Goal: Task Accomplishment & Management: Complete application form

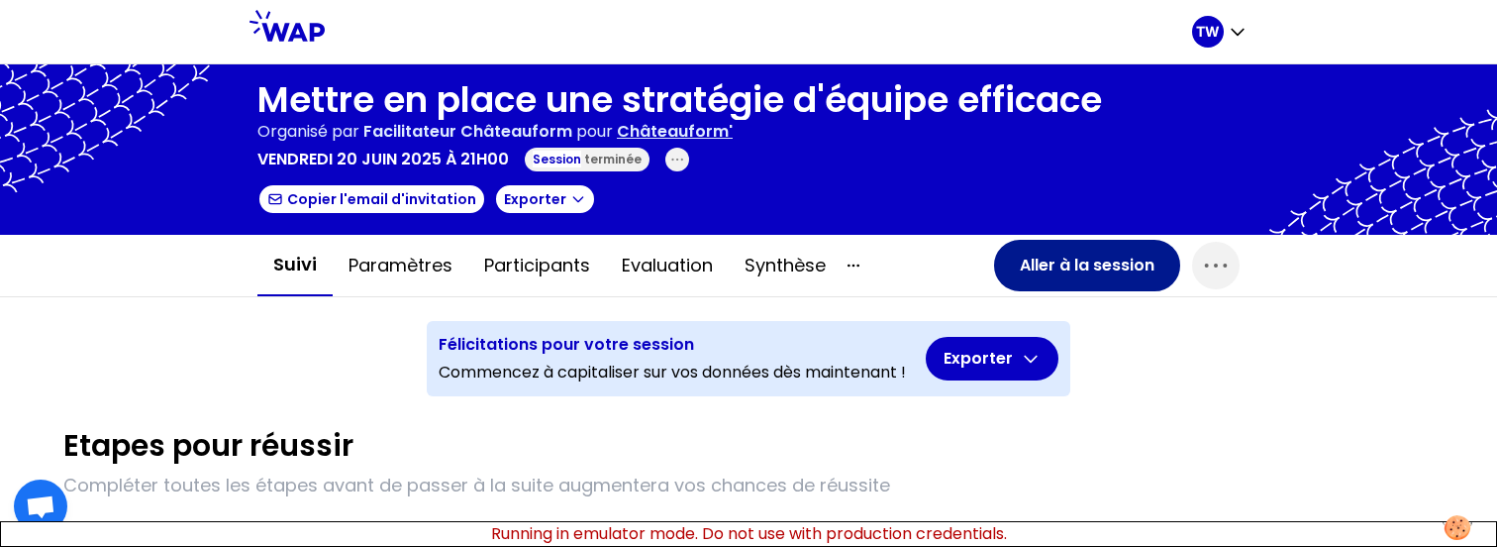
click at [1071, 282] on button "Aller à la session" at bounding box center [1087, 265] width 186 height 51
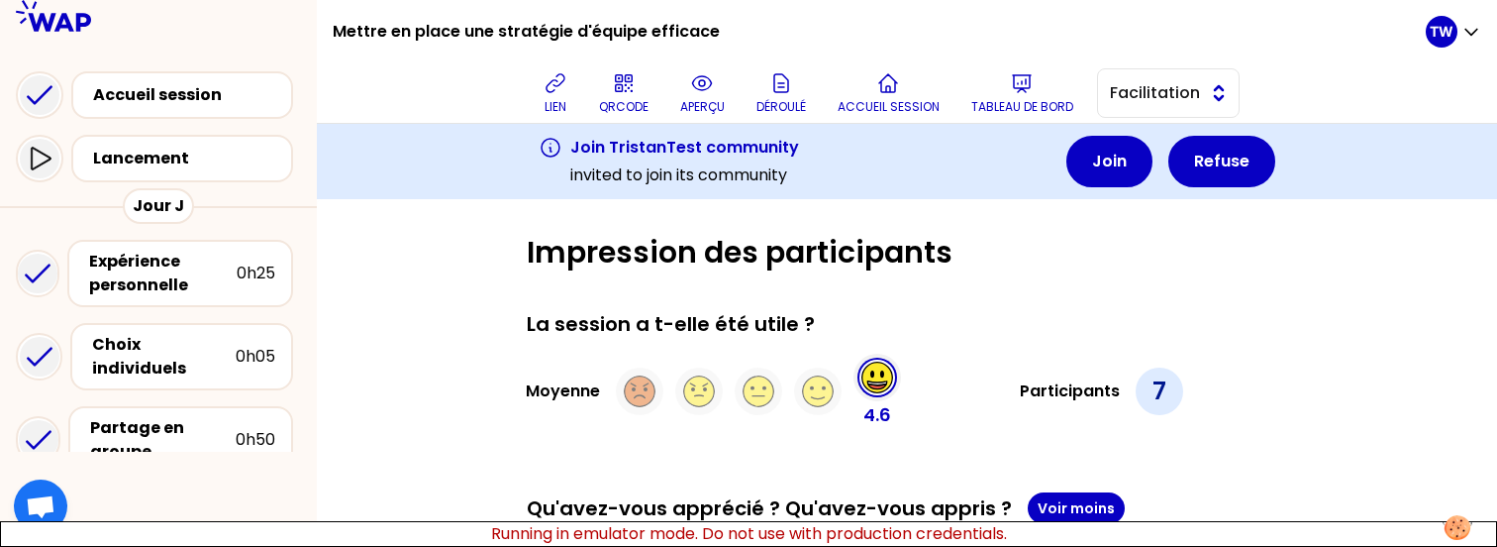
click at [1196, 95] on span "Facilitation" at bounding box center [1154, 93] width 89 height 24
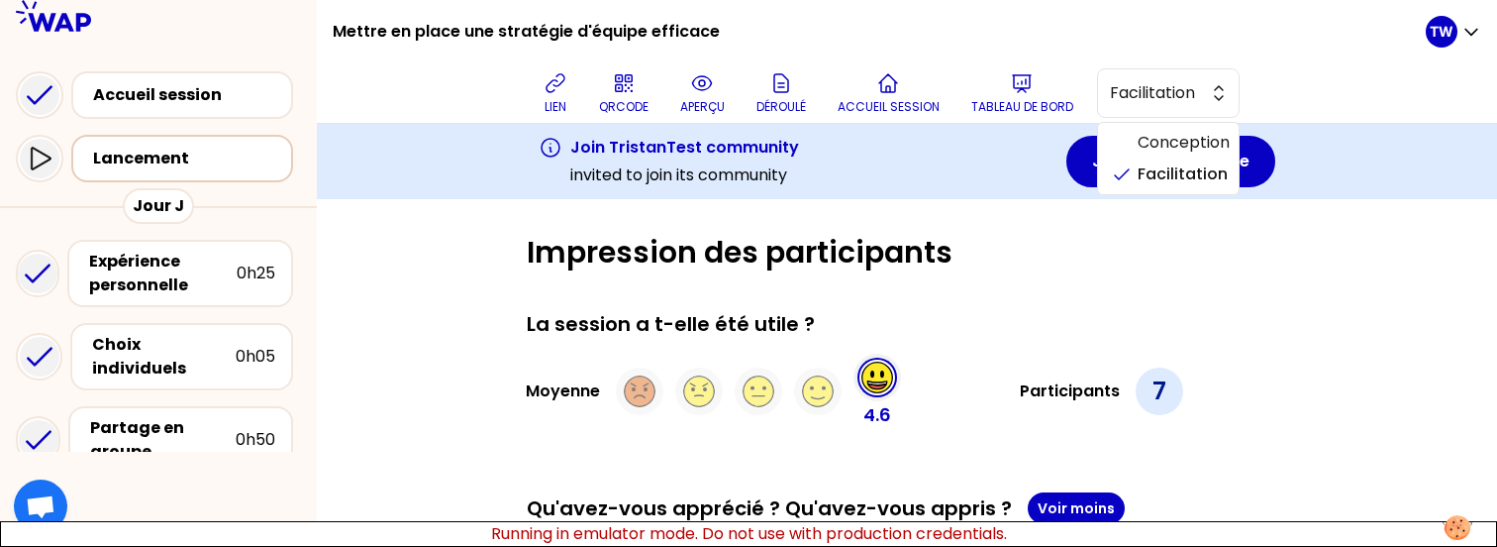
click at [254, 159] on div "Lancement" at bounding box center [188, 159] width 190 height 24
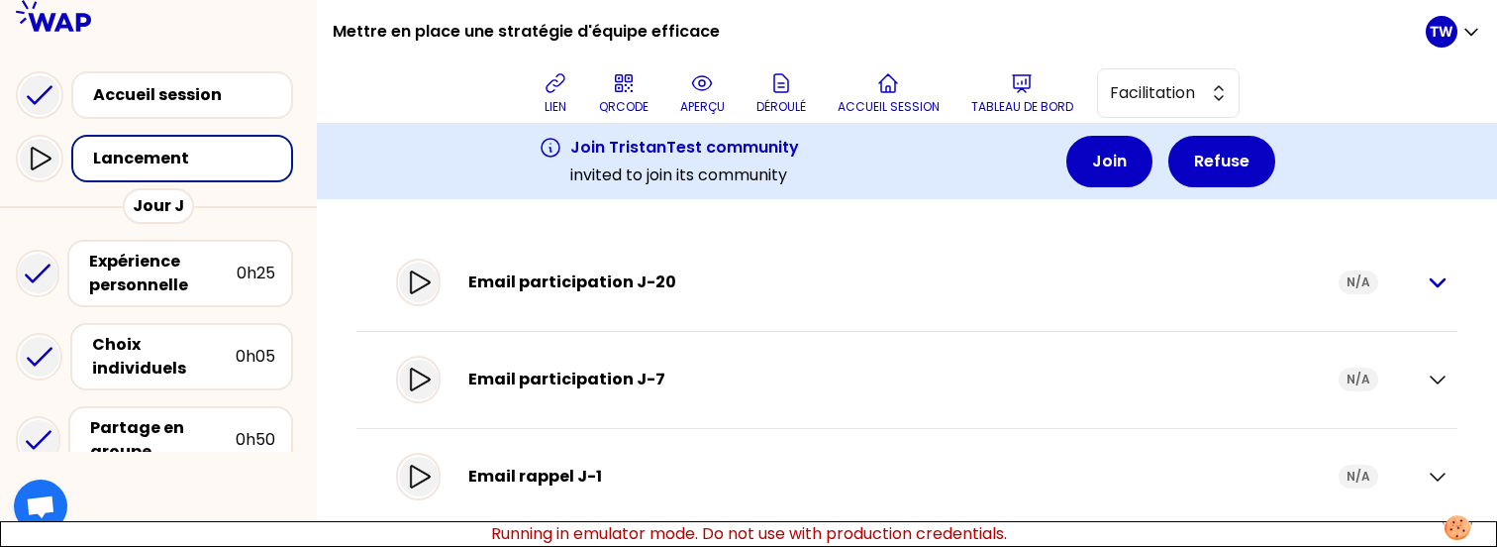
click at [1426, 280] on icon "button" at bounding box center [1438, 282] width 24 height 24
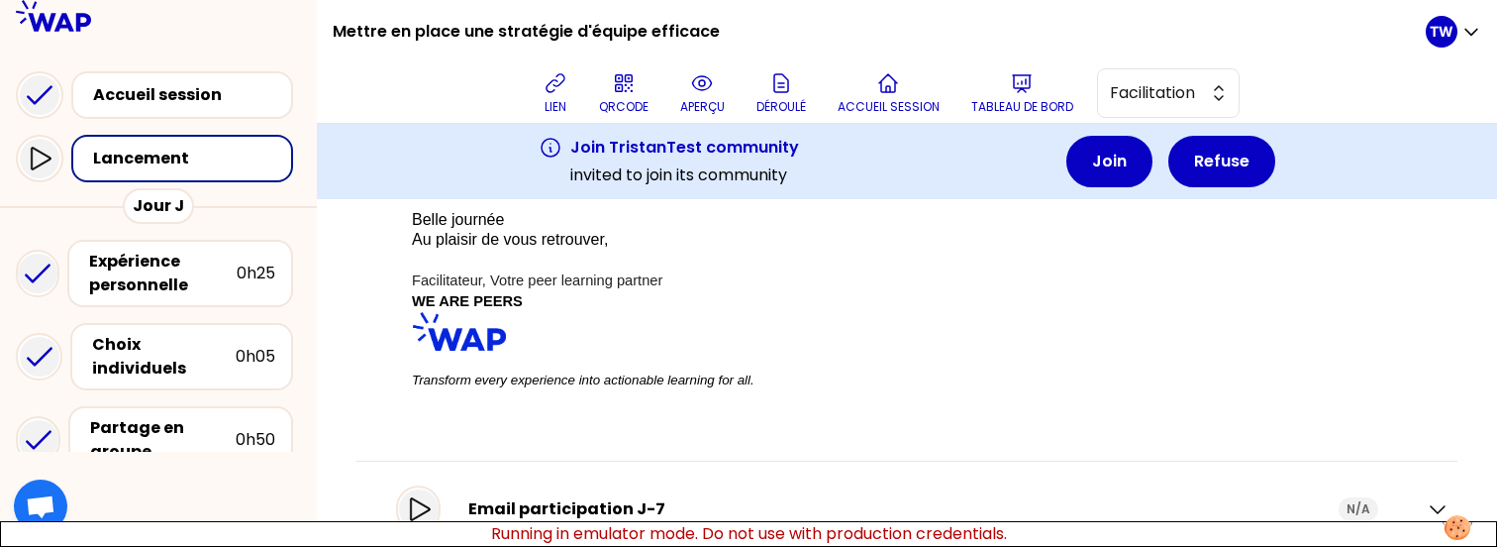
scroll to position [608, 0]
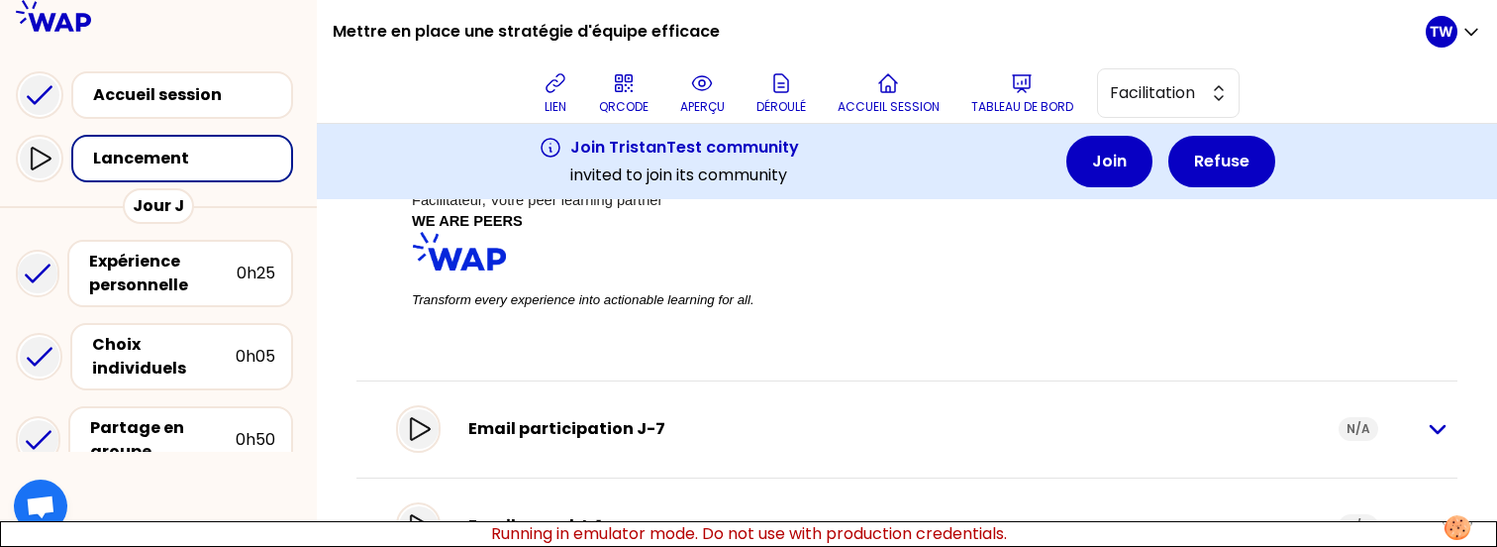
click at [1426, 441] on icon "button" at bounding box center [1438, 429] width 24 height 24
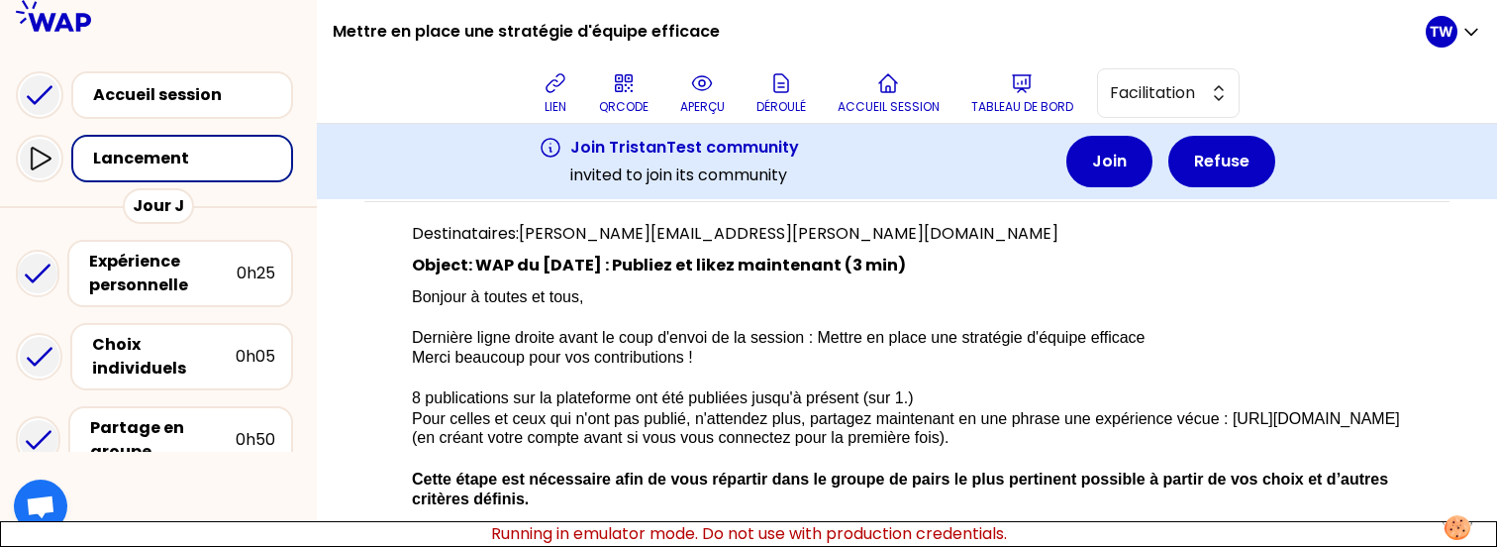
scroll to position [885, 0]
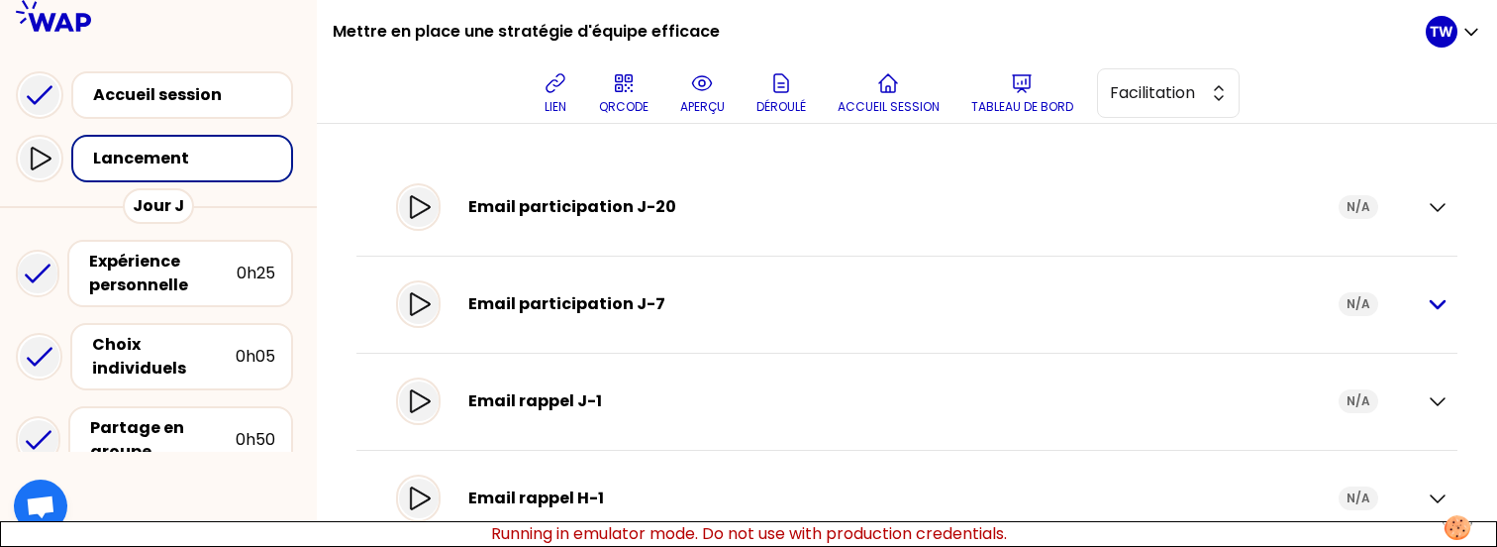
click at [1426, 314] on icon "button" at bounding box center [1438, 304] width 24 height 24
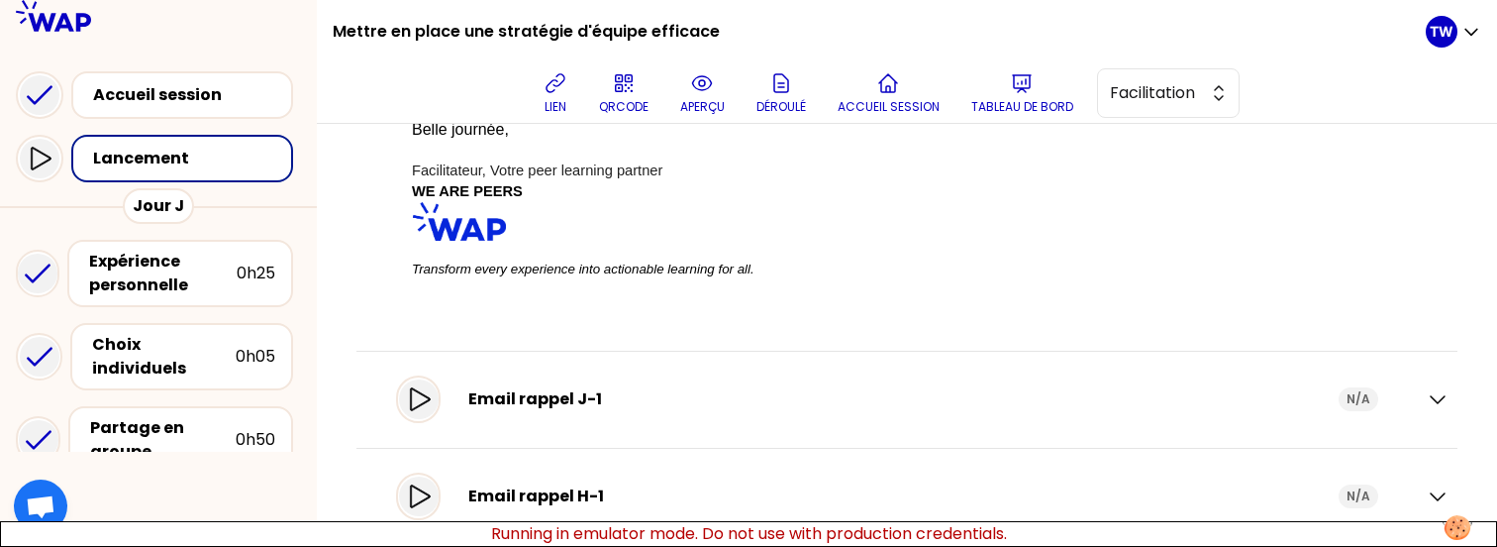
scroll to position [708, 0]
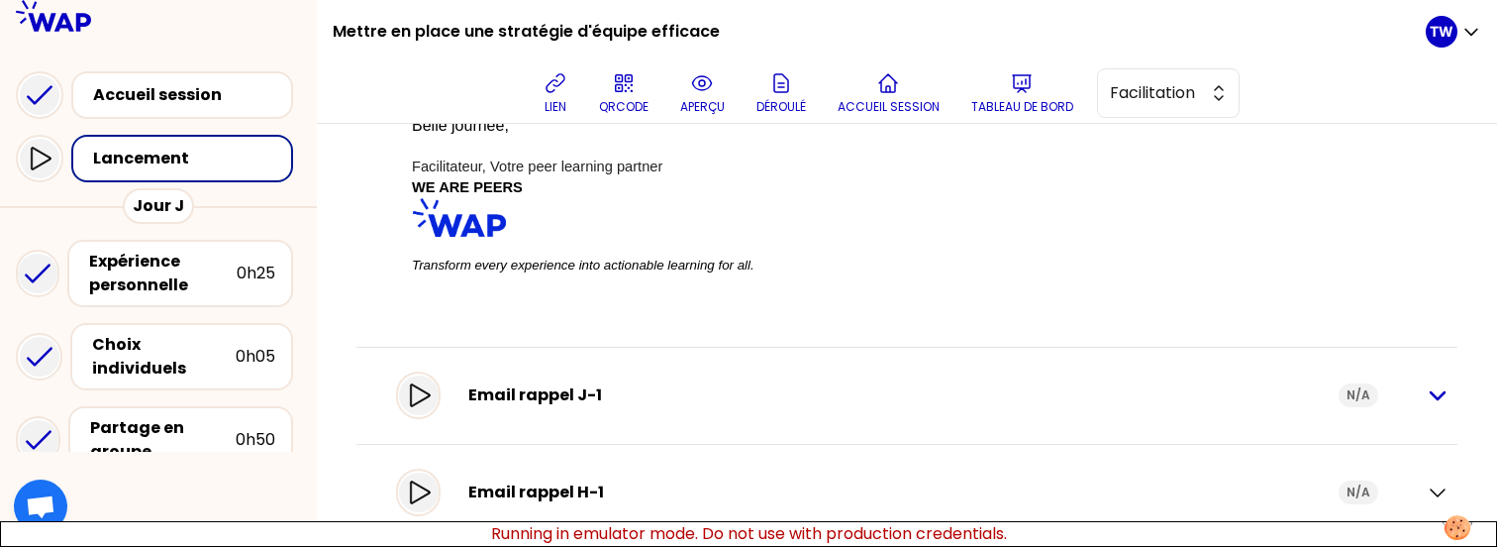
click at [1431, 392] on icon "button" at bounding box center [1438, 395] width 14 height 7
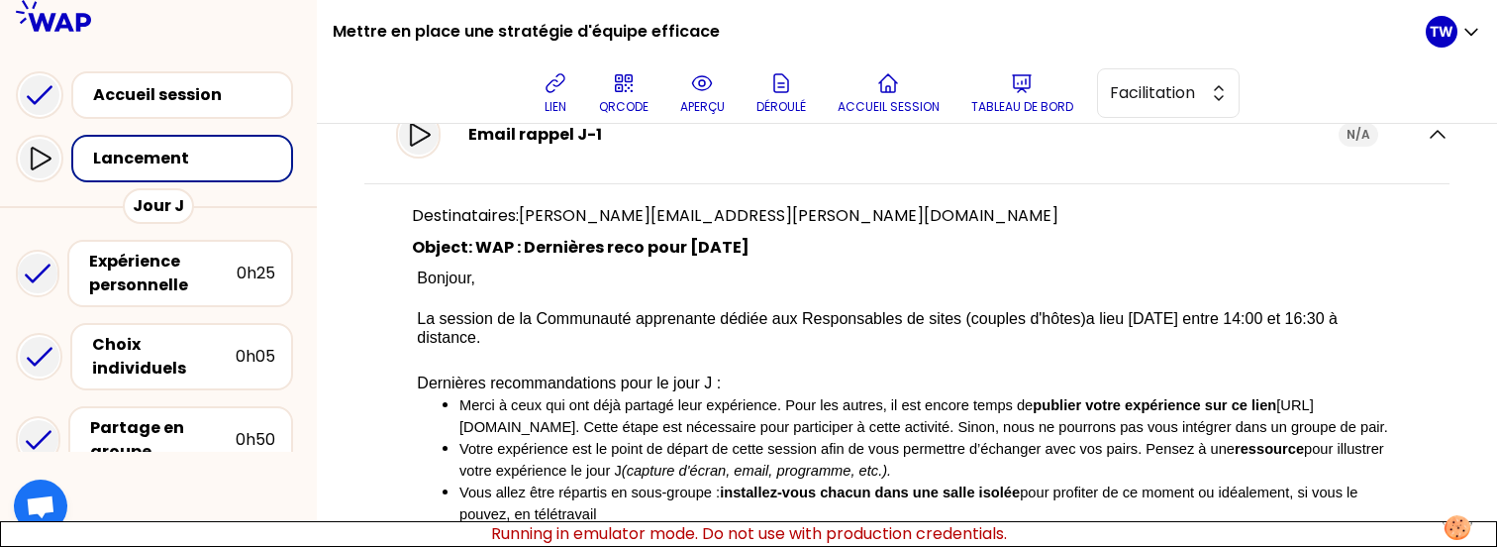
scroll to position [952, 0]
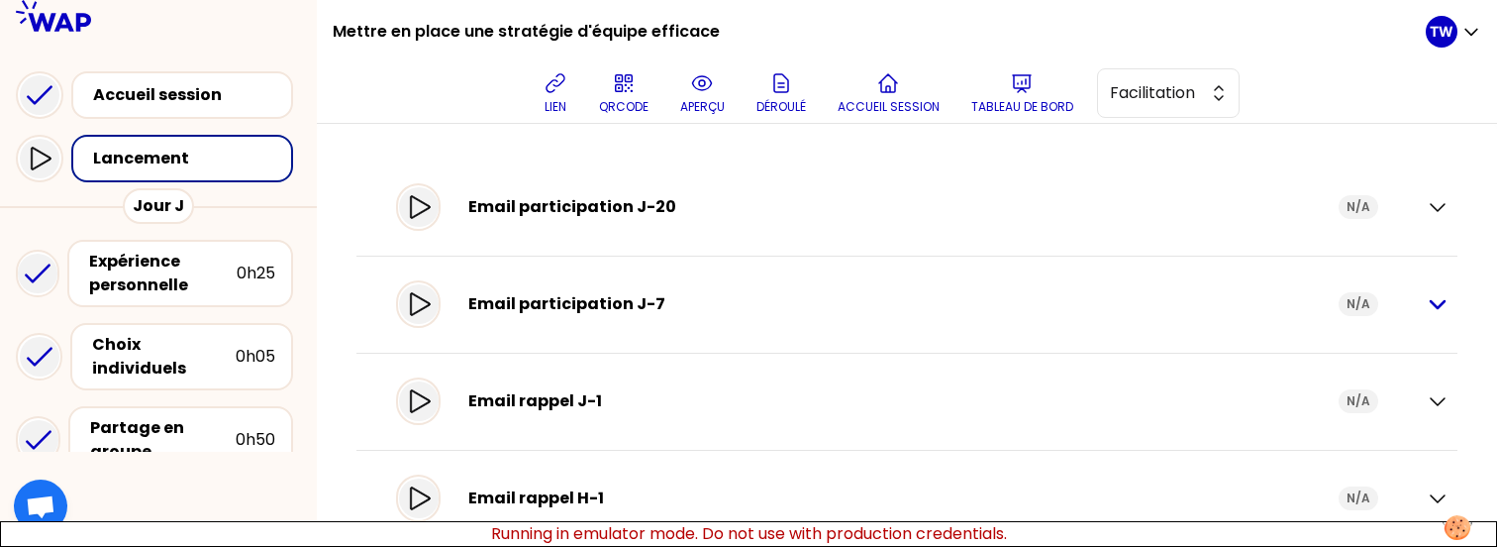
click at [1426, 302] on icon "button" at bounding box center [1438, 304] width 24 height 24
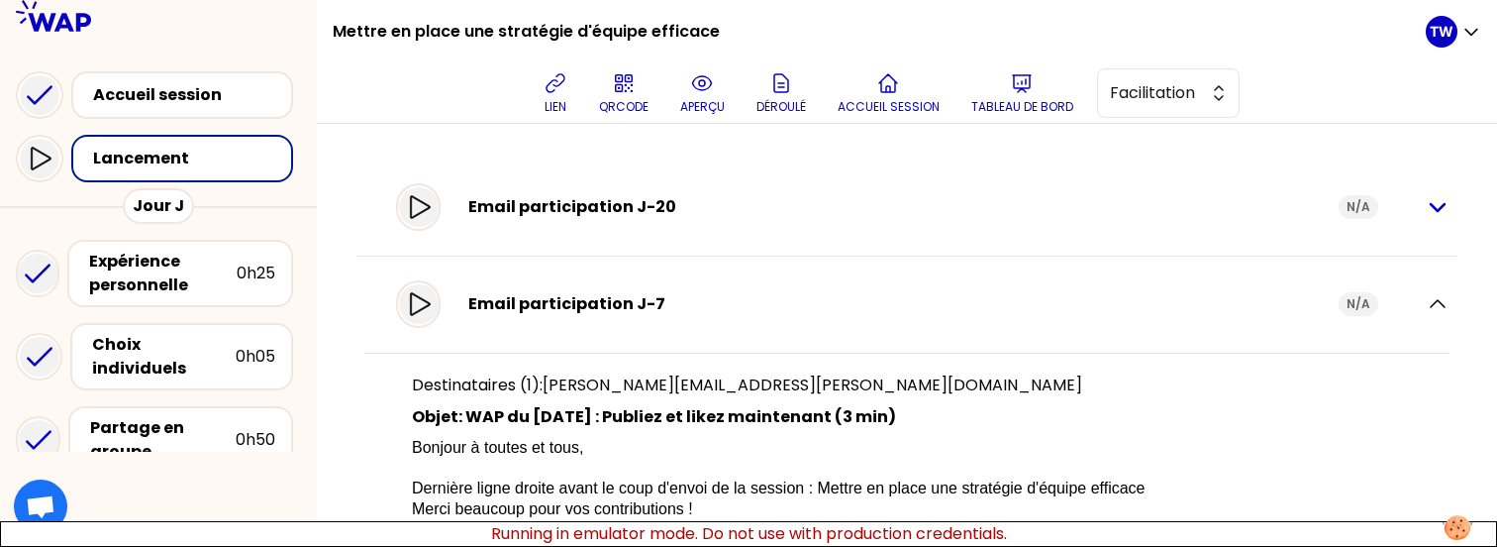
click at [1426, 211] on icon "button" at bounding box center [1438, 207] width 24 height 24
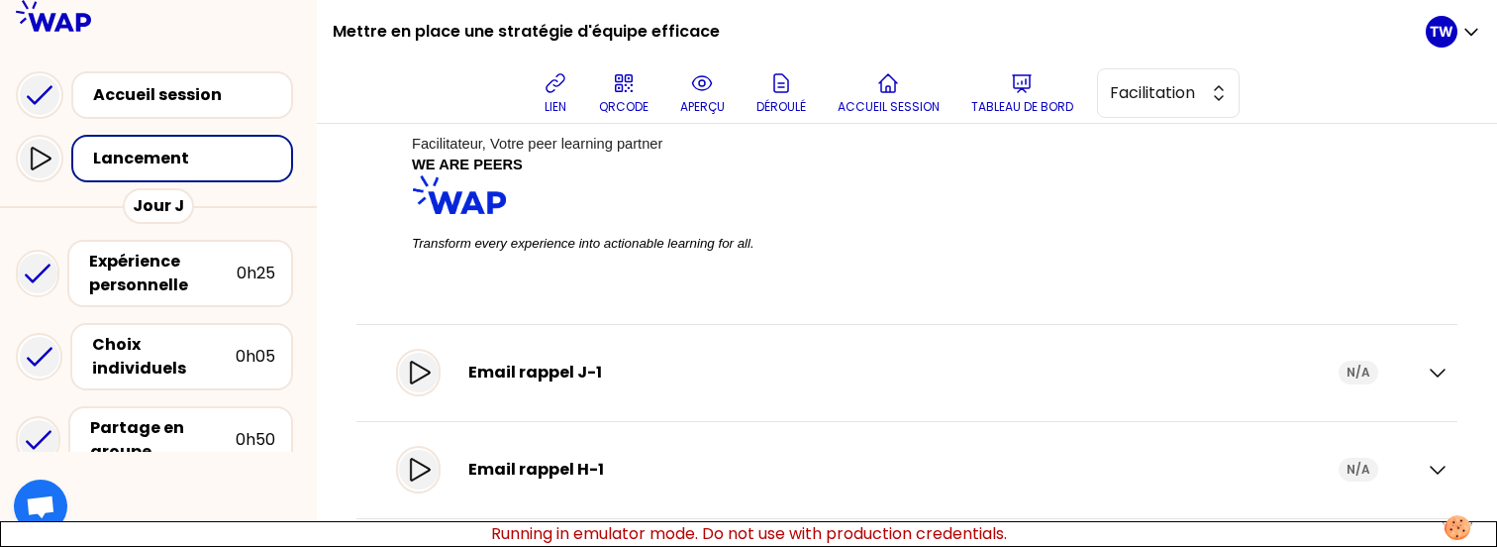
scroll to position [1417, 0]
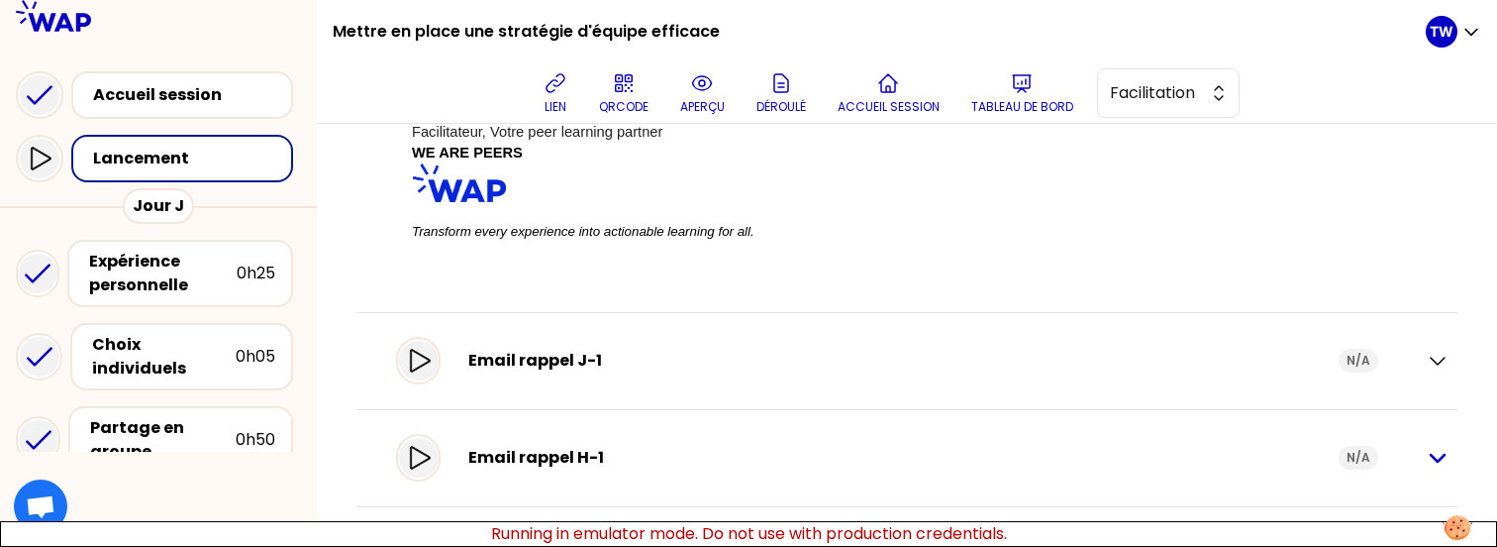
click at [1426, 454] on icon "button" at bounding box center [1438, 458] width 24 height 24
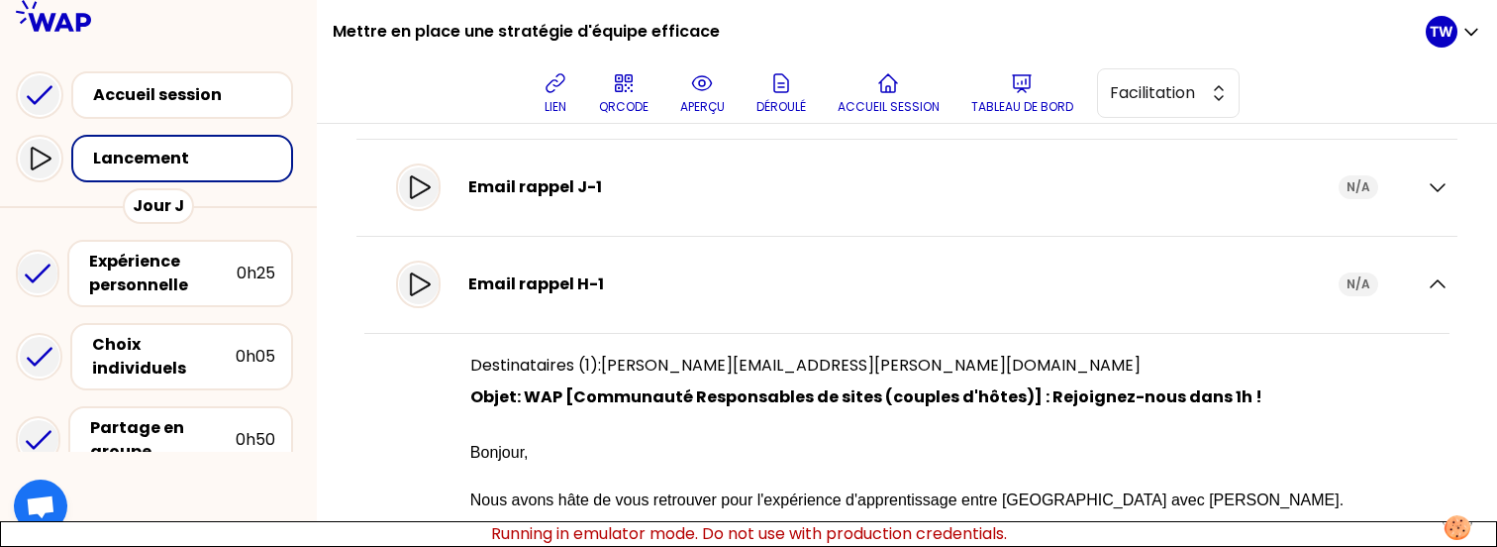
scroll to position [1459, 0]
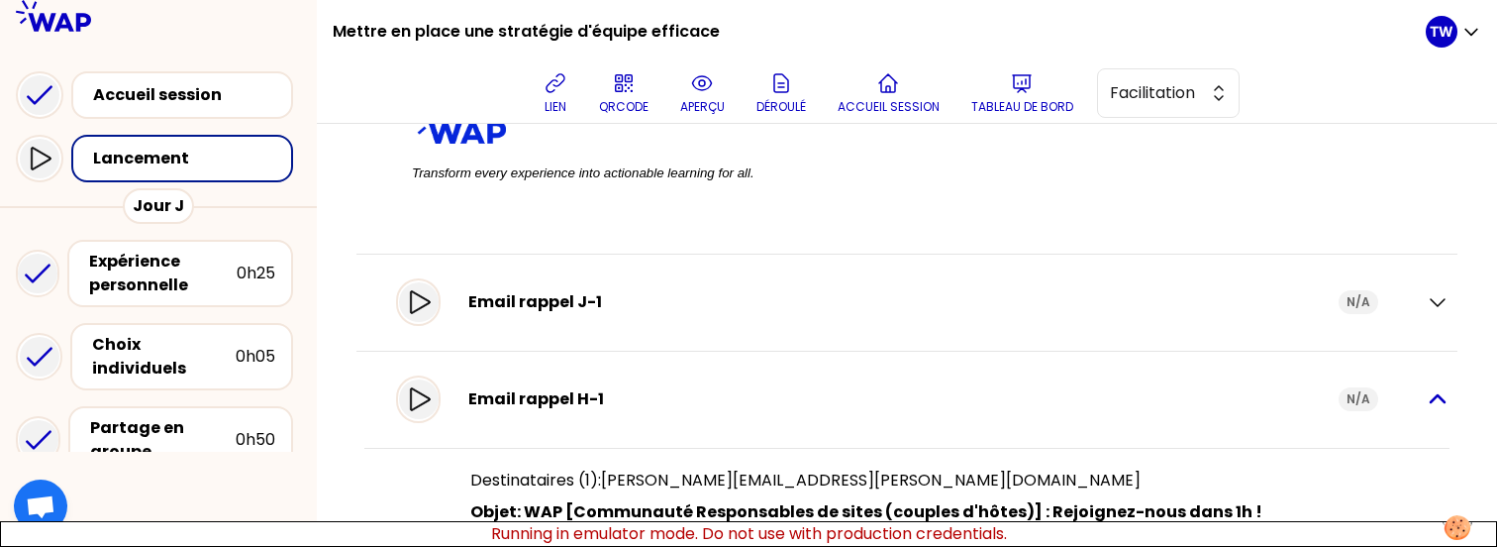
click at [1426, 411] on icon "button" at bounding box center [1438, 399] width 24 height 24
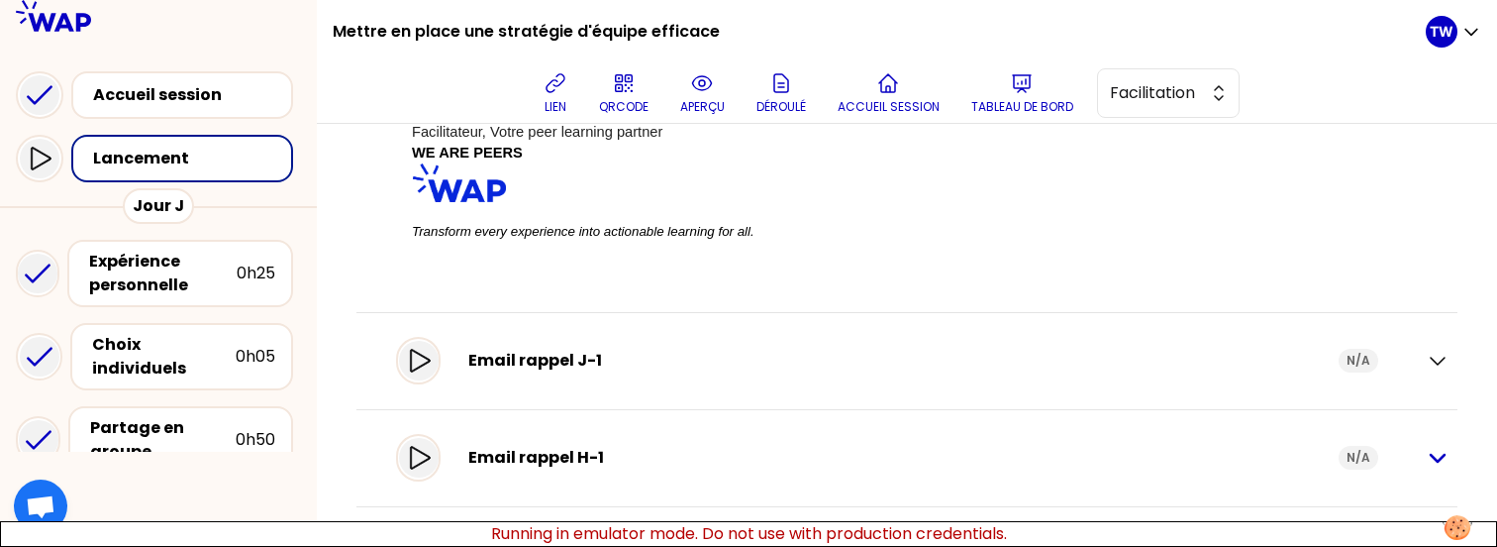
scroll to position [1417, 0]
click at [1426, 456] on icon "button" at bounding box center [1438, 458] width 24 height 24
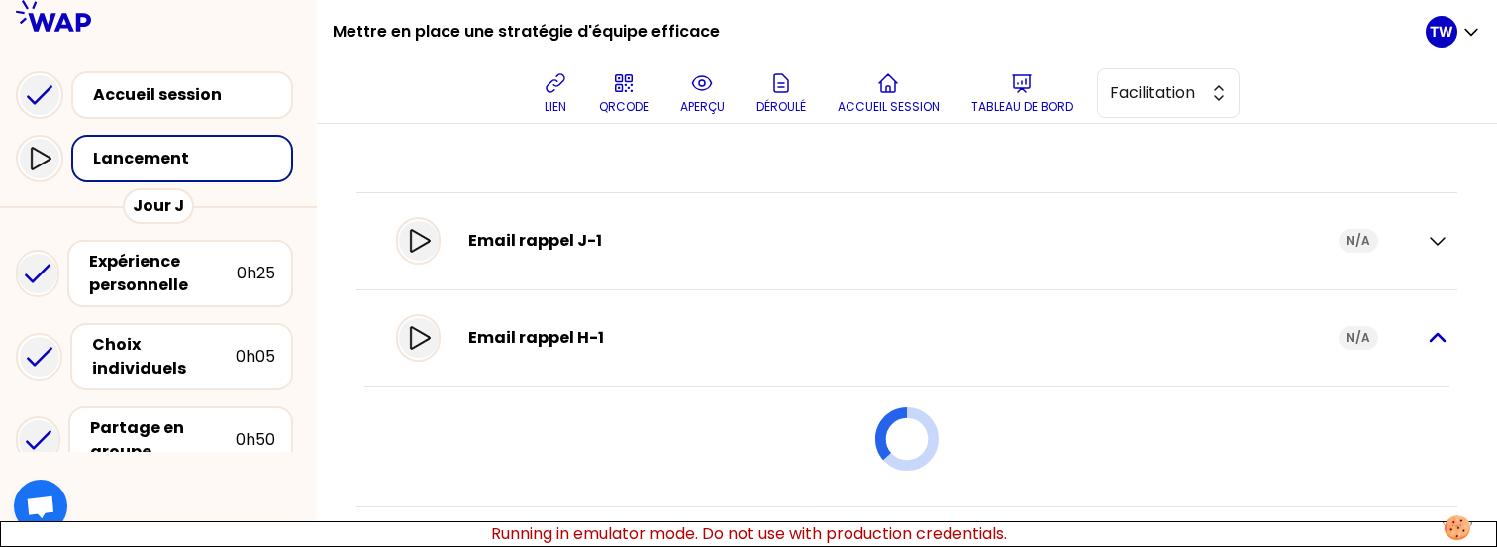
scroll to position [1537, 0]
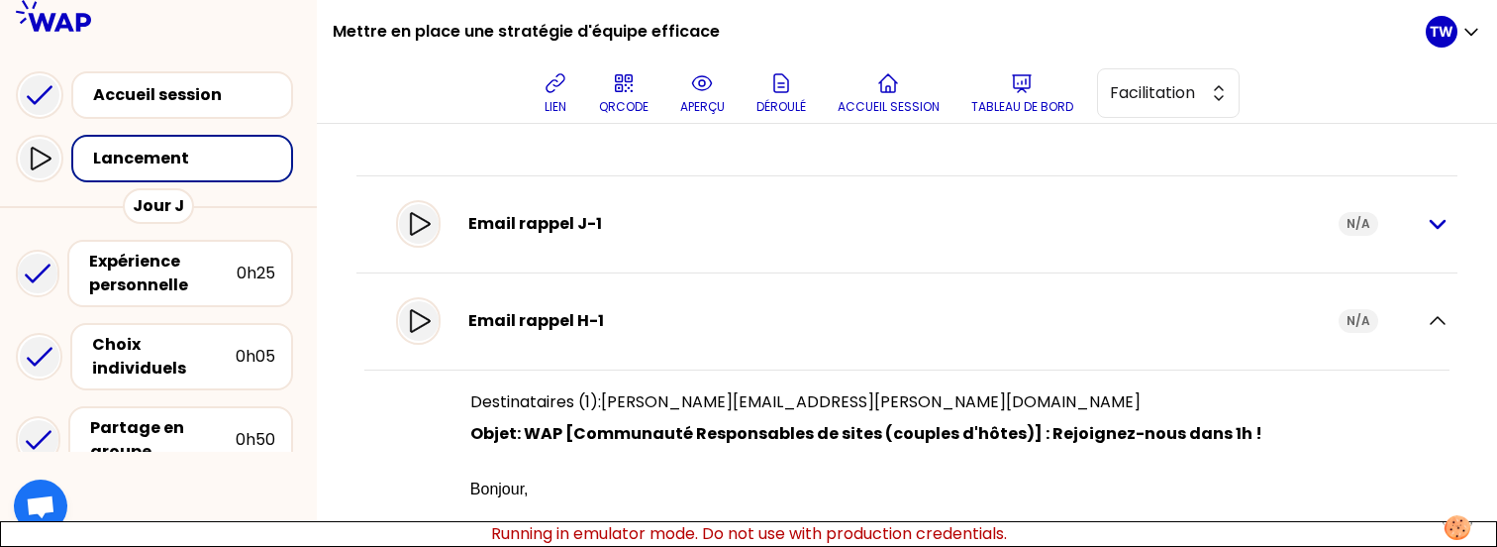
click at [1426, 230] on icon "button" at bounding box center [1438, 224] width 24 height 24
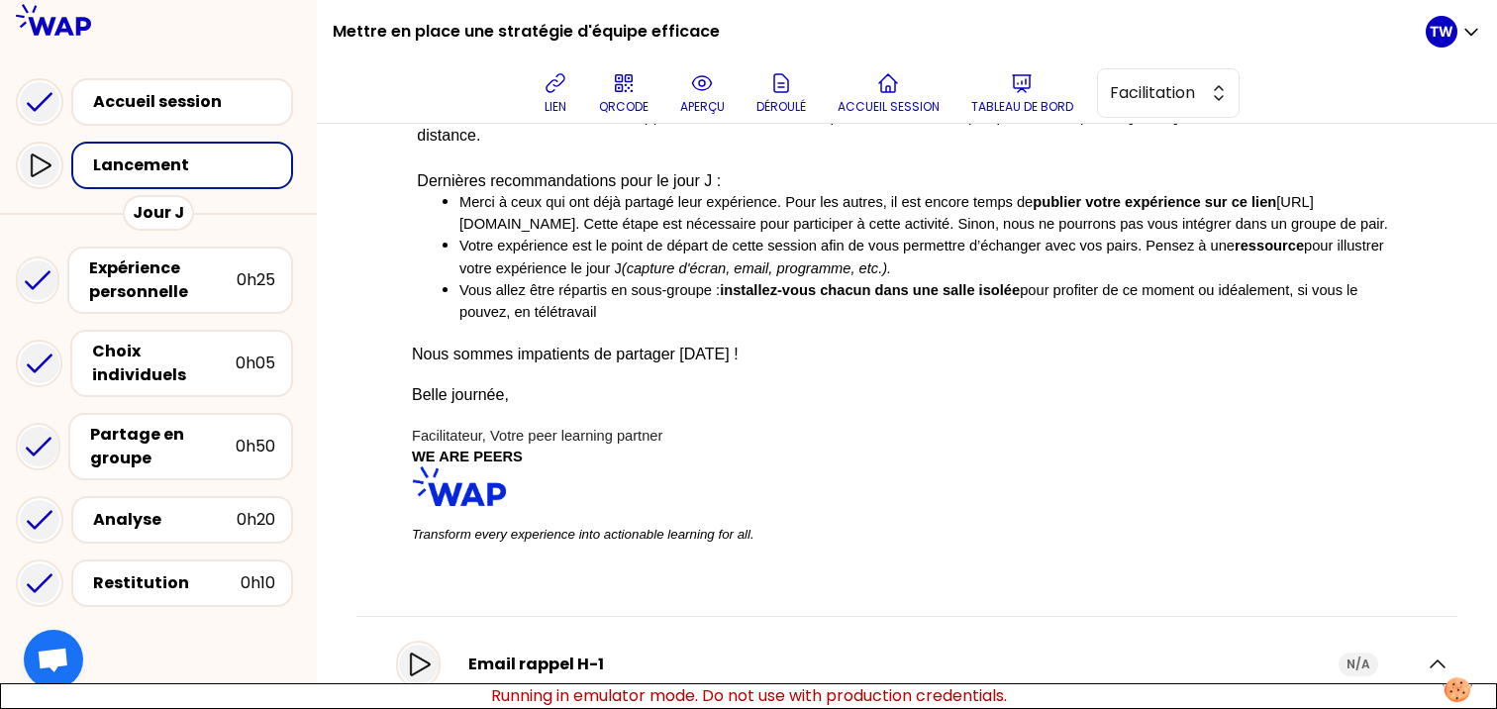
scroll to position [1479, 0]
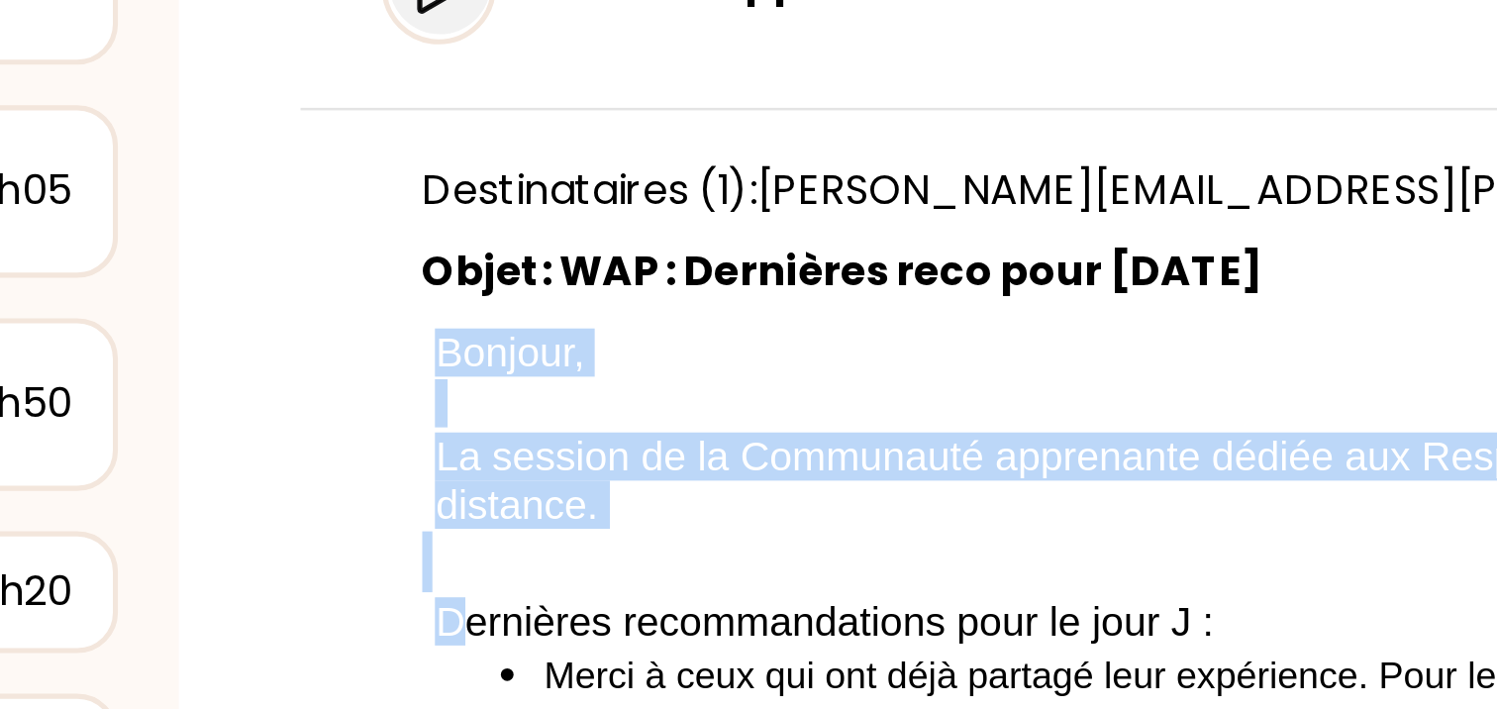
drag, startPoint x: 432, startPoint y: 440, endPoint x: 446, endPoint y: 543, distance: 103.9
click at [446, 543] on p "Bonjour, La session de la Communauté apprenante dédiée aux Responsables de site…" at bounding box center [907, 673] width 990 height 516
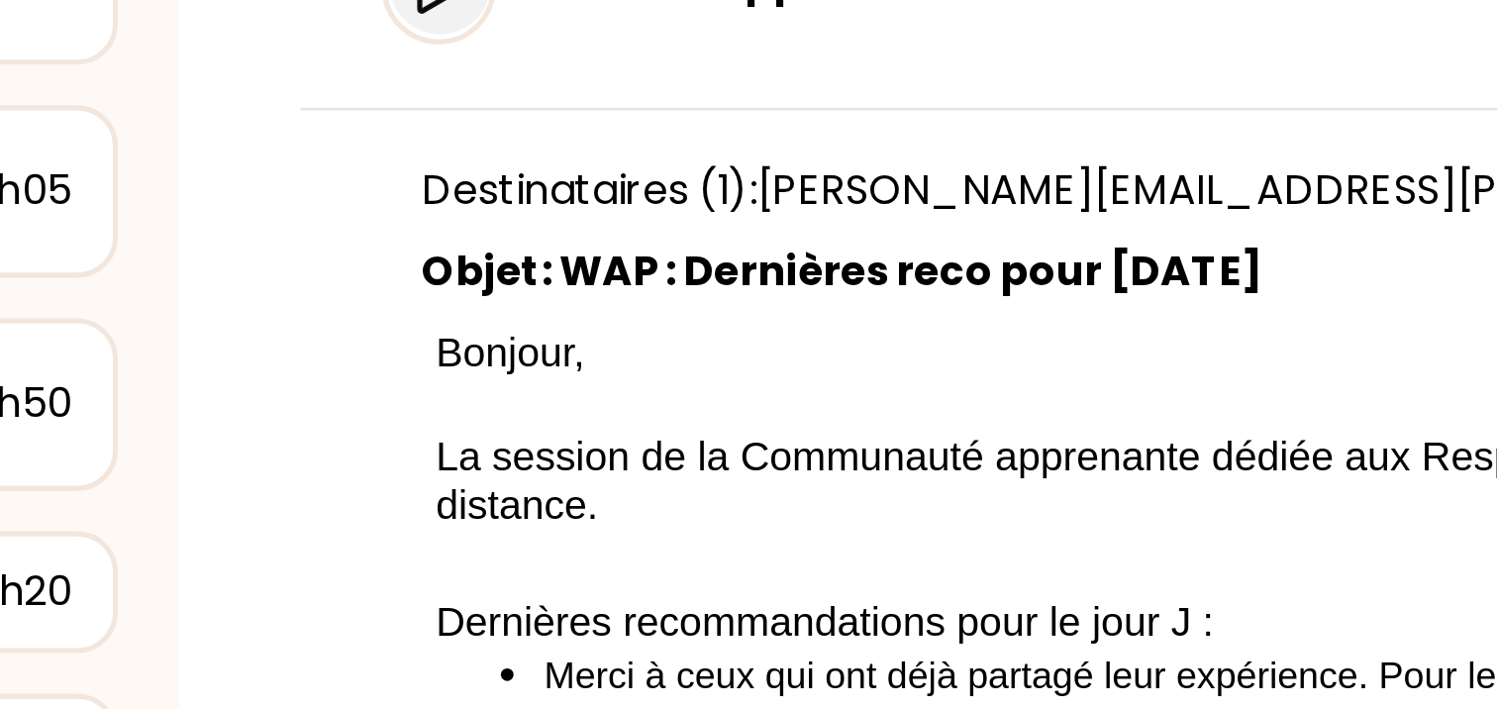
click at [451, 529] on p "Bonjour, La session de la Communauté apprenante dédiée aux Responsables de site…" at bounding box center [907, 673] width 990 height 516
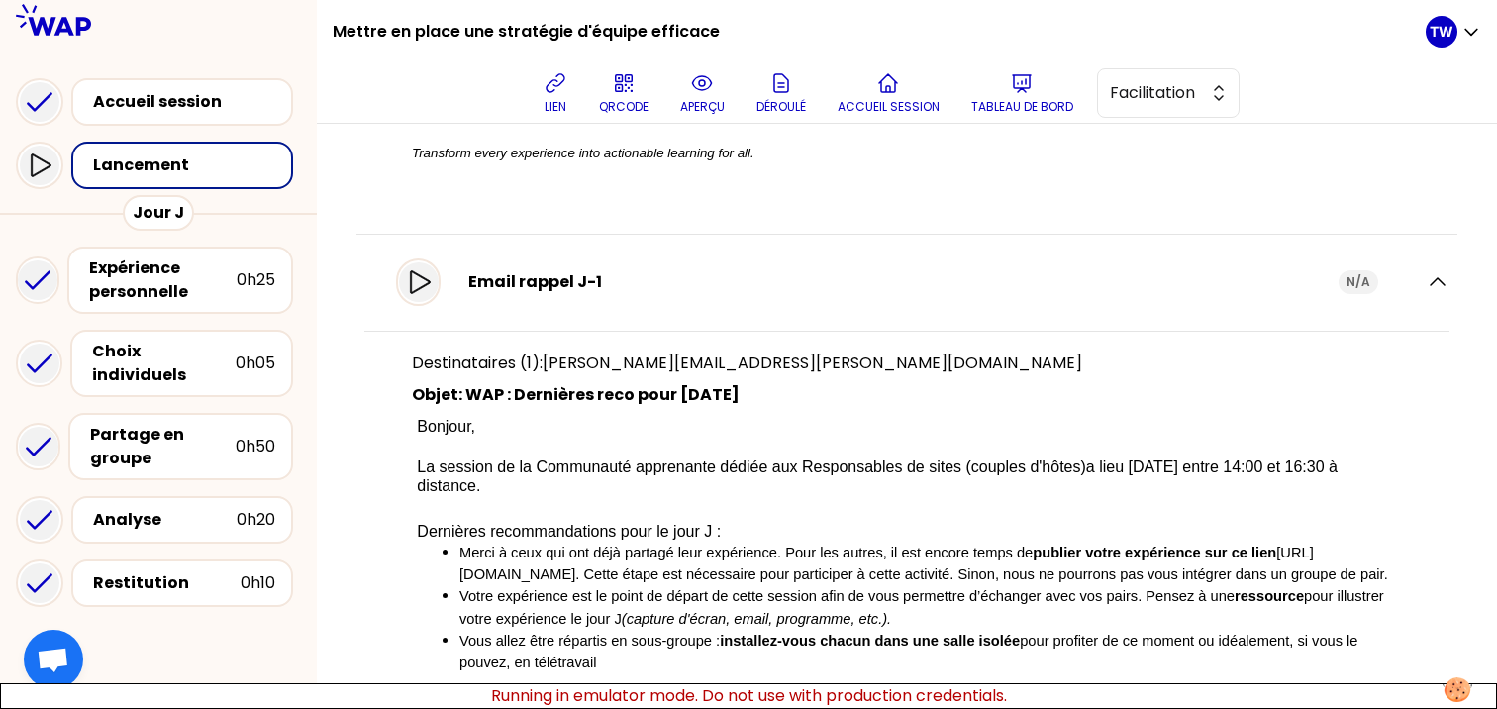
click at [1442, 297] on div "Email rappel J-1 N/A Destinataires (1): marie-solveig+emails_sessions@wearepeer…" at bounding box center [907, 601] width 1101 height 733
click at [1435, 297] on div "Email rappel J-1 N/A Destinataires (1): marie-solveig+emails_sessions@wearepeer…" at bounding box center [907, 601] width 1101 height 733
click at [1426, 294] on icon "button" at bounding box center [1438, 282] width 24 height 24
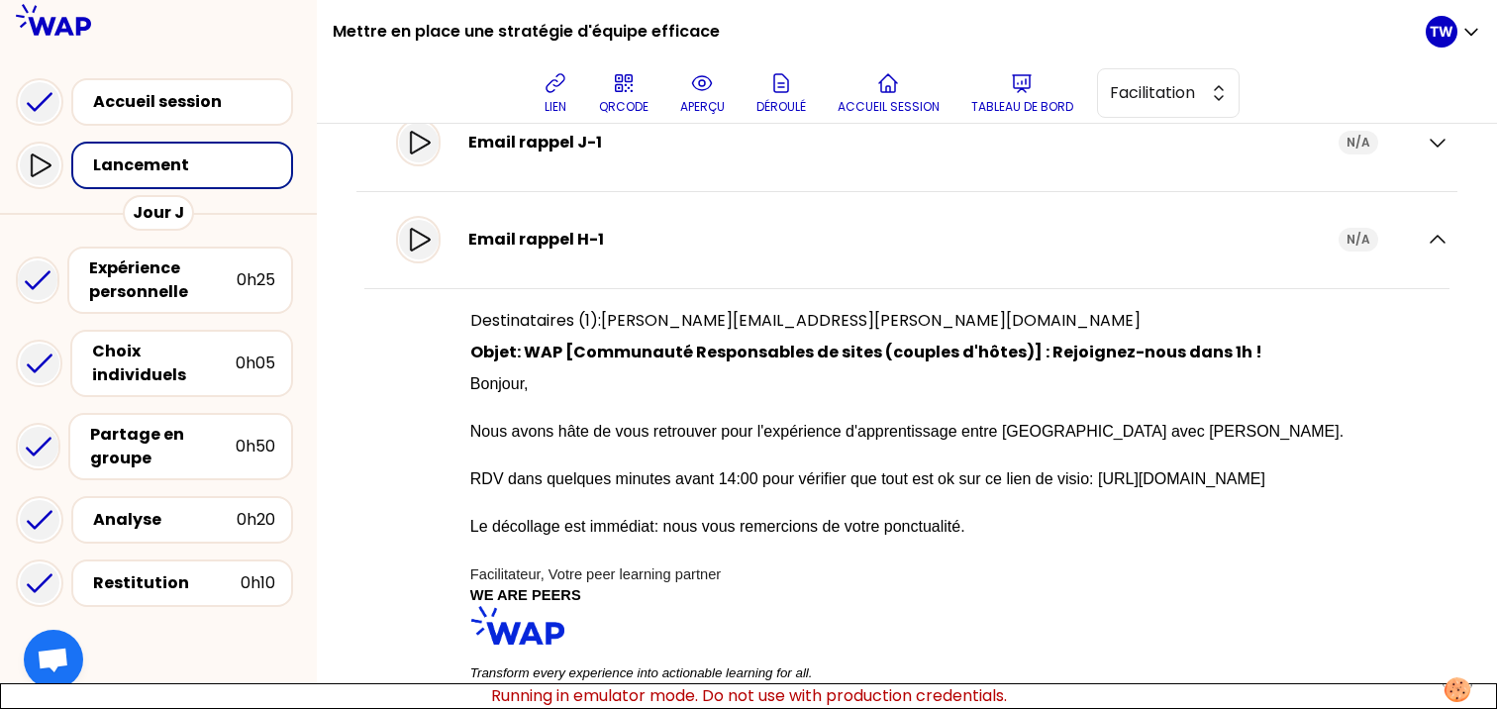
scroll to position [1619, 0]
click at [1431, 146] on icon "button" at bounding box center [1438, 142] width 14 height 7
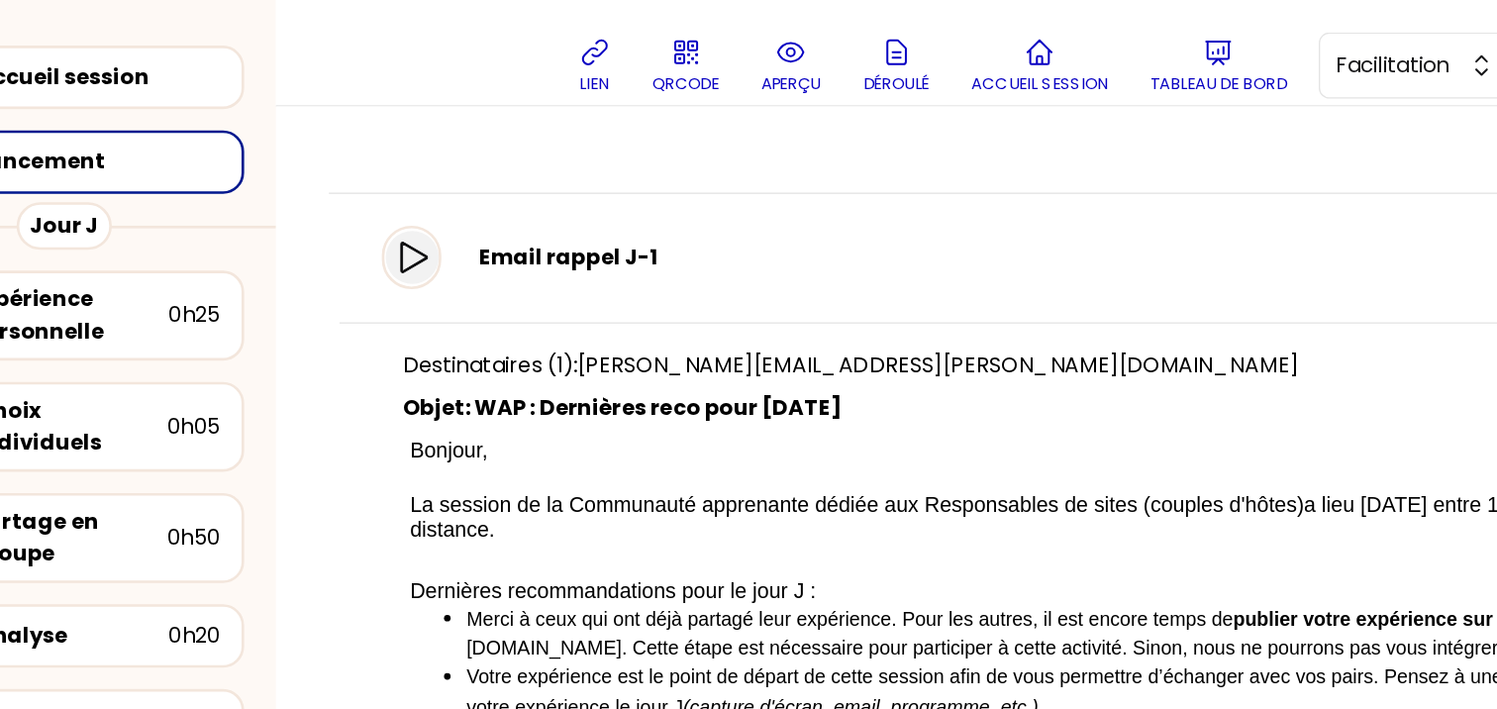
scroll to position [1583, 0]
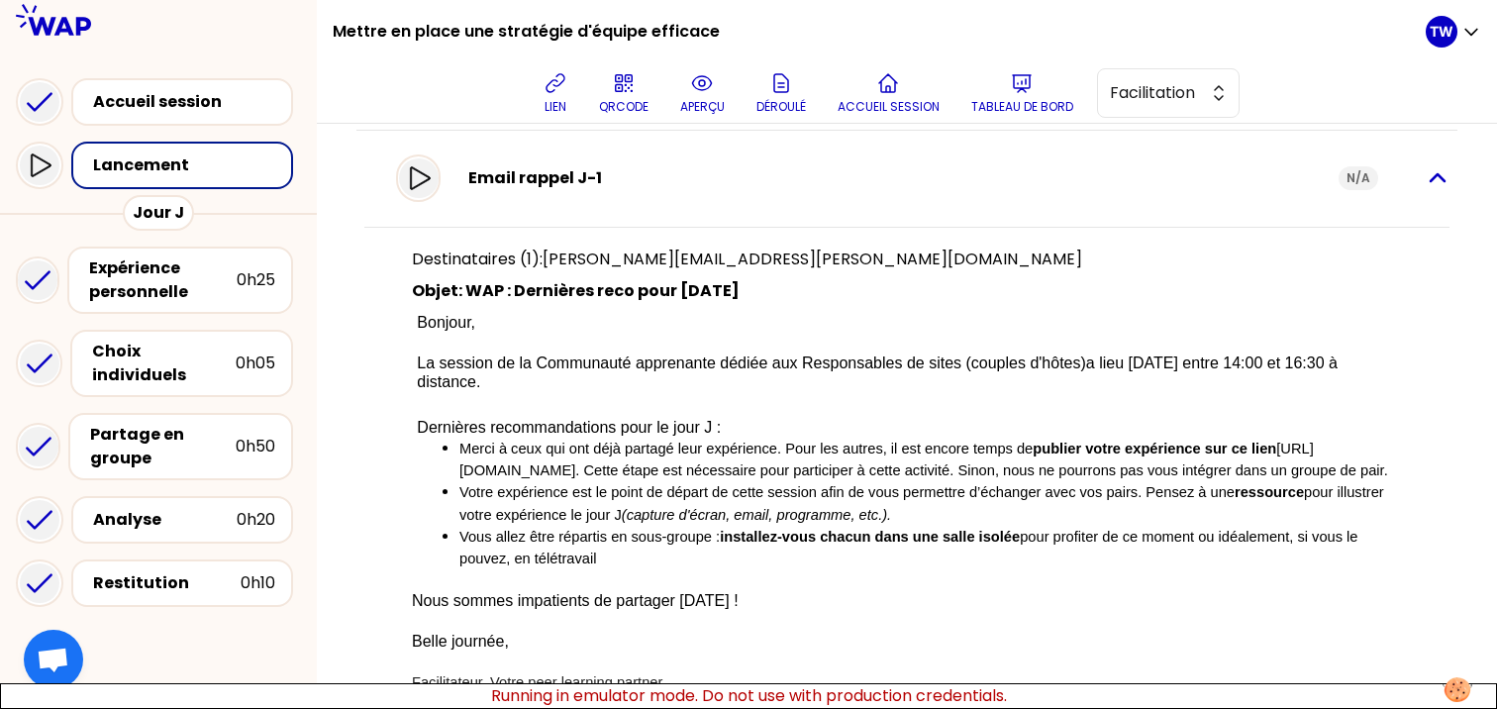
click at [1426, 186] on icon "button" at bounding box center [1438, 178] width 24 height 24
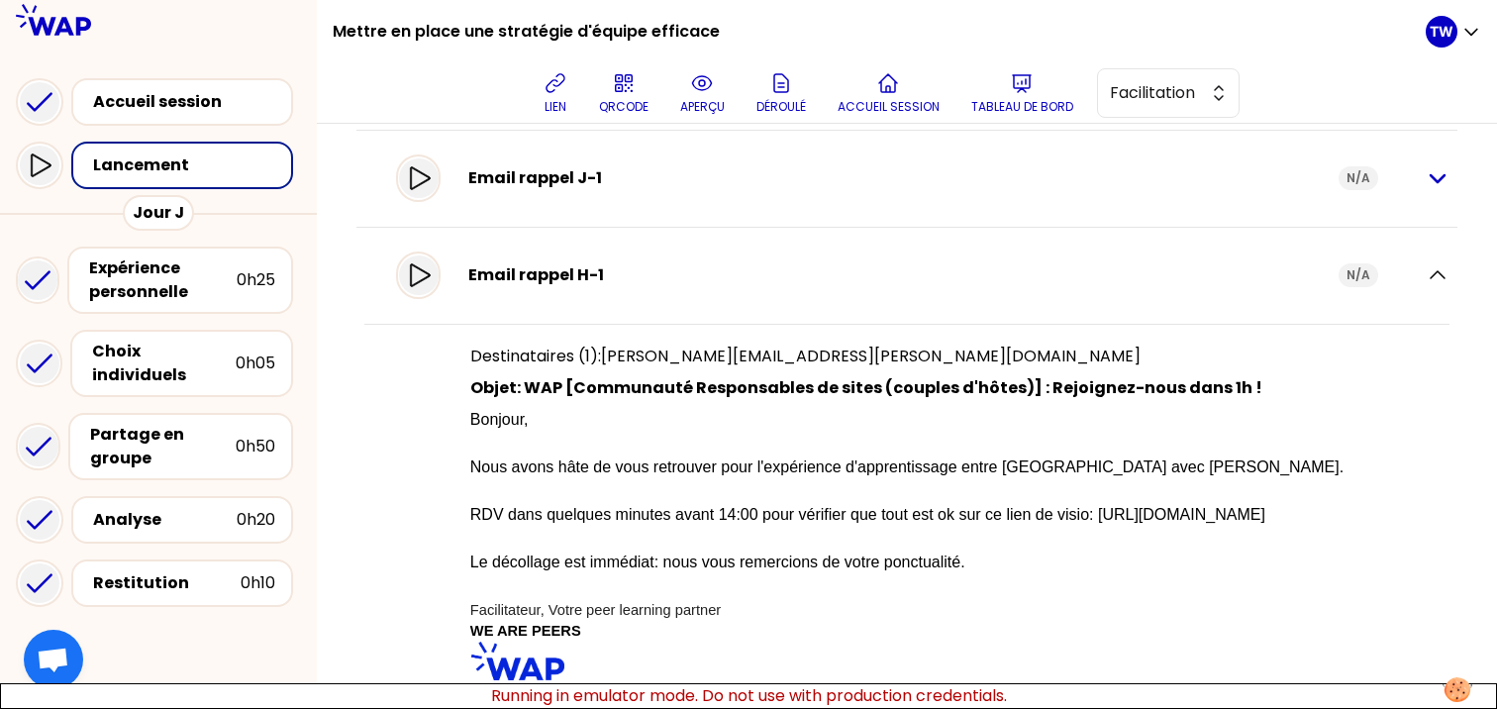
click at [1426, 186] on icon "button" at bounding box center [1438, 178] width 24 height 24
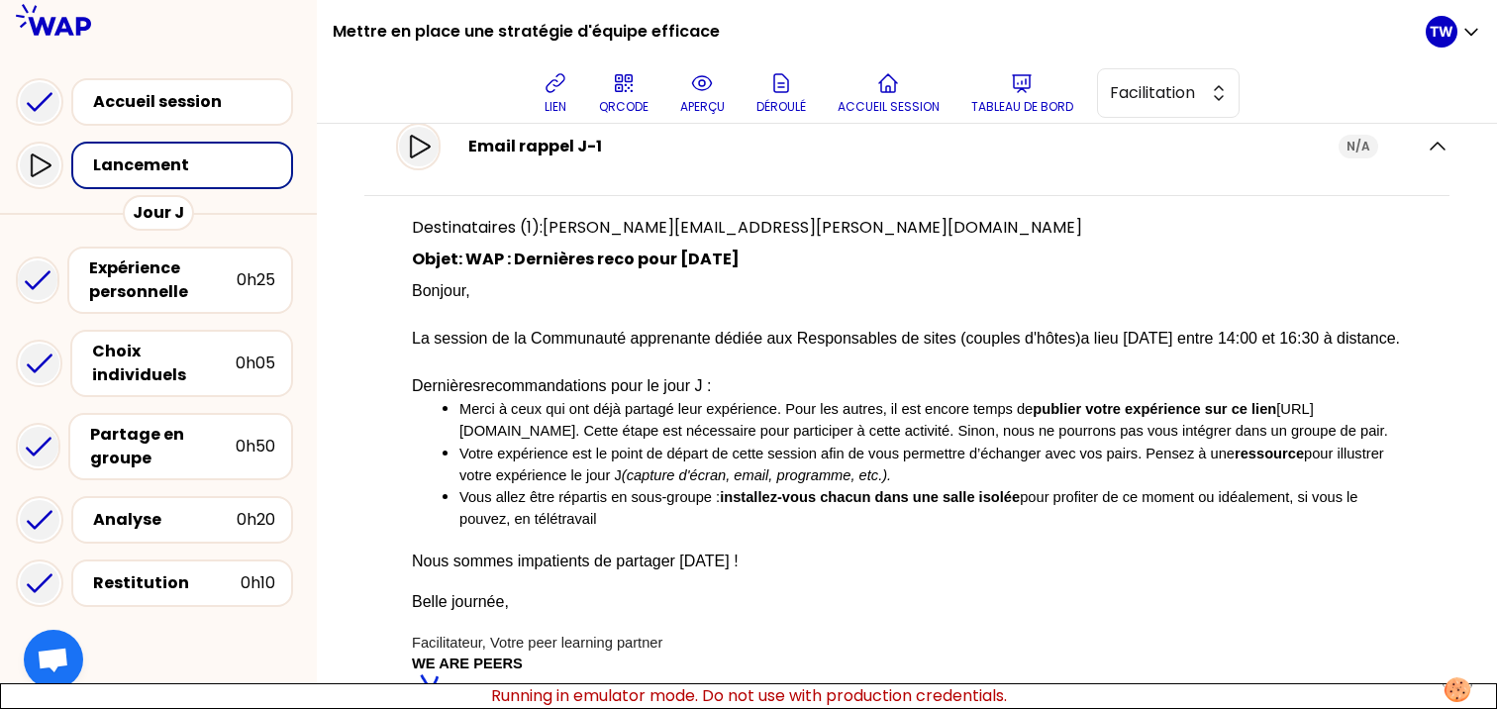
scroll to position [1600, 0]
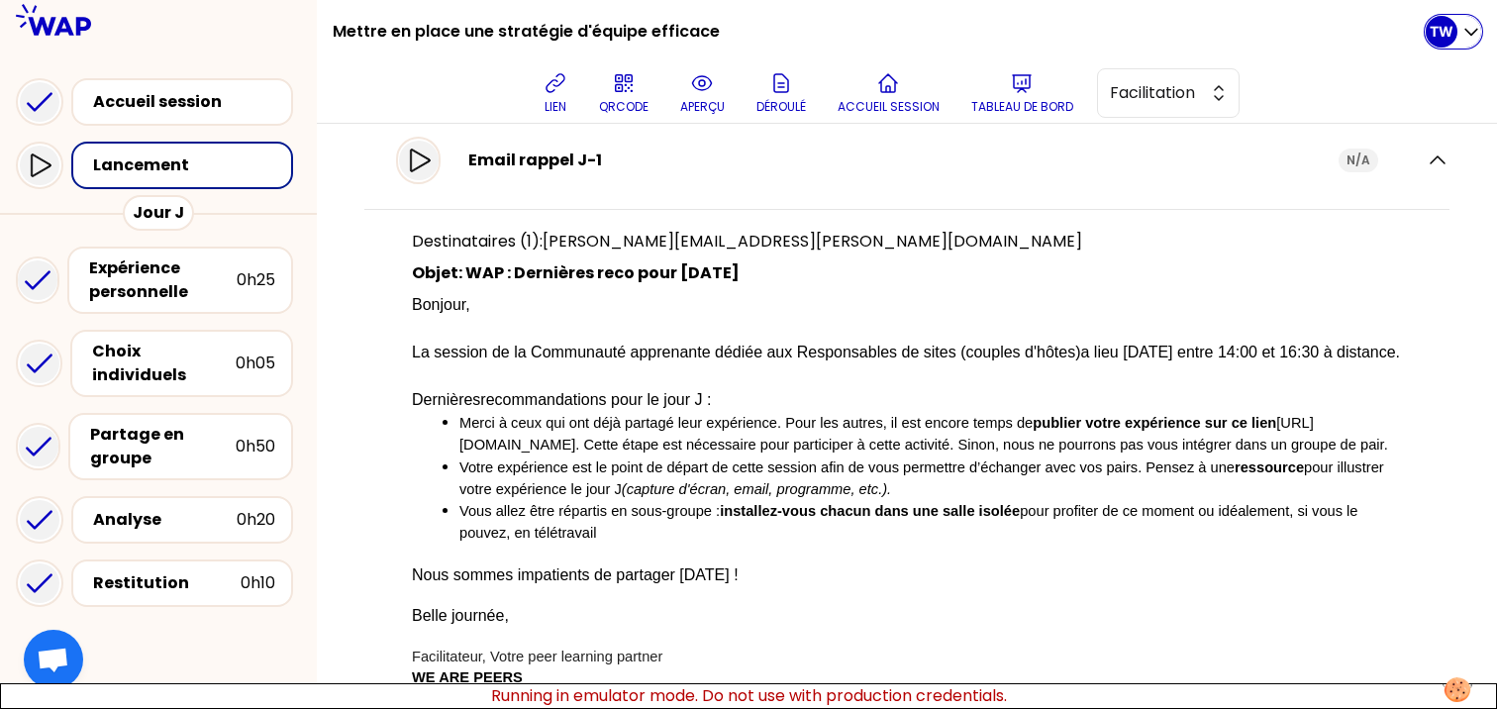
click at [1458, 35] on div "TW" at bounding box center [1453, 32] width 55 height 32
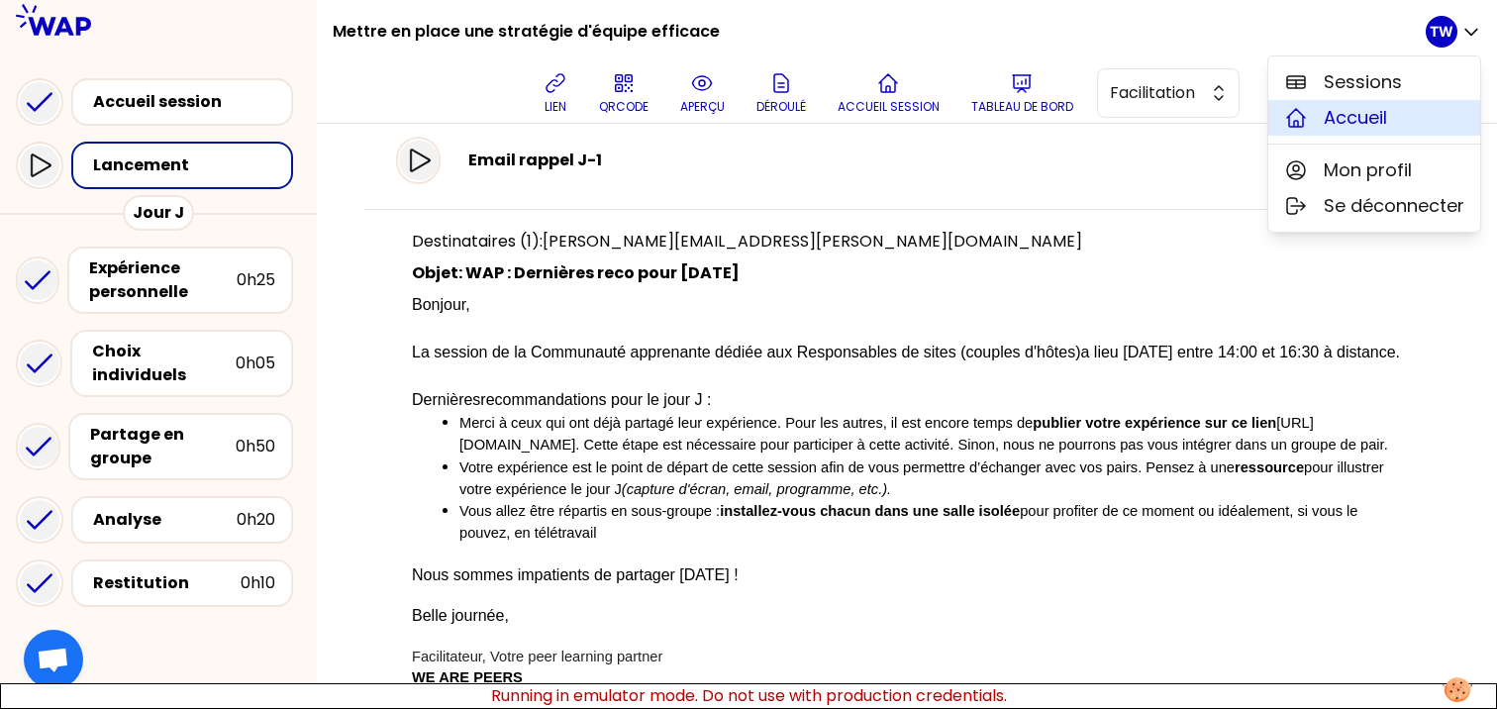
click at [1380, 109] on span "Accueil" at bounding box center [1355, 118] width 63 height 28
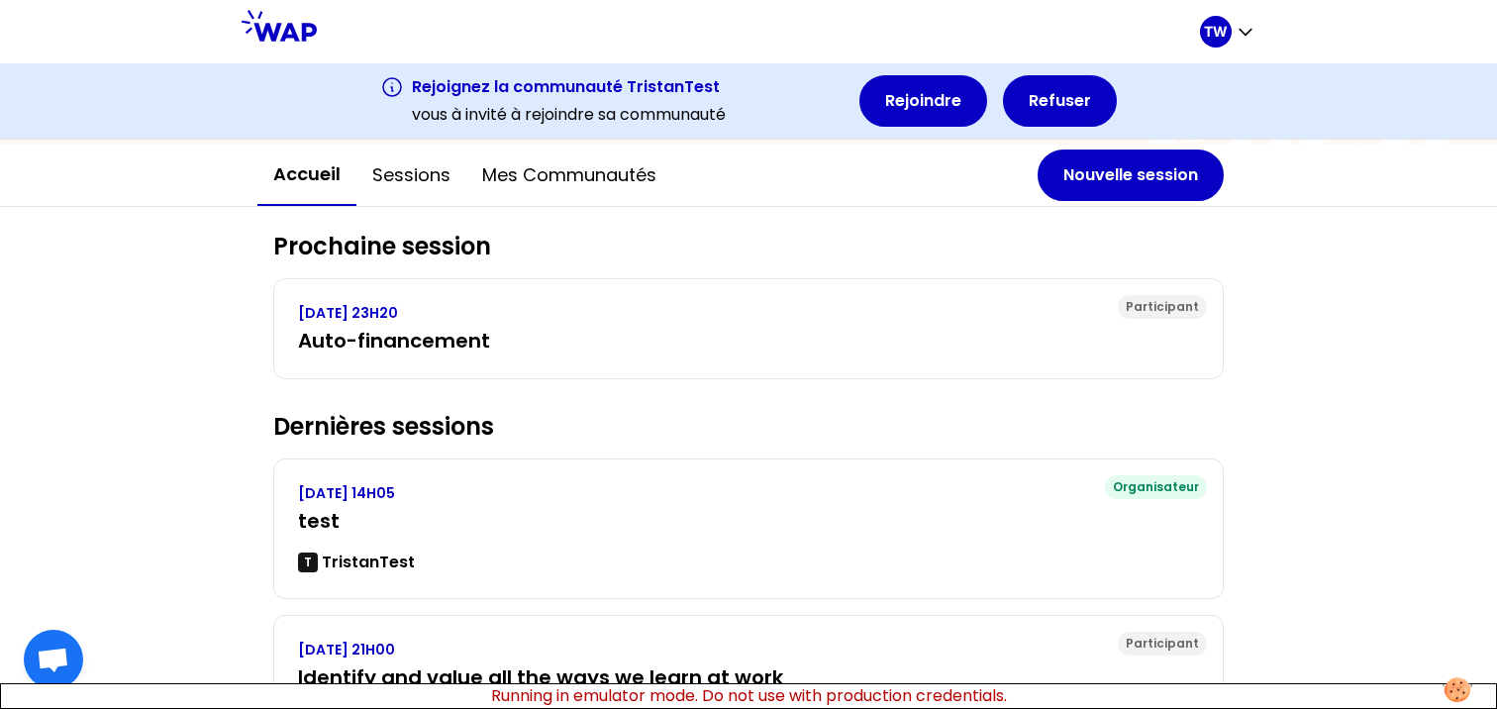
scroll to position [189, 0]
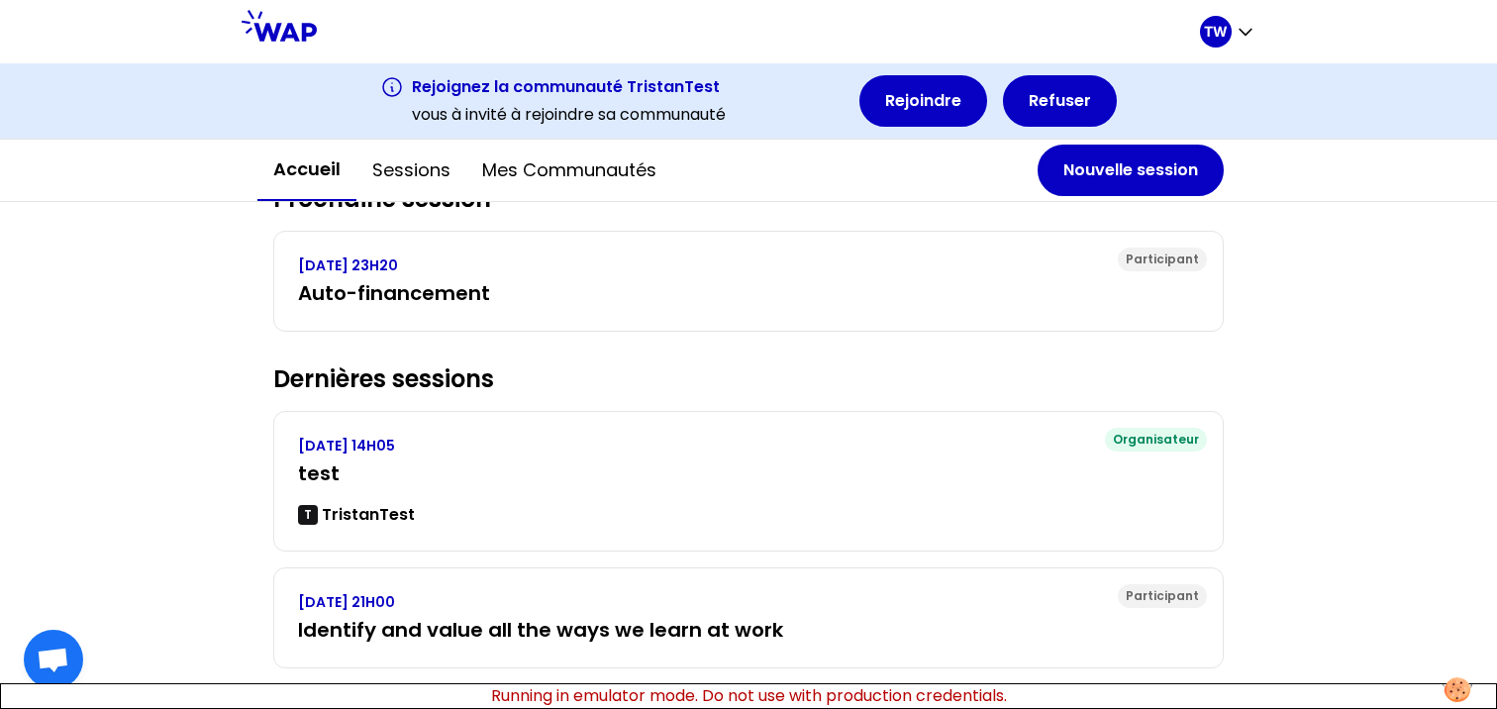
scroll to position [257, 0]
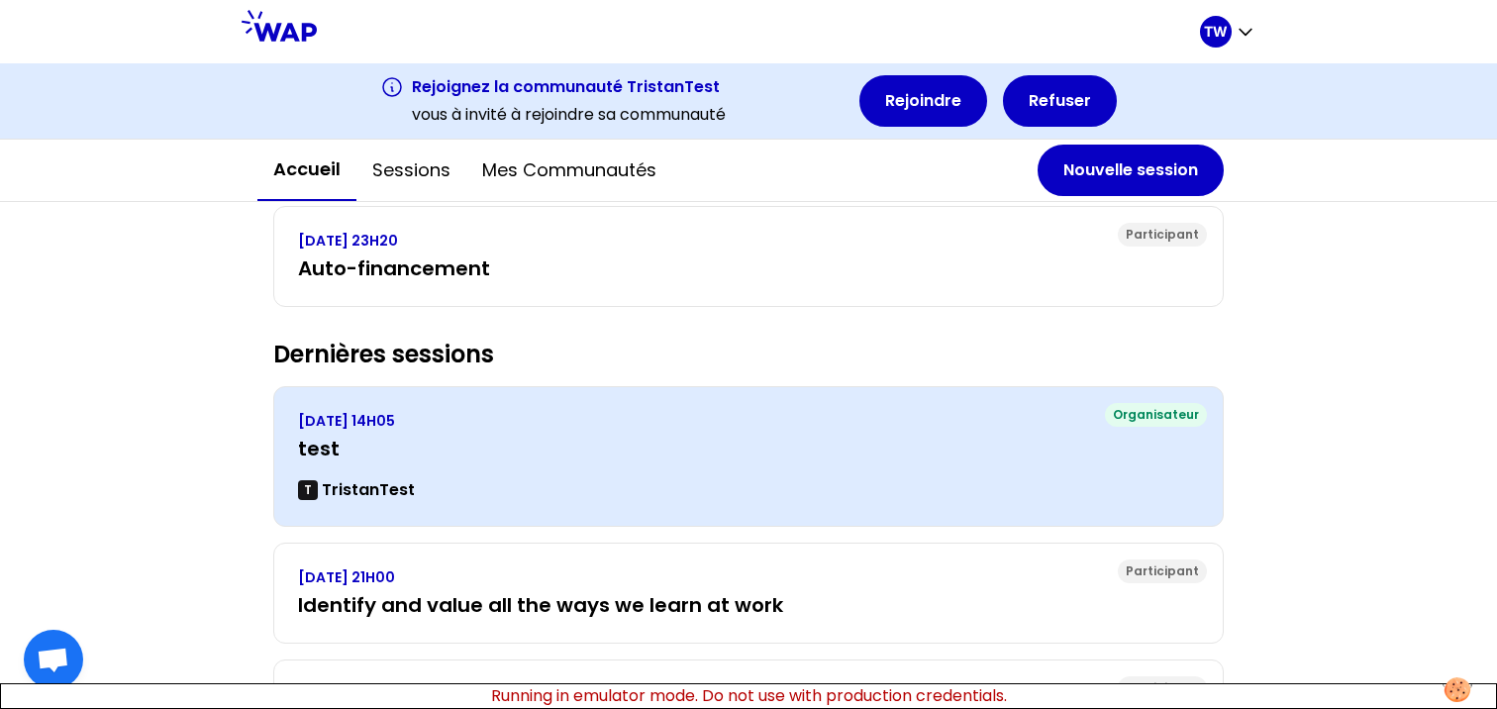
click at [484, 464] on div "[DATE] 14H05 test T TristanTest" at bounding box center [748, 456] width 901 height 91
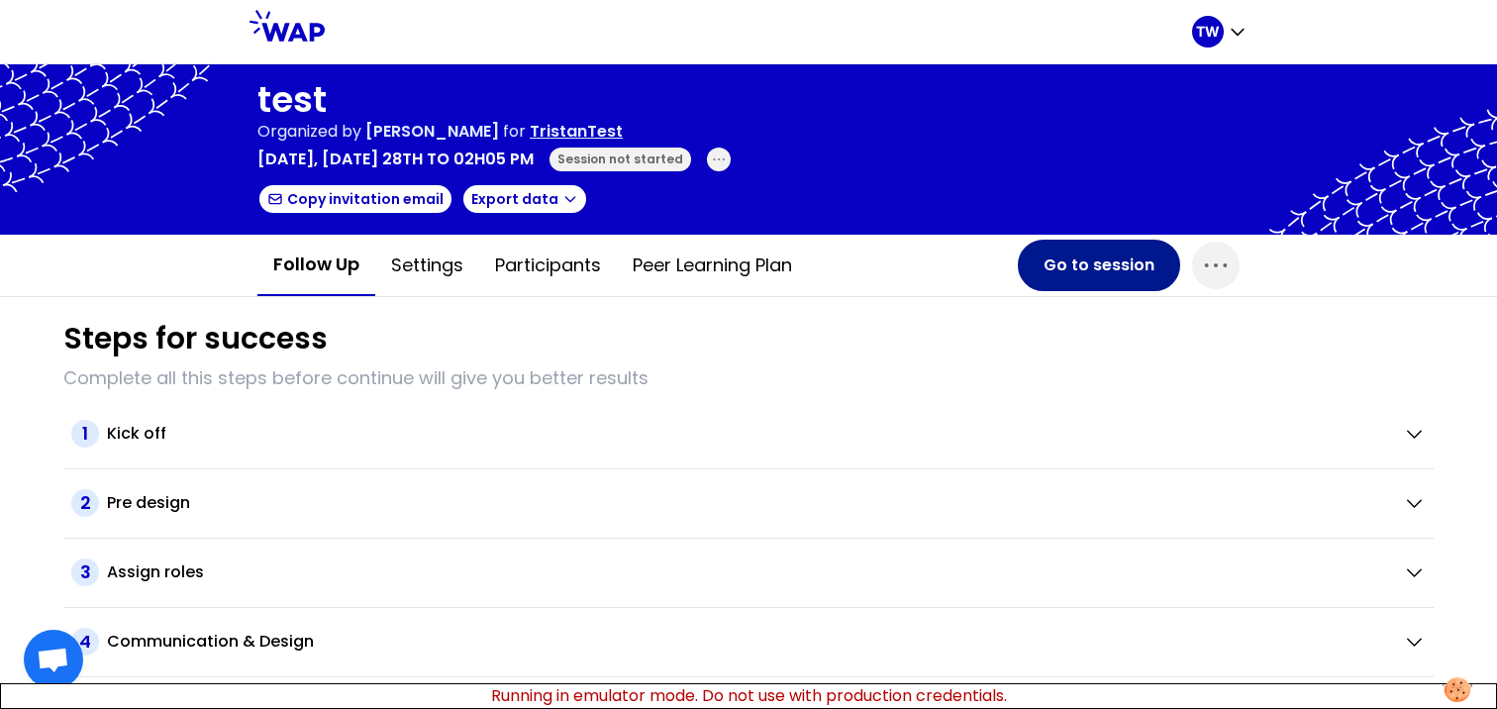
click at [1092, 281] on button "Go to session" at bounding box center [1099, 265] width 162 height 51
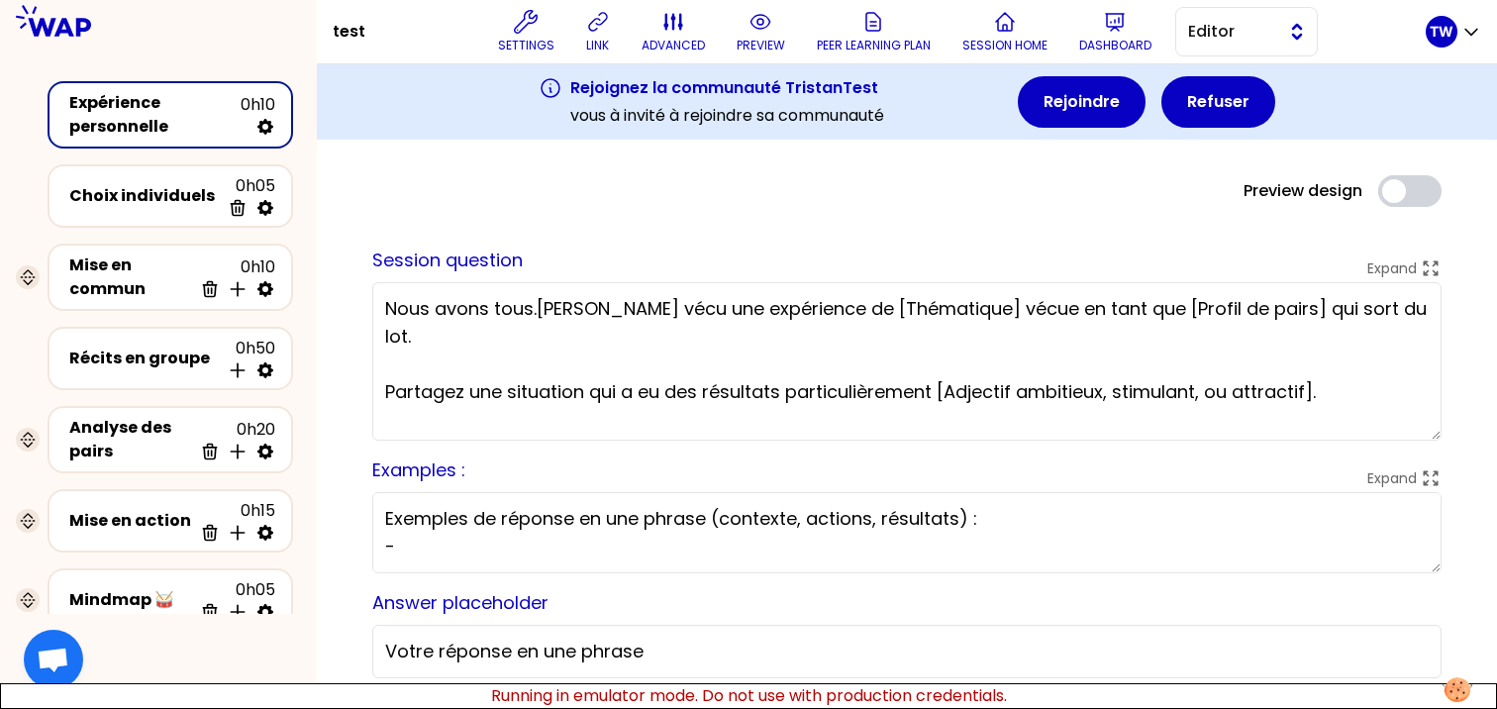
click at [1262, 29] on span "Editor" at bounding box center [1232, 32] width 89 height 24
click at [1255, 108] on span "Facilitator" at bounding box center [1258, 113] width 85 height 24
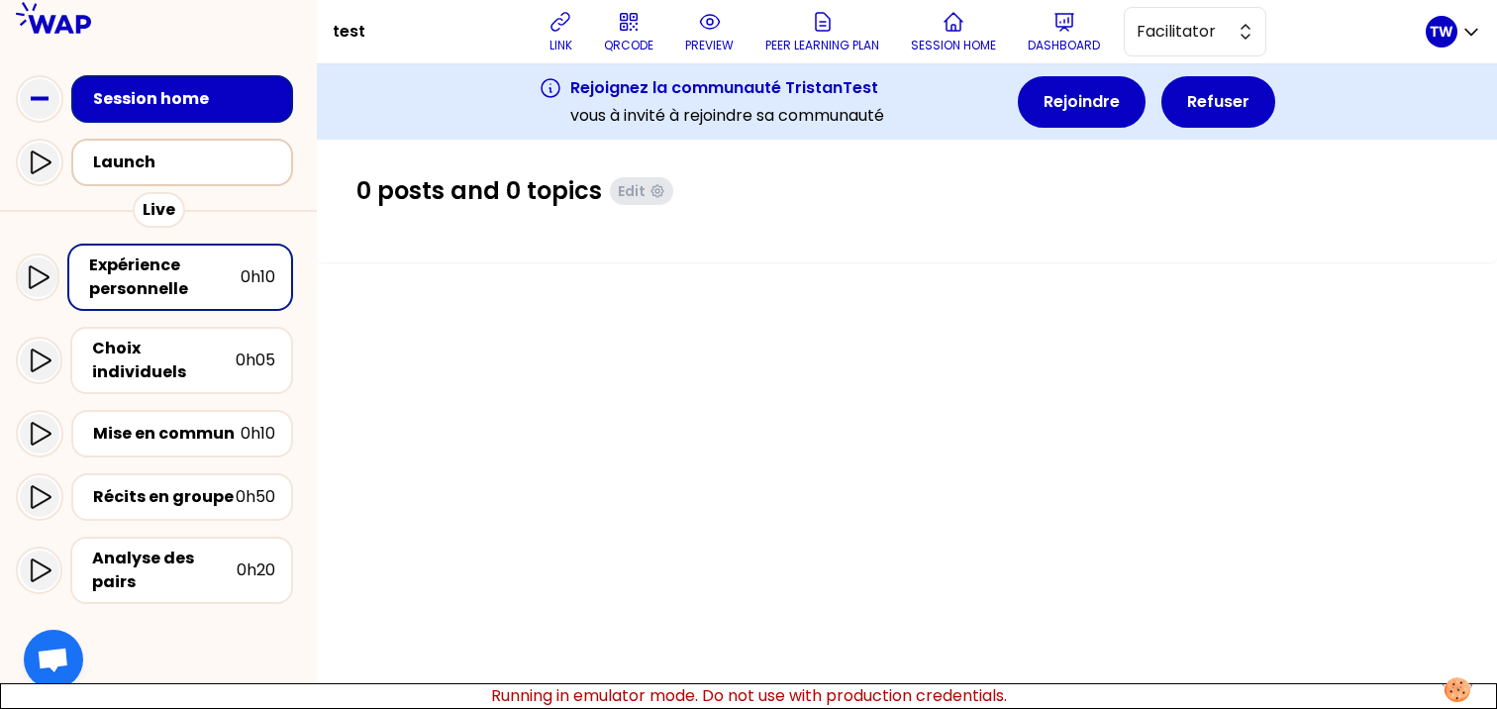
click at [144, 167] on div "Launch" at bounding box center [188, 163] width 190 height 24
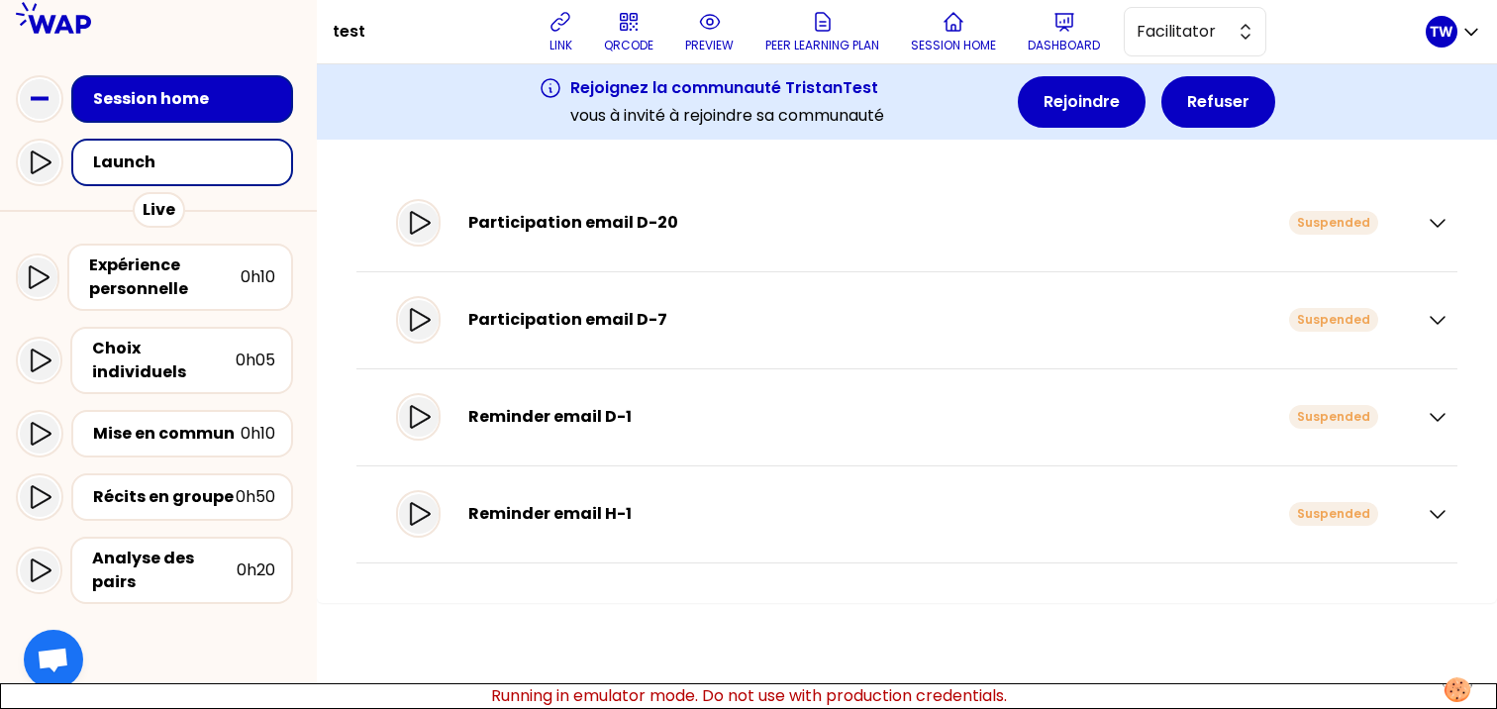
click at [1451, 243] on div "Participation email D-20 Suspended" at bounding box center [907, 223] width 1101 height 97
click at [1437, 221] on icon "button" at bounding box center [1438, 223] width 24 height 24
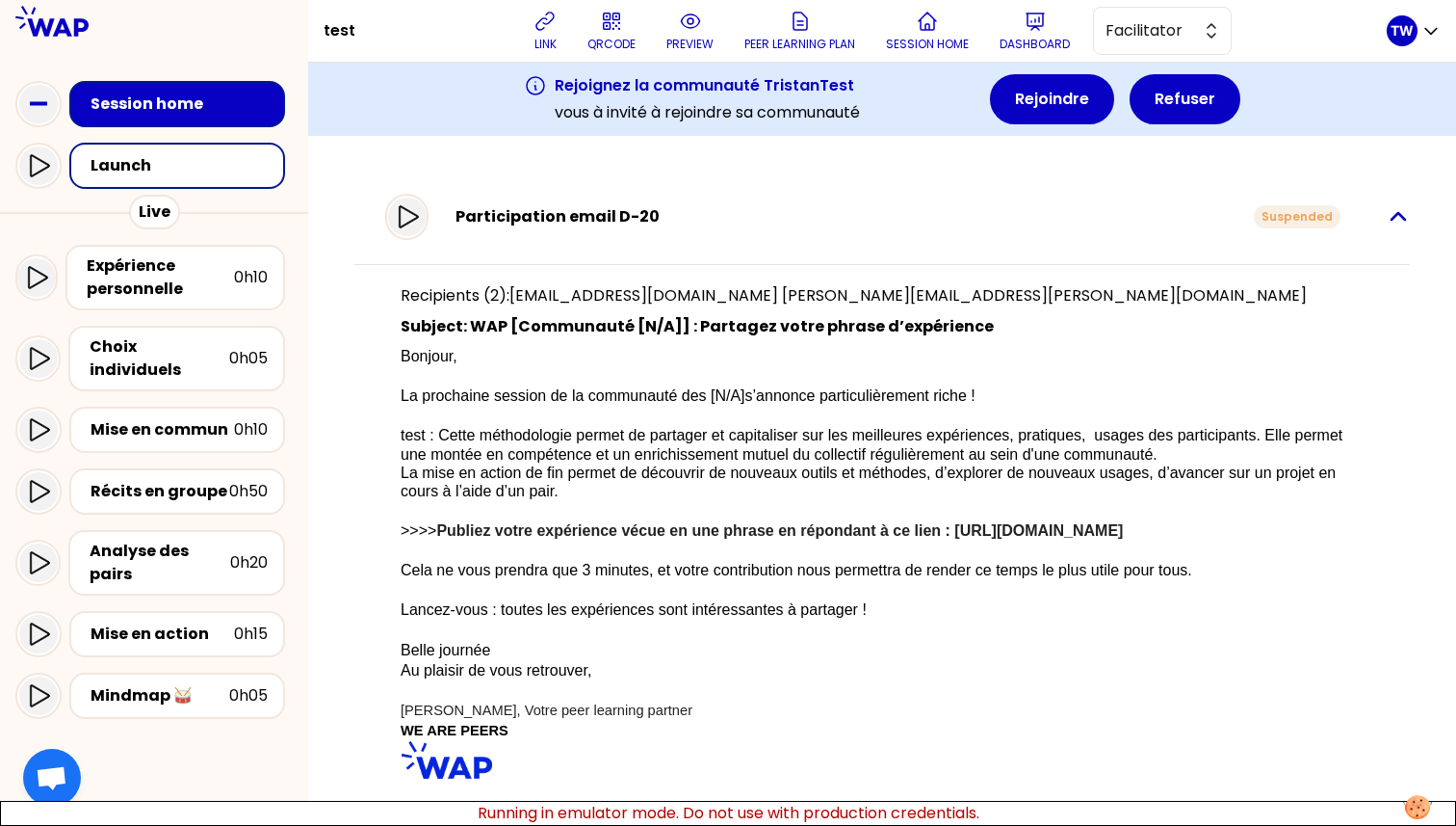
click at [1387, 209] on icon "button" at bounding box center [1399, 217] width 23 height 23
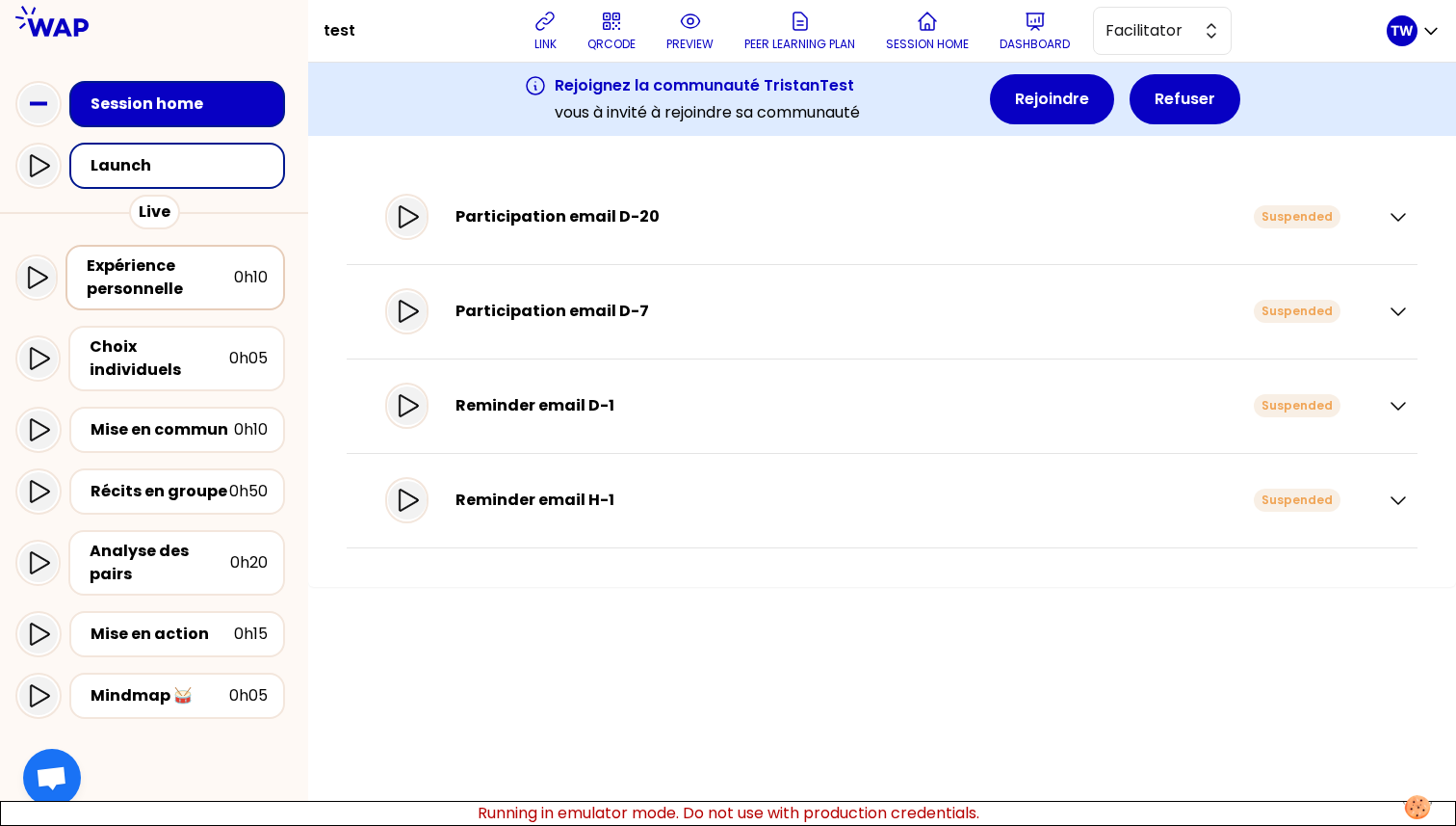
click at [205, 275] on div "Expérience personnelle" at bounding box center [160, 277] width 148 height 47
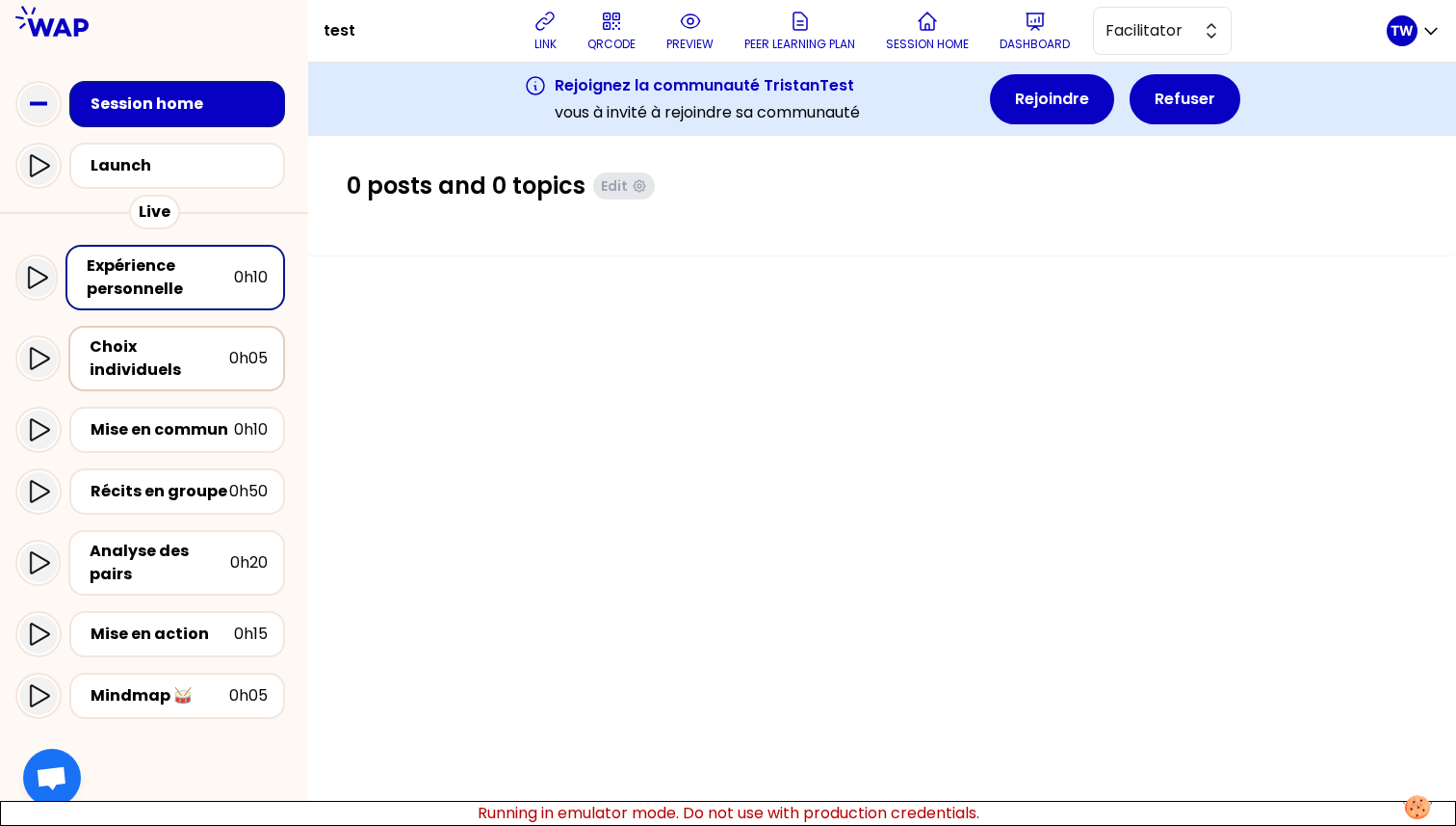
click at [195, 331] on div "Choix individuels 0h05" at bounding box center [176, 358] width 217 height 65
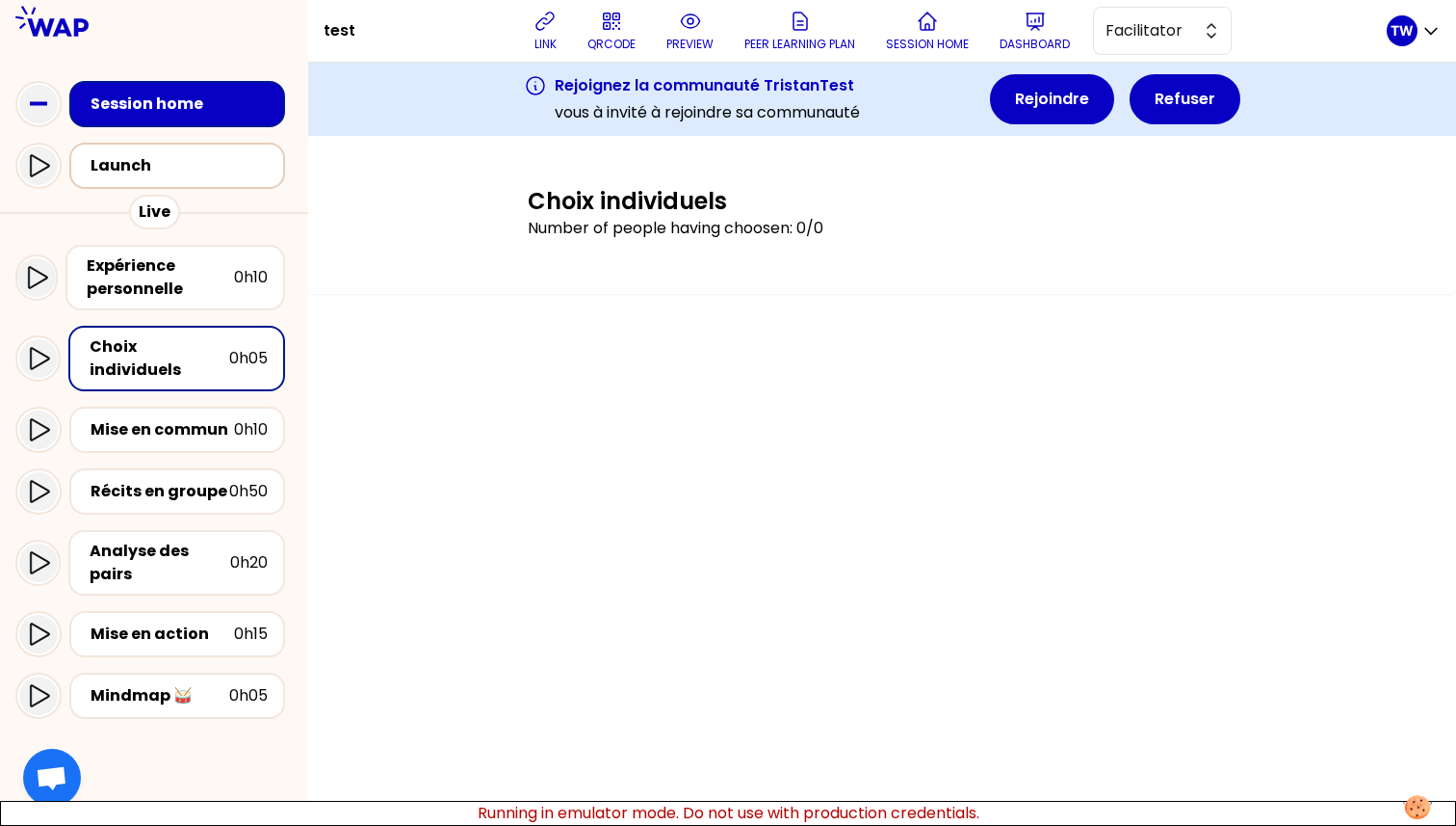
click at [170, 179] on div "Launch" at bounding box center [181, 165] width 189 height 27
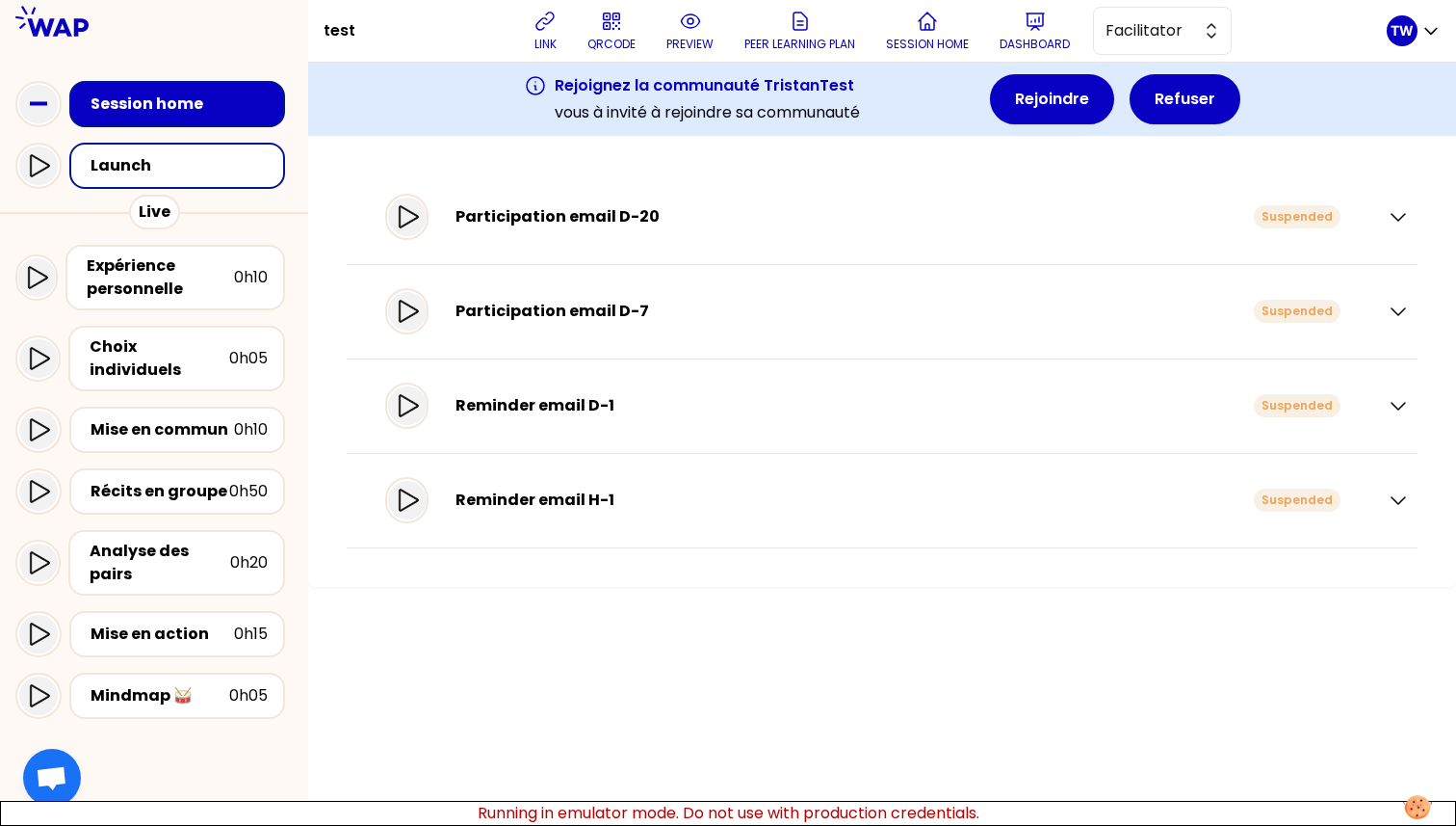
click at [747, 203] on div "Participation email D-20 Suspended" at bounding box center [893, 217] width 912 height 39
click at [1399, 219] on icon "button" at bounding box center [1399, 217] width 14 height 7
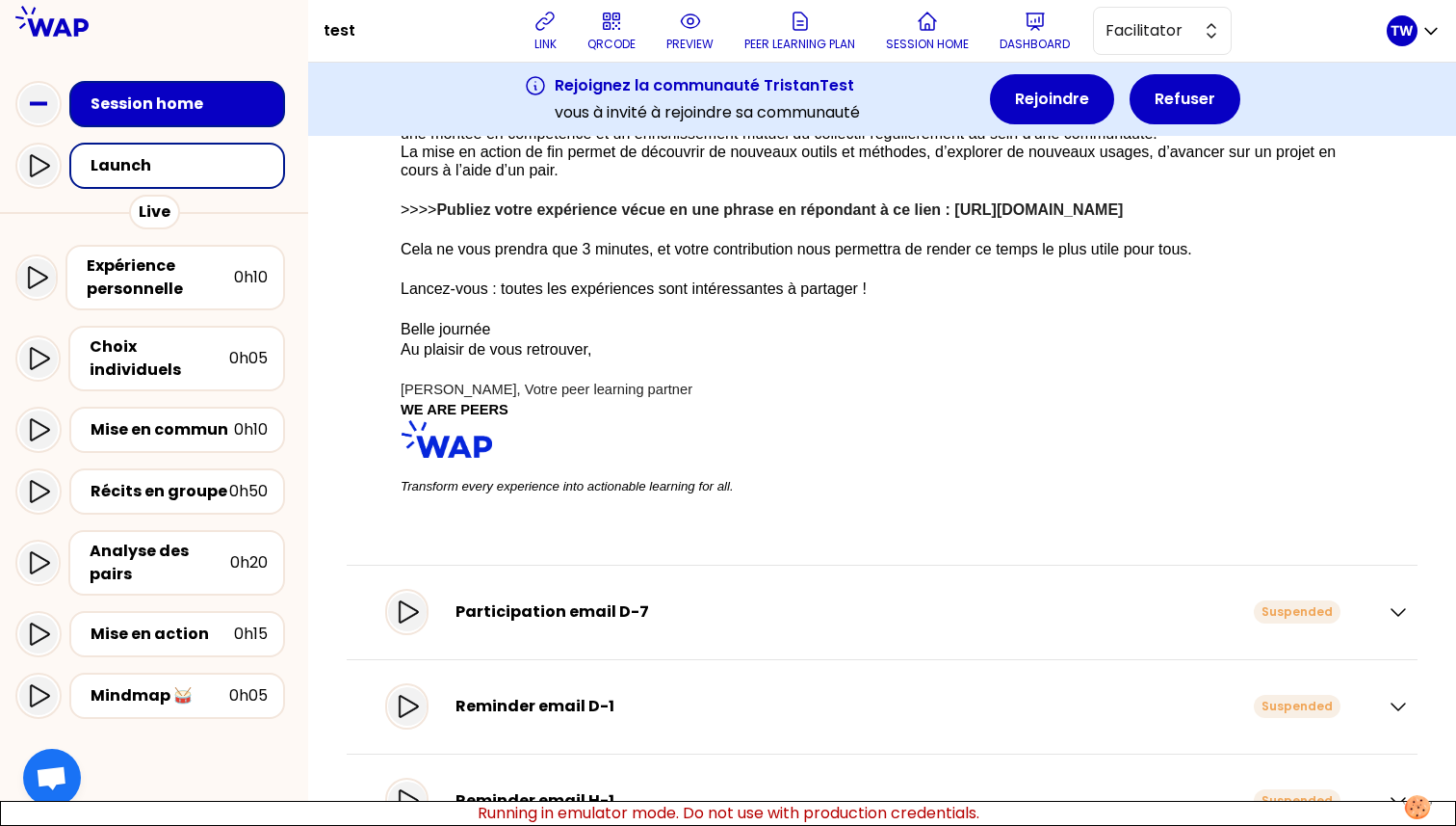
scroll to position [400, 0]
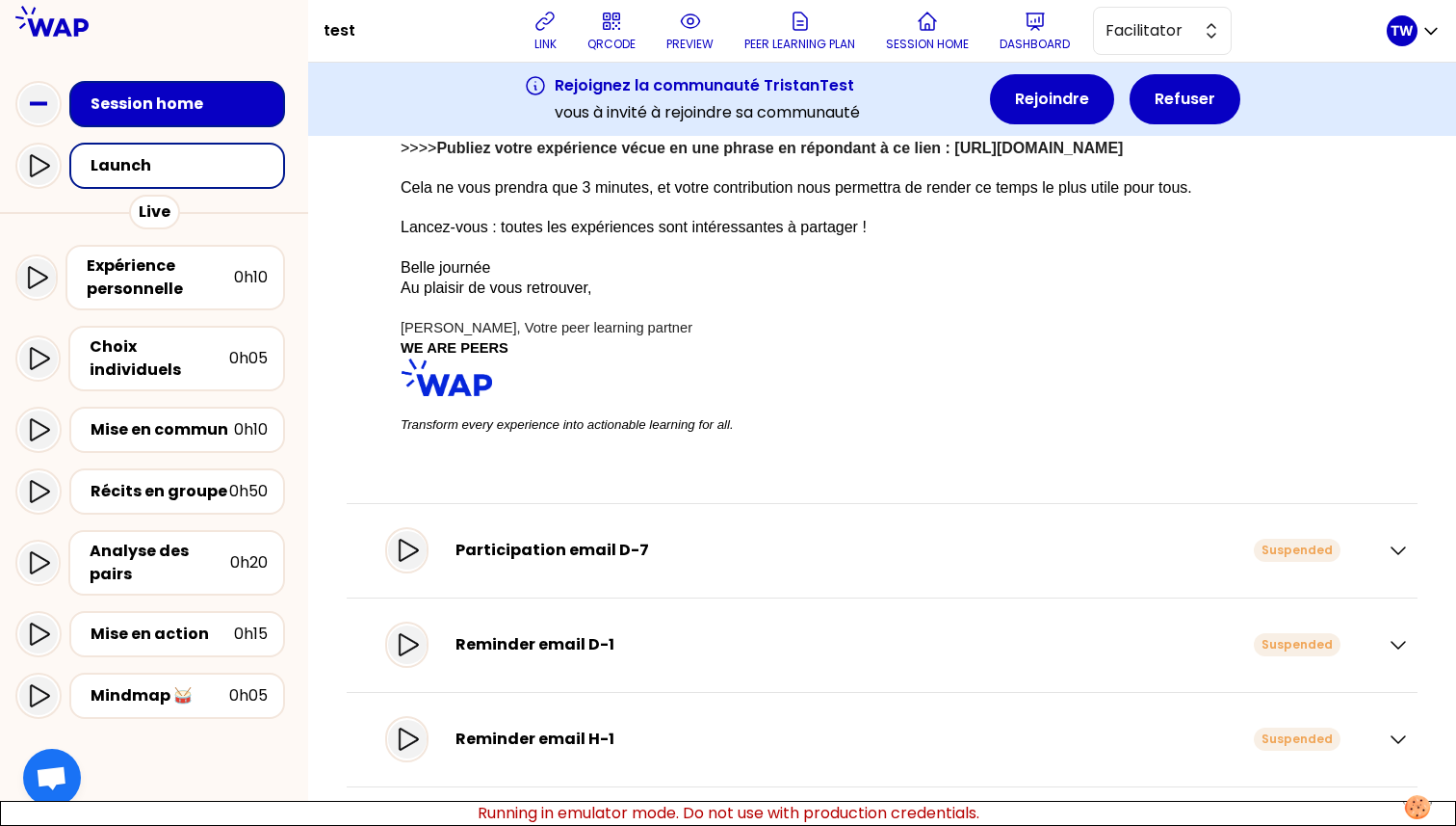
click at [1400, 551] on div "Participation email D-7 Suspended" at bounding box center [882, 551] width 1071 height 94
click at [1387, 551] on icon "button" at bounding box center [1399, 551] width 23 height 23
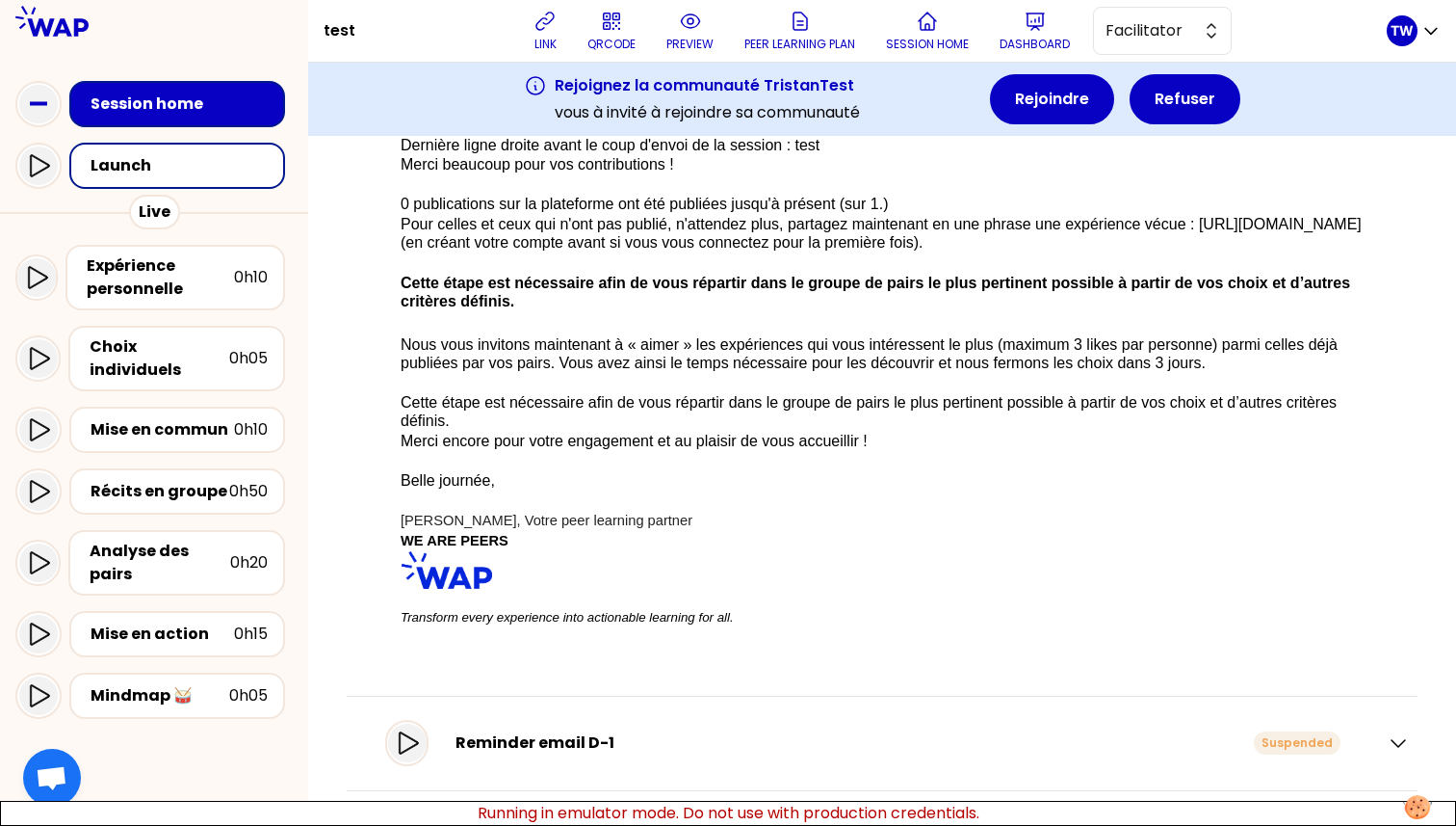
scroll to position [1082, 0]
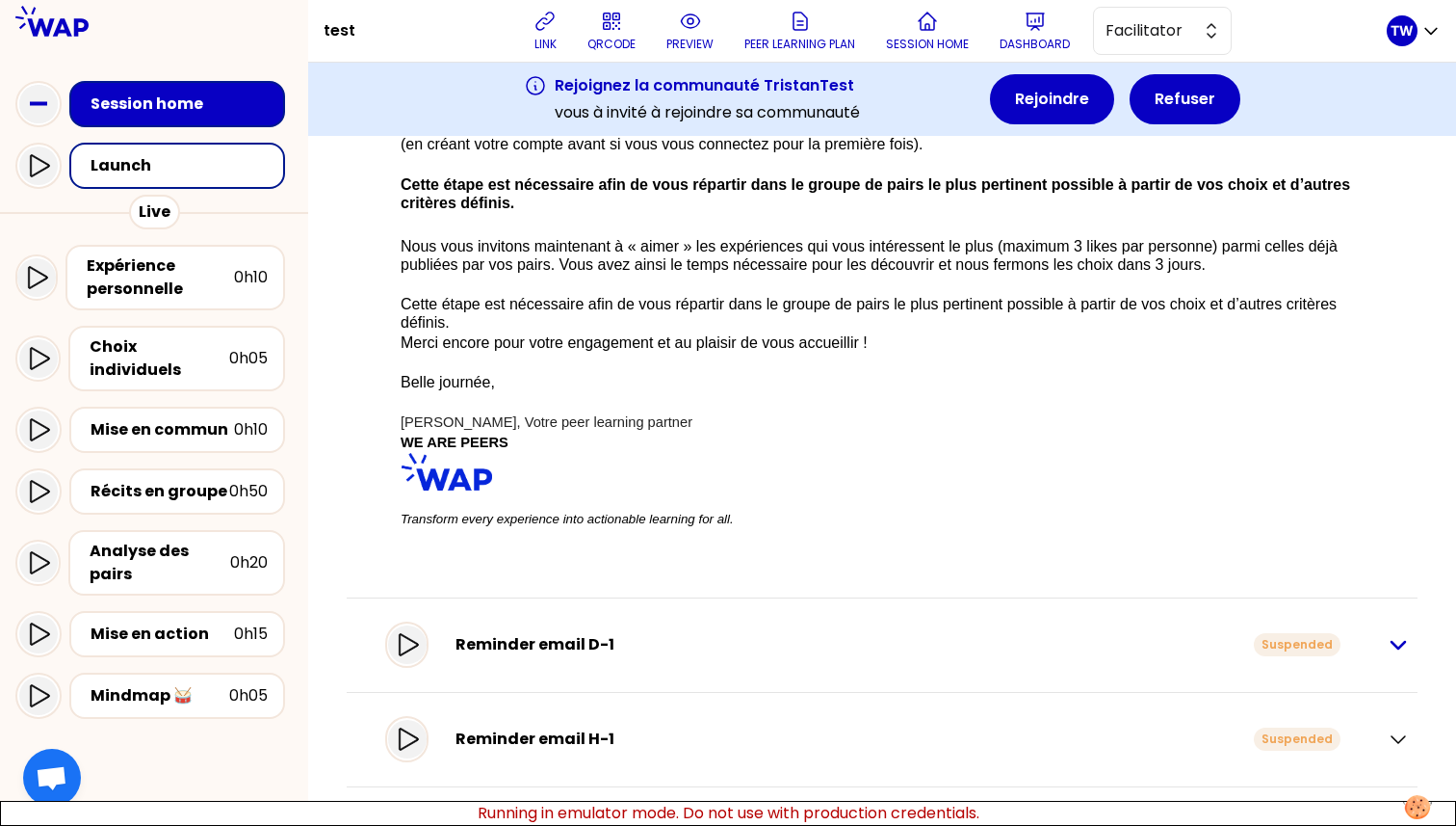
click at [1387, 639] on icon "button" at bounding box center [1399, 645] width 23 height 23
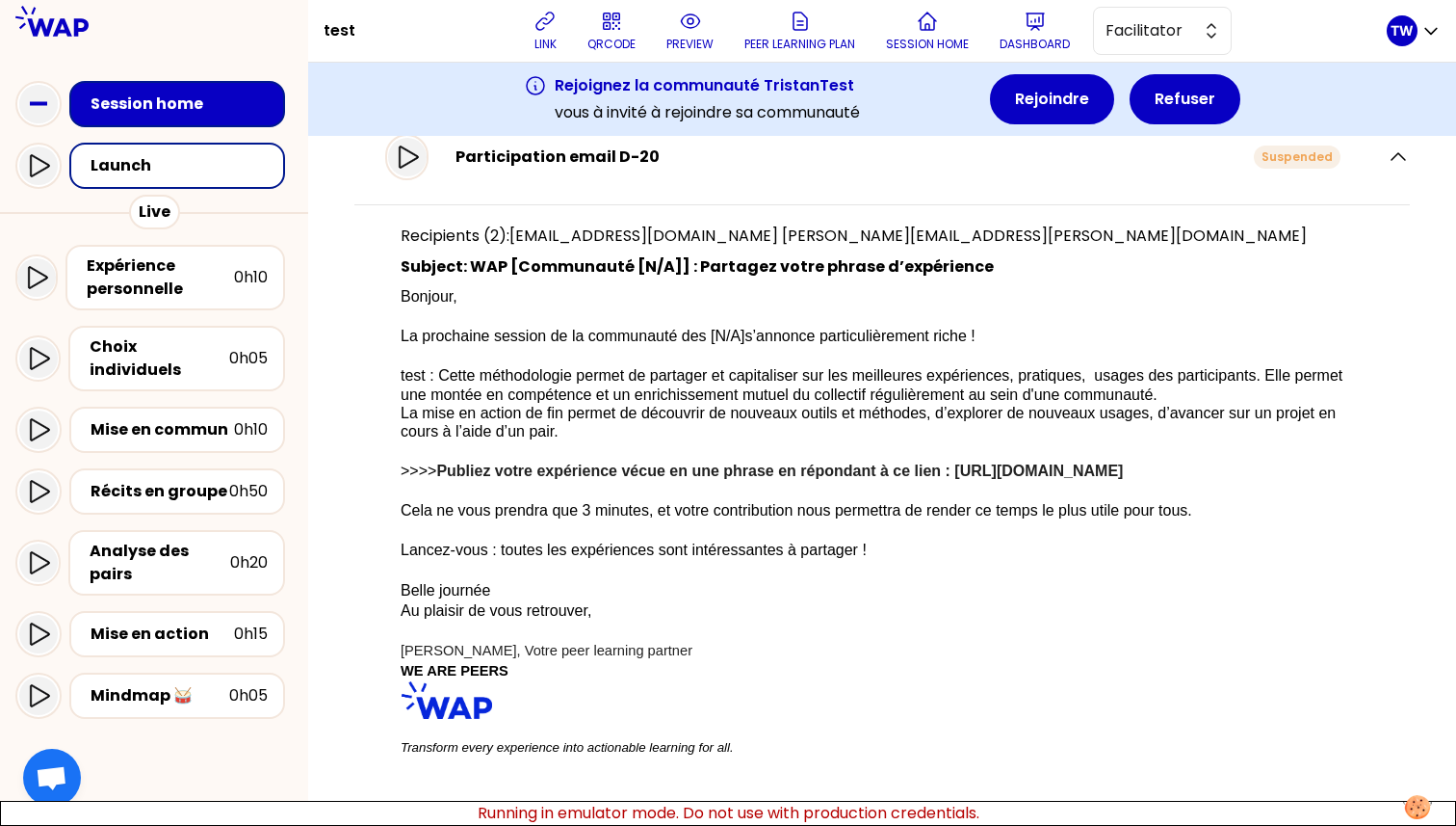
scroll to position [0, 0]
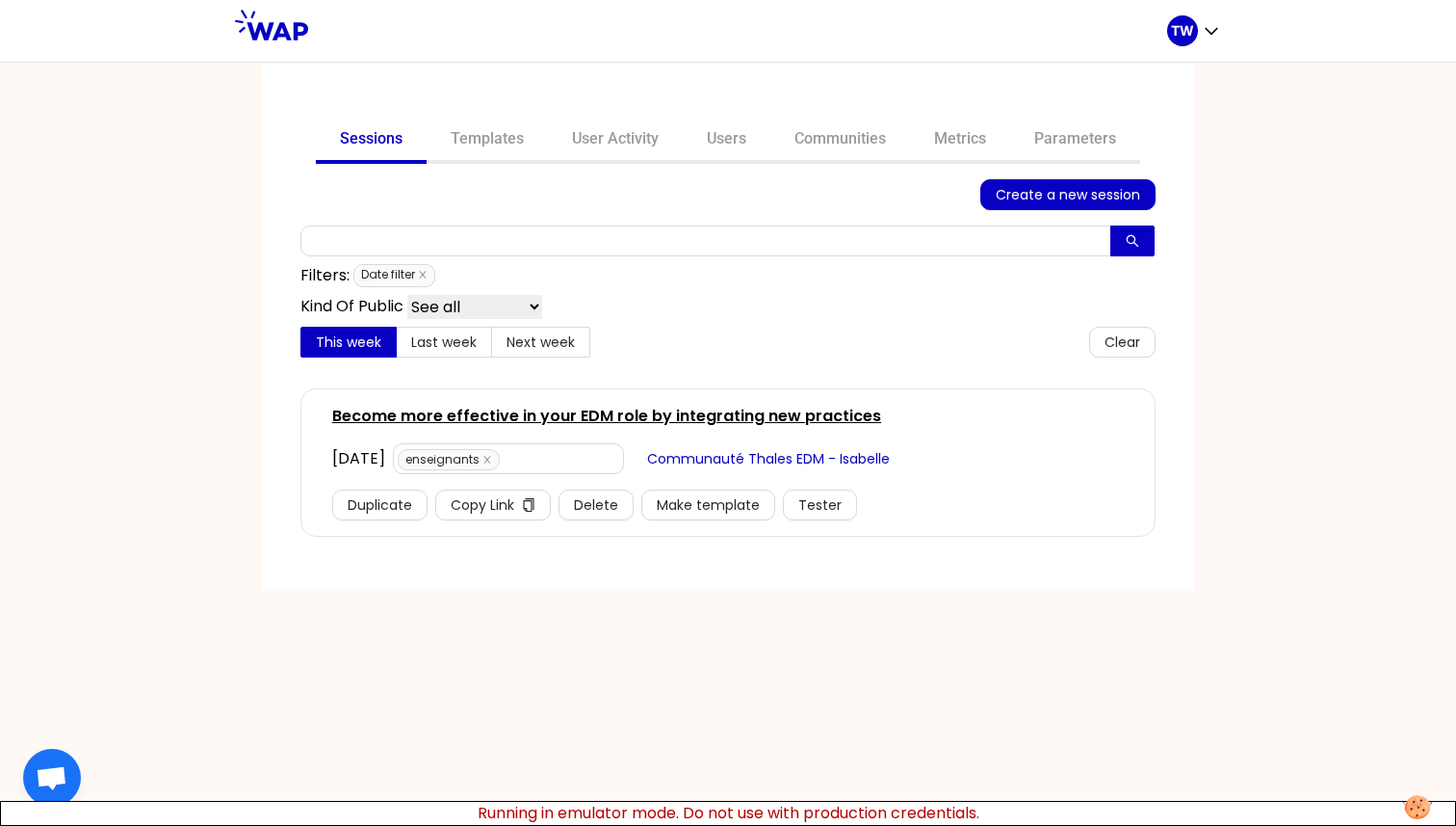
click at [1057, 197] on span "Create a new session" at bounding box center [1068, 195] width 145 height 21
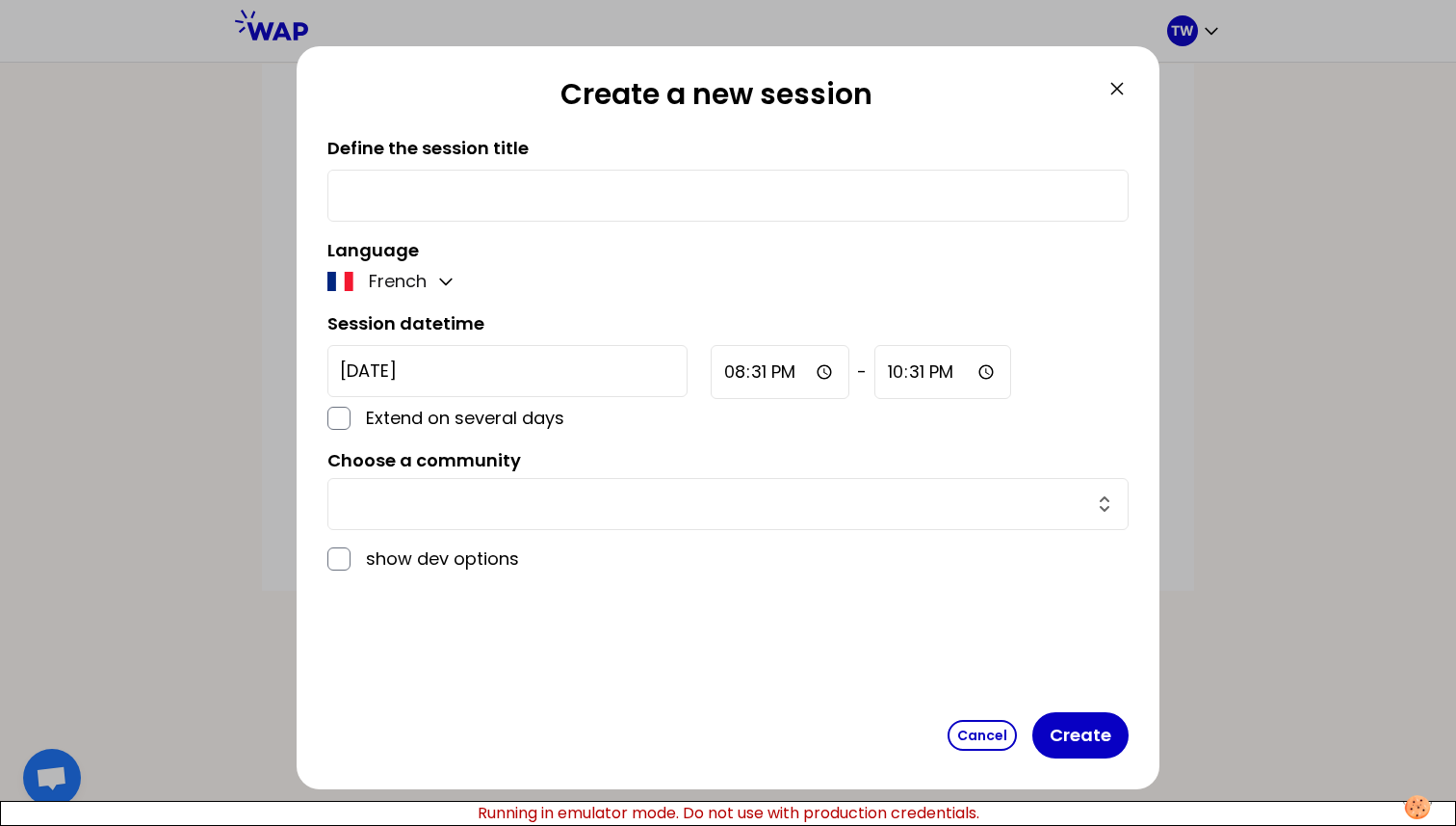
click at [566, 190] on input "text" at bounding box center [728, 196] width 776 height 27
type input "123Test"
click at [437, 515] on input "text" at bounding box center [717, 504] width 753 height 27
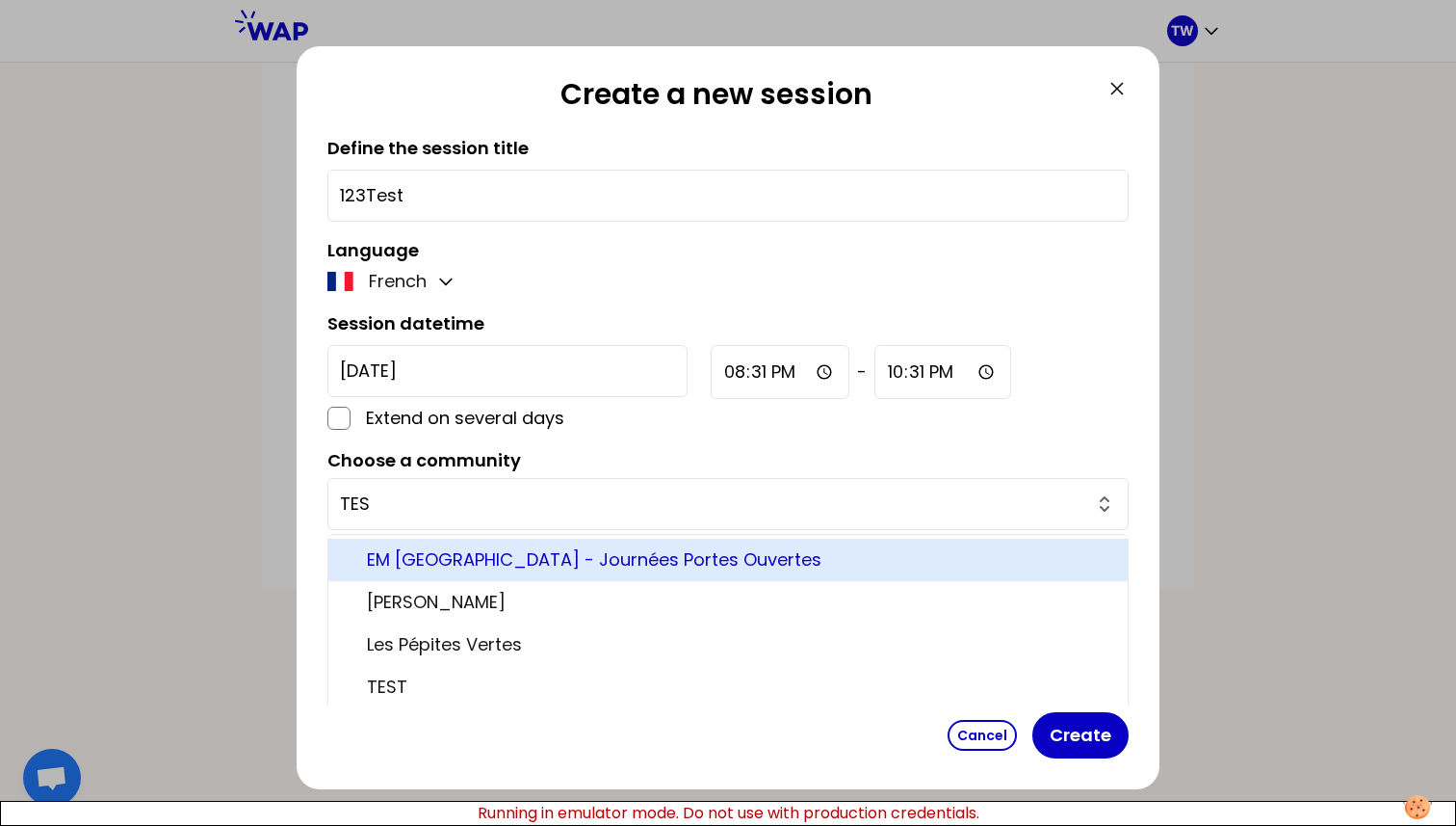
type input "TEST"
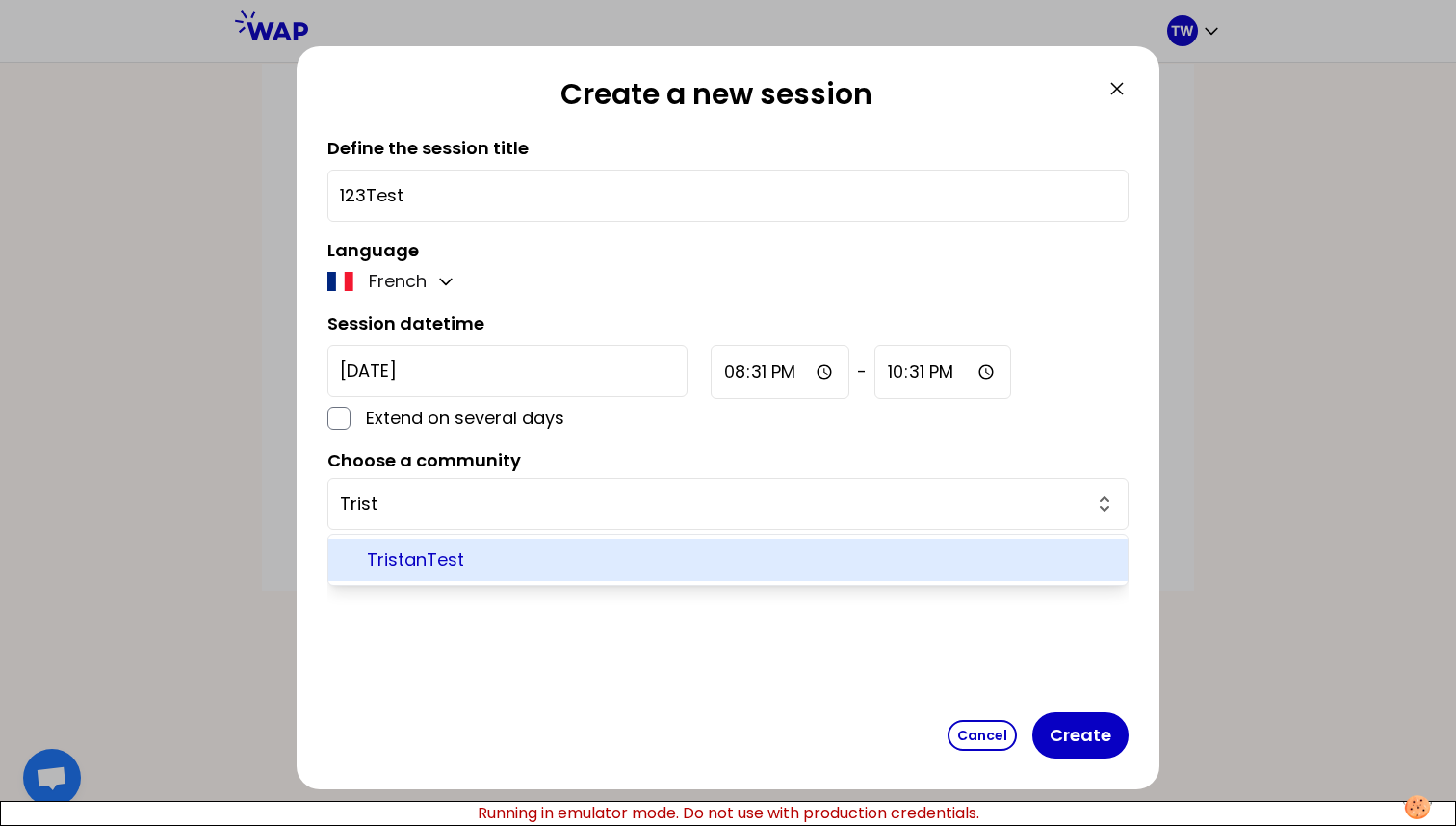
click at [409, 573] on li "TristanTest" at bounding box center [728, 560] width 799 height 43
type input "TristanTest"
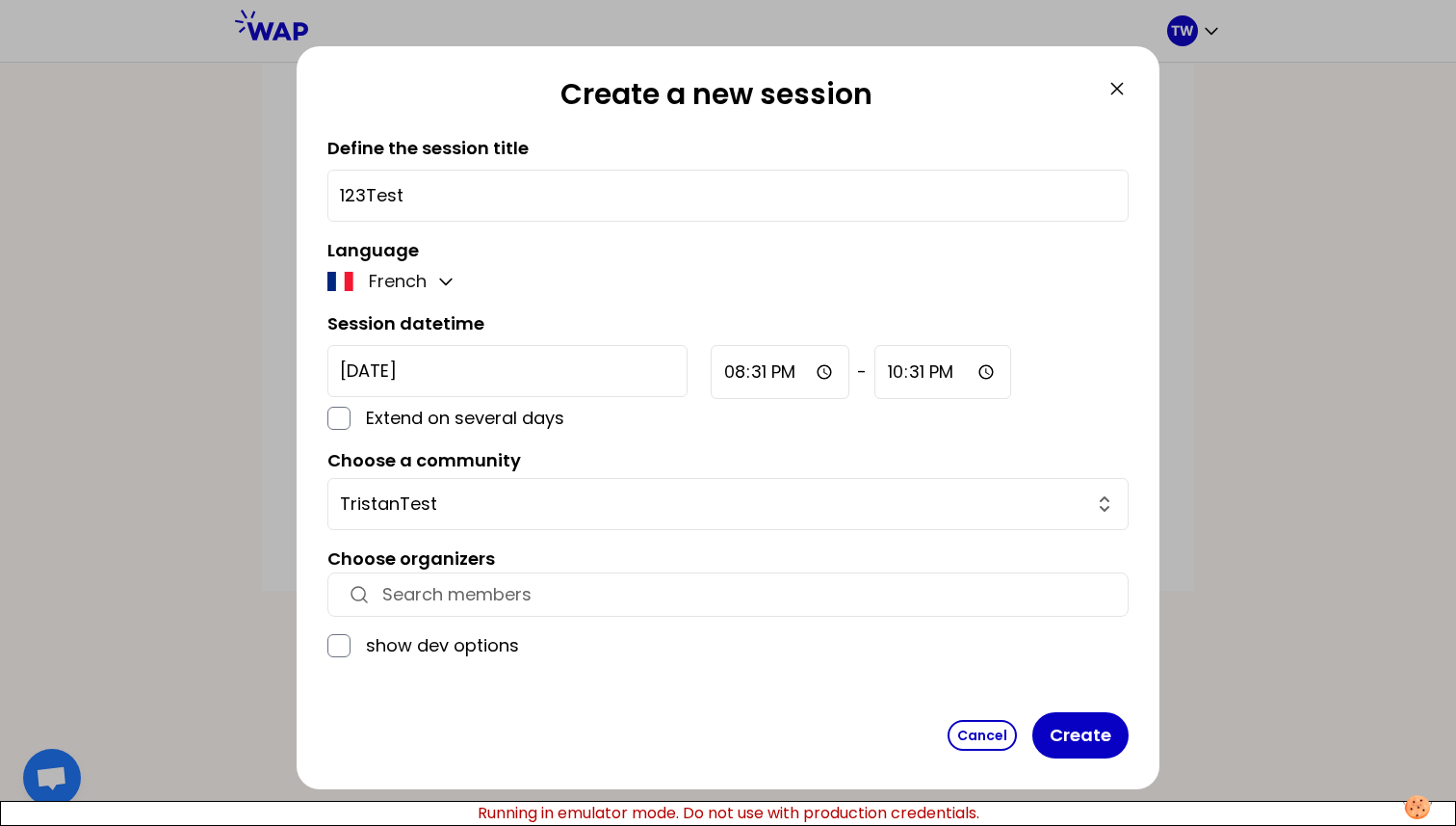
click at [411, 600] on input "button" at bounding box center [745, 594] width 727 height 27
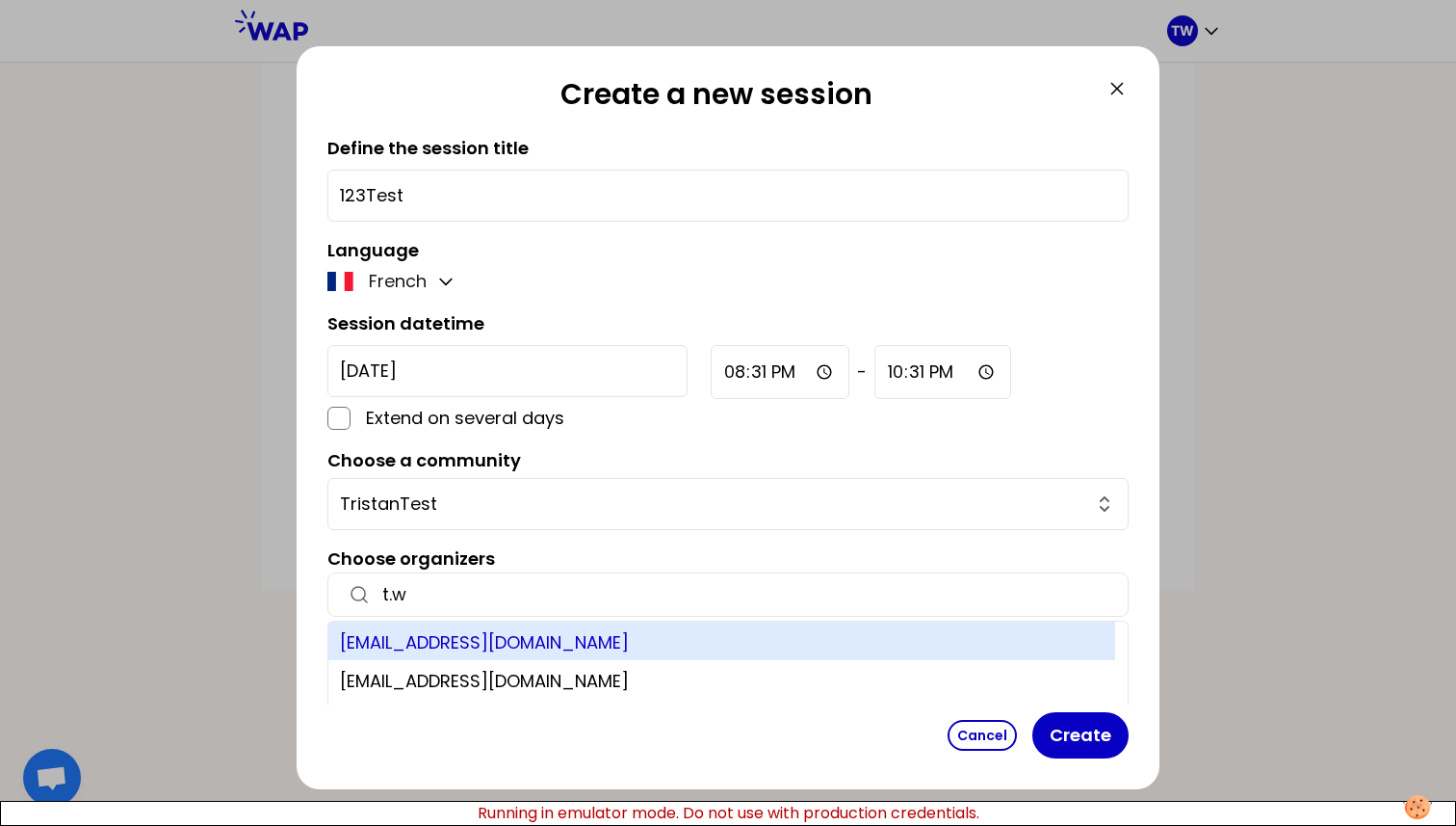
type input "t.w"
click at [495, 635] on div "[EMAIL_ADDRESS][DOMAIN_NAME]" at bounding box center [722, 641] width 787 height 39
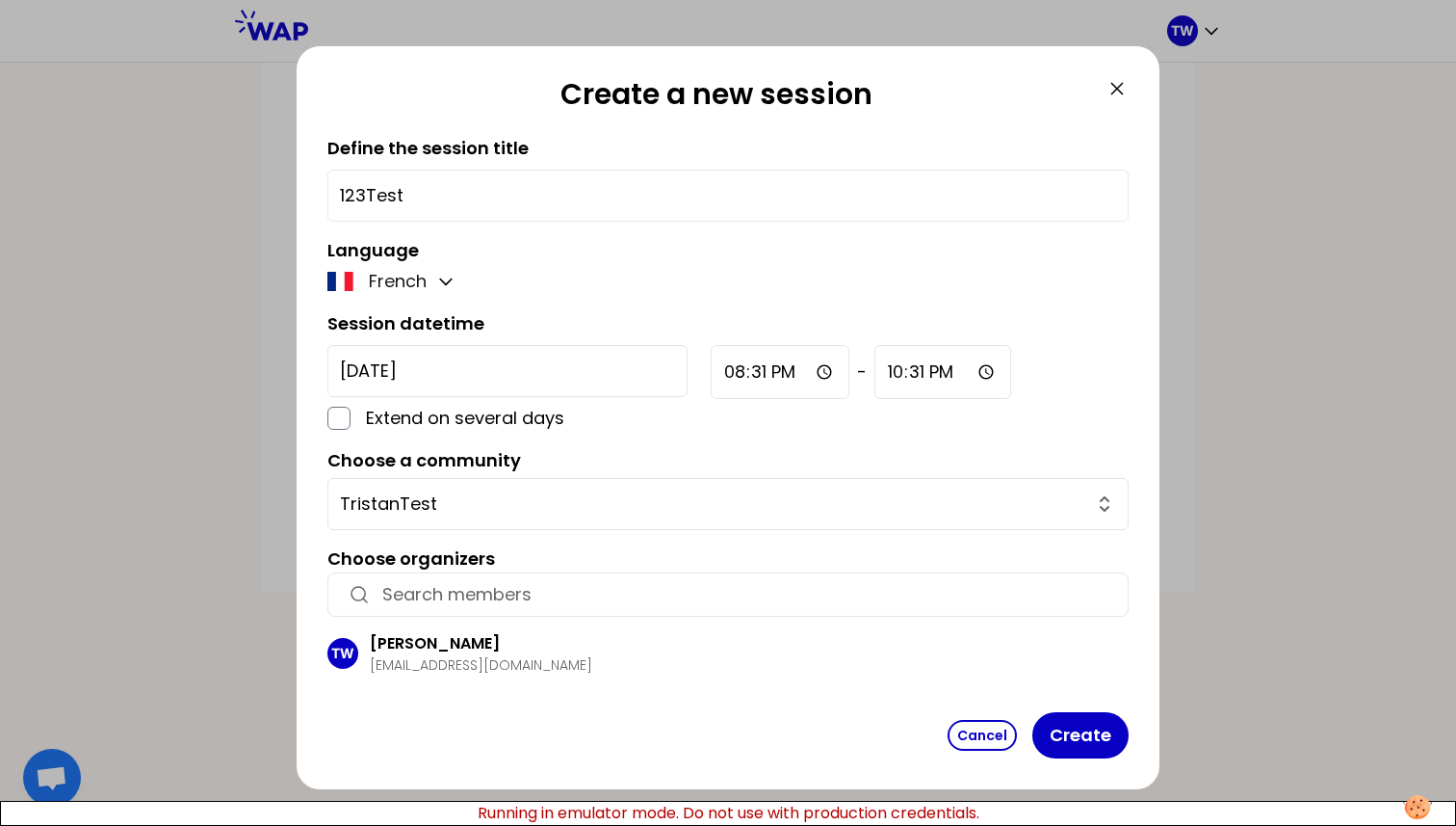
scroll to position [33, 0]
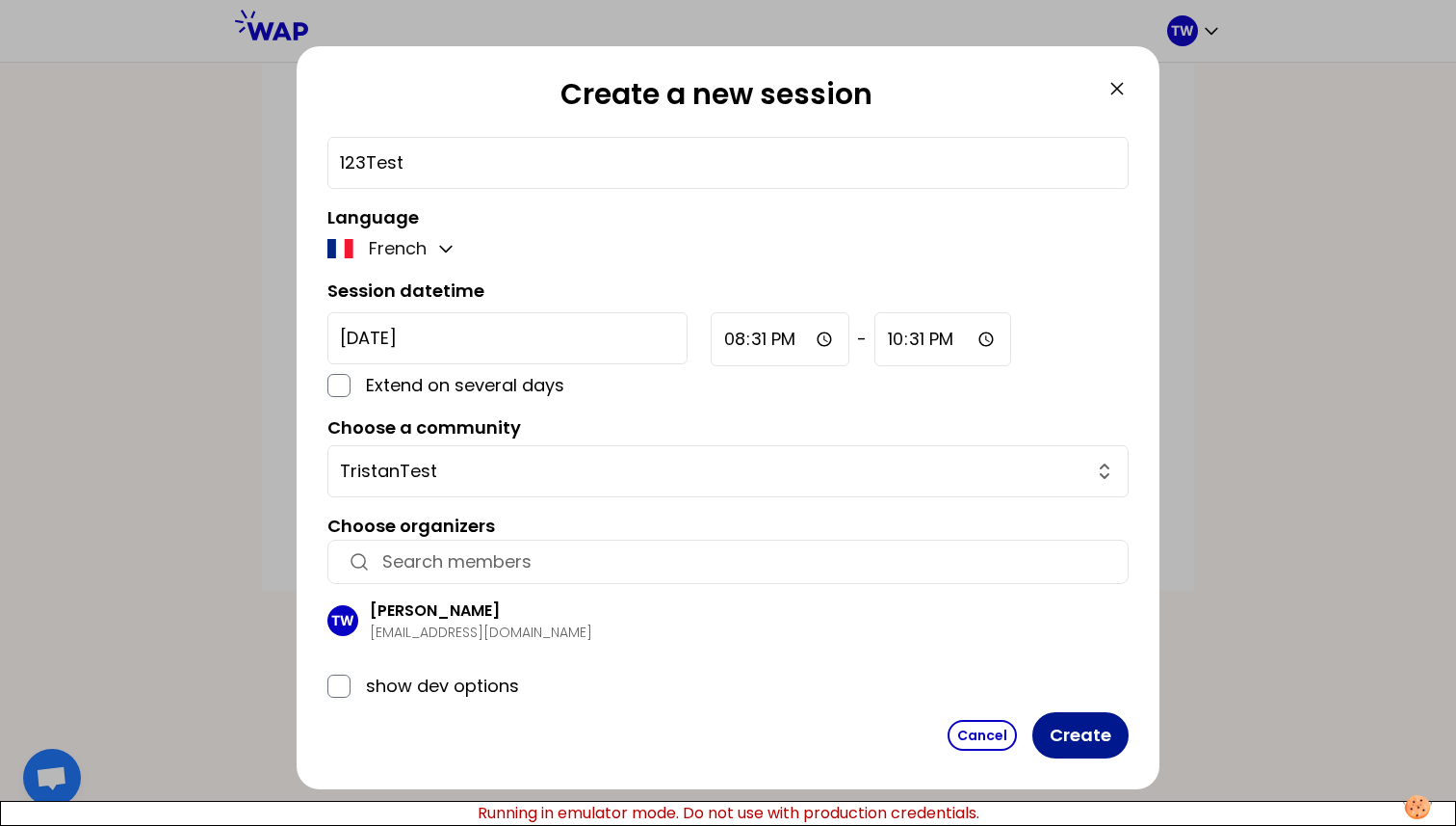
click at [1106, 733] on button "Create" at bounding box center [1081, 736] width 96 height 47
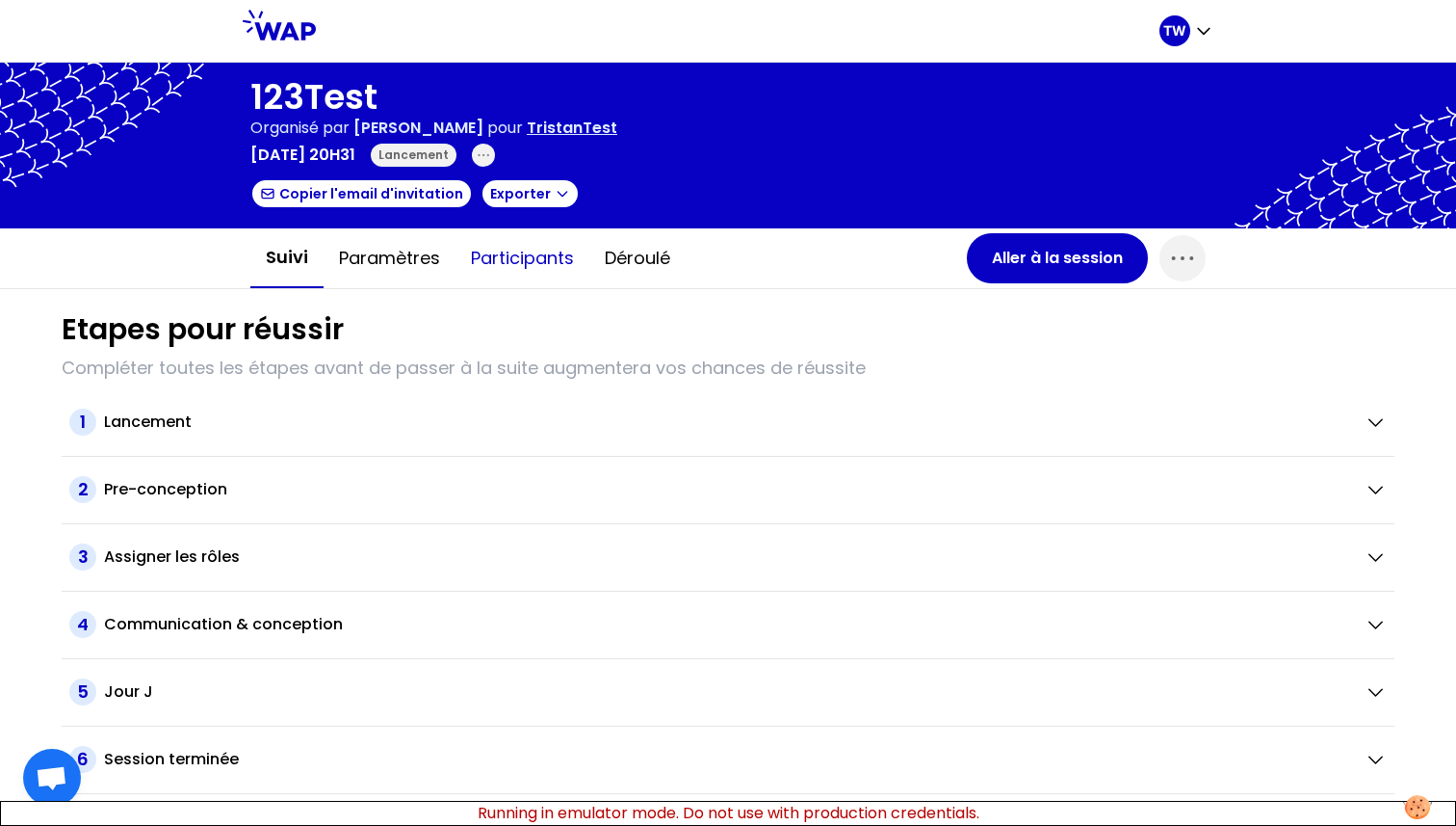
click at [501, 261] on button "Participants" at bounding box center [522, 258] width 134 height 57
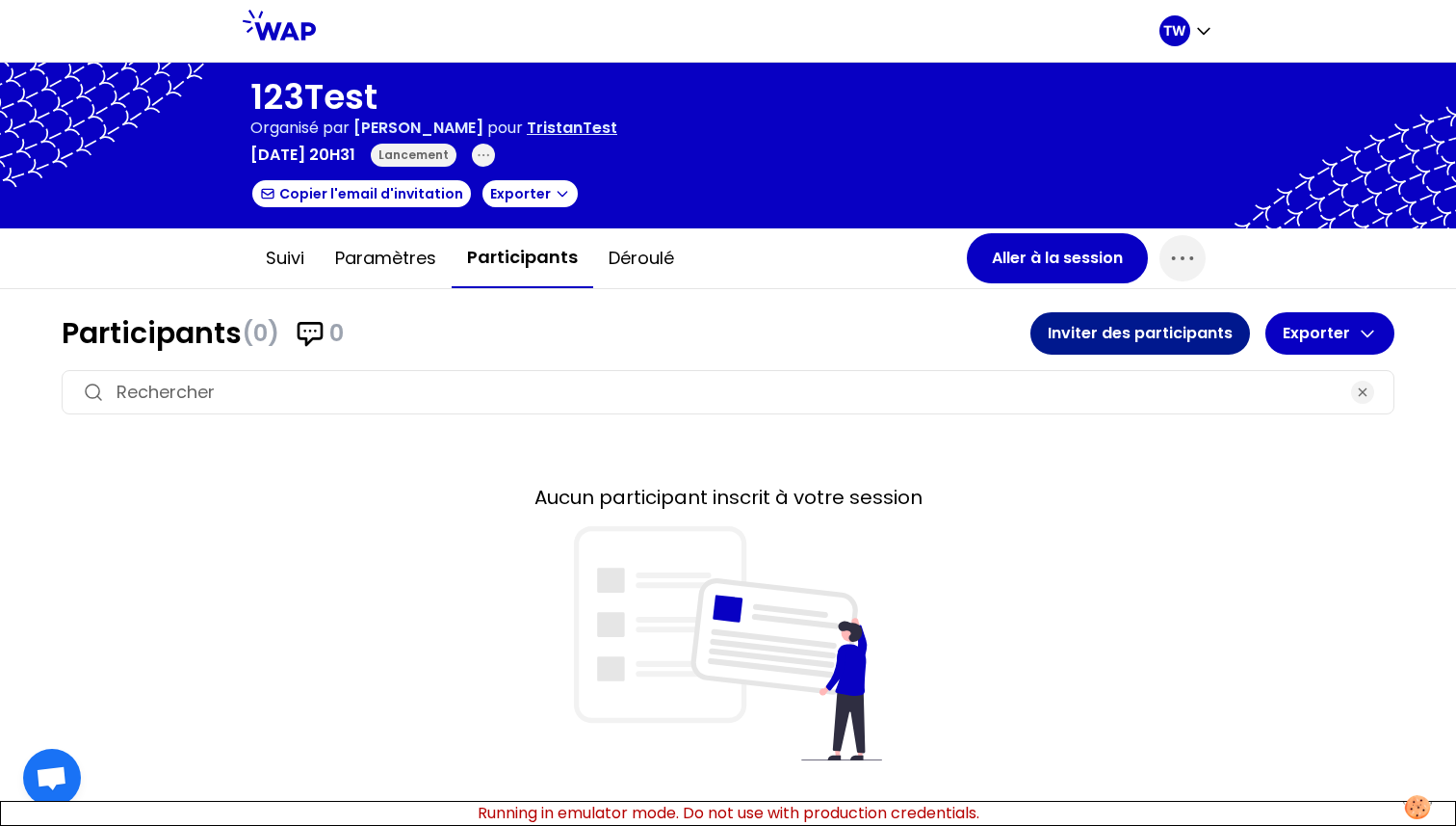
click at [1137, 341] on button "Inviter des participants" at bounding box center [1141, 334] width 220 height 43
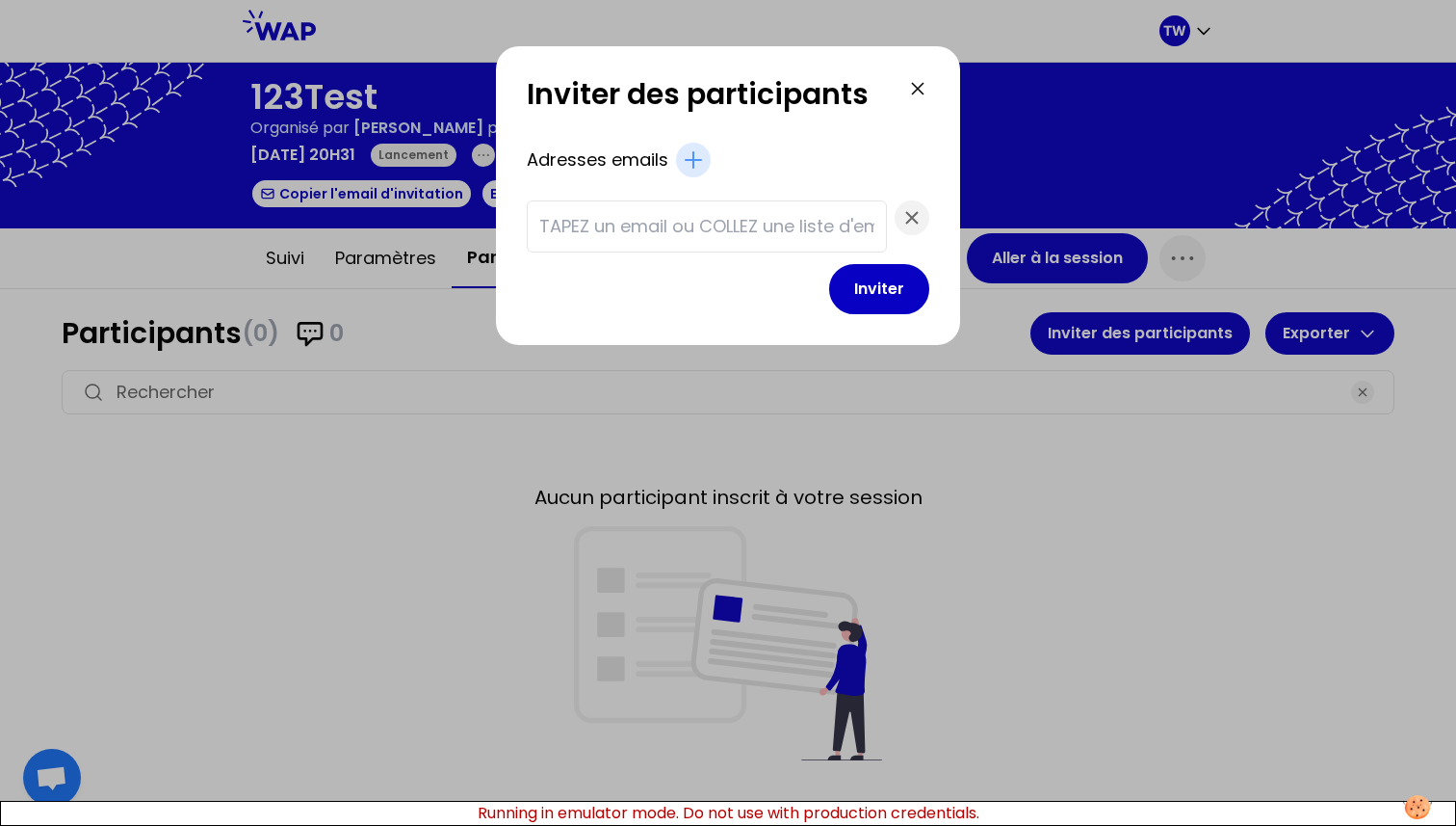
click at [747, 221] on input "text" at bounding box center [707, 227] width 336 height 27
paste input "t.wagner66250+1@gmail.com t.wagner66250+2@gmail.com t.wagner66250+3@gmail.com"
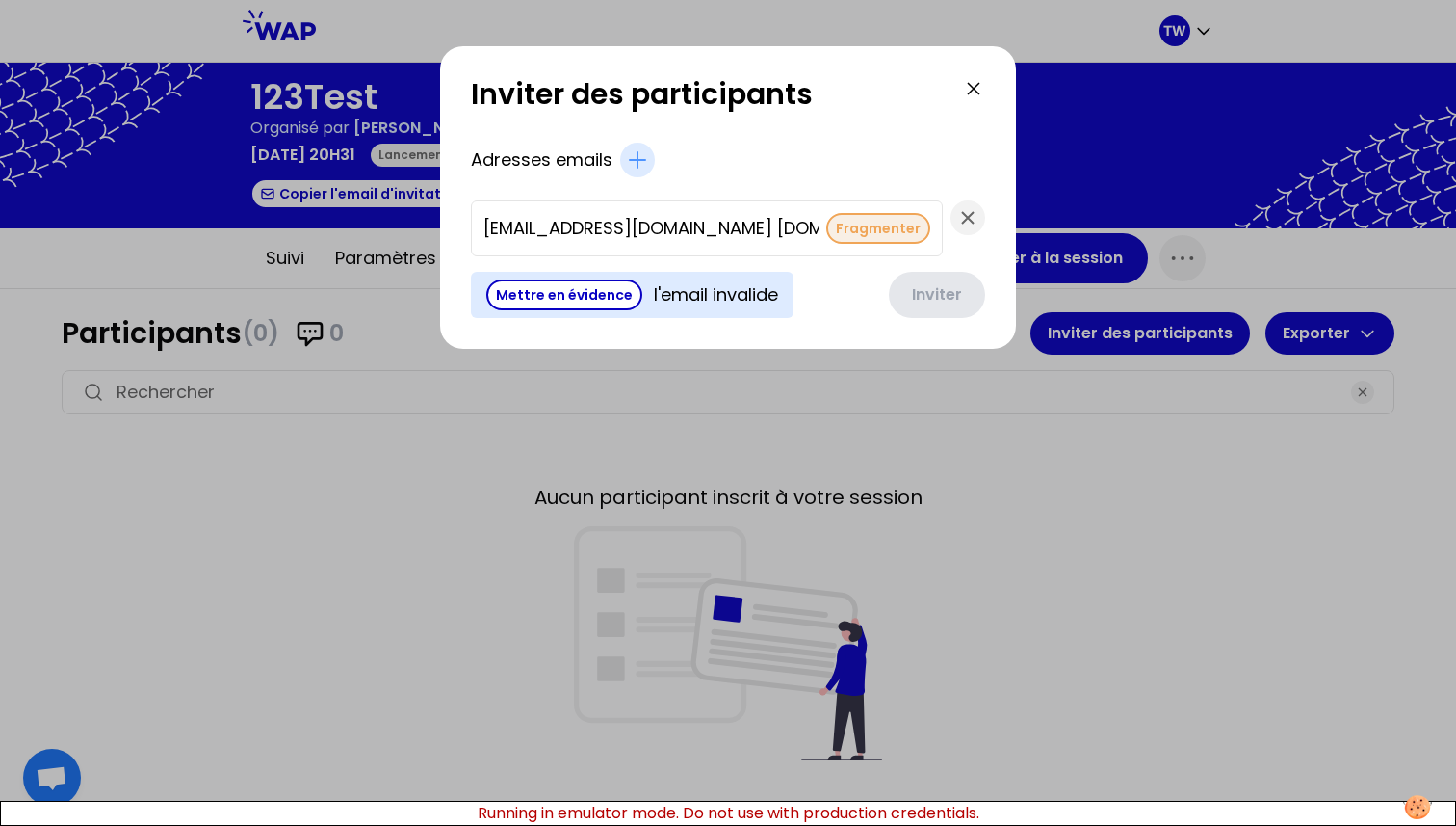
click at [836, 222] on button "Fragmenter" at bounding box center [878, 229] width 104 height 31
type input "t.wagner66250+3@gmail.com"
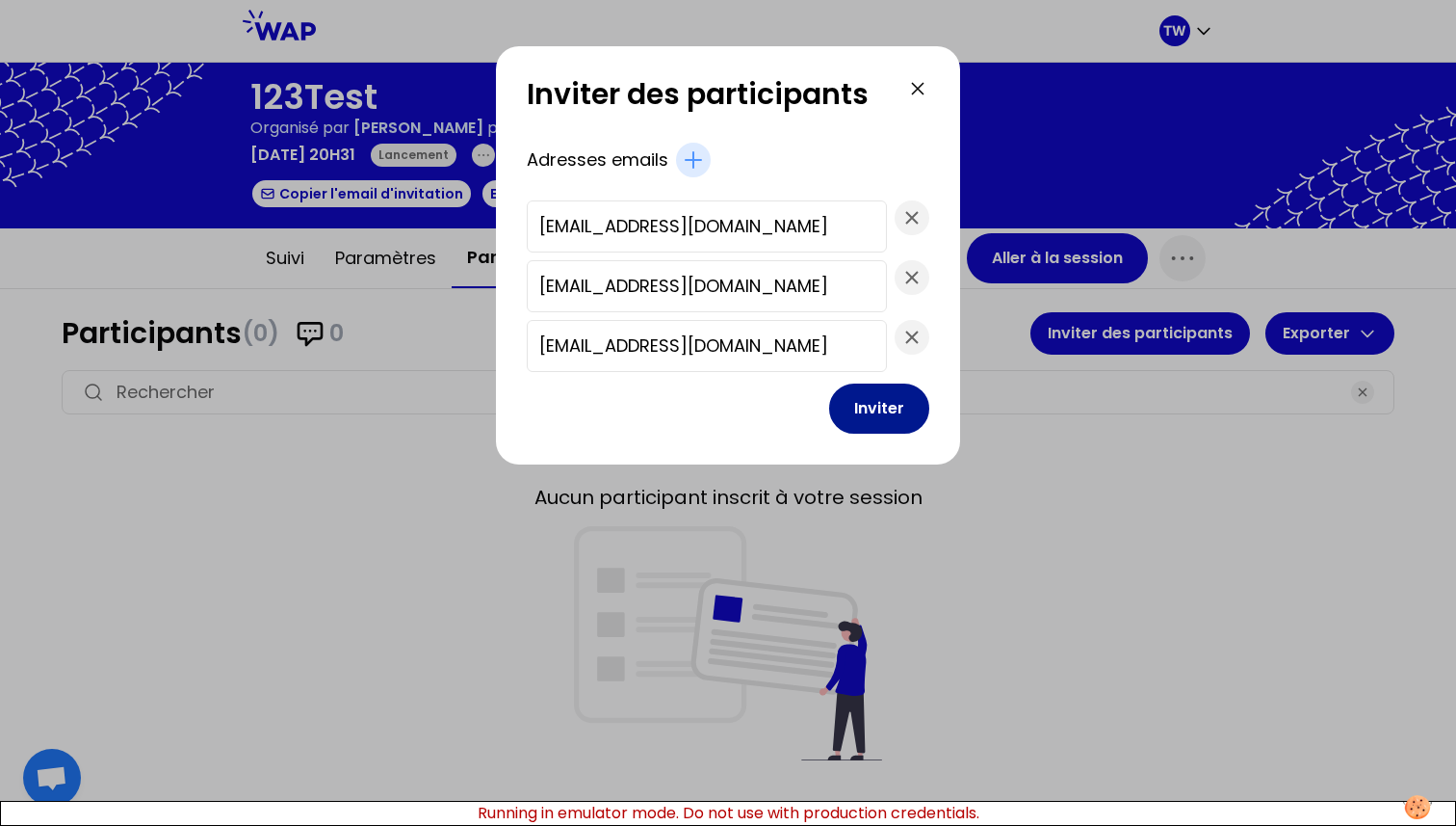
click at [861, 410] on button "Inviter" at bounding box center [879, 408] width 100 height 50
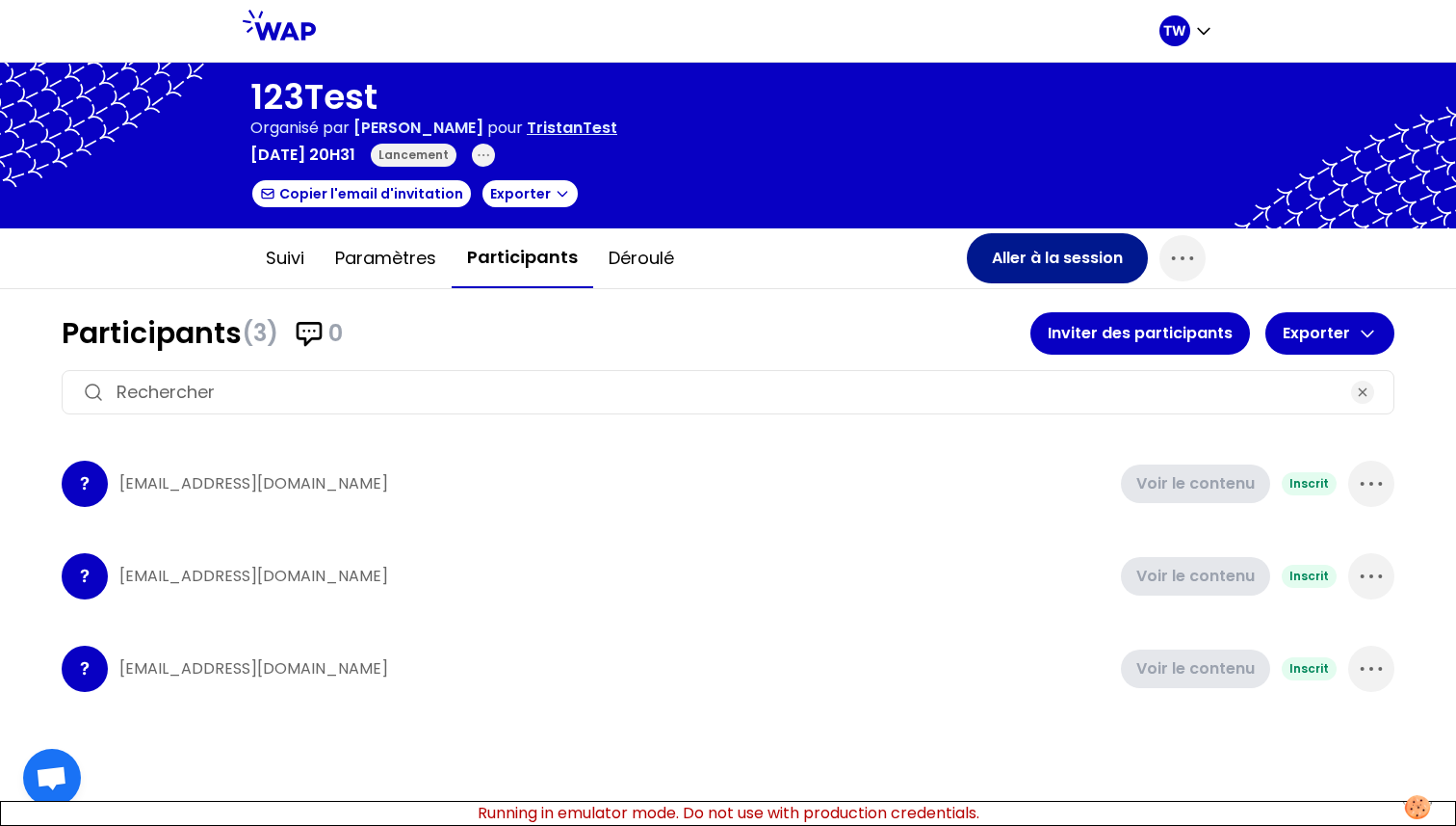
click at [1044, 270] on button "Aller à la session" at bounding box center [1057, 258] width 181 height 50
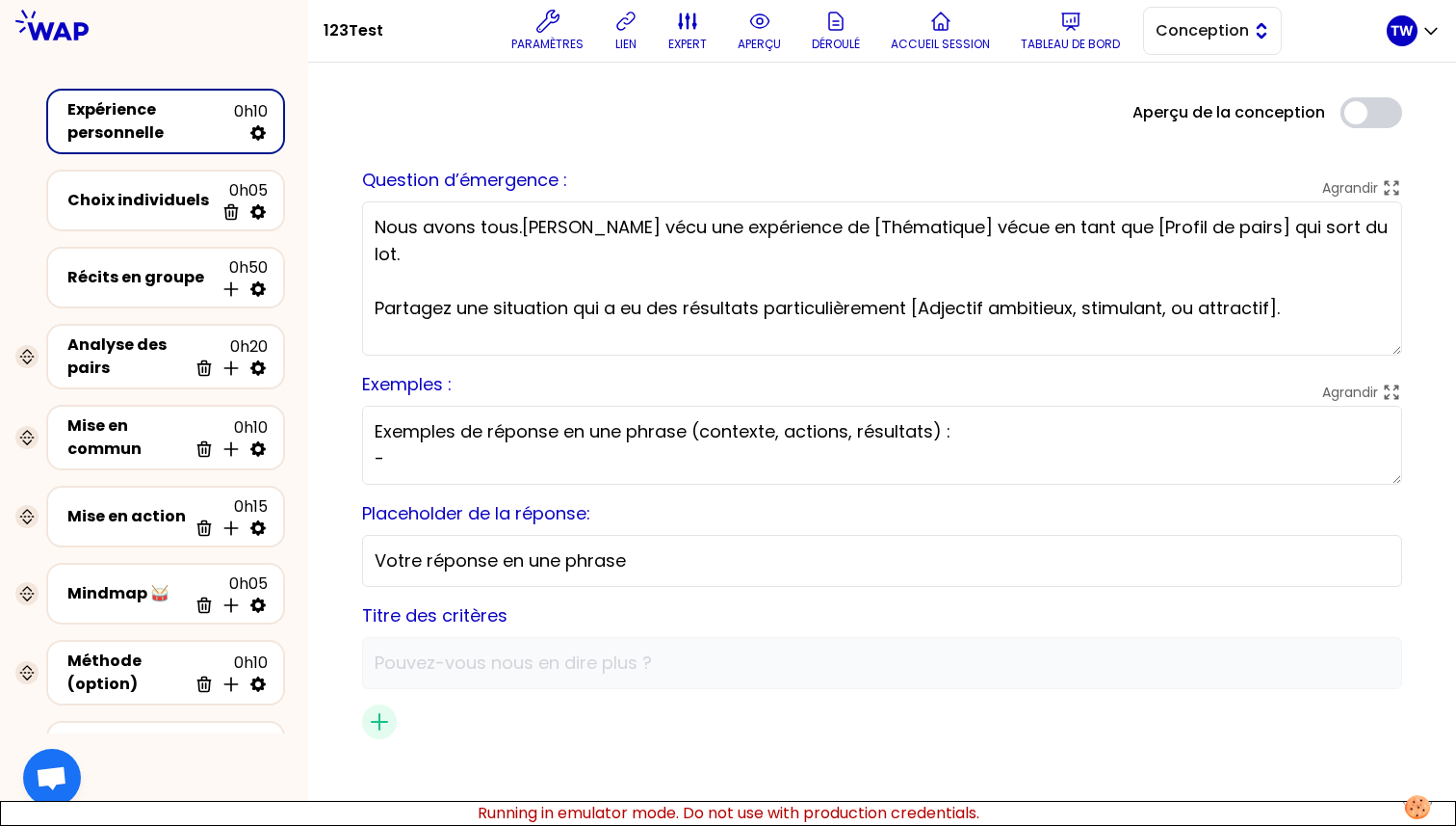
click at [1203, 30] on span "Conception" at bounding box center [1198, 31] width 87 height 23
click at [1183, 105] on li "Facilitation" at bounding box center [1212, 110] width 137 height 31
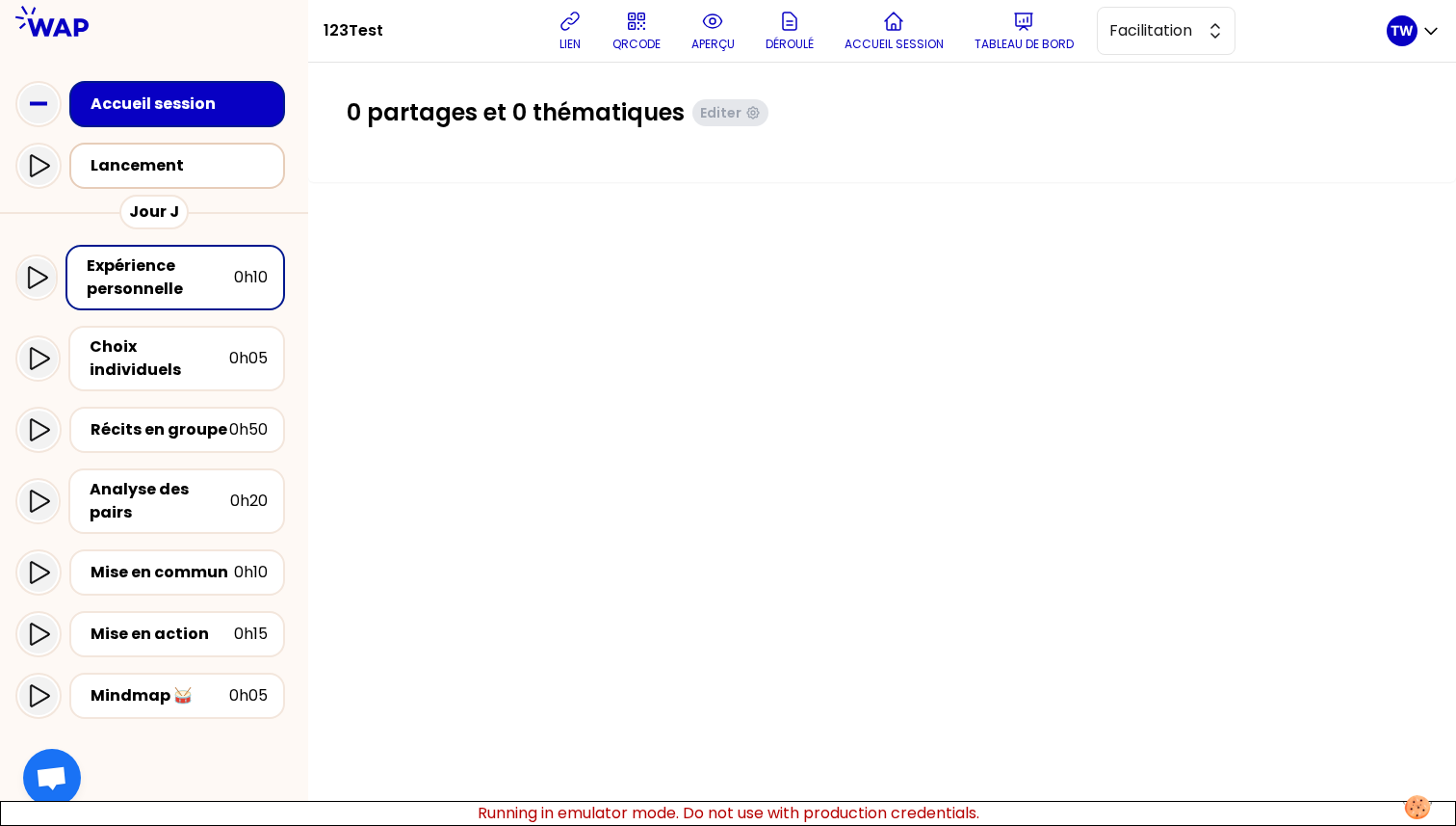
click at [177, 170] on div "Lancement" at bounding box center [183, 165] width 185 height 23
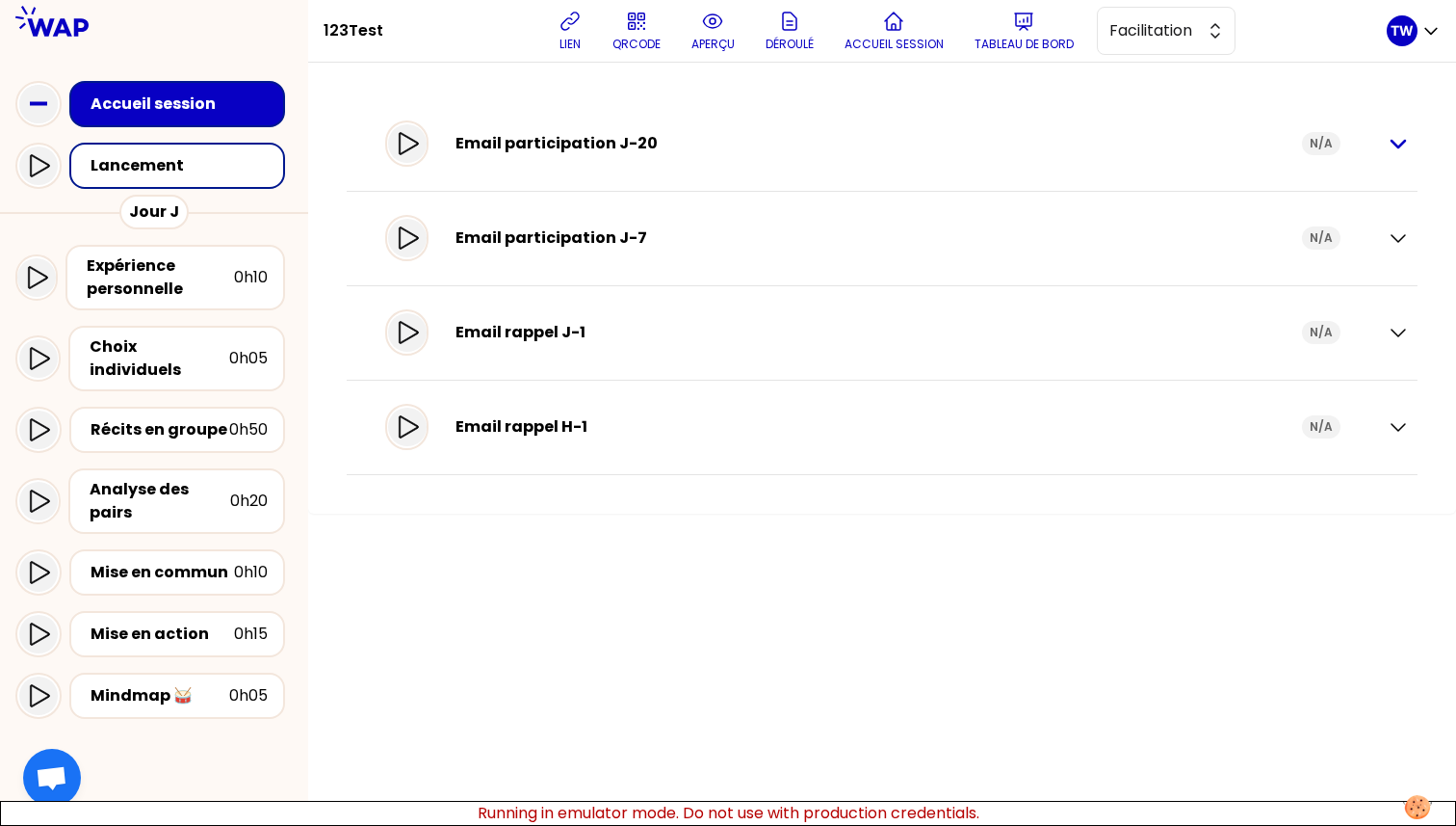
click at [1405, 141] on icon "button" at bounding box center [1399, 144] width 14 height 7
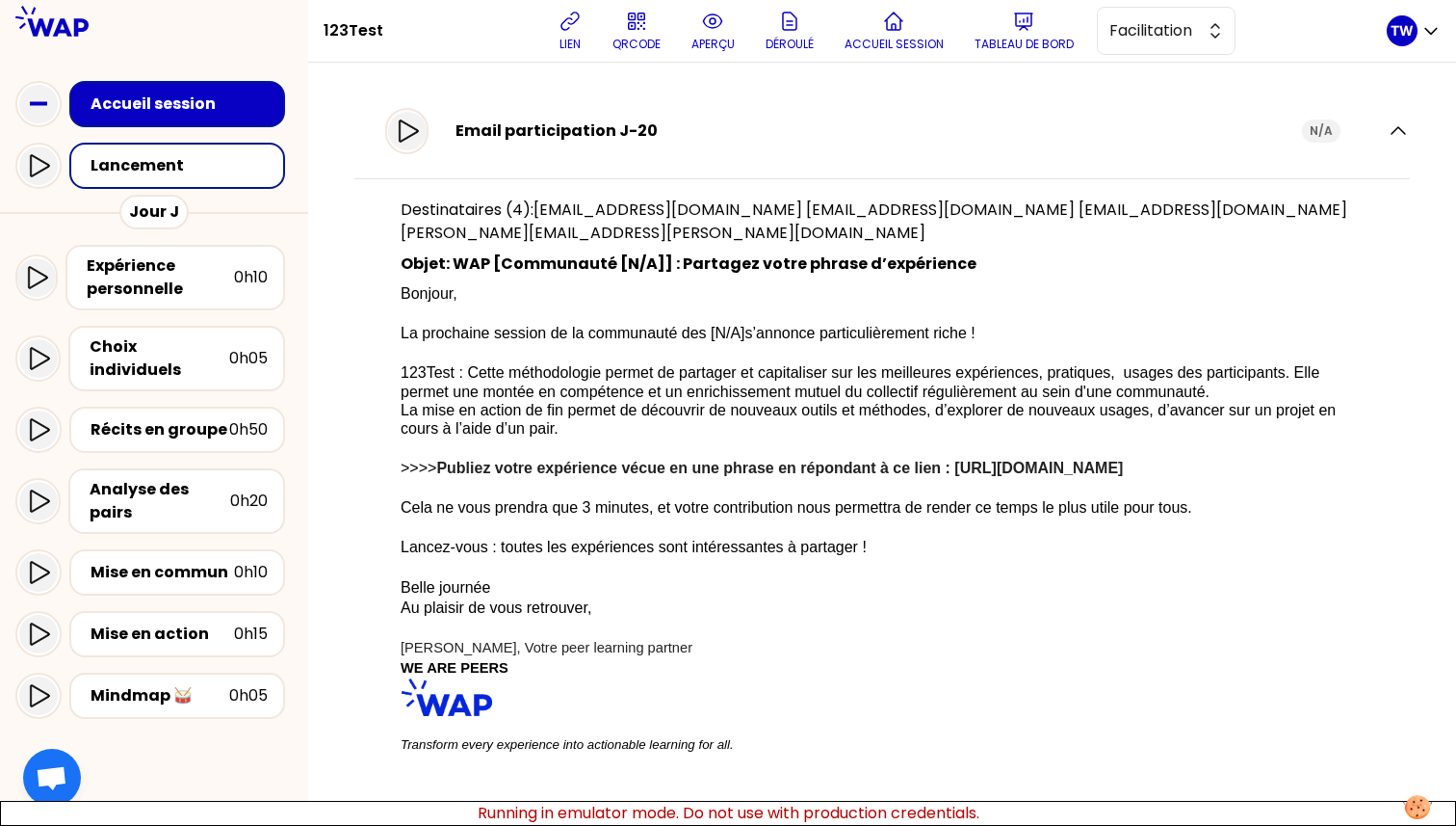
scroll to position [14, 0]
click at [1387, 127] on icon "button" at bounding box center [1399, 130] width 23 height 23
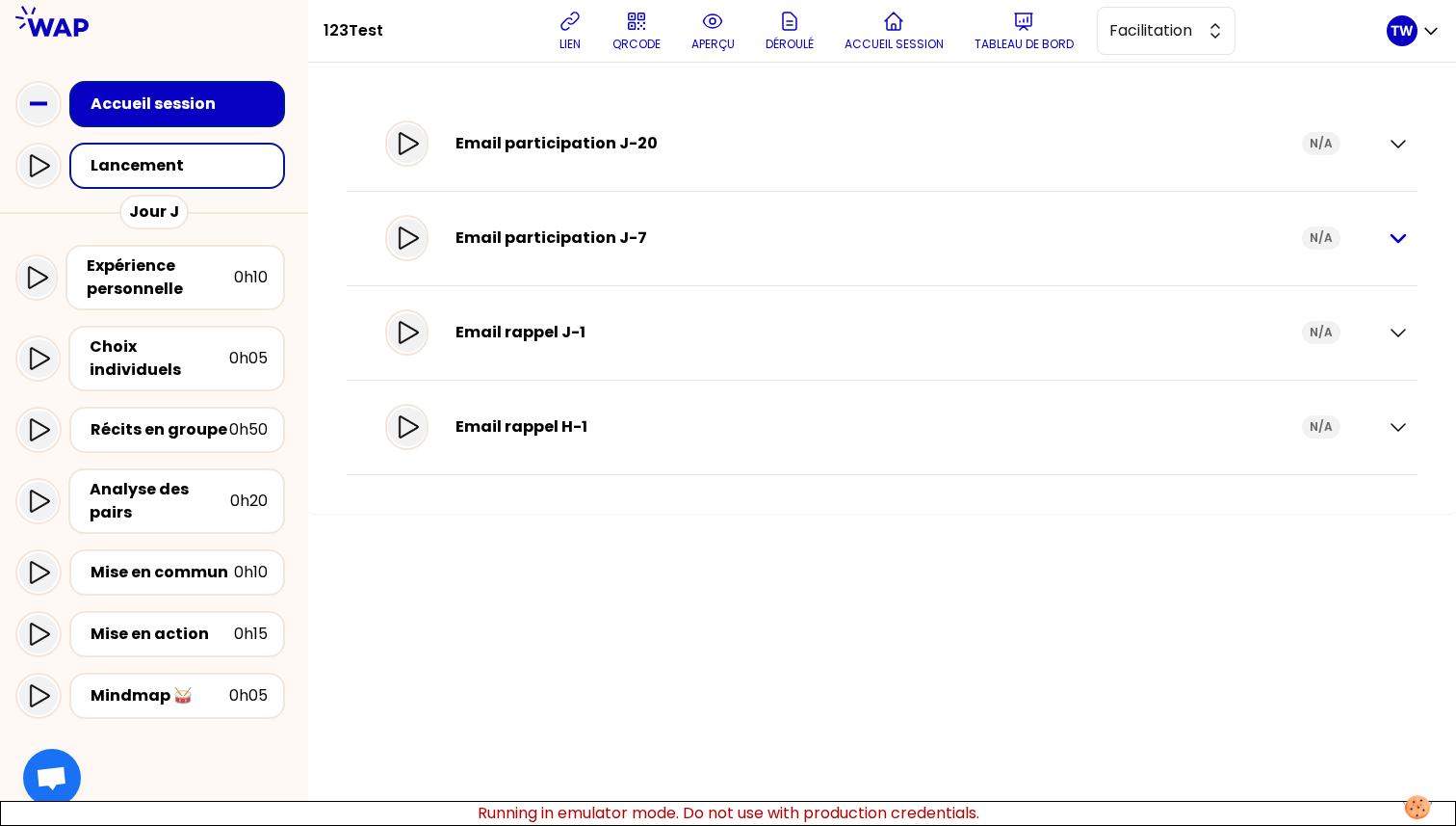
click at [1391, 237] on icon "button" at bounding box center [1399, 238] width 23 height 23
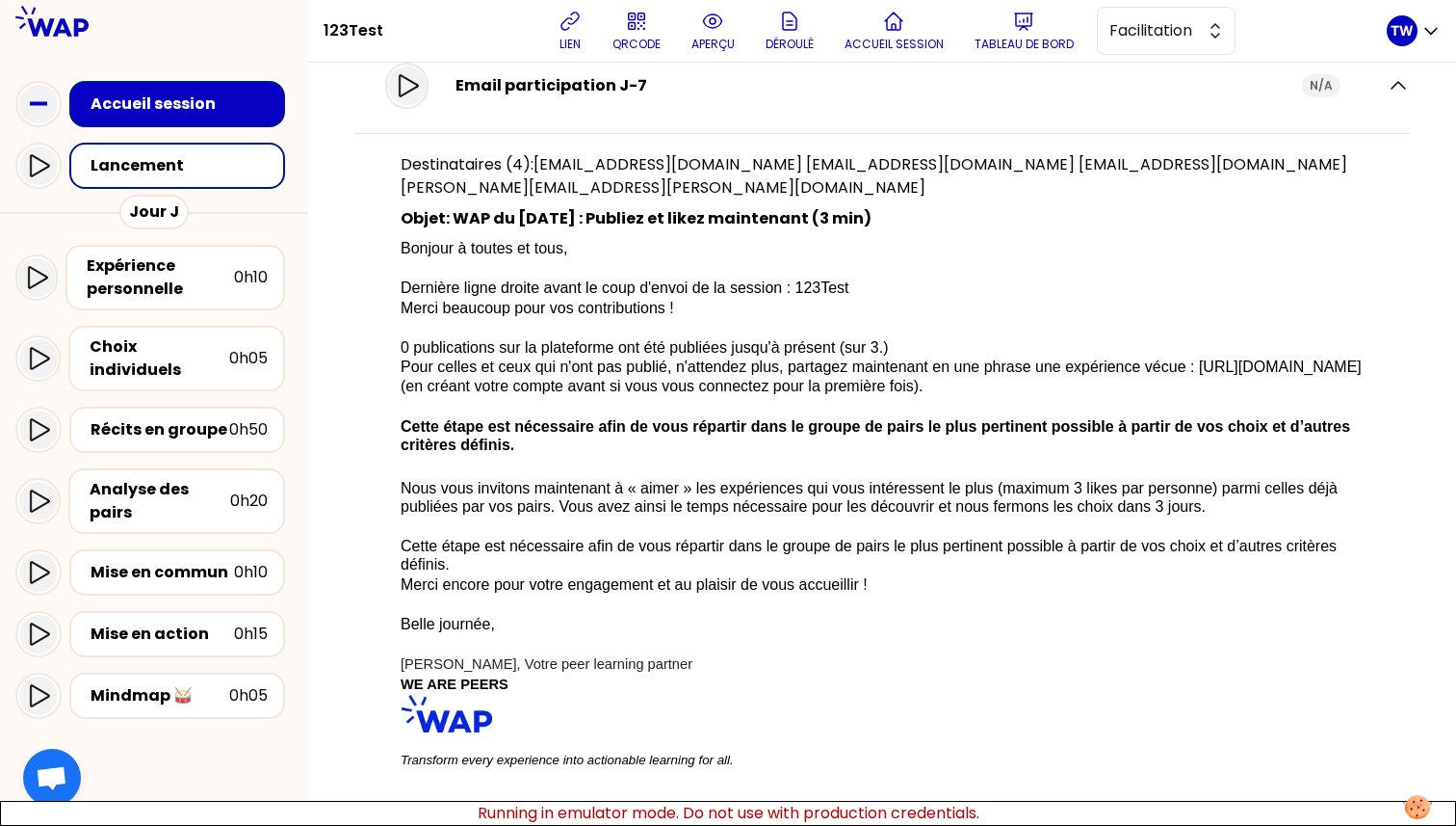
scroll to position [101, 0]
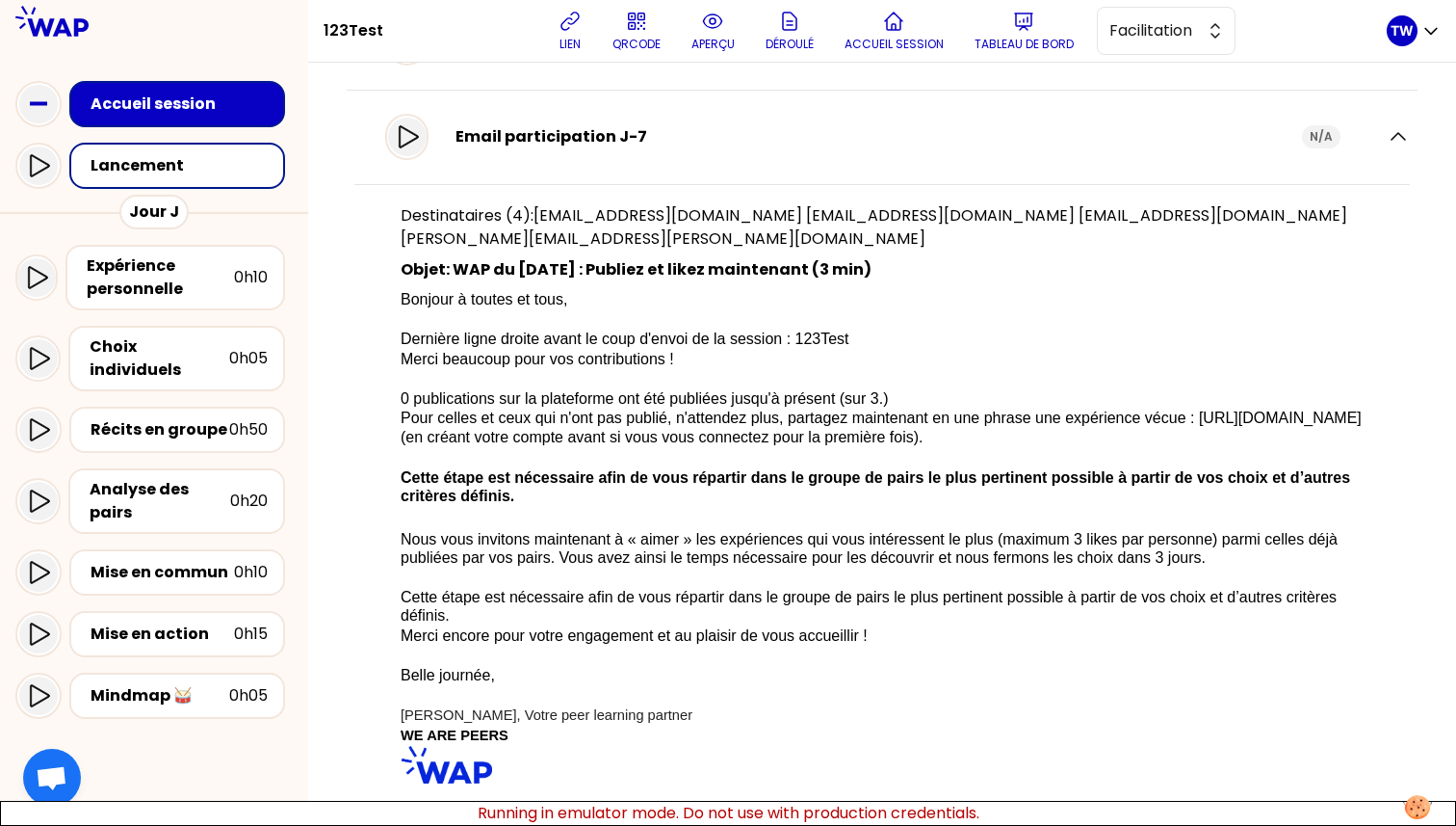
click at [1386, 123] on div "Email participation J-7 N/A" at bounding box center [881, 137] width 1055 height 54
click at [1392, 135] on icon "button" at bounding box center [1399, 136] width 14 height 7
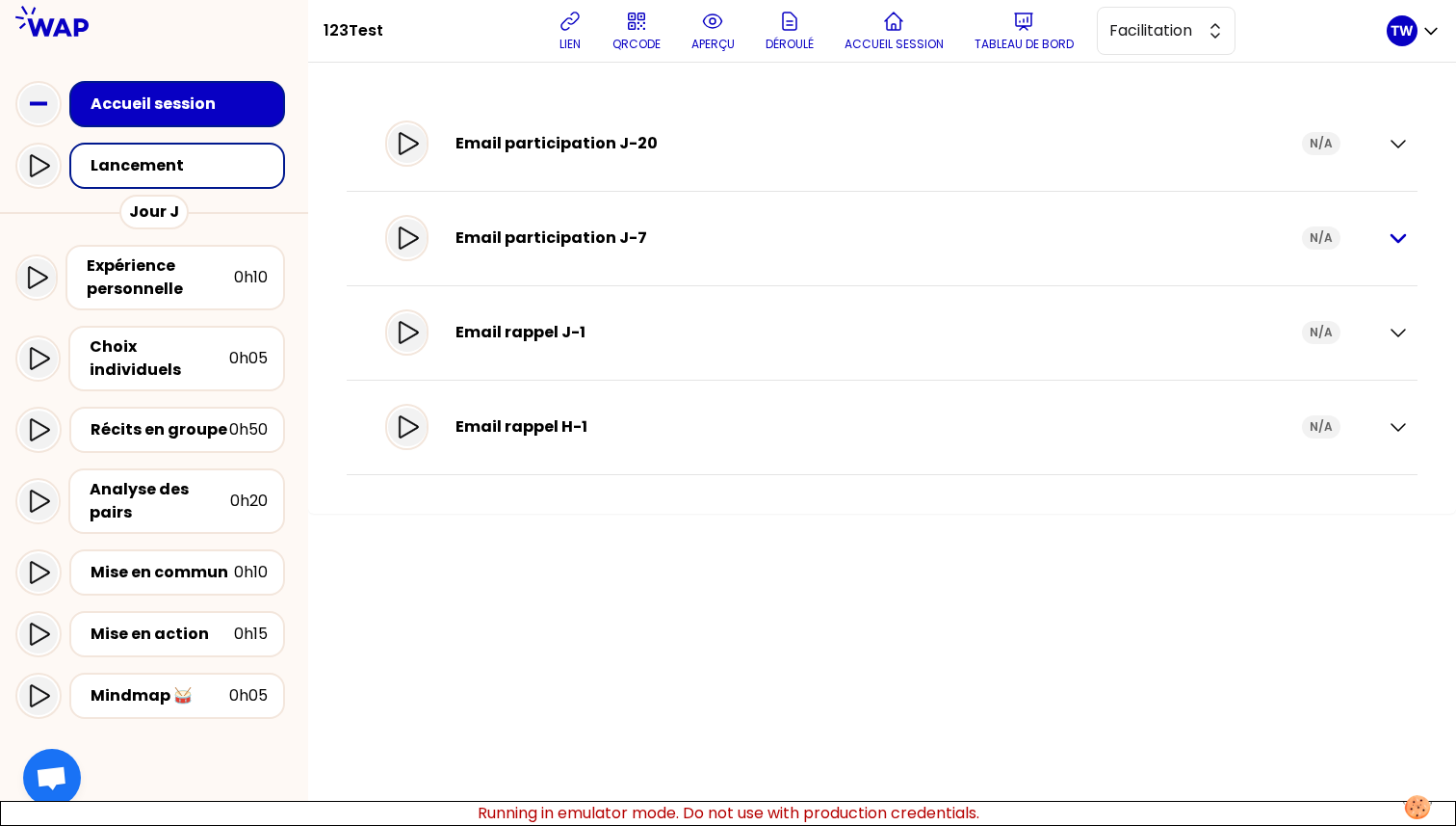
scroll to position [0, 0]
click at [1398, 337] on icon "button" at bounding box center [1399, 333] width 14 height 7
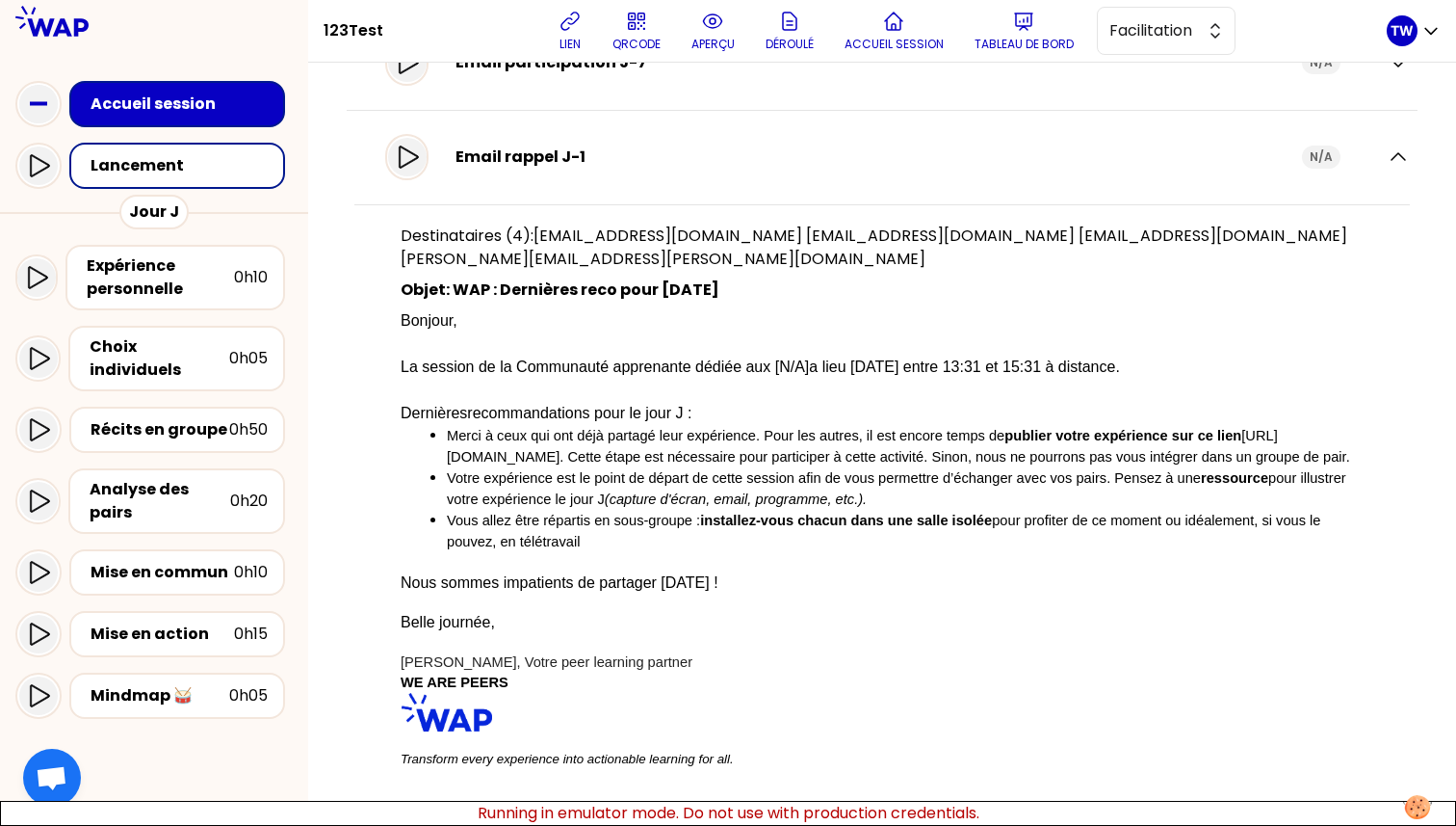
scroll to position [176, 0]
click at [1387, 159] on icon "button" at bounding box center [1399, 157] width 23 height 23
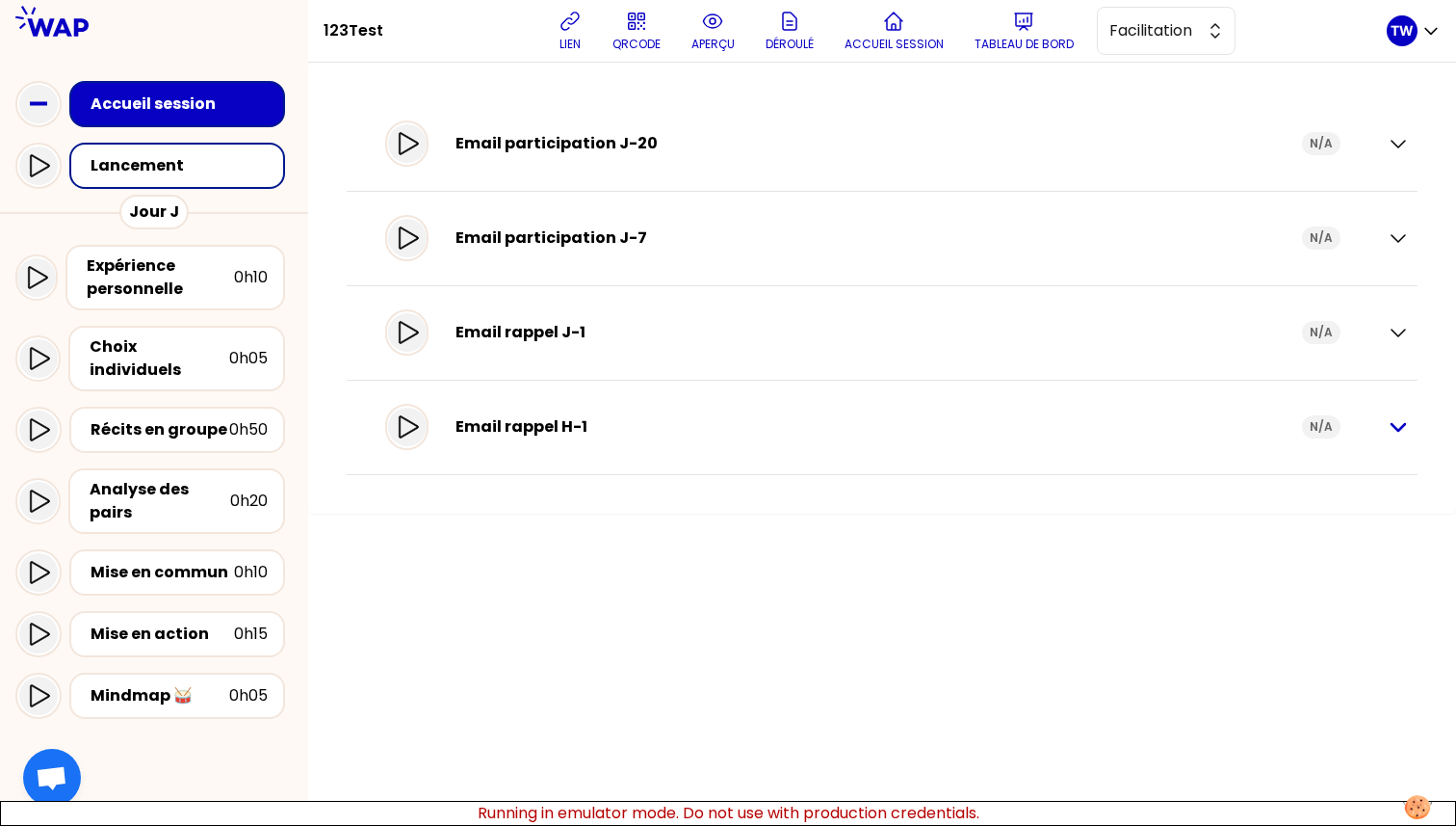
click at [1404, 429] on icon "button" at bounding box center [1399, 427] width 23 height 23
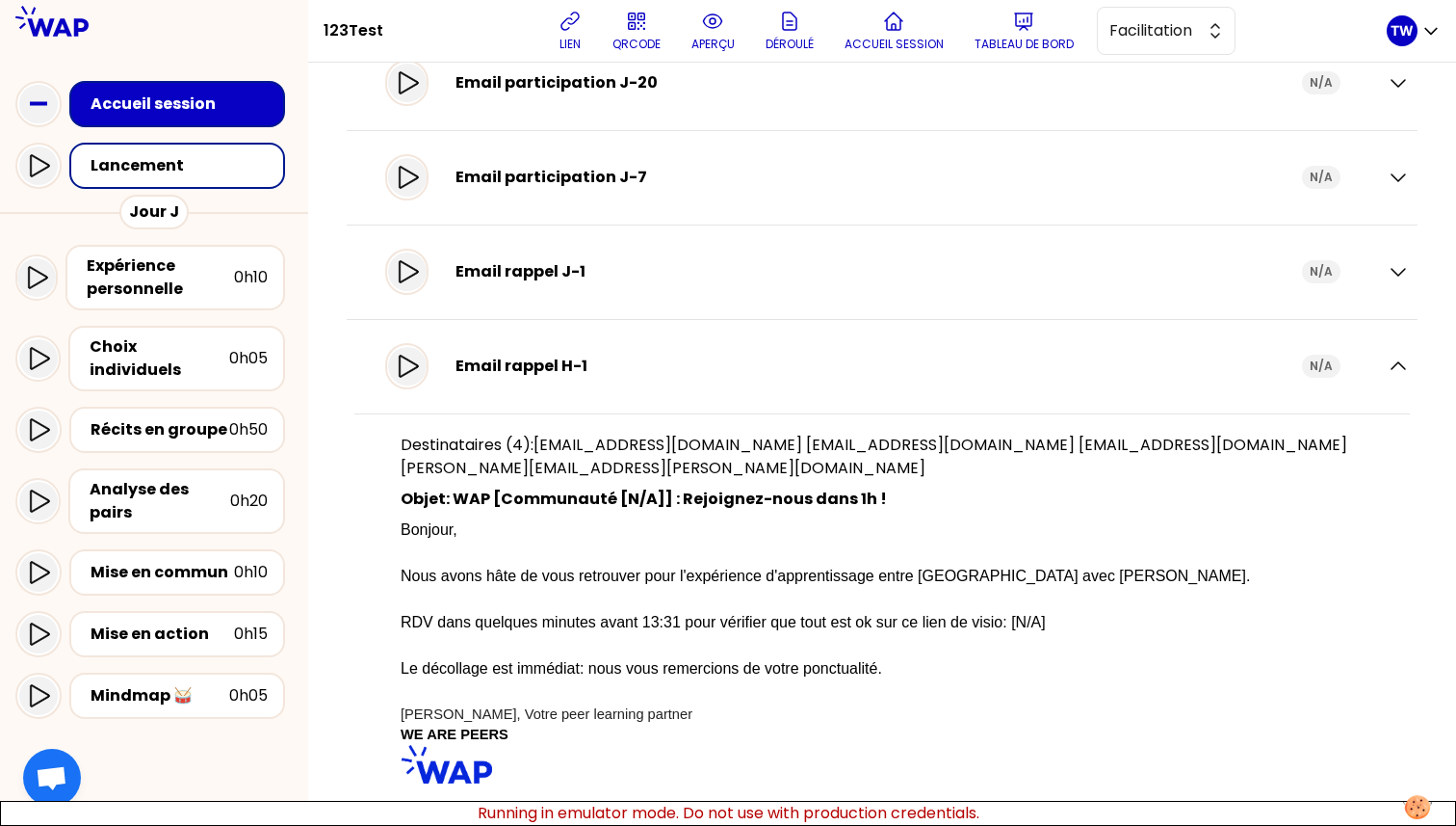
scroll to position [59, 0]
click at [1388, 188] on icon "button" at bounding box center [1399, 178] width 23 height 23
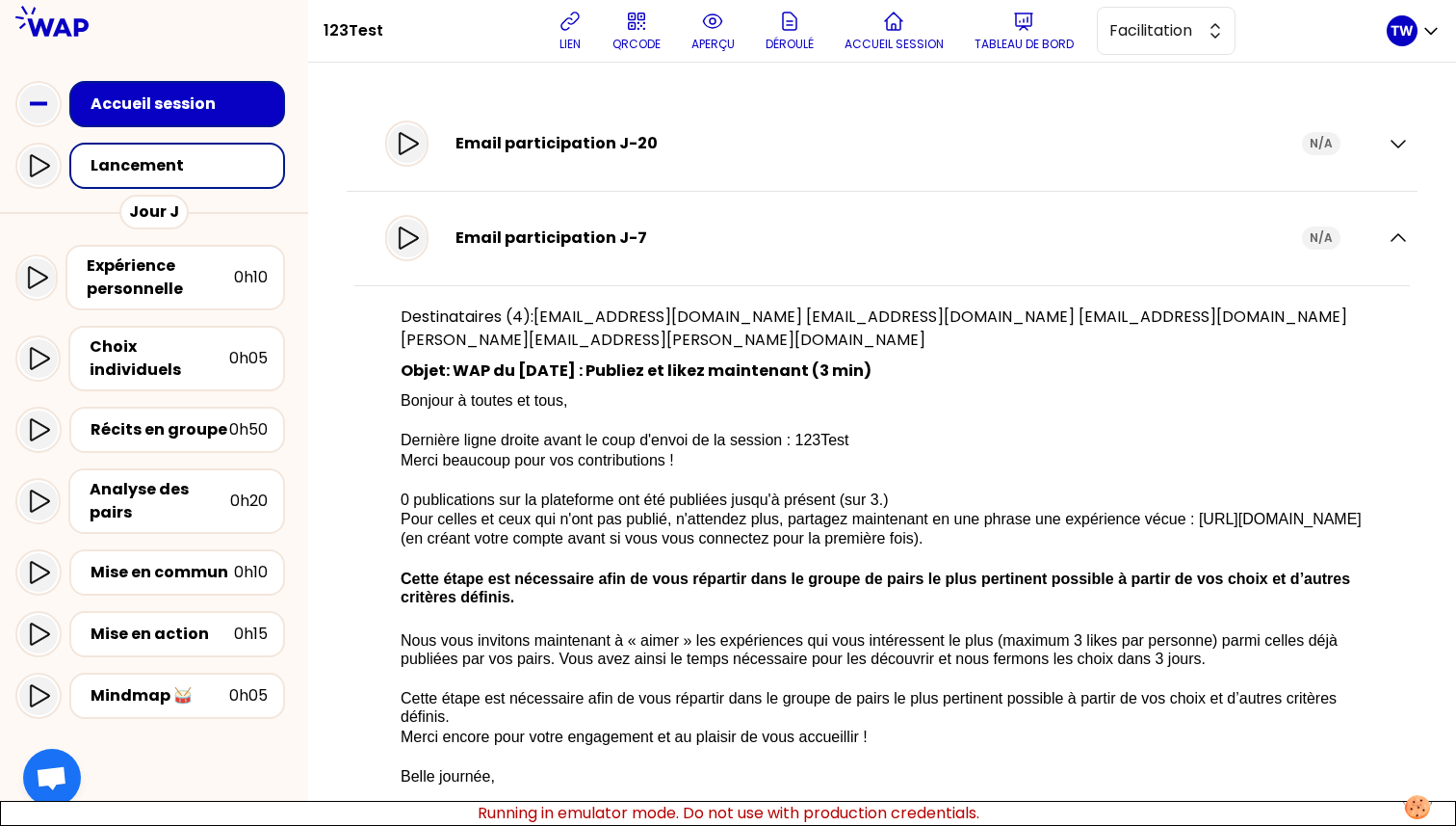
scroll to position [0, 0]
click at [1387, 144] on icon "button" at bounding box center [1399, 144] width 23 height 23
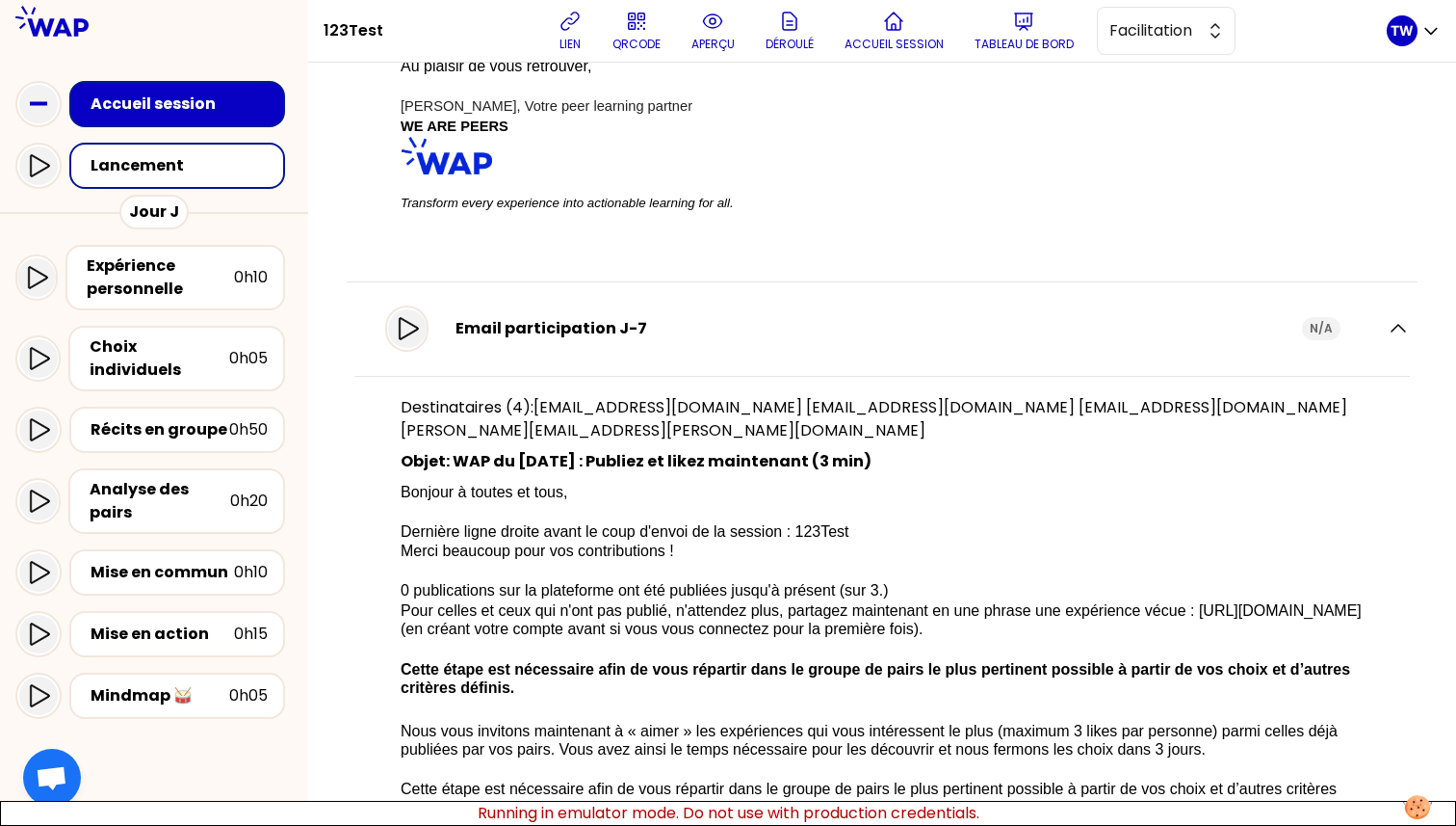
scroll to position [643, 0]
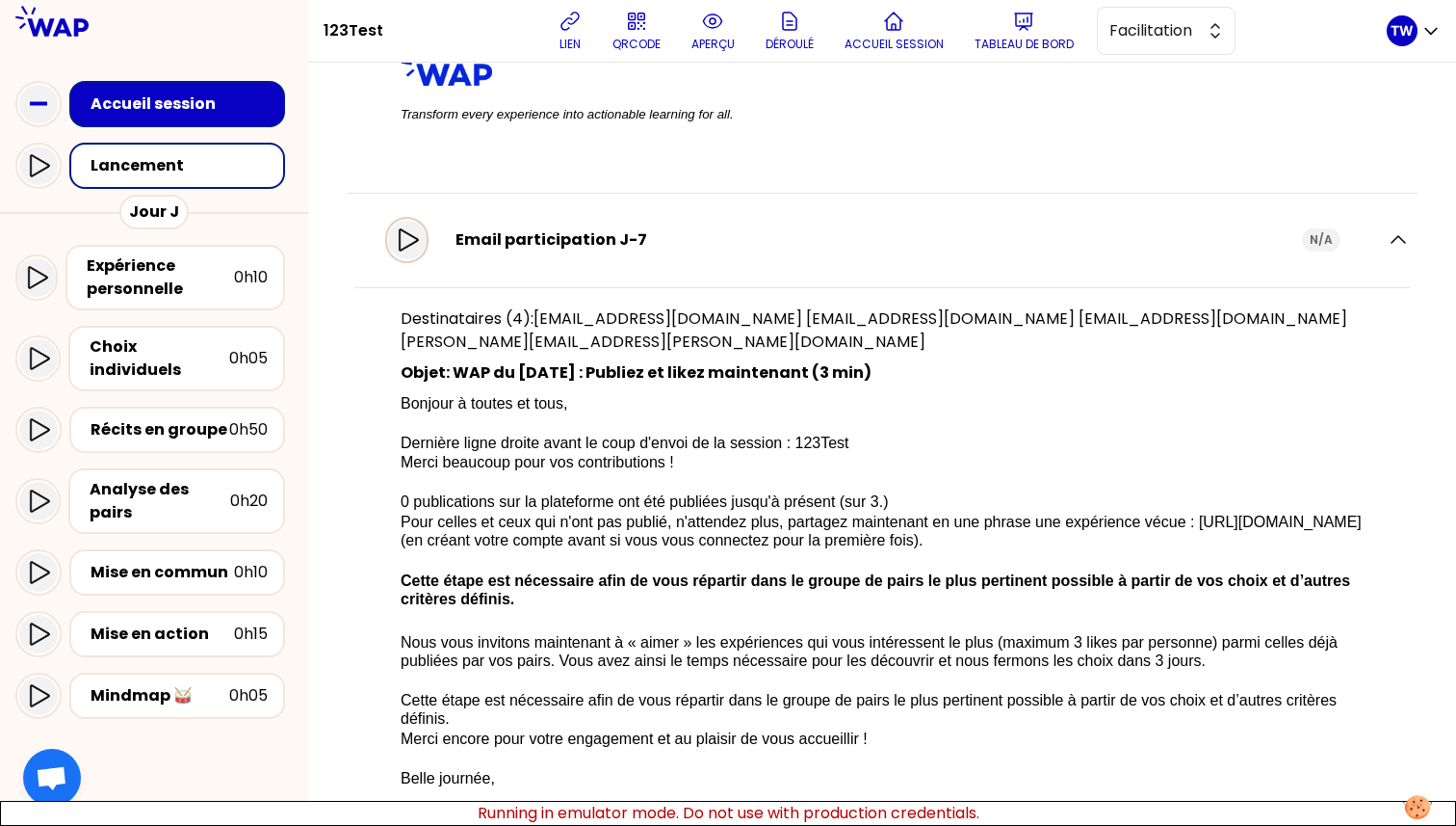
click at [427, 259] on div at bounding box center [408, 240] width 39 height 39
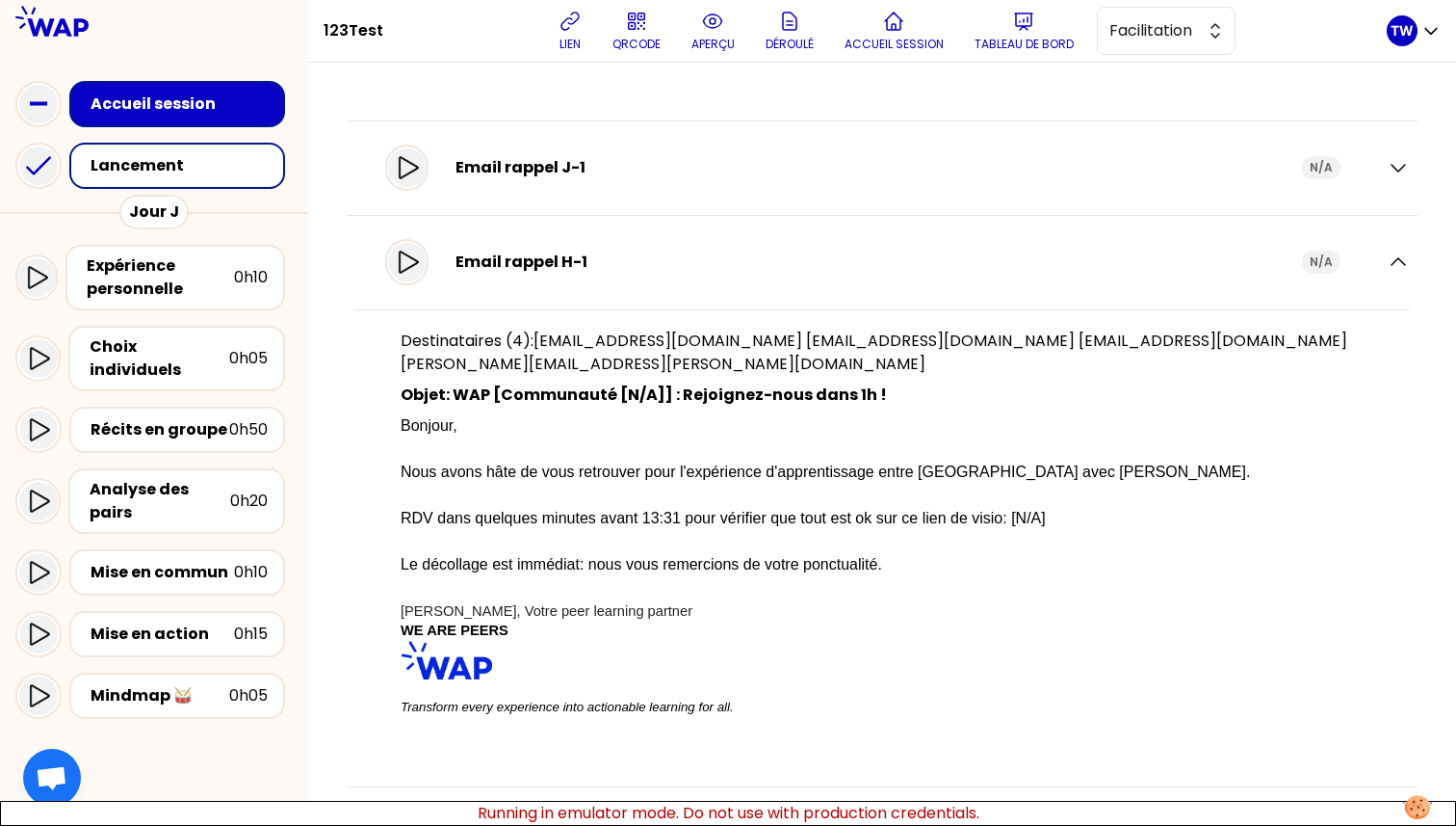
scroll to position [1413, 0]
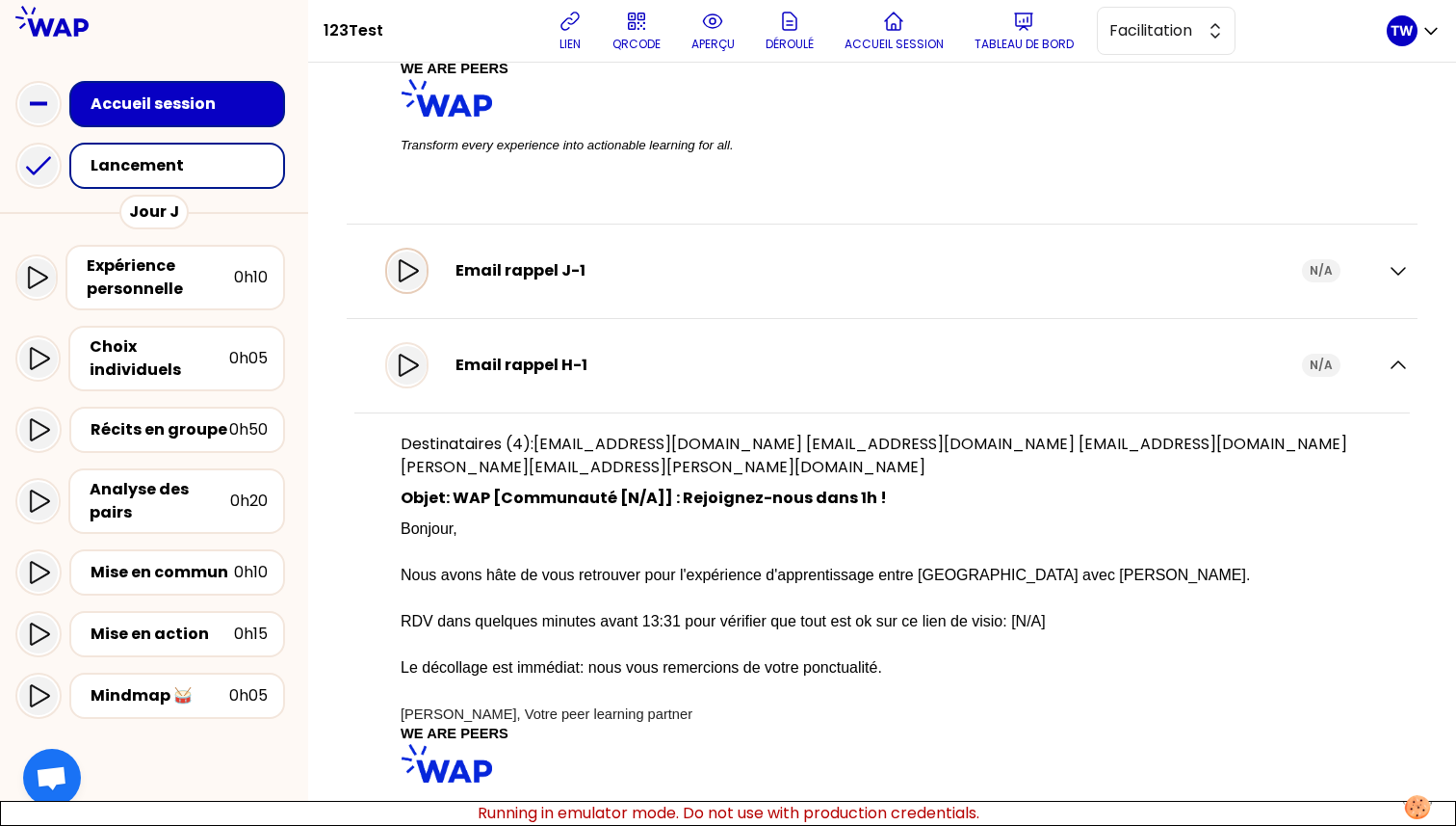
click at [419, 279] on icon at bounding box center [408, 270] width 23 height 23
click at [416, 290] on icon at bounding box center [408, 270] width 39 height 39
click at [418, 282] on icon at bounding box center [408, 270] width 19 height 22
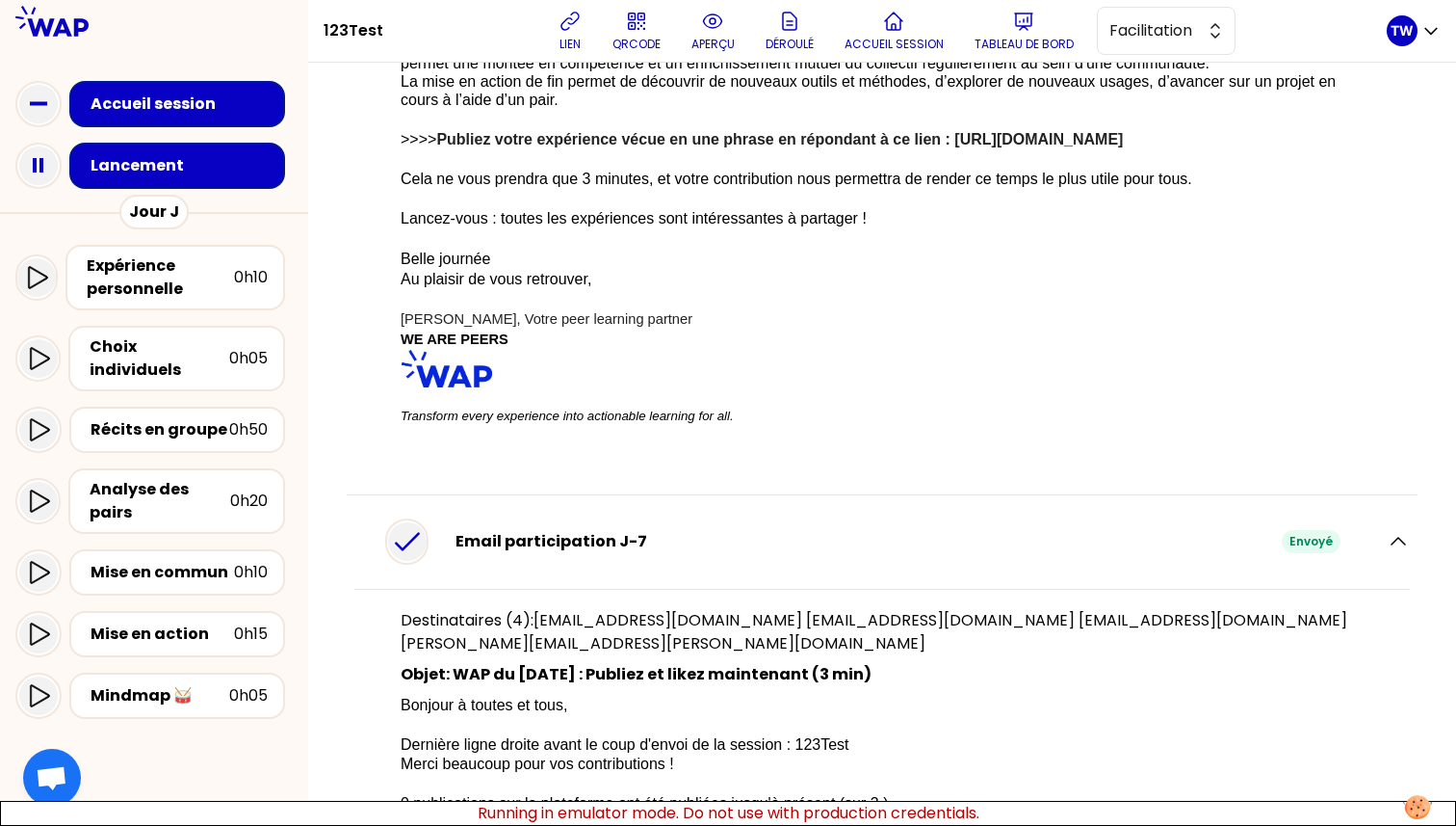
scroll to position [648, 0]
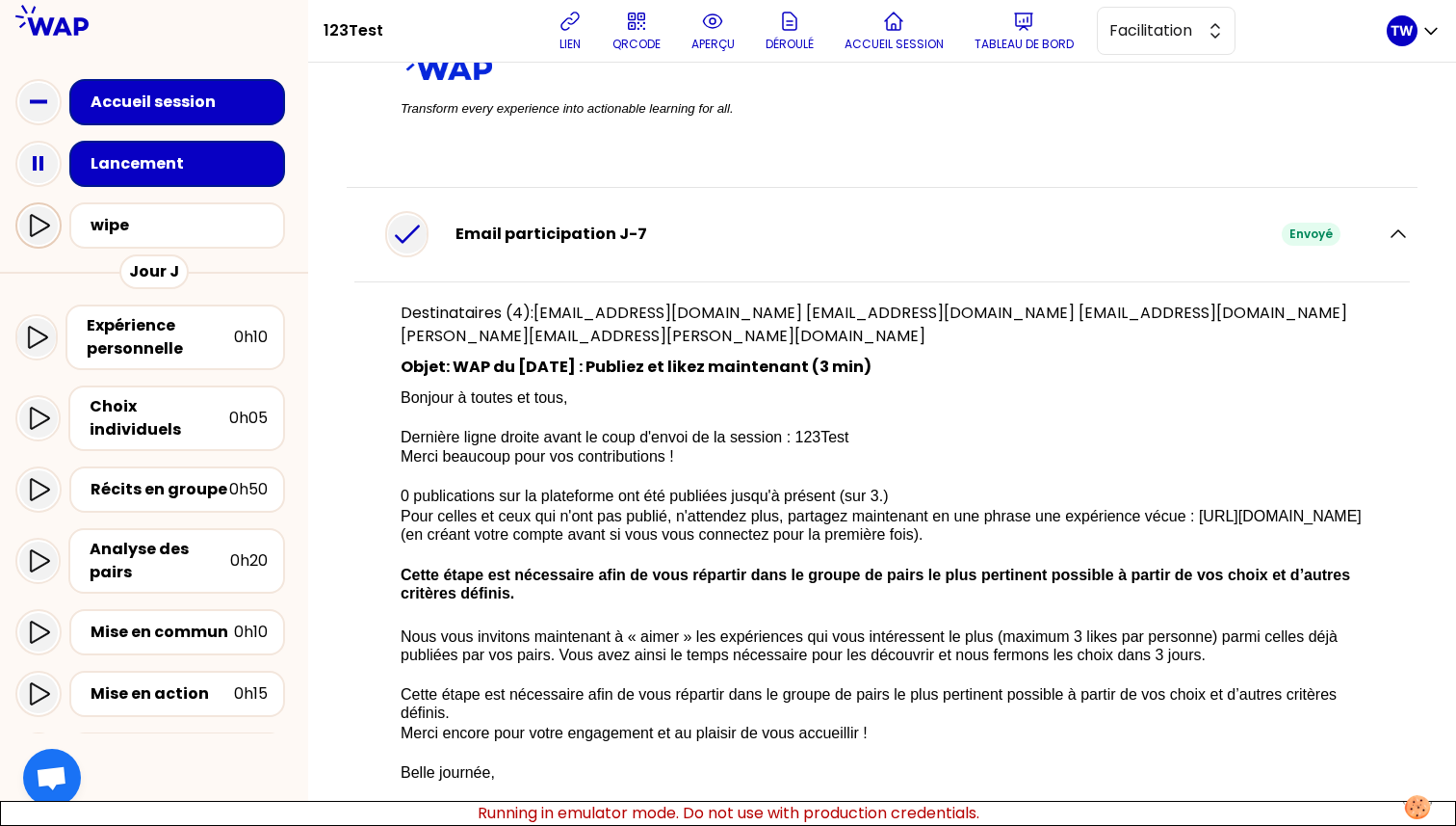
click at [36, 233] on icon at bounding box center [39, 226] width 23 height 23
click at [1387, 246] on icon "button" at bounding box center [1399, 234] width 23 height 23
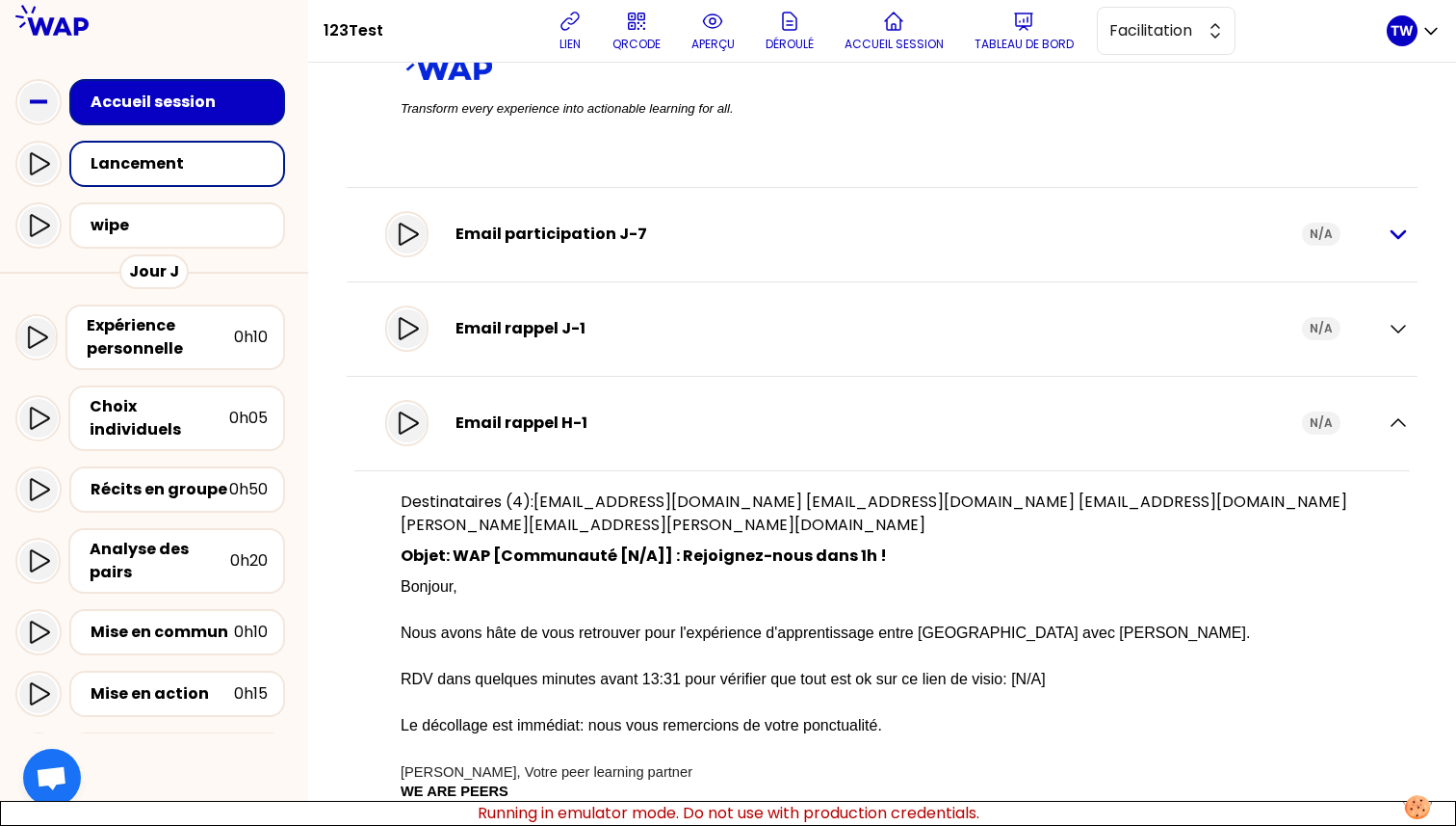
click at [1392, 238] on icon "button" at bounding box center [1399, 234] width 14 height 7
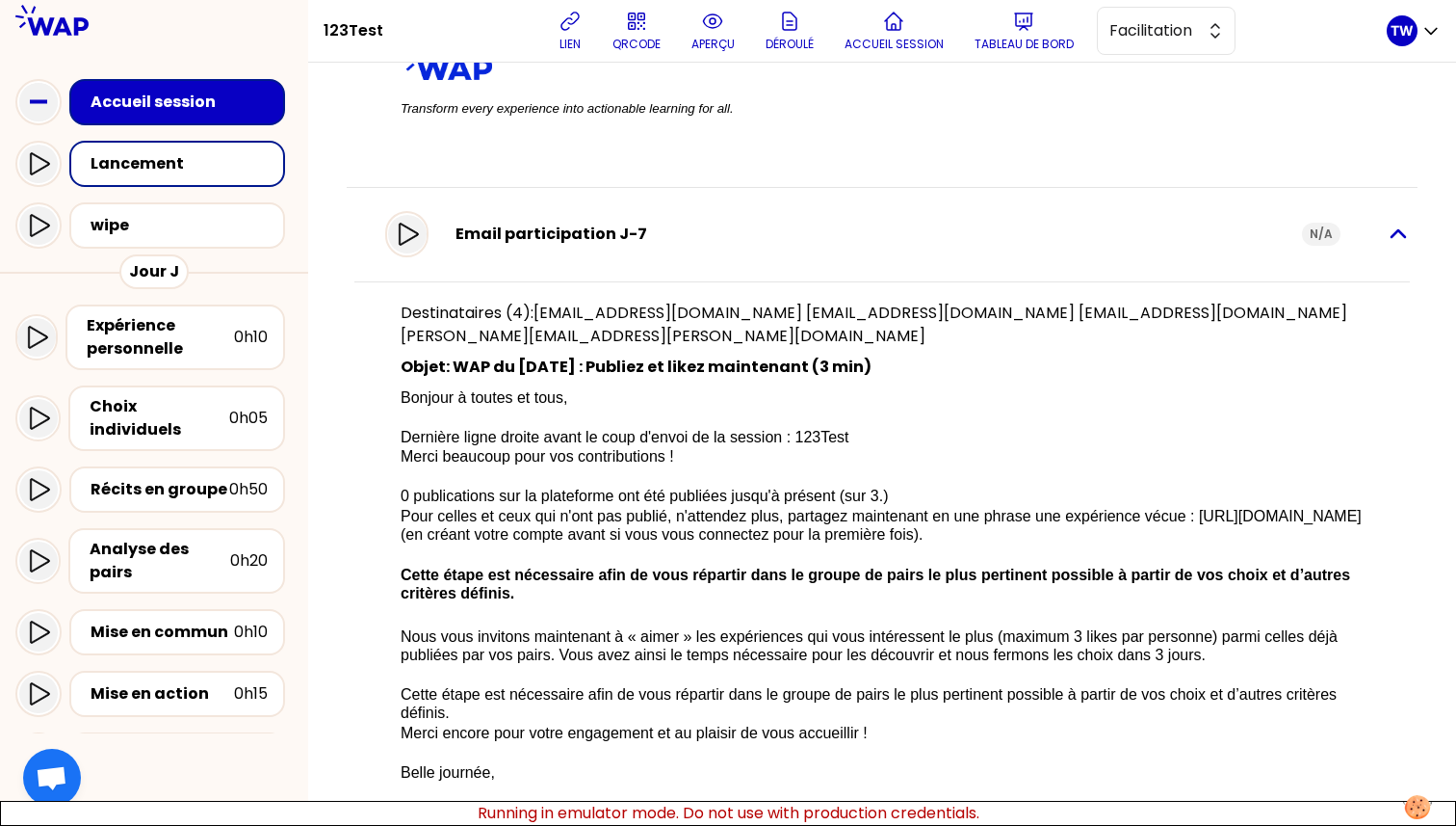
click at [1387, 246] on icon "button" at bounding box center [1399, 234] width 23 height 23
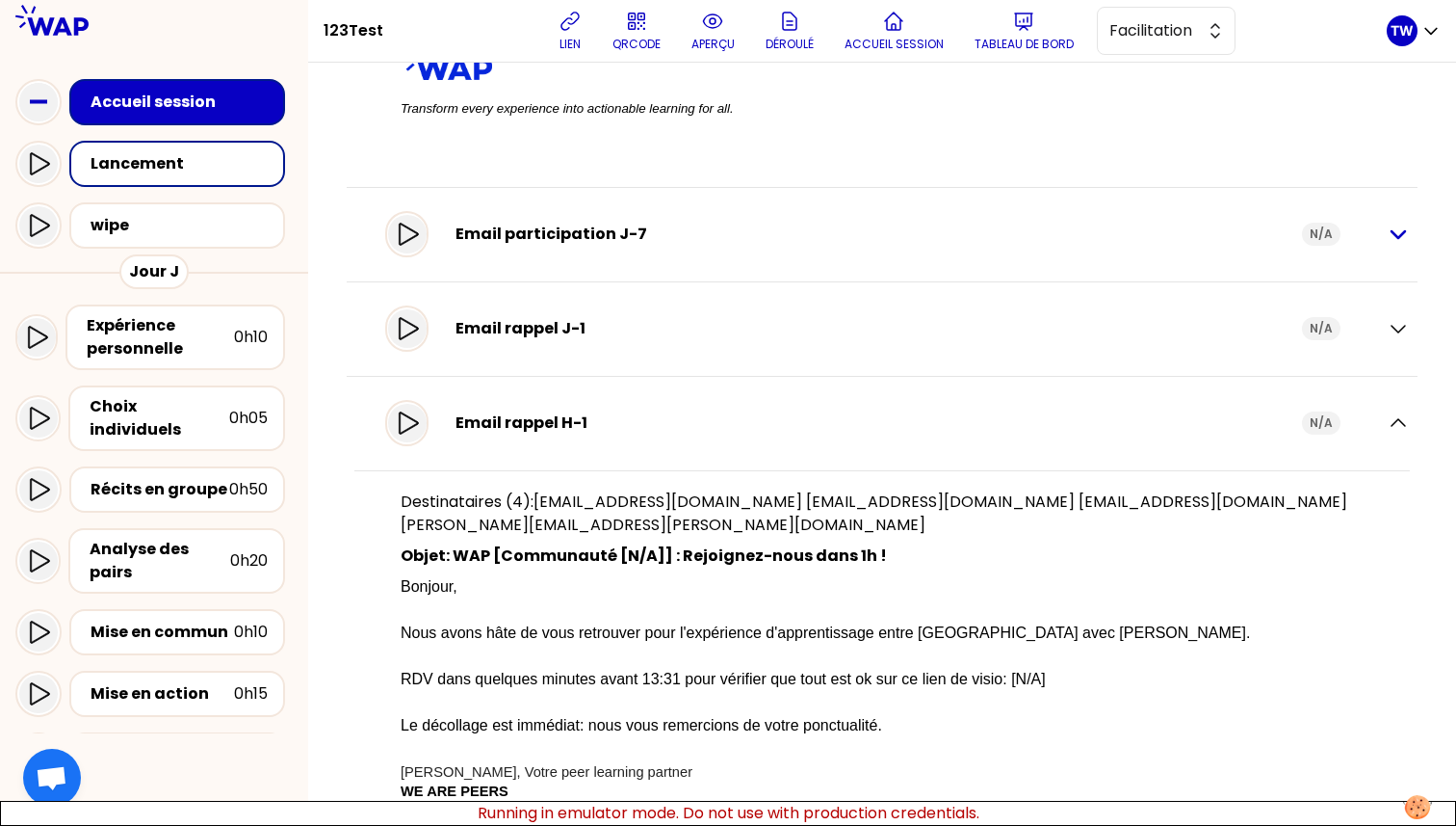
click at [1387, 246] on icon "button" at bounding box center [1399, 234] width 23 height 23
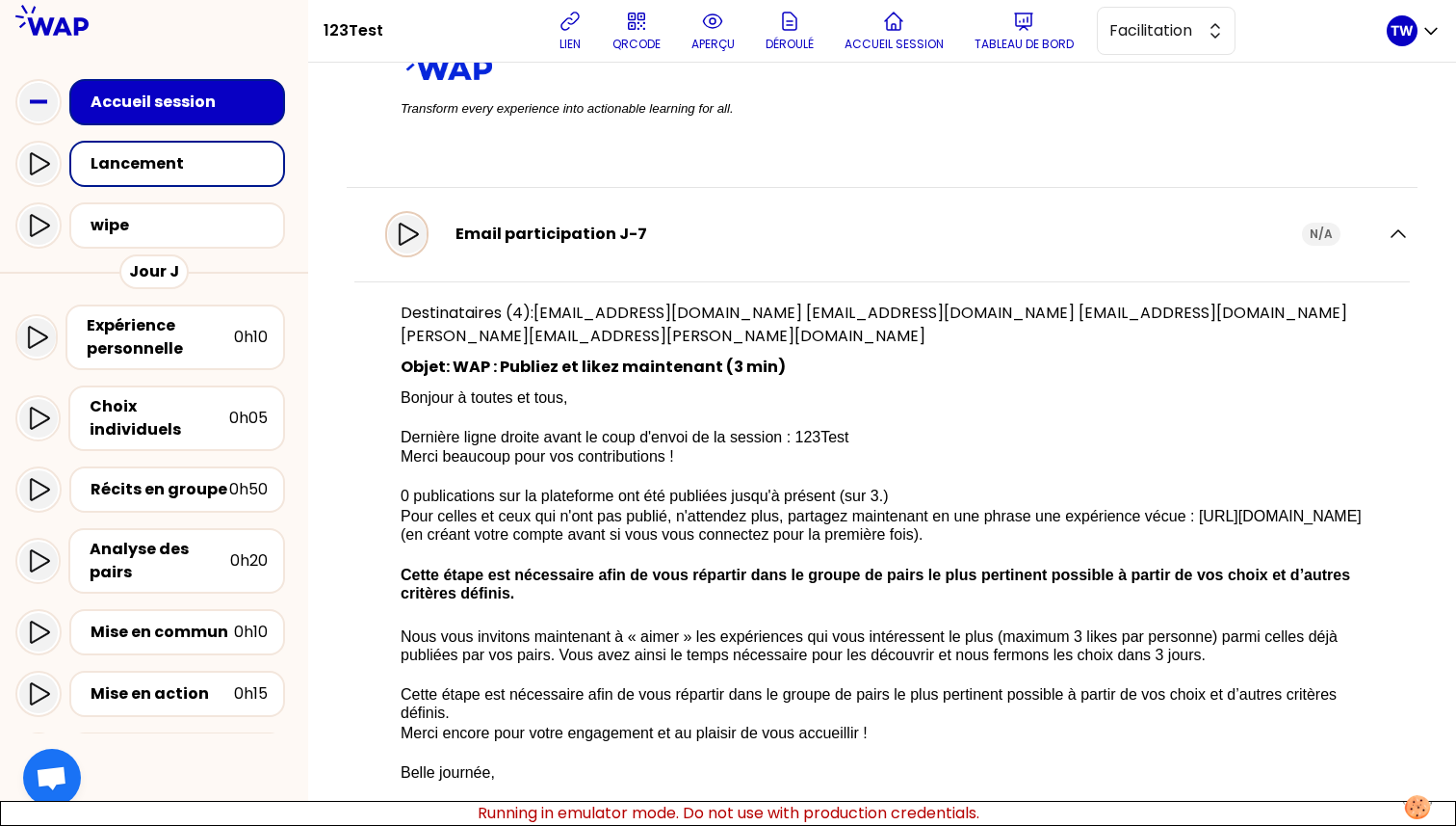
click at [419, 246] on icon at bounding box center [408, 234] width 23 height 23
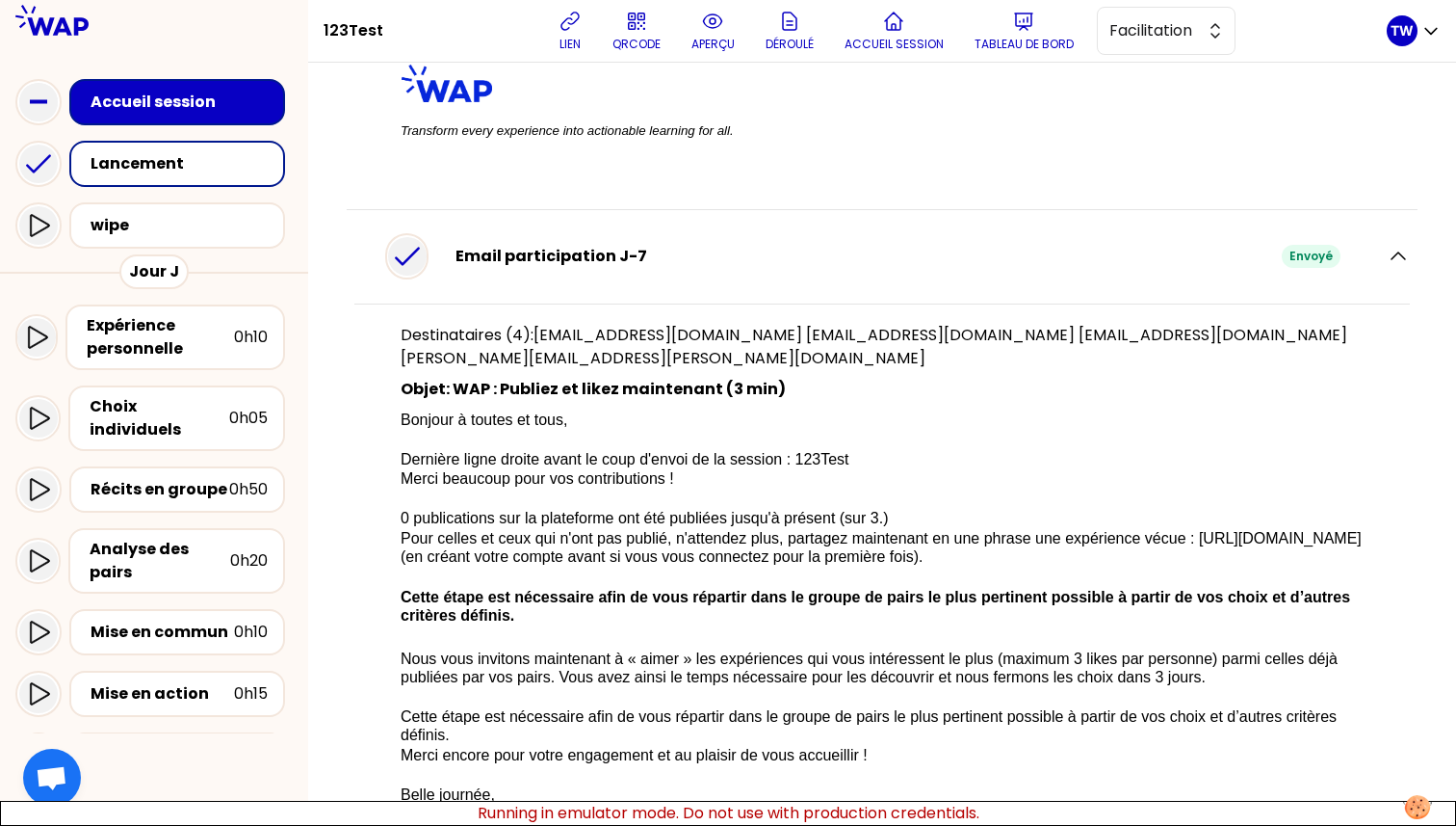
scroll to position [636, 0]
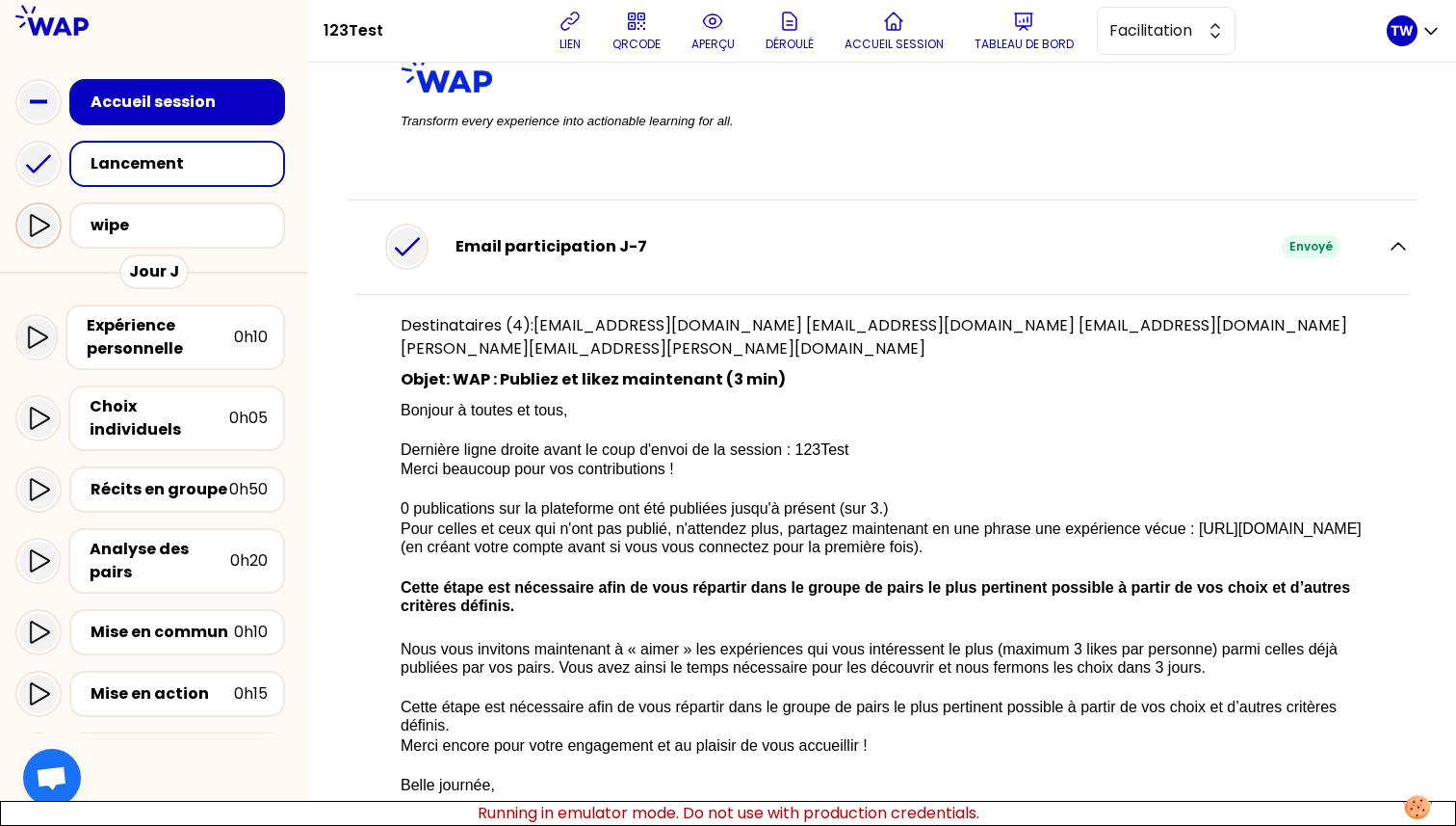
click at [28, 228] on icon at bounding box center [39, 226] width 23 height 23
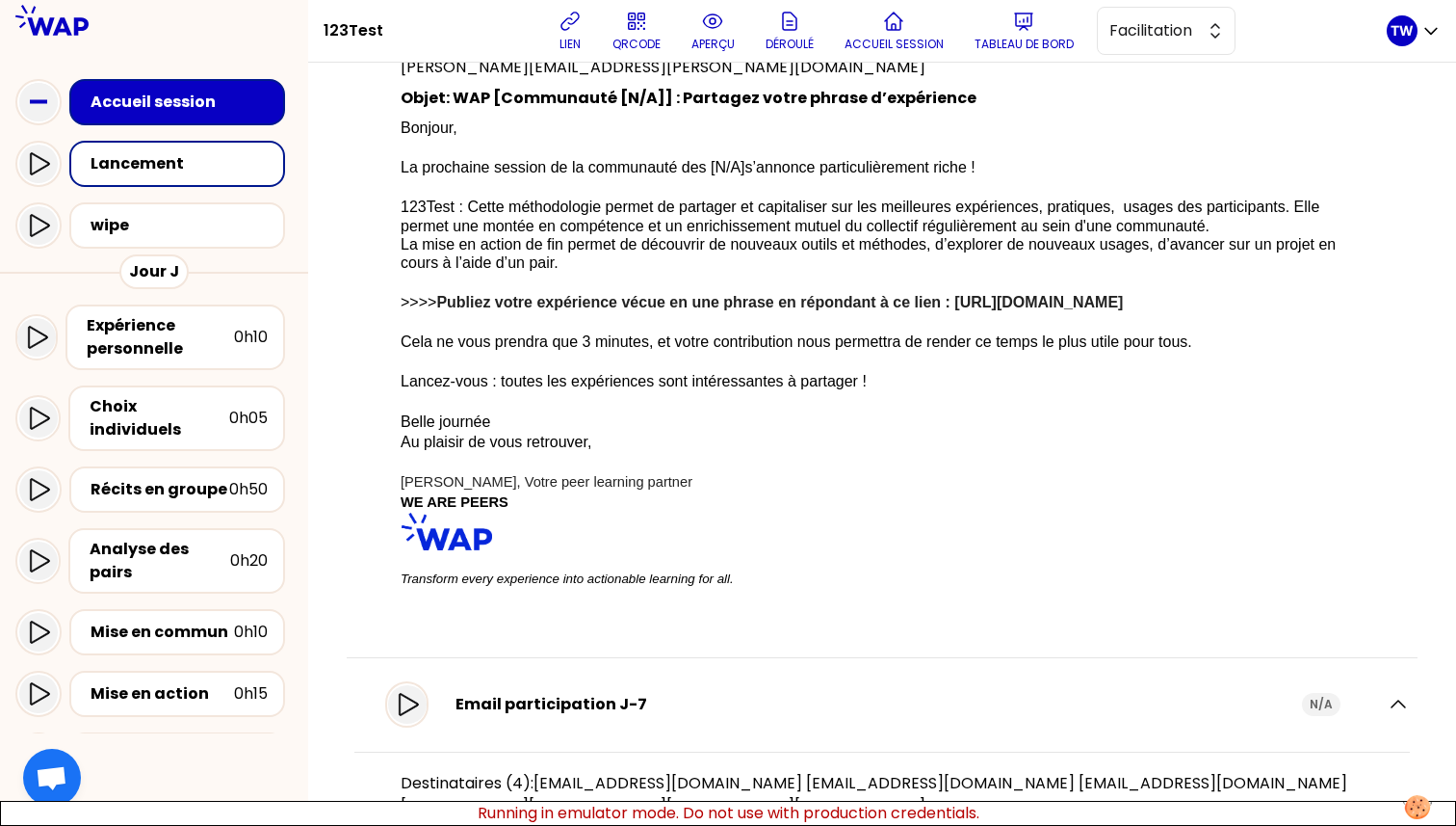
scroll to position [0, 0]
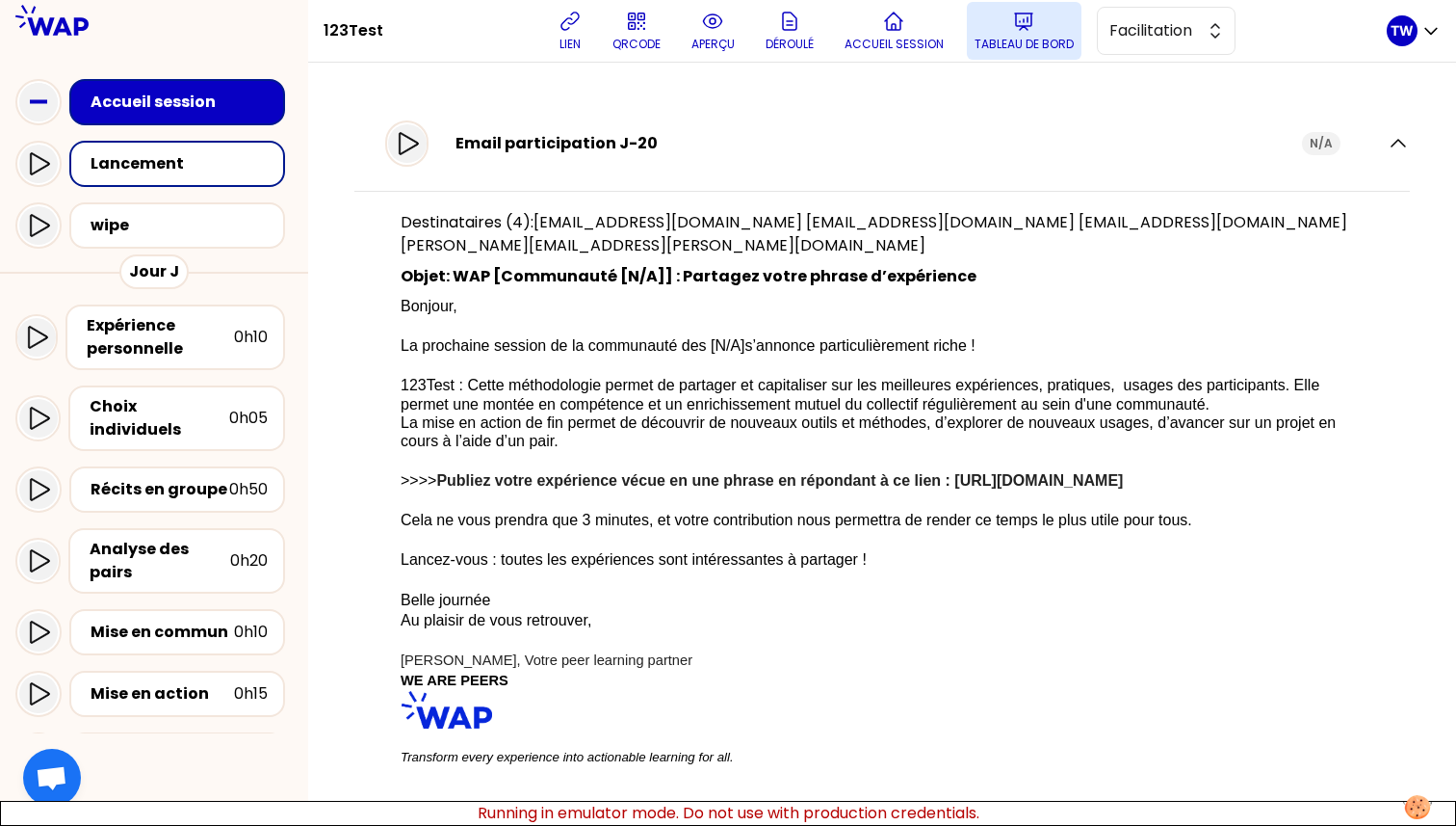
click at [1022, 30] on icon at bounding box center [1024, 21] width 23 height 23
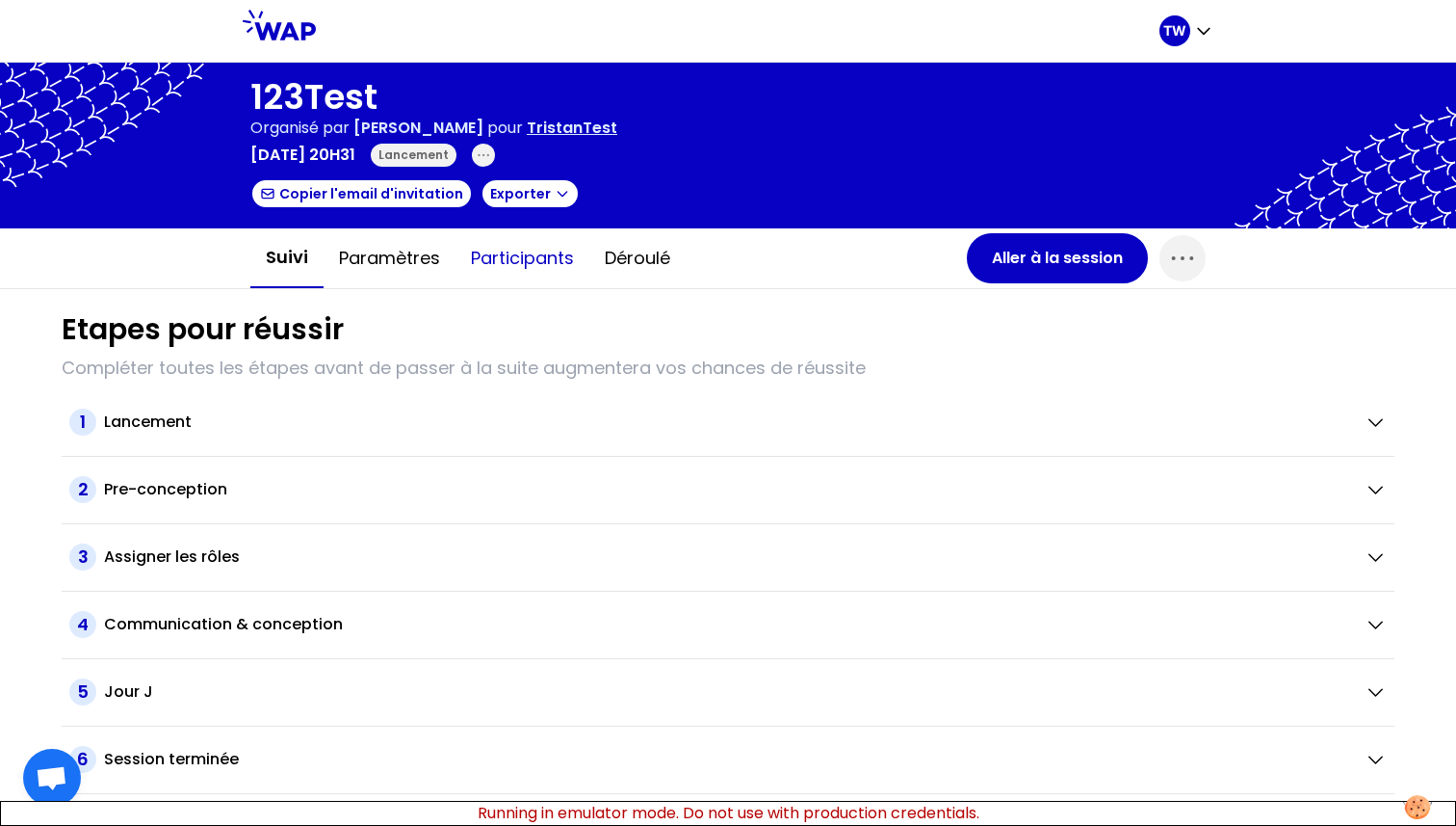
click at [510, 261] on button "Participants" at bounding box center [522, 258] width 134 height 57
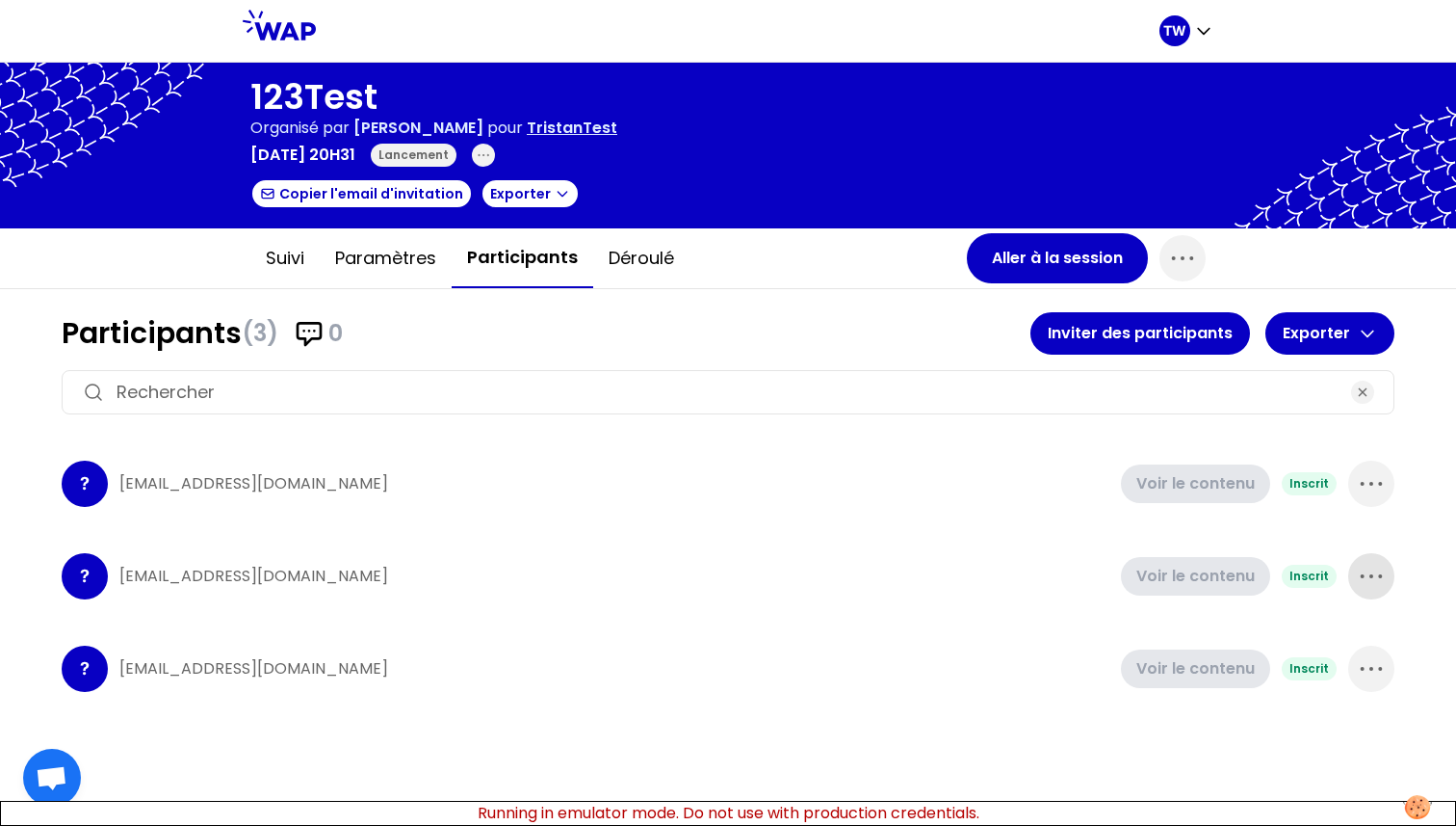
click at [1377, 569] on icon "button" at bounding box center [1371, 576] width 31 height 31
click at [1314, 635] on p "Supprimer" at bounding box center [1298, 641] width 89 height 27
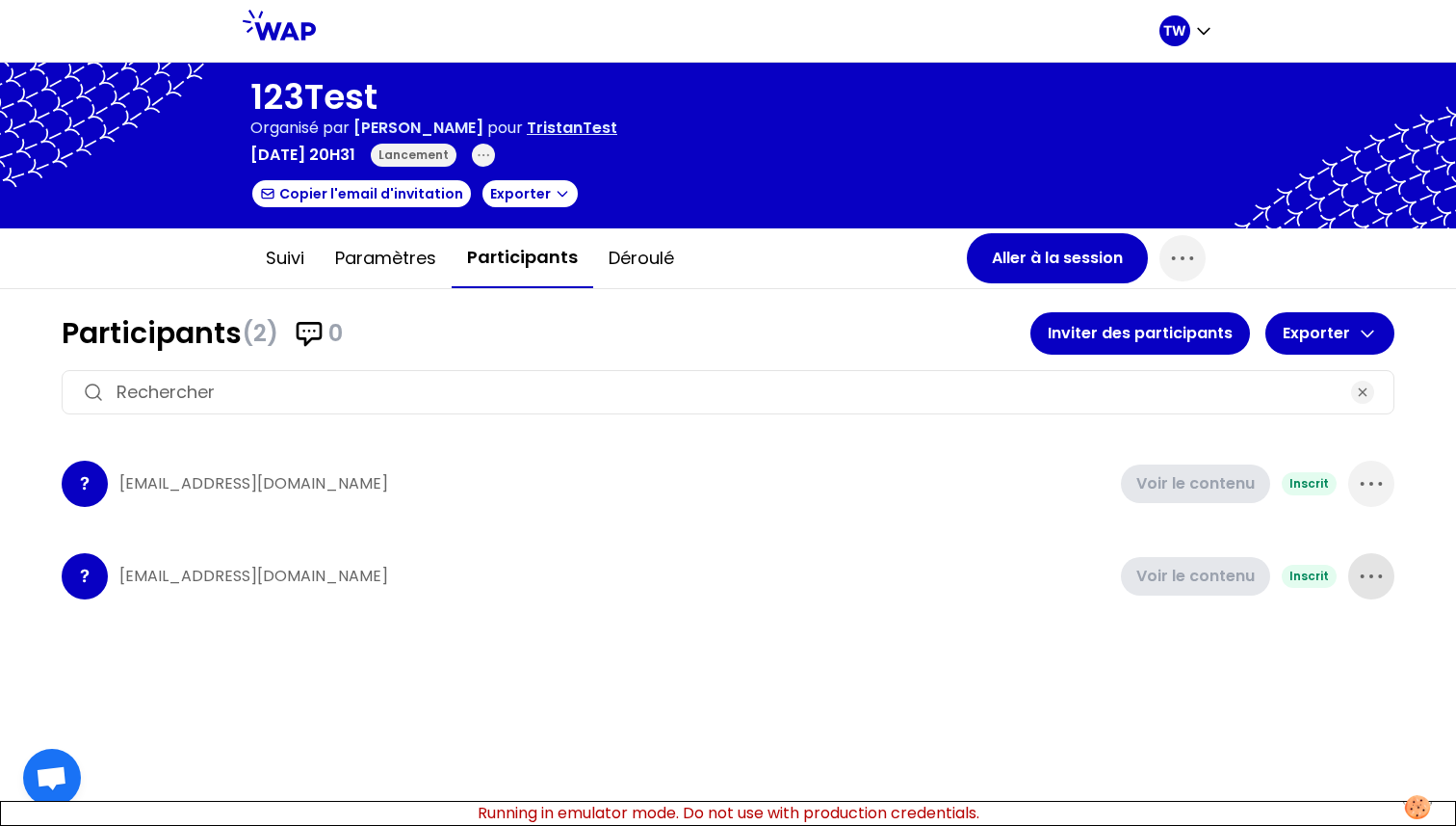
click at [1374, 580] on icon "button" at bounding box center [1371, 576] width 31 height 31
click at [1344, 649] on div "Supprimer" at bounding box center [1318, 641] width 151 height 43
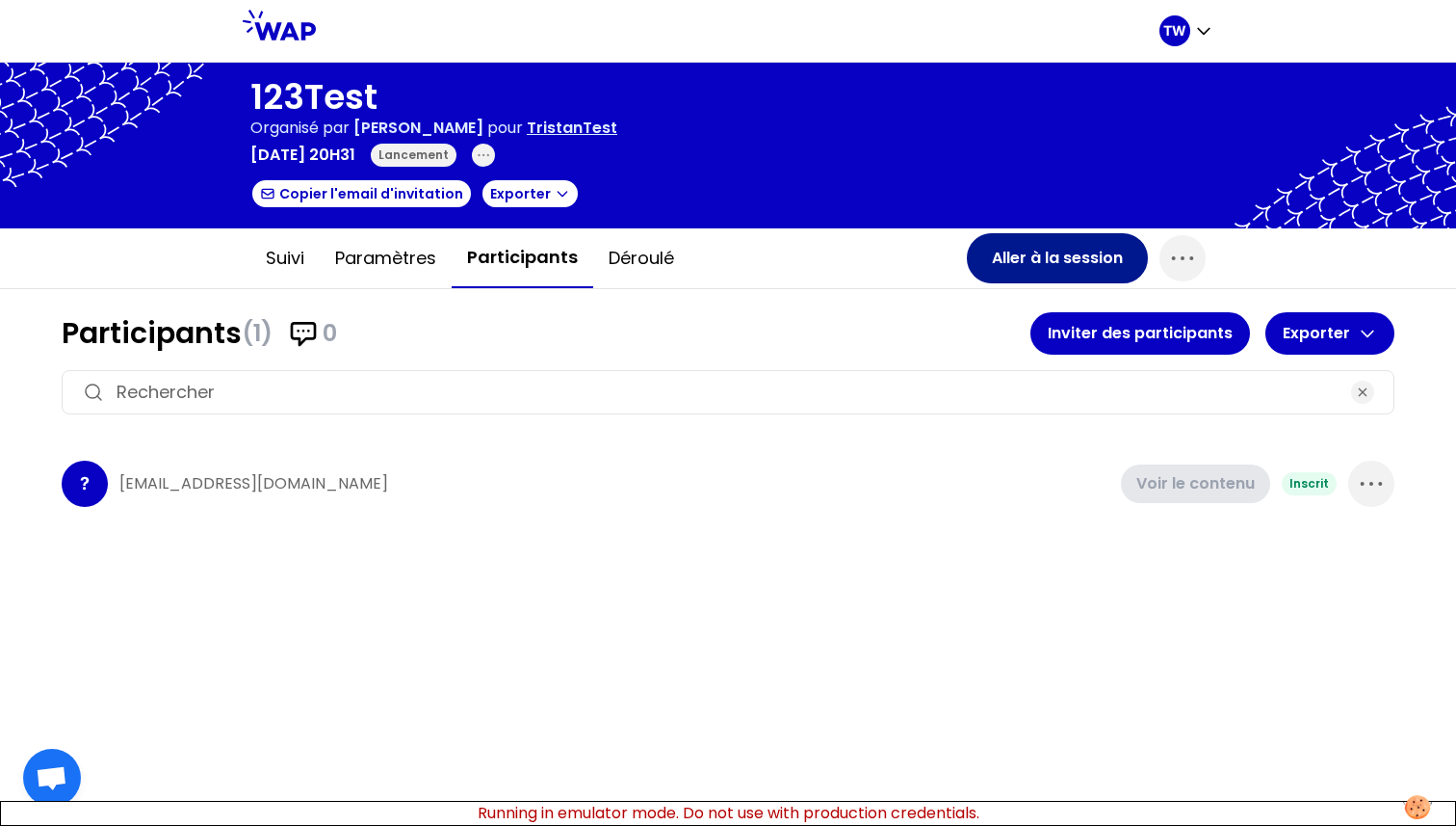
click at [1055, 264] on button "Aller à la session" at bounding box center [1057, 258] width 181 height 50
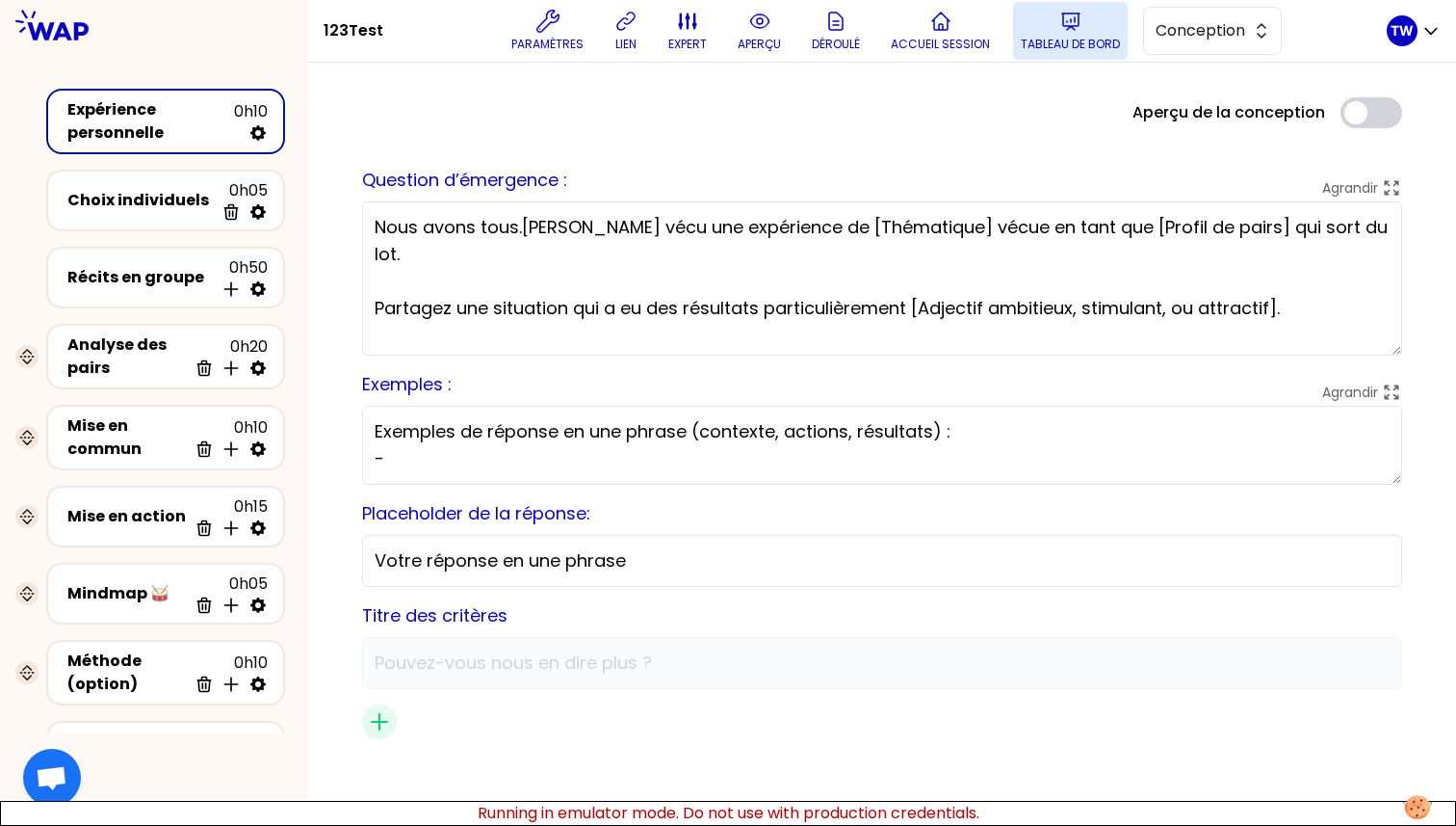
click at [1056, 29] on button "Tableau de bord" at bounding box center [1071, 30] width 115 height 57
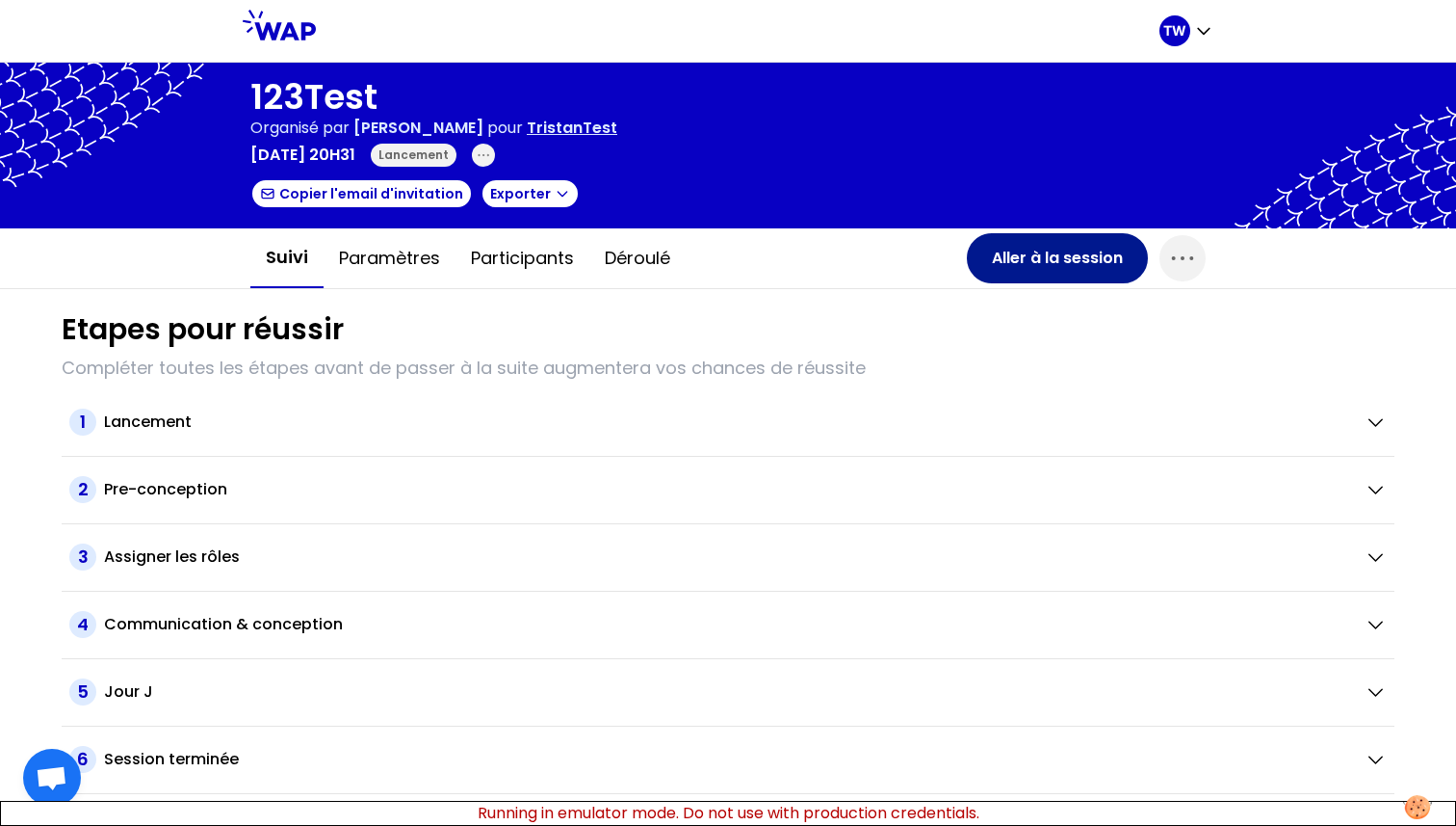
click at [1044, 265] on button "Aller à la session" at bounding box center [1057, 258] width 181 height 50
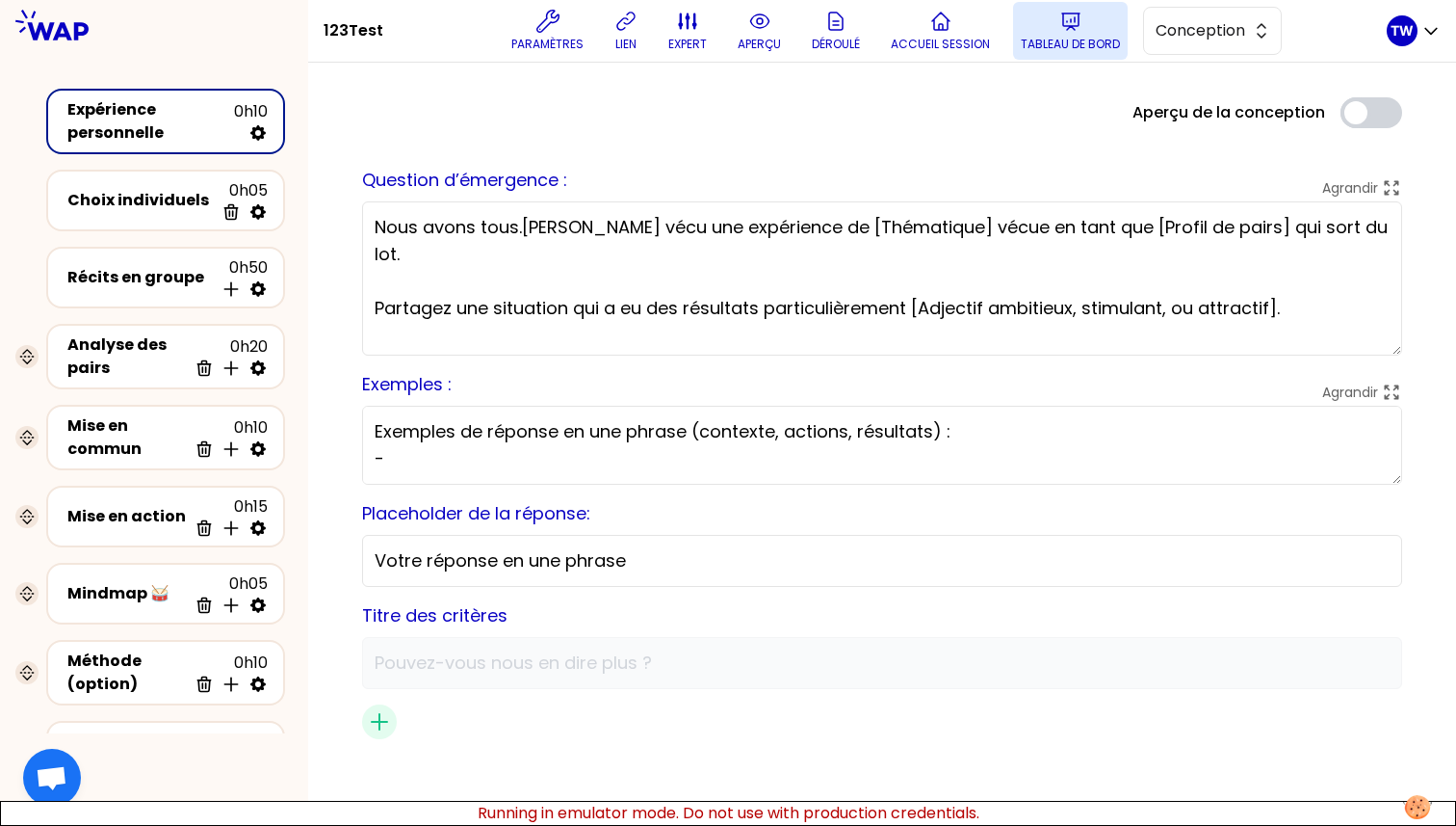
click at [1078, 42] on p "Tableau de bord" at bounding box center [1071, 45] width 99 height 16
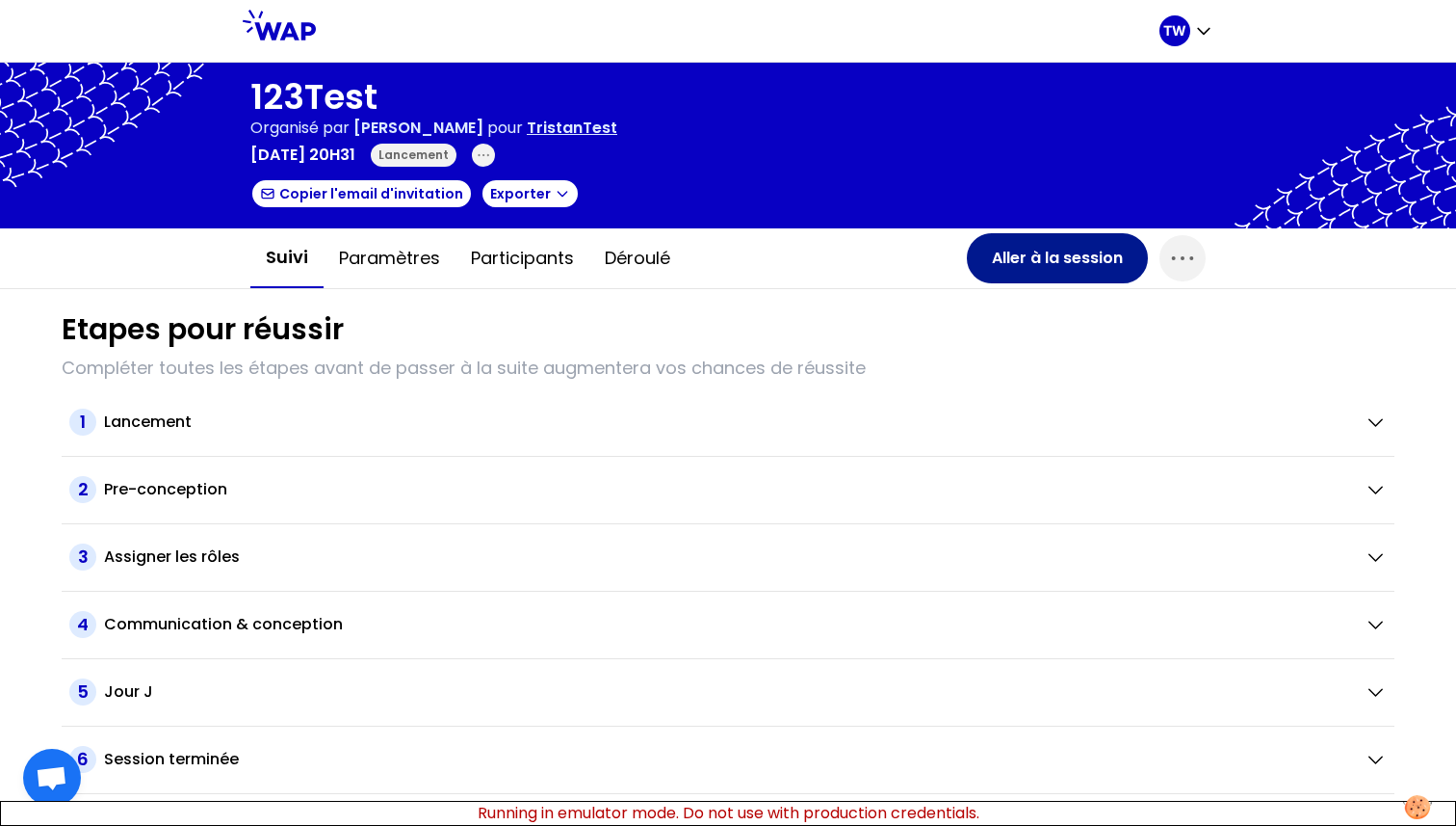
click at [1004, 256] on button "Aller à la session" at bounding box center [1057, 258] width 181 height 50
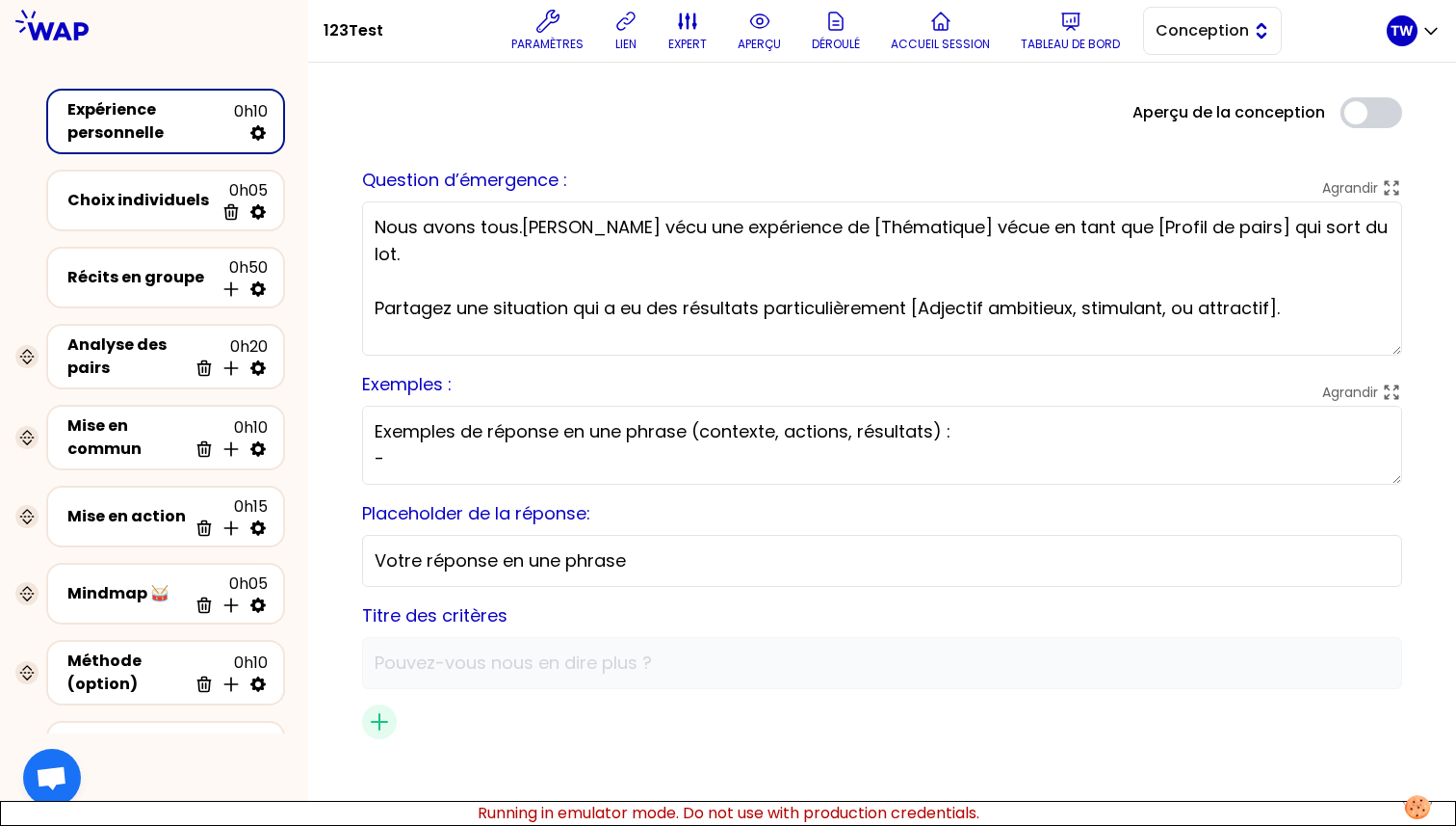
click at [1215, 50] on button "Conception" at bounding box center [1213, 31] width 139 height 49
click at [1208, 113] on span "Facilitation" at bounding box center [1224, 110] width 83 height 23
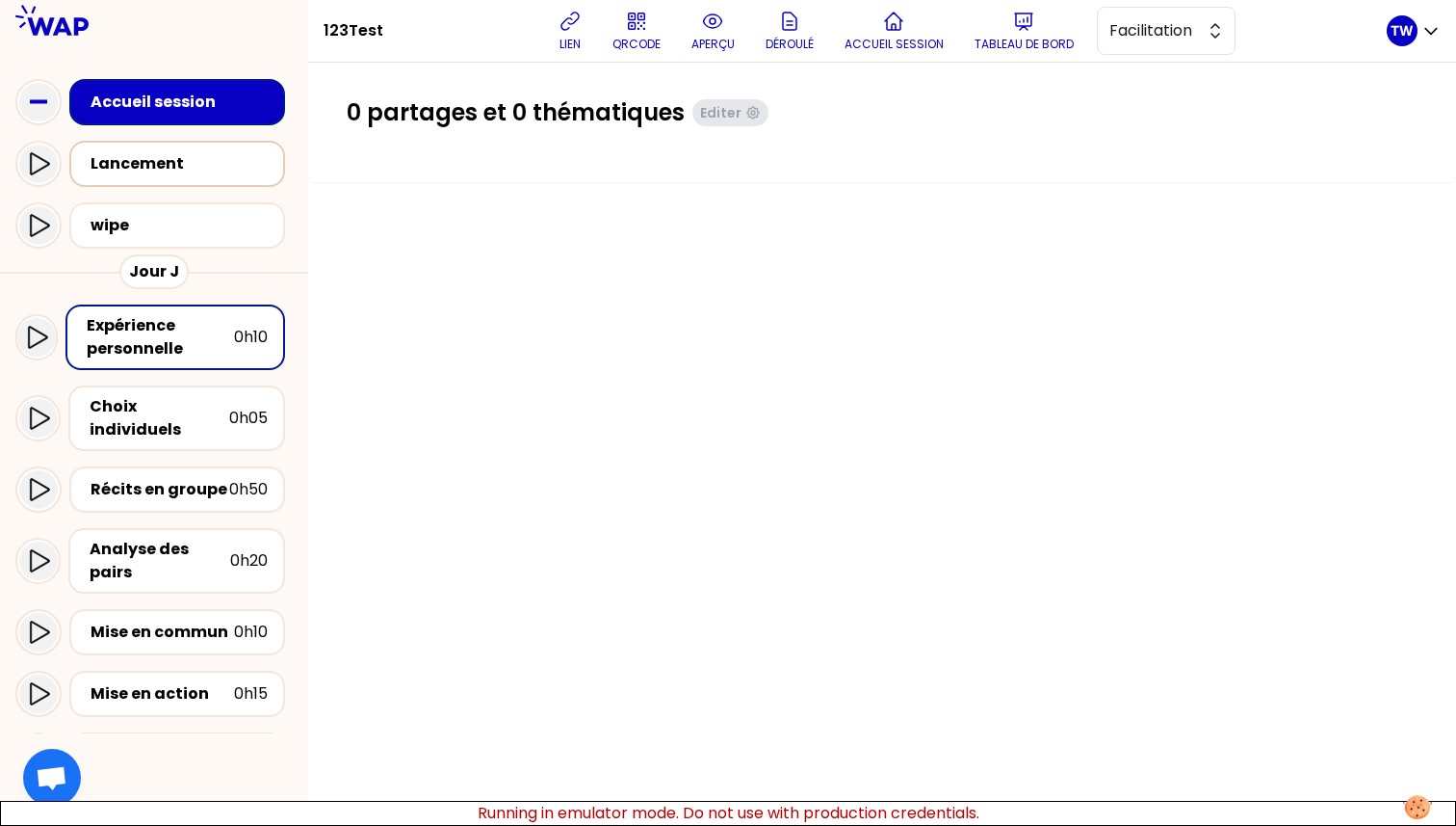
click at [110, 160] on div "Lancement" at bounding box center [183, 163] width 185 height 23
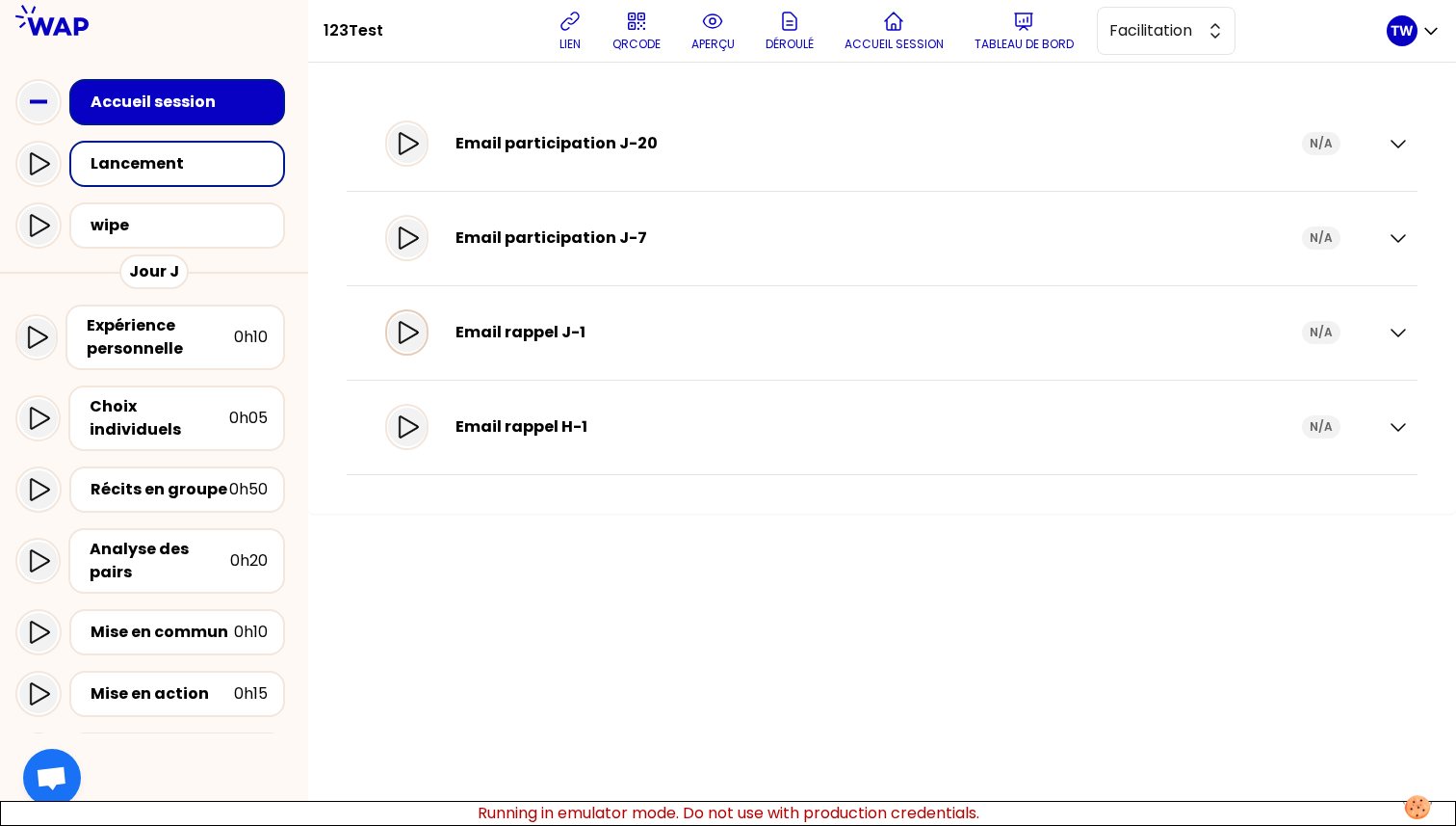
click at [417, 329] on icon at bounding box center [408, 333] width 23 height 23
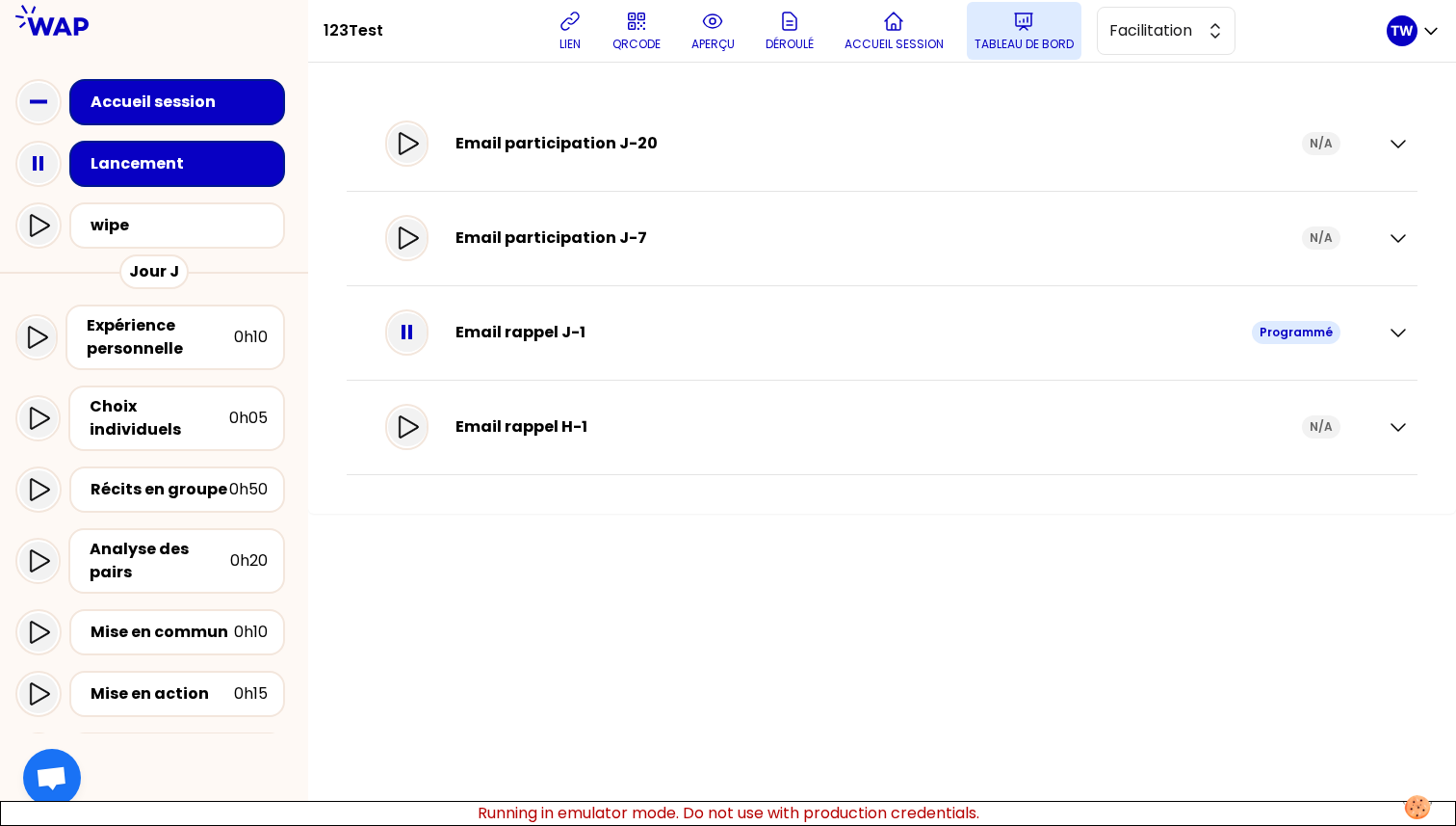
click at [1026, 42] on p "Tableau de bord" at bounding box center [1024, 45] width 99 height 16
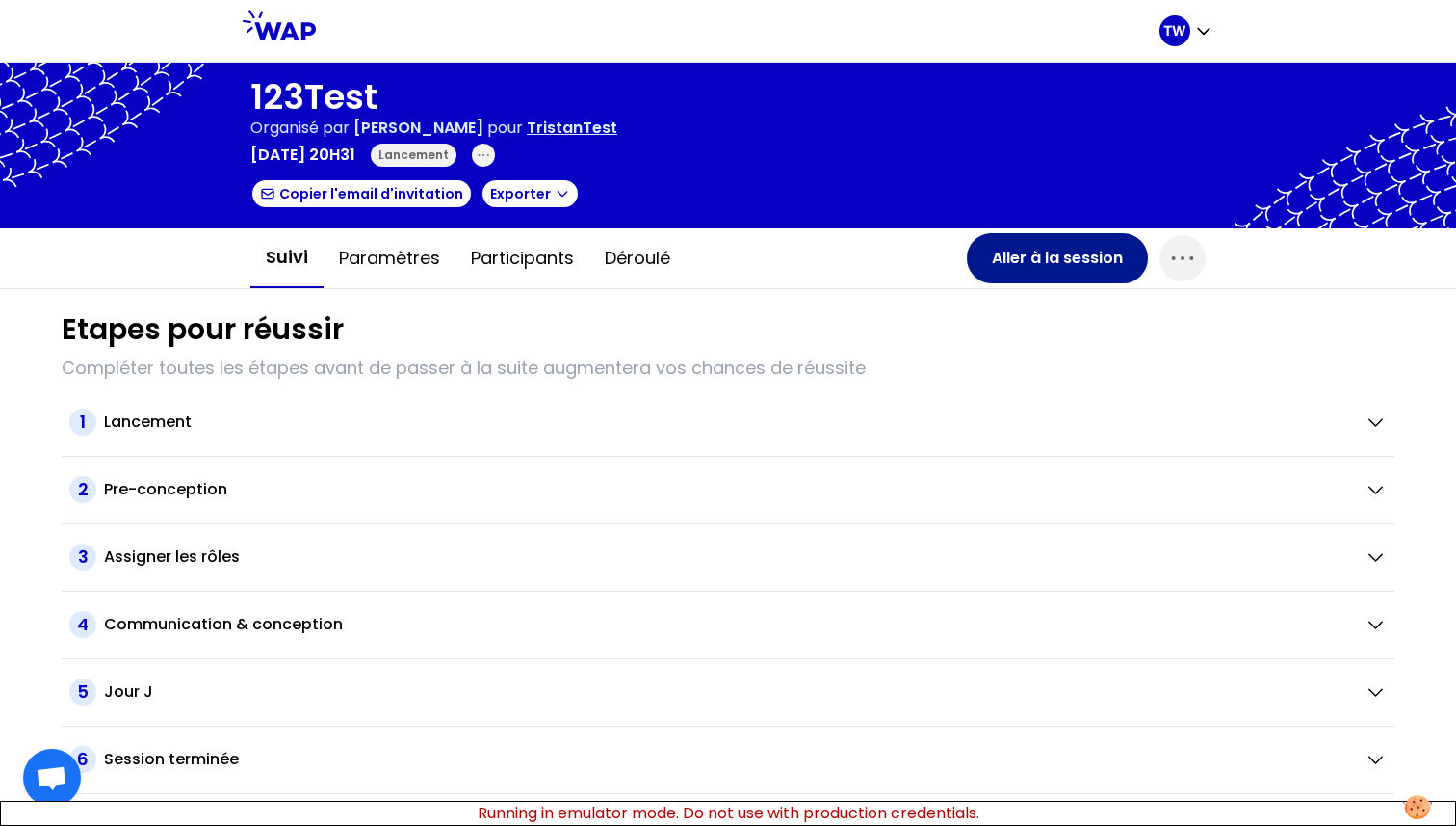
click at [1045, 259] on button "Aller à la session" at bounding box center [1057, 258] width 181 height 50
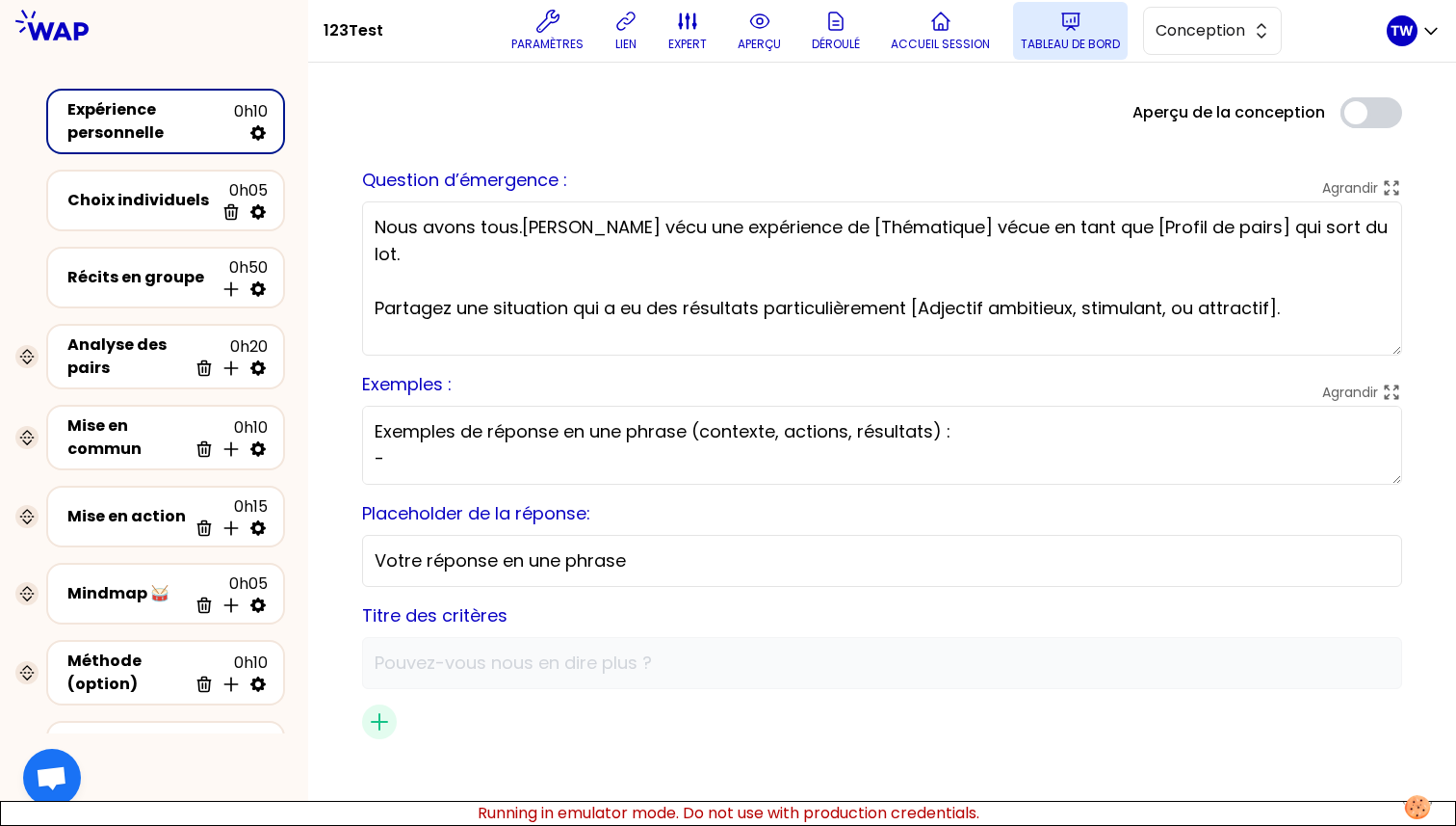
click at [1072, 39] on p "Tableau de bord" at bounding box center [1071, 45] width 99 height 16
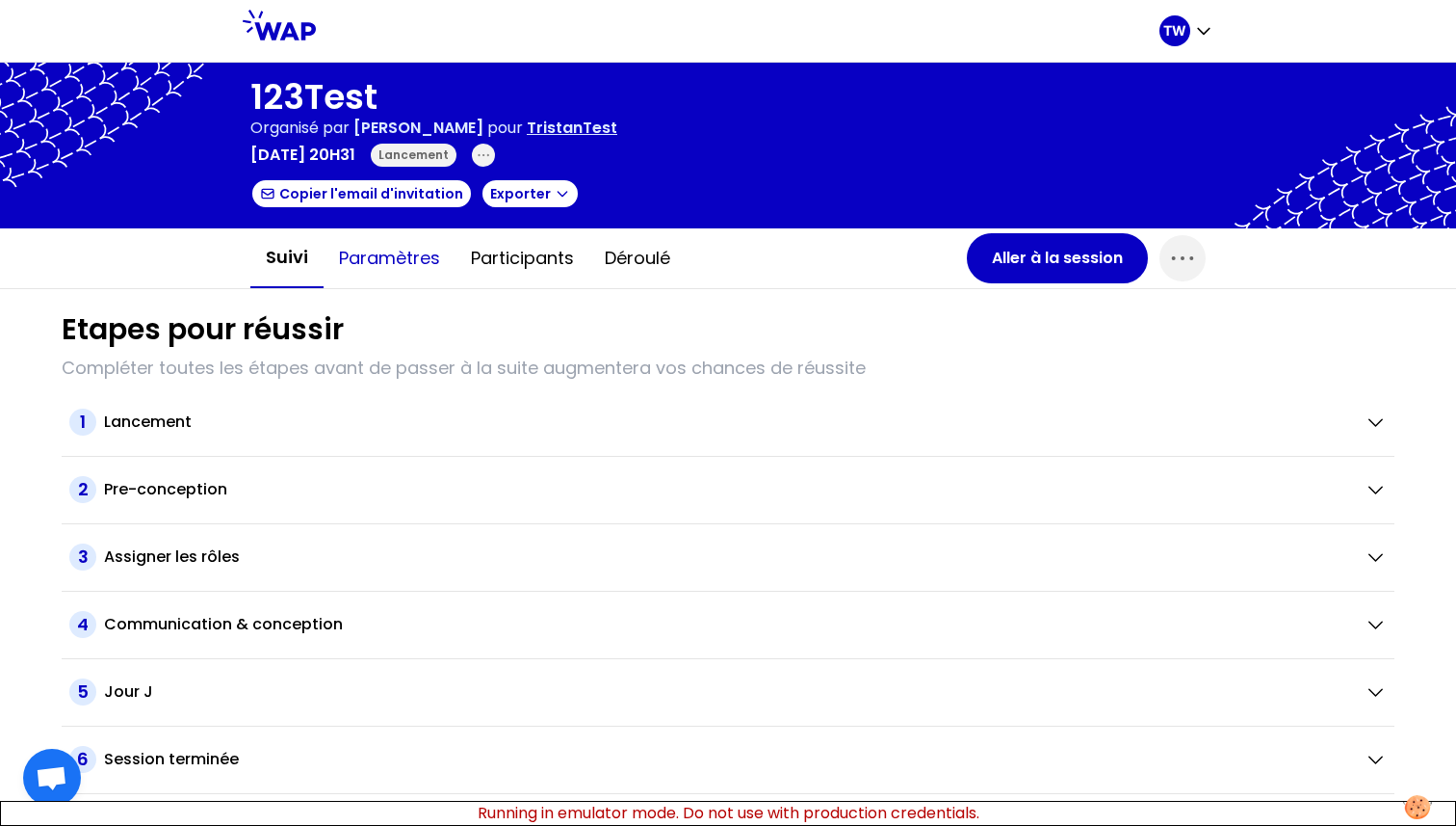
click at [397, 274] on button "Paramètres" at bounding box center [390, 258] width 132 height 57
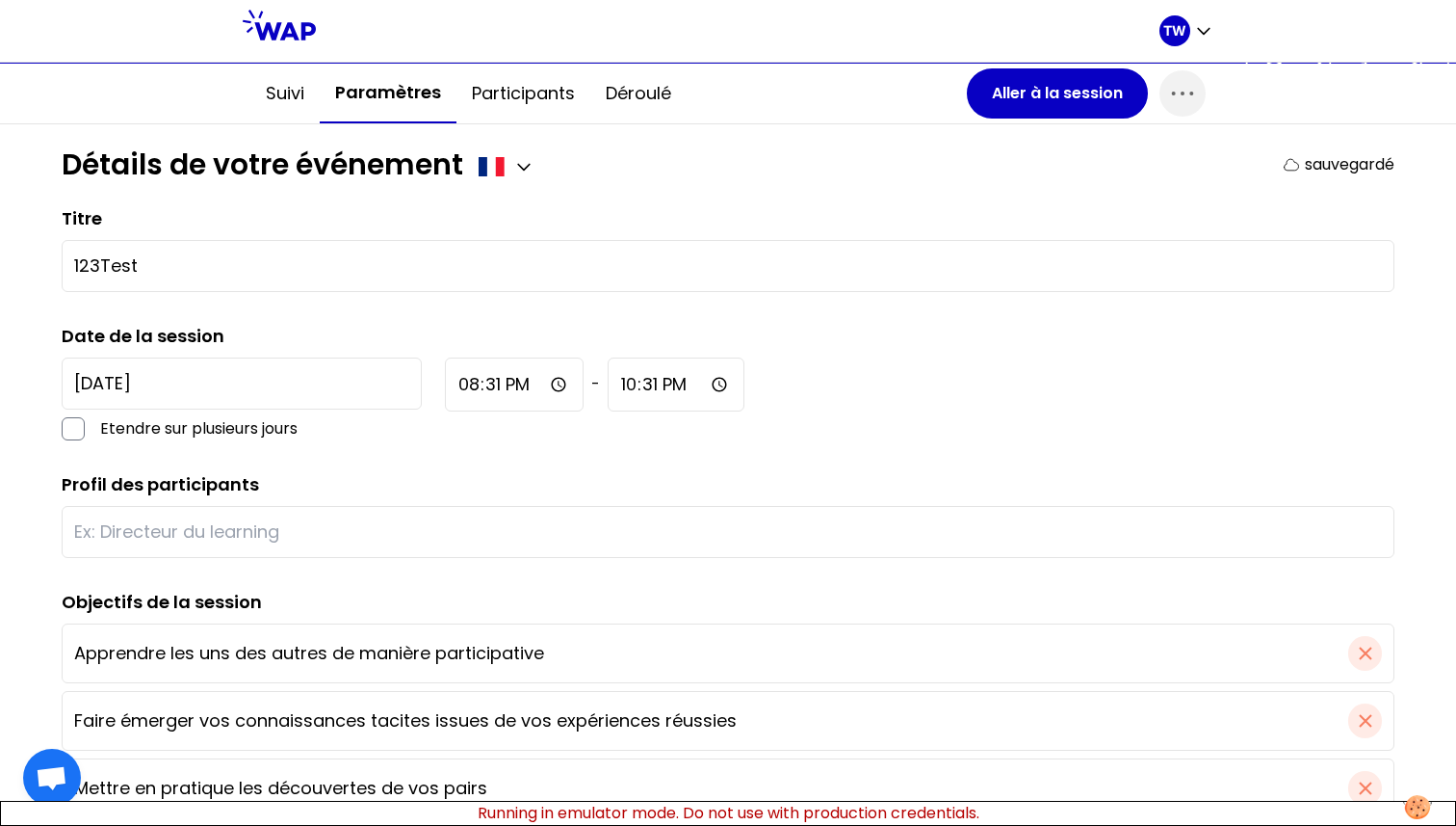
scroll to position [167, 0]
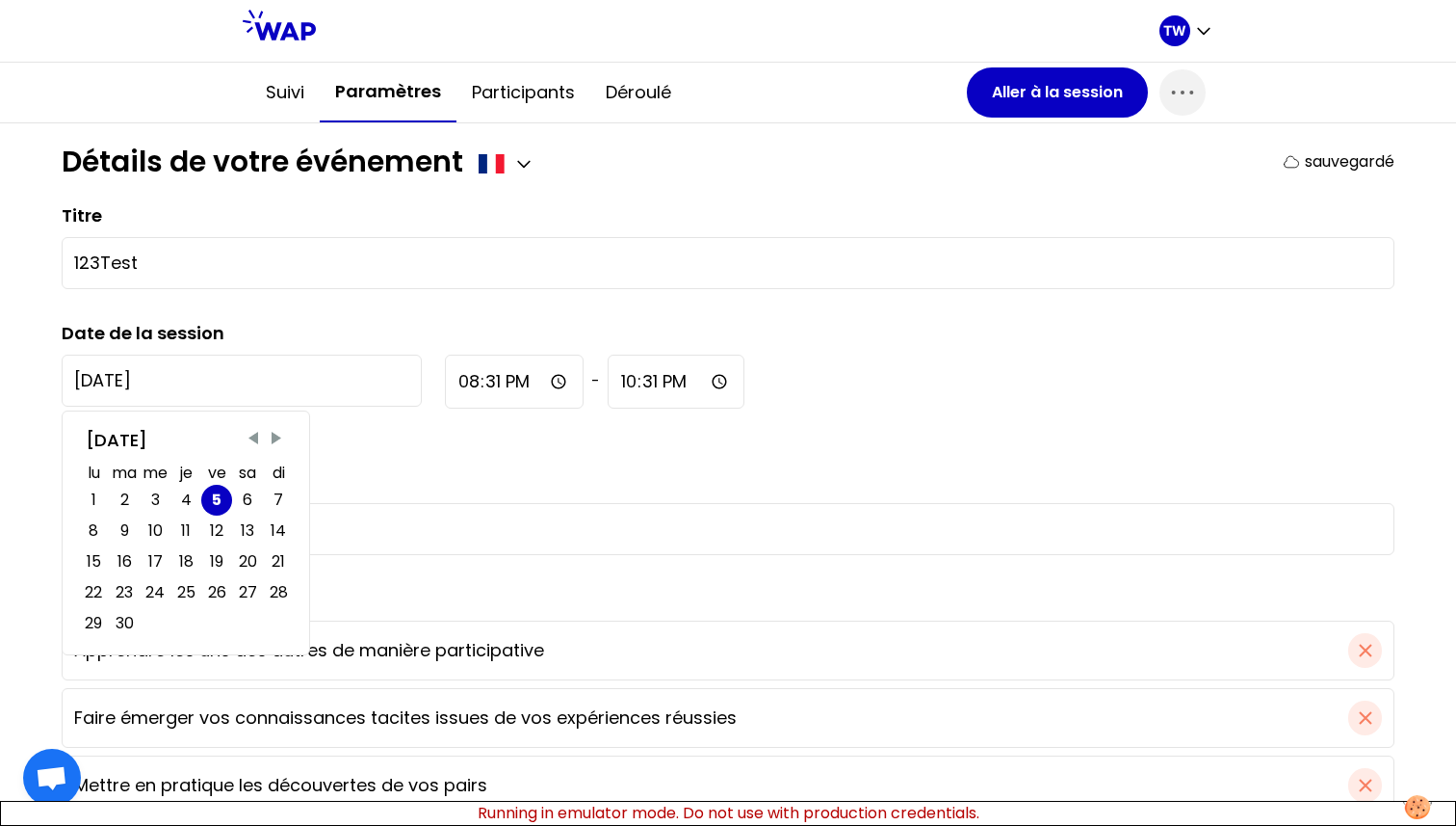
click at [152, 378] on input "[DATE]" at bounding box center [241, 379] width 360 height 52
click at [253, 437] on span "Previous Month" at bounding box center [254, 439] width 19 height 19
click at [216, 622] on div "29" at bounding box center [217, 624] width 20 height 23
type input "[DATE]"
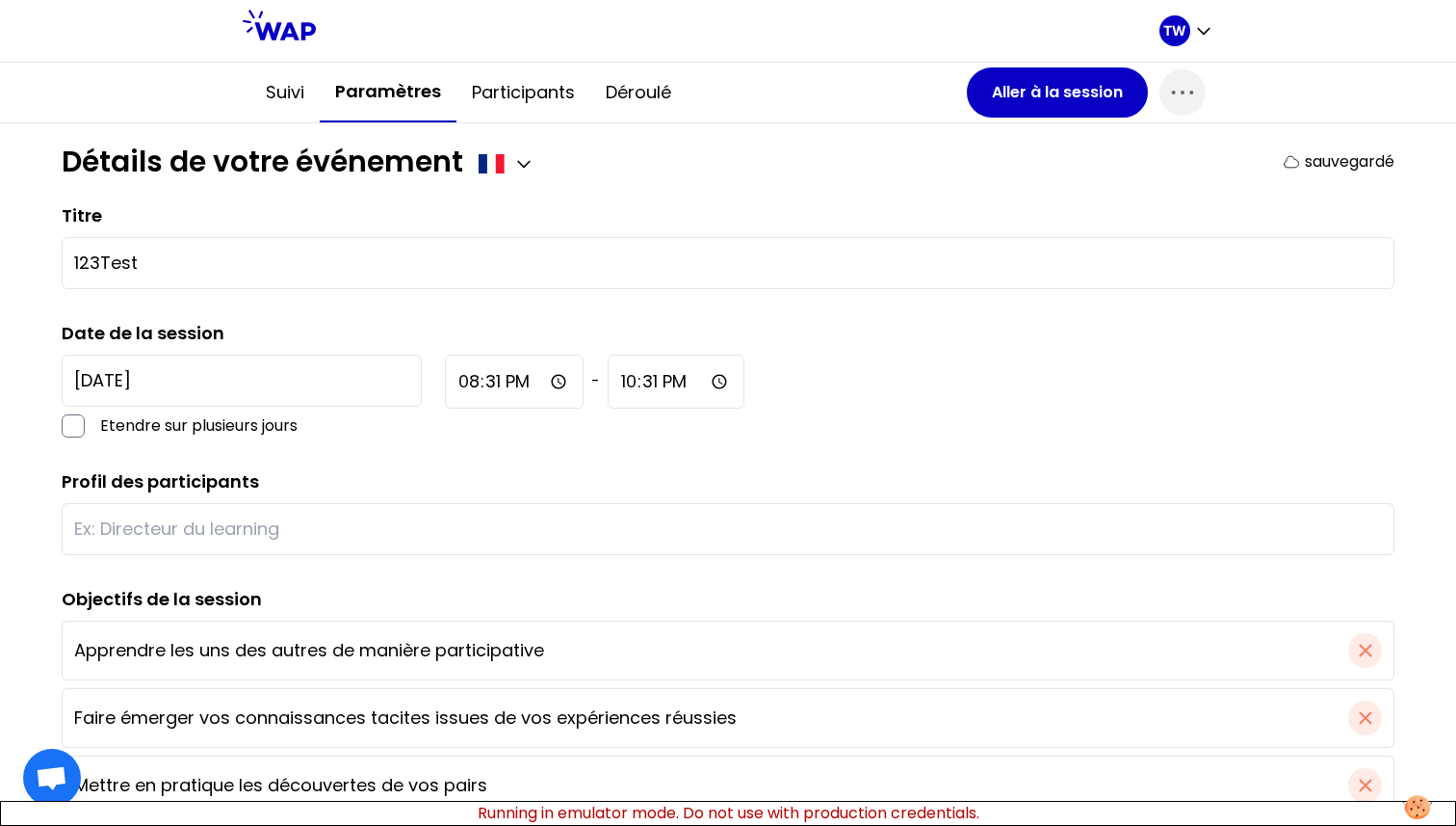
click at [445, 382] on input "20:31" at bounding box center [515, 380] width 139 height 54
click at [736, 358] on div "2025-8-29 Etendre sur plusieurs jours 21:31 - 22:31" at bounding box center [728, 395] width 1333 height 83
click at [445, 380] on input "21:31" at bounding box center [515, 380] width 139 height 54
type input "01:31"
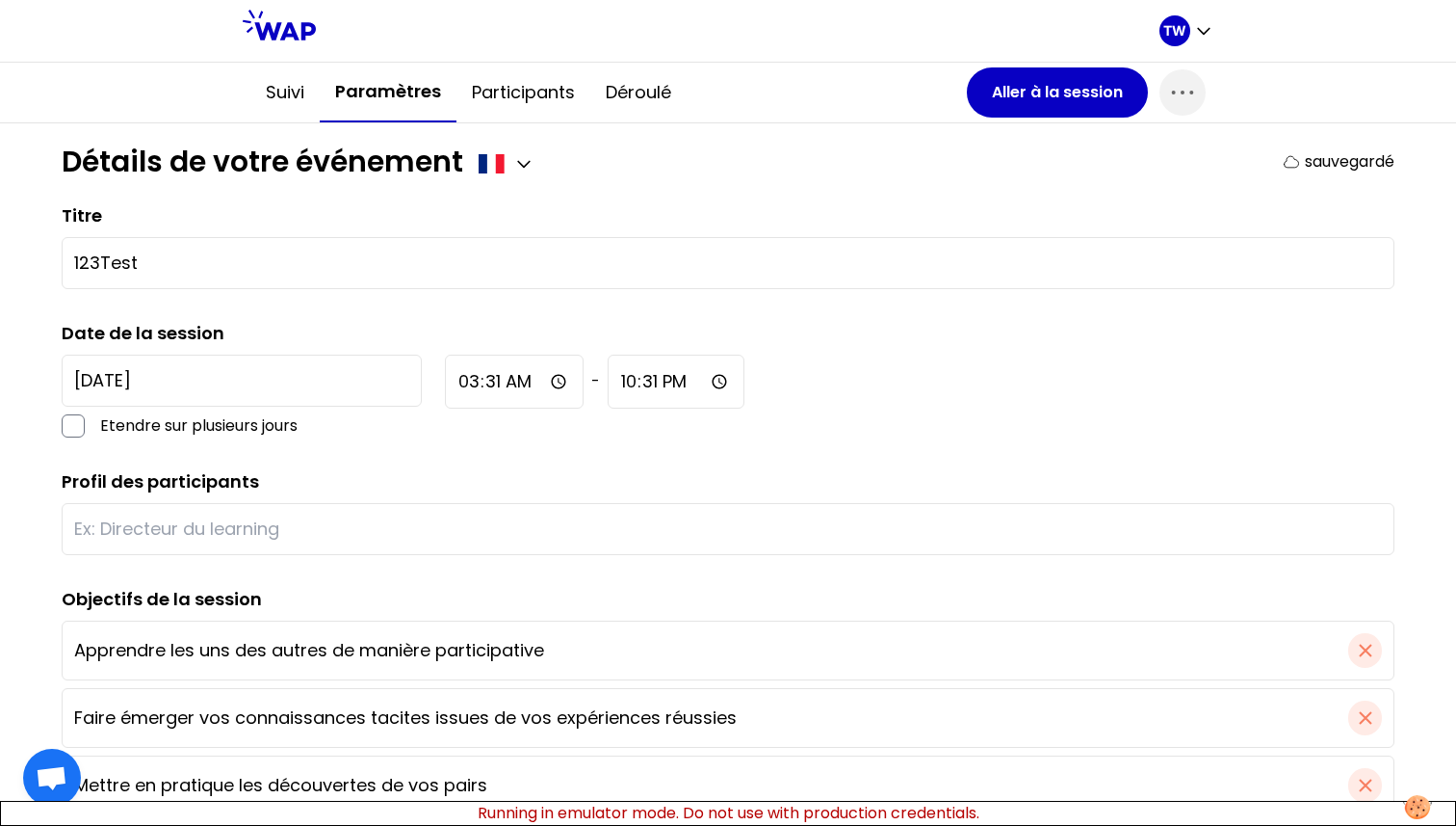
click at [445, 389] on input "03:31" at bounding box center [515, 380] width 139 height 54
type input "23:31"
click at [445, 383] on input "23:31" at bounding box center [514, 380] width 137 height 54
click at [445, 387] on input "03:02" at bounding box center [515, 380] width 139 height 54
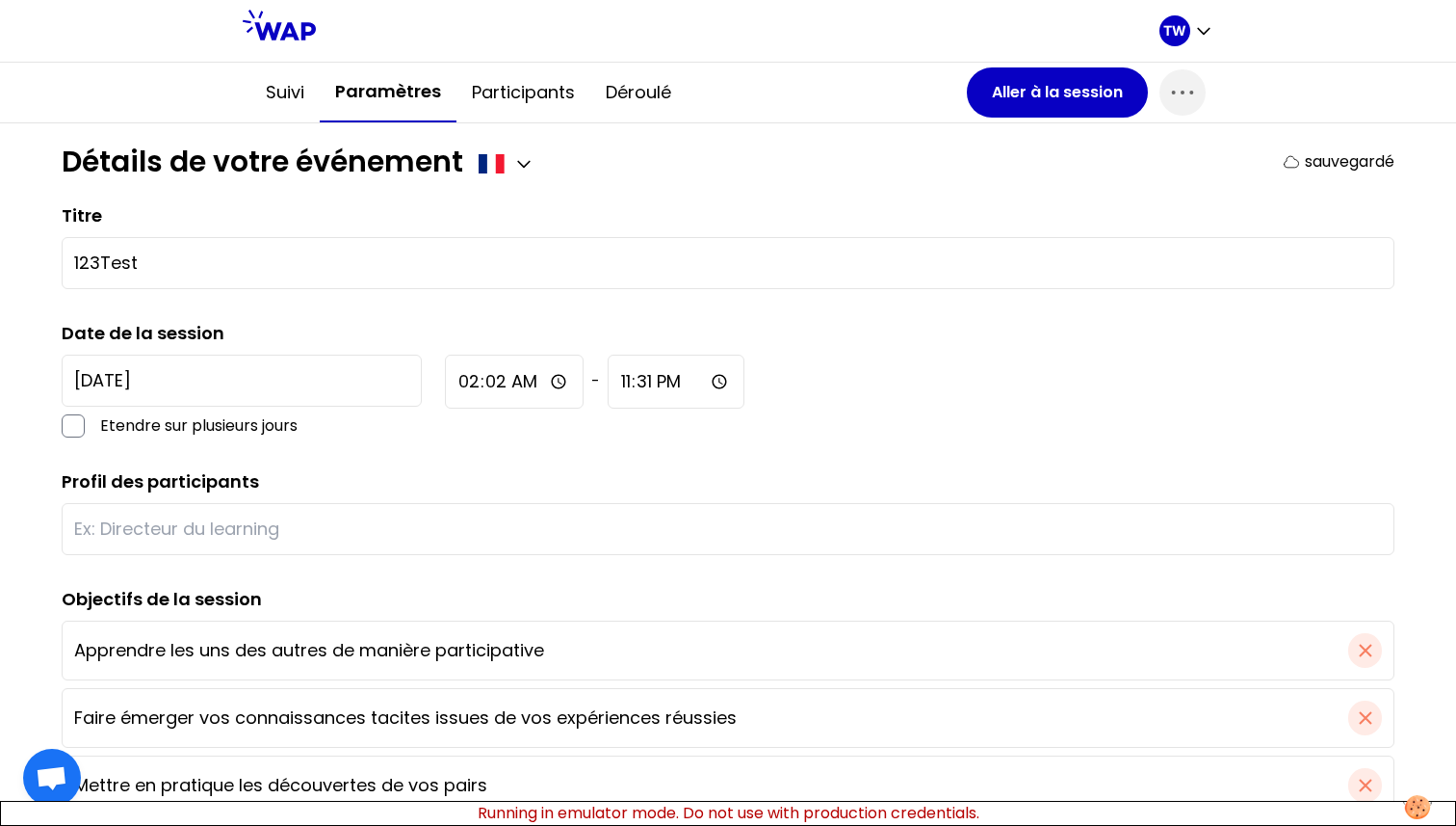
type input "21:02"
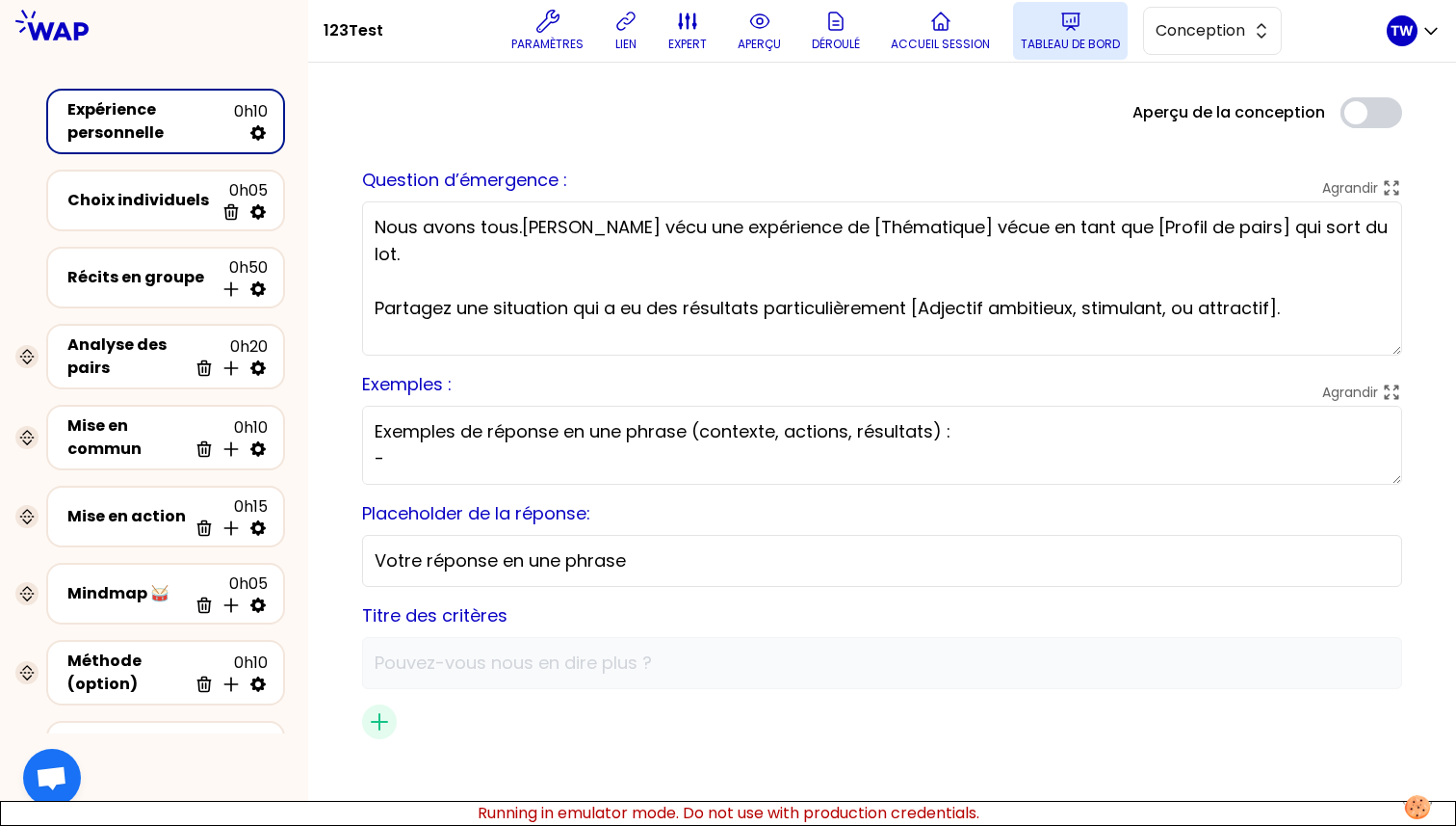
click at [1064, 43] on p "Tableau de bord" at bounding box center [1071, 45] width 99 height 16
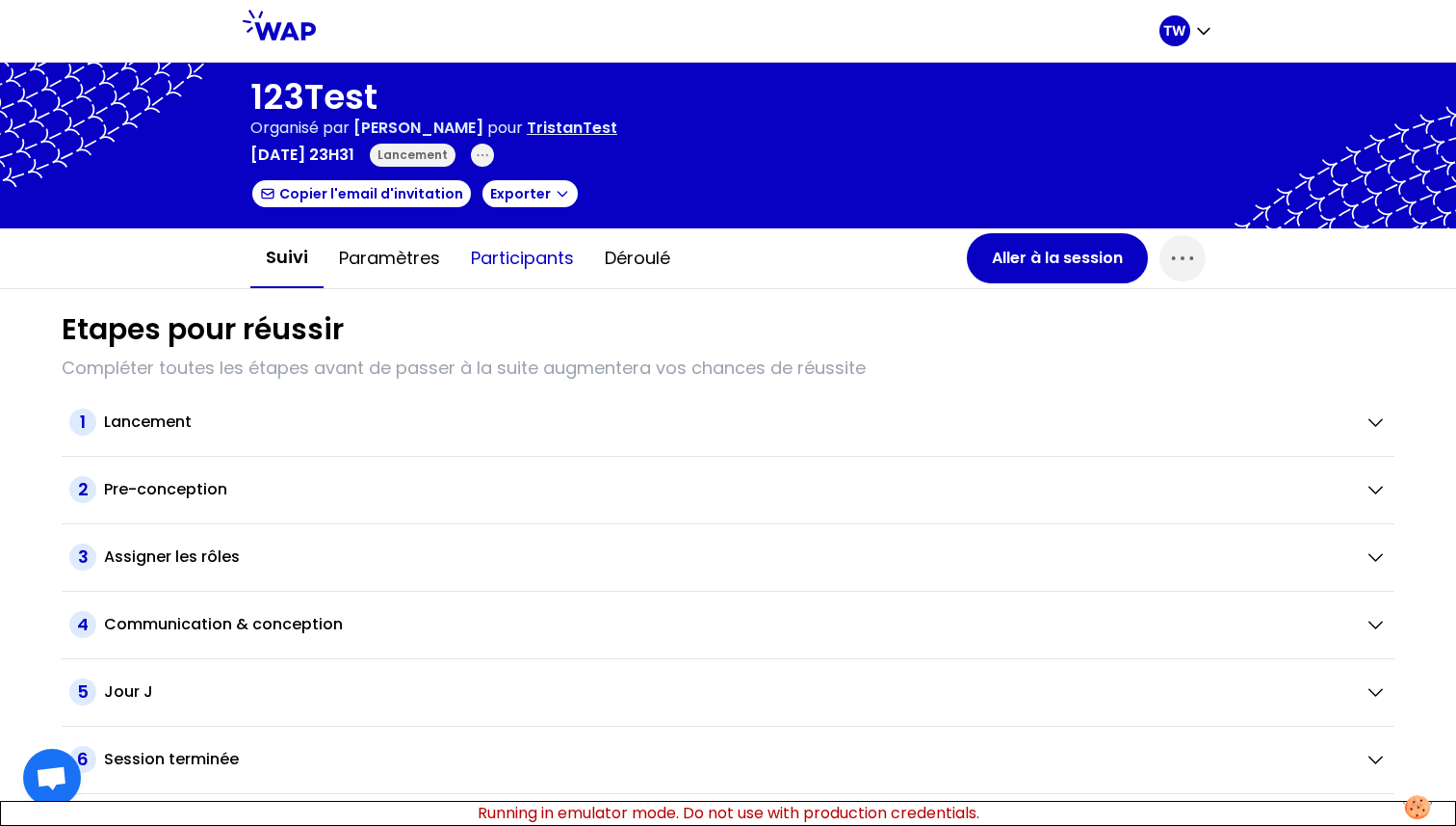
click at [539, 264] on button "Participants" at bounding box center [522, 258] width 134 height 57
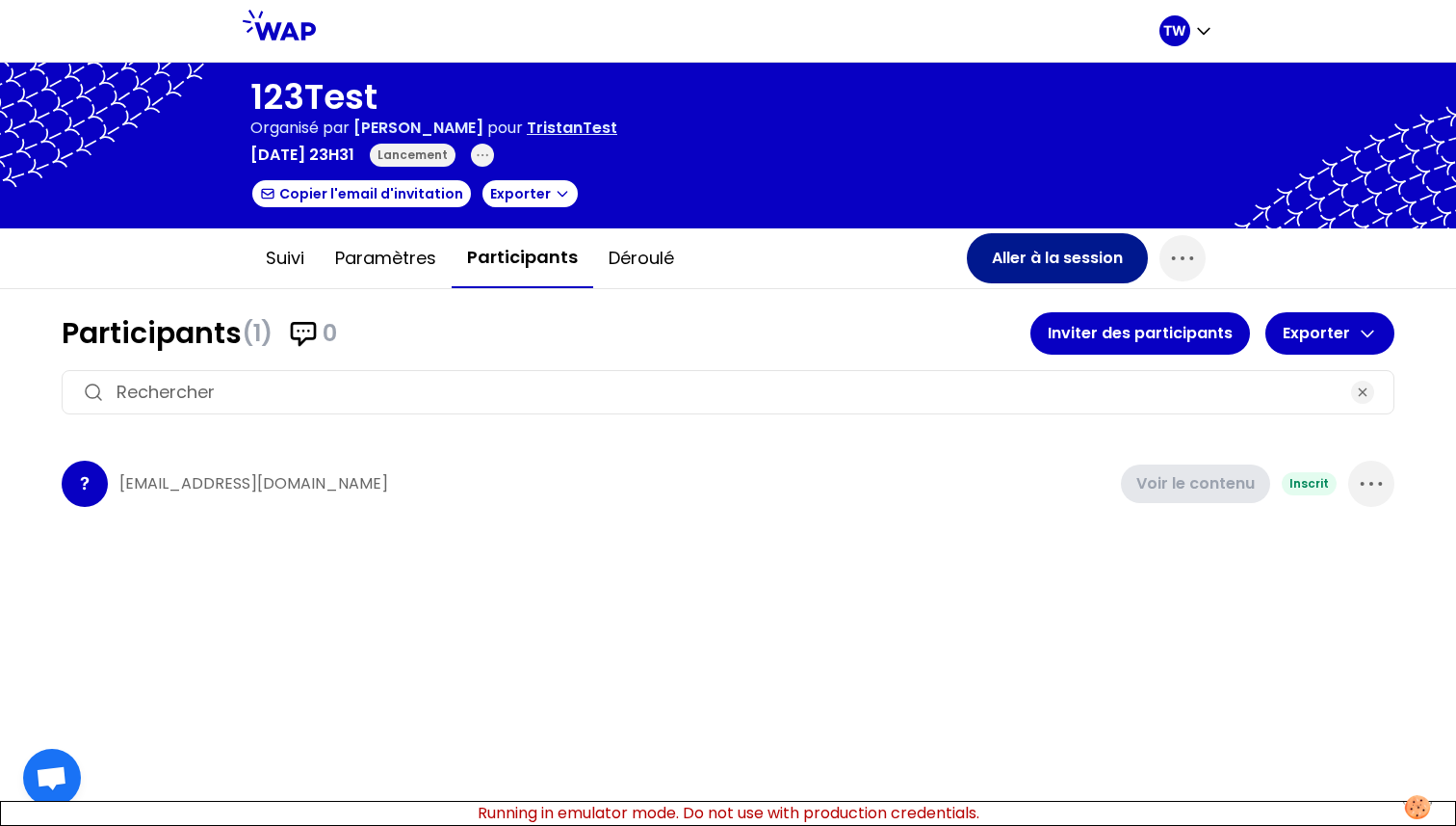
click at [1077, 276] on button "Aller à la session" at bounding box center [1057, 258] width 181 height 50
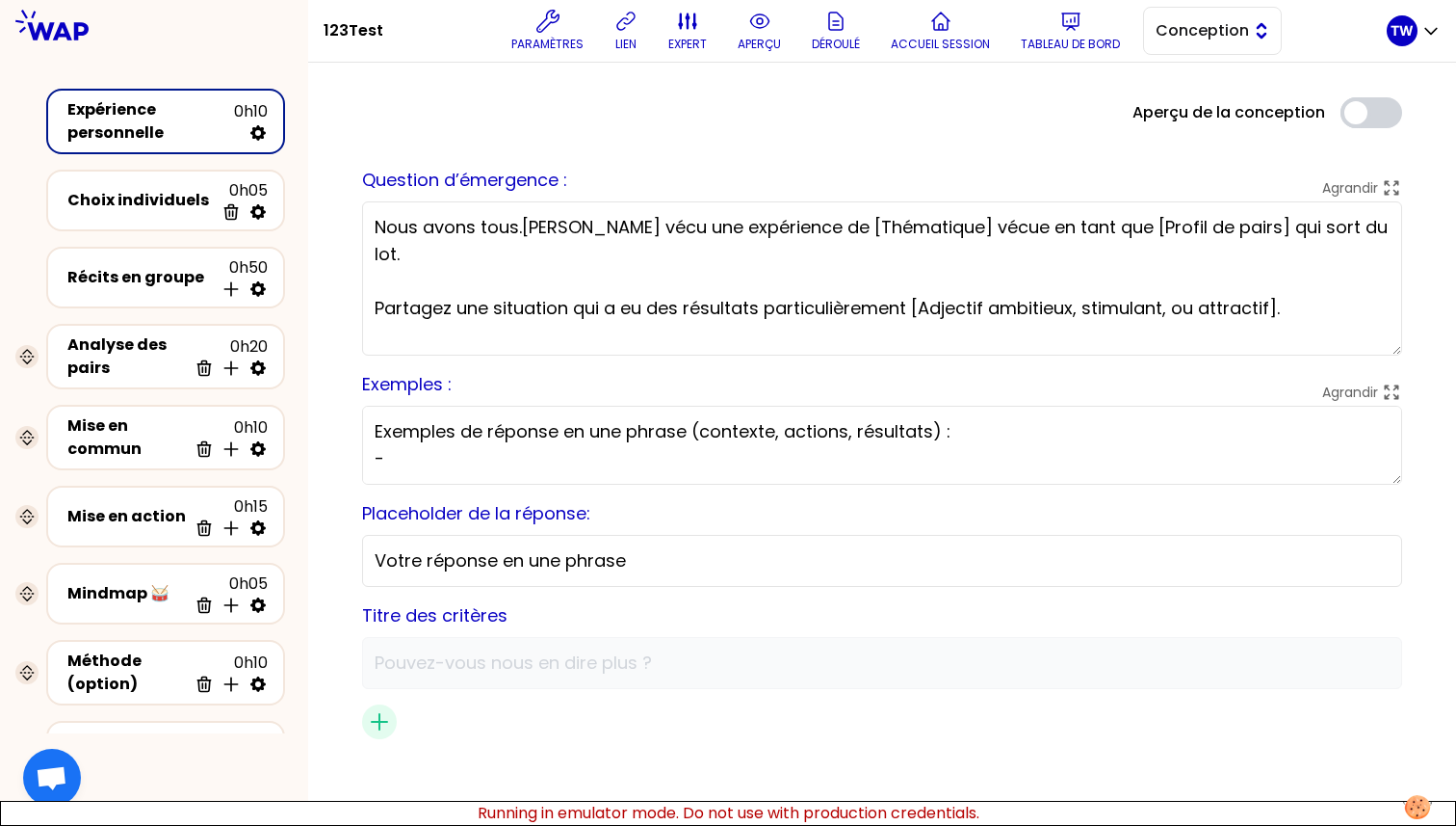
click at [1242, 35] on span "Conception" at bounding box center [1198, 31] width 87 height 23
click at [1208, 103] on span "Facilitation" at bounding box center [1224, 110] width 83 height 23
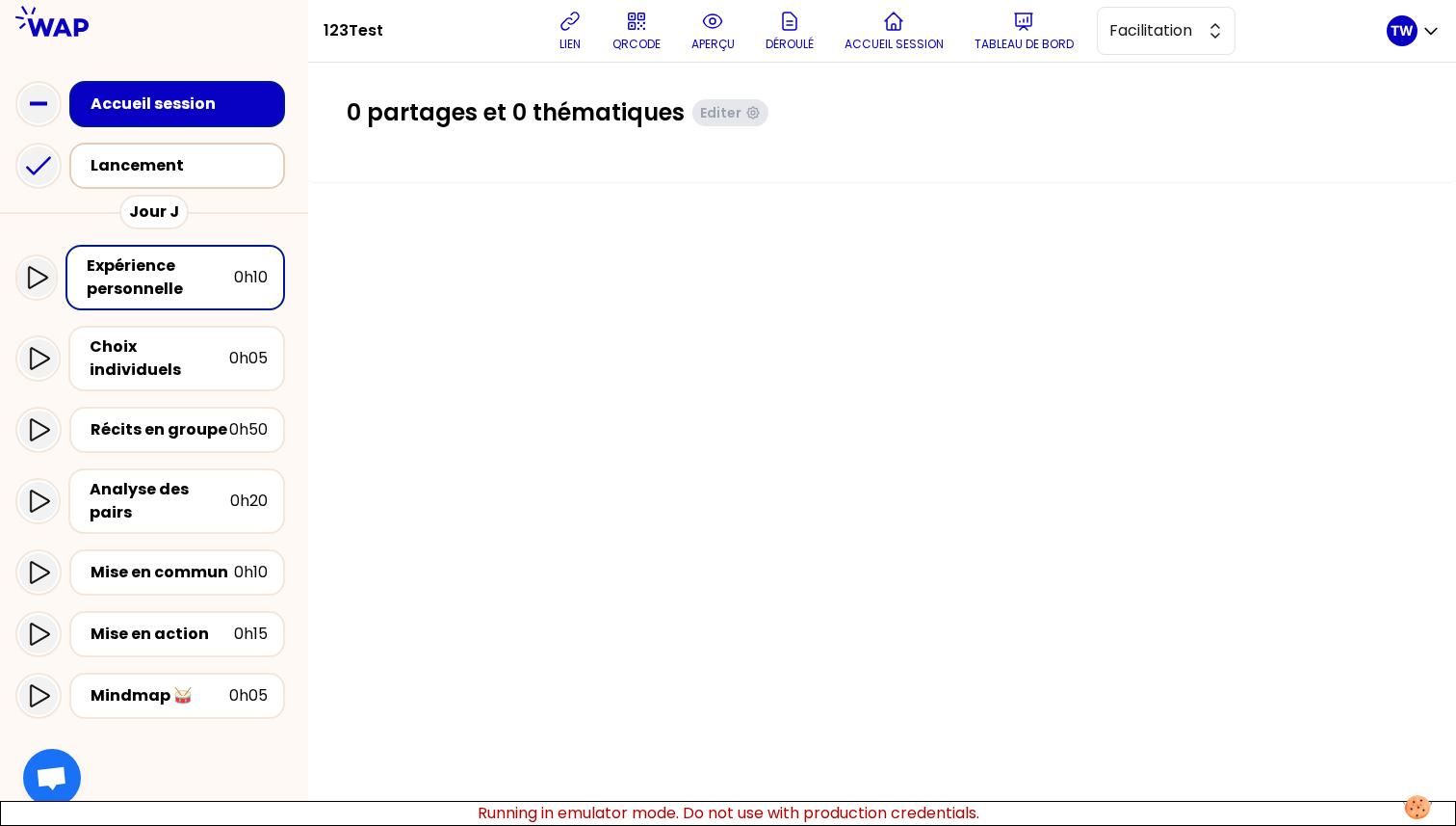
click at [145, 170] on div "Lancement" at bounding box center [183, 165] width 185 height 23
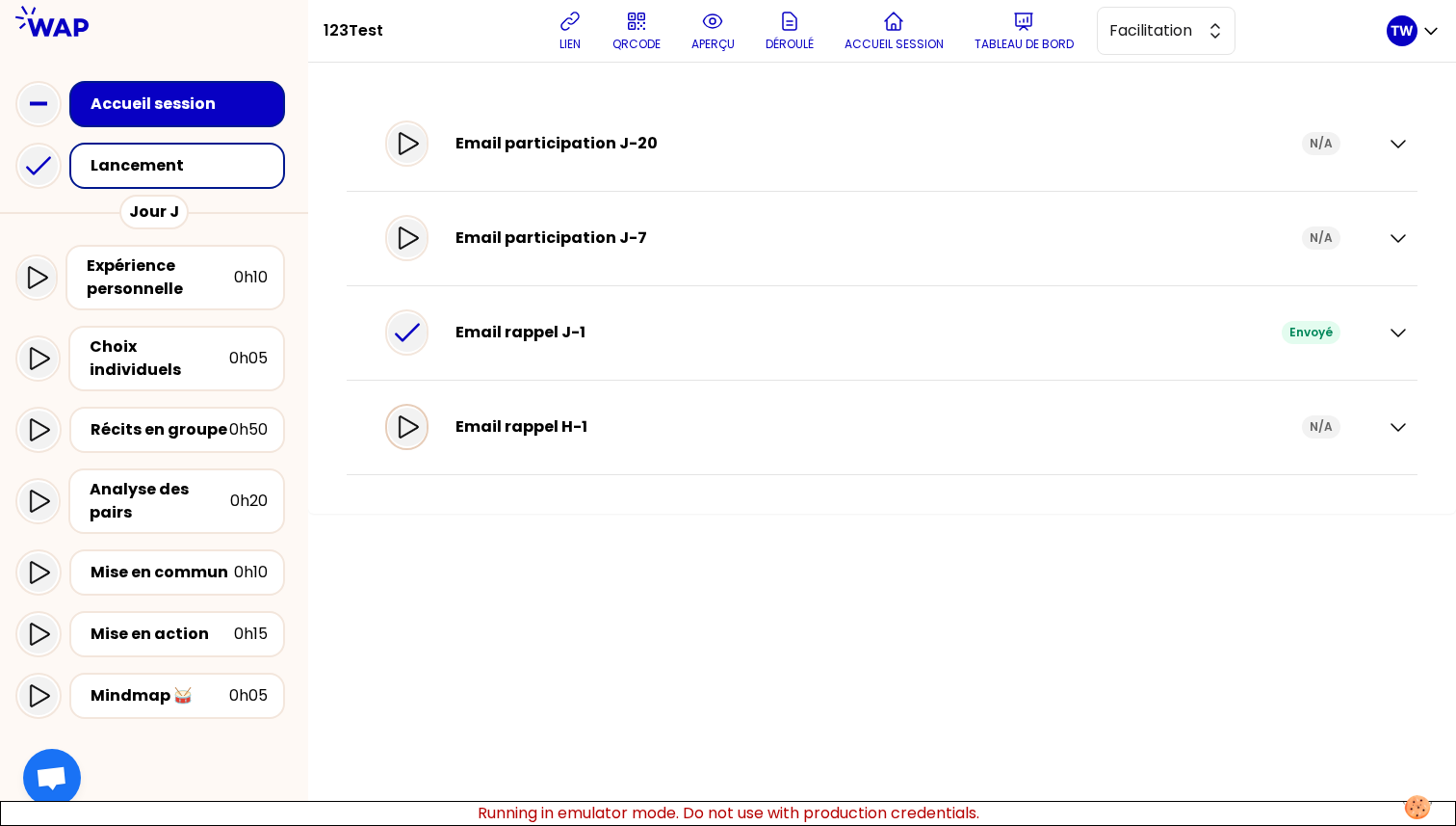
click at [419, 433] on icon at bounding box center [408, 427] width 23 height 23
click at [413, 145] on icon at bounding box center [408, 143] width 19 height 22
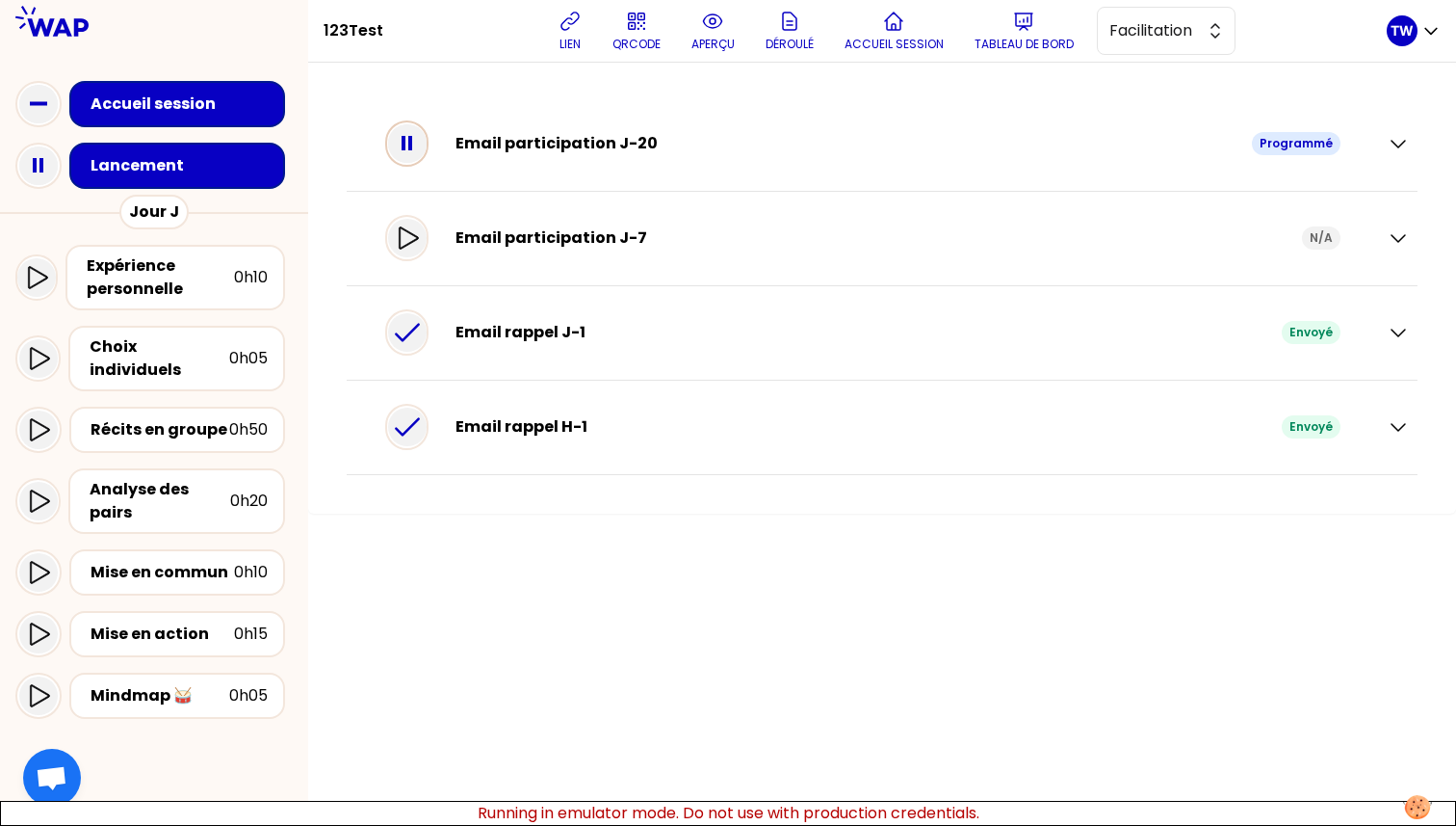
click at [415, 148] on icon at bounding box center [408, 144] width 39 height 39
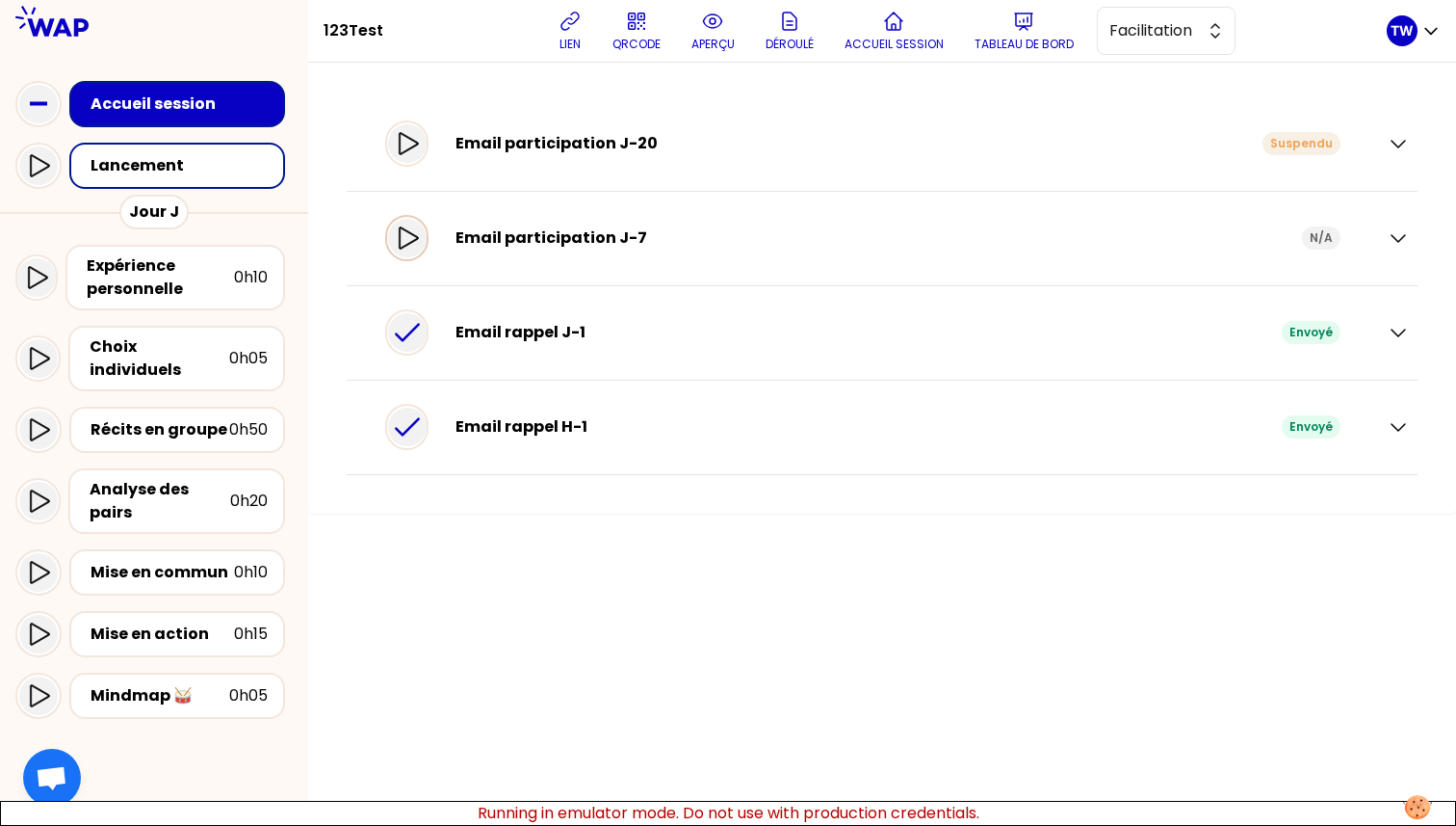
click at [418, 237] on icon at bounding box center [408, 238] width 23 height 23
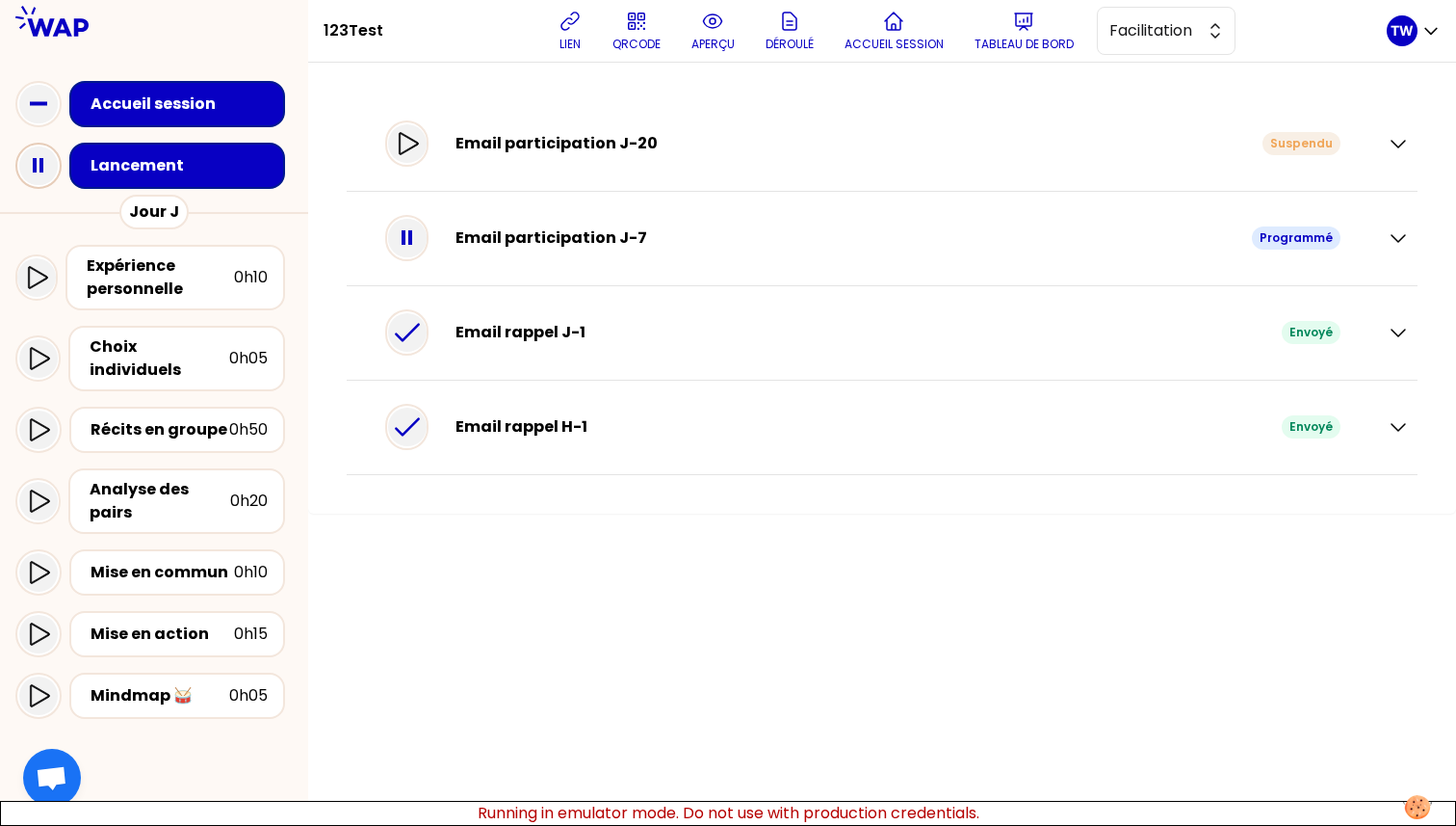
click at [37, 173] on icon at bounding box center [39, 166] width 39 height 39
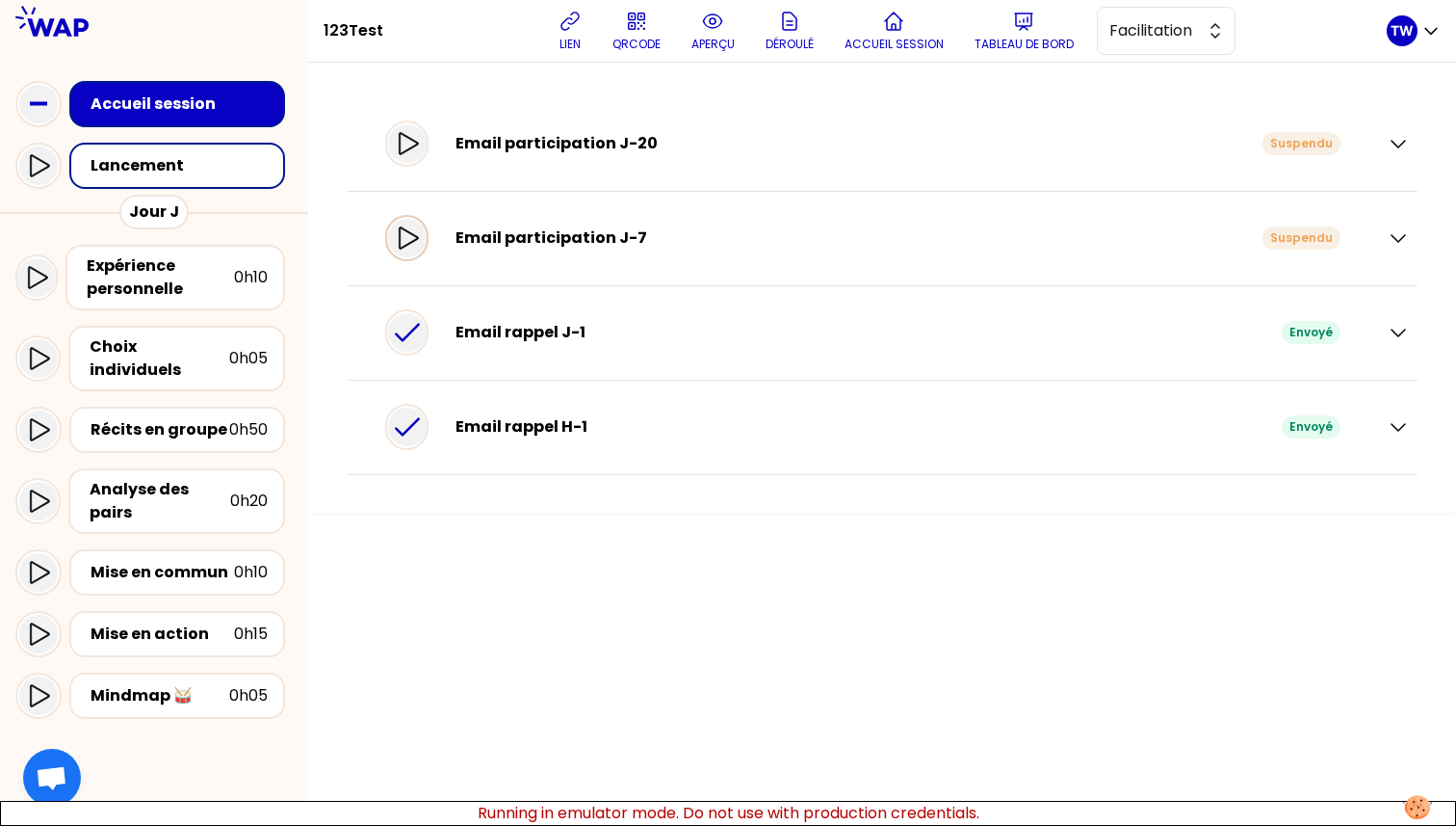
click at [418, 230] on icon at bounding box center [408, 237] width 19 height 22
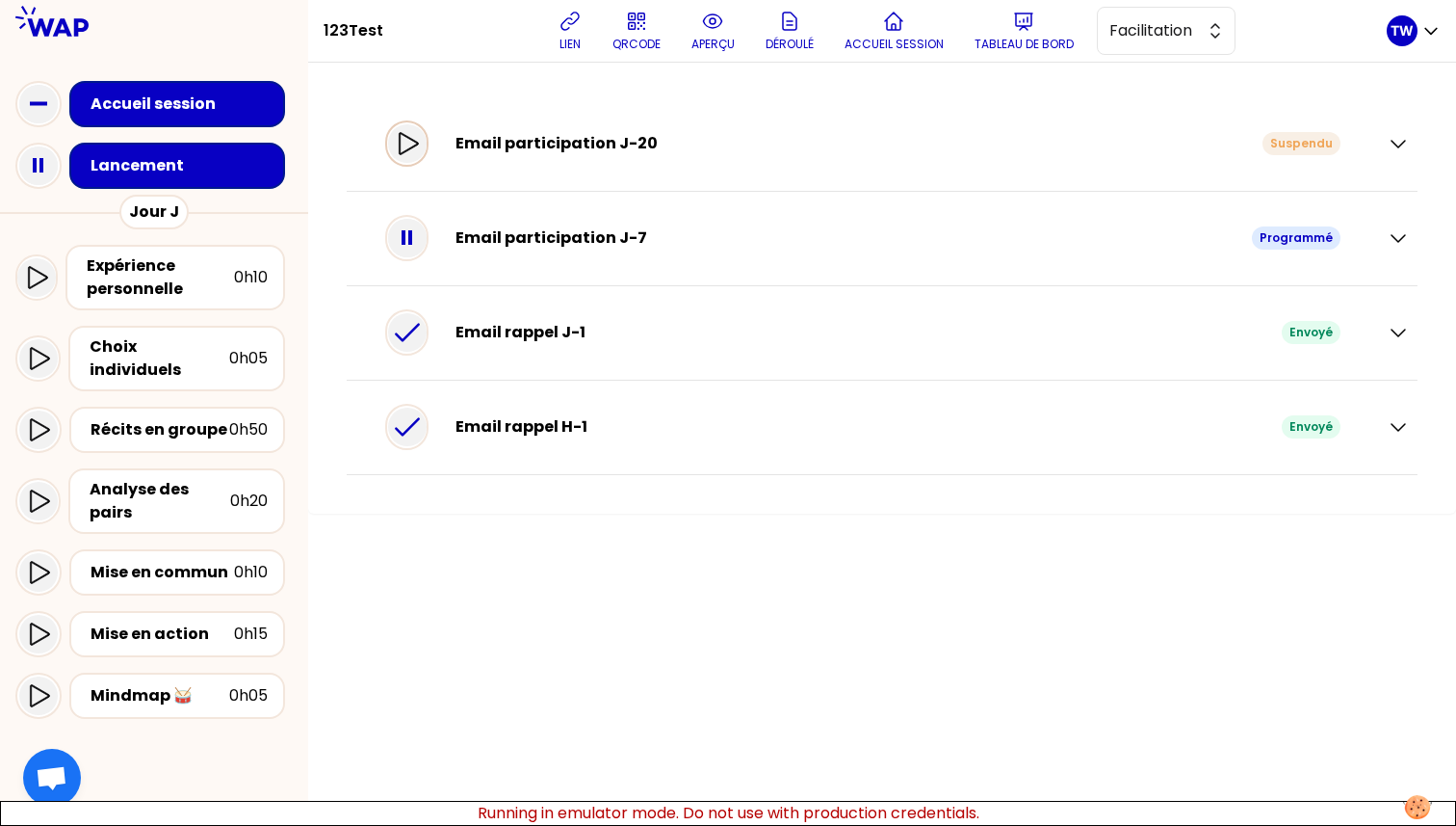
click at [419, 151] on icon at bounding box center [408, 144] width 23 height 23
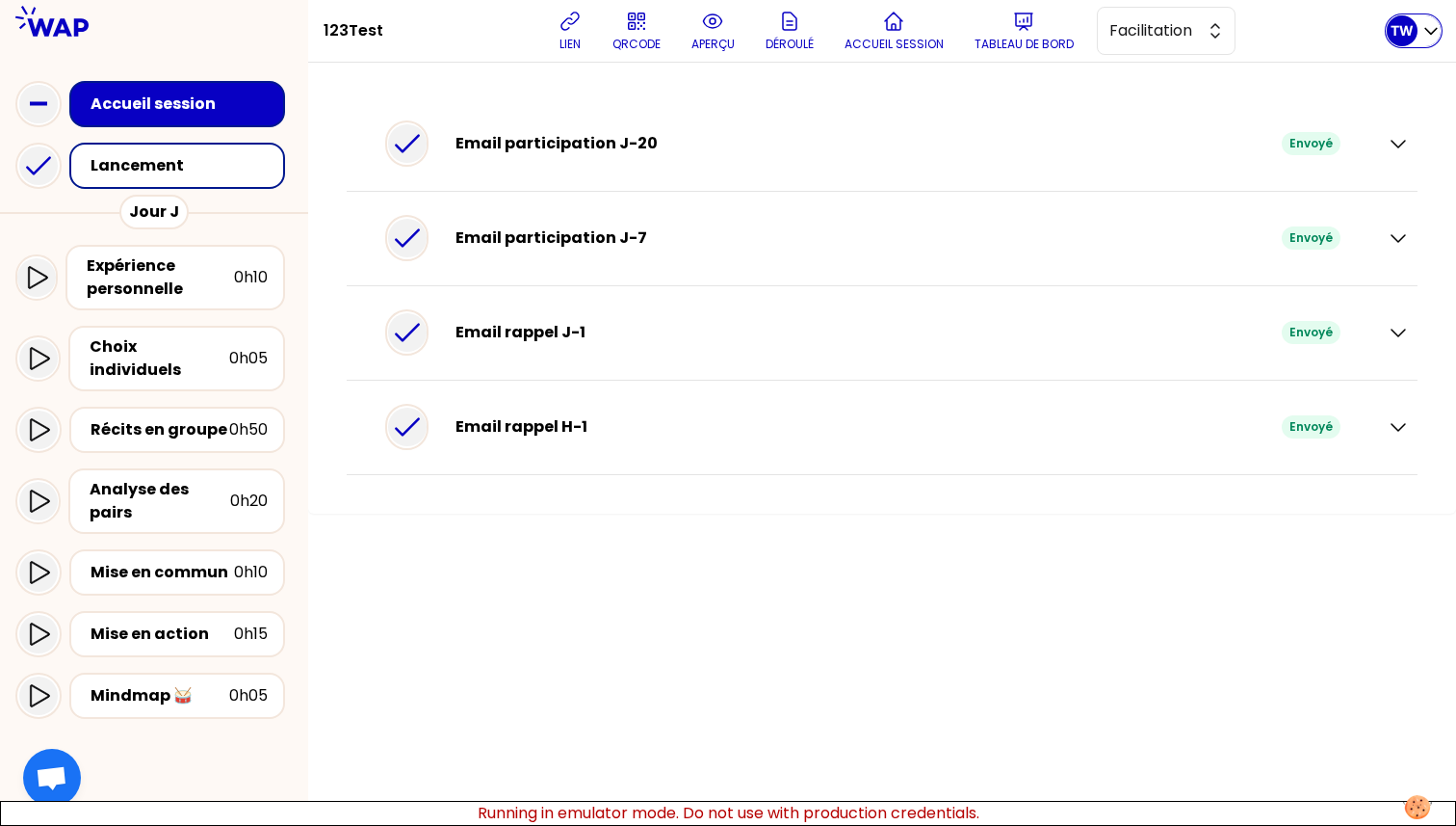
click at [1394, 22] on p "TW" at bounding box center [1403, 31] width 23 height 19
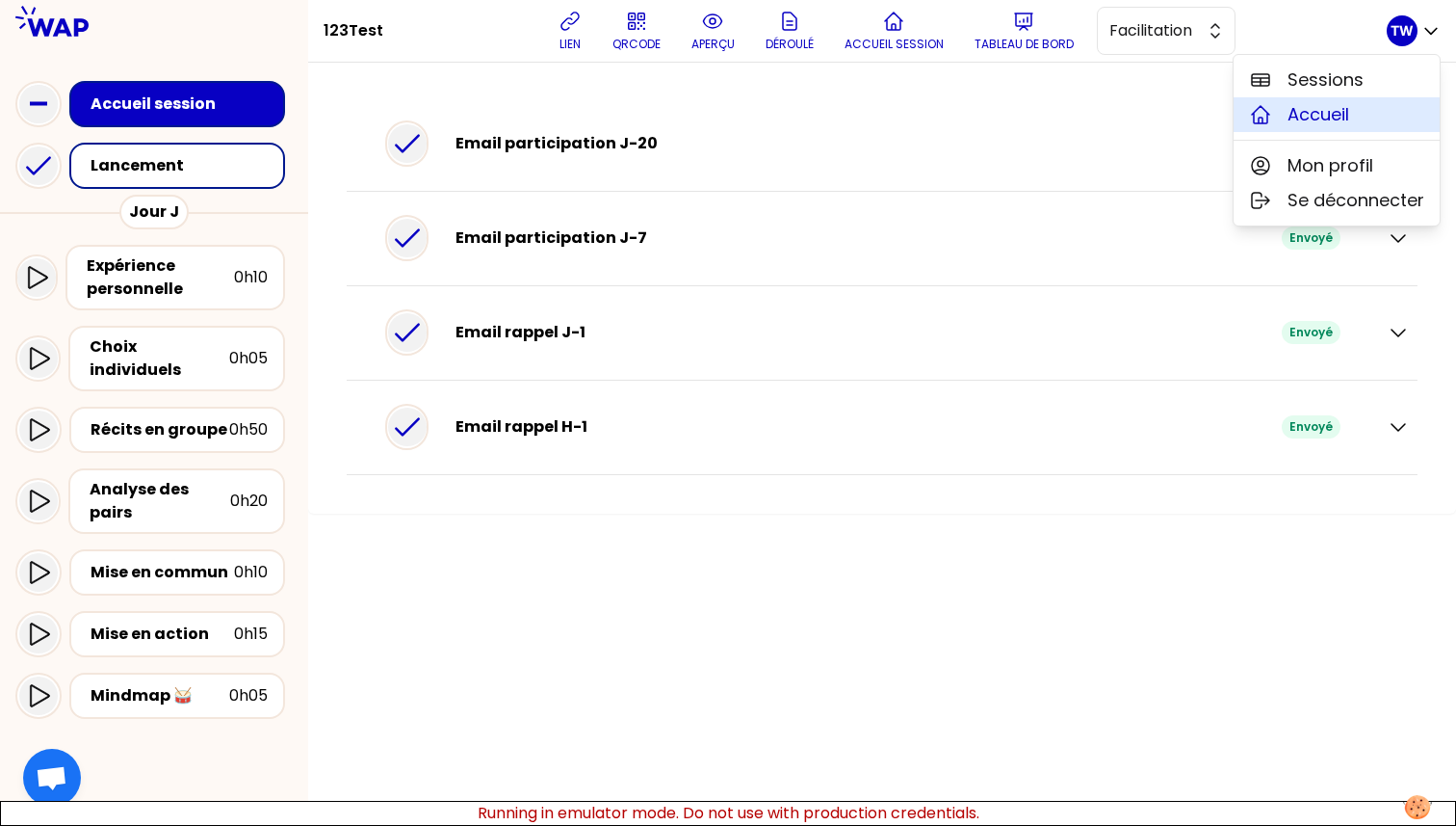
click at [1334, 124] on span "Accueil" at bounding box center [1318, 115] width 61 height 27
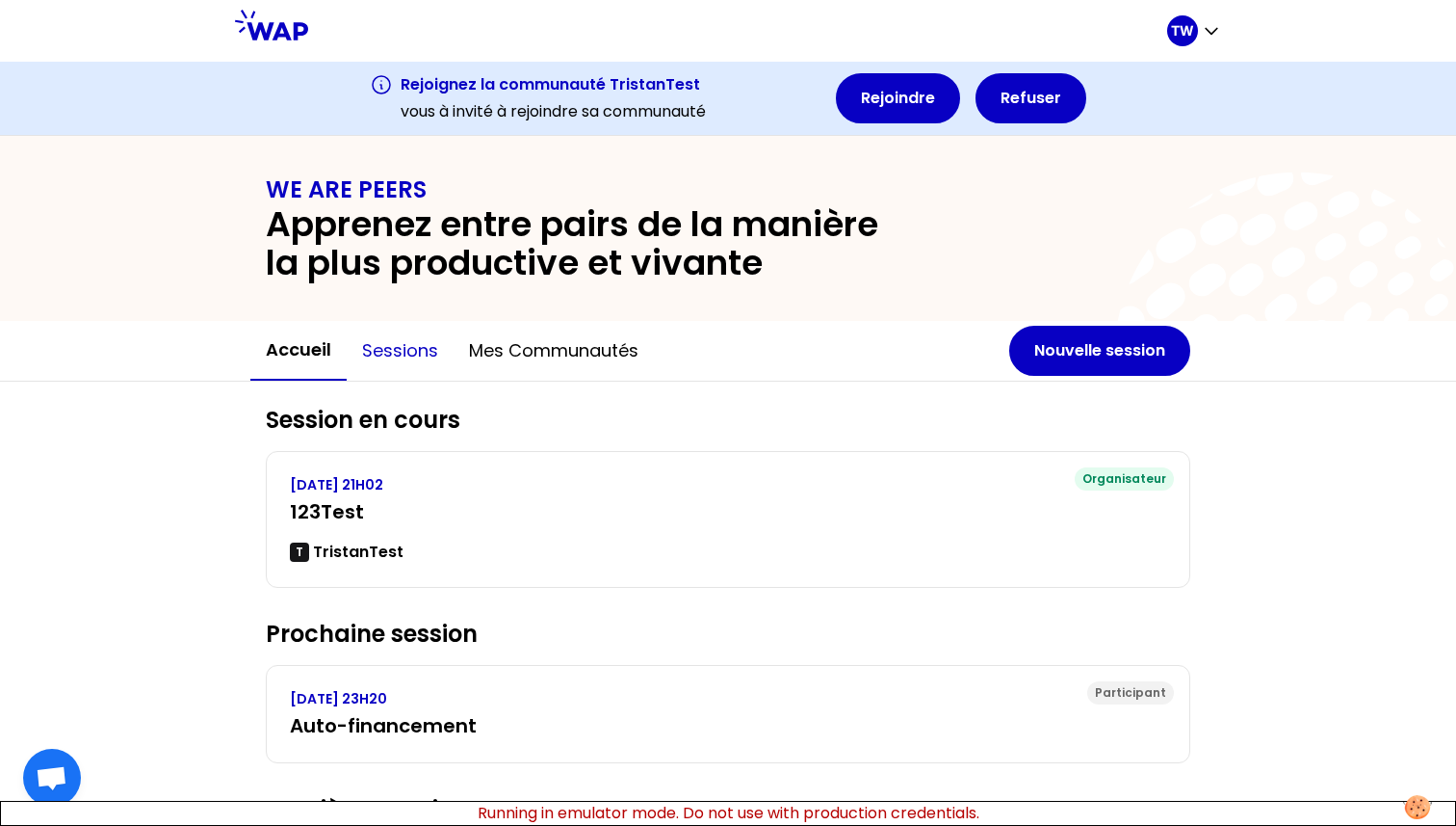
click at [416, 360] on button "Sessions" at bounding box center [401, 350] width 107 height 57
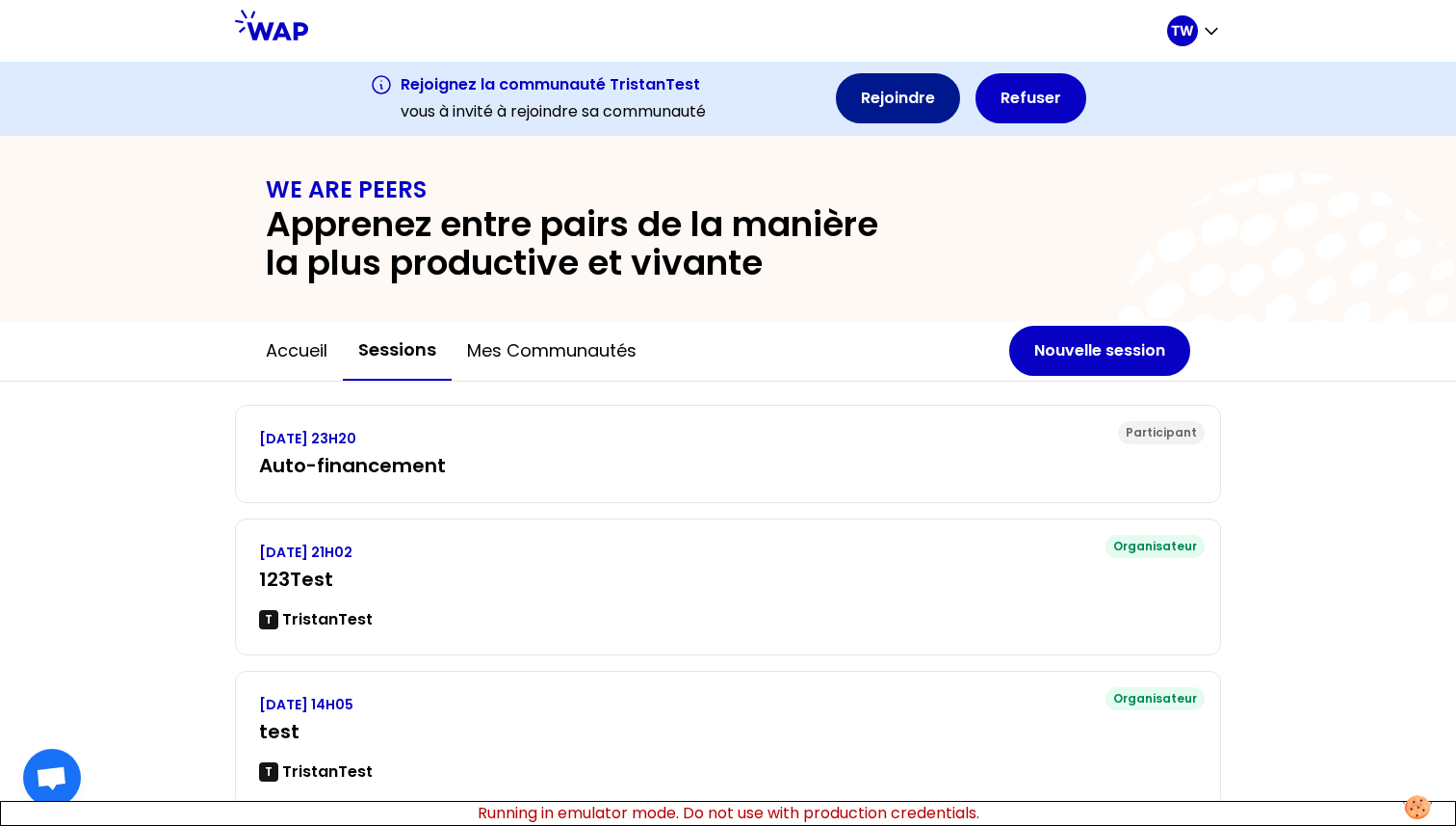
click at [879, 89] on button "Rejoindre" at bounding box center [899, 97] width 124 height 50
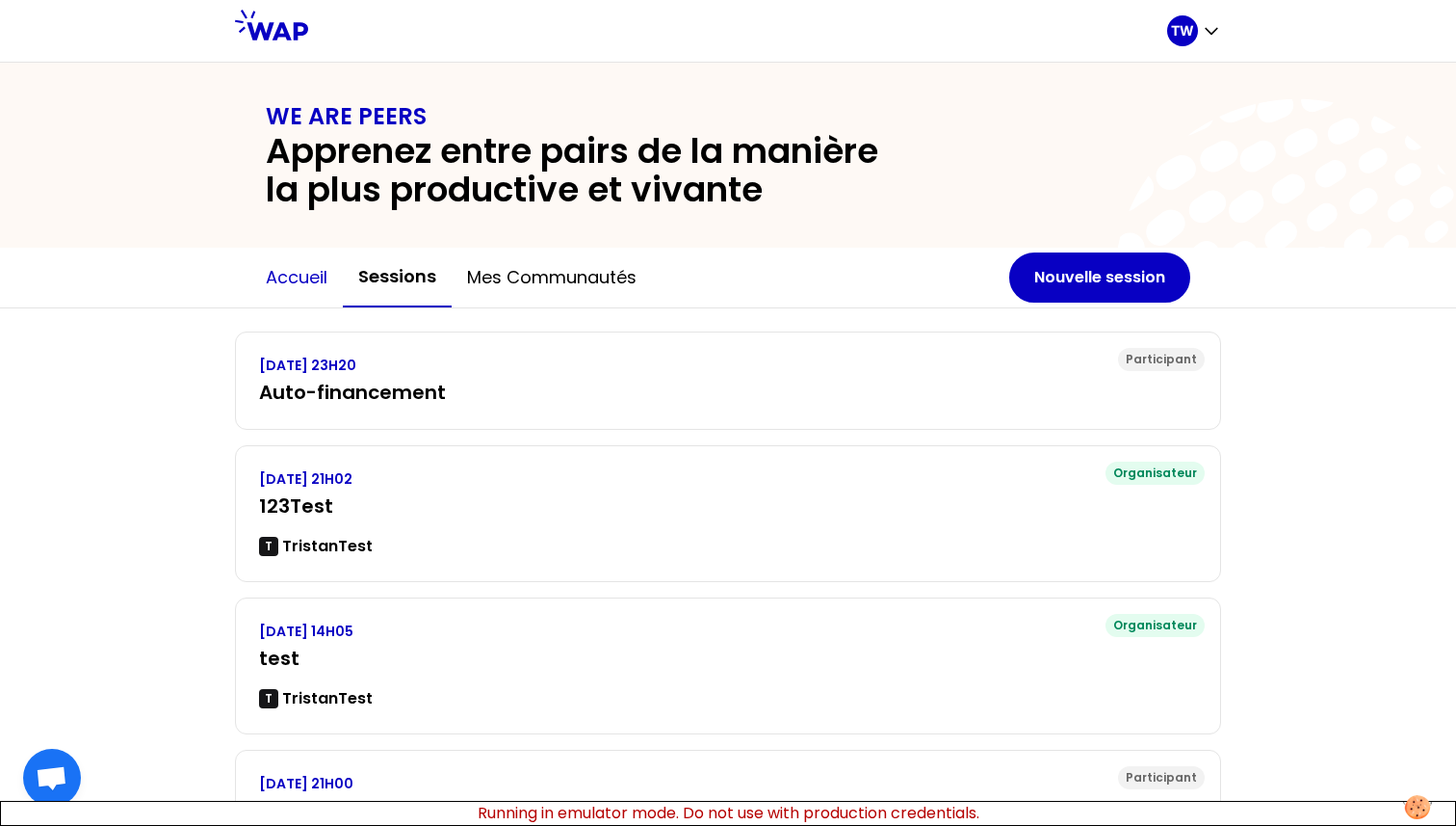
click at [302, 272] on button "Accueil" at bounding box center [296, 277] width 92 height 57
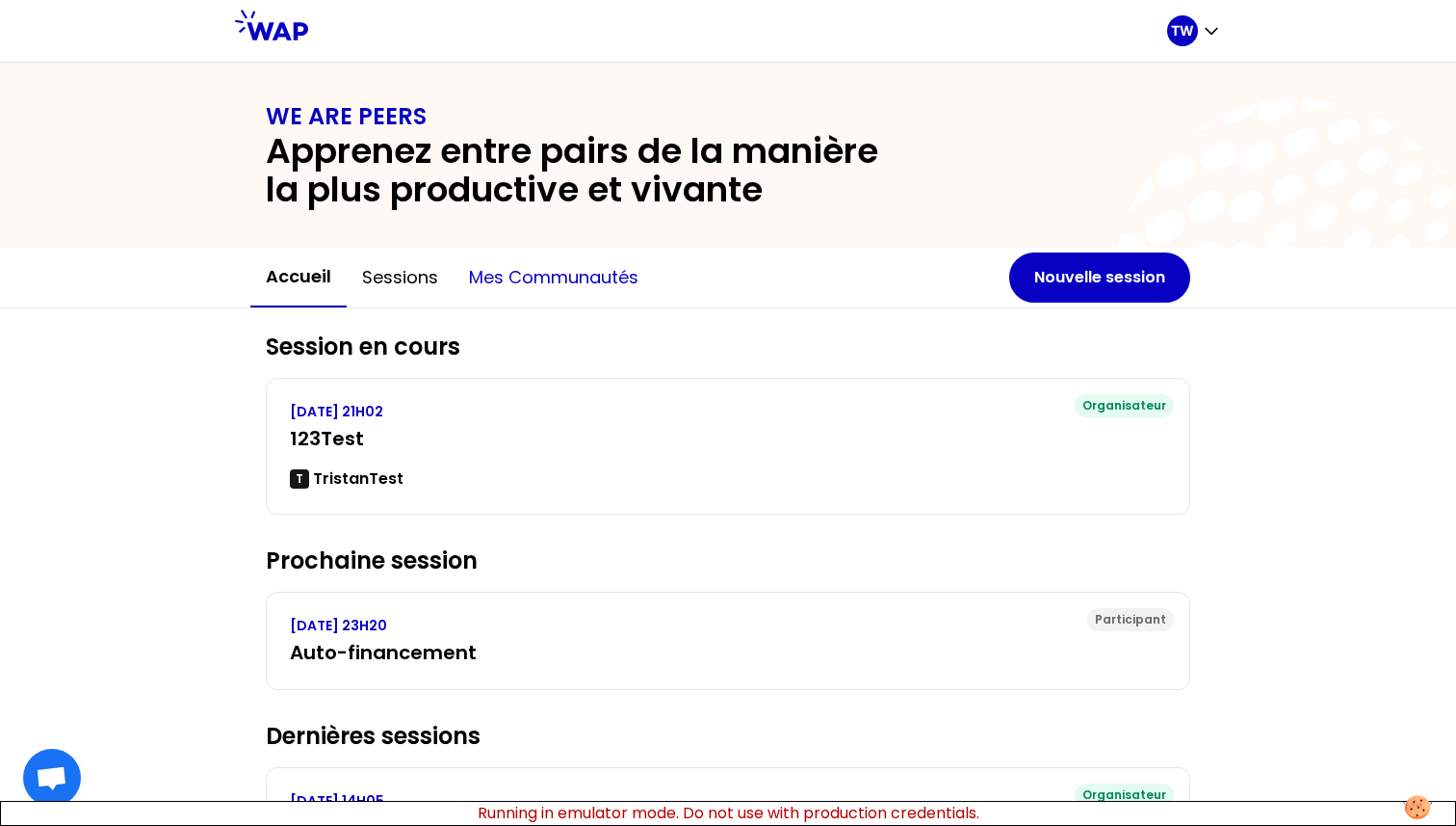
click at [539, 274] on button "Mes communautés" at bounding box center [553, 277] width 200 height 57
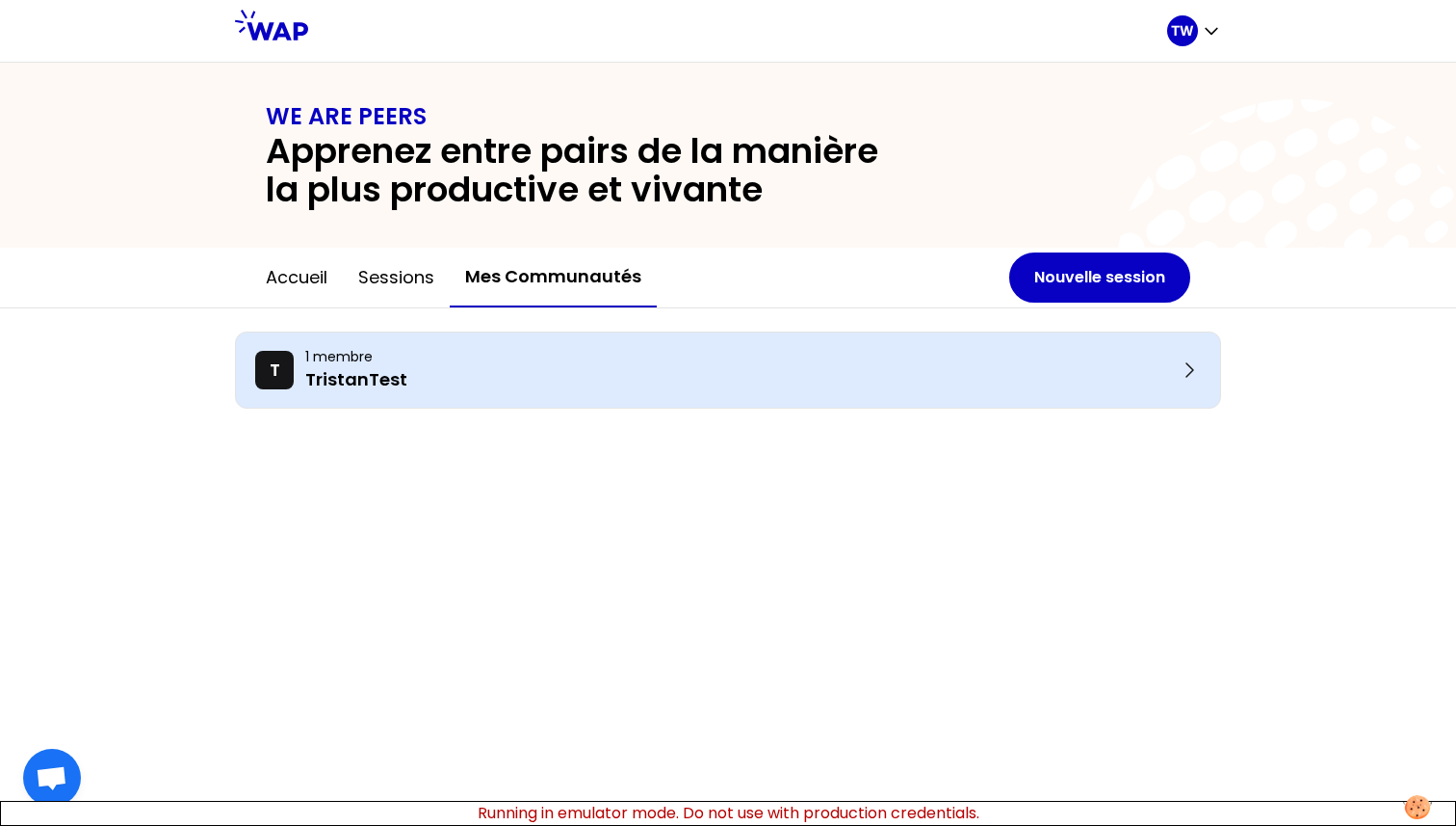
click at [394, 372] on p "TristanTest" at bounding box center [741, 379] width 872 height 27
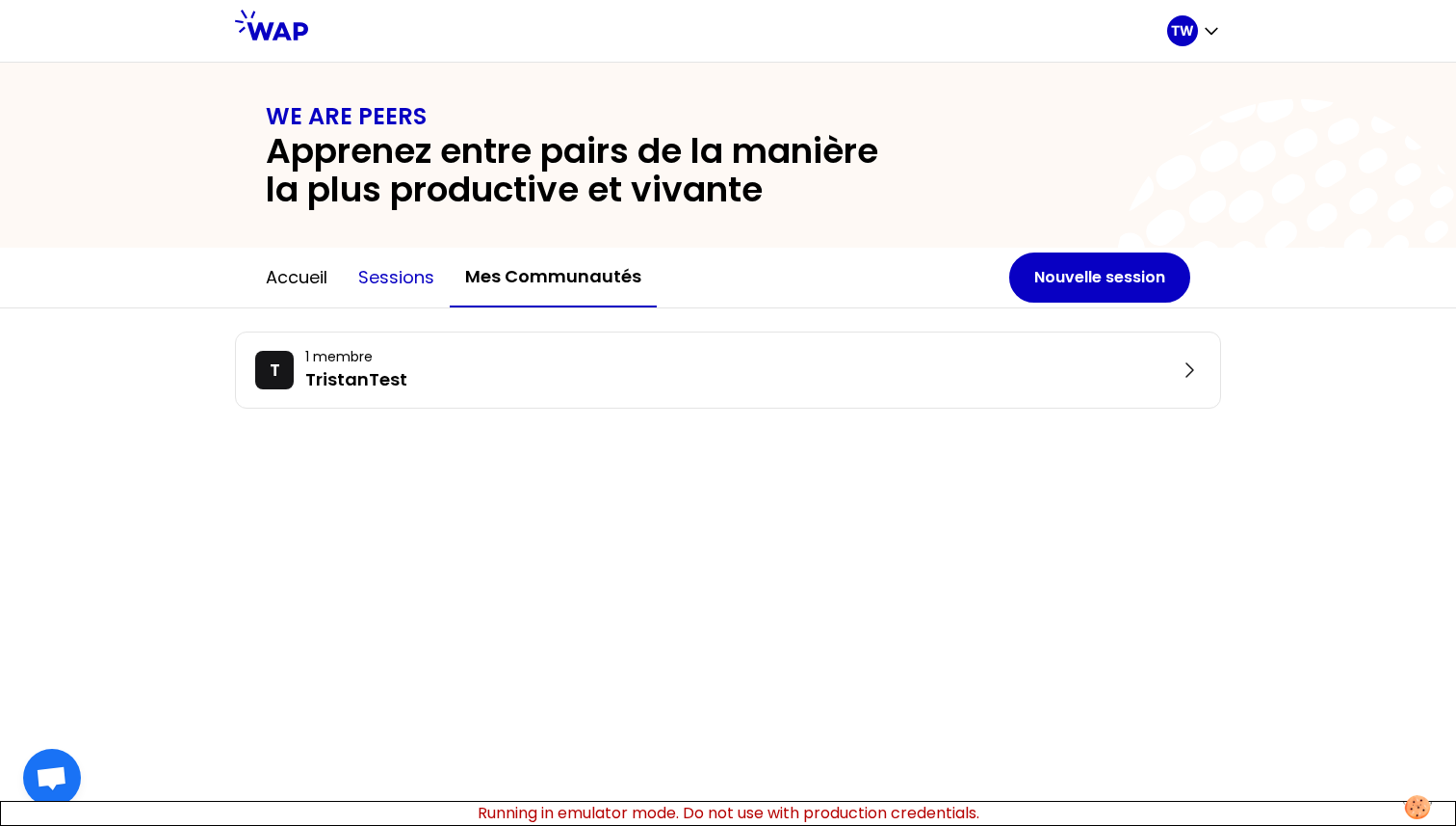
click at [373, 265] on button "Sessions" at bounding box center [397, 277] width 107 height 57
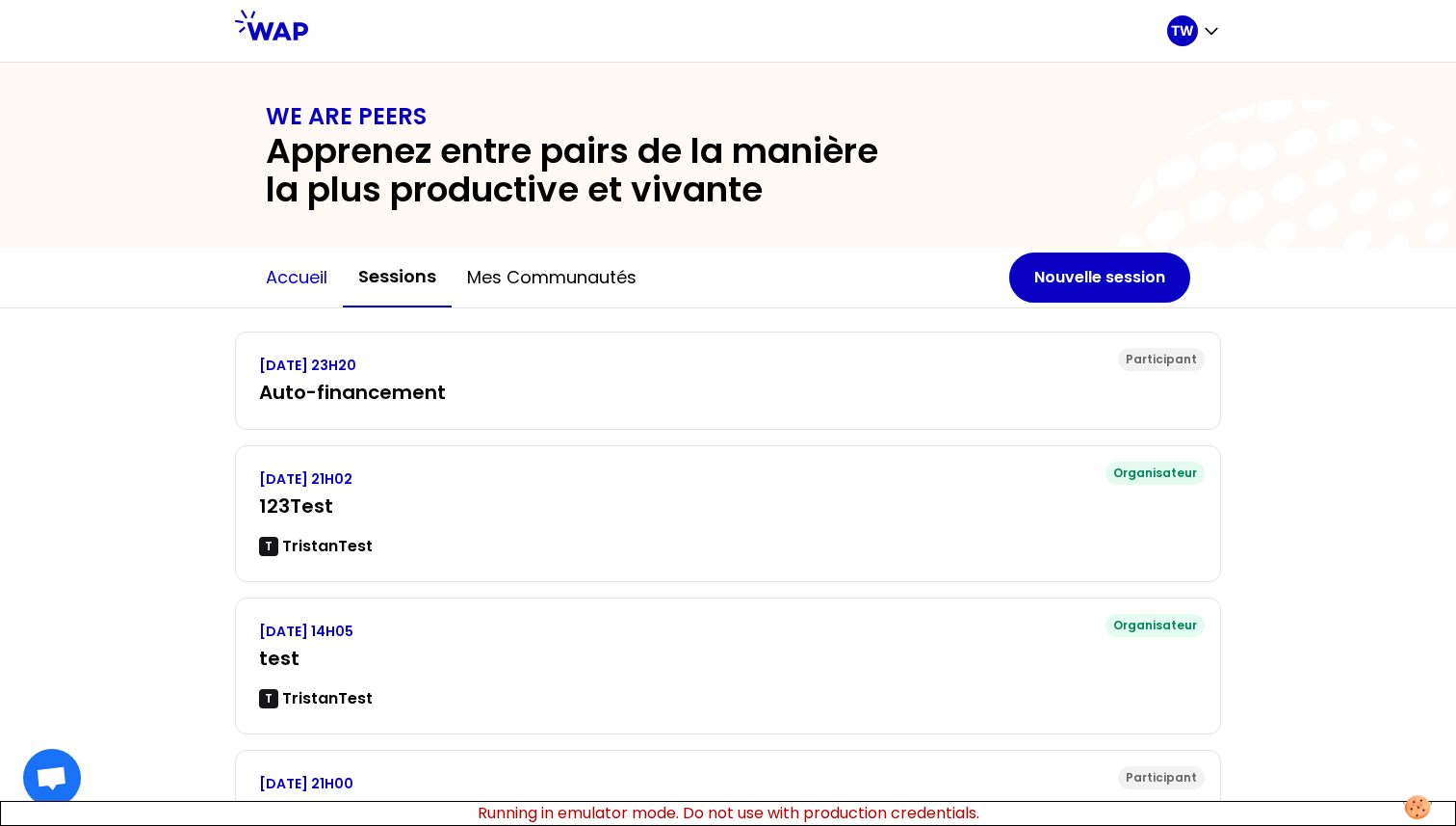
click at [277, 301] on button "Accueil" at bounding box center [296, 277] width 92 height 57
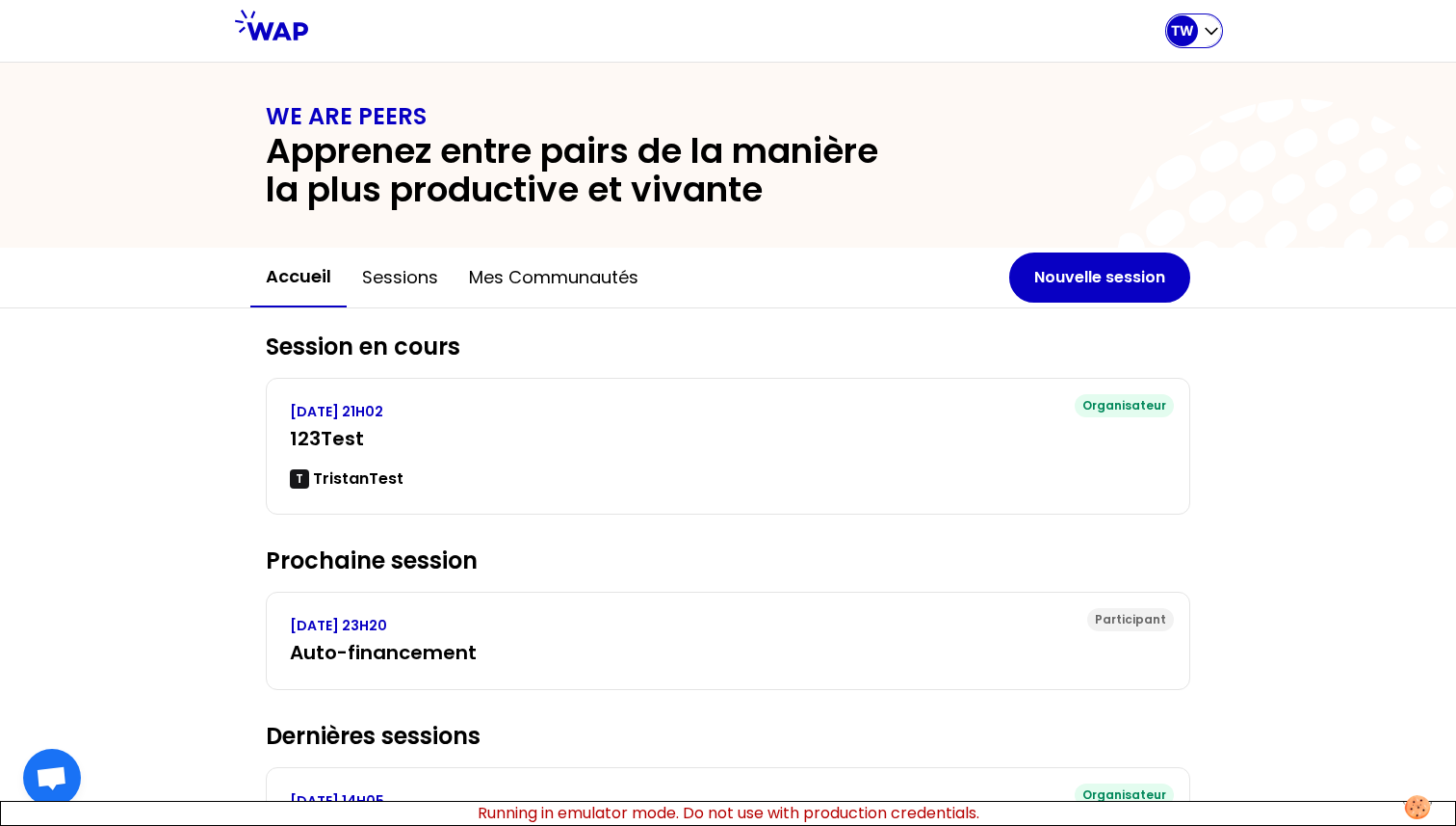
click at [1202, 21] on icon "button" at bounding box center [1212, 31] width 19 height 19
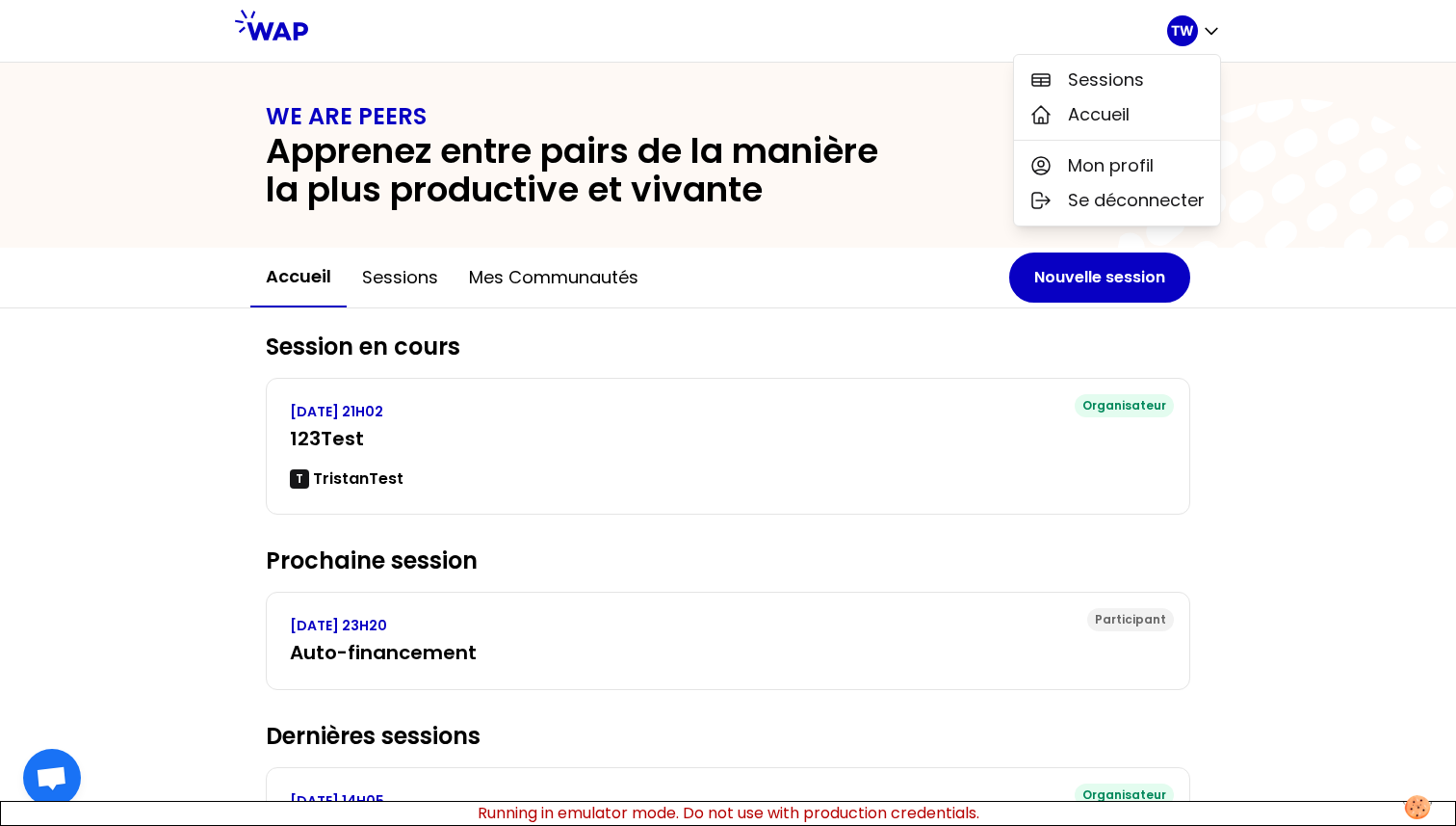
click at [1251, 484] on div "Session en cours Organisateur VENDREDI 29 AOÛT 2025, 21H02 123Test T TristanTes…" at bounding box center [728, 750] width 1456 height 884
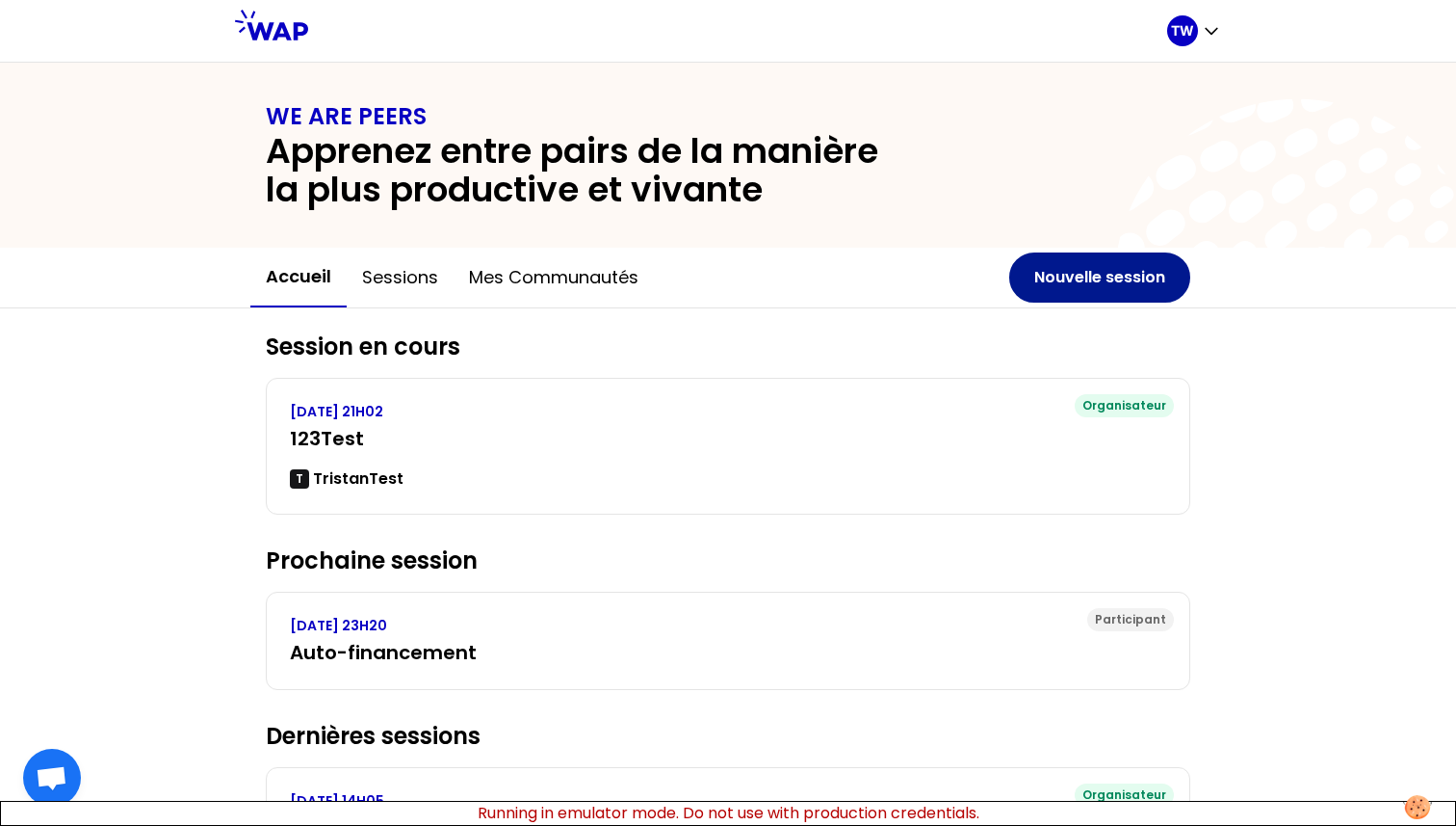
click at [1083, 275] on button "Nouvelle session" at bounding box center [1100, 276] width 181 height 50
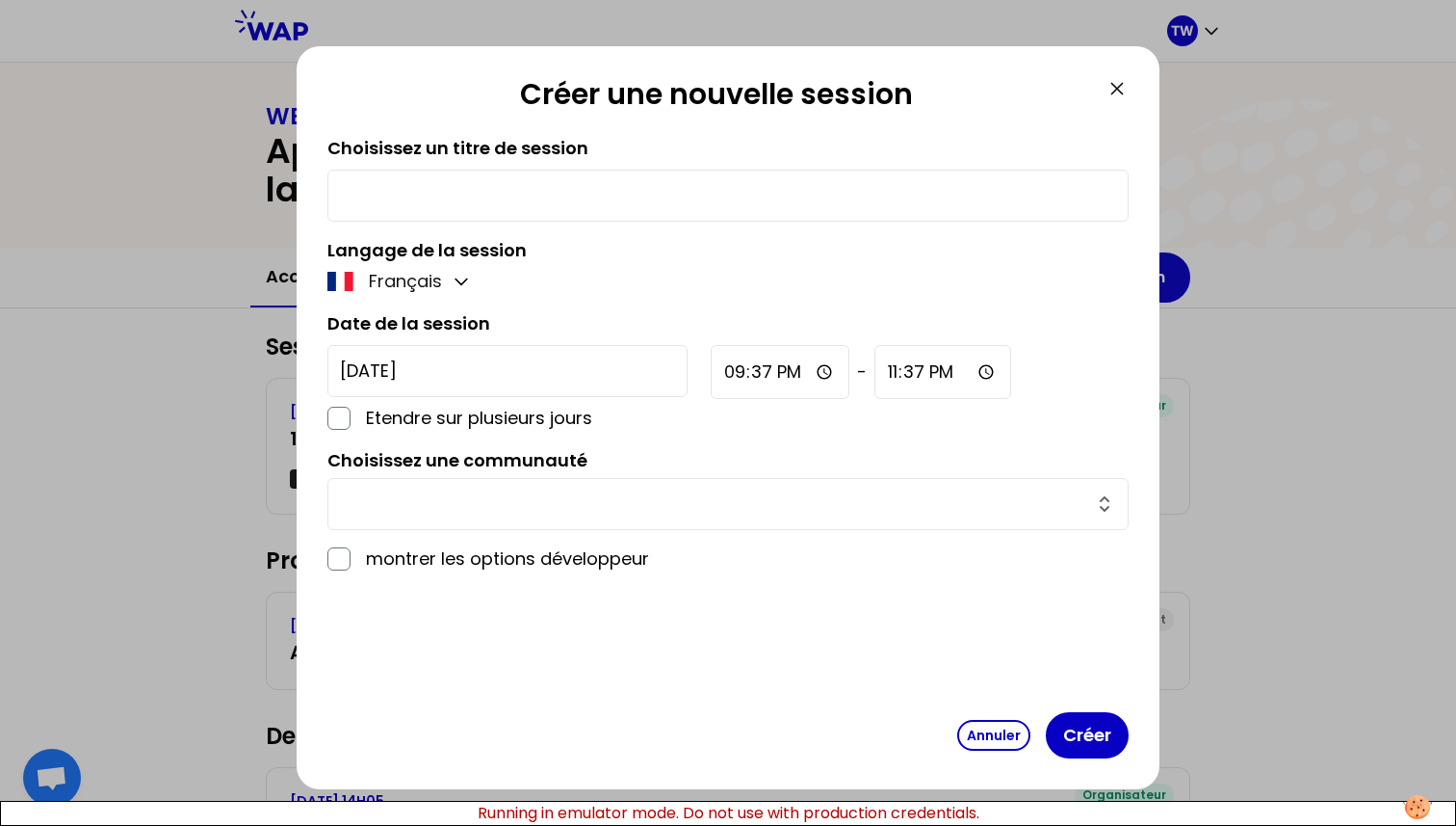
click at [645, 187] on input "text" at bounding box center [728, 196] width 776 height 27
type input "Developpement test"
click at [470, 505] on input "text" at bounding box center [717, 504] width 753 height 27
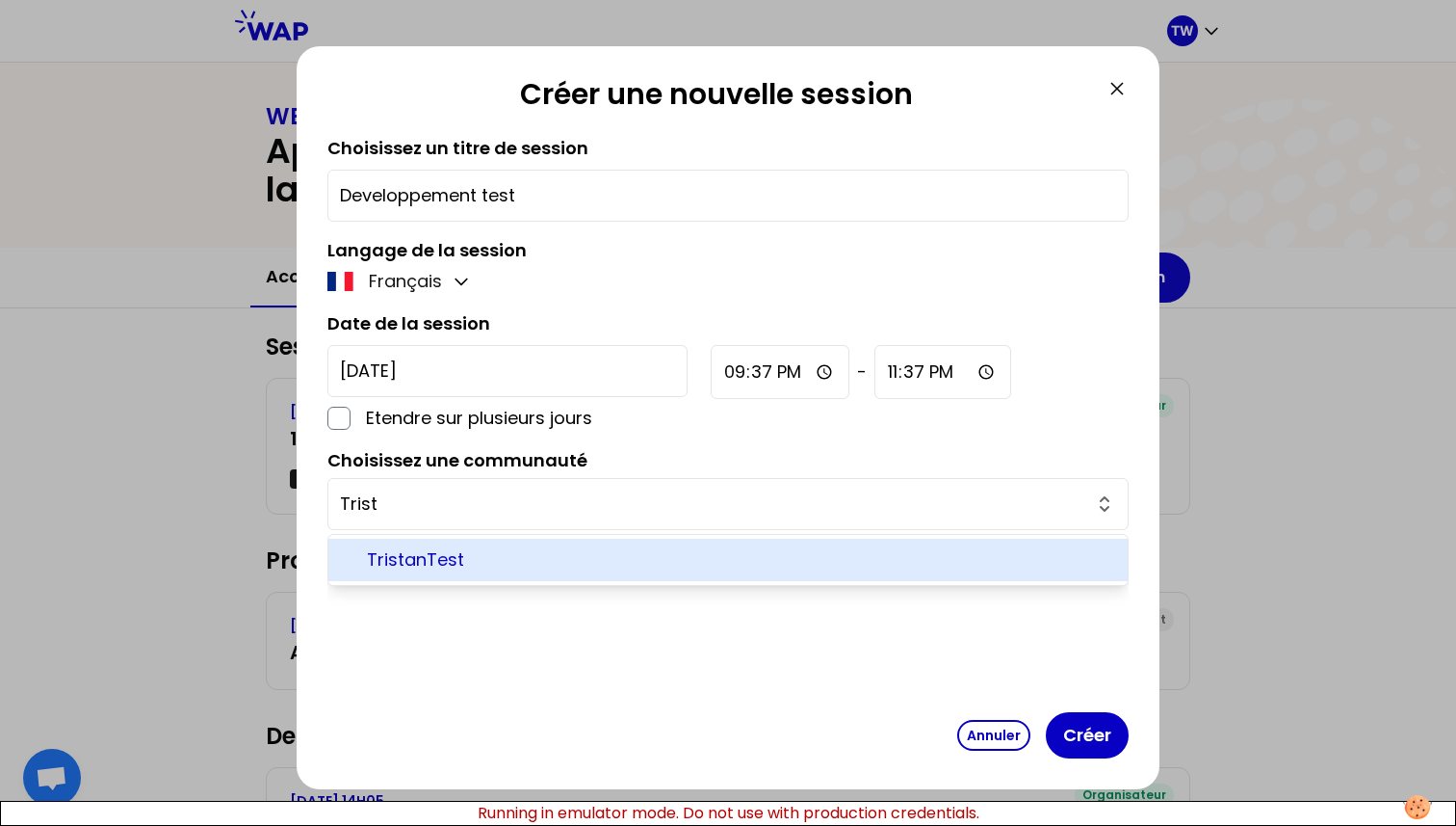
click at [402, 561] on span "TristanTest" at bounding box center [739, 560] width 746 height 27
type input "TristanTest"
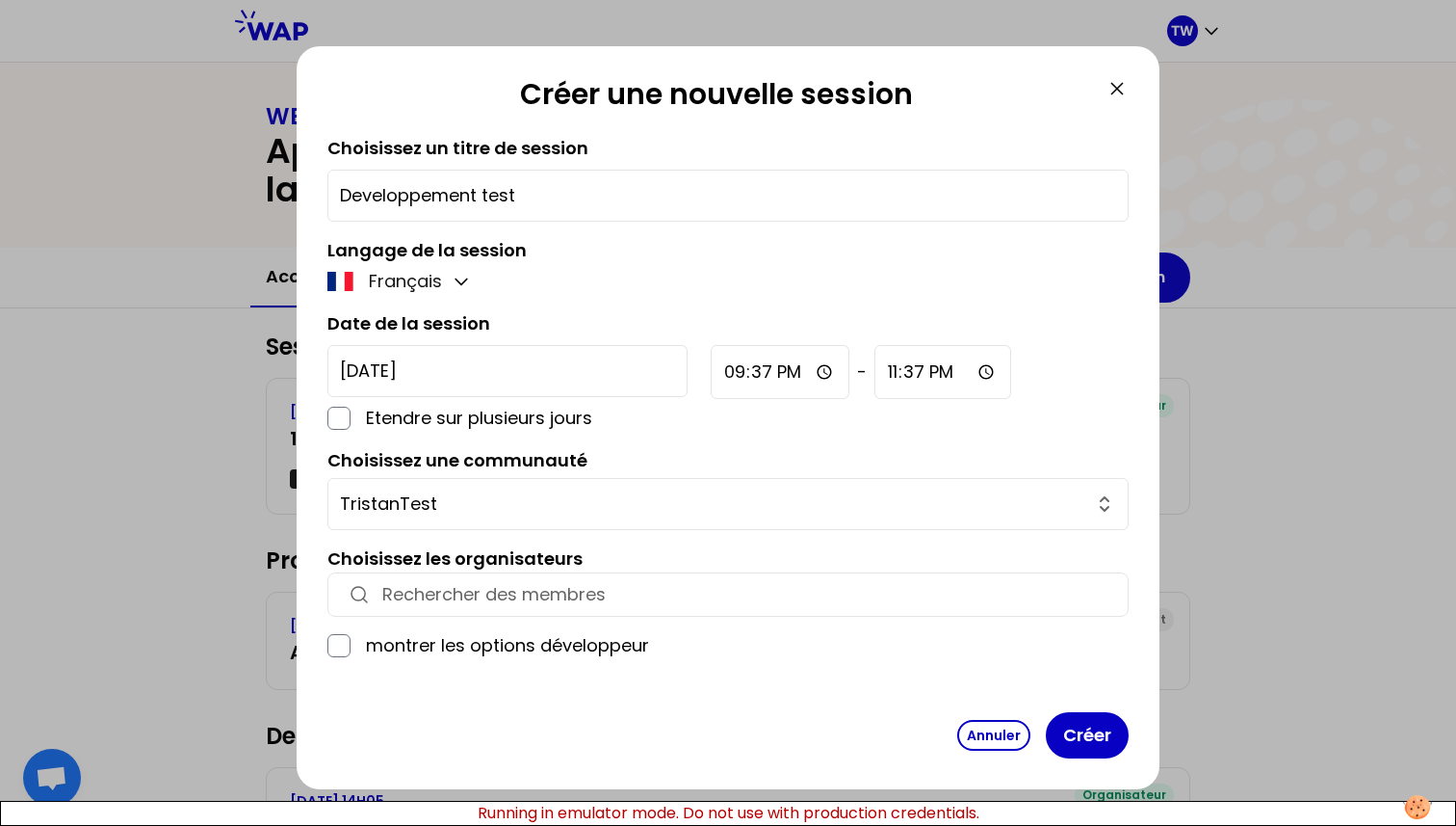
click at [457, 603] on input "button" at bounding box center [745, 594] width 727 height 27
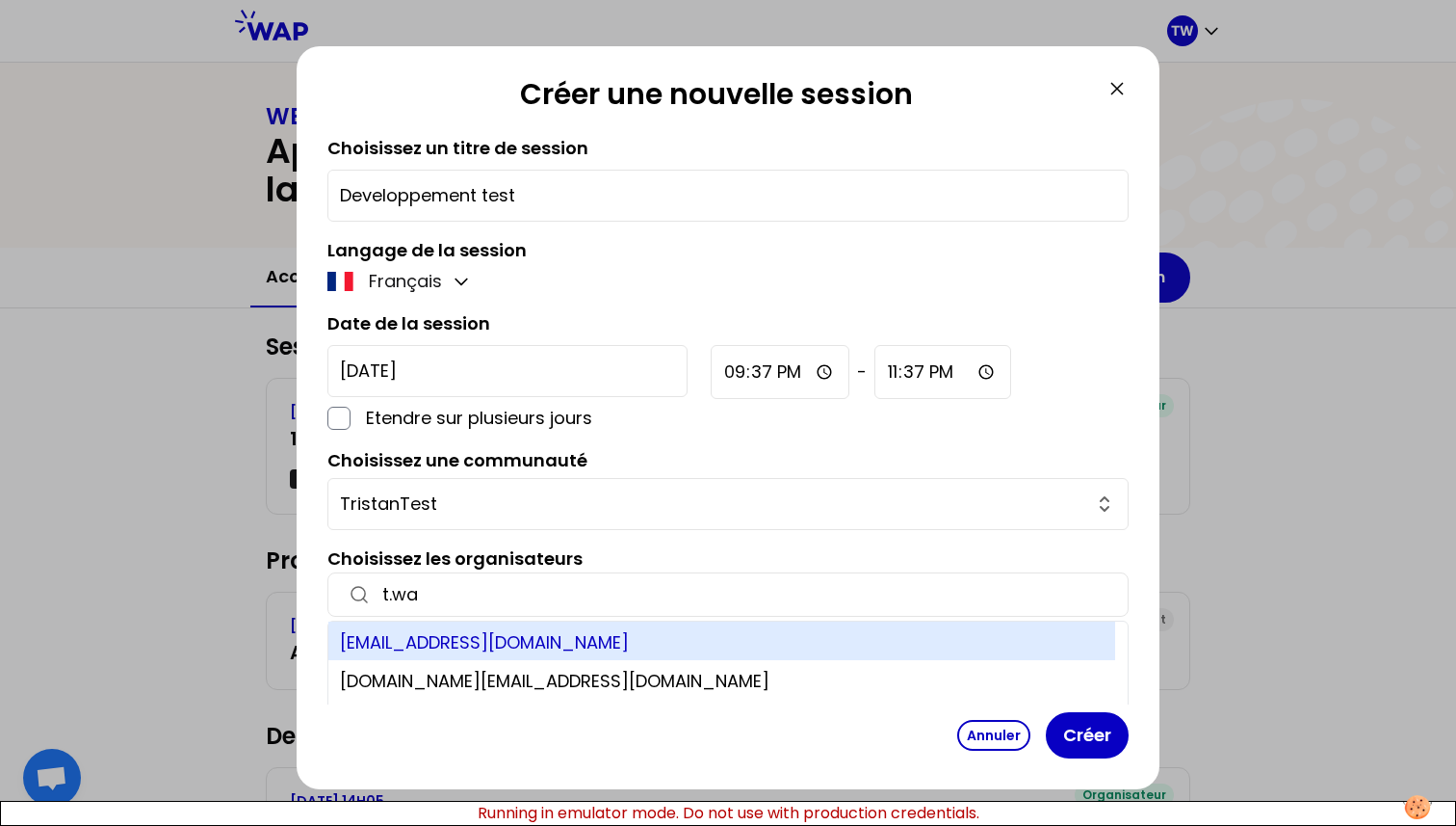
type input "t.wa"
click at [409, 639] on div "t.wagner66250@gmail.com" at bounding box center [722, 641] width 787 height 39
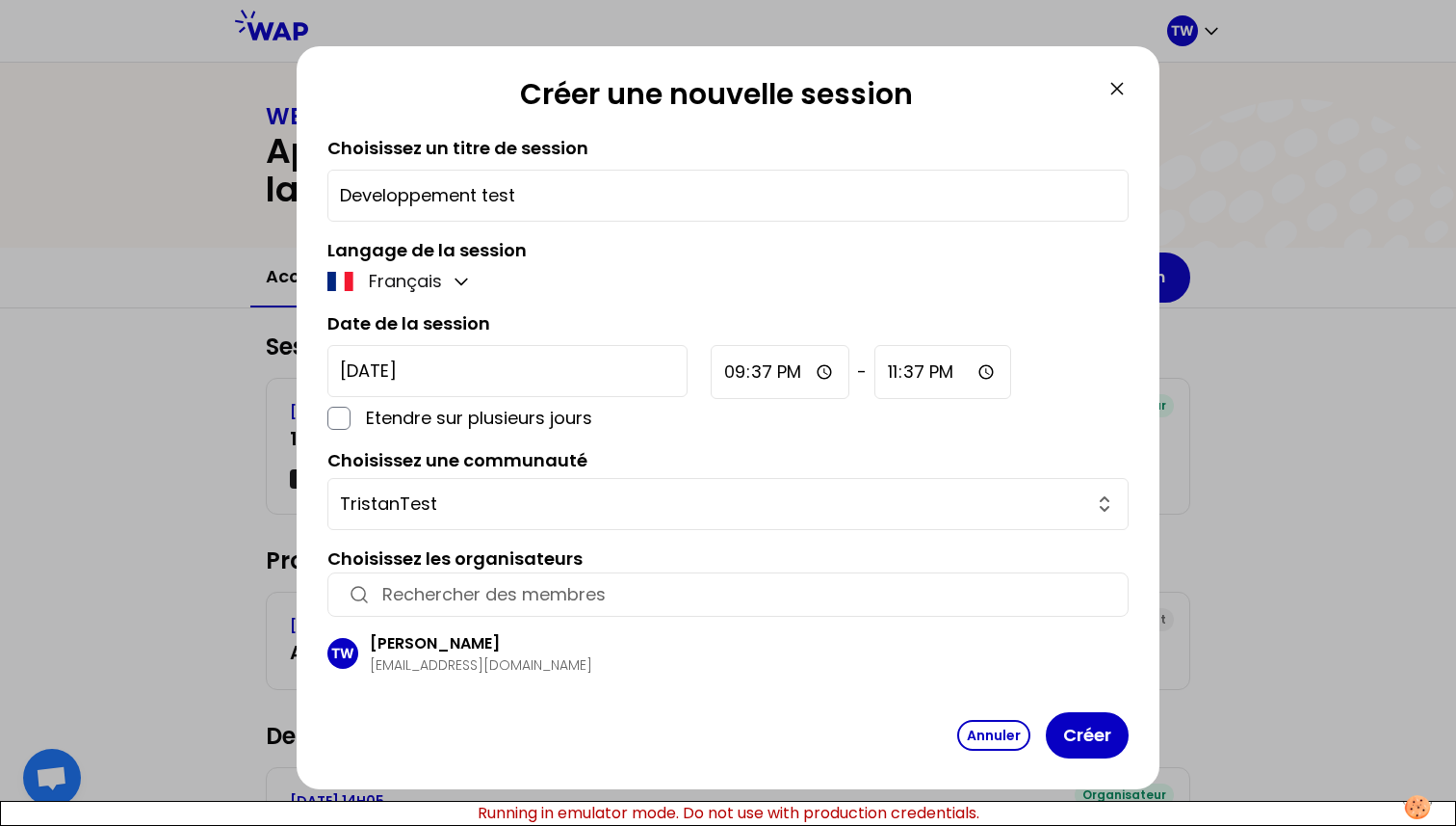
scroll to position [33, 0]
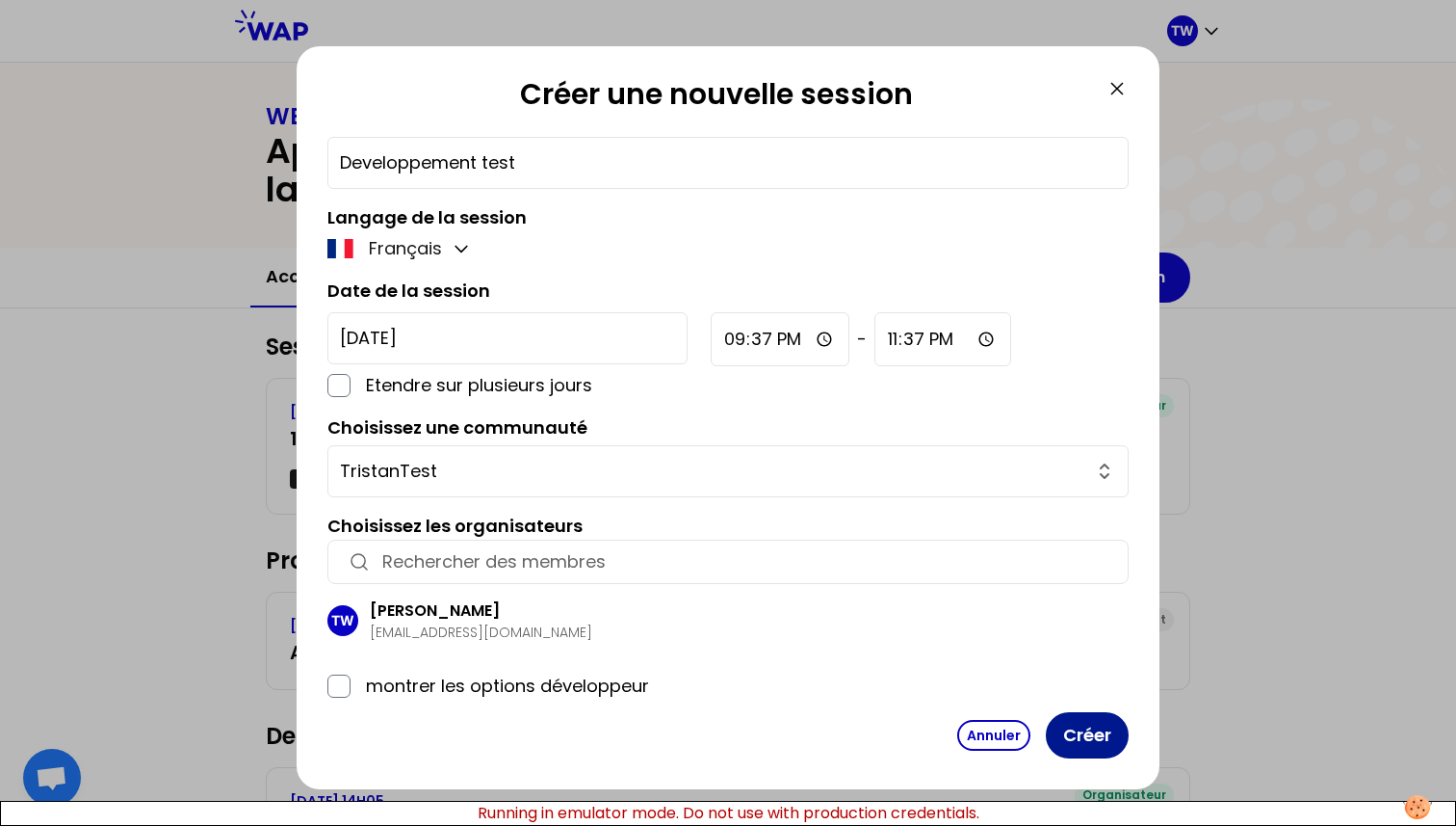
click at [1104, 726] on button "Créer" at bounding box center [1086, 736] width 83 height 47
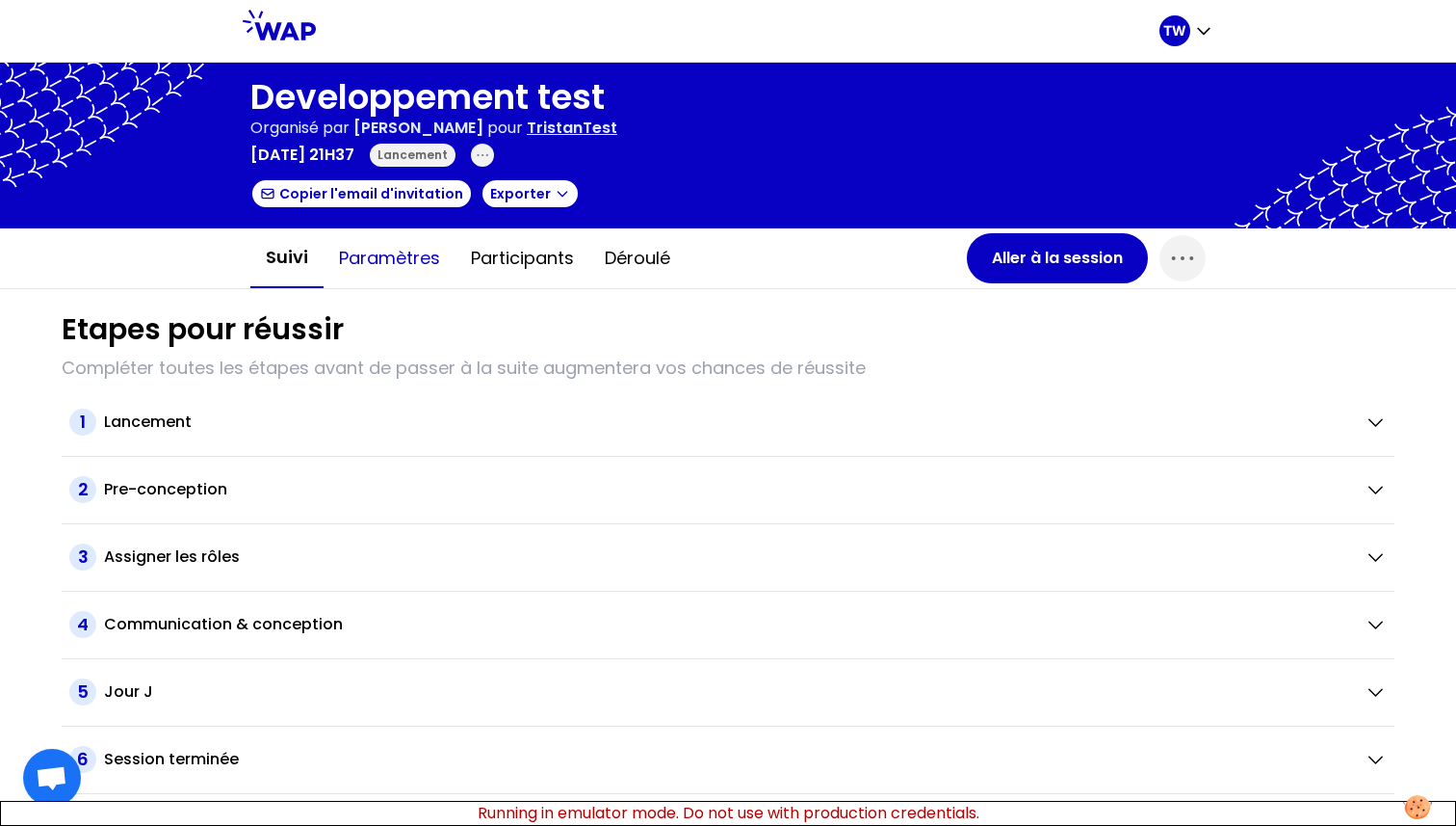
click at [380, 253] on button "Paramètres" at bounding box center [390, 258] width 132 height 57
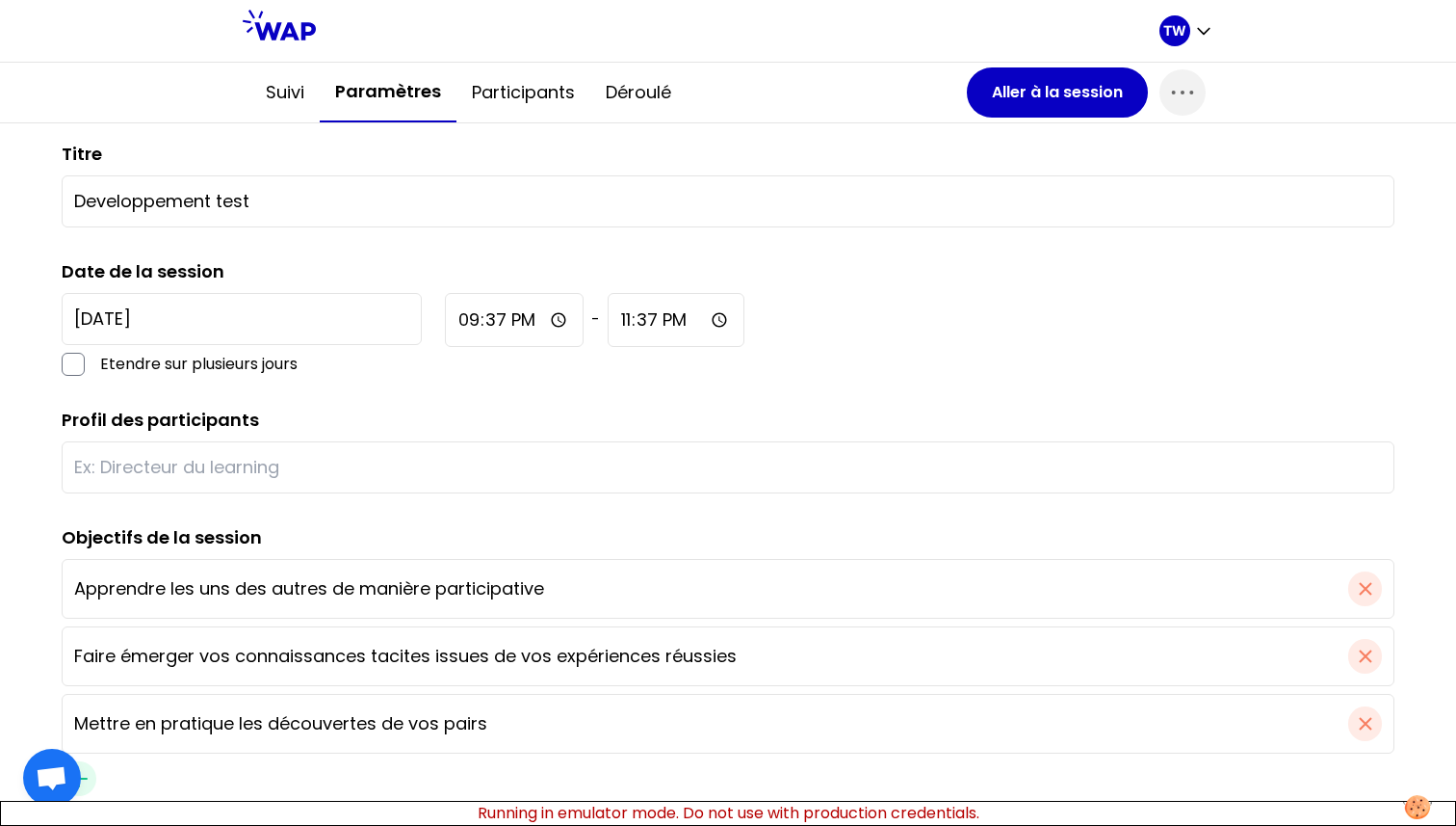
scroll to position [230, 0]
click at [341, 455] on input "text" at bounding box center [728, 467] width 1308 height 27
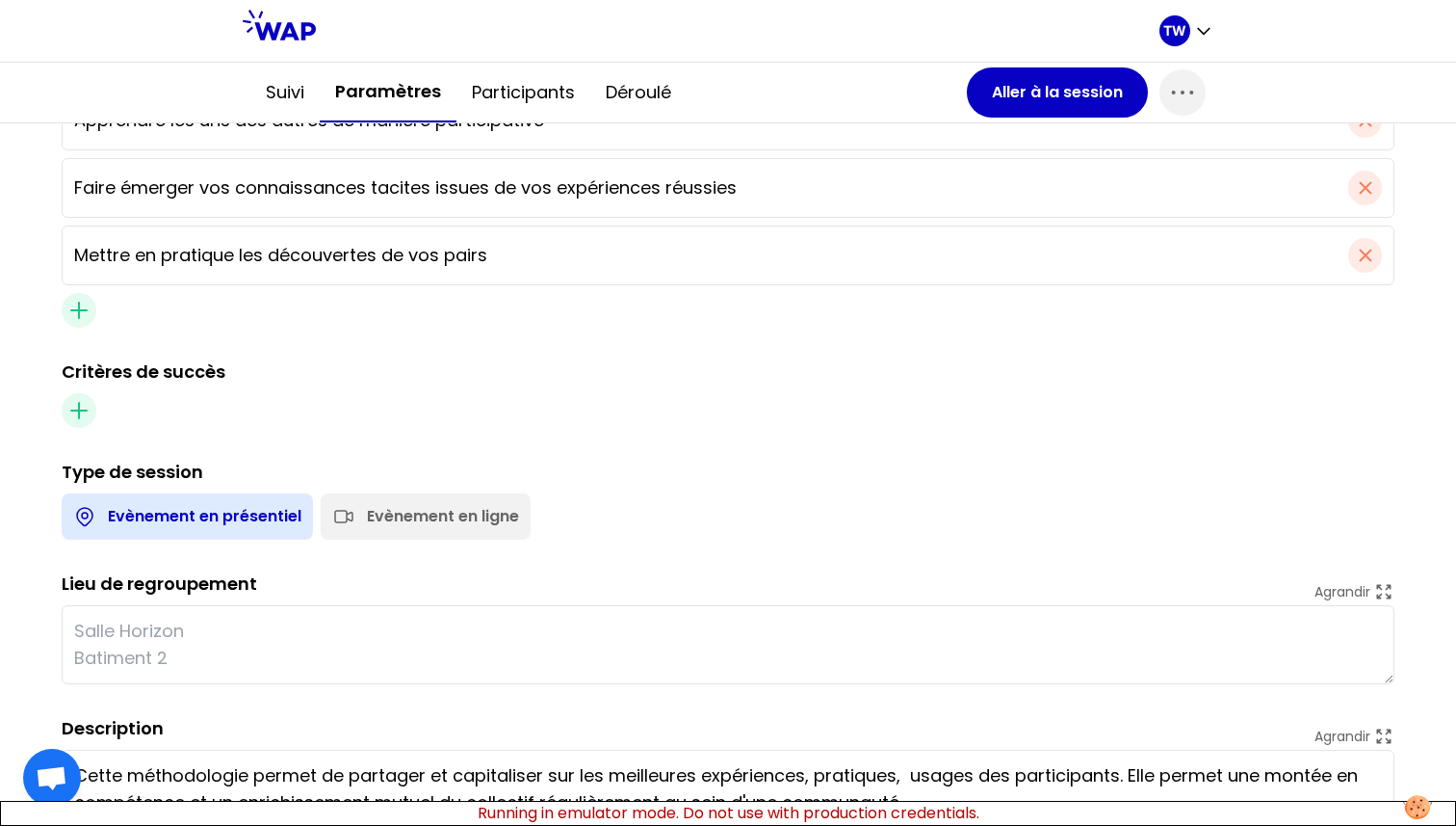
scroll to position [762, 0]
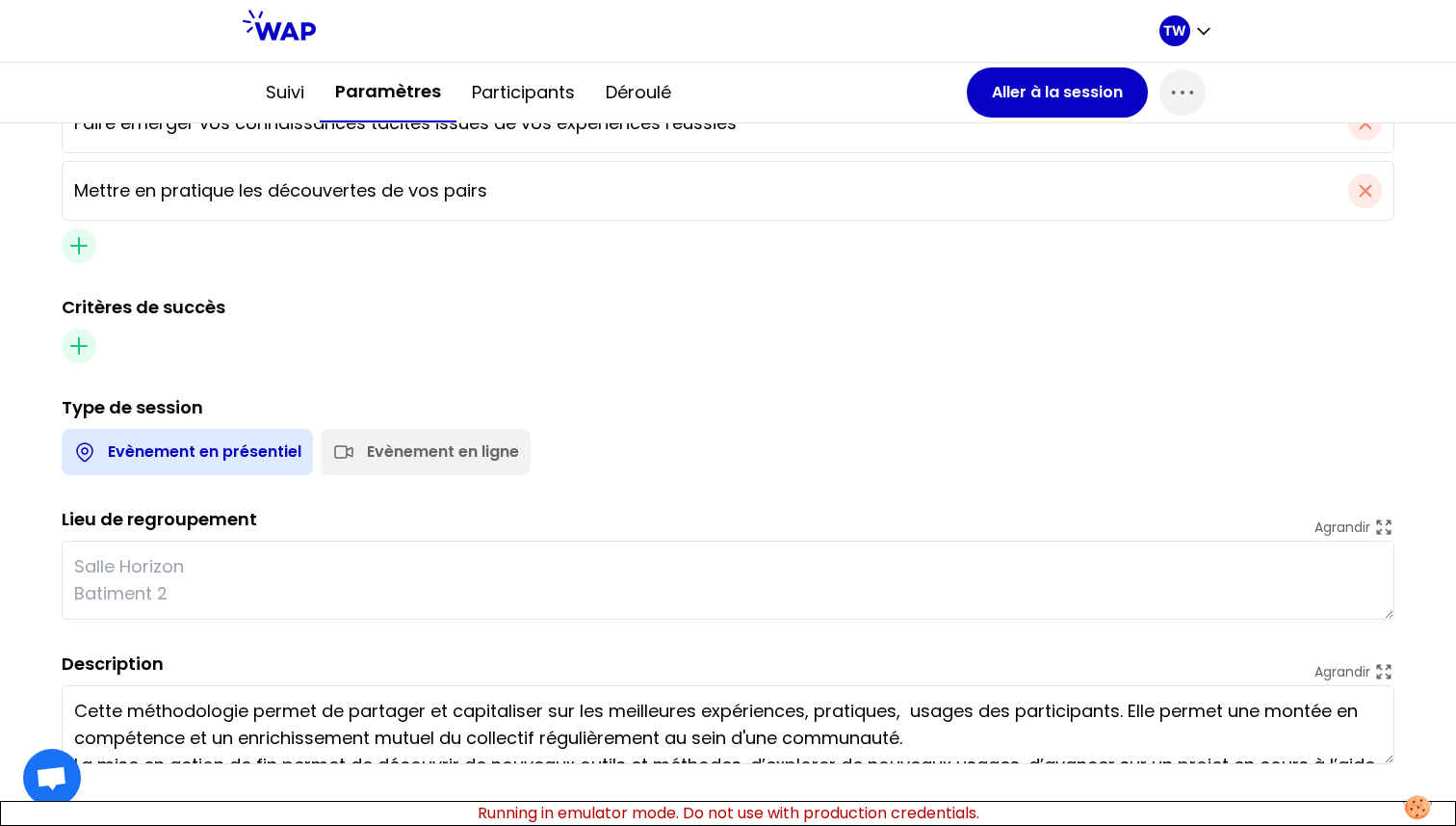
type input "Manager"
click at [472, 444] on div "Evènement en ligne" at bounding box center [443, 452] width 152 height 23
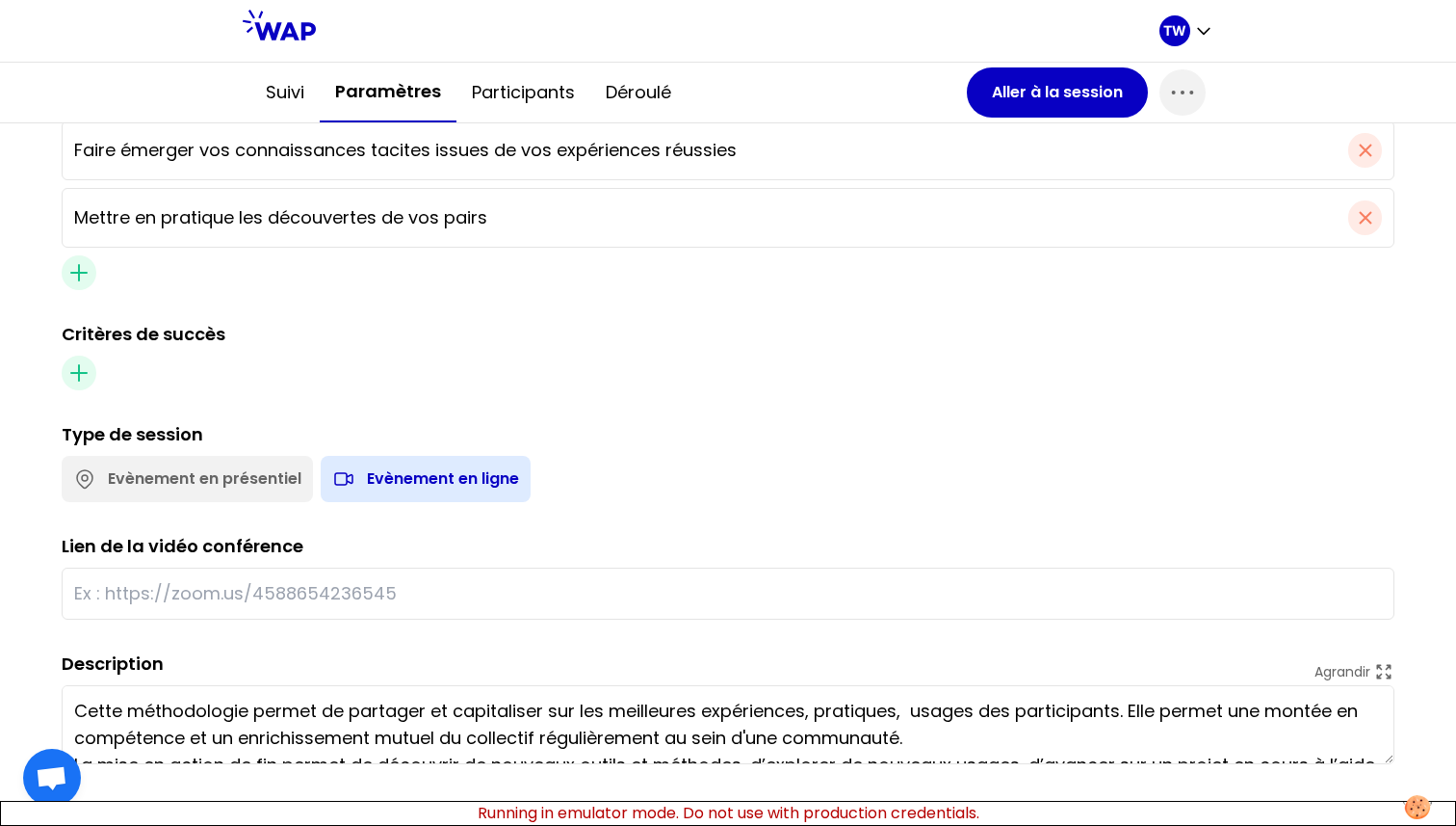
click at [169, 607] on div at bounding box center [728, 593] width 1333 height 52
click at [180, 592] on input "text" at bounding box center [728, 593] width 1308 height 27
paste input "https://meet.google.com/chb-kyer-jzw"
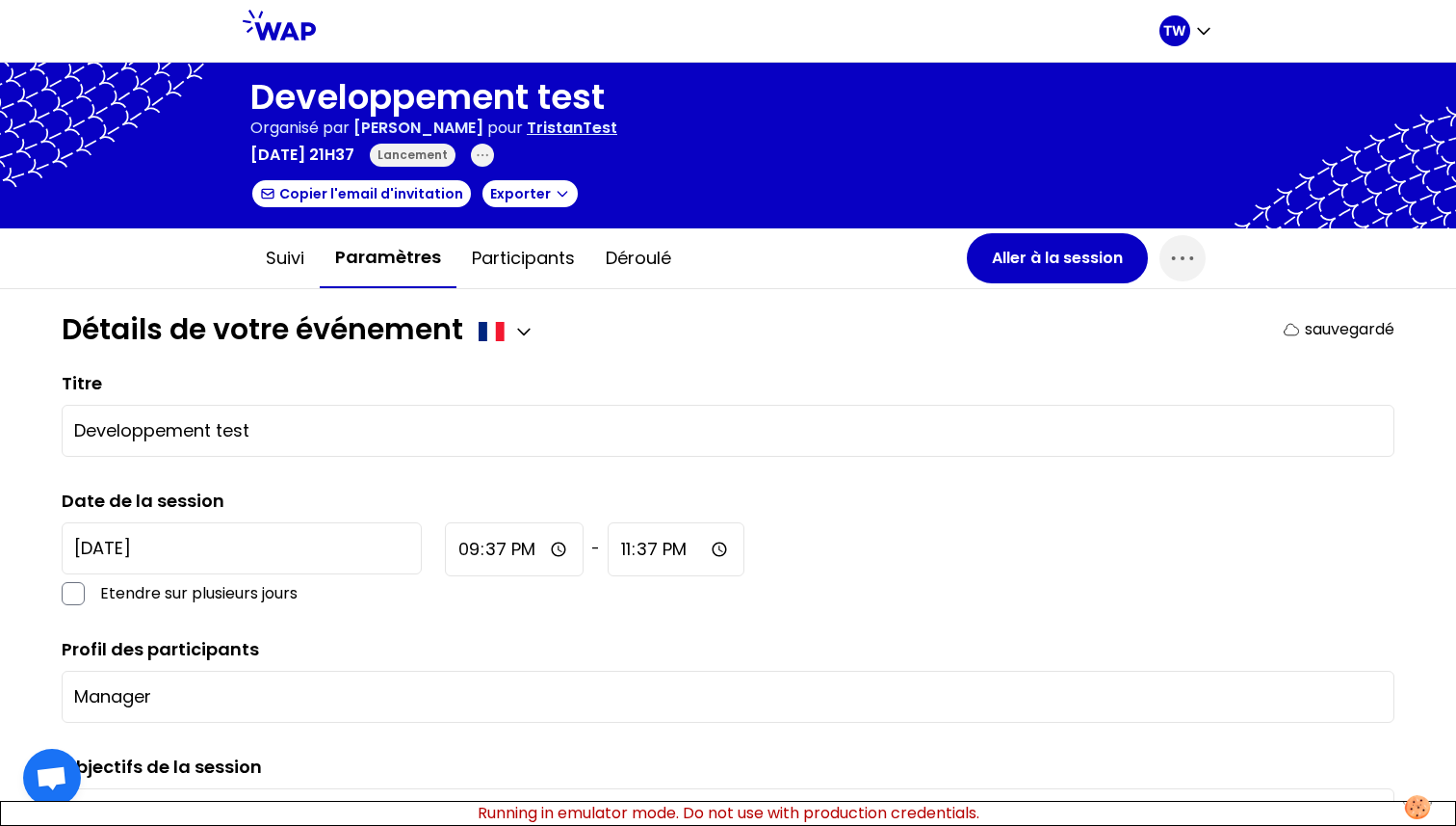
type input "https://meet.google.com/chb-kyer-jzw"
click at [719, 322] on div "Détails de votre événement sauvegardé" at bounding box center [728, 330] width 1333 height 35
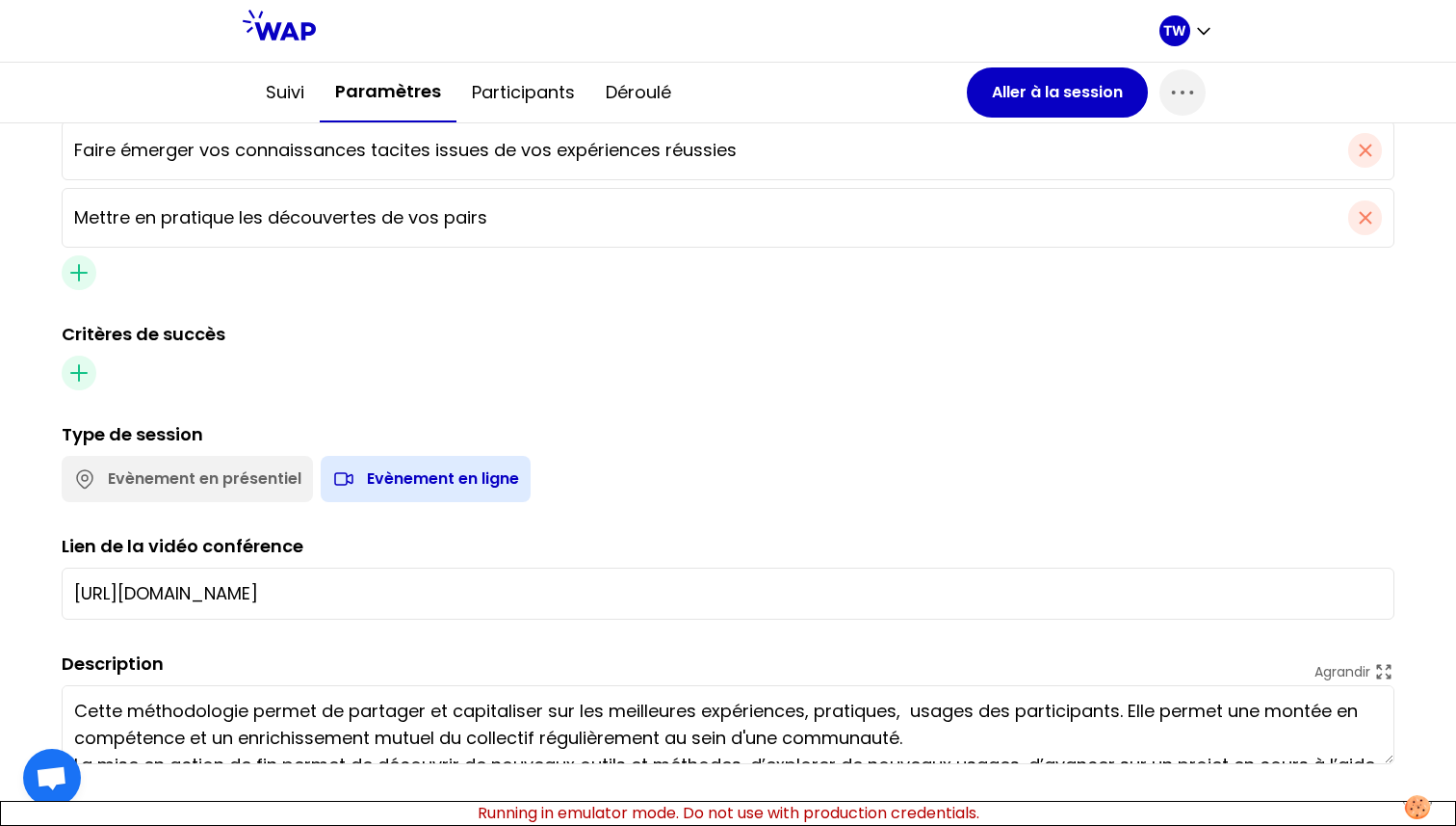
scroll to position [54, 0]
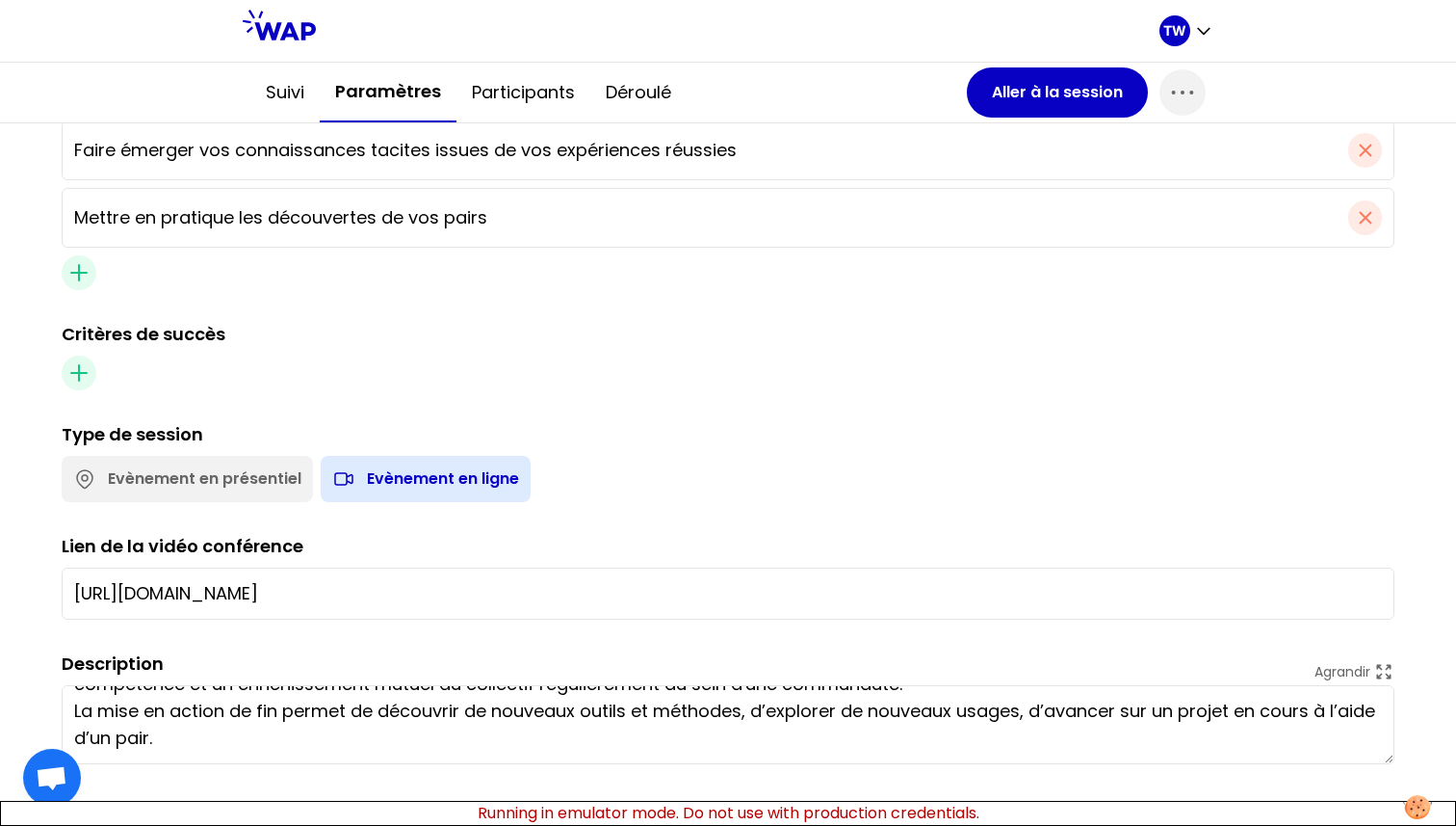
drag, startPoint x: 72, startPoint y: 704, endPoint x: 1030, endPoint y: 825, distance: 965.6
click at [1030, 825] on body "TW Developpement test Organisé par Tristan WAGNER pour TristanTest vendredi 5 s…" at bounding box center [728, 413] width 1456 height 826
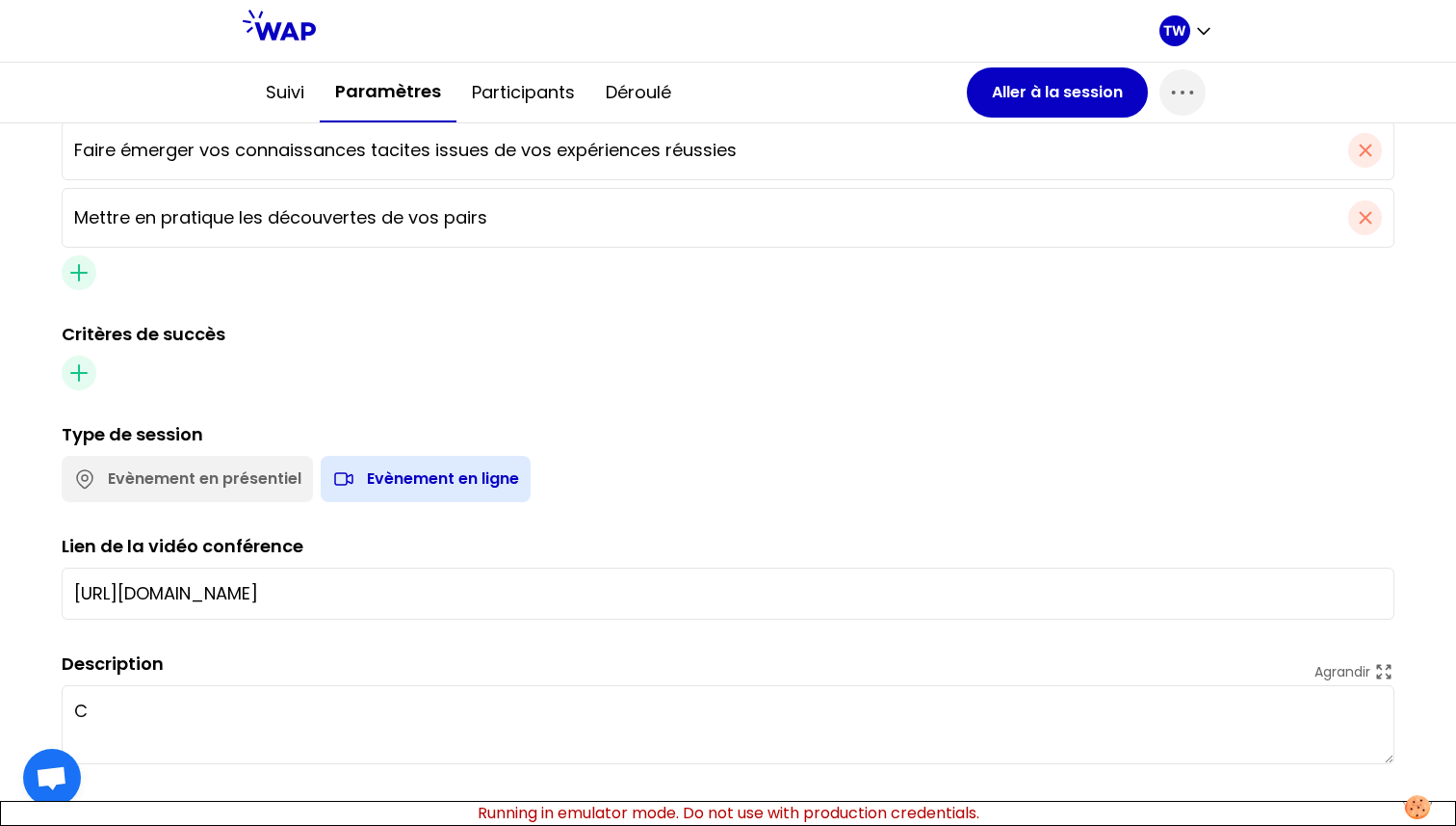
scroll to position [0, 0]
type textarea "Ceci est la description de la session"
click at [482, 629] on div "Titre Developpement test Date de la session 2025-9-5 Etendre sur plusieurs jour…" at bounding box center [728, 199] width 1333 height 1130
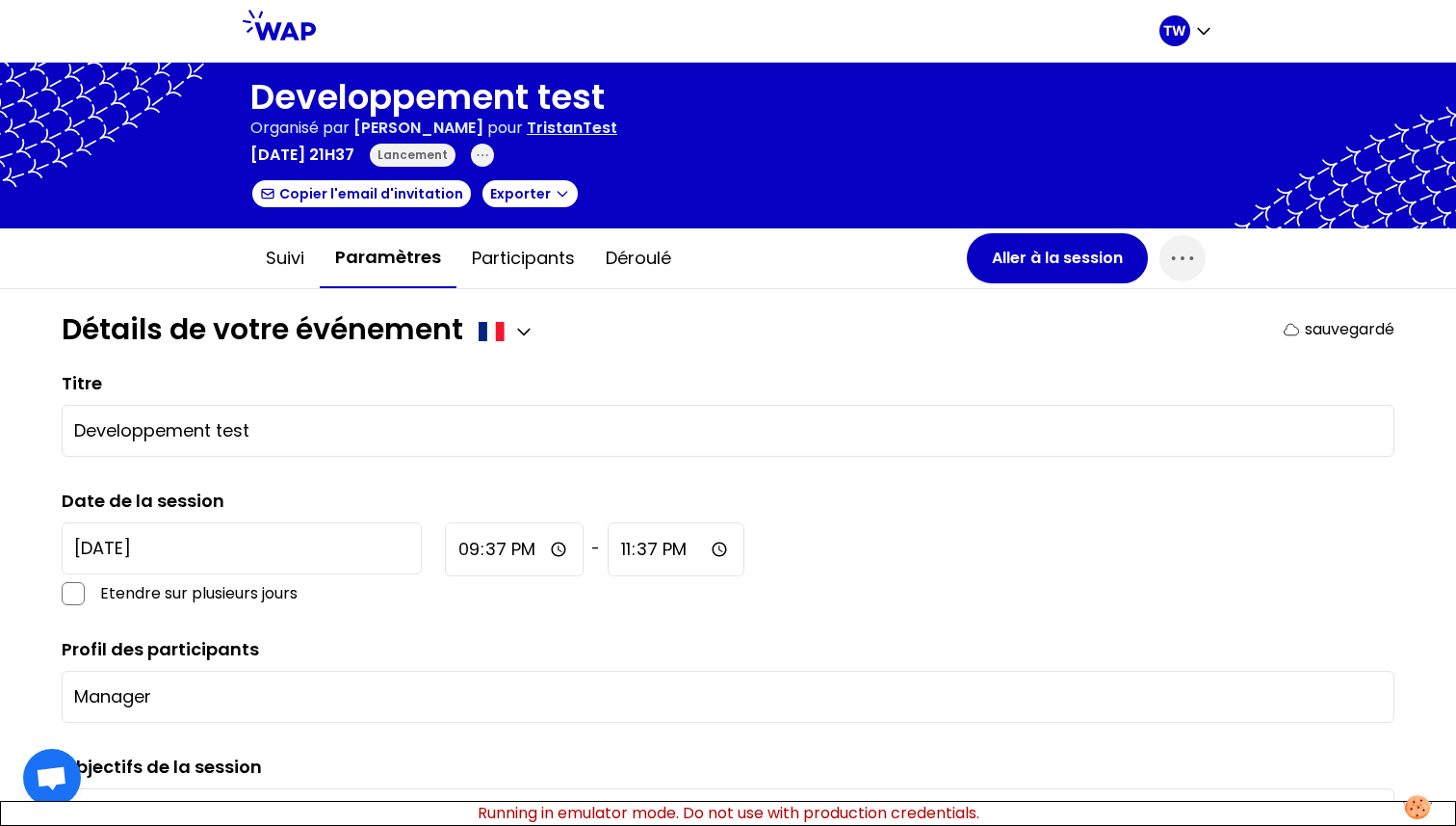
click at [176, 550] on input "2025-9-5" at bounding box center [241, 548] width 360 height 52
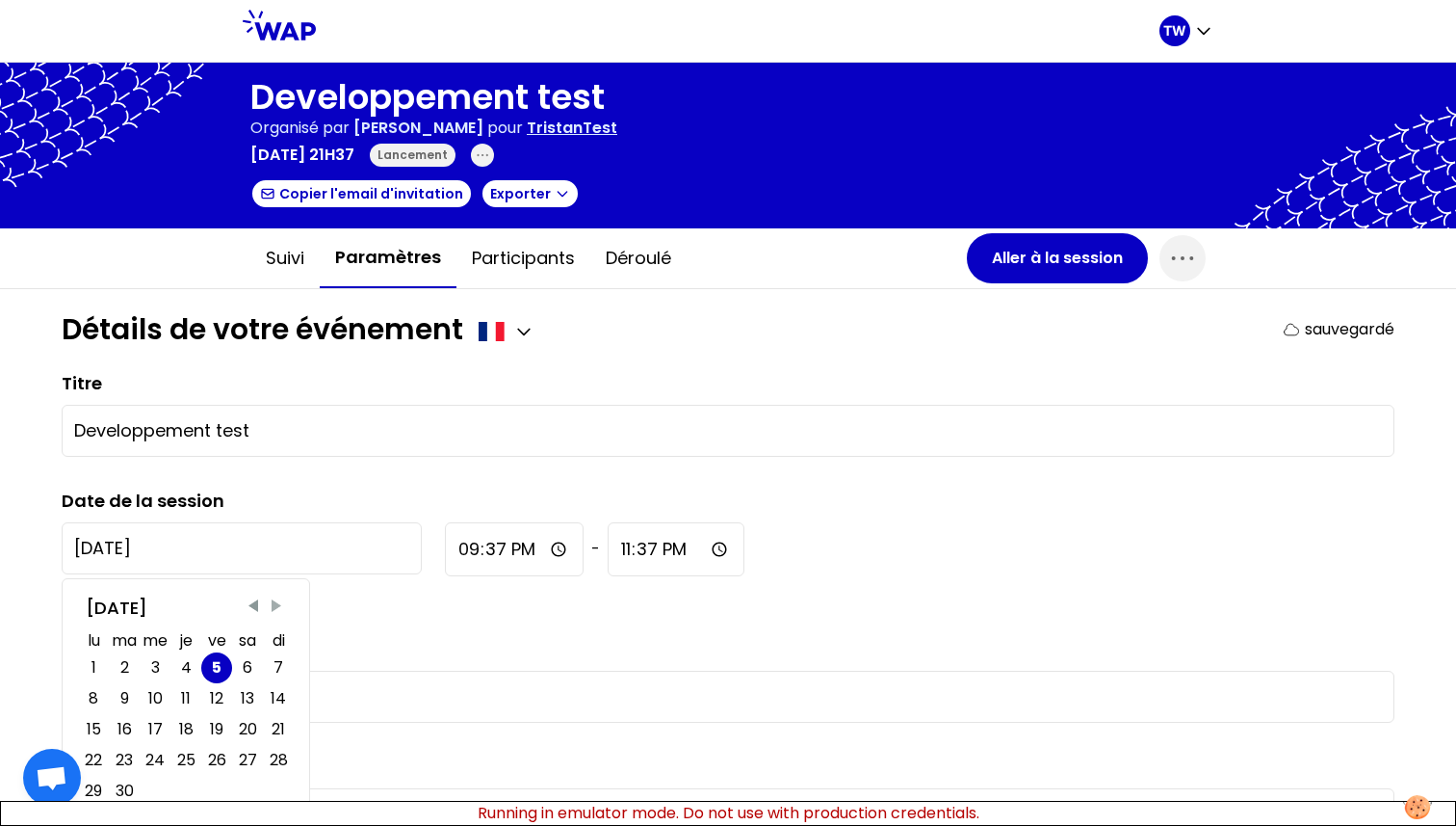
click at [283, 605] on span "Next Month" at bounding box center [276, 606] width 19 height 19
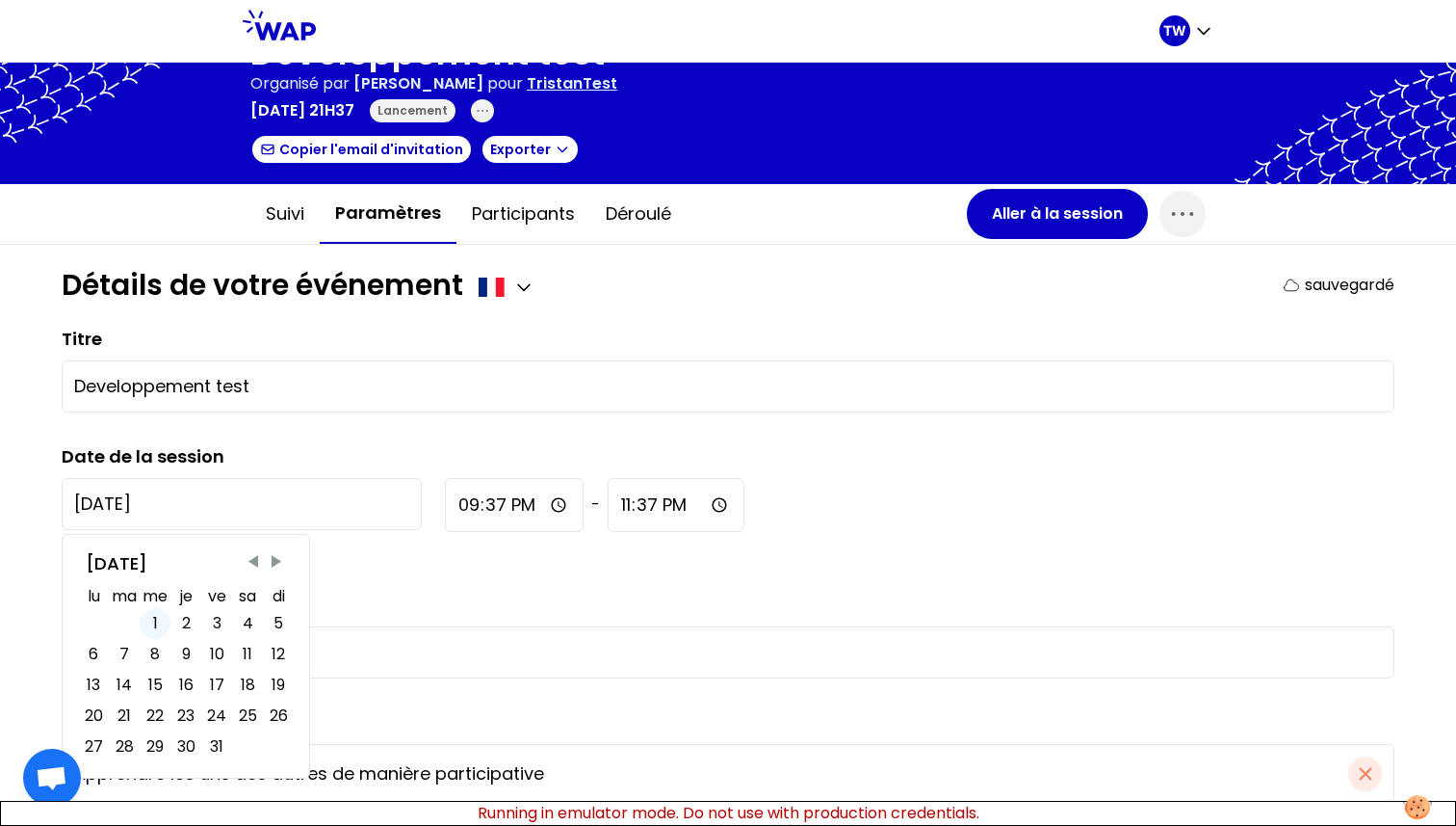
click at [162, 624] on div "1" at bounding box center [156, 624] width 31 height 31
type input "2025-10-1"
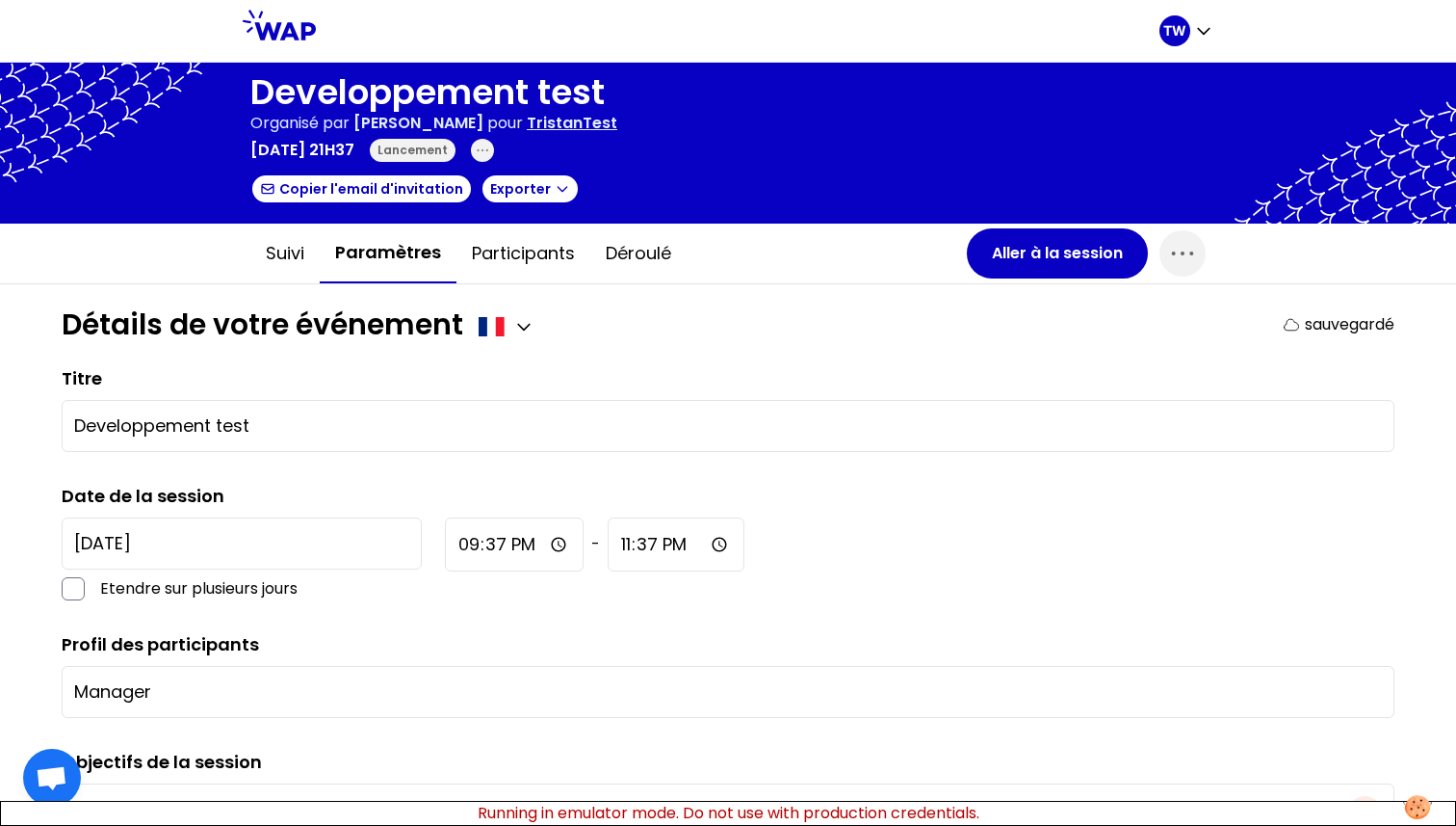
scroll to position [0, 0]
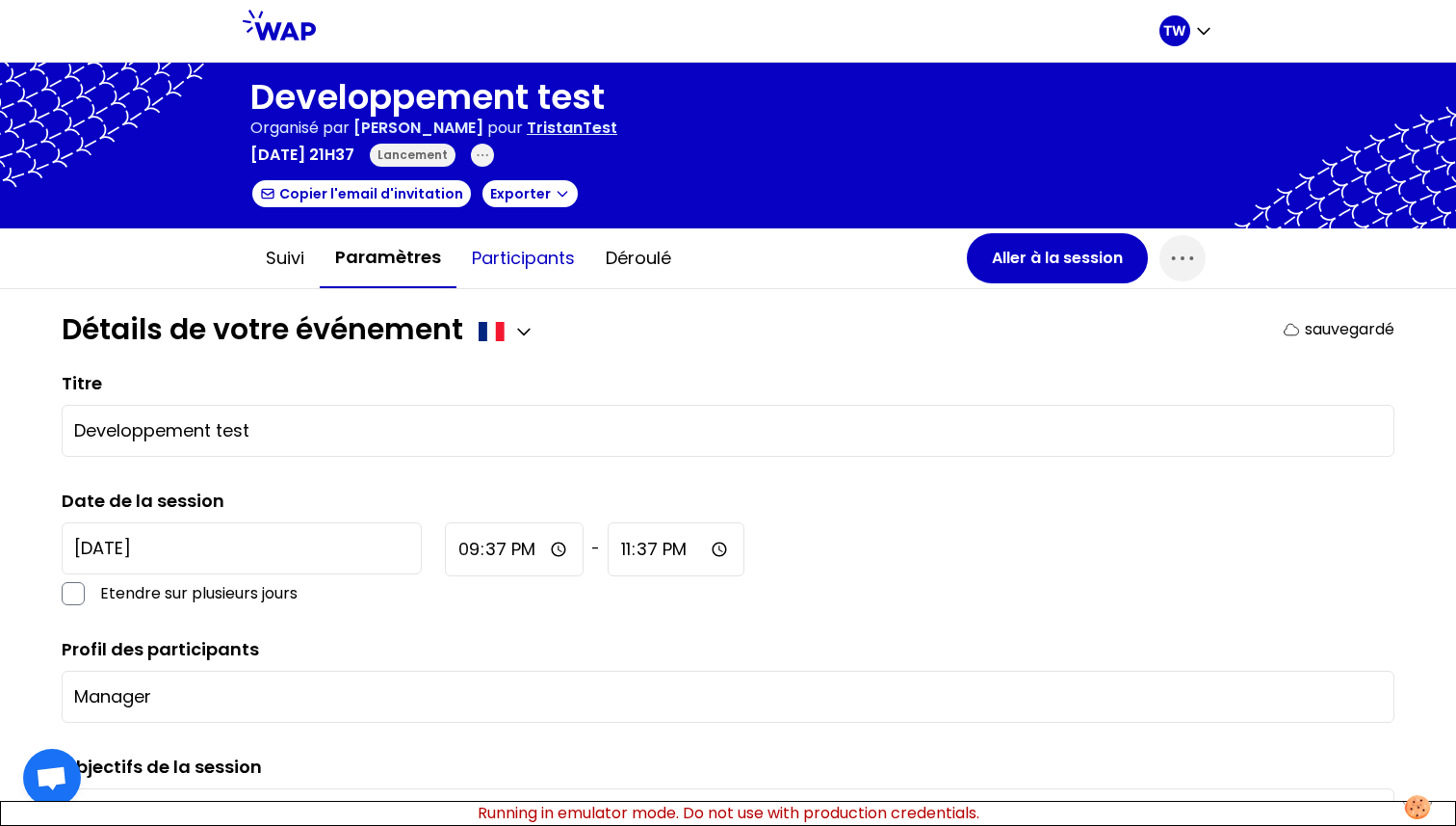
click at [501, 277] on button "Participants" at bounding box center [523, 258] width 134 height 57
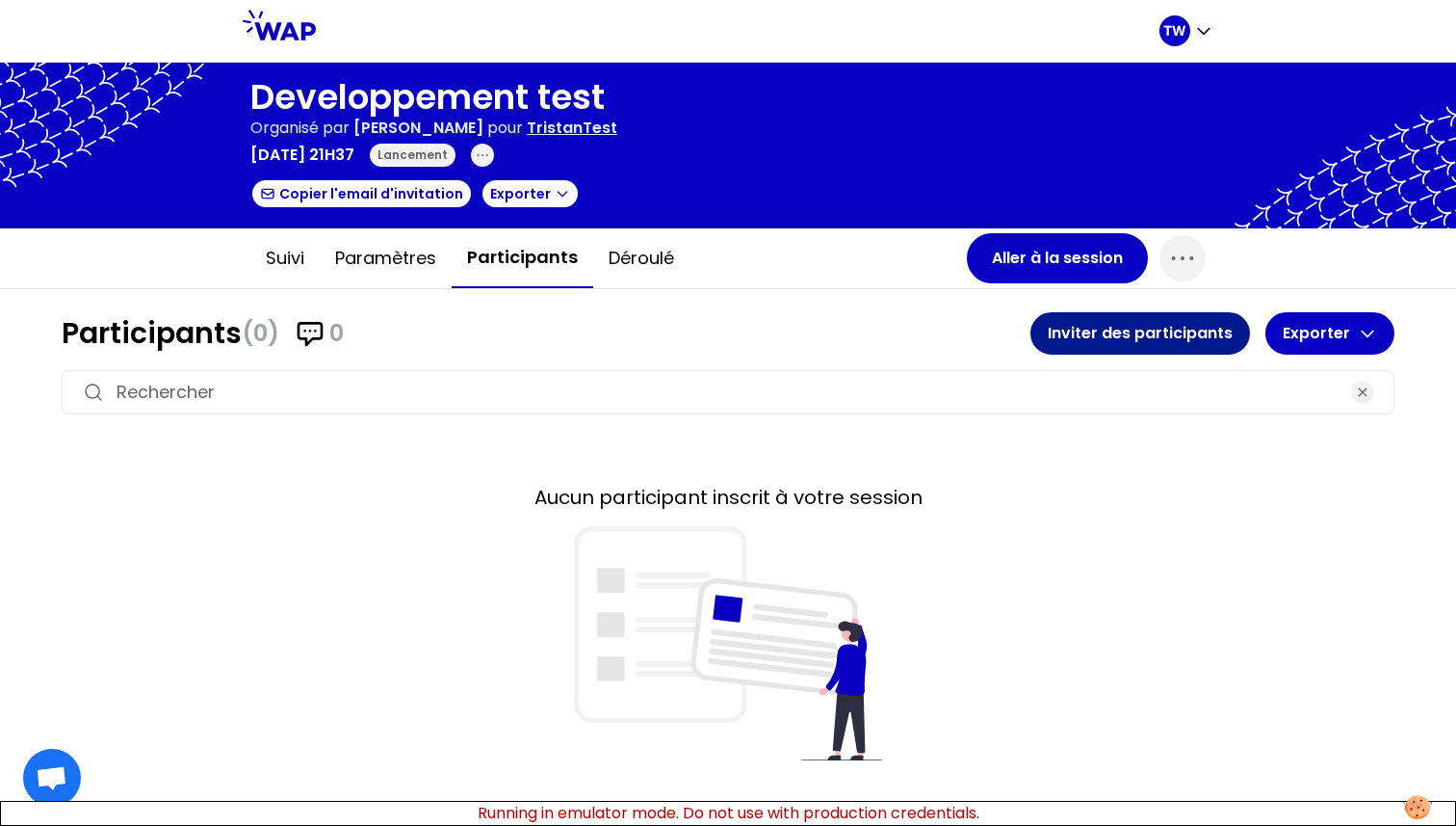
click at [1107, 339] on button "Inviter des participants" at bounding box center [1141, 334] width 220 height 43
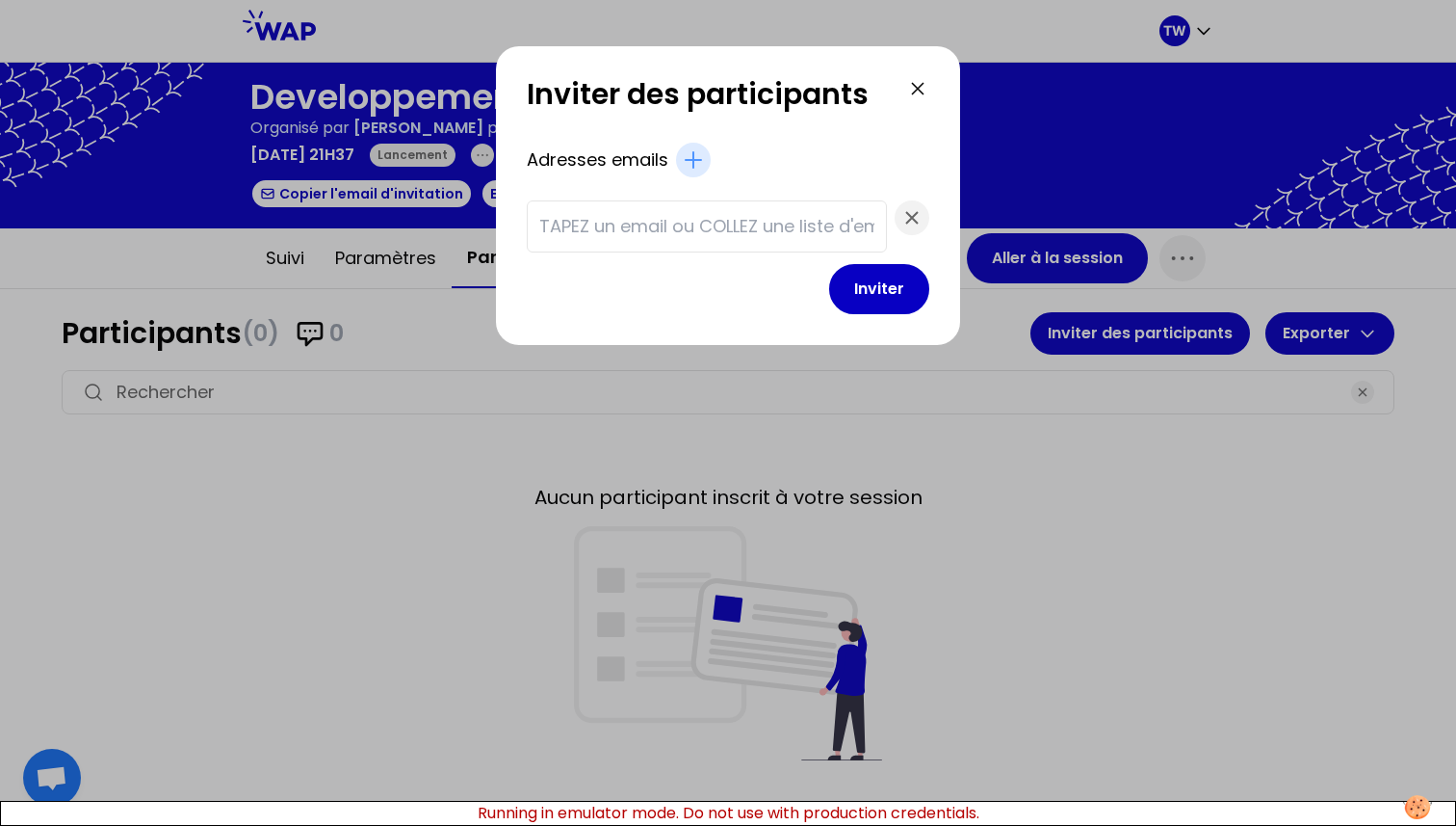
click at [695, 218] on input "text" at bounding box center [707, 227] width 336 height 27
paste input "t.wagner66250+1@gmail.com marie-solveig@wearepeers.com"
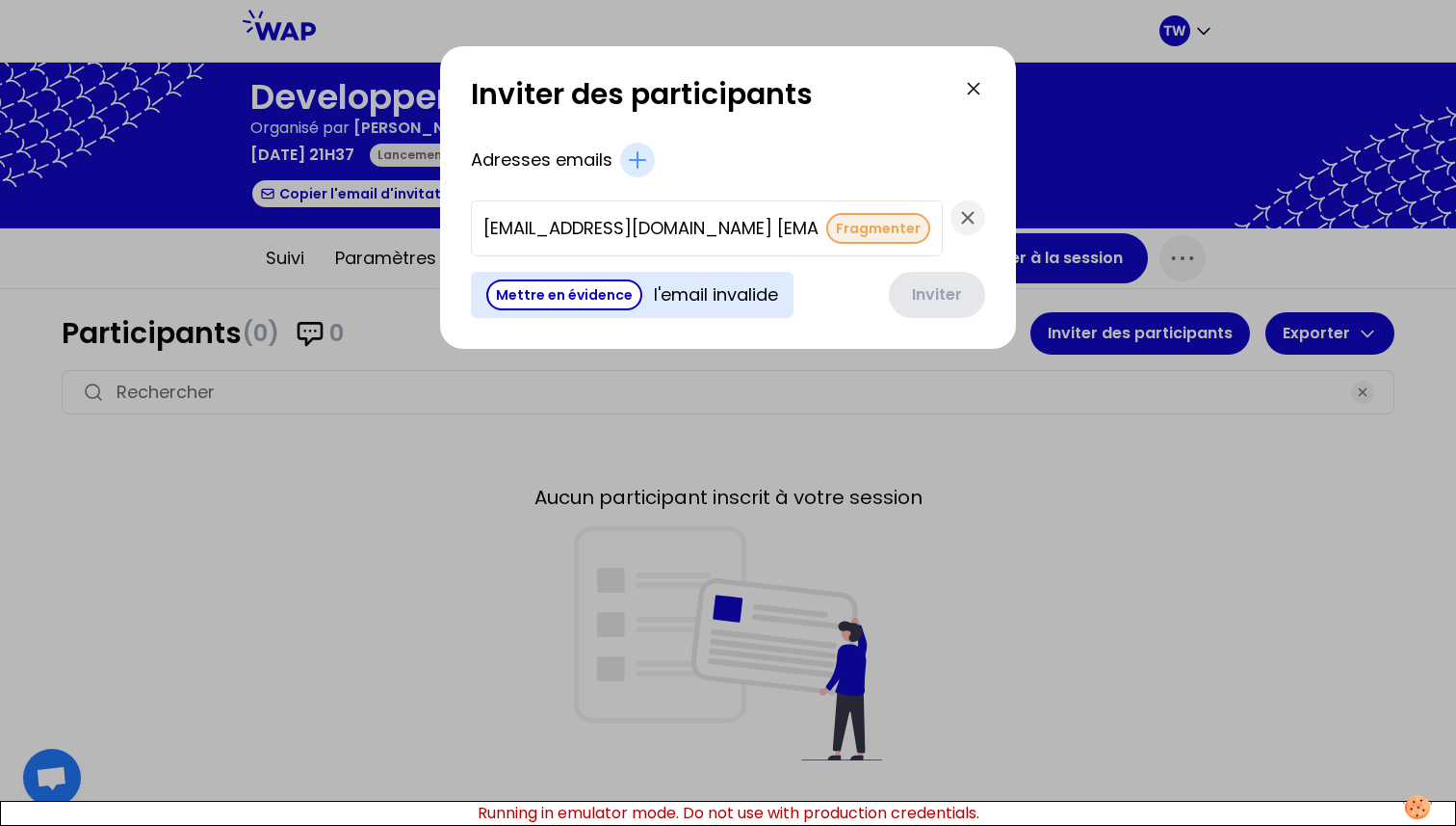
click at [827, 225] on button "Fragmenter" at bounding box center [878, 229] width 104 height 31
type input "marie-solveig@wearepeers.com"
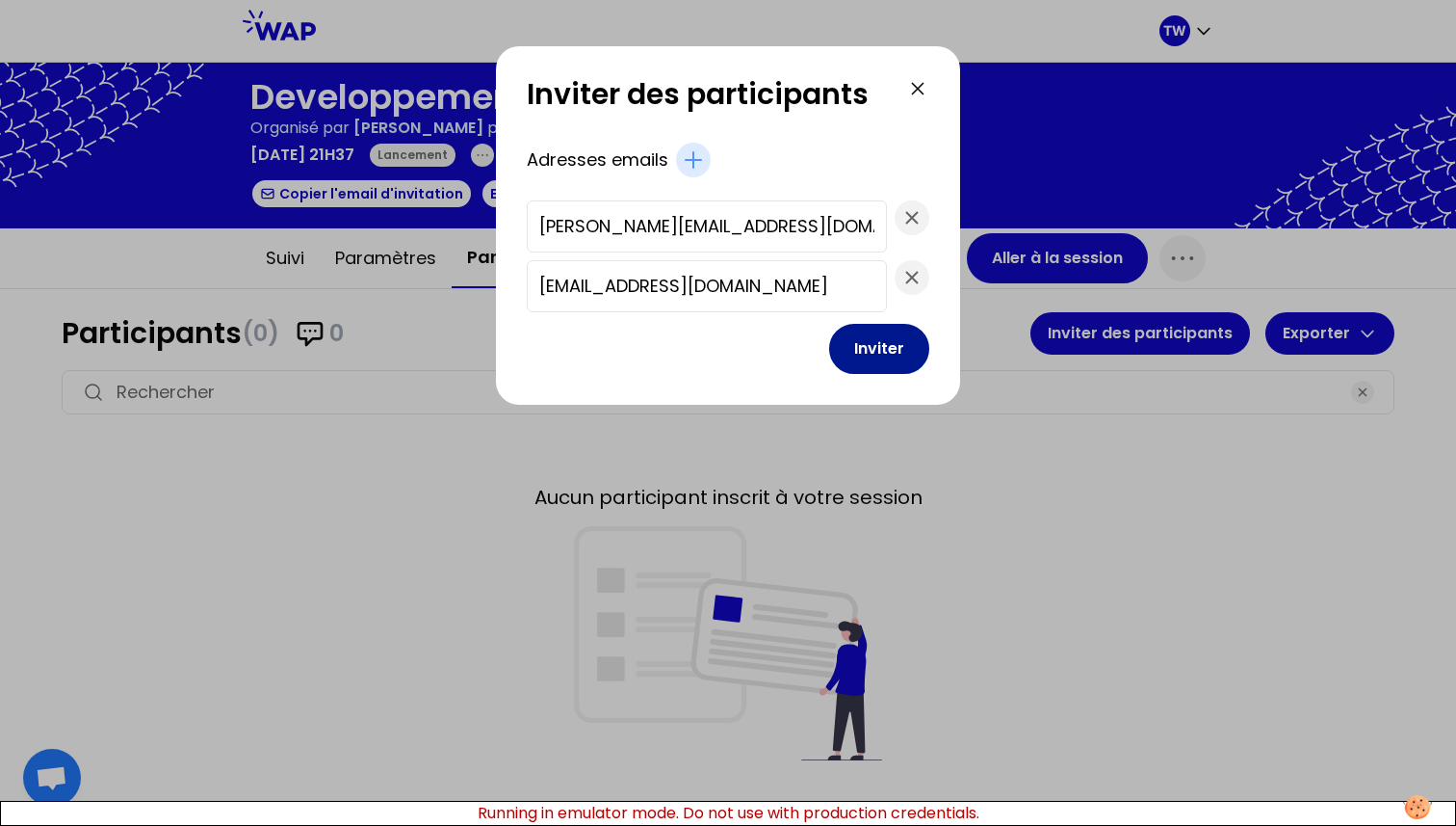
click at [863, 362] on button "Inviter" at bounding box center [879, 348] width 100 height 50
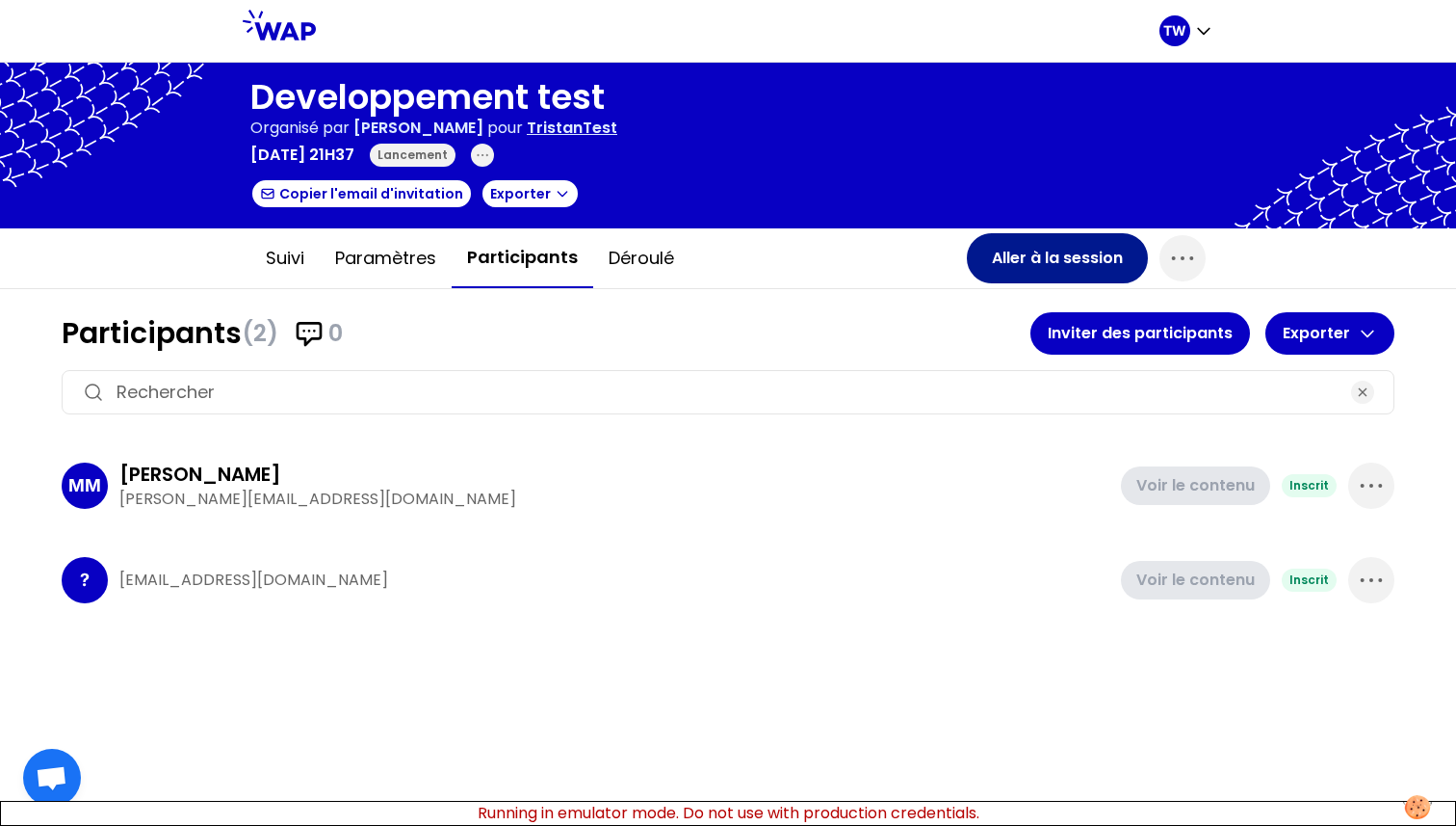
click at [1057, 259] on button "Aller à la session" at bounding box center [1057, 258] width 181 height 50
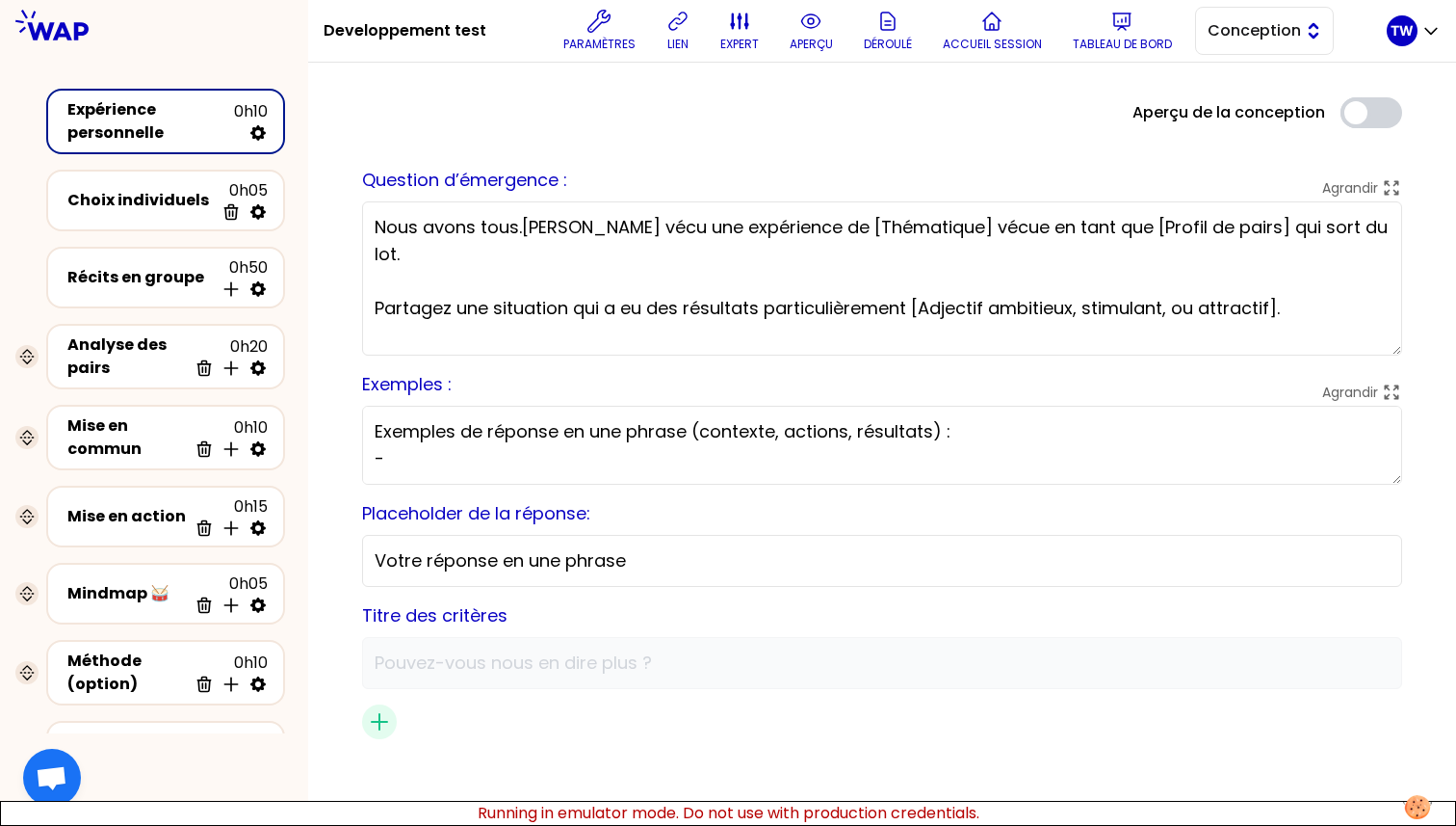
click at [1272, 17] on button "Conception" at bounding box center [1264, 31] width 139 height 49
click at [1241, 114] on span "Facilitation" at bounding box center [1276, 110] width 83 height 23
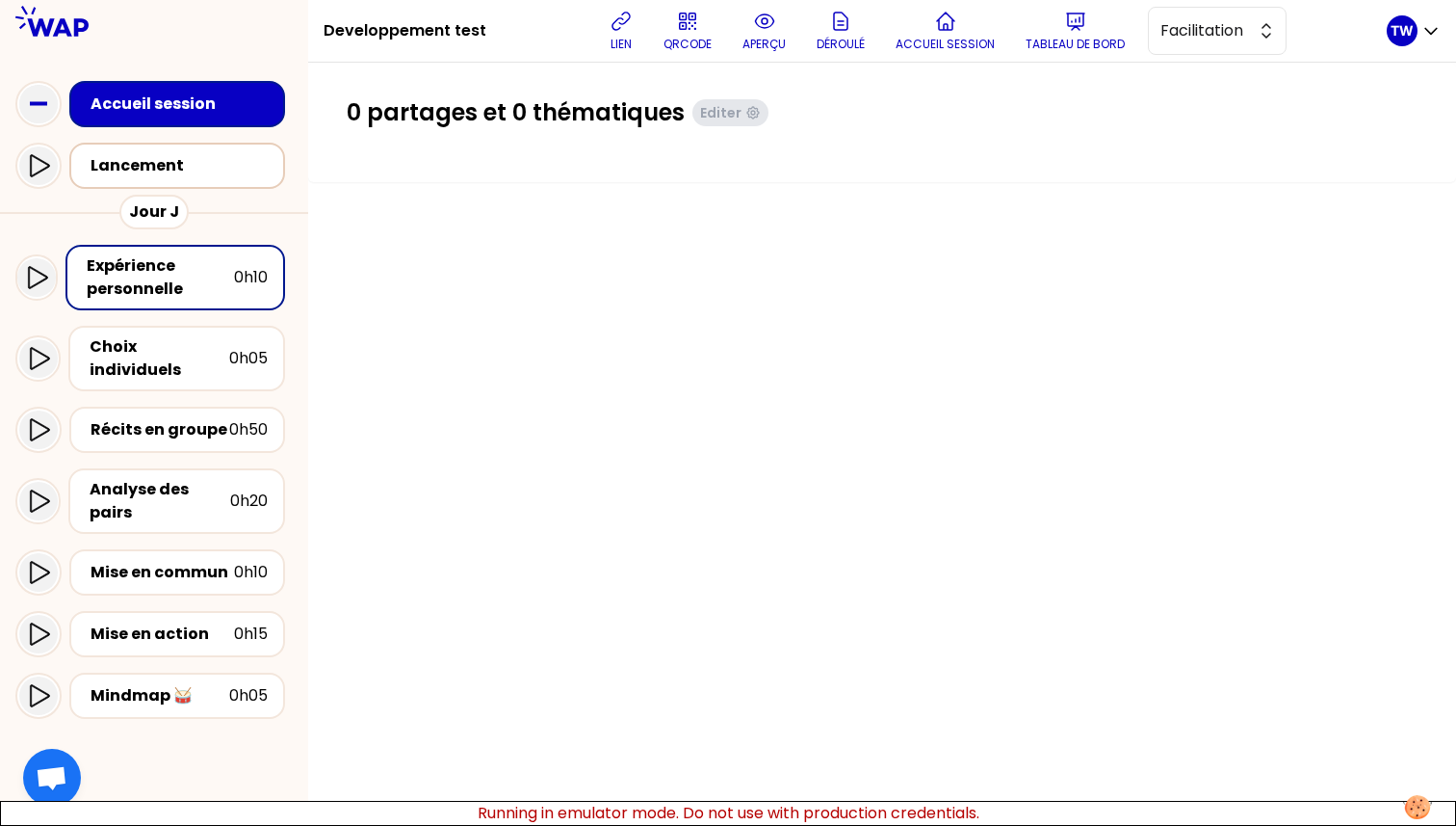
click at [161, 157] on div "Lancement" at bounding box center [183, 165] width 185 height 23
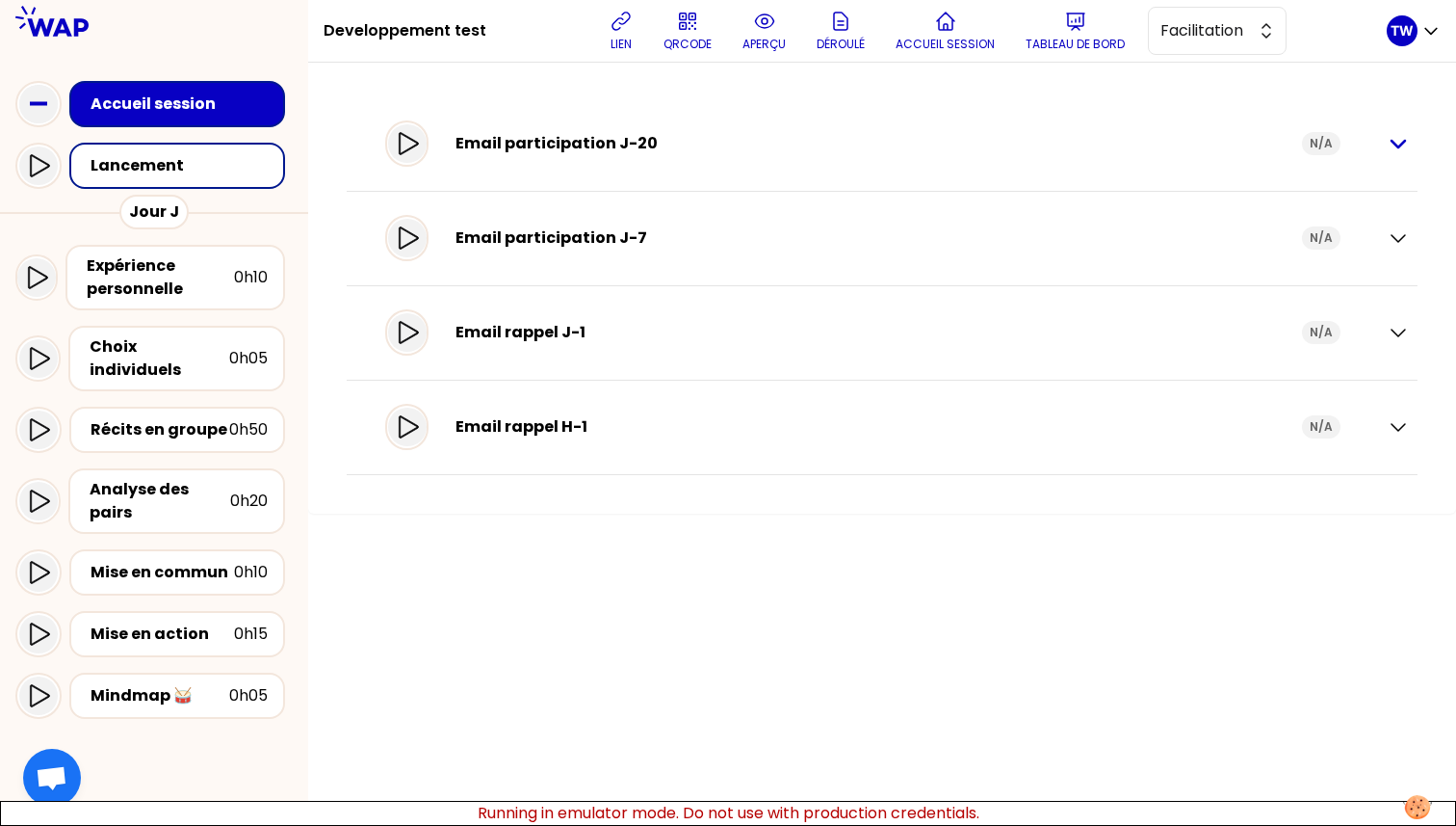
click at [1401, 141] on icon "button" at bounding box center [1399, 144] width 23 height 23
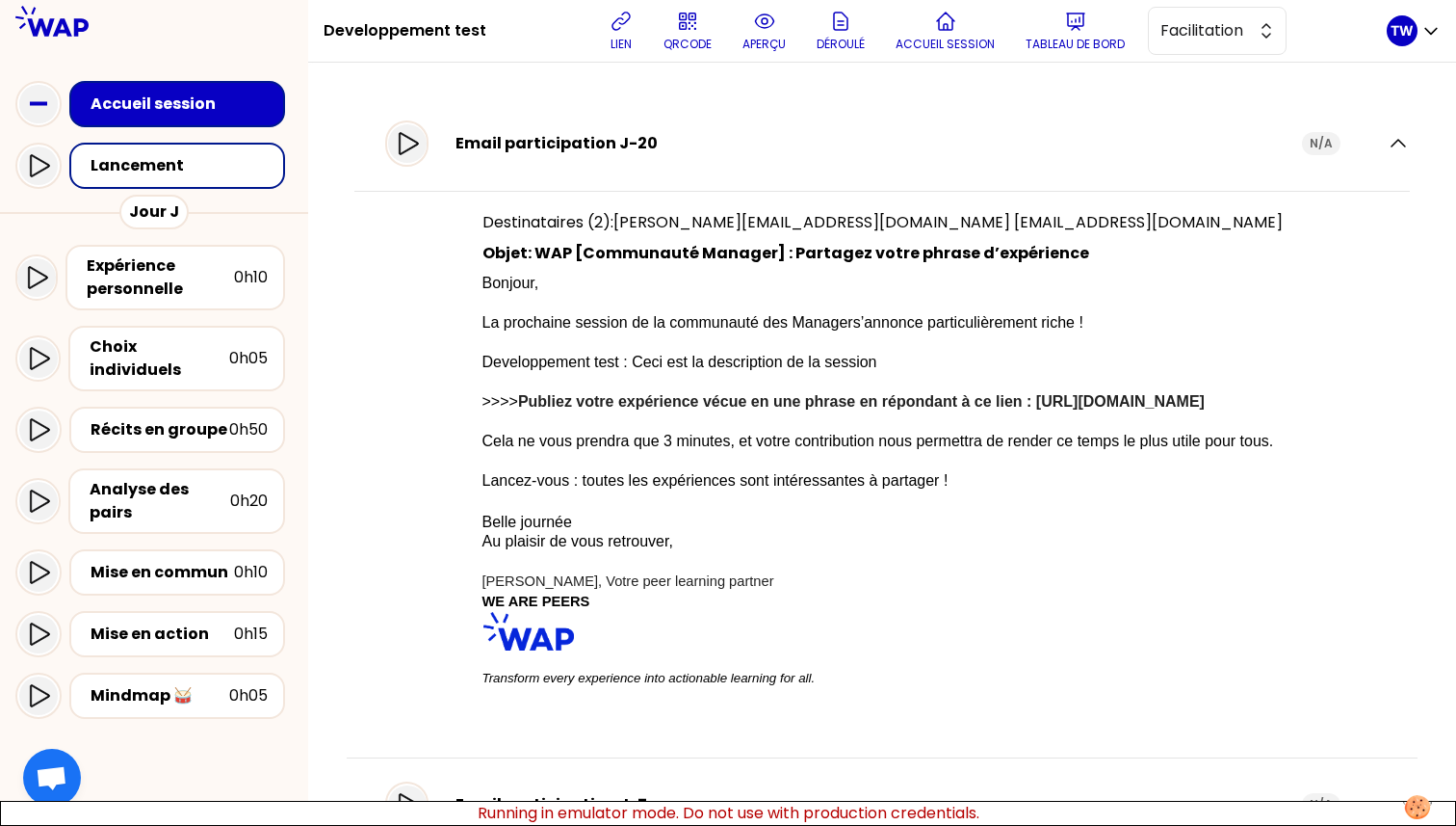
scroll to position [38, 0]
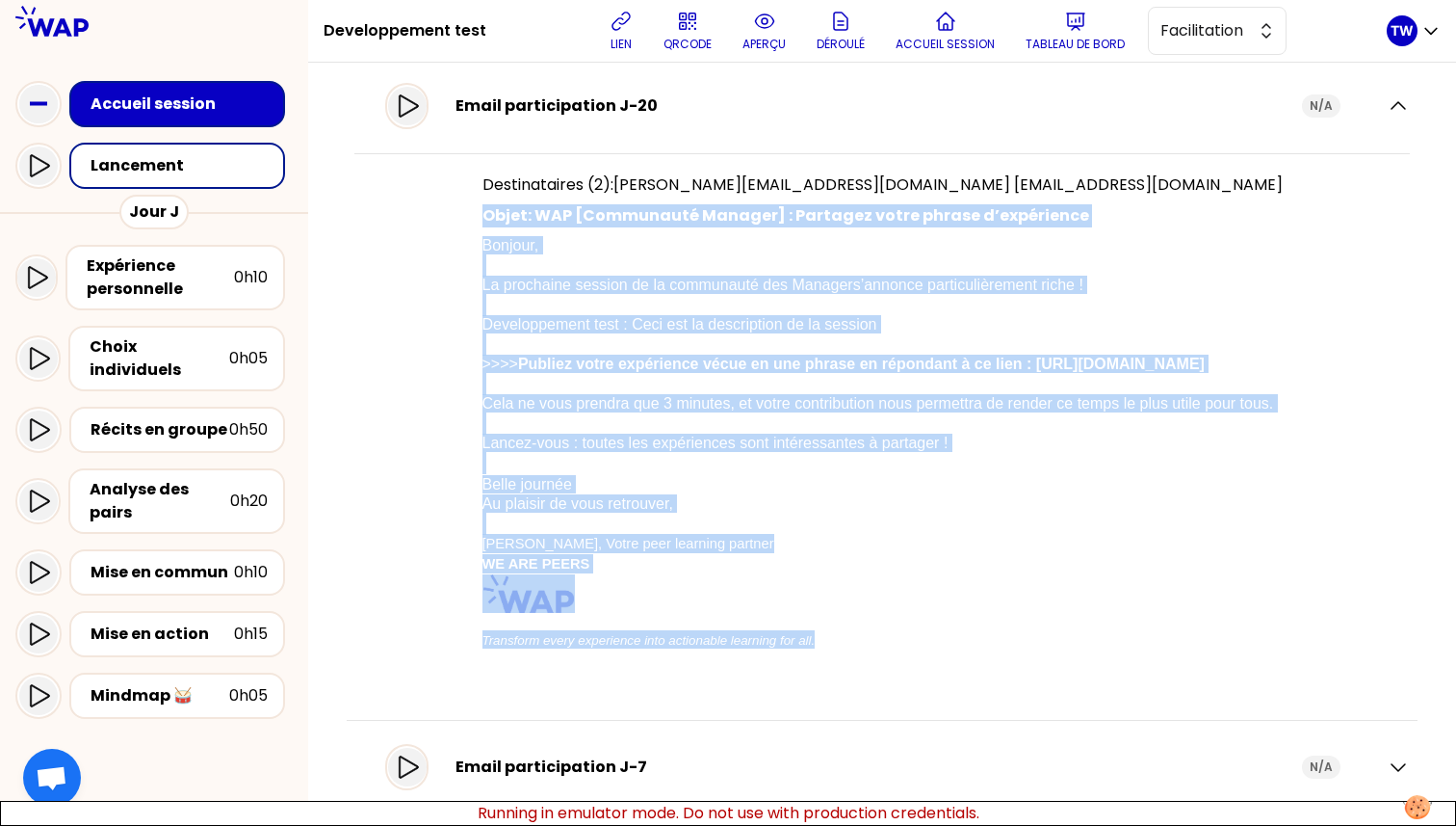
drag, startPoint x: 419, startPoint y: 216, endPoint x: 663, endPoint y: 697, distance: 539.3
click at [663, 685] on div "Destinataires (2): marie-solveig@wearepeers.com t.wagner66250+1@gmail.com Objet…" at bounding box center [882, 429] width 800 height 512
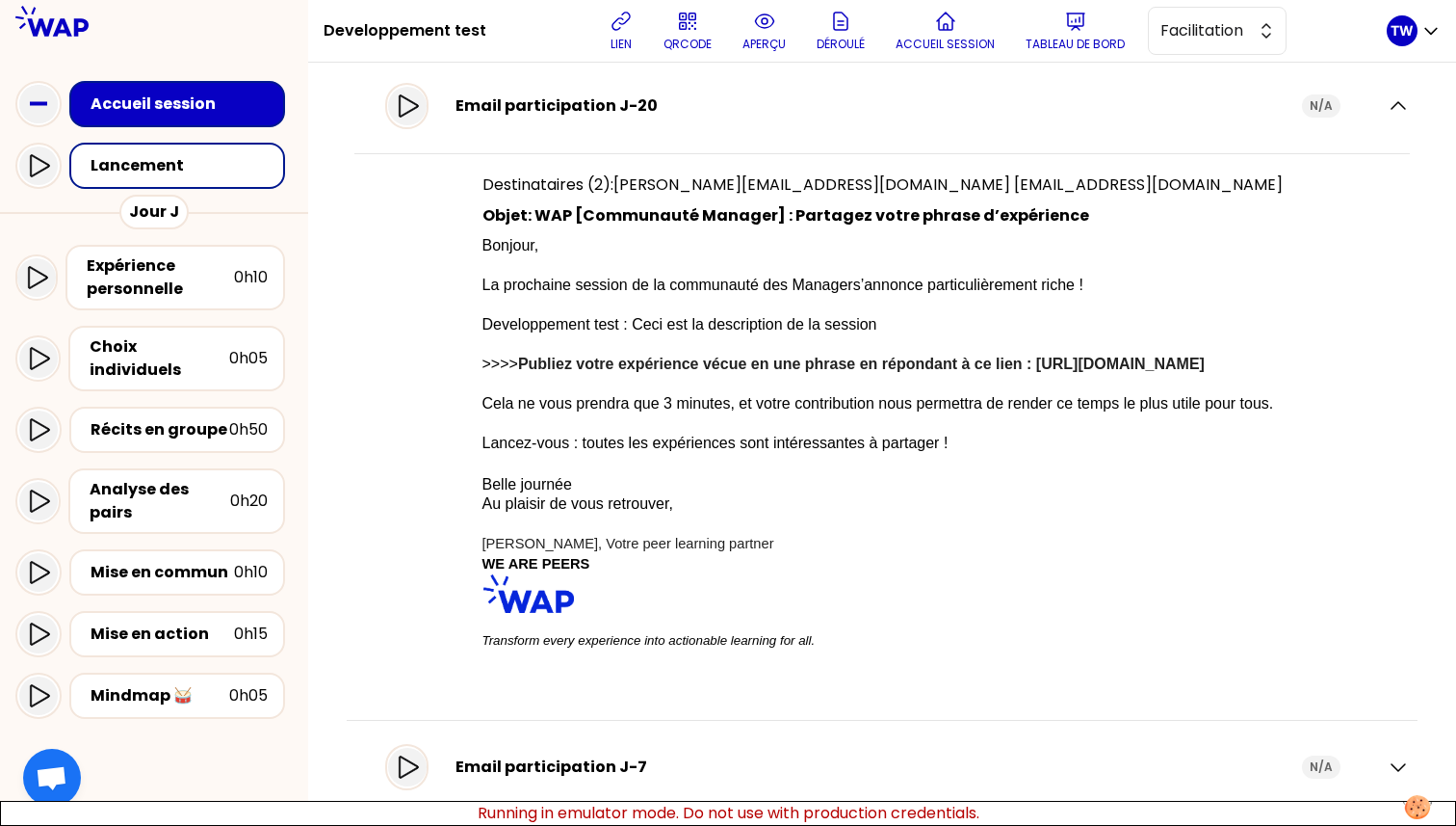
click at [813, 674] on p "Bonjour, La prochaine session de la communauté des Manager s’annonce particuliè…" at bounding box center [882, 460] width 800 height 449
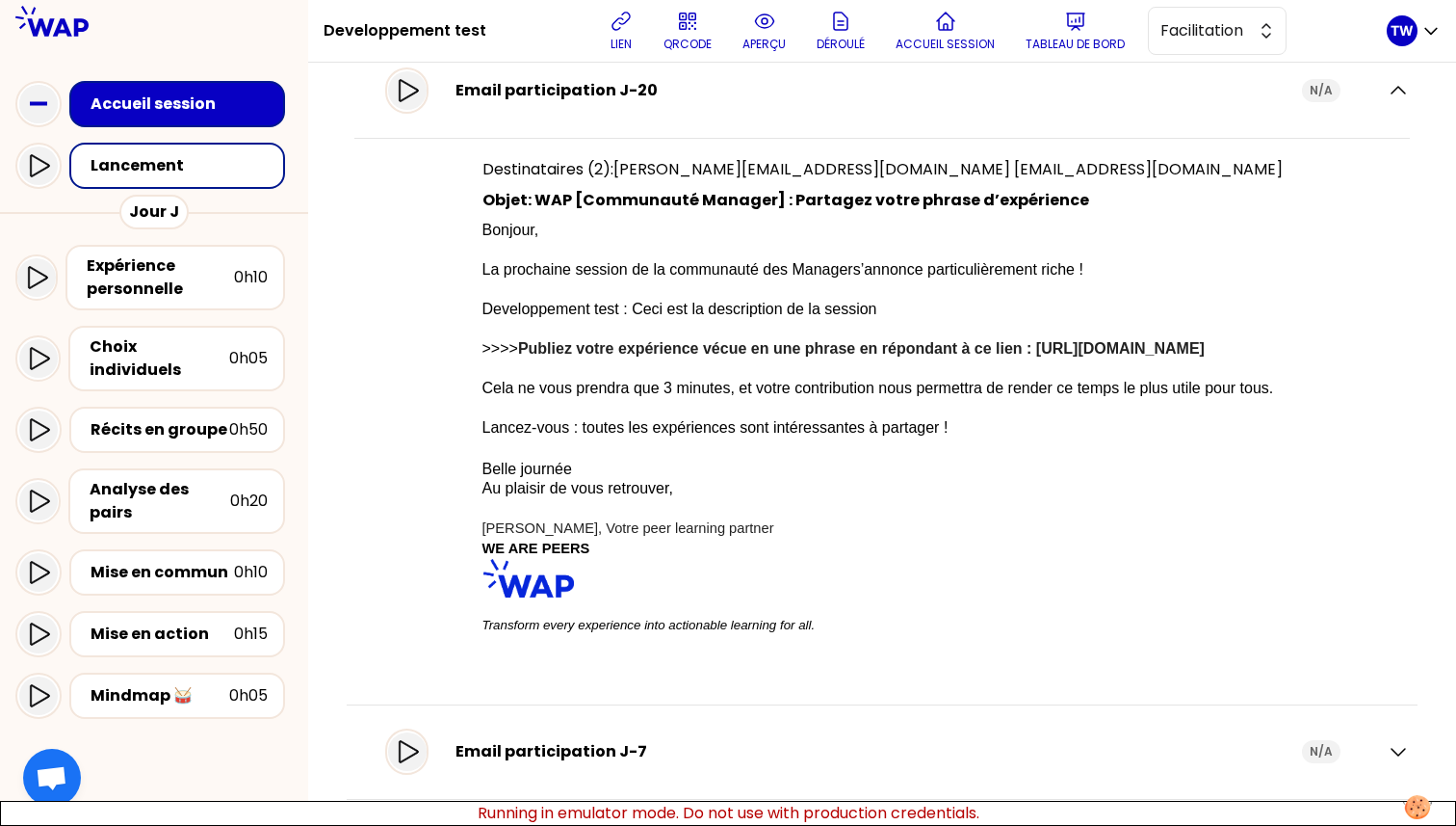
scroll to position [0, 0]
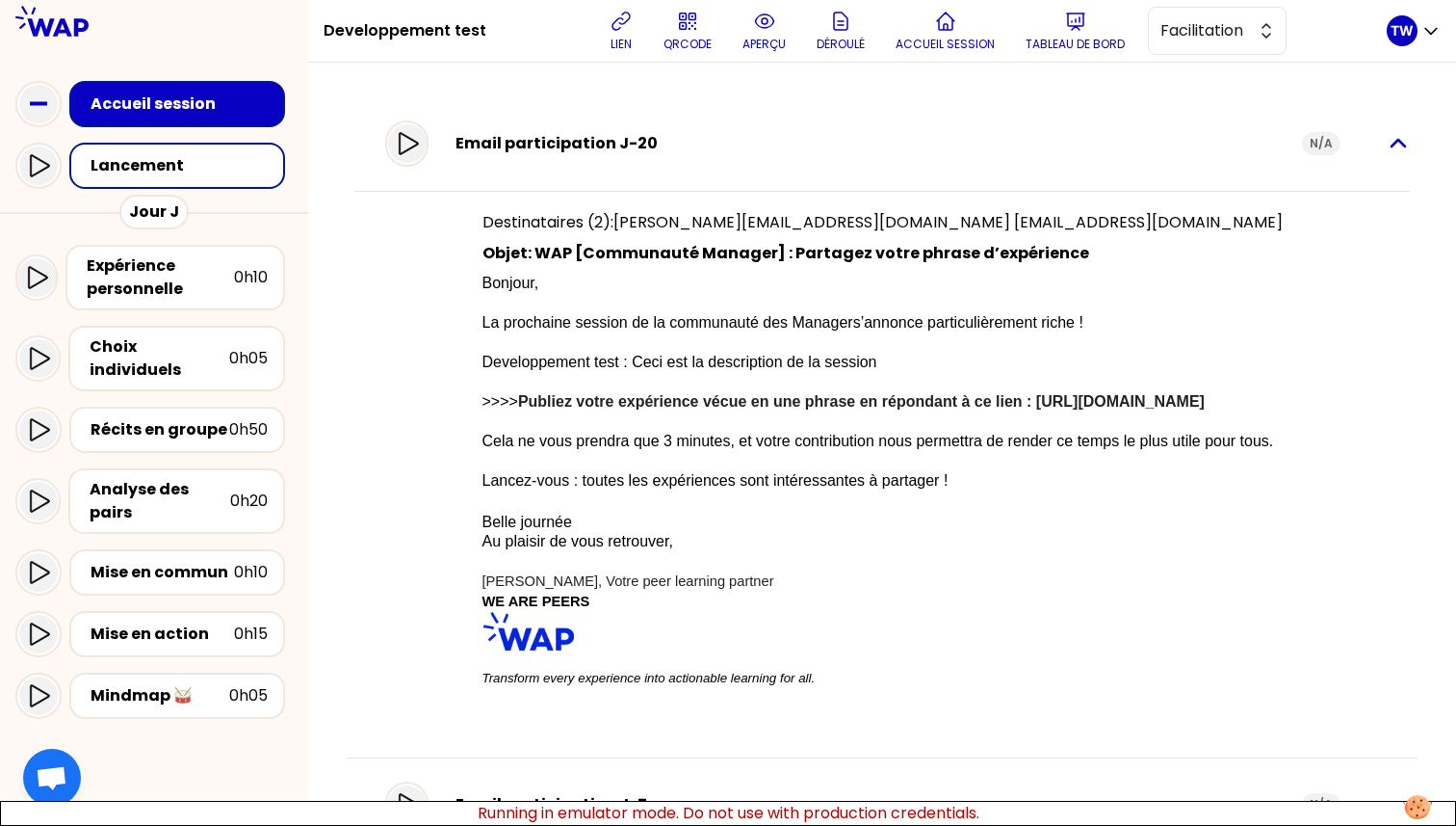
click at [1392, 144] on icon "button" at bounding box center [1399, 143] width 14 height 7
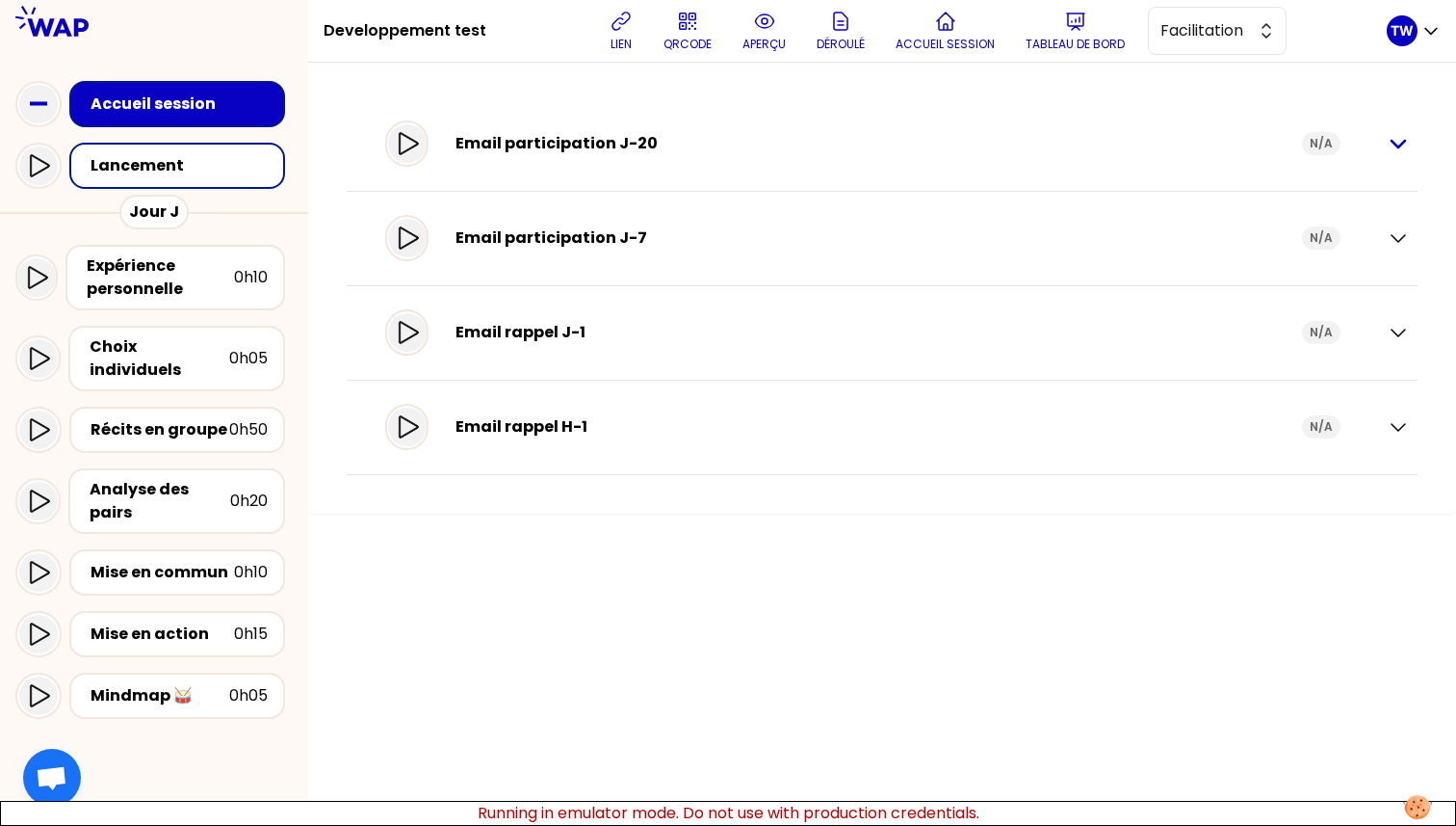
click at [1391, 143] on icon "button" at bounding box center [1399, 144] width 23 height 23
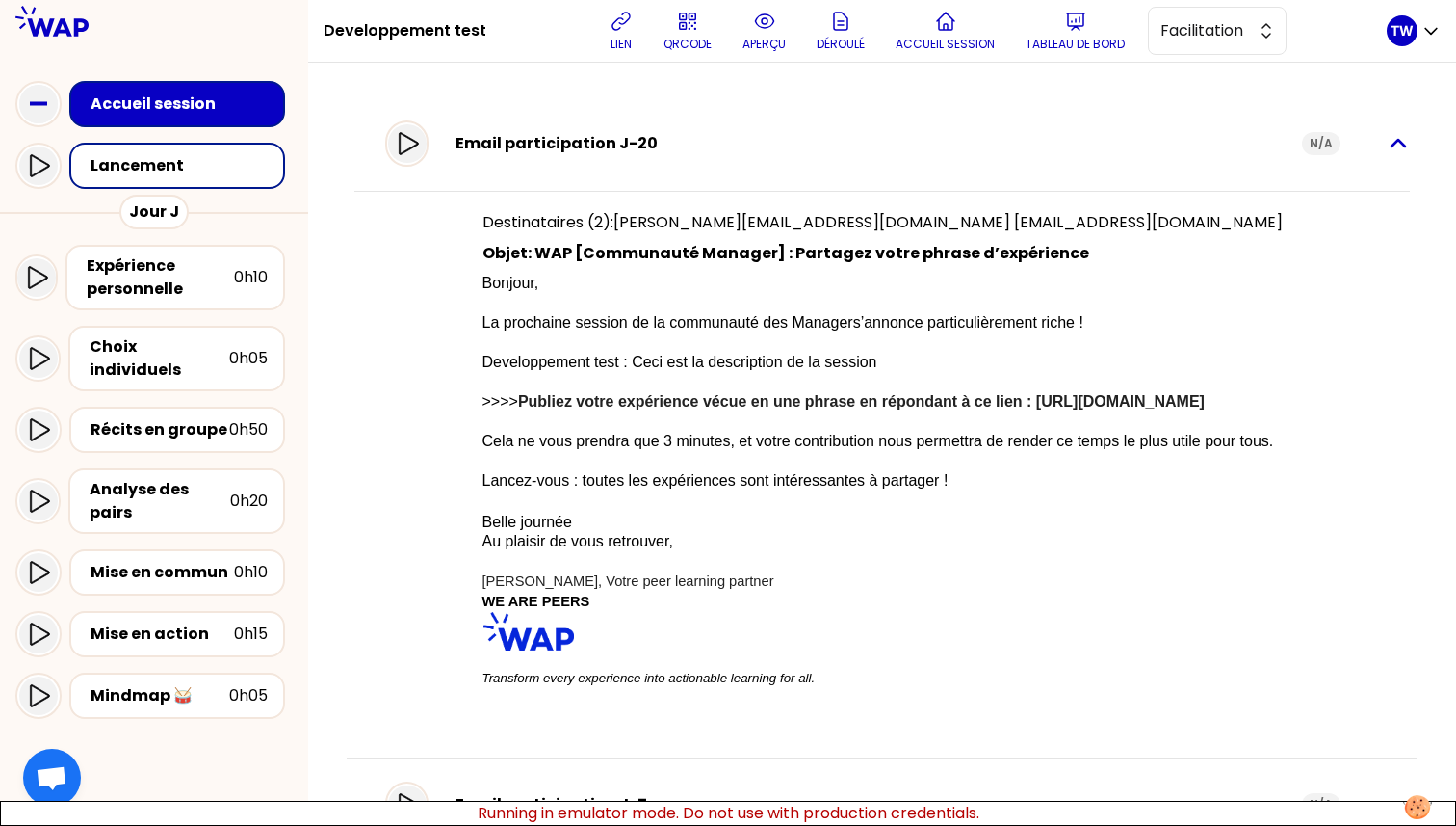
click at [1387, 153] on icon "button" at bounding box center [1399, 144] width 23 height 23
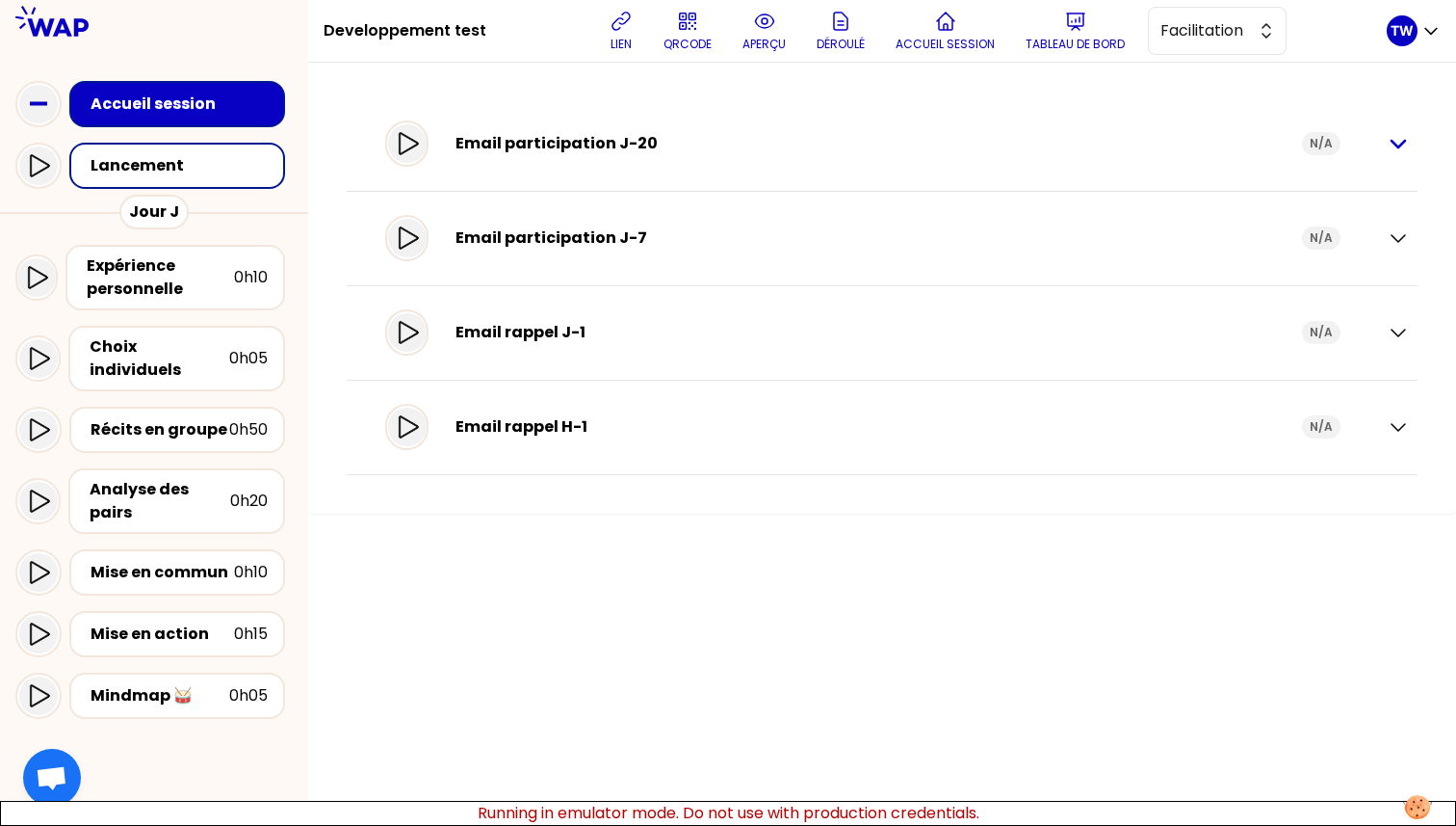
click at [1400, 142] on icon "button" at bounding box center [1399, 144] width 23 height 23
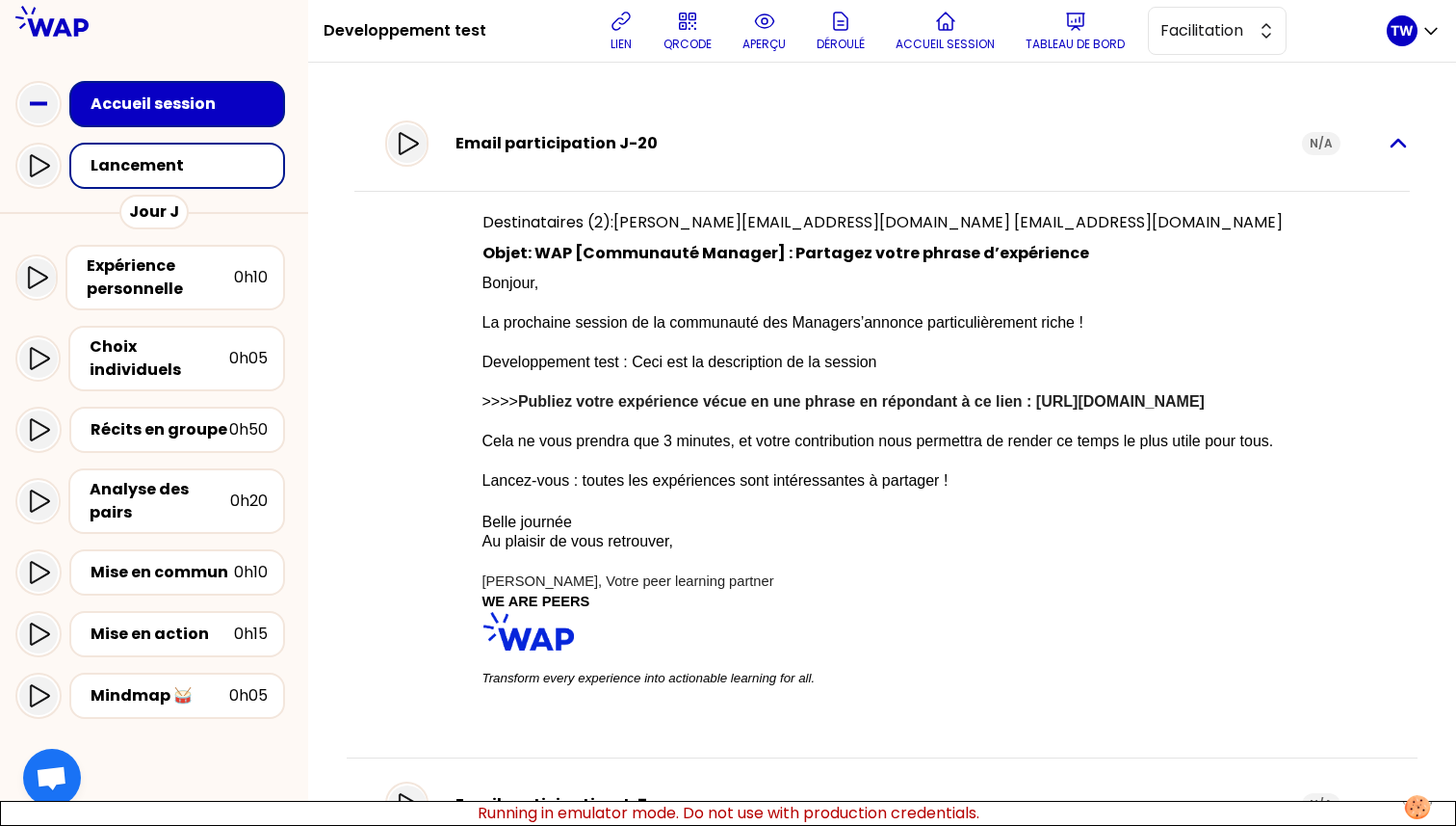
click at [1387, 151] on icon "button" at bounding box center [1399, 144] width 23 height 23
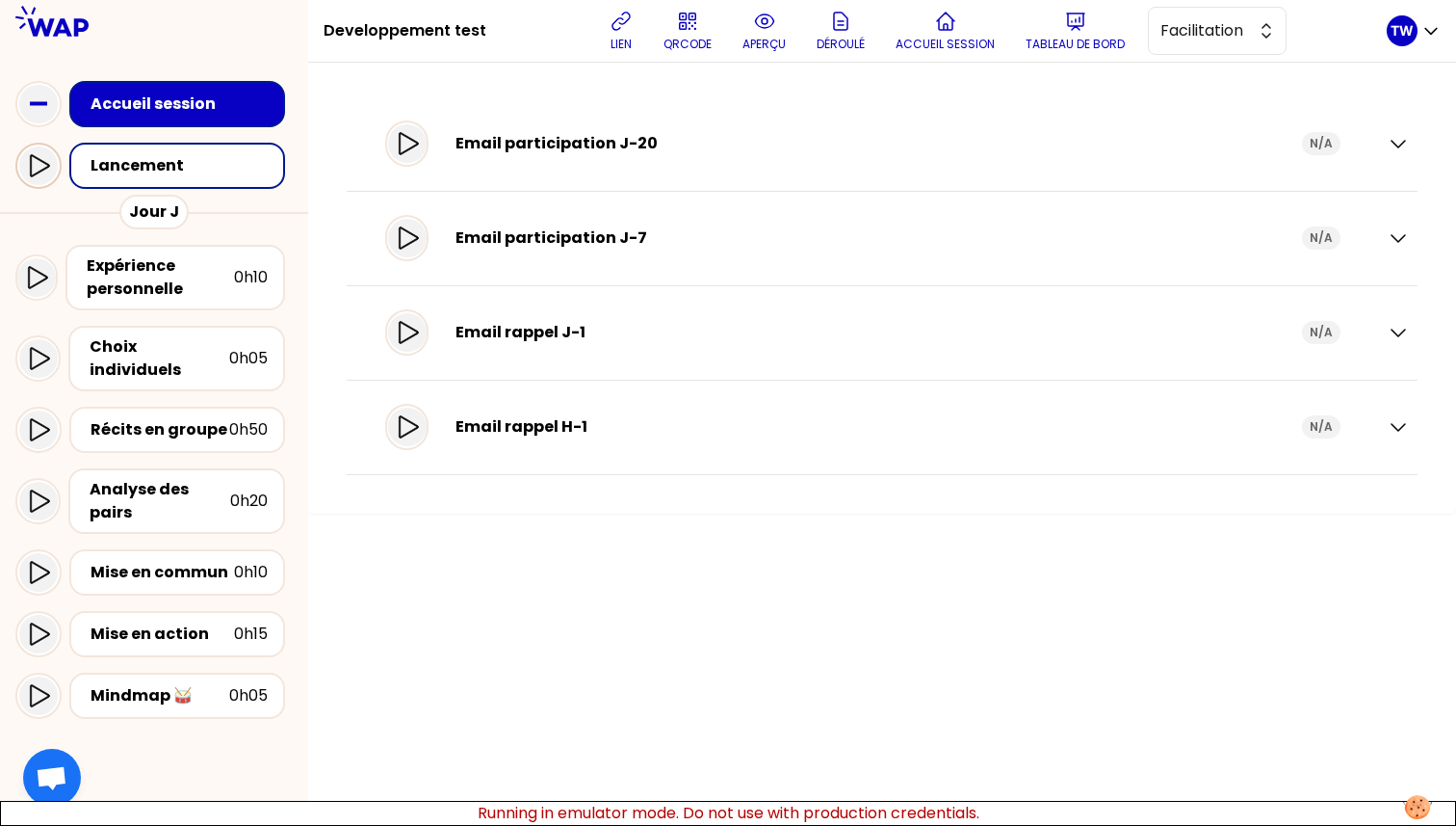
click at [28, 169] on icon at bounding box center [39, 165] width 23 height 23
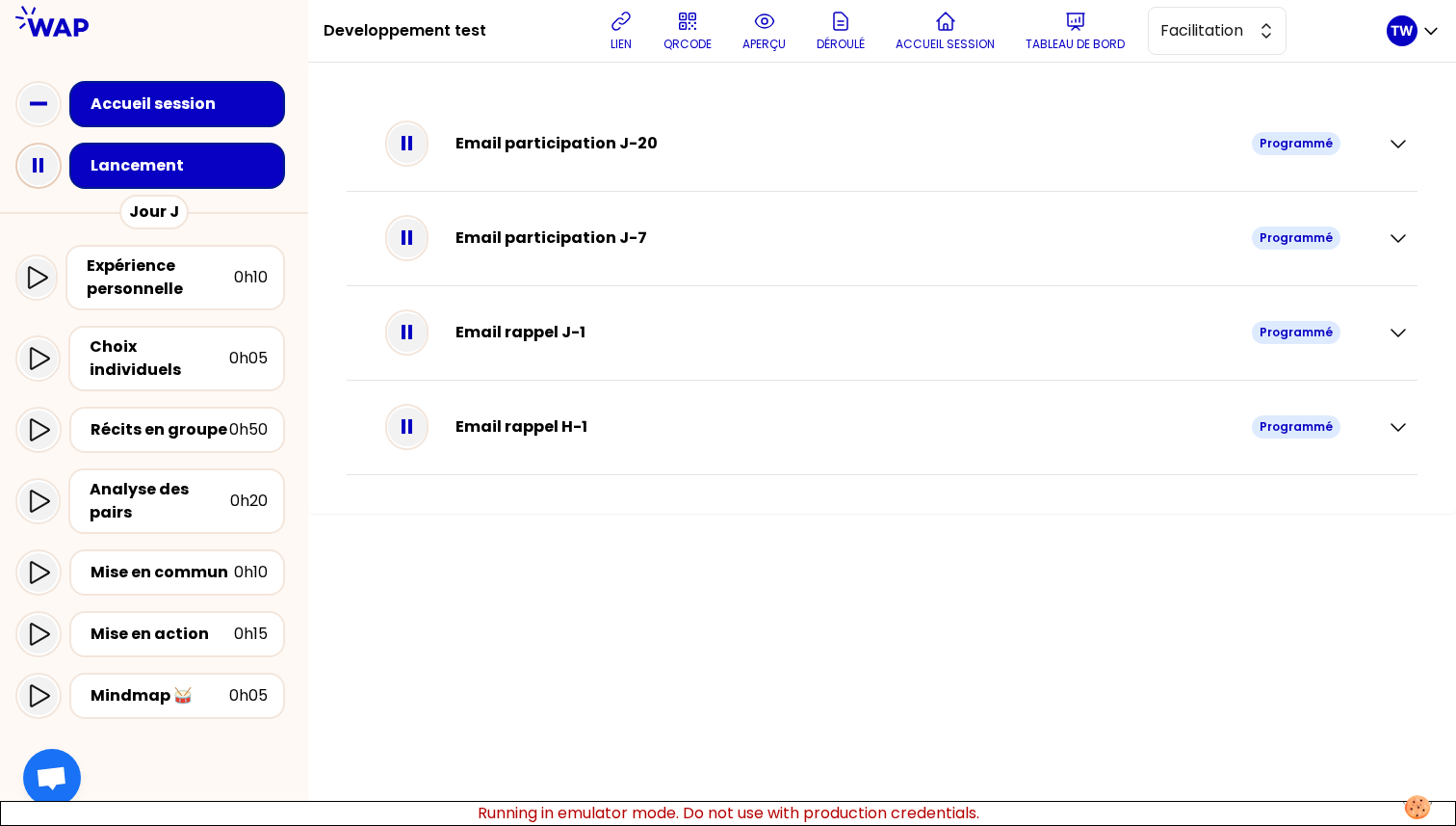
click at [31, 163] on icon at bounding box center [39, 166] width 39 height 39
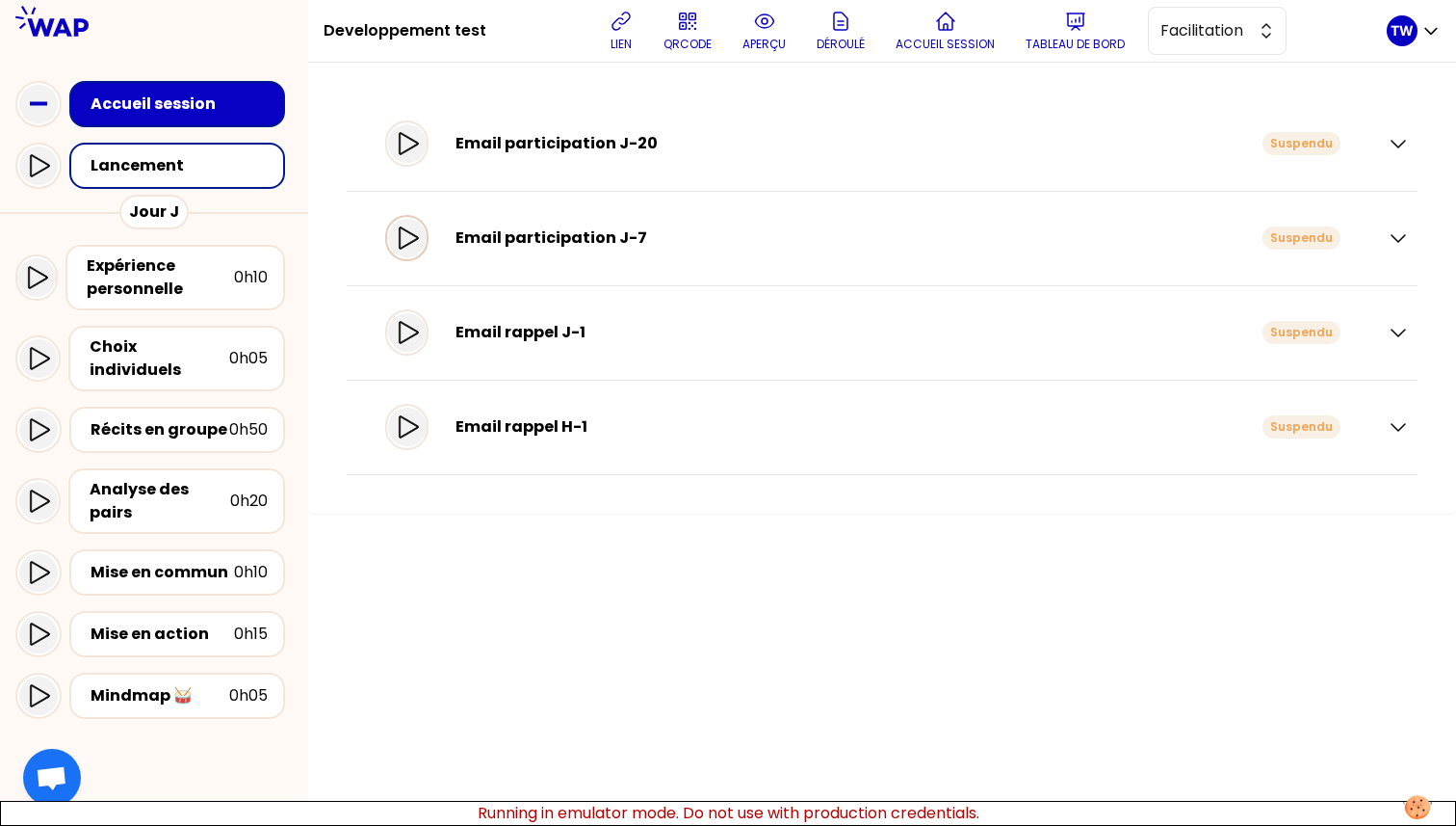
click at [418, 244] on icon at bounding box center [408, 237] width 19 height 22
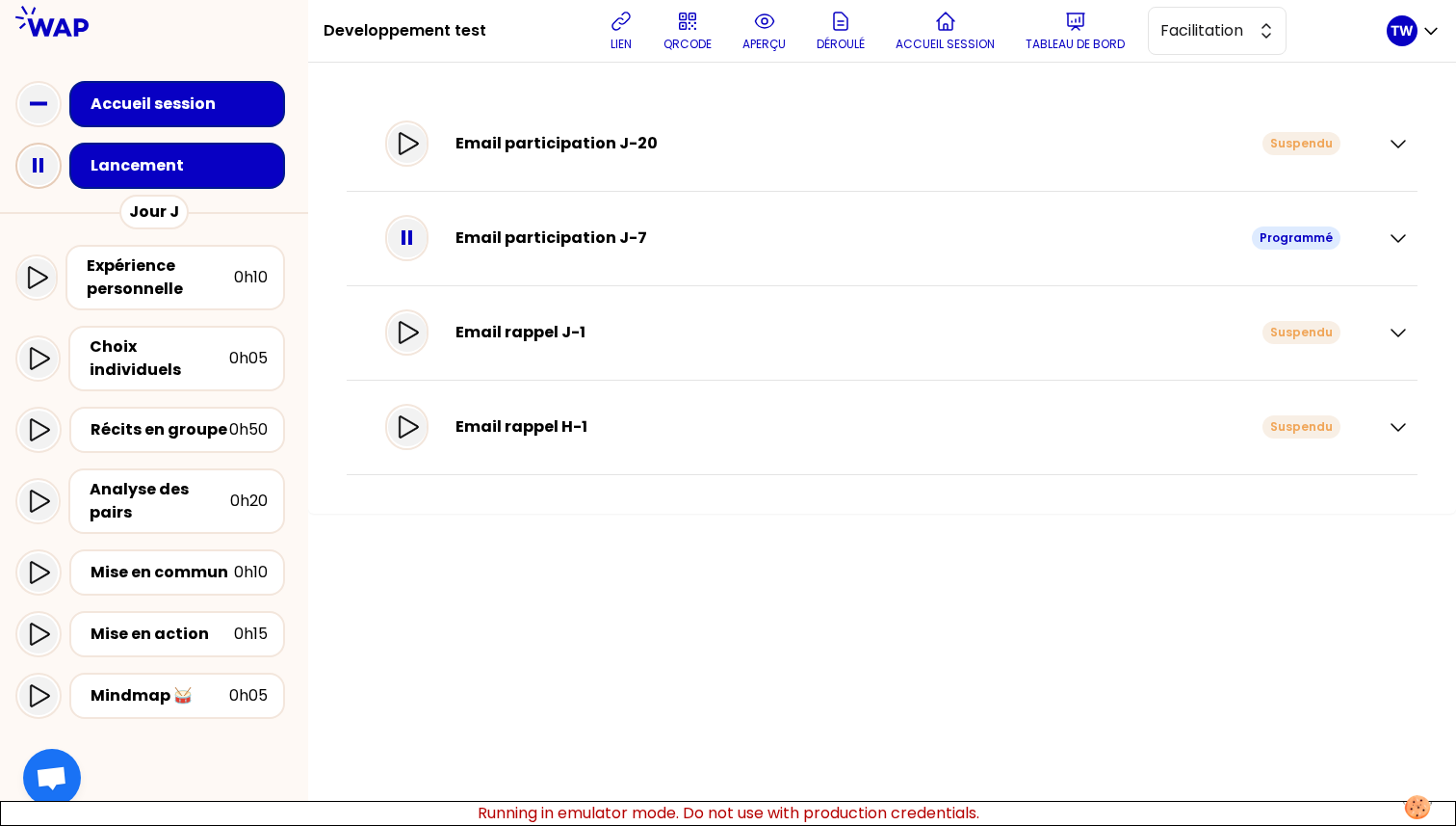
click at [40, 170] on rect at bounding box center [42, 164] width 4 height 15
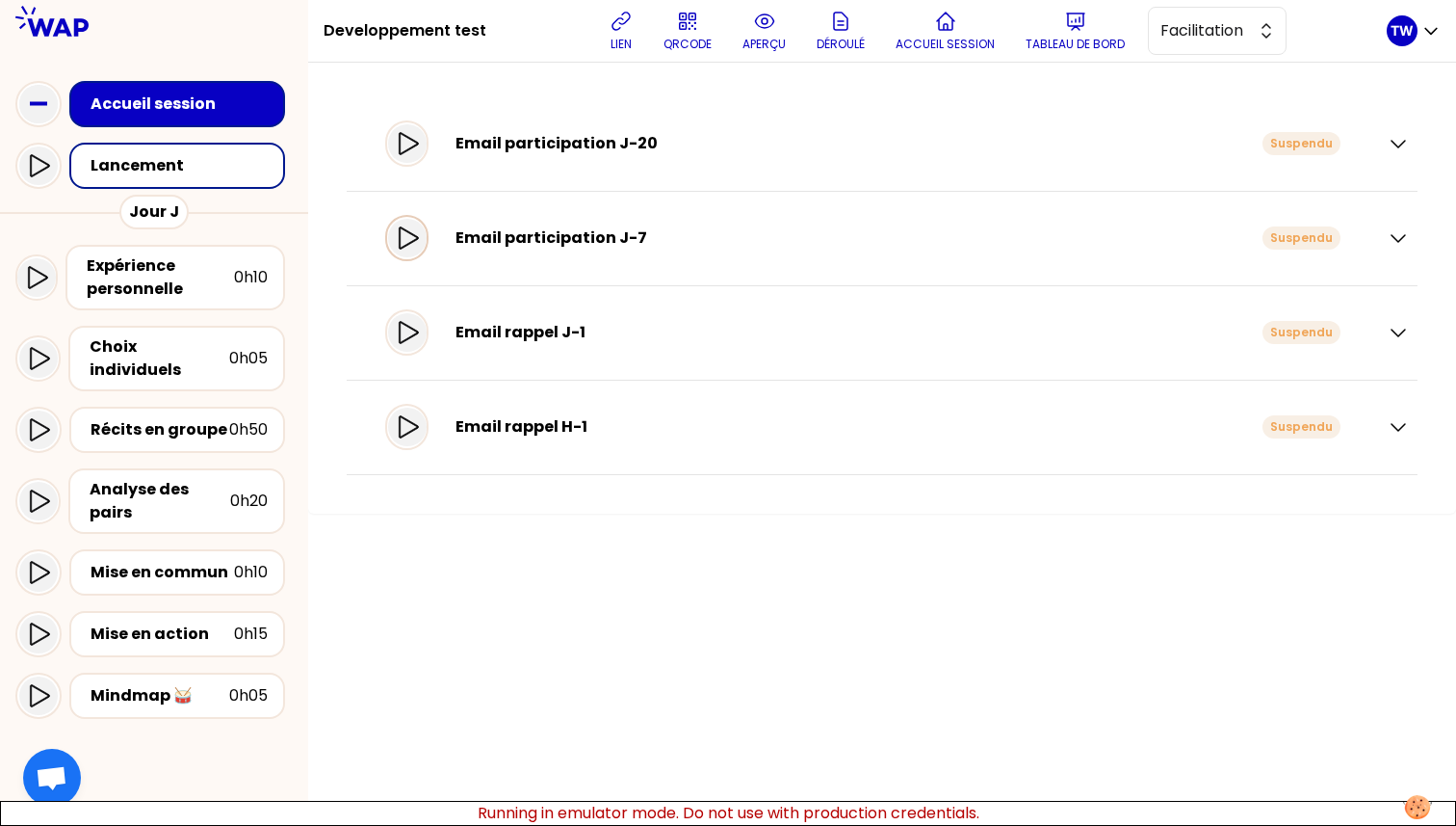
click at [419, 237] on icon at bounding box center [408, 238] width 23 height 23
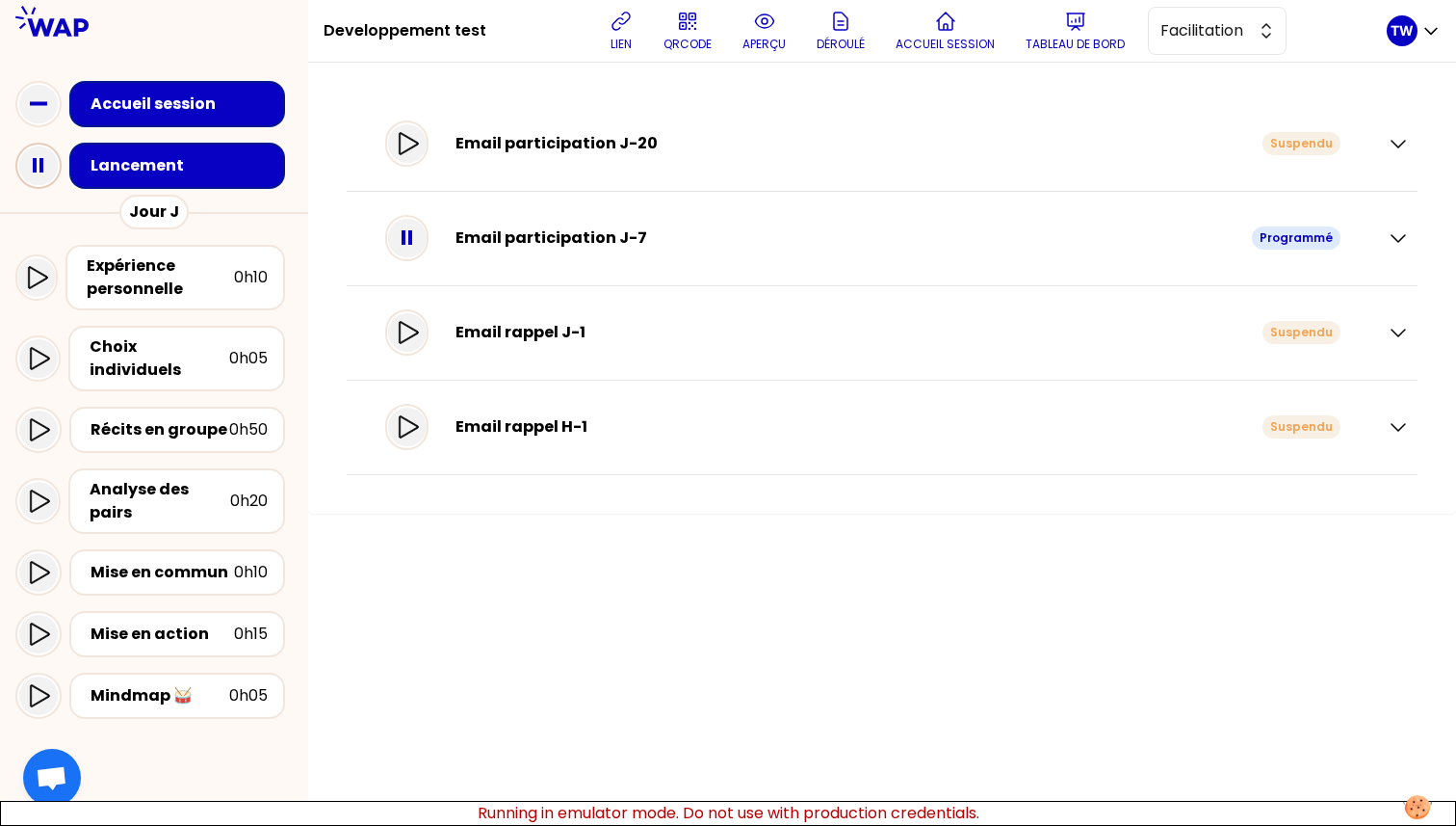
click at [43, 173] on icon at bounding box center [39, 166] width 39 height 39
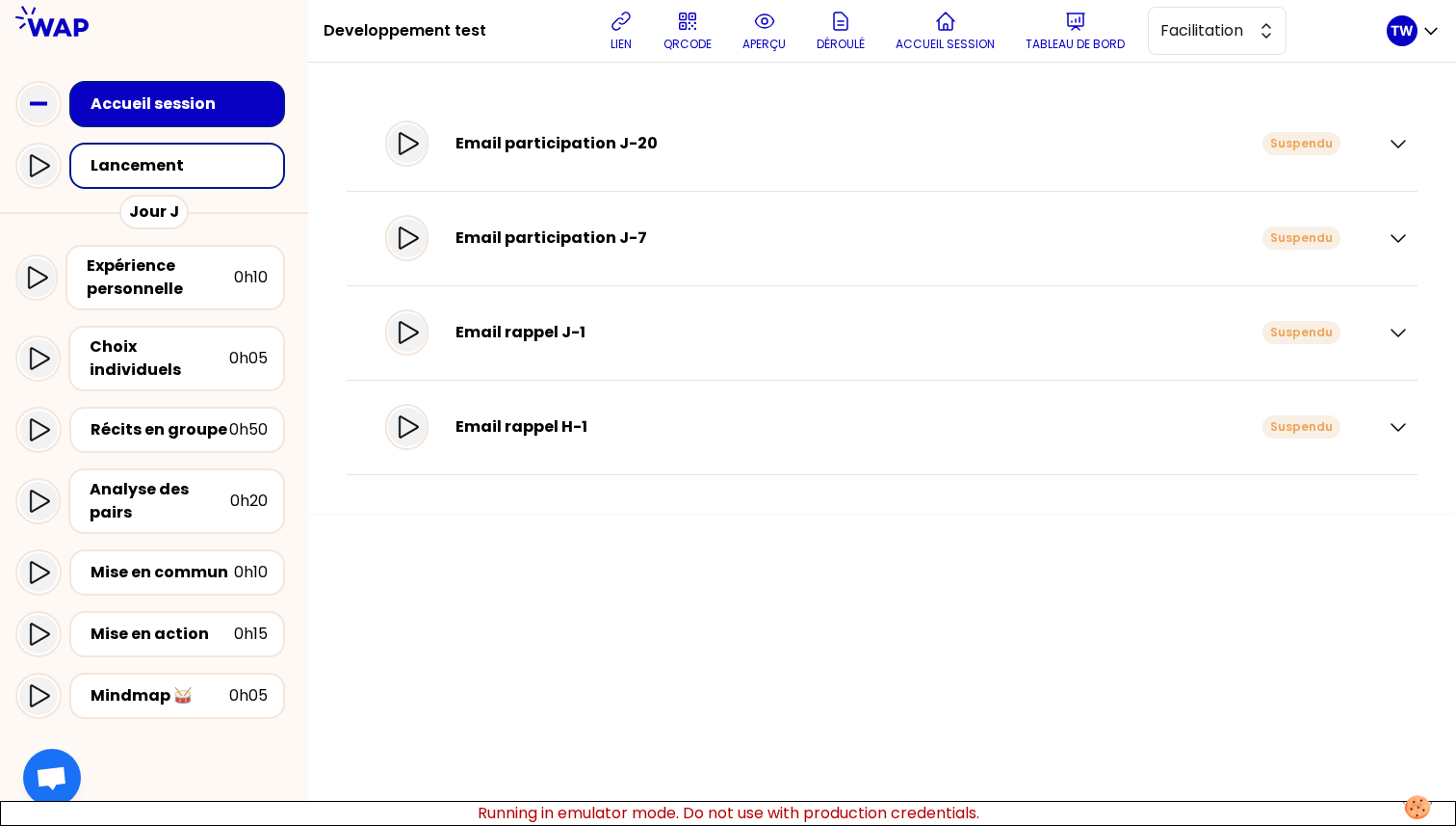
click at [421, 263] on div "Email participation J-7 Suspendu" at bounding box center [870, 237] width 971 height 54
click at [419, 240] on icon at bounding box center [408, 238] width 23 height 23
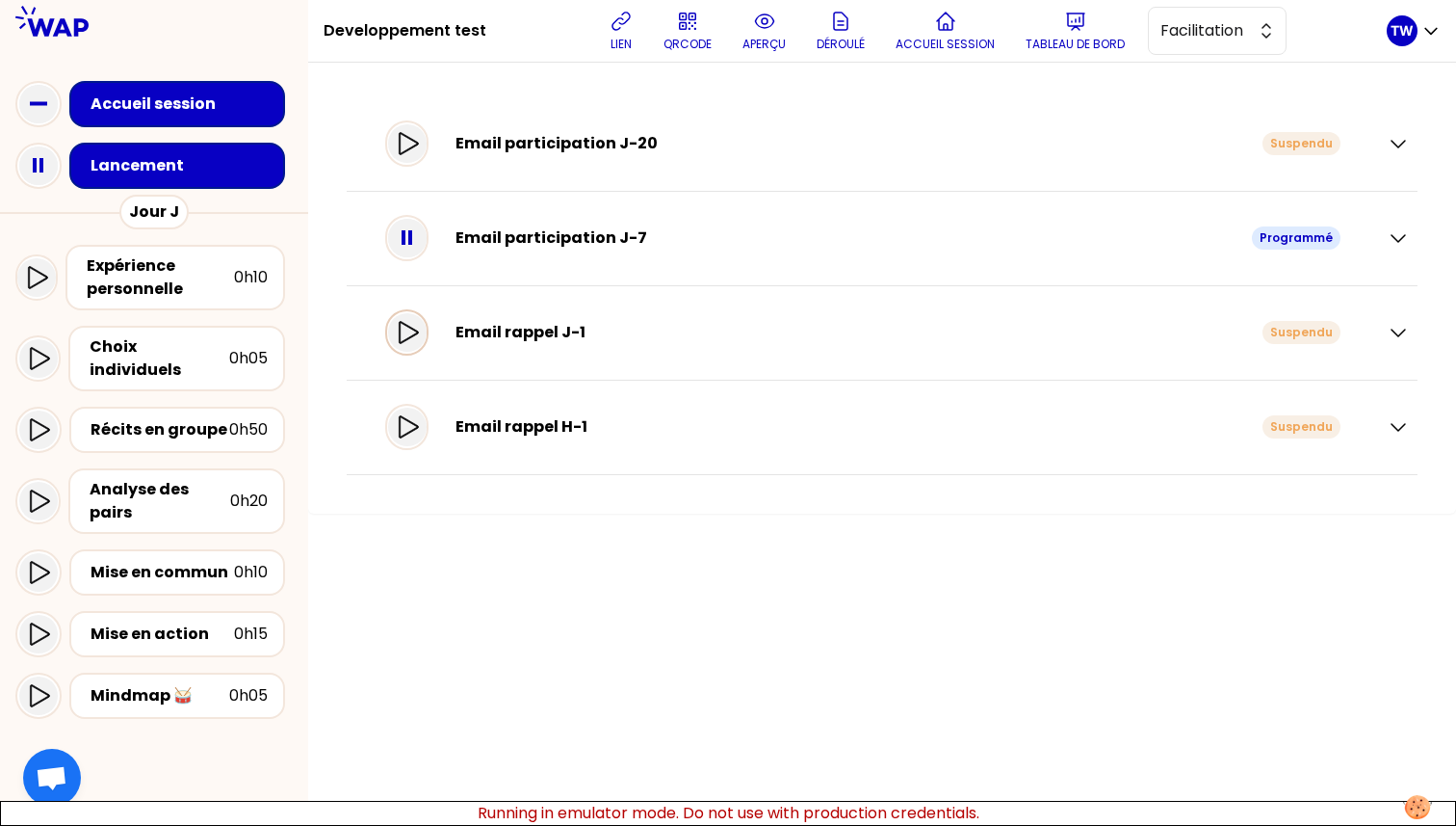
click at [419, 343] on icon at bounding box center [408, 333] width 23 height 23
click at [42, 165] on rect at bounding box center [42, 164] width 4 height 15
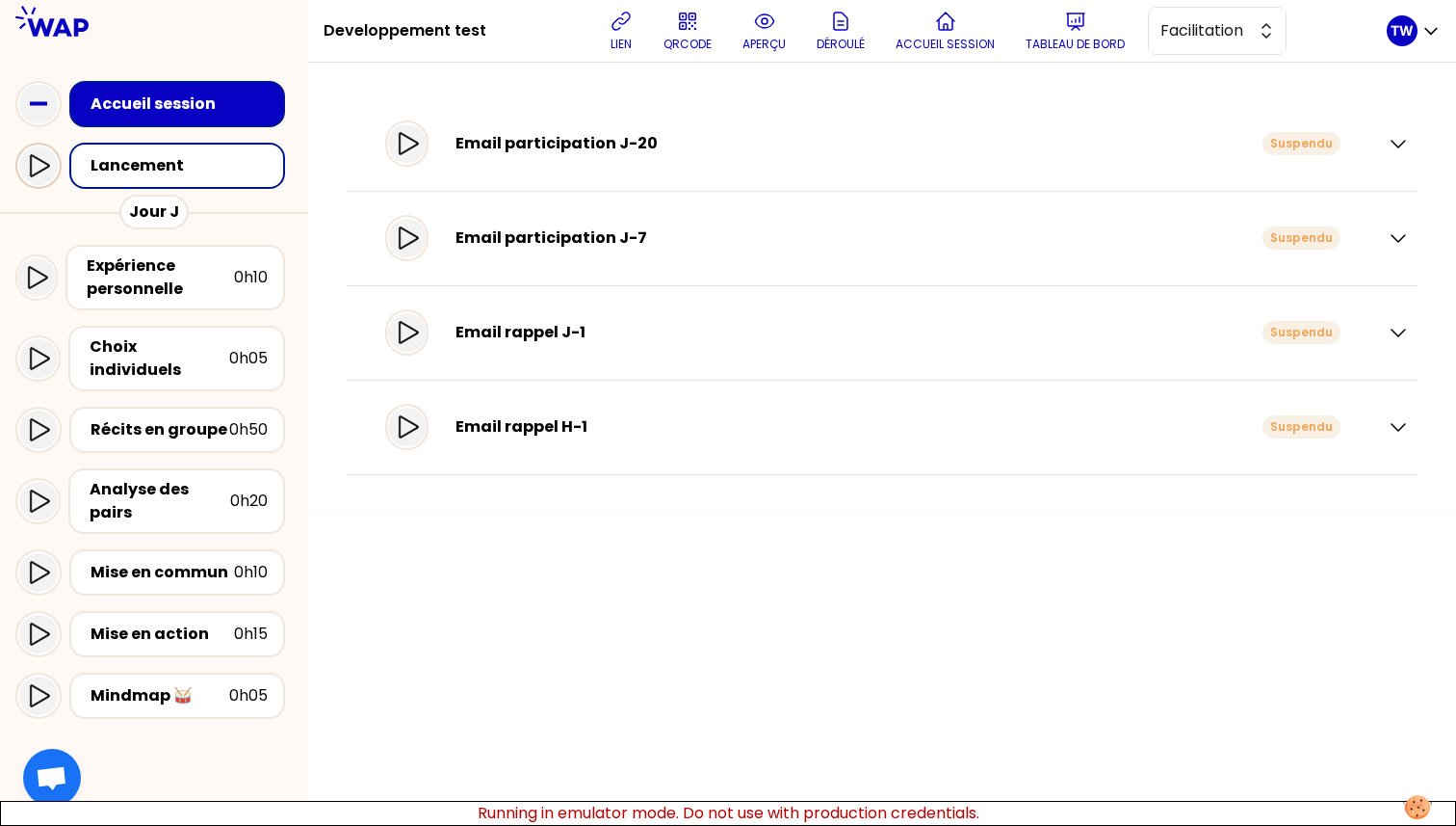
click at [19, 177] on div at bounding box center [39, 166] width 47 height 47
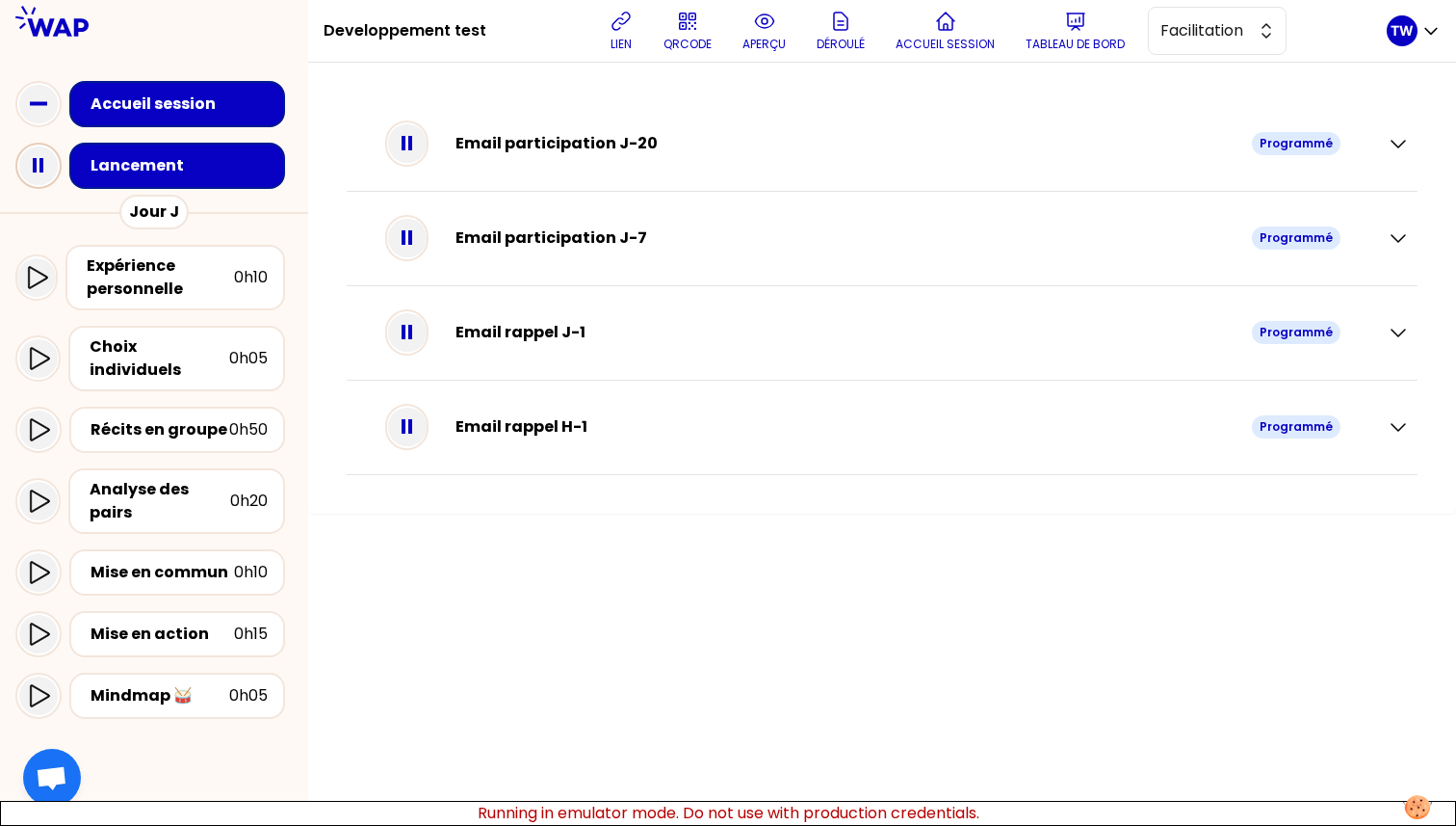
click at [26, 173] on icon at bounding box center [39, 166] width 39 height 39
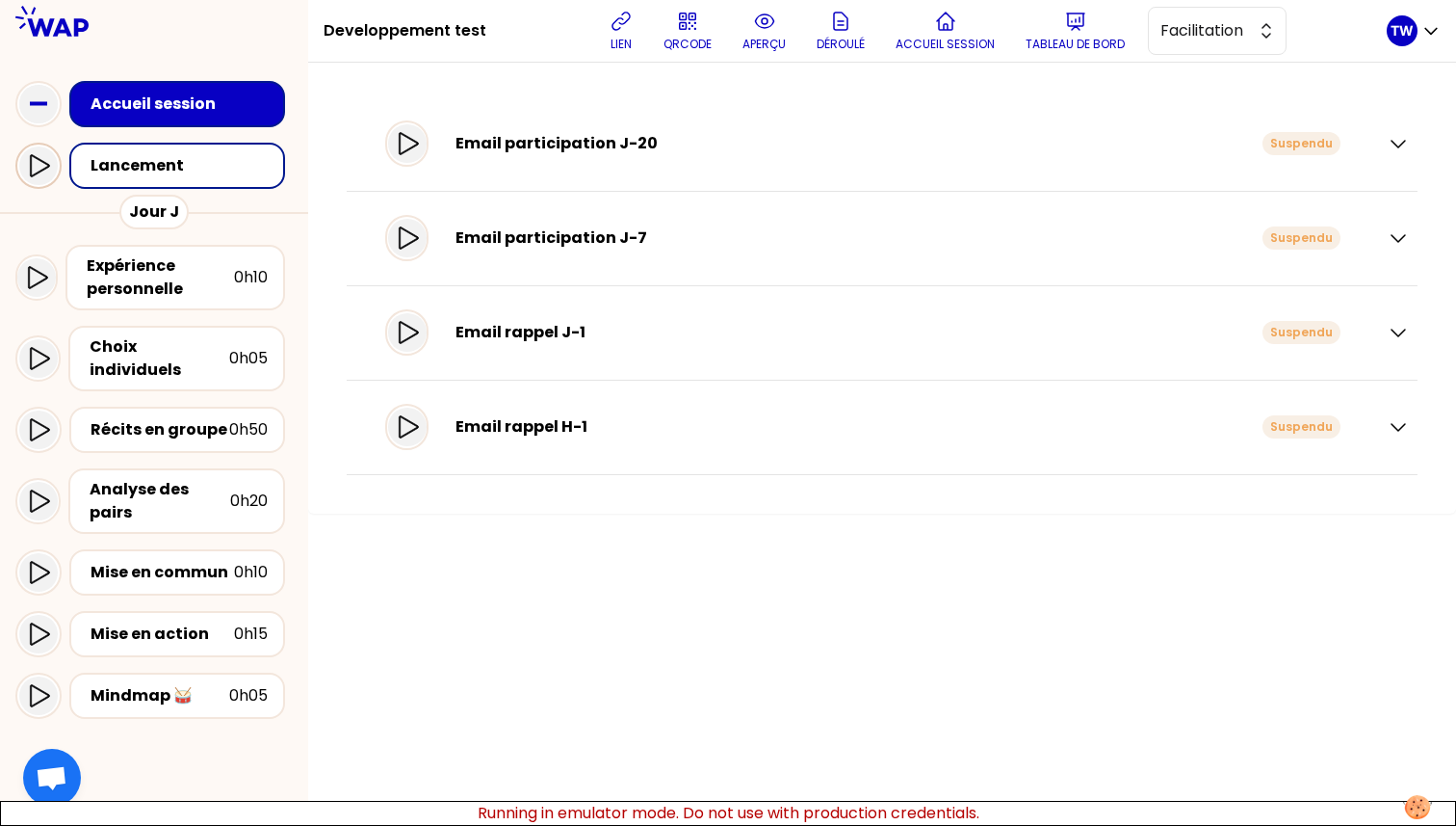
click at [42, 170] on icon at bounding box center [39, 165] width 23 height 23
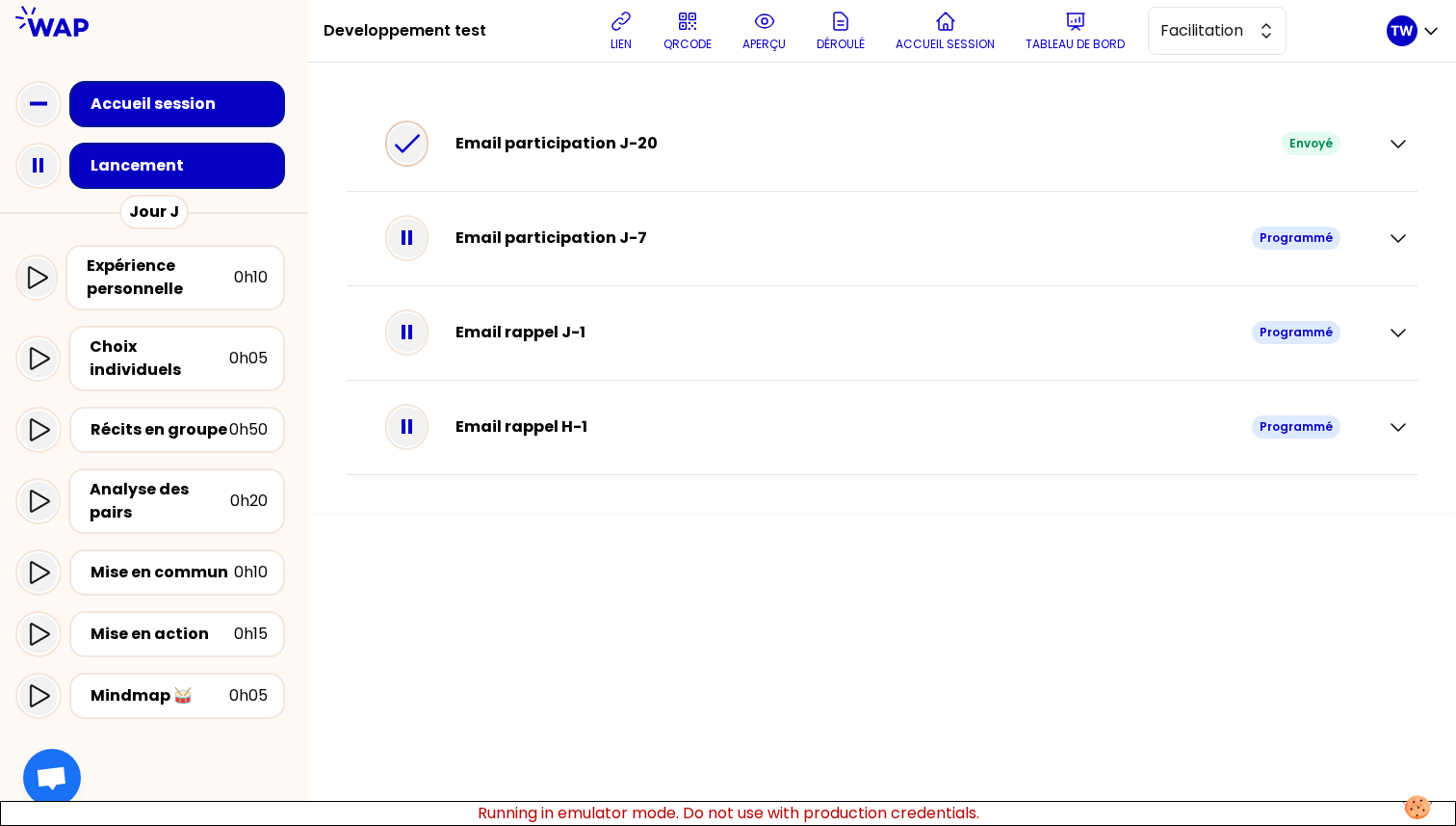
click at [426, 150] on icon at bounding box center [408, 144] width 39 height 39
click at [426, 139] on icon at bounding box center [408, 144] width 39 height 39
click at [422, 143] on icon at bounding box center [408, 144] width 39 height 39
click at [1398, 144] on icon "button" at bounding box center [1399, 144] width 23 height 23
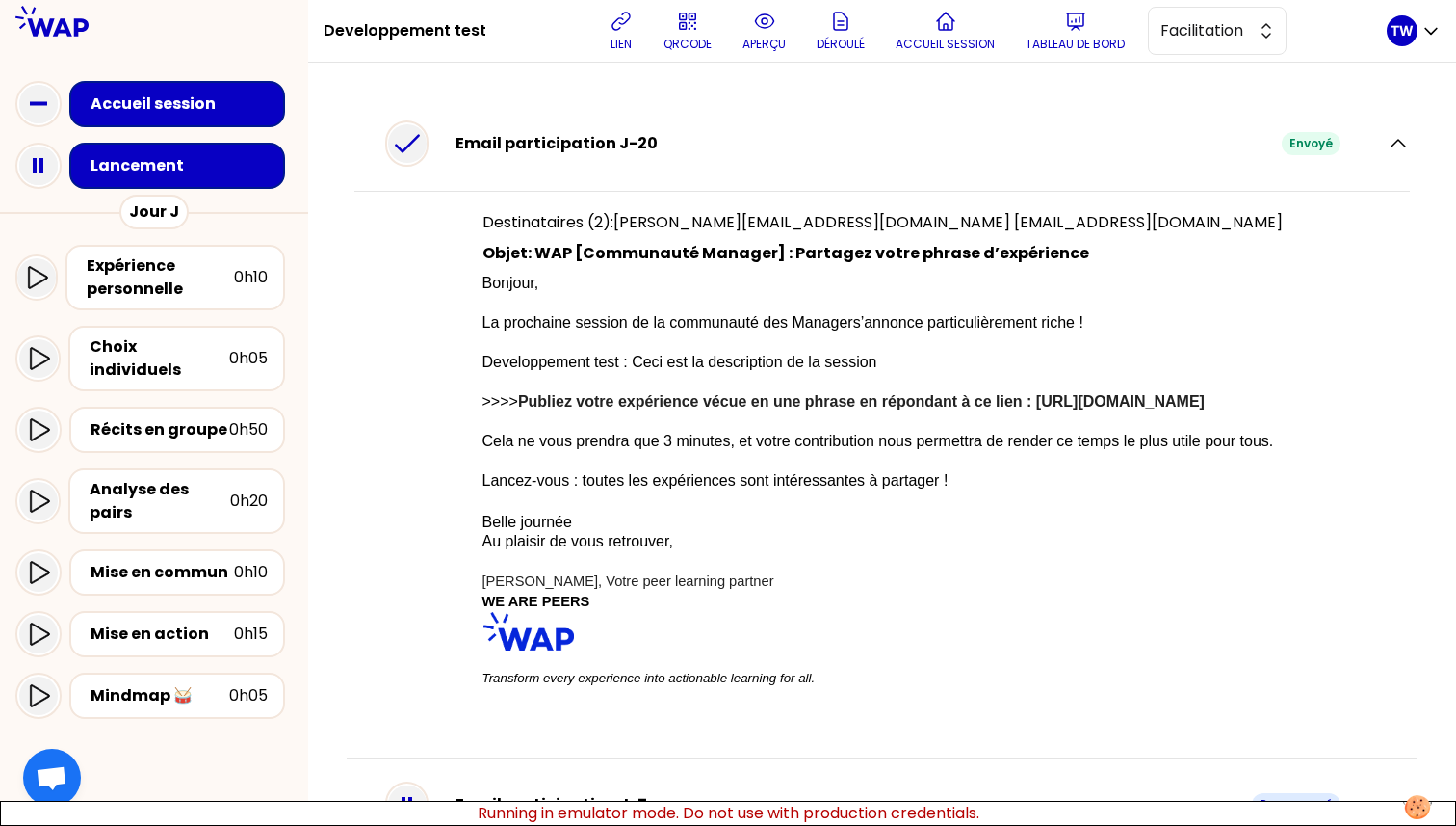
scroll to position [12, 0]
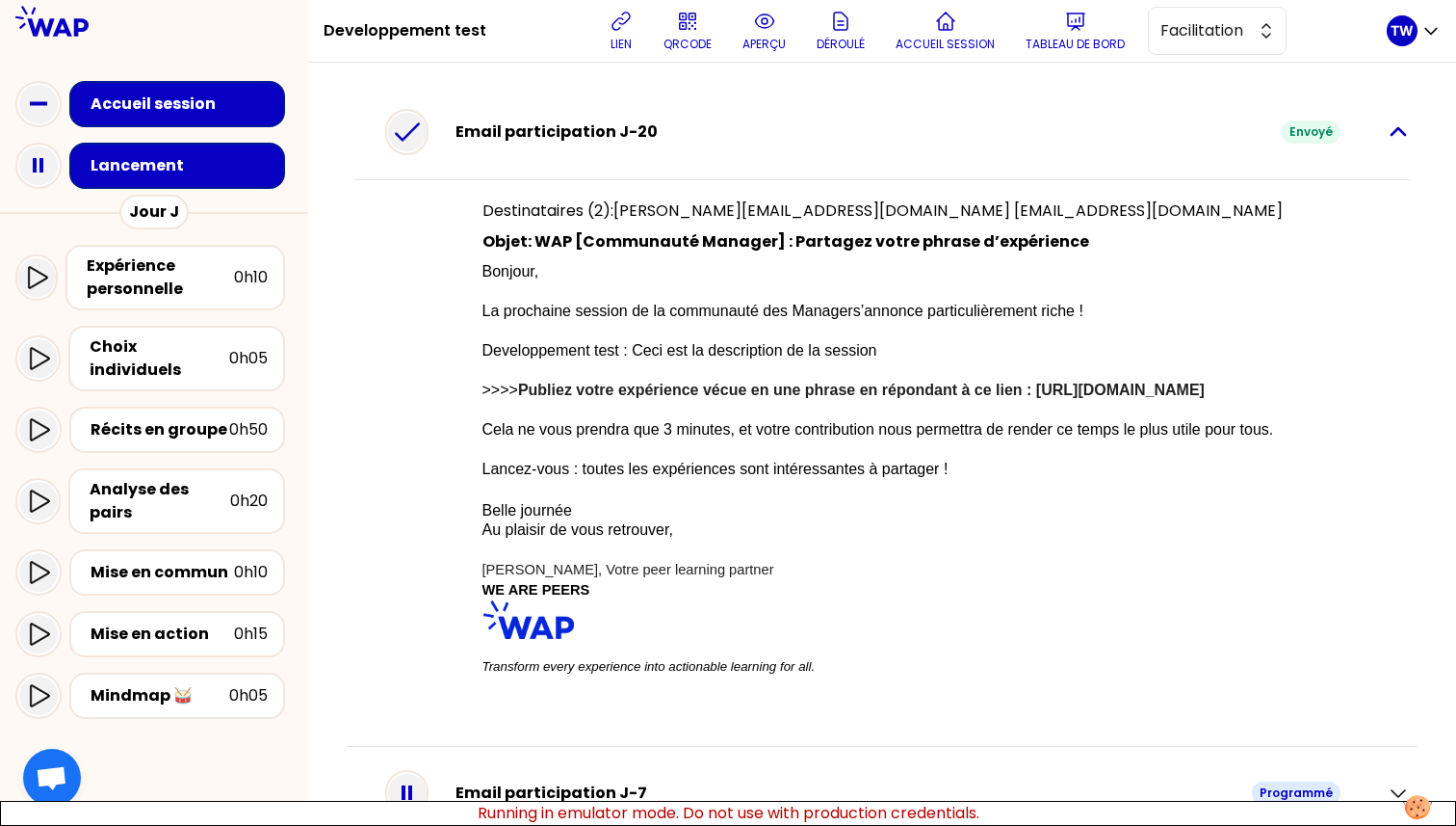
click at [1392, 139] on icon "button" at bounding box center [1399, 132] width 23 height 23
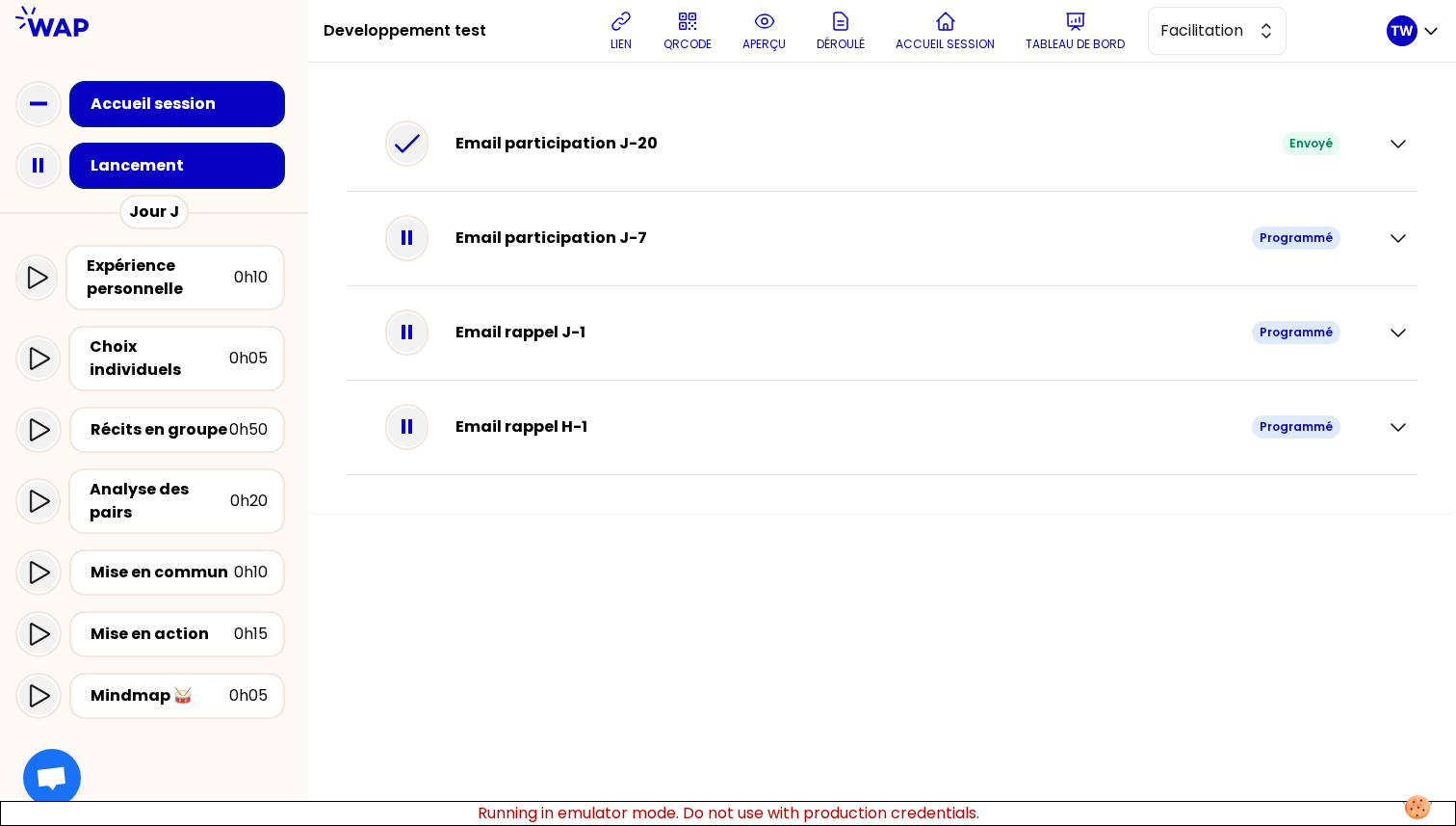
click at [1373, 135] on div "Email participation J-20 Envoyé" at bounding box center [881, 144] width 1055 height 54
click at [1391, 135] on icon "button" at bounding box center [1399, 144] width 23 height 23
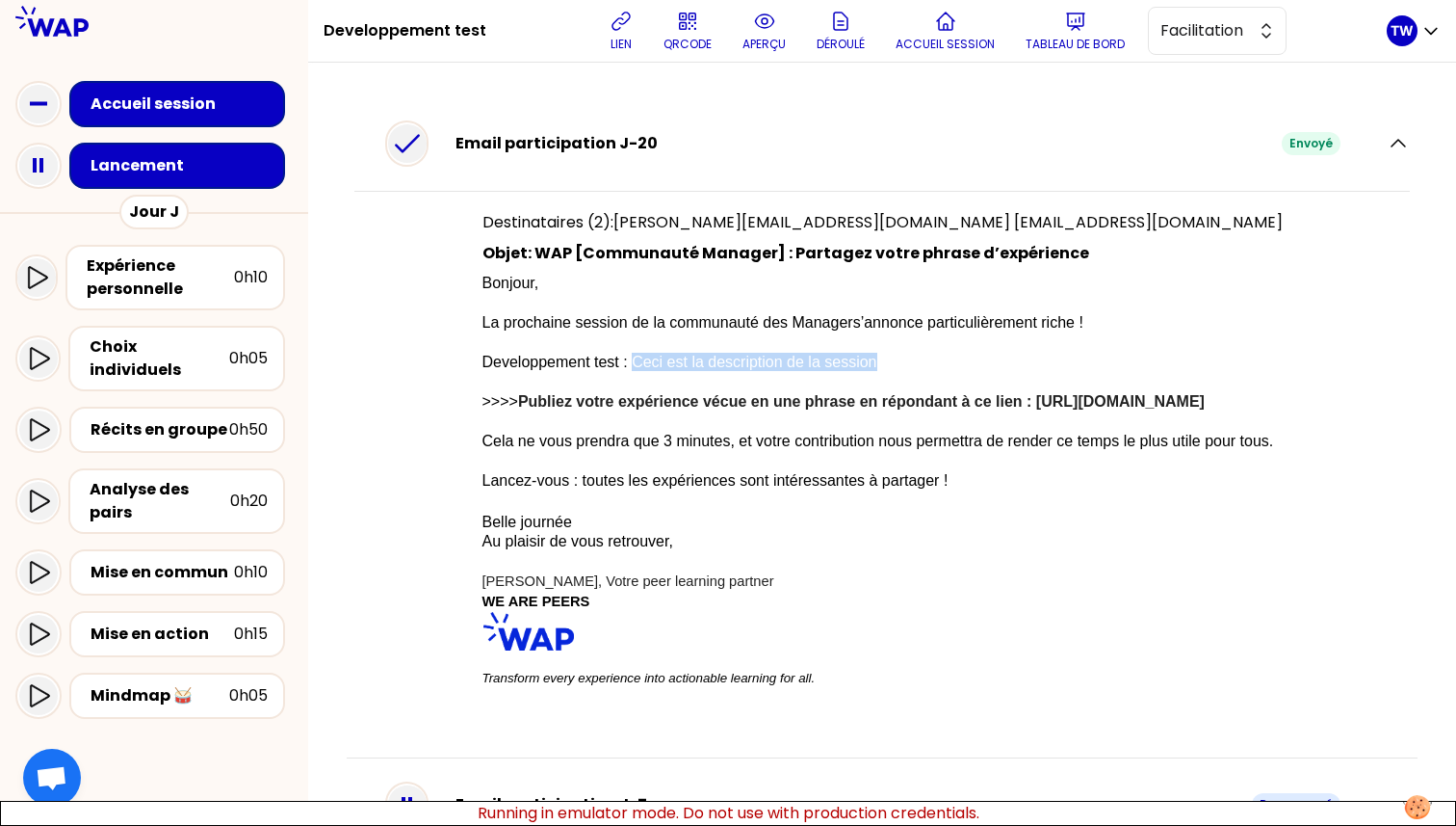
drag, startPoint x: 811, startPoint y: 360, endPoint x: 565, endPoint y: 360, distance: 246.0
click at [565, 360] on p "Developpement test : Ceci est la description de la session" at bounding box center [882, 361] width 800 height 18
click at [1397, 151] on div "Email participation J-20 Envoyé Destinataires (2): marie-solveig@wearepeers.com…" at bounding box center [882, 427] width 1071 height 661
click at [1391, 143] on icon "button" at bounding box center [1399, 144] width 23 height 23
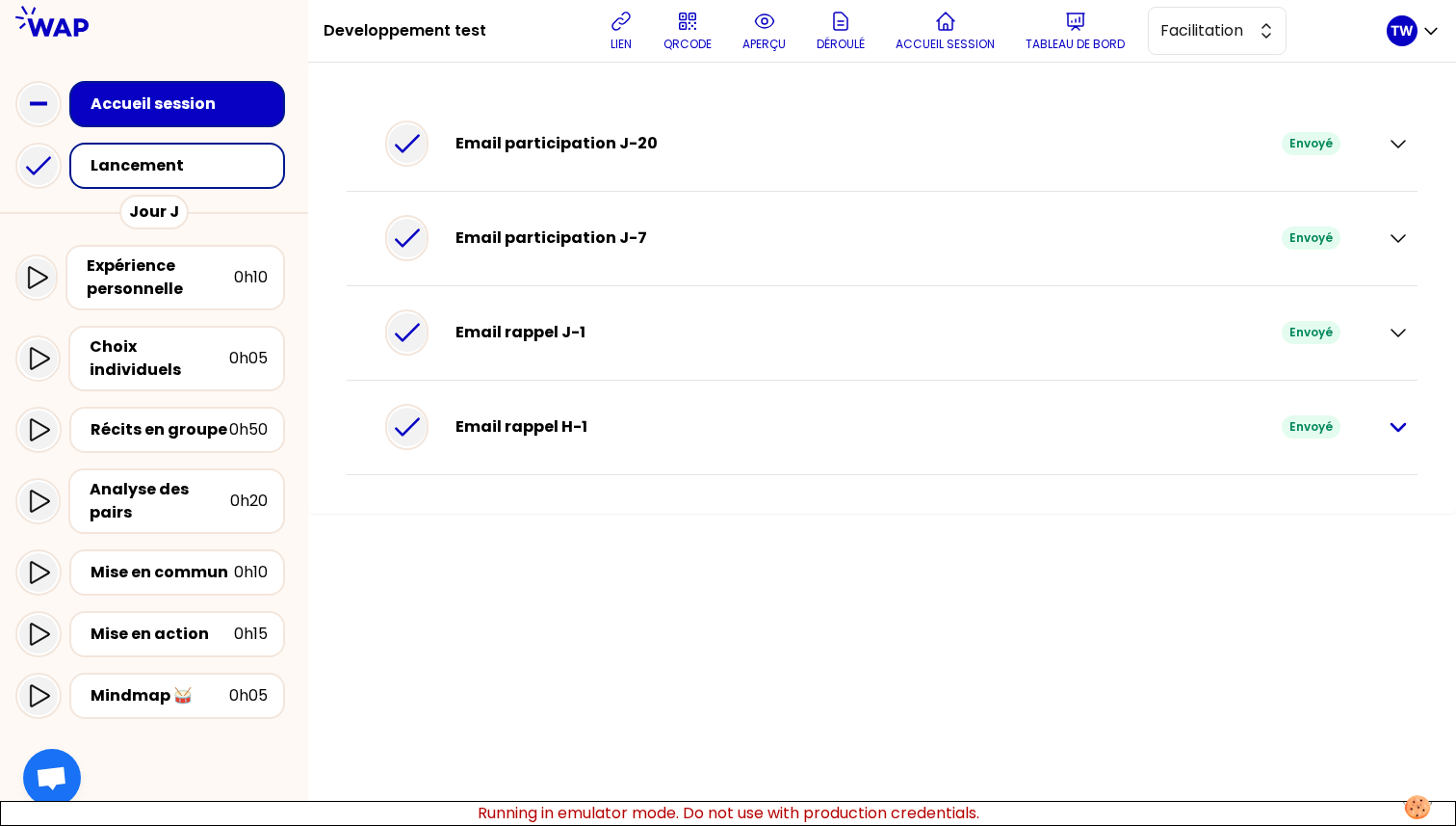
click at [1401, 434] on icon "button" at bounding box center [1399, 427] width 23 height 23
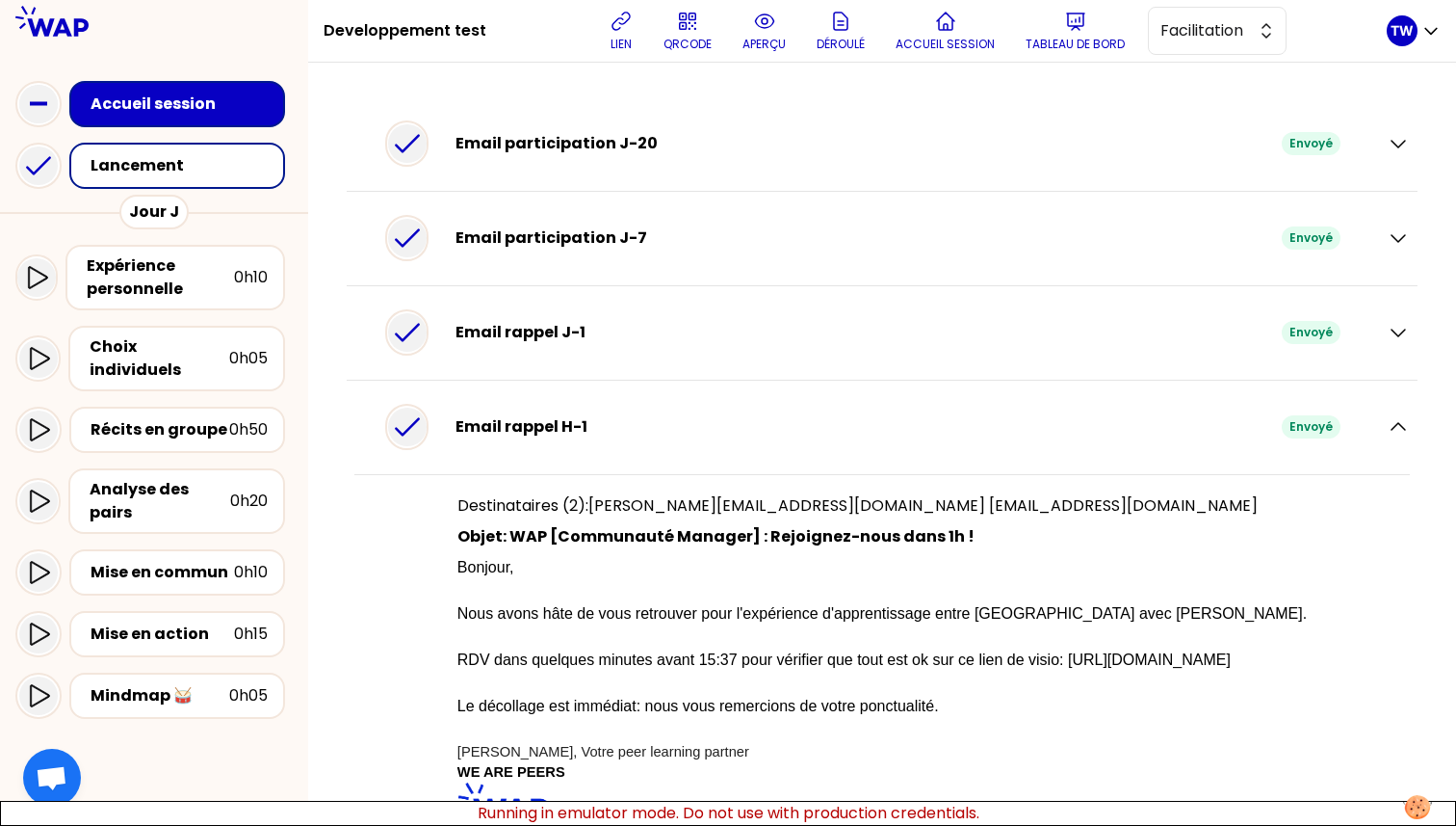
click at [737, 126] on div "Email participation J-20 Envoyé" at bounding box center [893, 144] width 912 height 39
click at [728, 150] on div "Email participation J-20" at bounding box center [869, 144] width 827 height 23
click at [1392, 425] on icon "button" at bounding box center [1399, 426] width 14 height 7
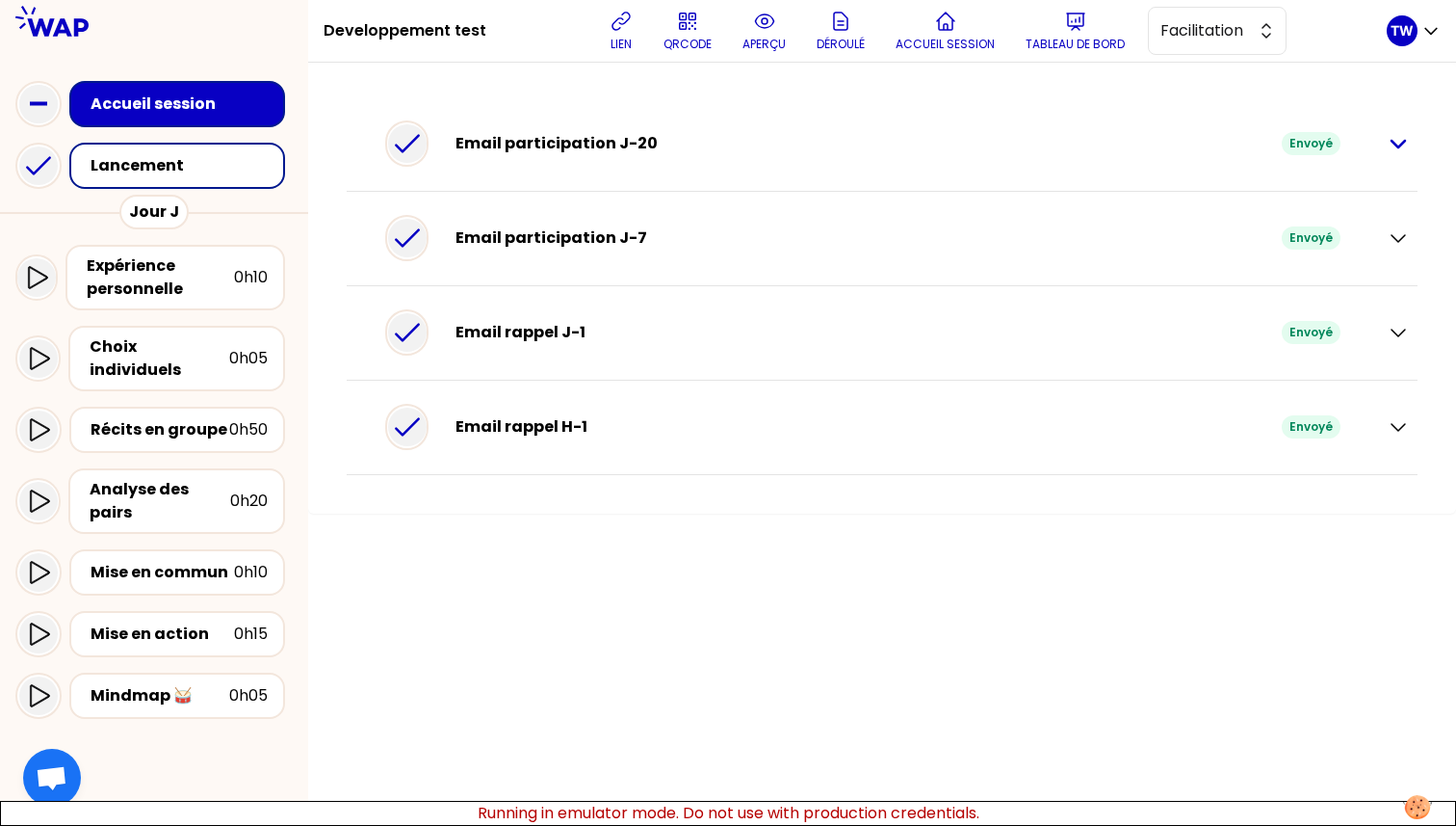
click at [1392, 147] on icon "button" at bounding box center [1399, 144] width 23 height 23
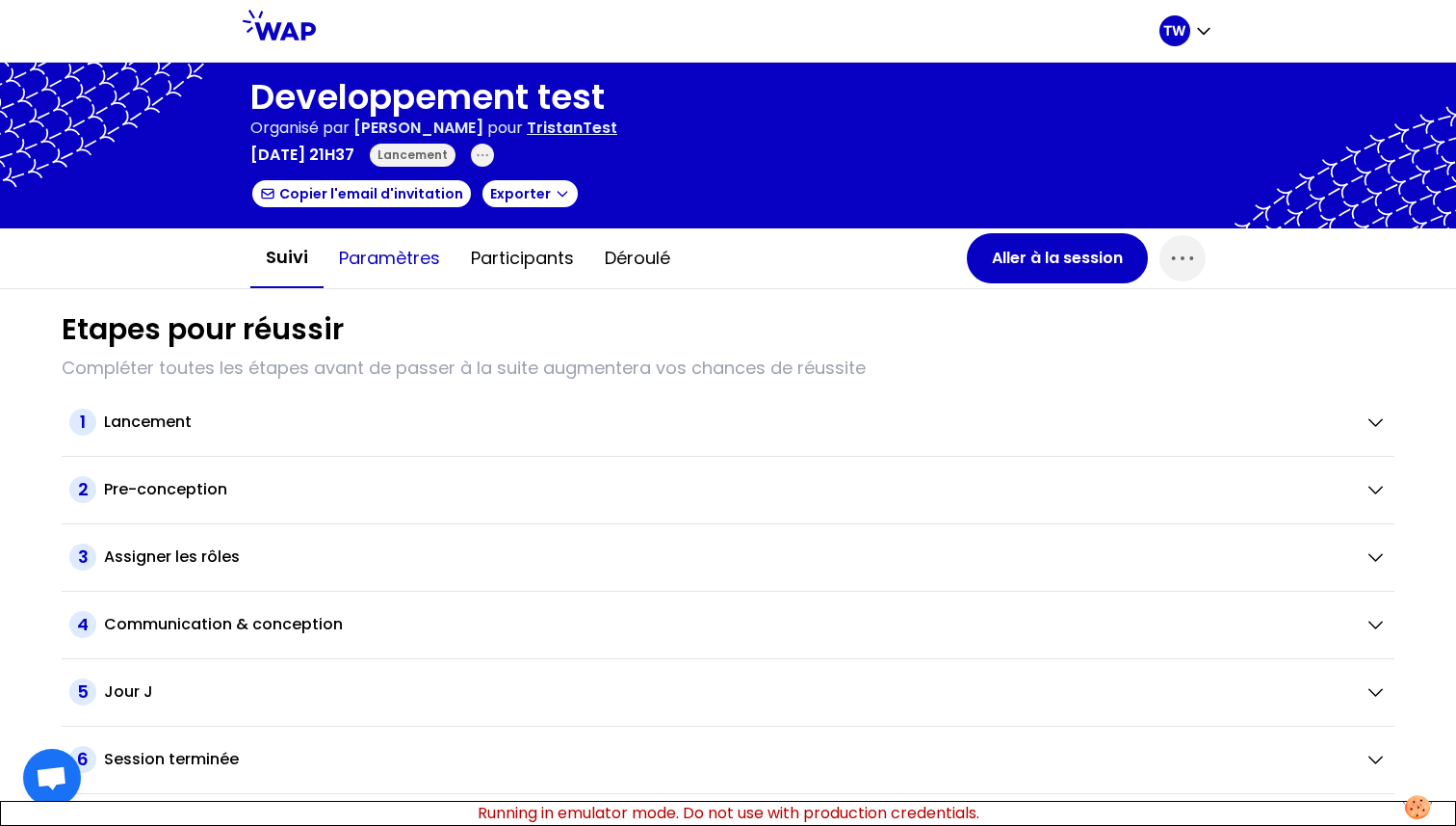
click at [376, 258] on button "Paramètres" at bounding box center [390, 258] width 132 height 57
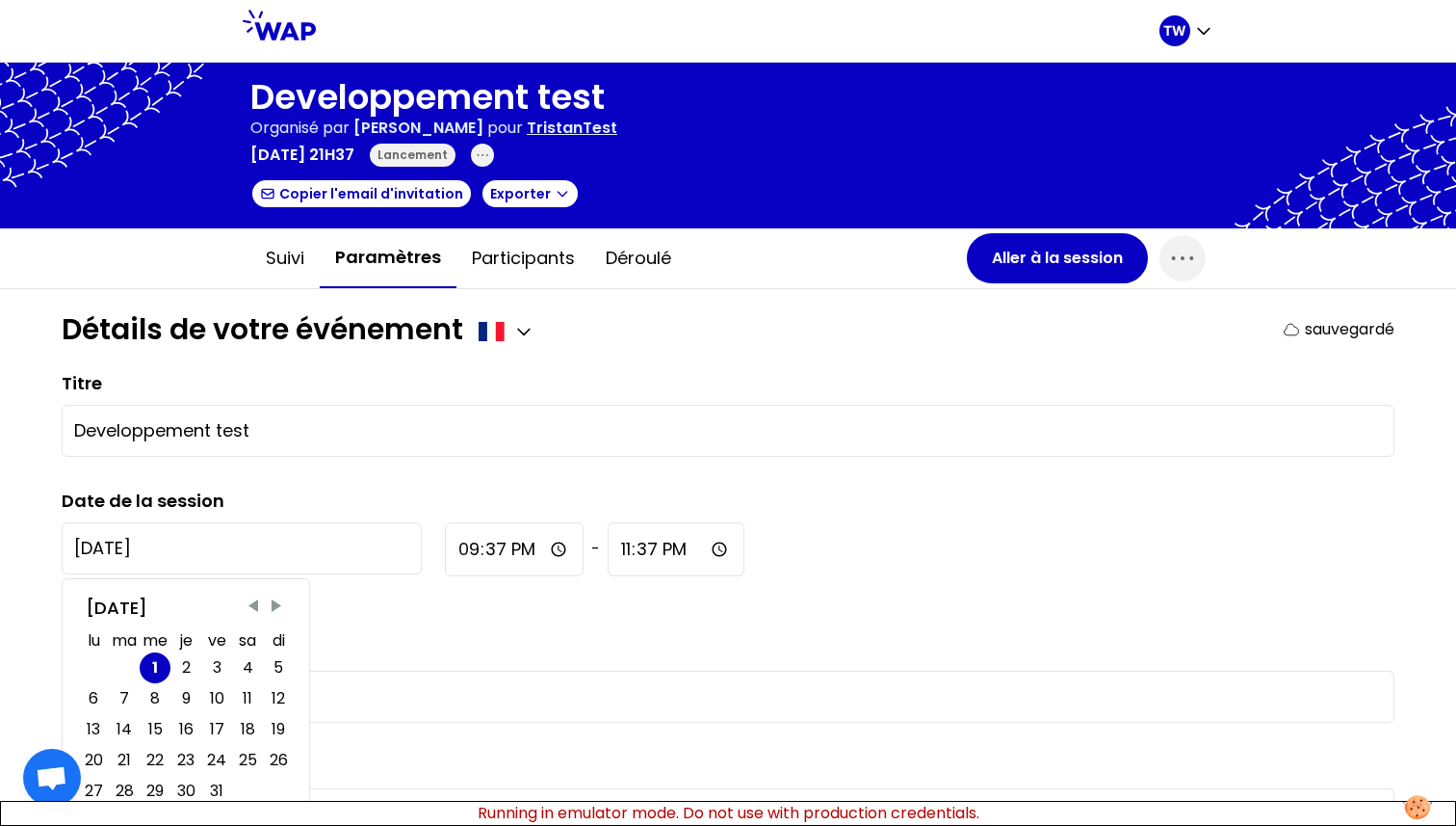
click at [131, 552] on input "[DATE]" at bounding box center [241, 548] width 360 height 52
click at [258, 607] on span "Previous Month" at bounding box center [254, 606] width 19 height 19
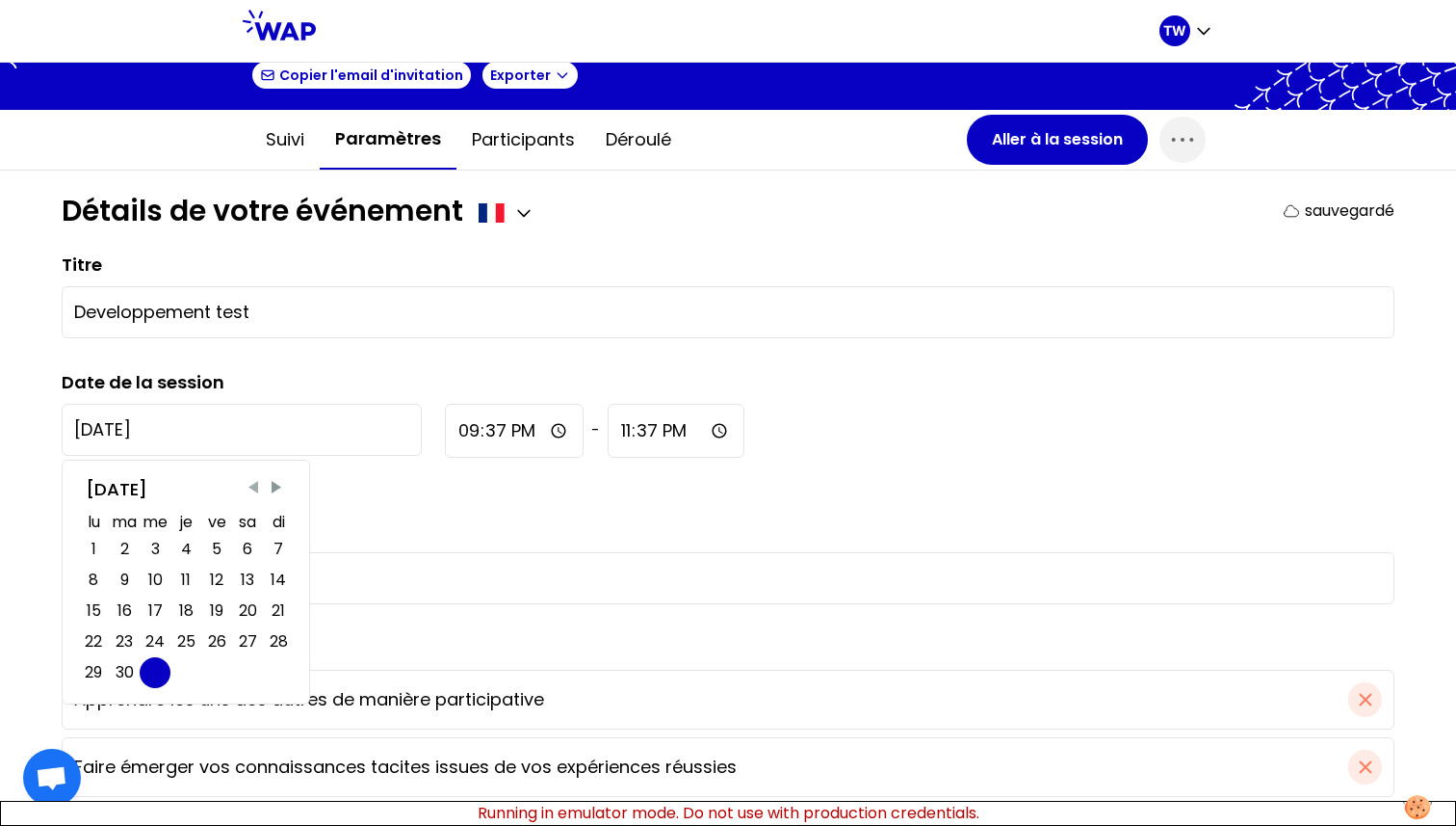
scroll to position [132, 0]
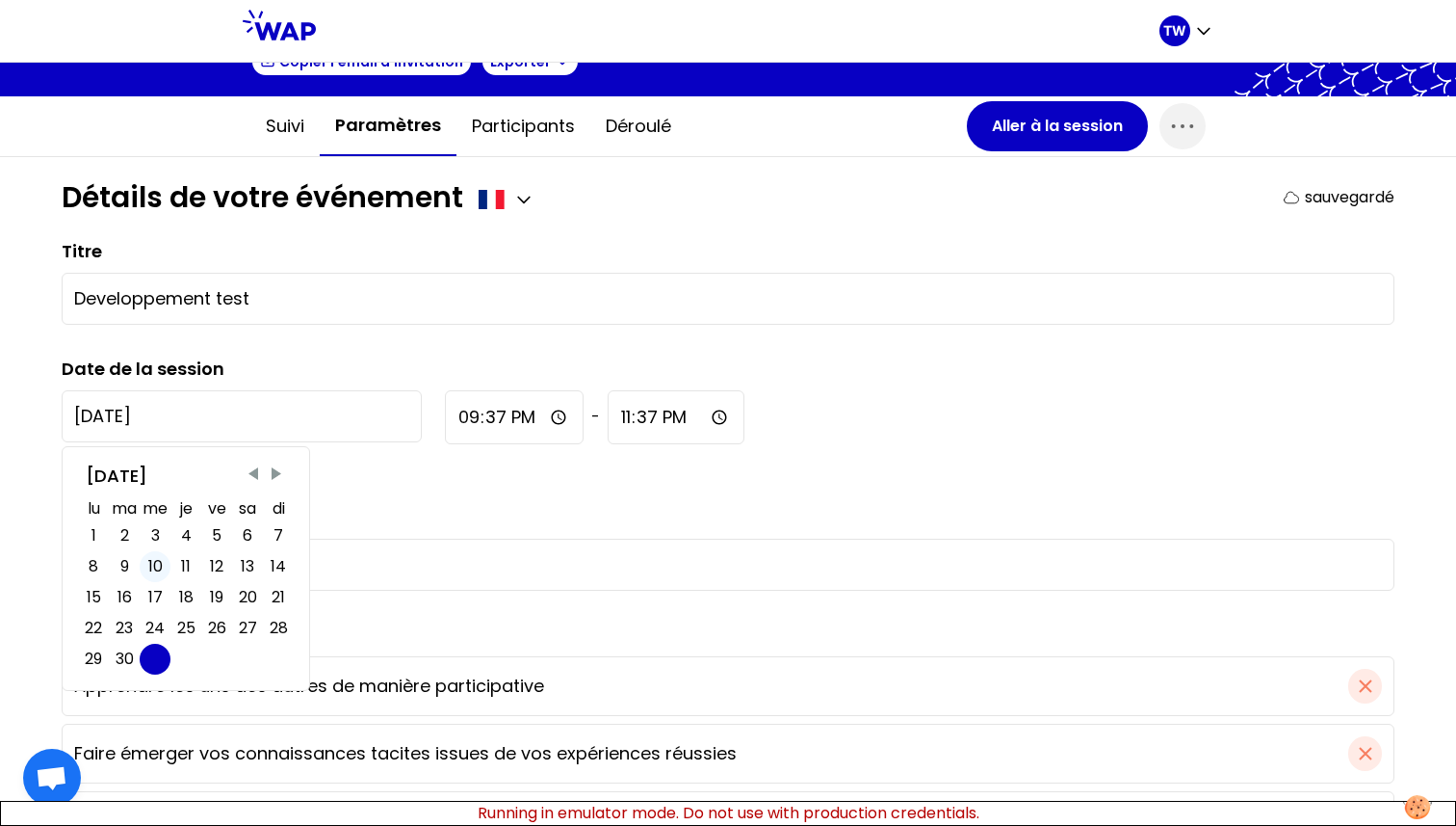
click at [149, 564] on div "10" at bounding box center [156, 566] width 15 height 23
type input "[DATE]"
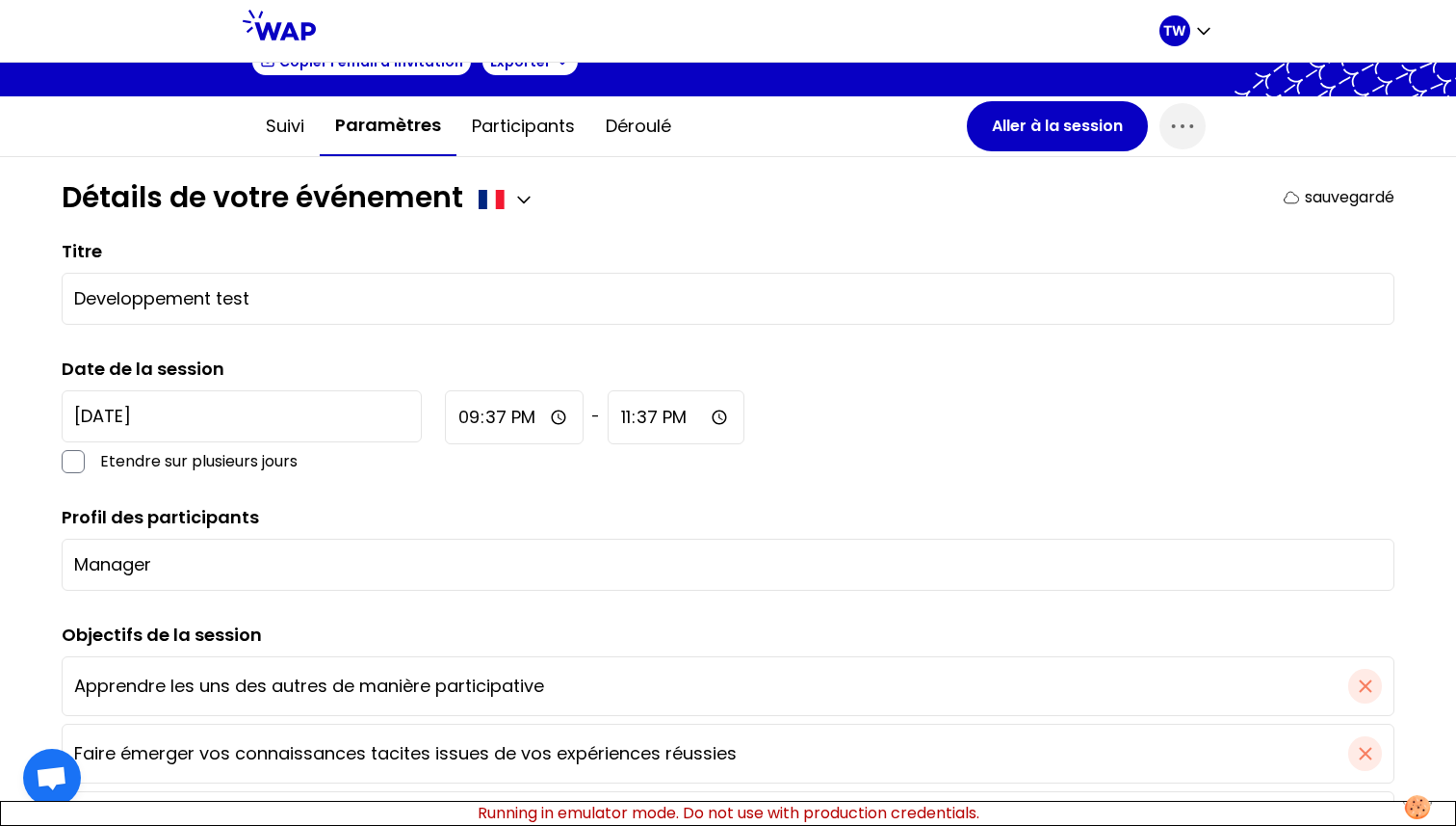
click at [704, 405] on div "[DATE] Etendre sur plusieurs jours 21:37 - 23:37" at bounding box center [728, 431] width 1333 height 83
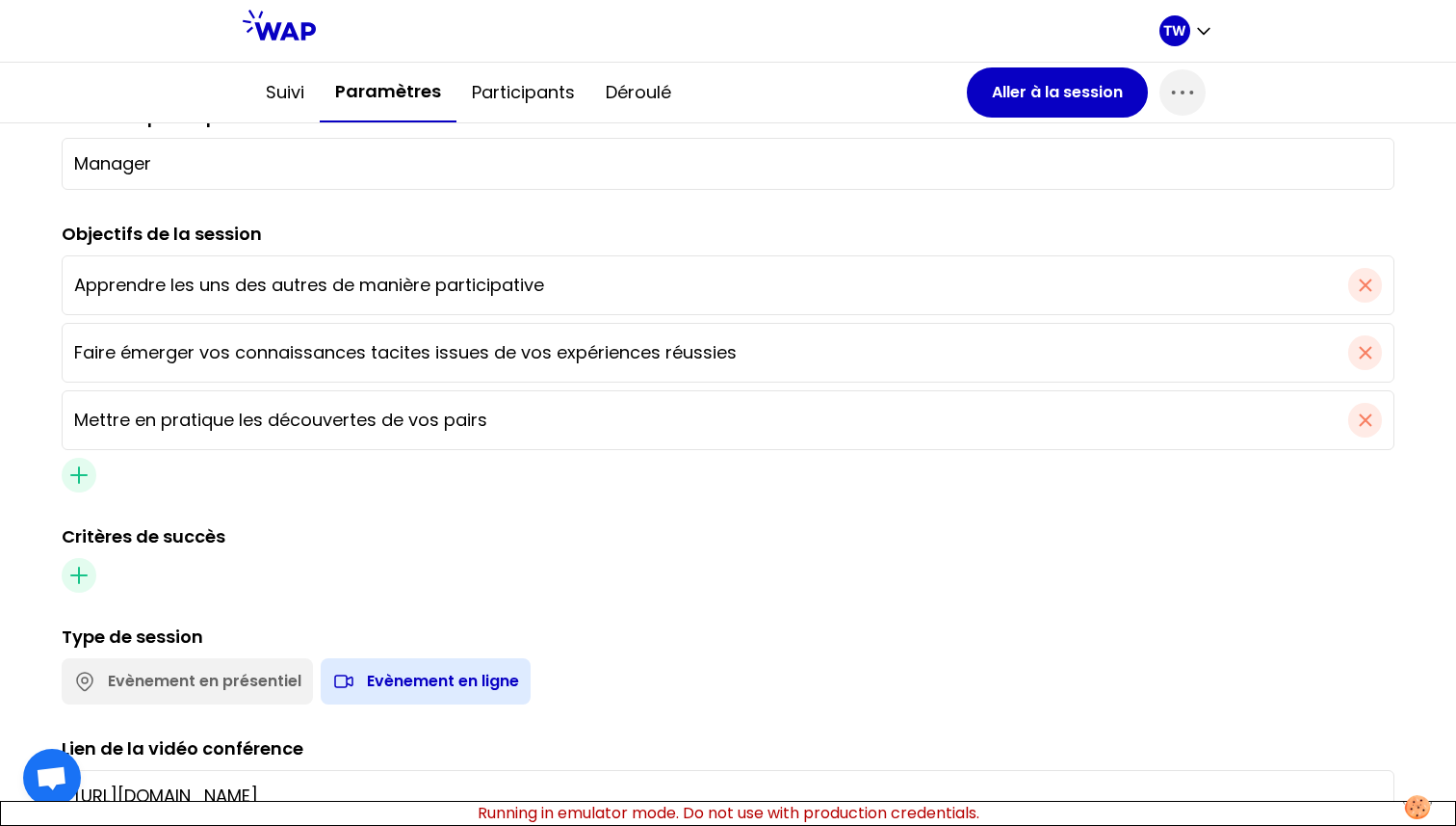
scroll to position [736, 0]
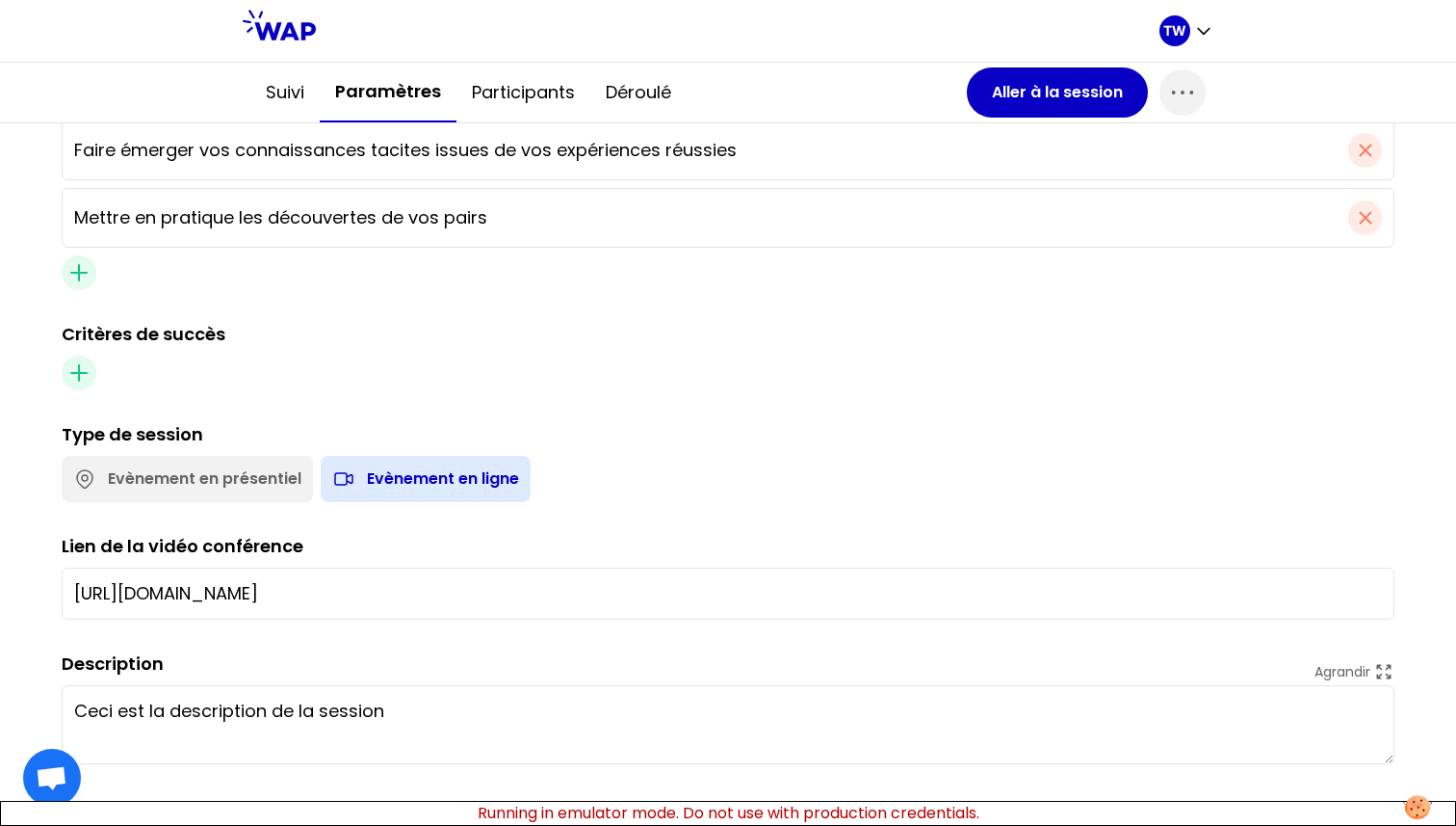
drag, startPoint x: 434, startPoint y: 716, endPoint x: 56, endPoint y: 713, distance: 378.0
click at [56, 713] on div "Détails de votre événement sauvegardé Titre Developpement test Date de la sessi…" at bounding box center [728, 159] width 1364 height 1210
type textarea "C'est un test"
click at [654, 663] on div "Description Agrandir C'est un test" at bounding box center [728, 706] width 1333 height 114
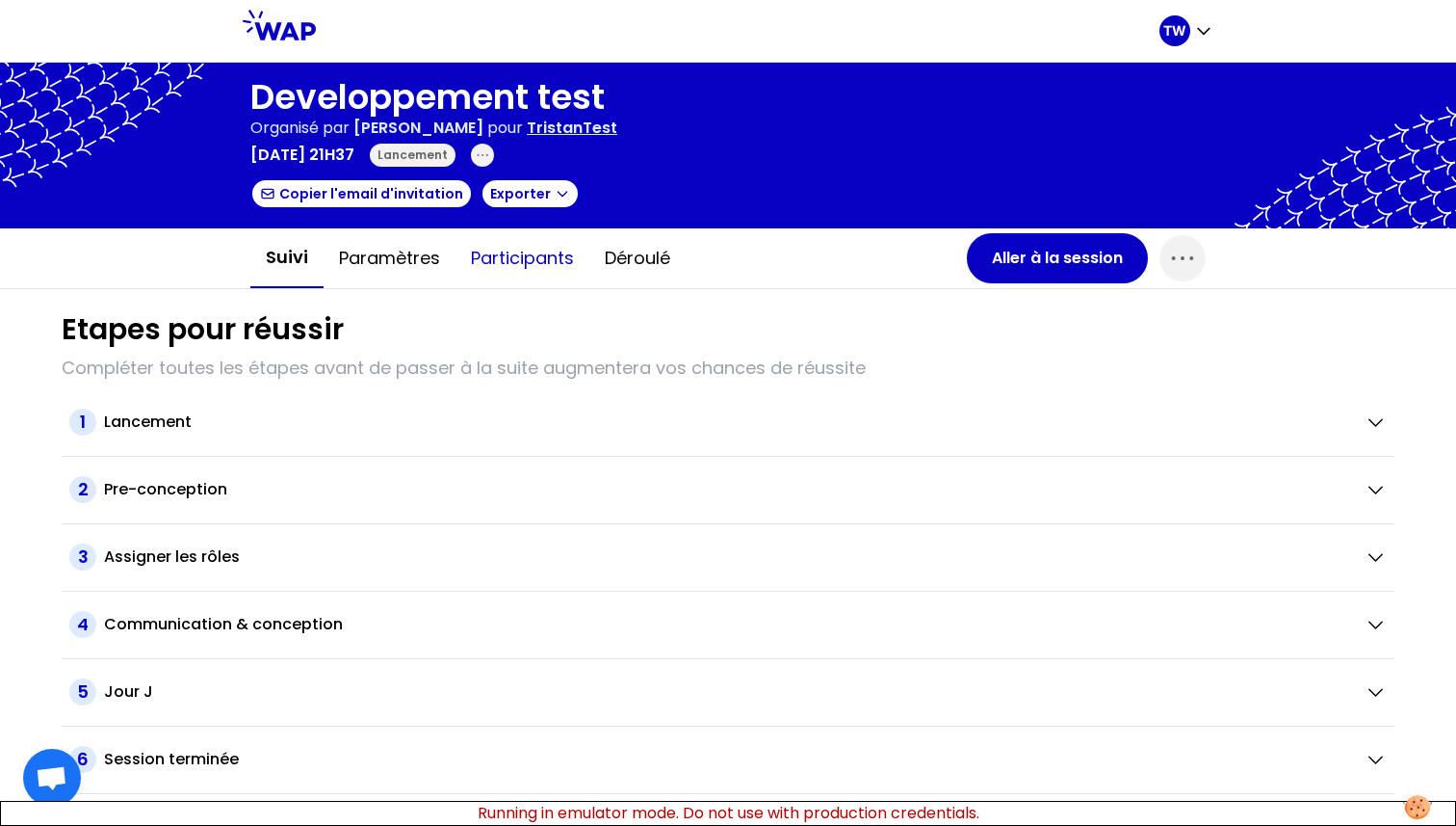
click at [508, 272] on button "Participants" at bounding box center [522, 258] width 134 height 57
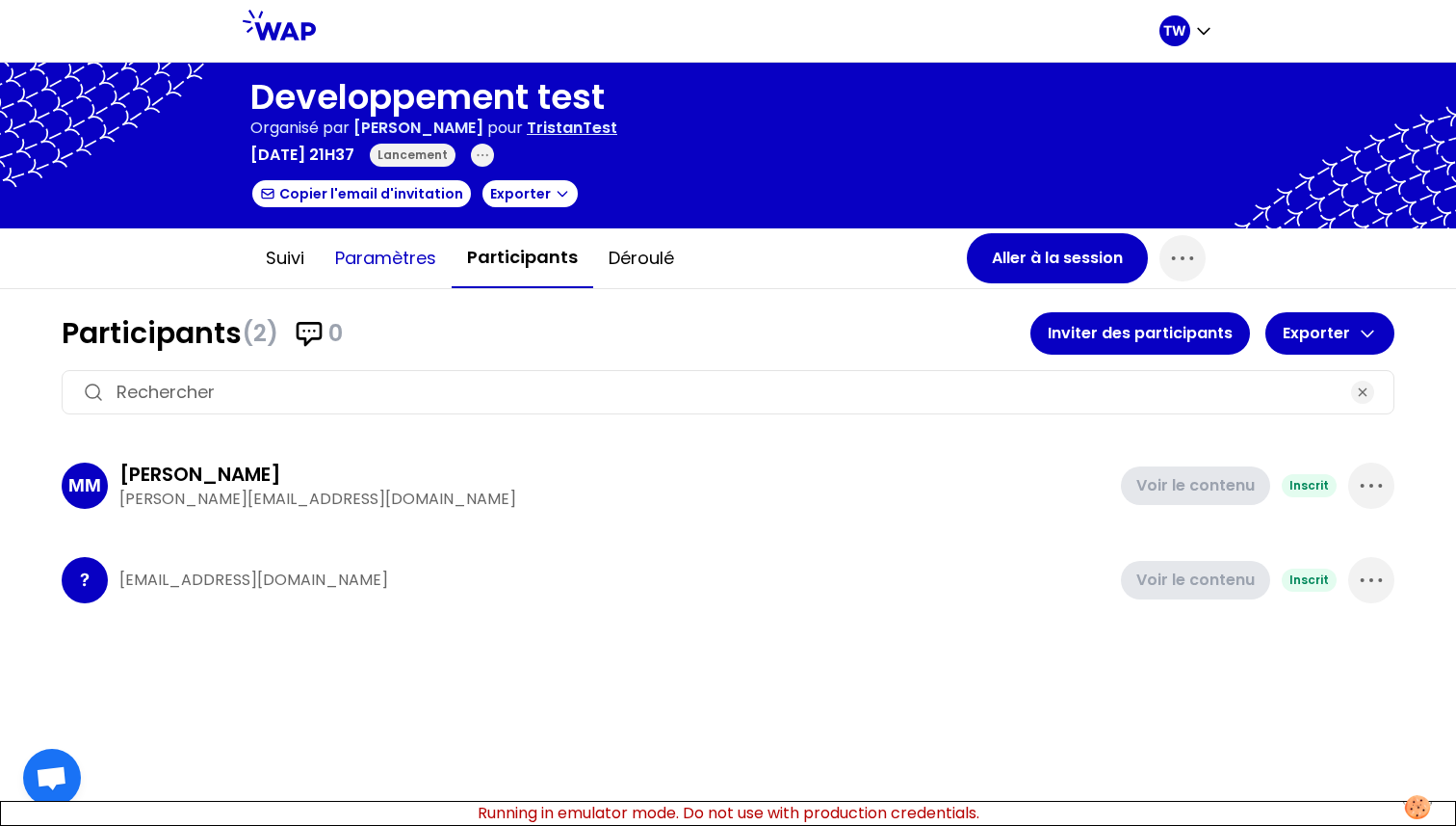
click at [405, 268] on button "Paramètres" at bounding box center [386, 258] width 132 height 57
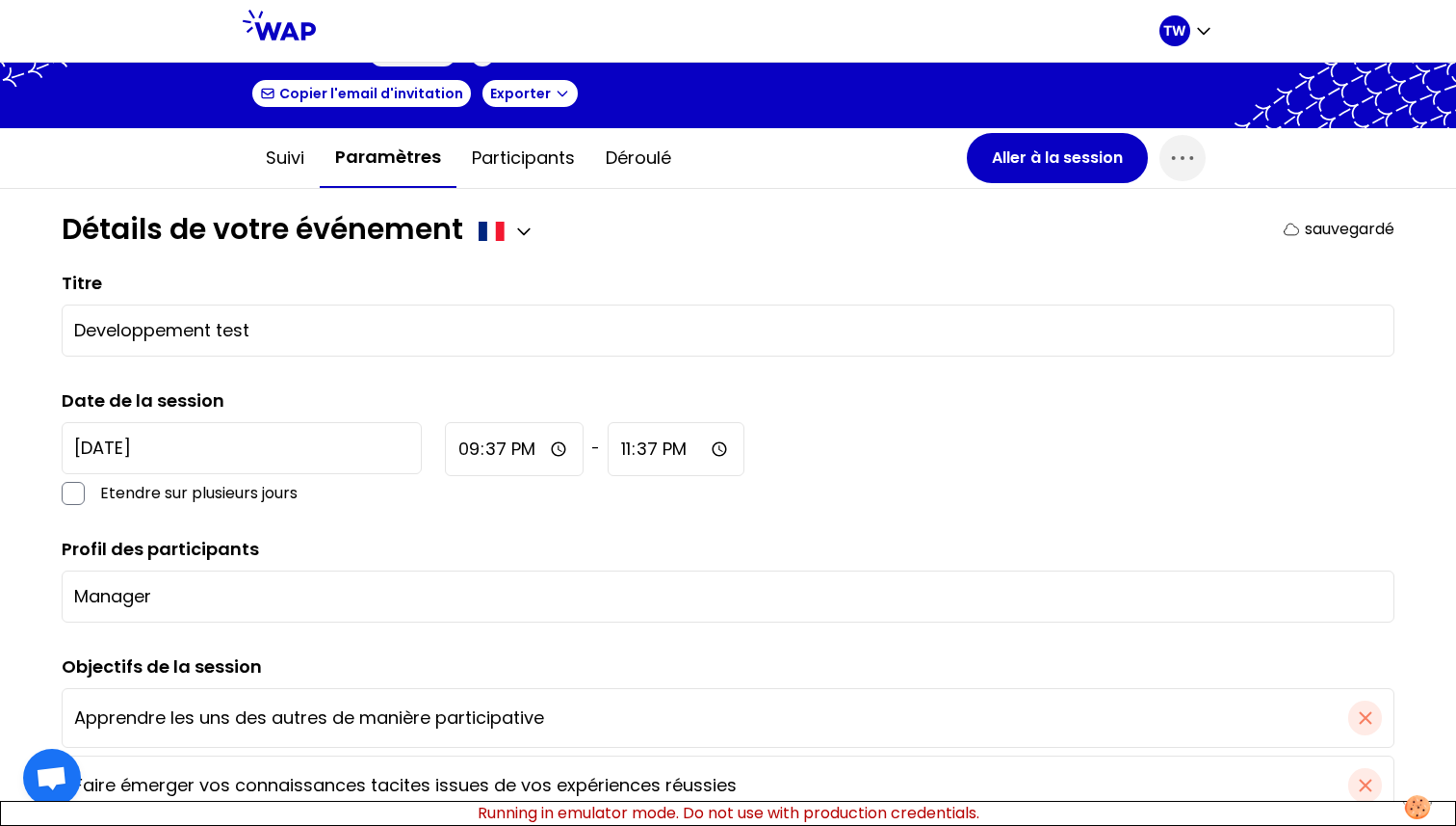
scroll to position [103, 0]
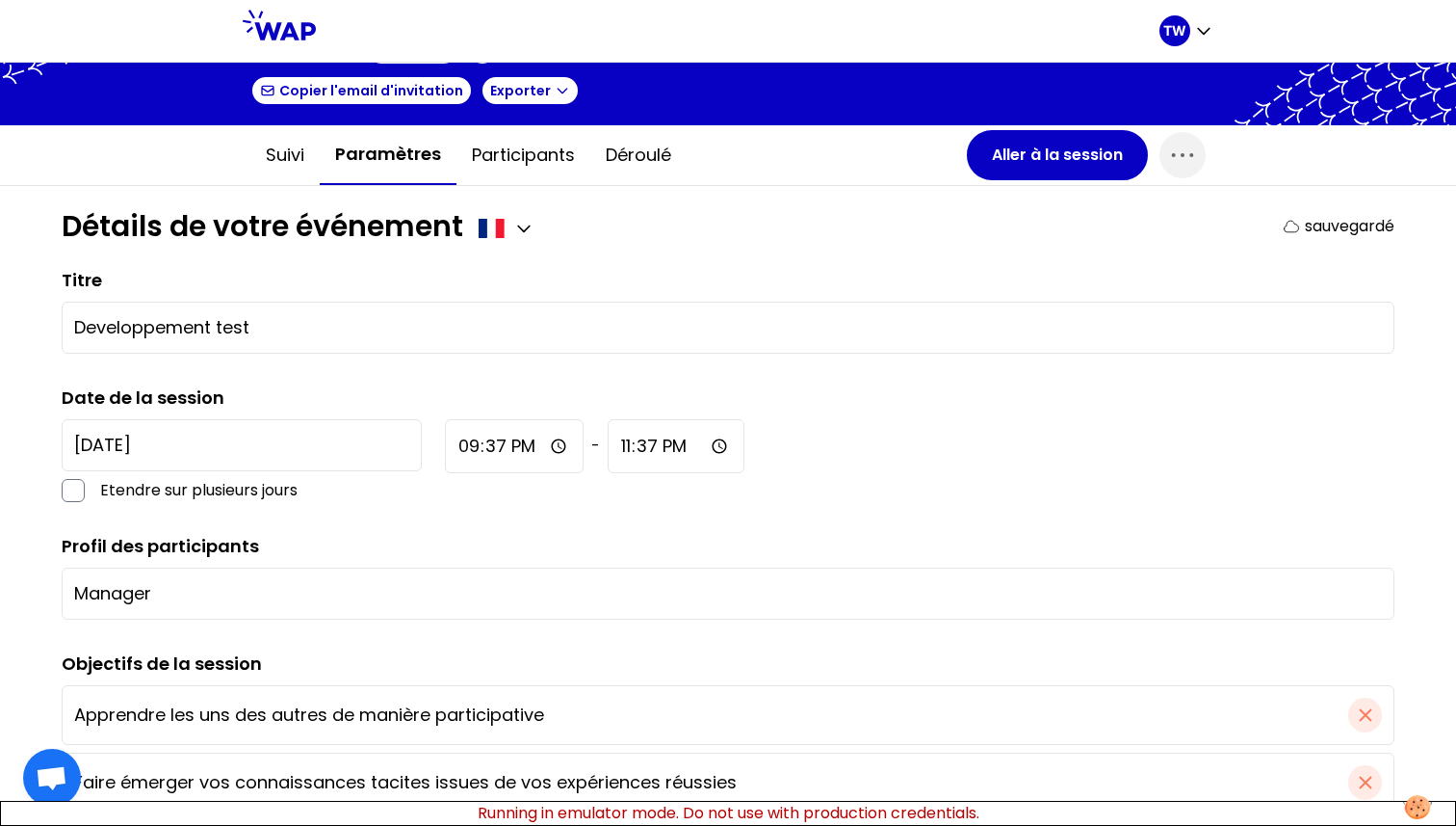
click at [248, 437] on input "2025-9-10" at bounding box center [241, 445] width 360 height 52
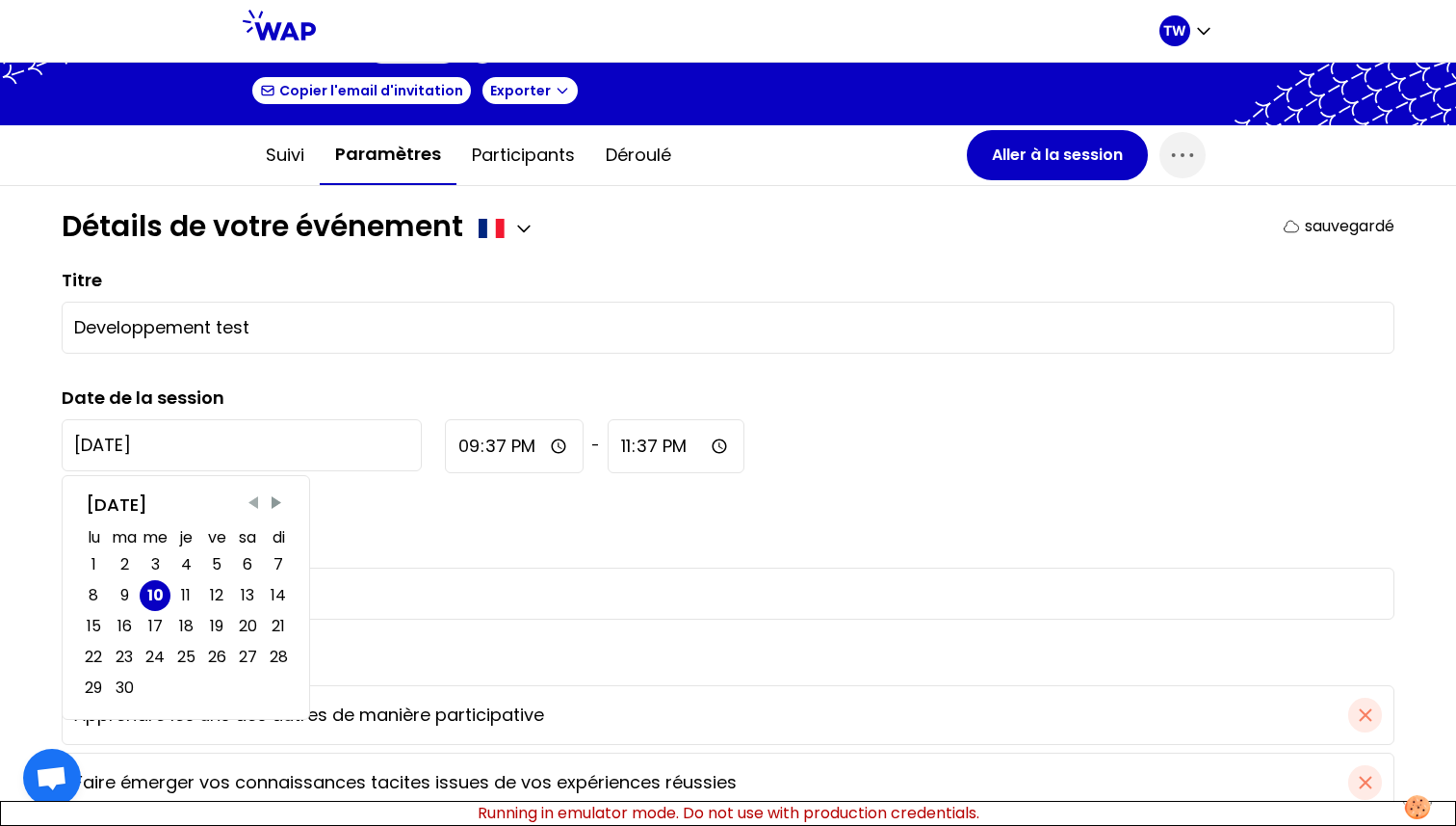
click at [262, 503] on span "Previous Month" at bounding box center [254, 503] width 19 height 19
click at [214, 694] on div "29" at bounding box center [217, 688] width 20 height 23
type input "2025-8-29"
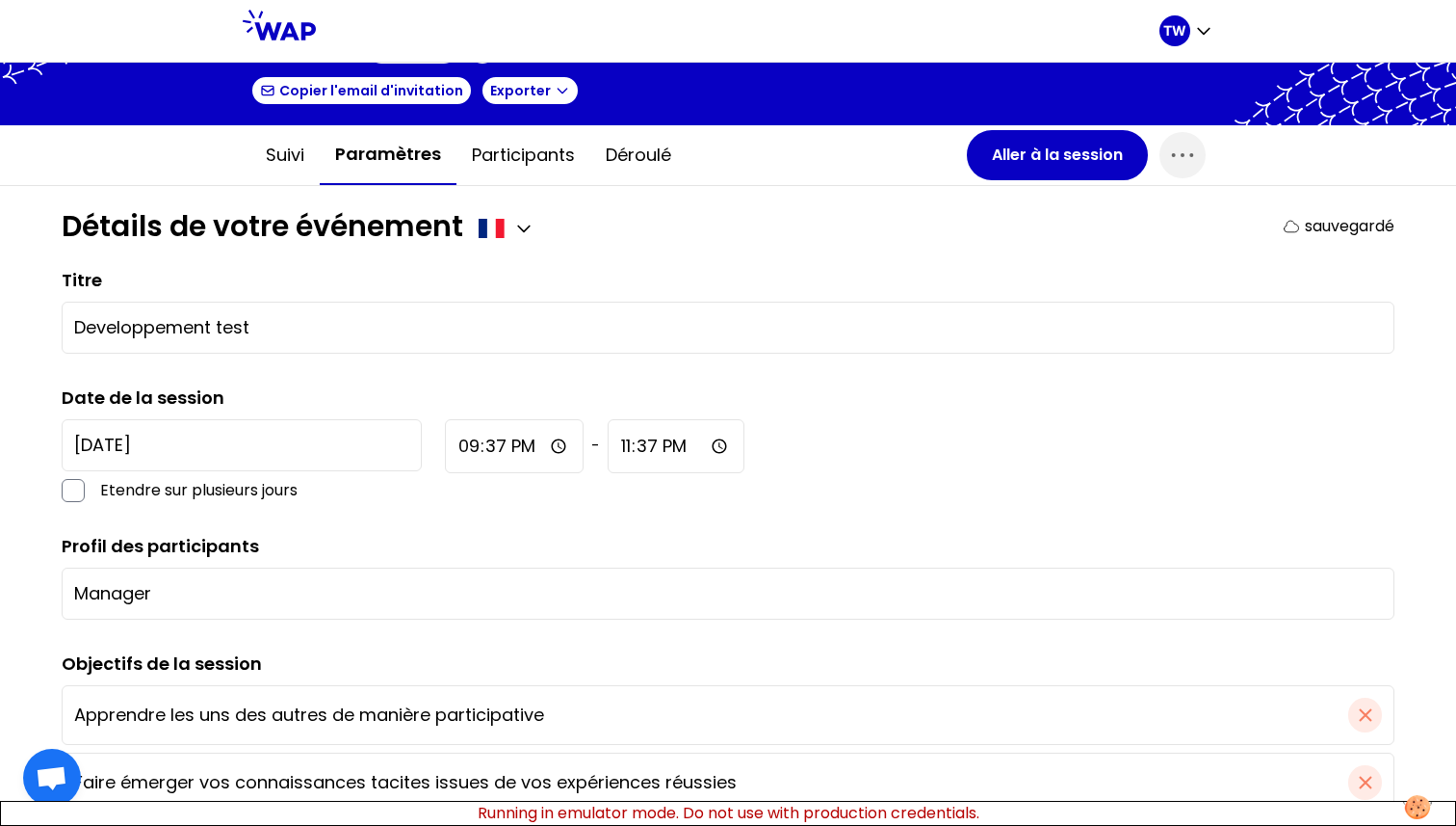
click at [354, 489] on div "2025-8-29 Etendre sur plusieurs jours 21:37 - 23:37" at bounding box center [728, 460] width 1333 height 83
click at [445, 446] on input "21:37" at bounding box center [515, 446] width 139 height 54
type input "22:37"
click at [431, 504] on div "Titre Developpement test Date de la session 2025-8-29 Etendre sur plusieurs jou…" at bounding box center [728, 831] width 1333 height 1130
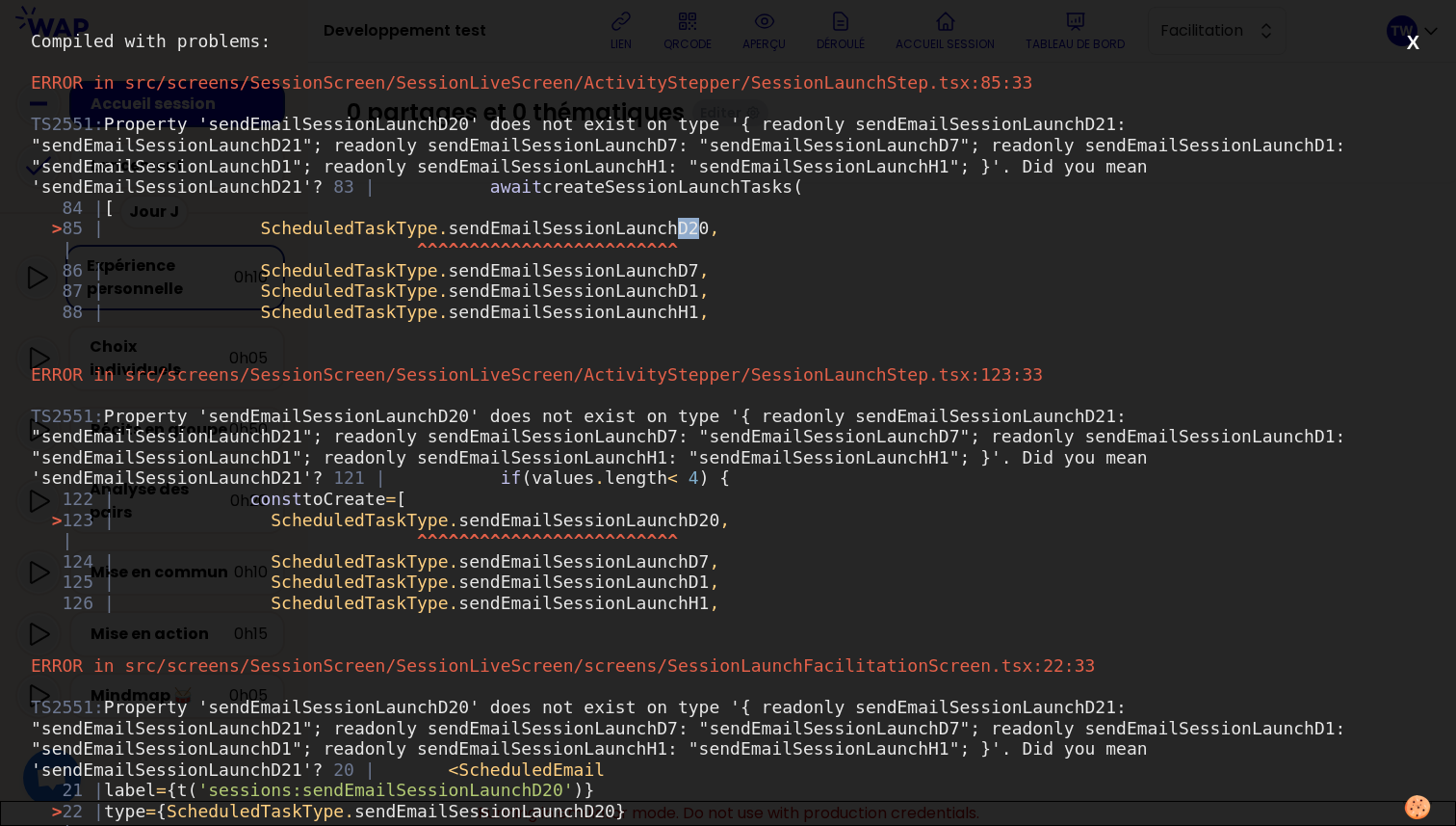
drag, startPoint x: 714, startPoint y: 252, endPoint x: 690, endPoint y: 255, distance: 24.2
click at [690, 238] on span "> 85 | ScheduledTaskType . sendEmailSessionLaunchD20 ," at bounding box center [385, 228] width 668 height 20
drag, startPoint x: 718, startPoint y: 251, endPoint x: 688, endPoint y: 251, distance: 30.0
click at [688, 238] on span "> 85 | ScheduledTaskType . sendEmailSessionLaunchD20 ," at bounding box center [385, 228] width 668 height 20
copy span "D20"
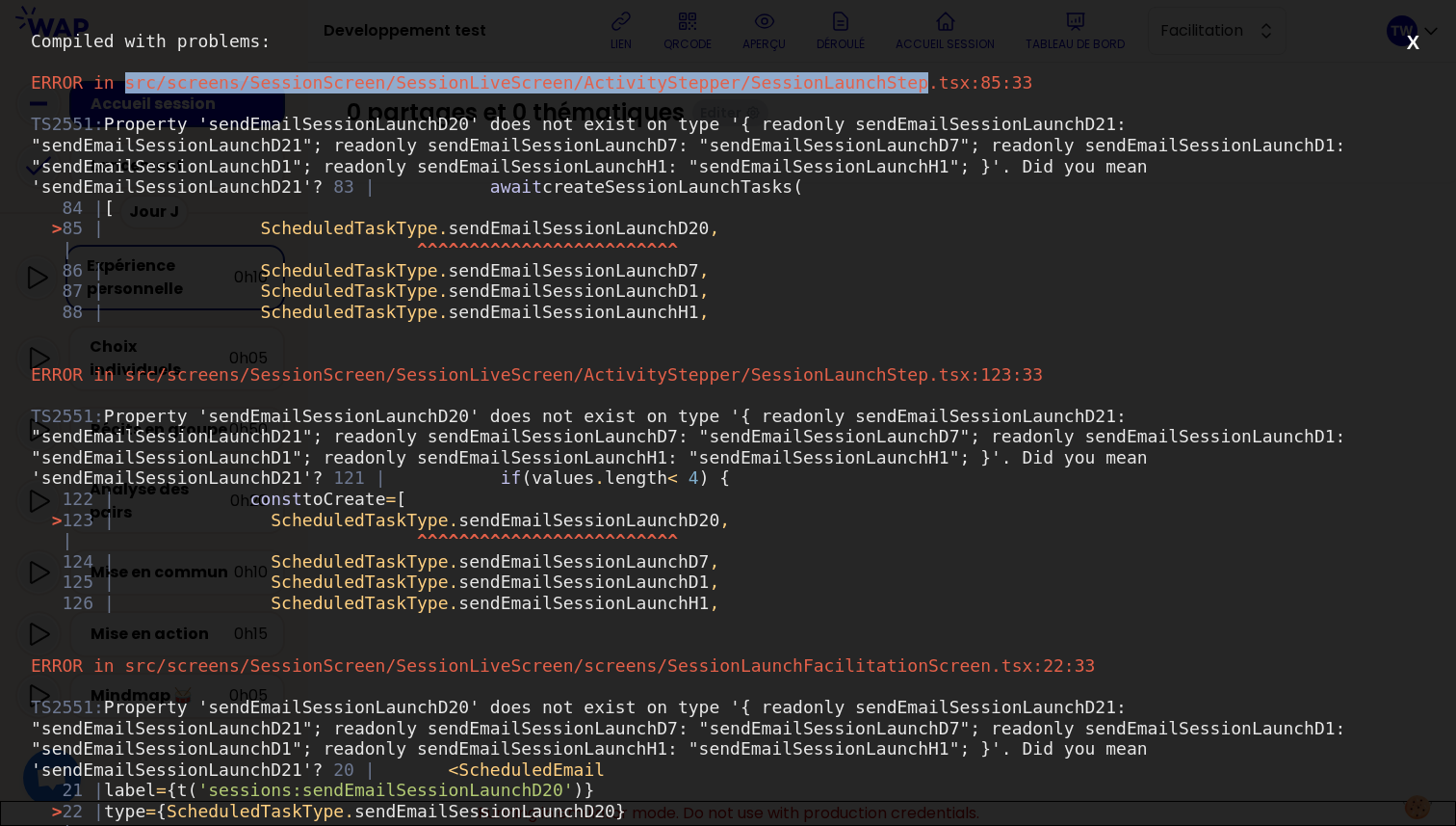
drag, startPoint x: 926, startPoint y: 87, endPoint x: 123, endPoint y: 89, distance: 803.0
click at [123, 89] on span "ERROR in src/screens/SessionScreen/SessionLiveScreen/ActivityStepper/SessionLau…" at bounding box center [532, 82] width 1002 height 20
copy span "src/screens/SessionScreen/SessionLiveScreen/ActivityStepper/SessionLaunchStep"
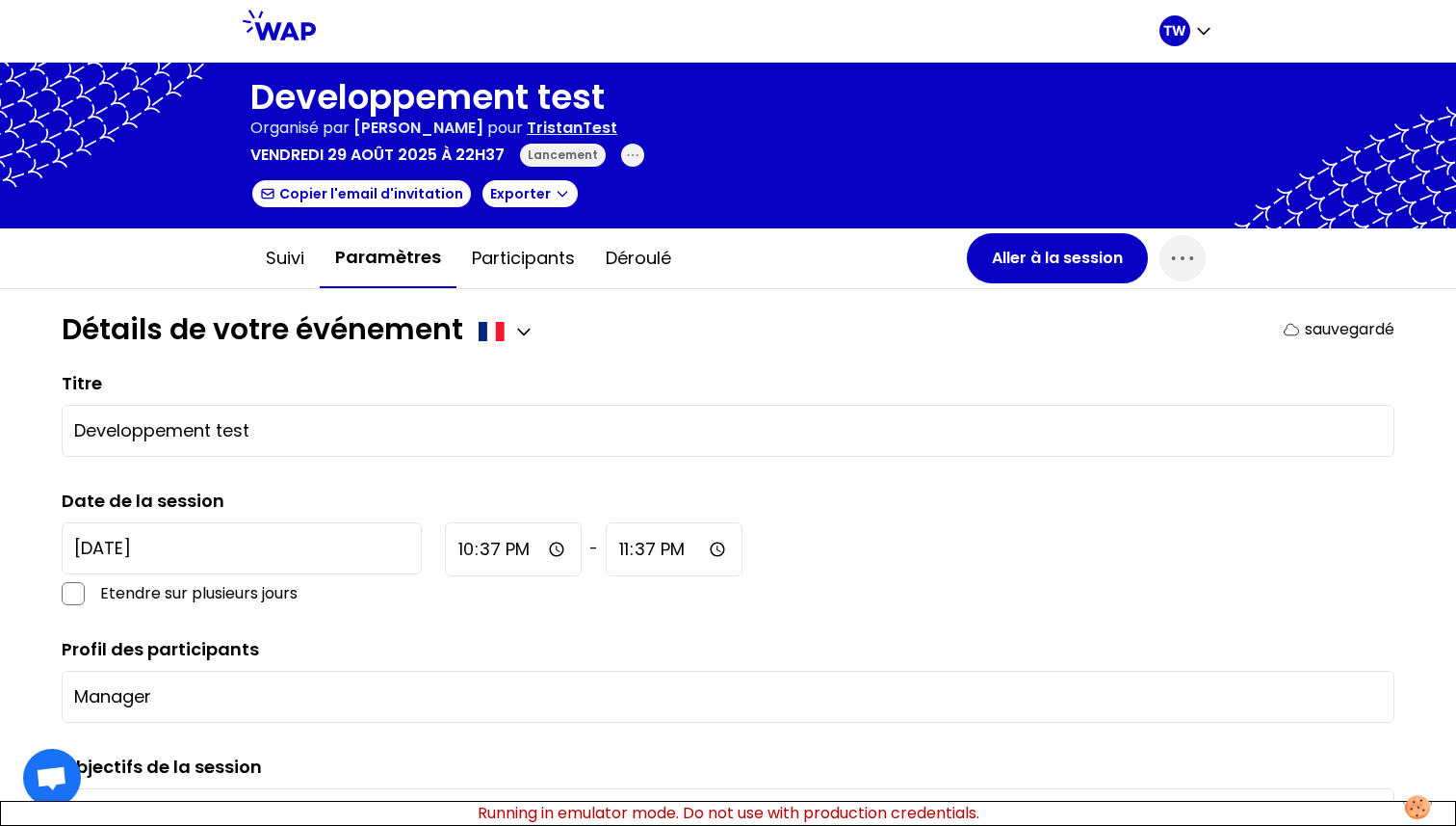
click at [572, 138] on p "TristanTest" at bounding box center [572, 128] width 90 height 23
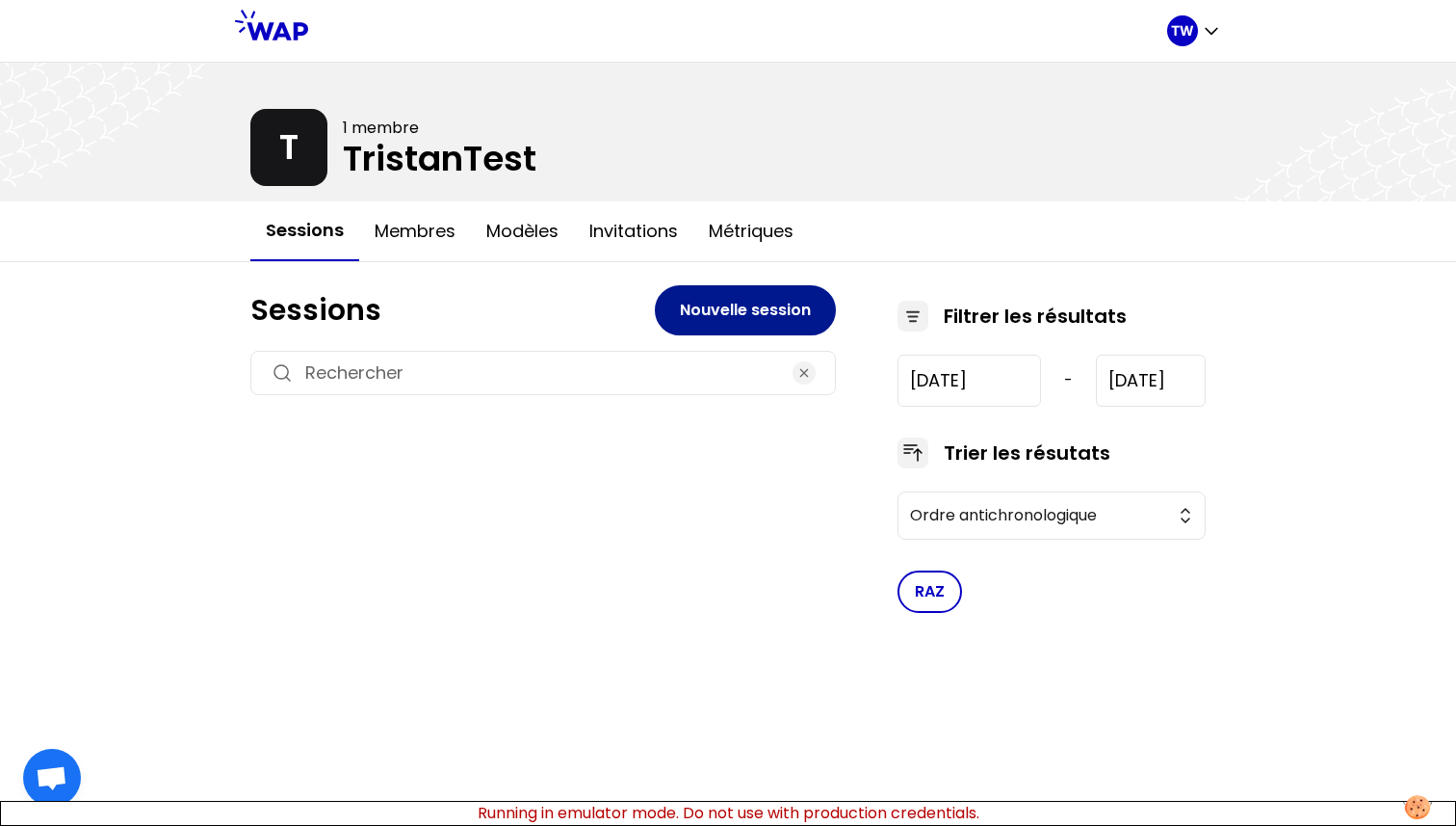
click at [748, 320] on button "Nouvelle session" at bounding box center [745, 309] width 181 height 50
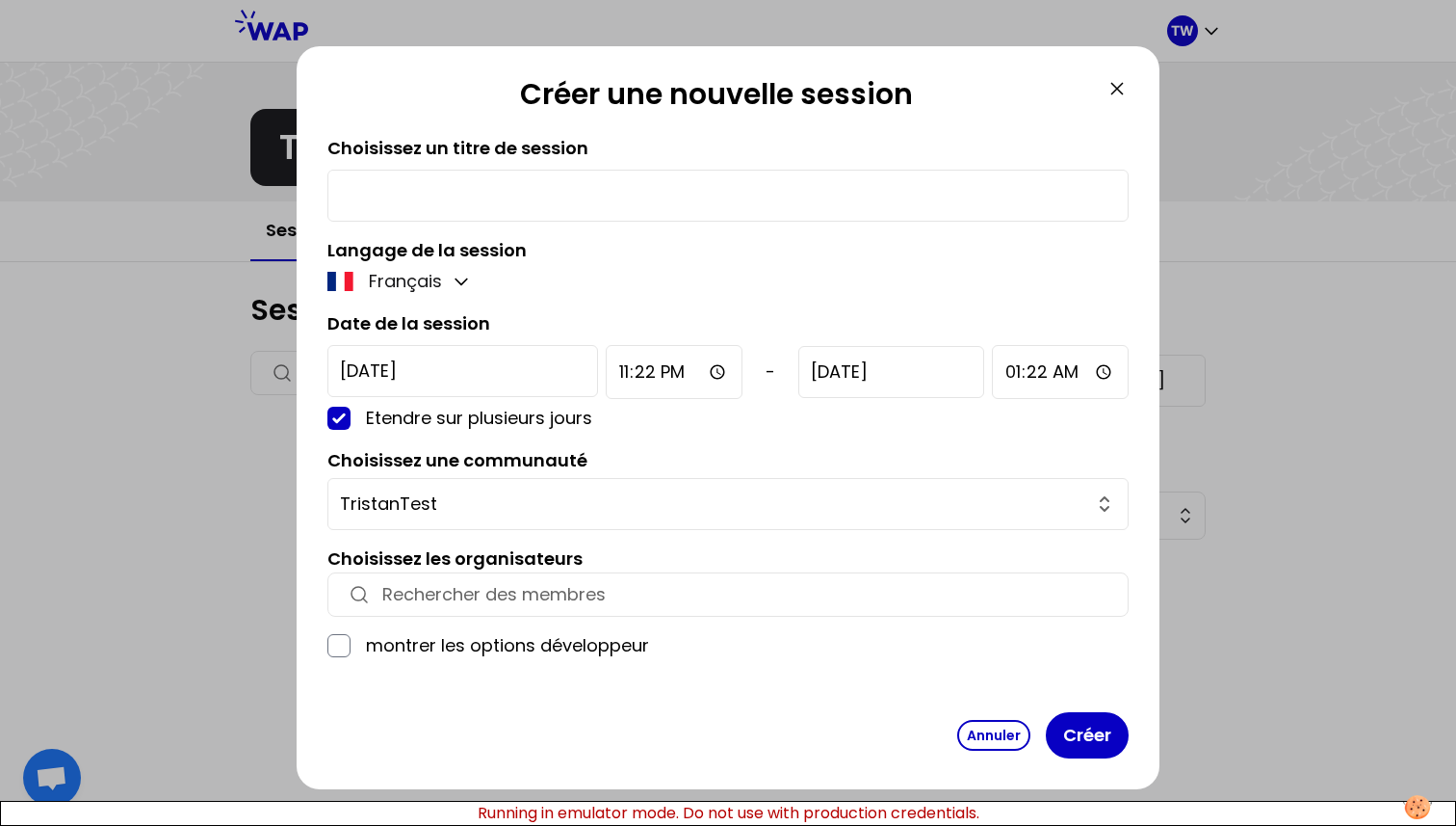
click at [453, 262] on label "Langage de la session" at bounding box center [427, 250] width 199 height 24
click at [453, 283] on icon "button" at bounding box center [461, 281] width 19 height 19
click at [434, 334] on span "Anglais" at bounding box center [425, 329] width 62 height 27
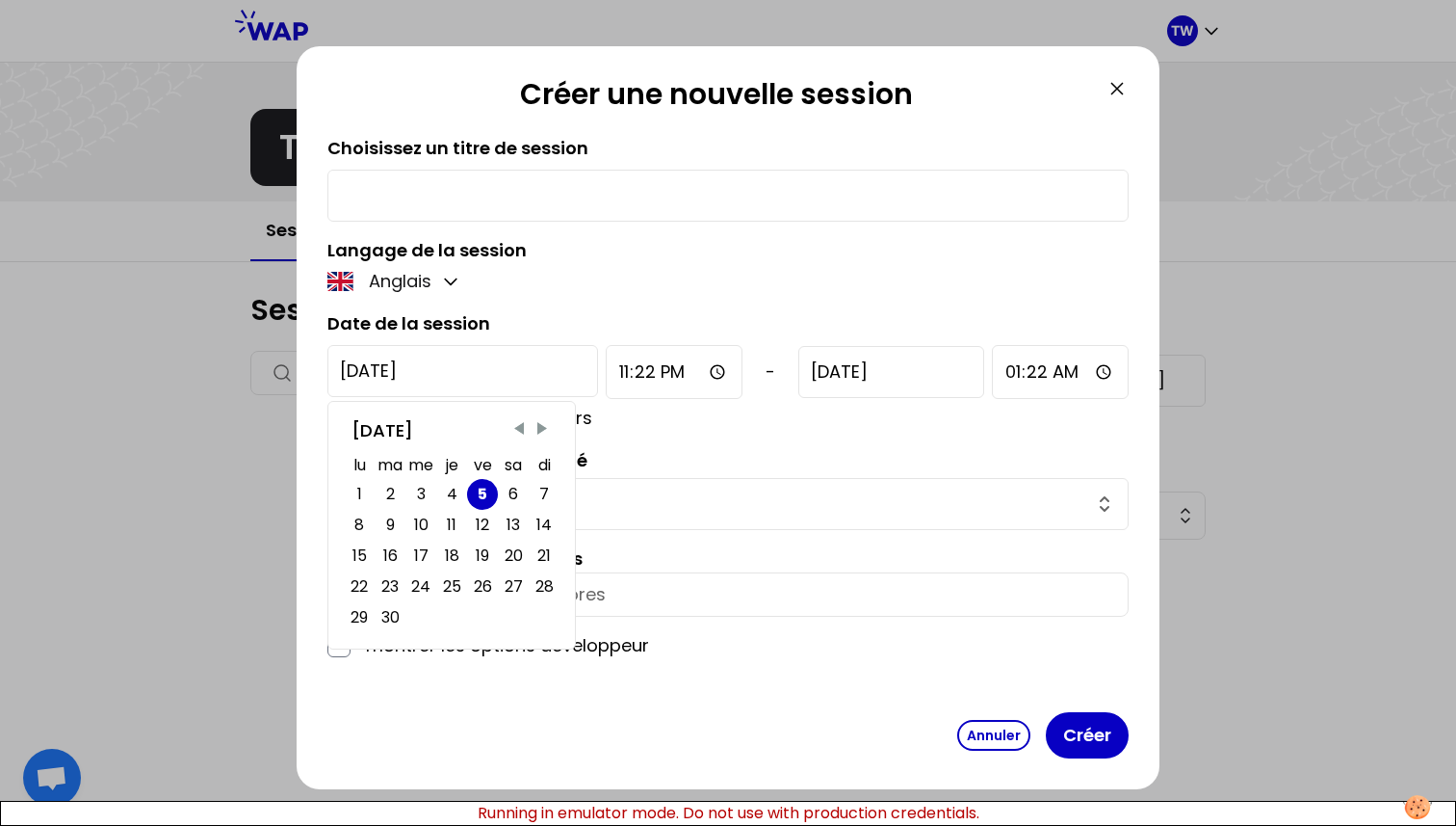
click at [439, 377] on input "[DATE]" at bounding box center [463, 371] width 270 height 52
click at [612, 285] on div "Anglais" at bounding box center [728, 281] width 801 height 27
click at [425, 377] on input "[DATE]" at bounding box center [463, 371] width 270 height 52
click at [524, 427] on span "Previous Month" at bounding box center [519, 429] width 19 height 19
click at [487, 621] on div "29" at bounding box center [482, 618] width 20 height 27
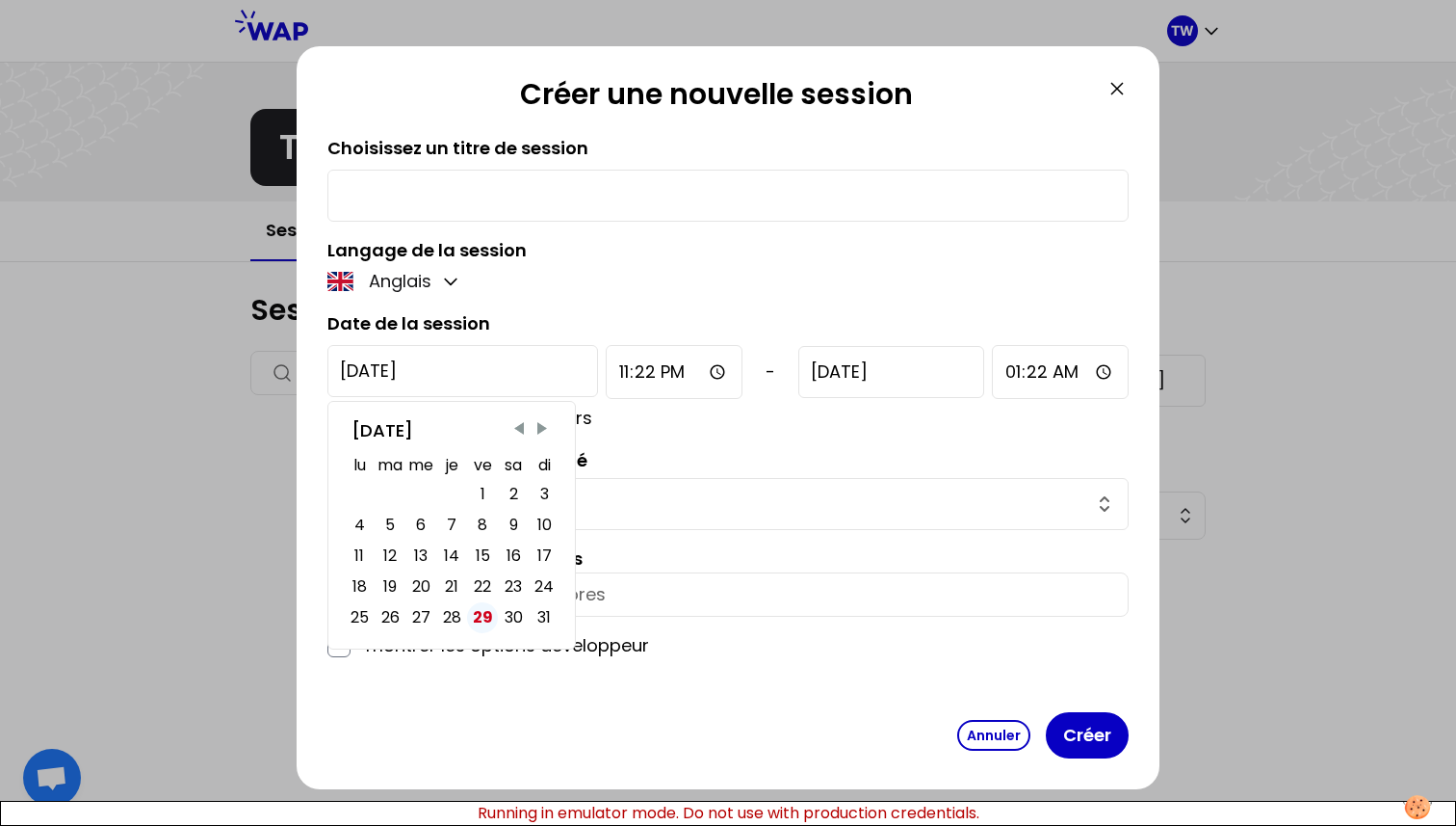
type input "[DATE]"
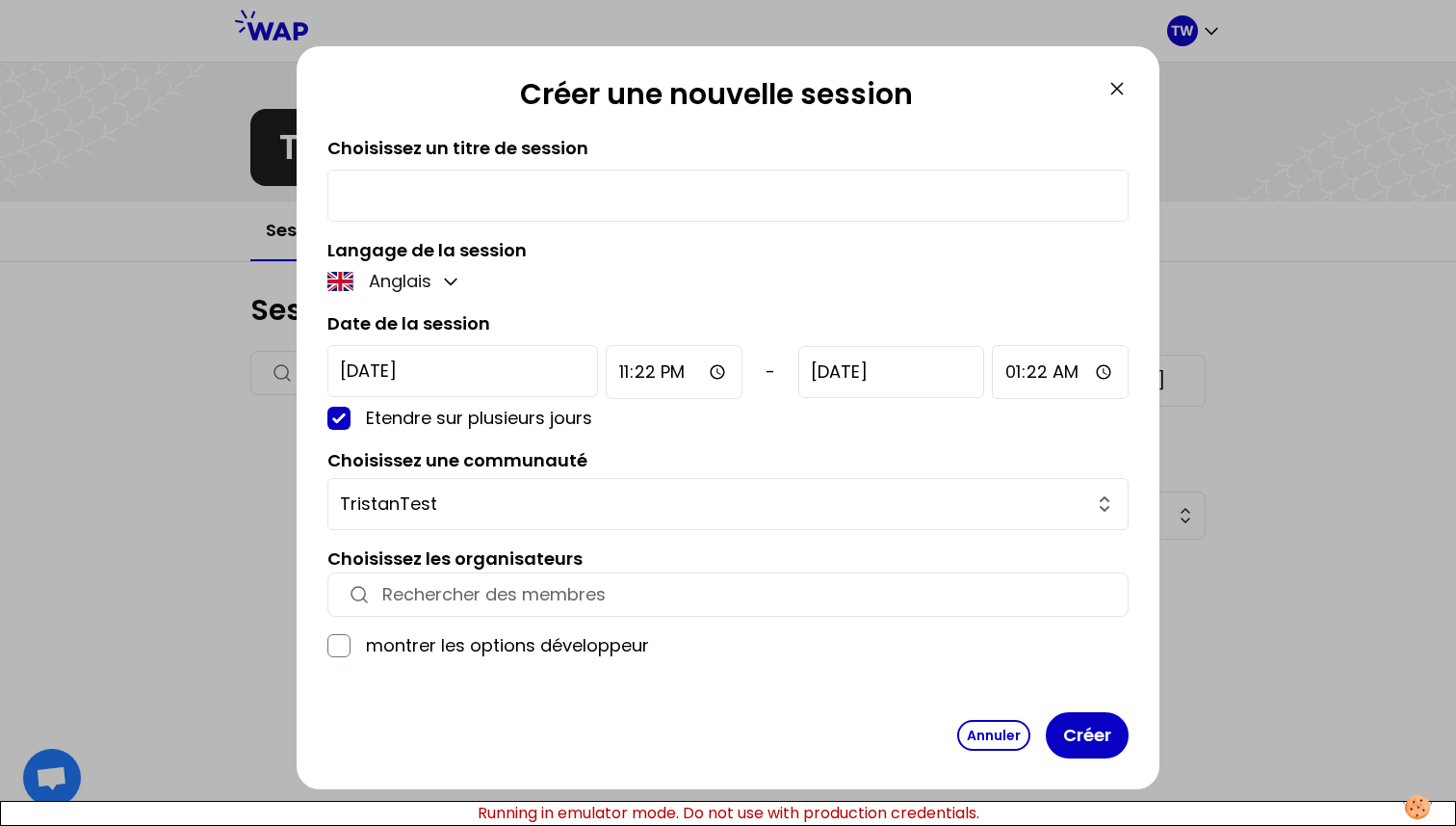
click at [626, 373] on input "23:22" at bounding box center [674, 372] width 137 height 54
click at [665, 370] on input "23:22" at bounding box center [674, 372] width 137 height 54
click at [652, 373] on input "23:22" at bounding box center [674, 372] width 137 height 54
type input "23:45"
click at [603, 600] on input "button" at bounding box center [745, 594] width 727 height 27
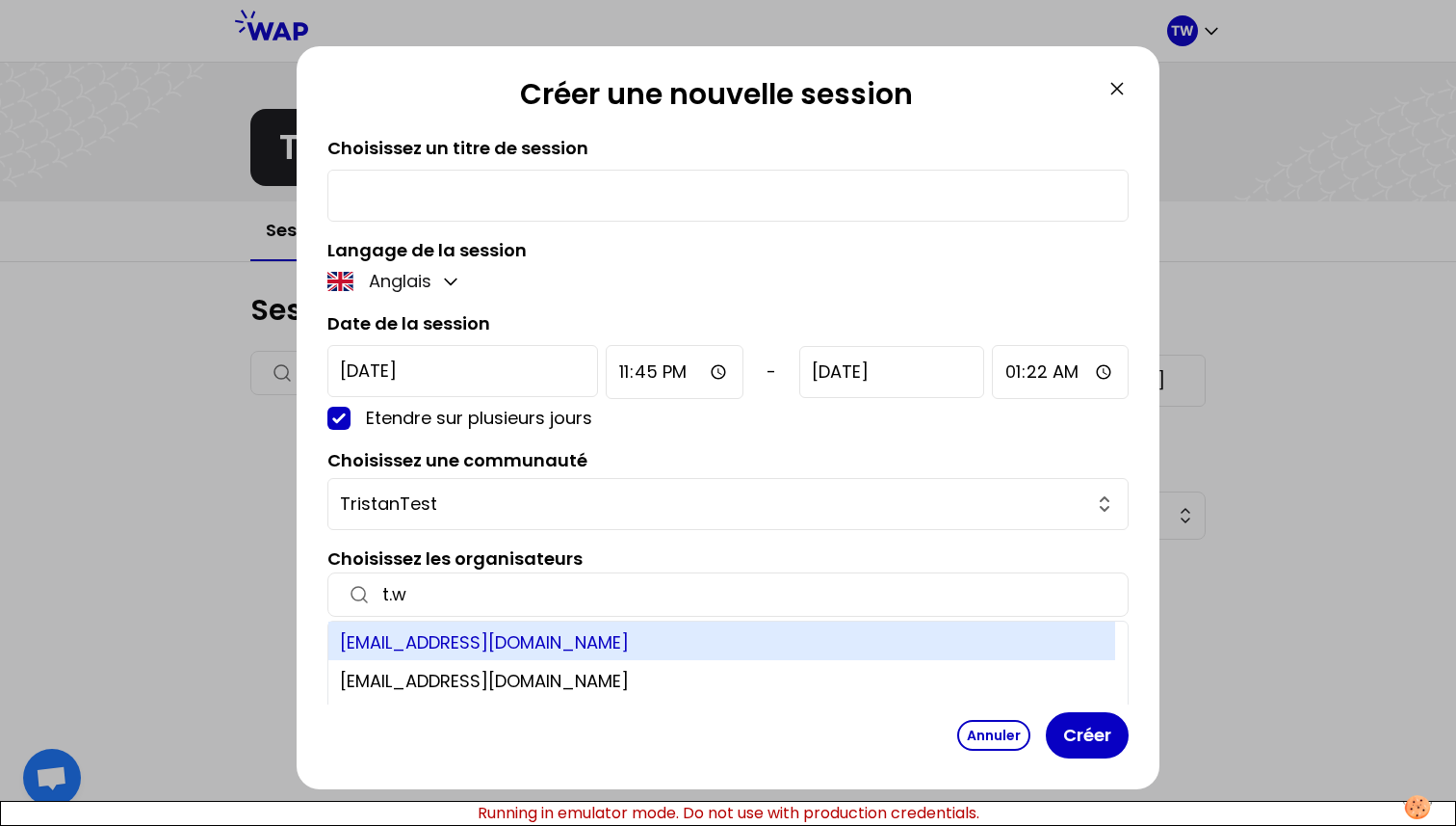
type input "t.w"
click at [528, 647] on div "[EMAIL_ADDRESS][DOMAIN_NAME]" at bounding box center [722, 641] width 787 height 39
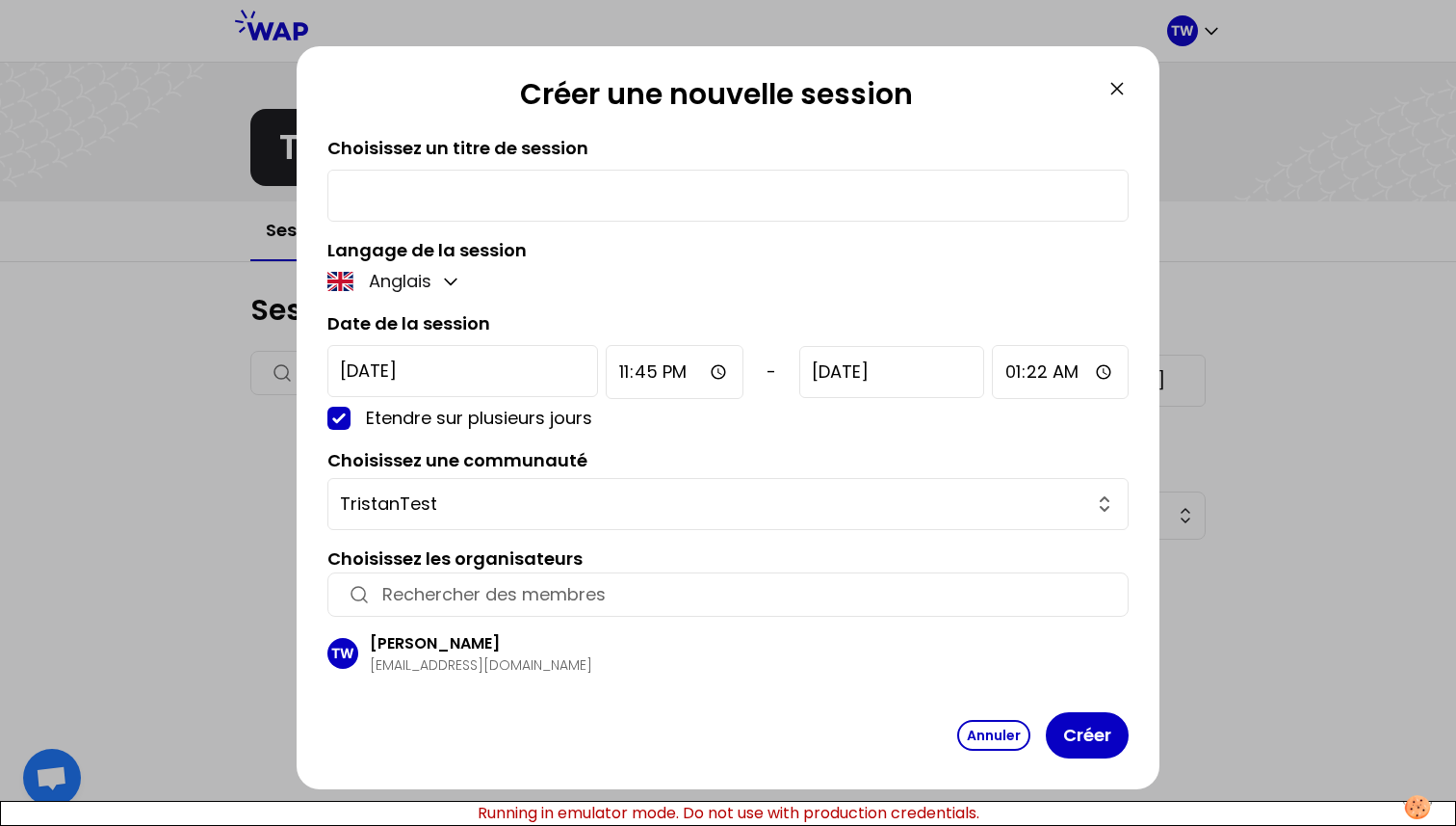
click at [510, 193] on input "text" at bounding box center [728, 196] width 776 height 27
type input "Testlol"
click at [1111, 747] on button "Créer" at bounding box center [1086, 736] width 83 height 47
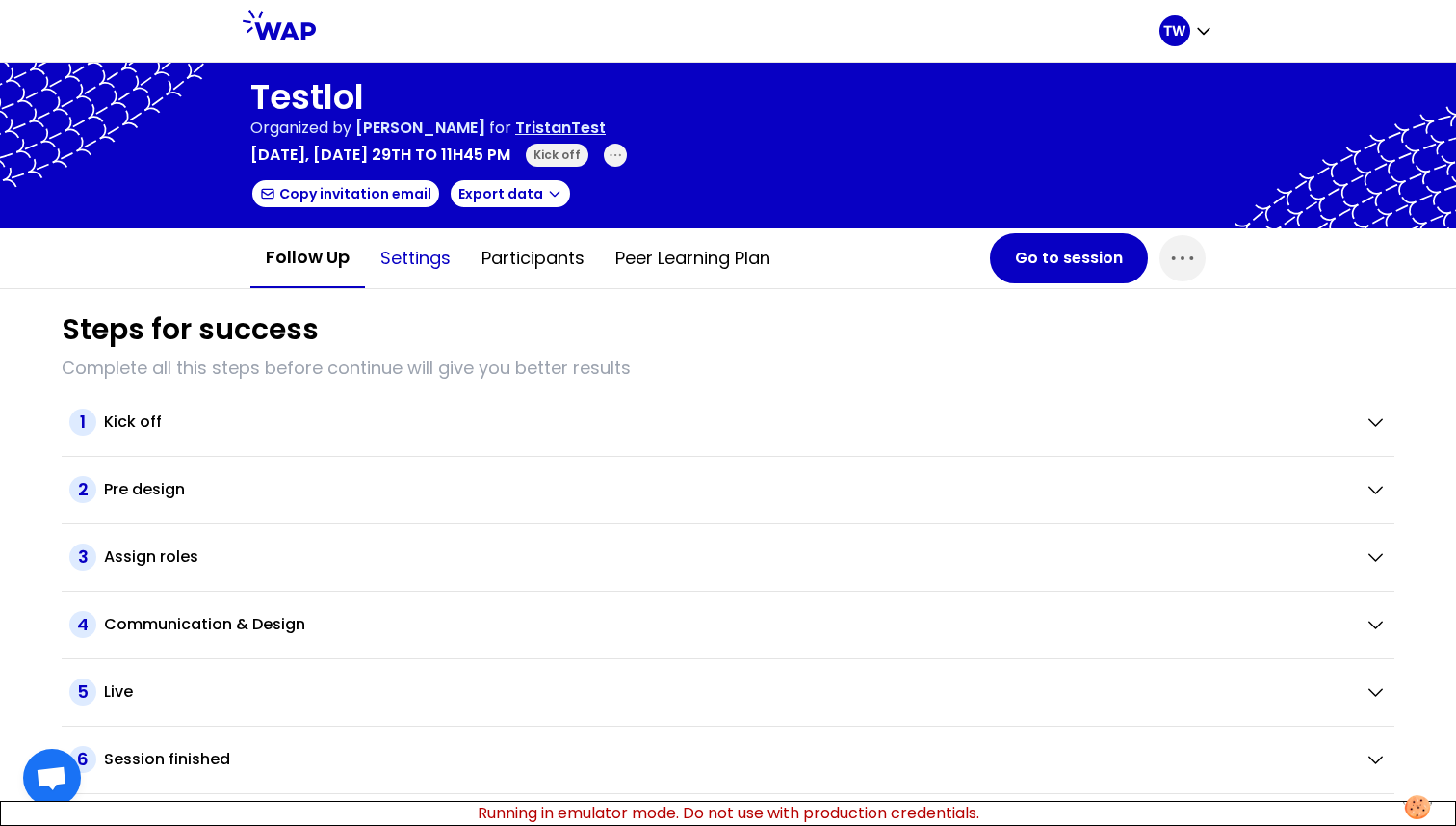
click at [426, 263] on button "Settings" at bounding box center [415, 258] width 101 height 57
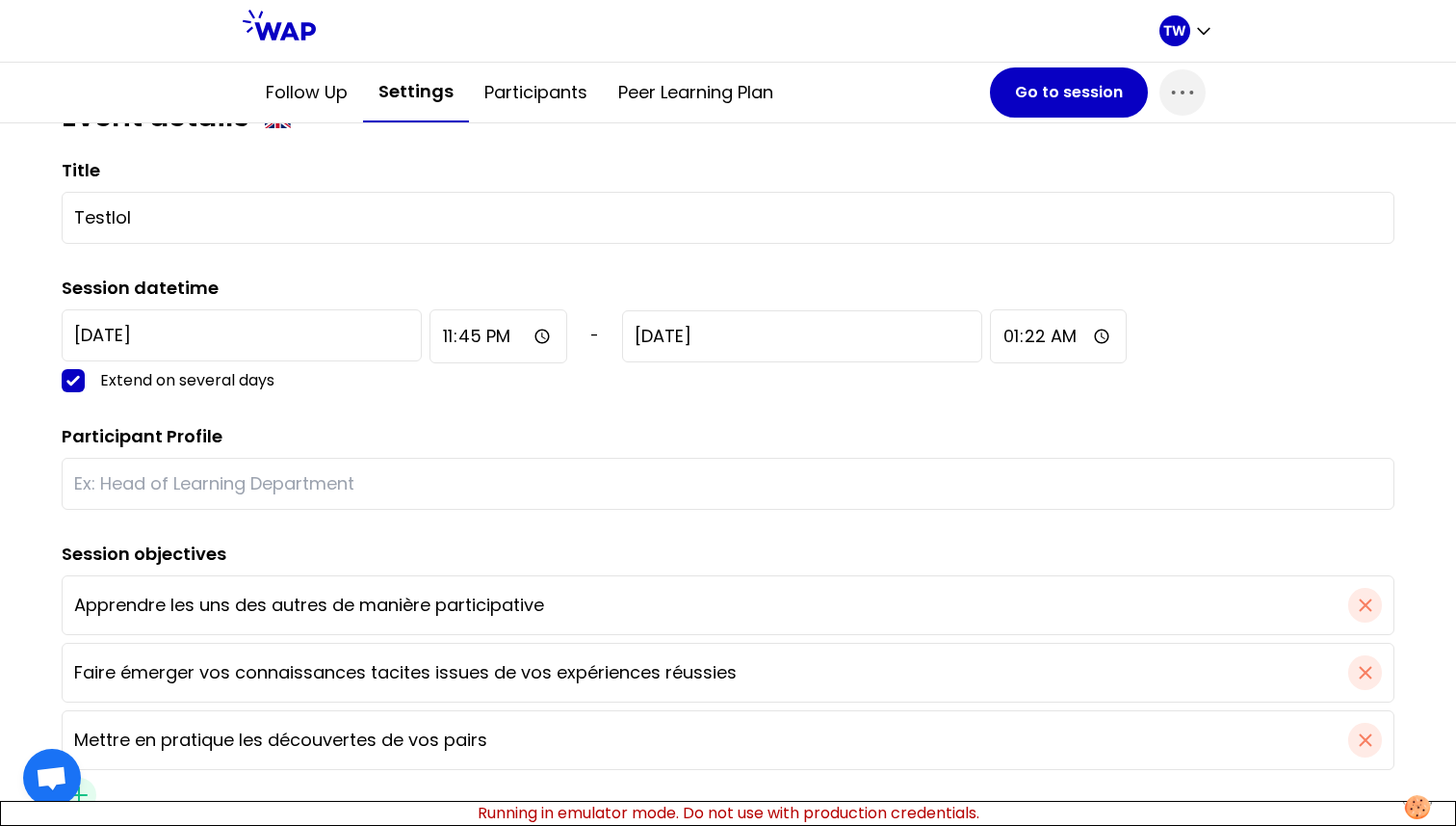
scroll to position [220, 0]
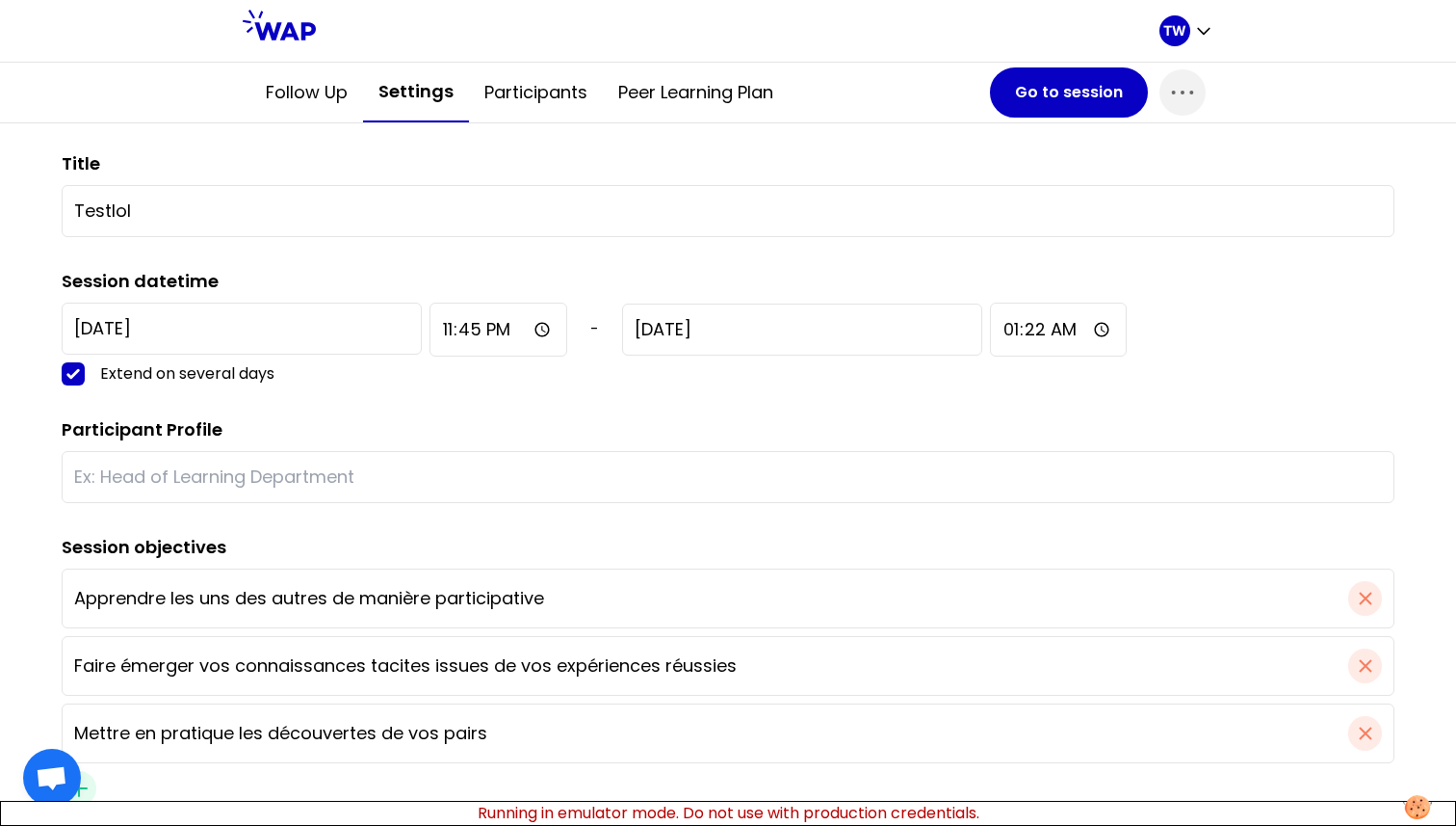
click at [385, 487] on input "text" at bounding box center [728, 477] width 1308 height 27
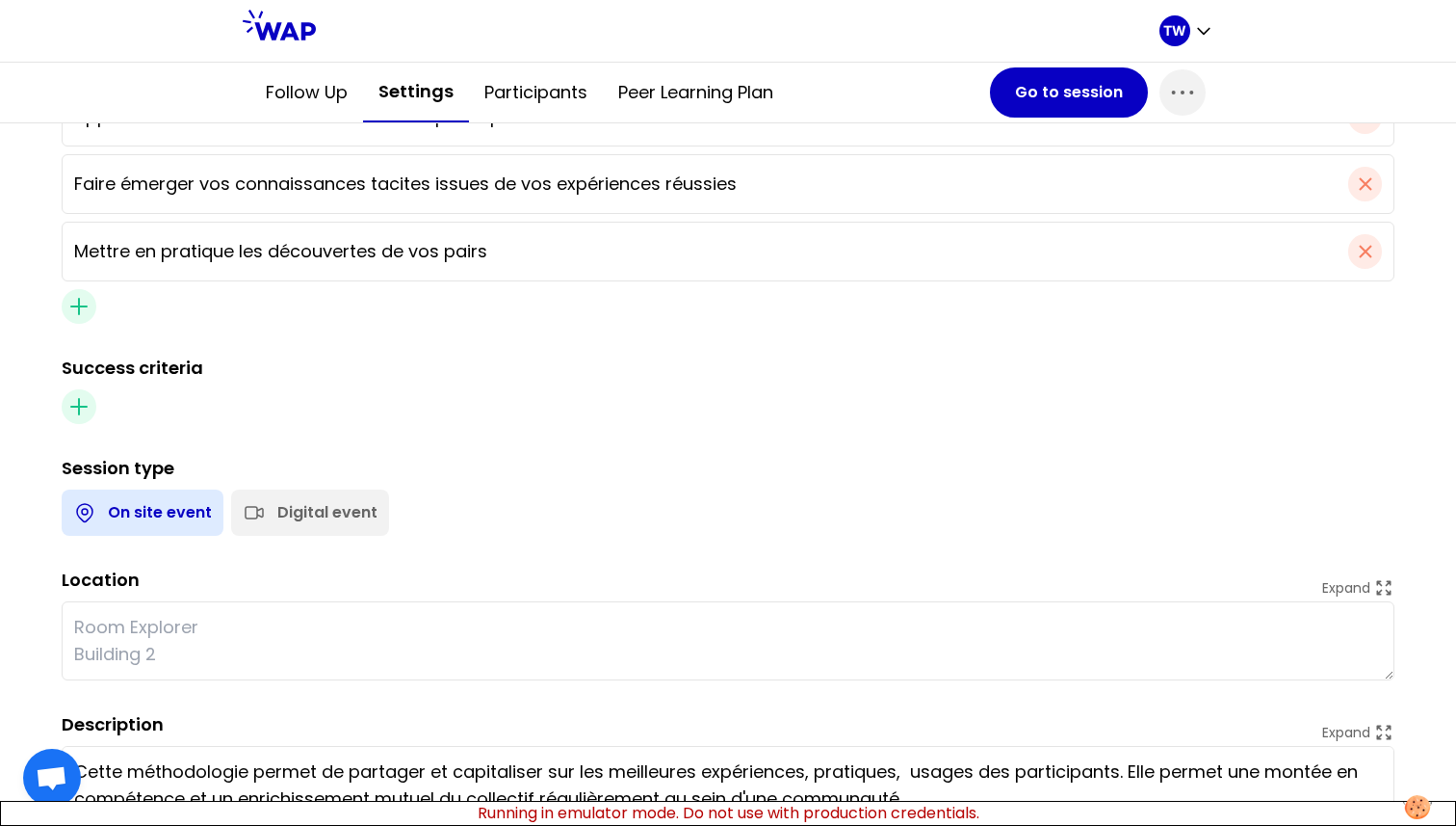
scroll to position [762, 0]
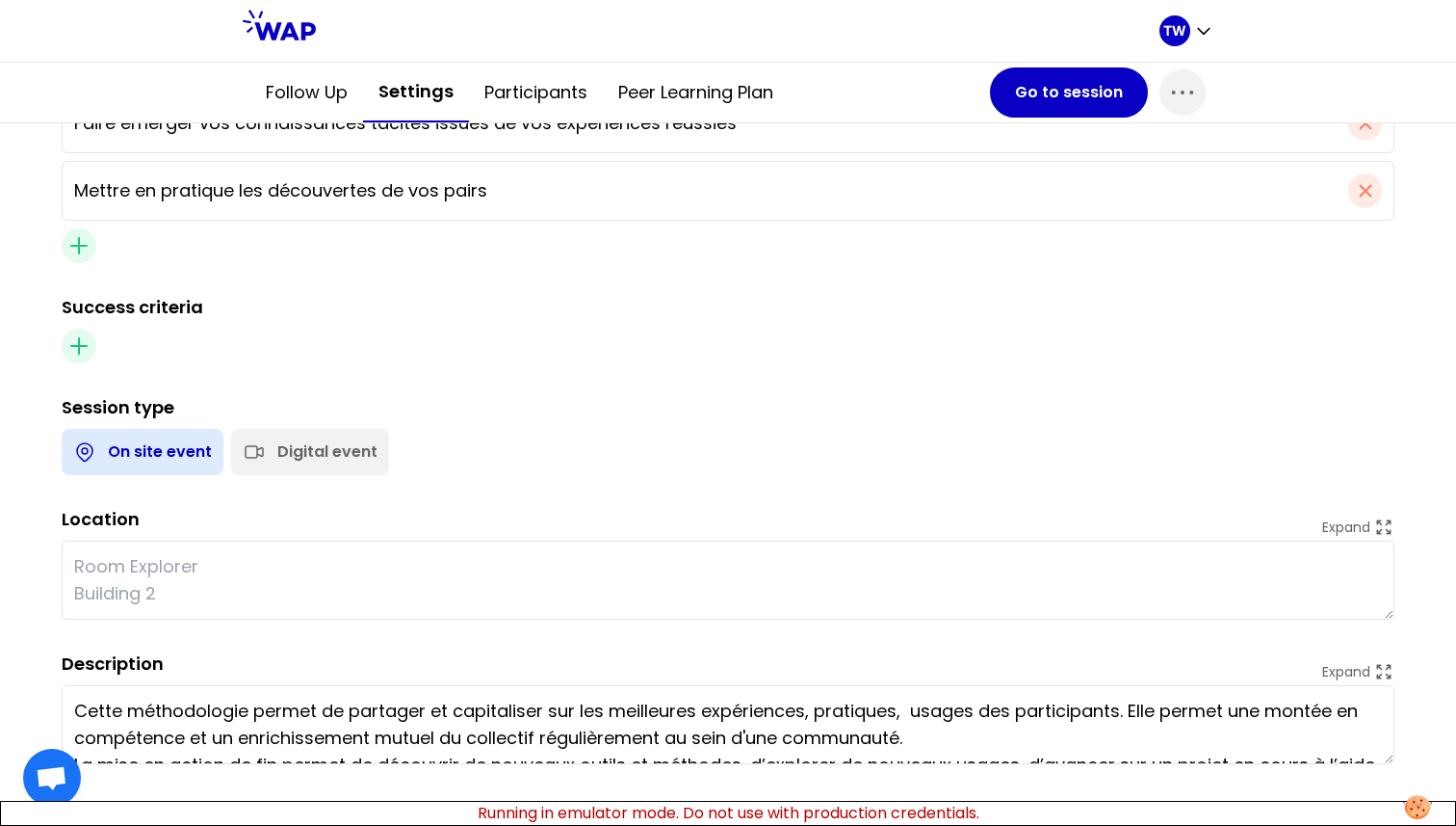
type input "Kek"
click at [316, 469] on div "Digital event" at bounding box center [310, 452] width 158 height 47
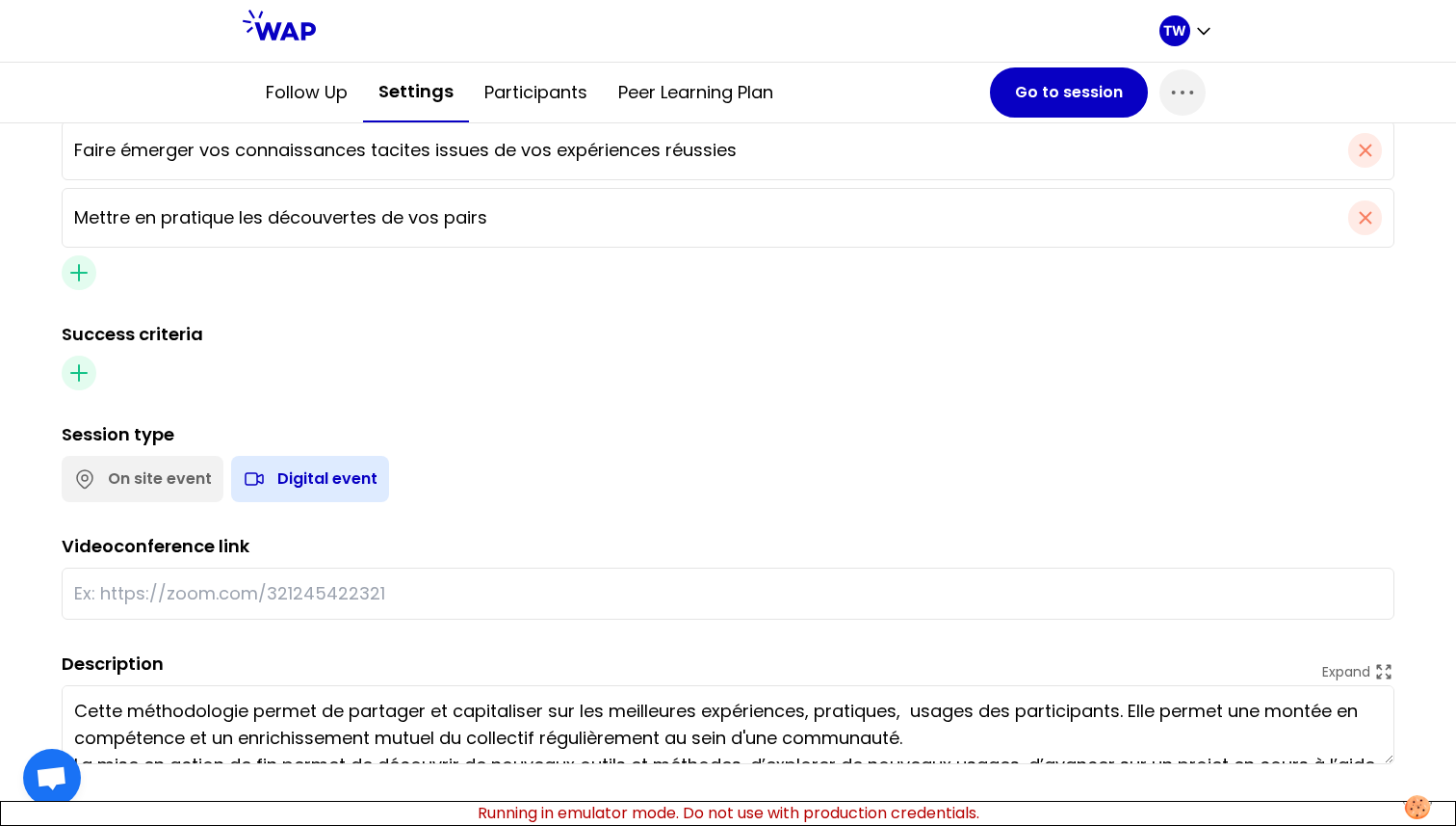
scroll to position [736, 0]
click at [246, 584] on input "text" at bounding box center [728, 593] width 1308 height 27
paste input "[URL][DOMAIN_NAME]"
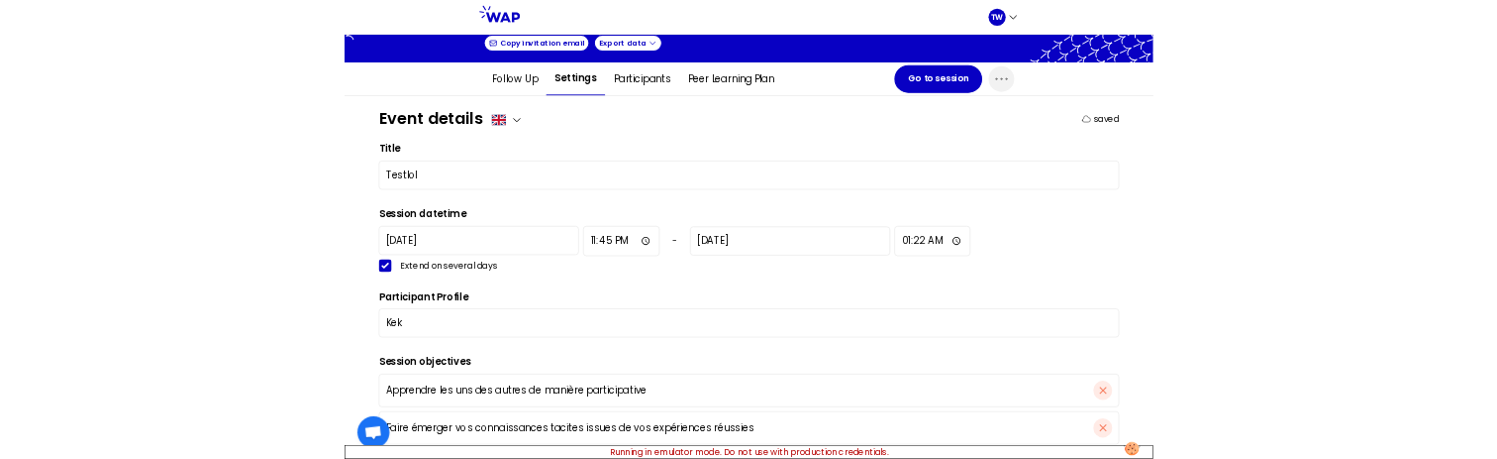
scroll to position [0, 0]
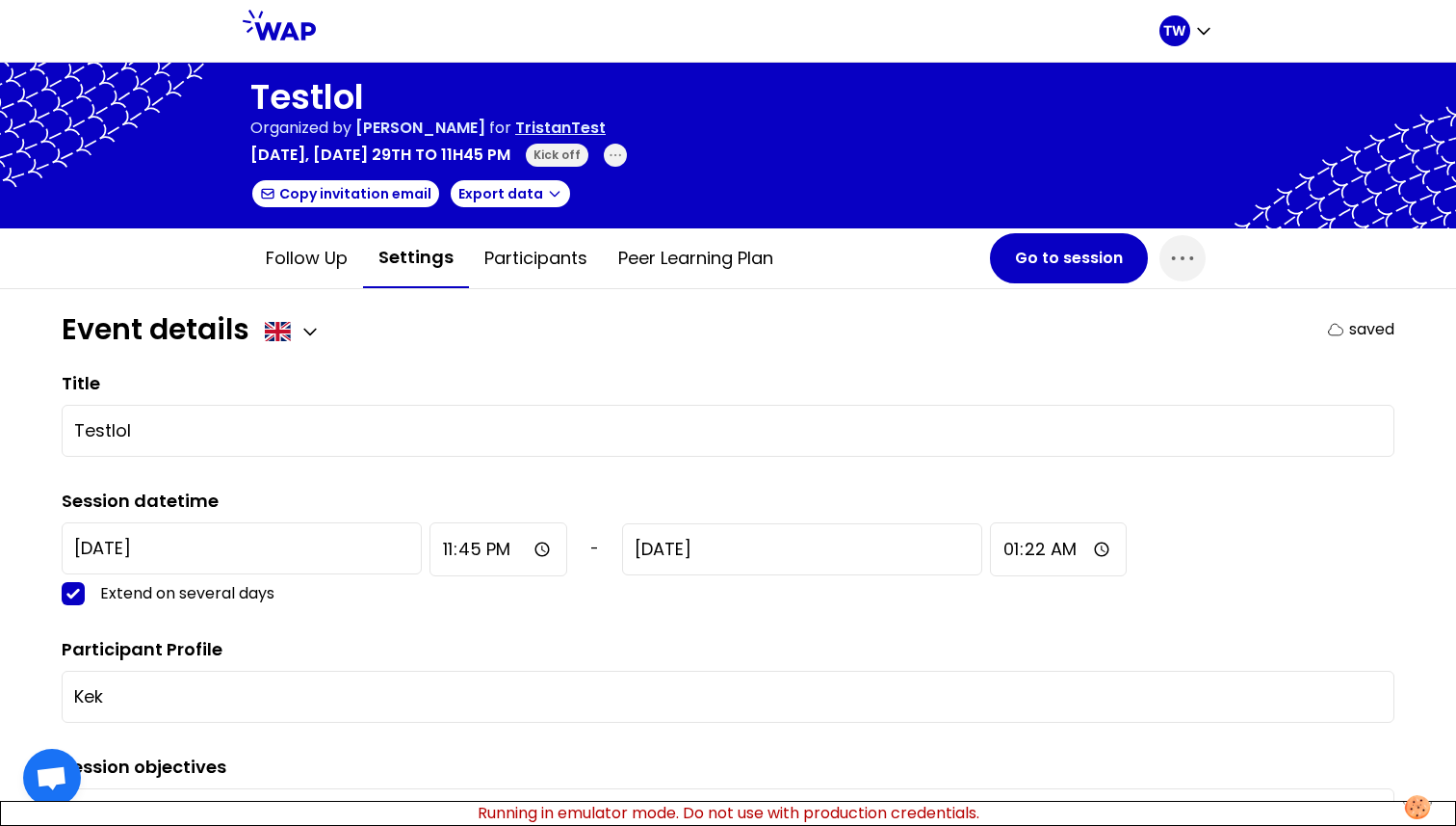
type input "[URL][DOMAIN_NAME]"
click at [1043, 316] on div "Event details saved" at bounding box center [728, 330] width 1333 height 35
click at [1048, 251] on button "Go to session" at bounding box center [1069, 258] width 158 height 50
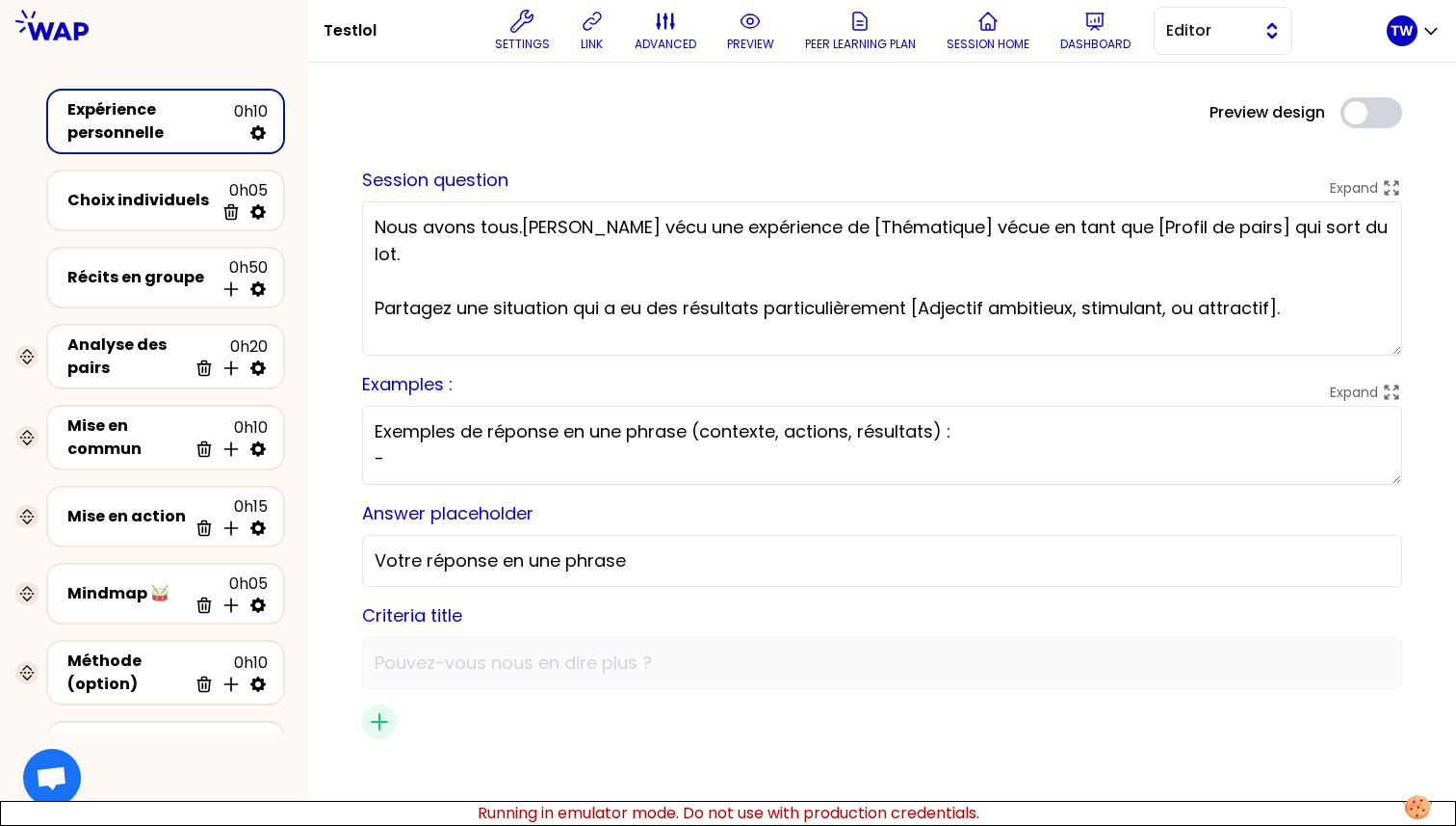
click at [1200, 30] on span "Editor" at bounding box center [1209, 31] width 87 height 23
click at [1194, 104] on li "Facilitator" at bounding box center [1223, 110] width 137 height 31
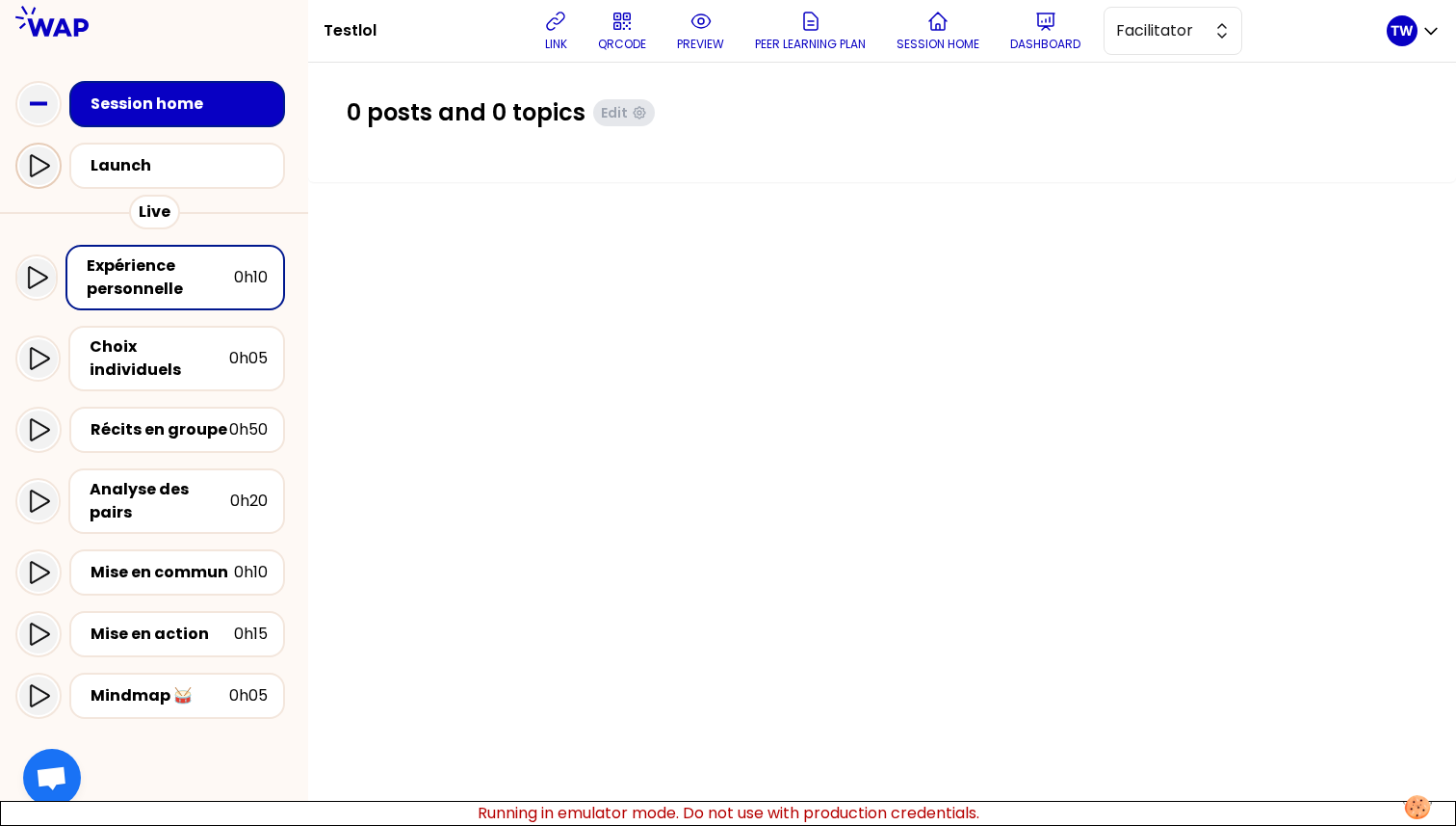
click at [49, 177] on icon at bounding box center [39, 165] width 23 height 23
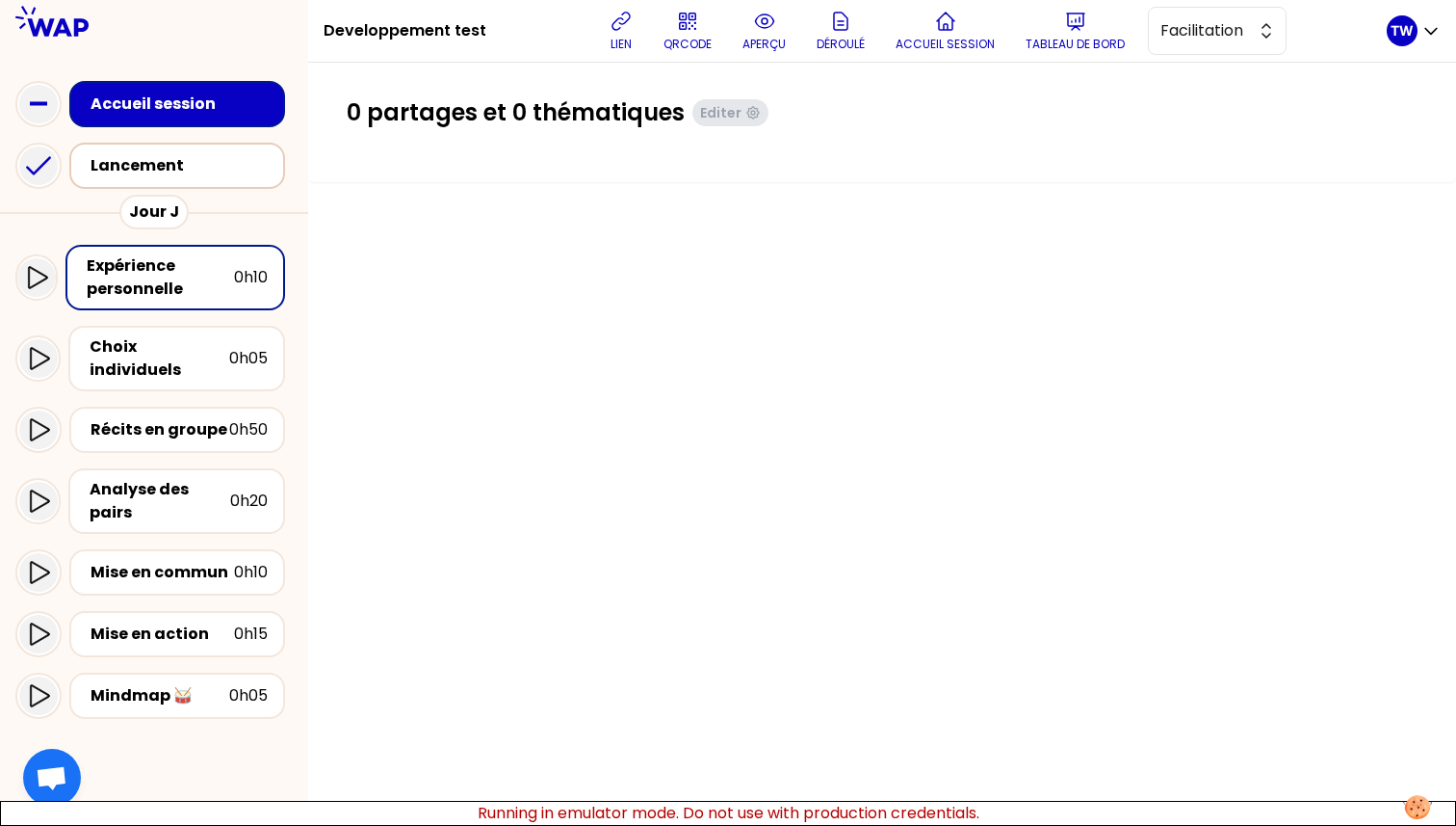
click at [155, 175] on div "Lancement" at bounding box center [183, 165] width 185 height 23
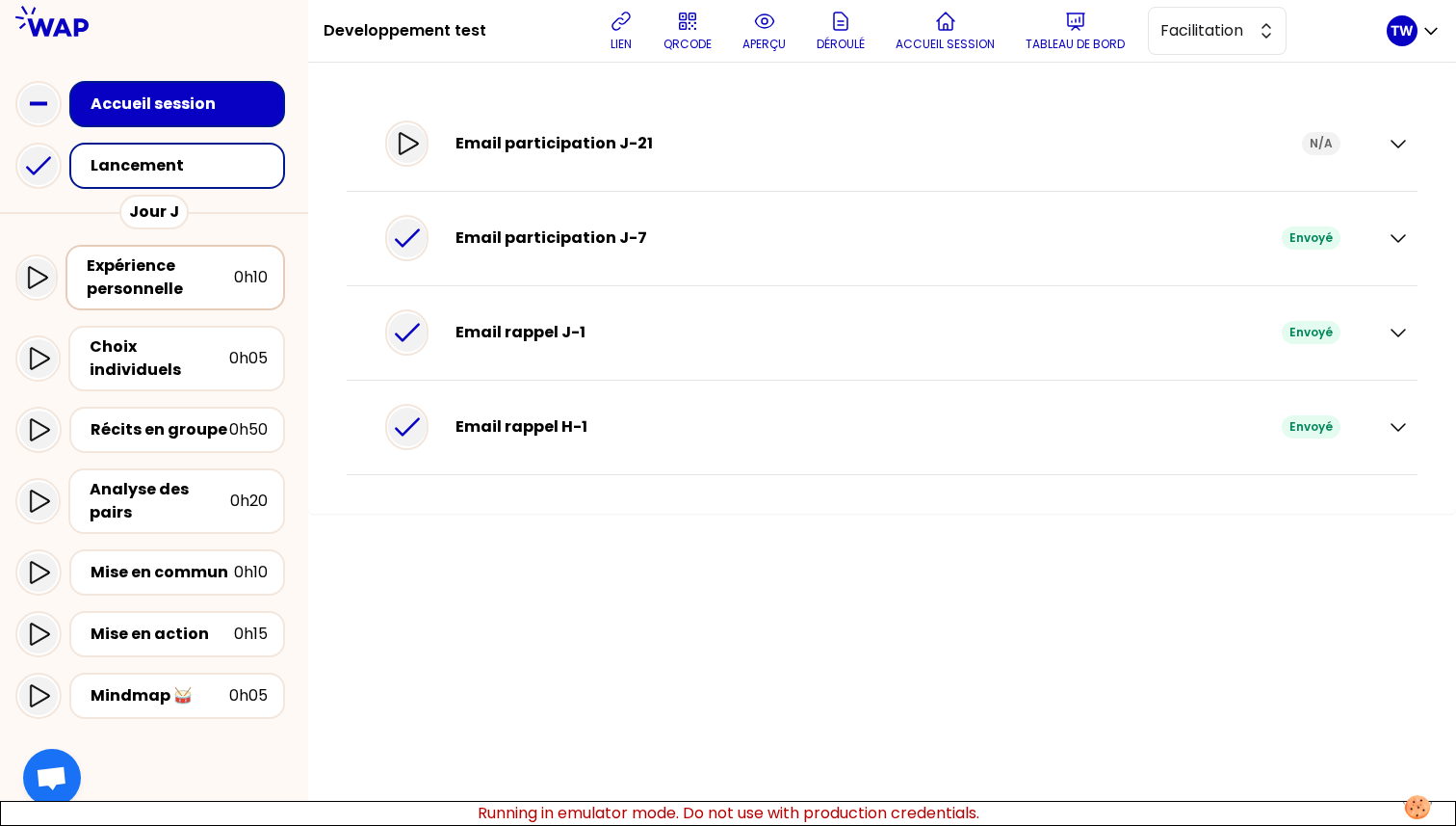
click at [188, 286] on div "Expérience personnelle" at bounding box center [160, 277] width 148 height 47
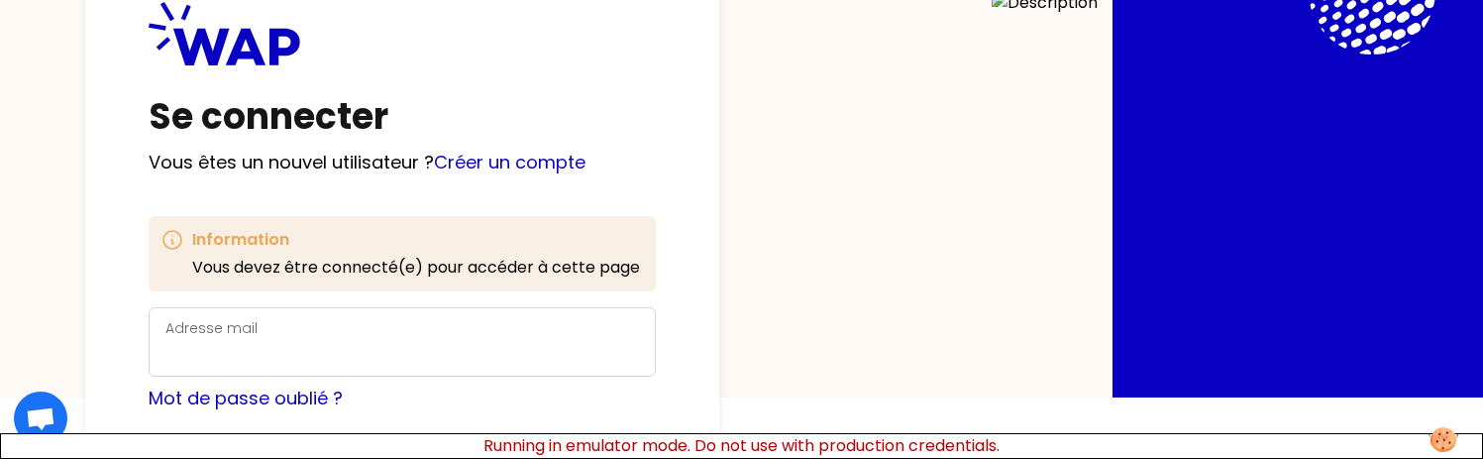
scroll to position [150, 0]
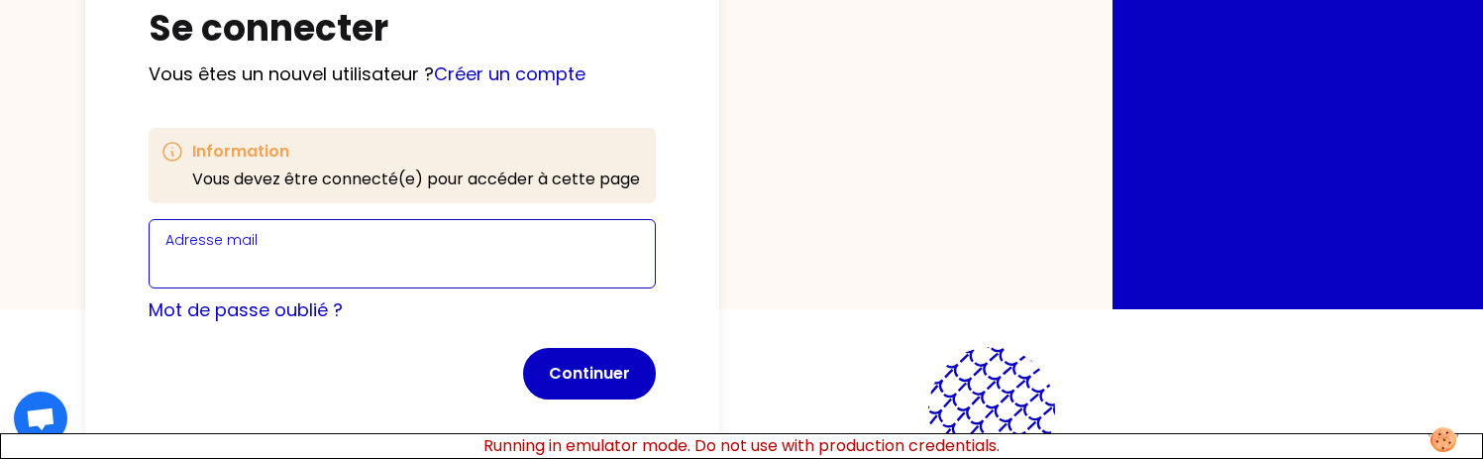
click at [390, 268] on input "Adresse mail" at bounding box center [401, 266] width 473 height 28
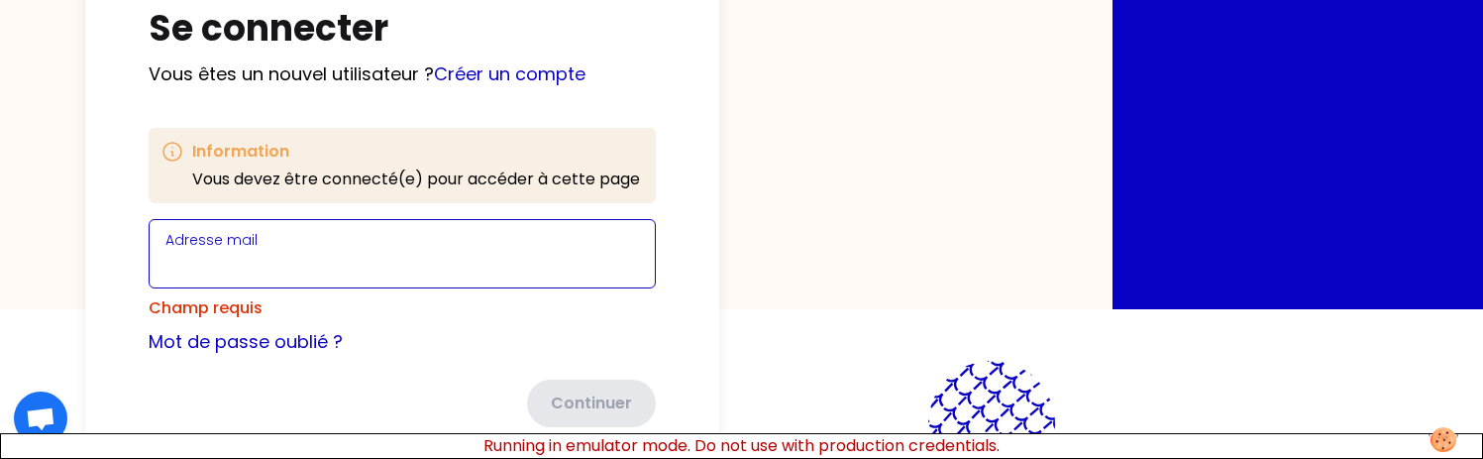
type input "t.wagner66250@gmail.com"
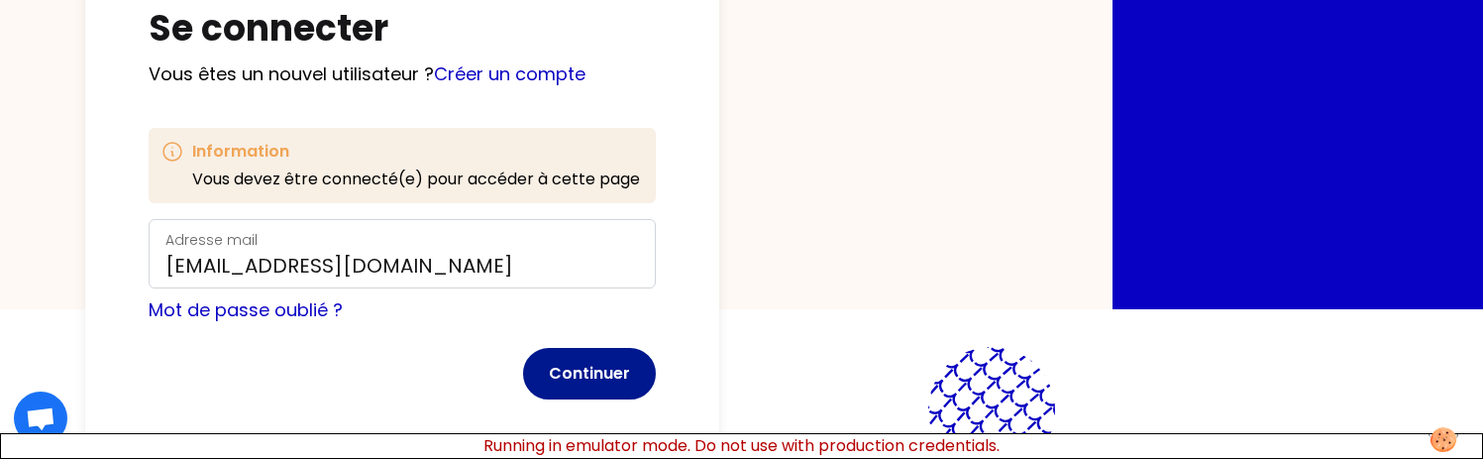
click at [587, 383] on button "Continuer" at bounding box center [589, 373] width 133 height 51
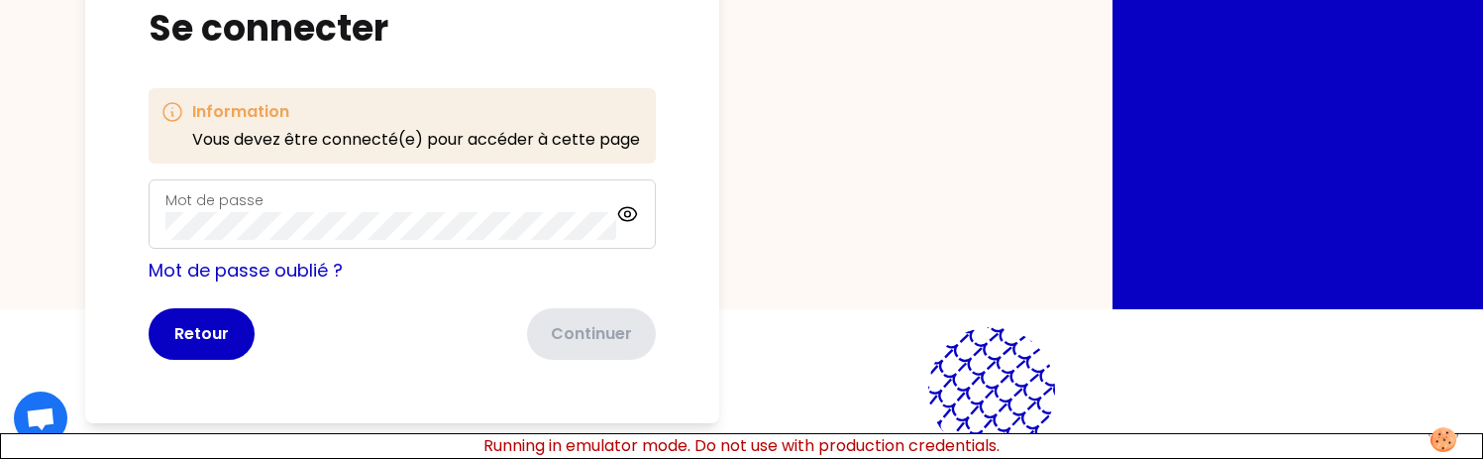
click at [399, 195] on div "Mot de passe" at bounding box center [390, 213] width 451 height 51
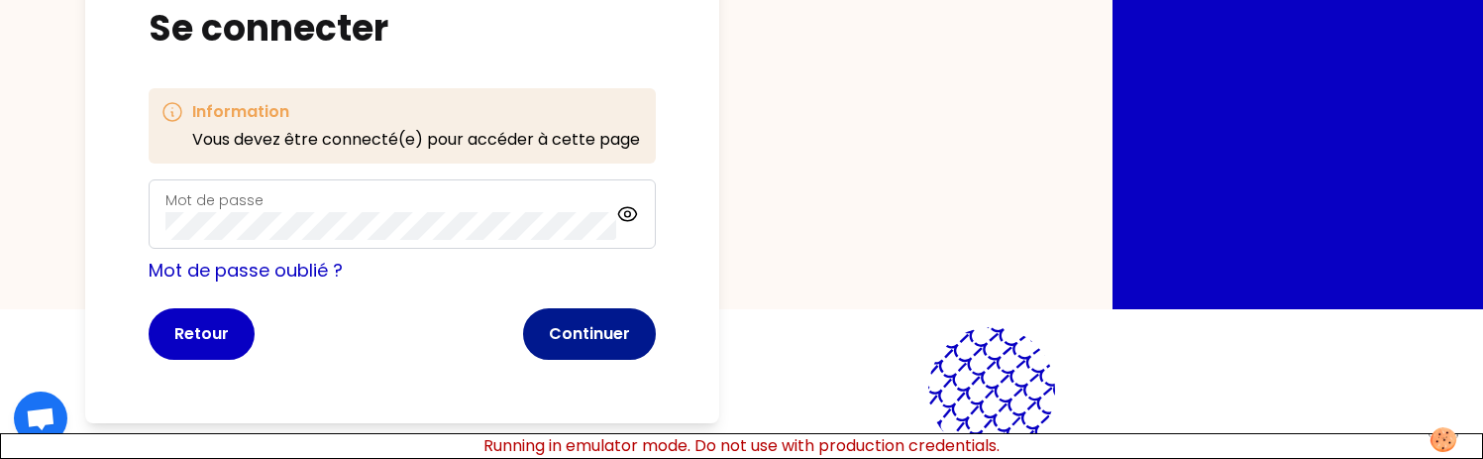
click at [582, 341] on button "Continuer" at bounding box center [589, 333] width 133 height 51
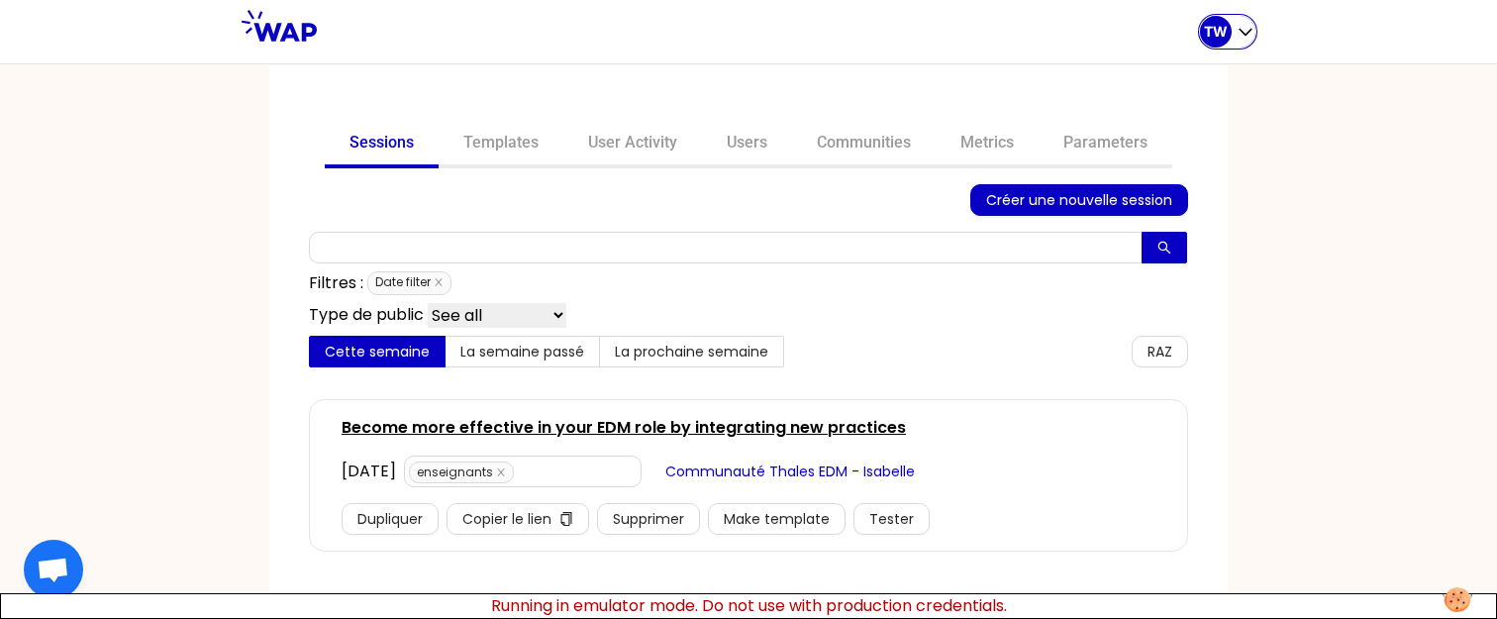
click at [1236, 36] on icon "button" at bounding box center [1246, 32] width 20 height 20
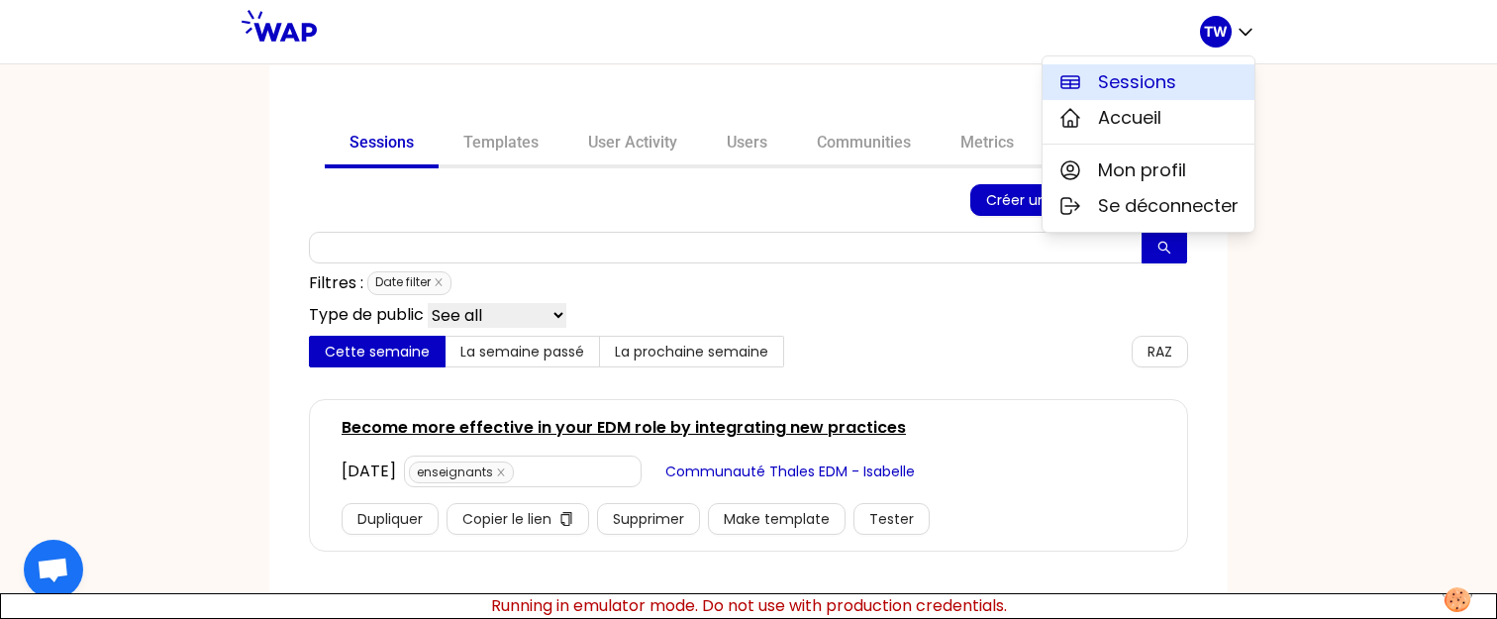
click at [1202, 93] on button "Sessions" at bounding box center [1149, 82] width 212 height 36
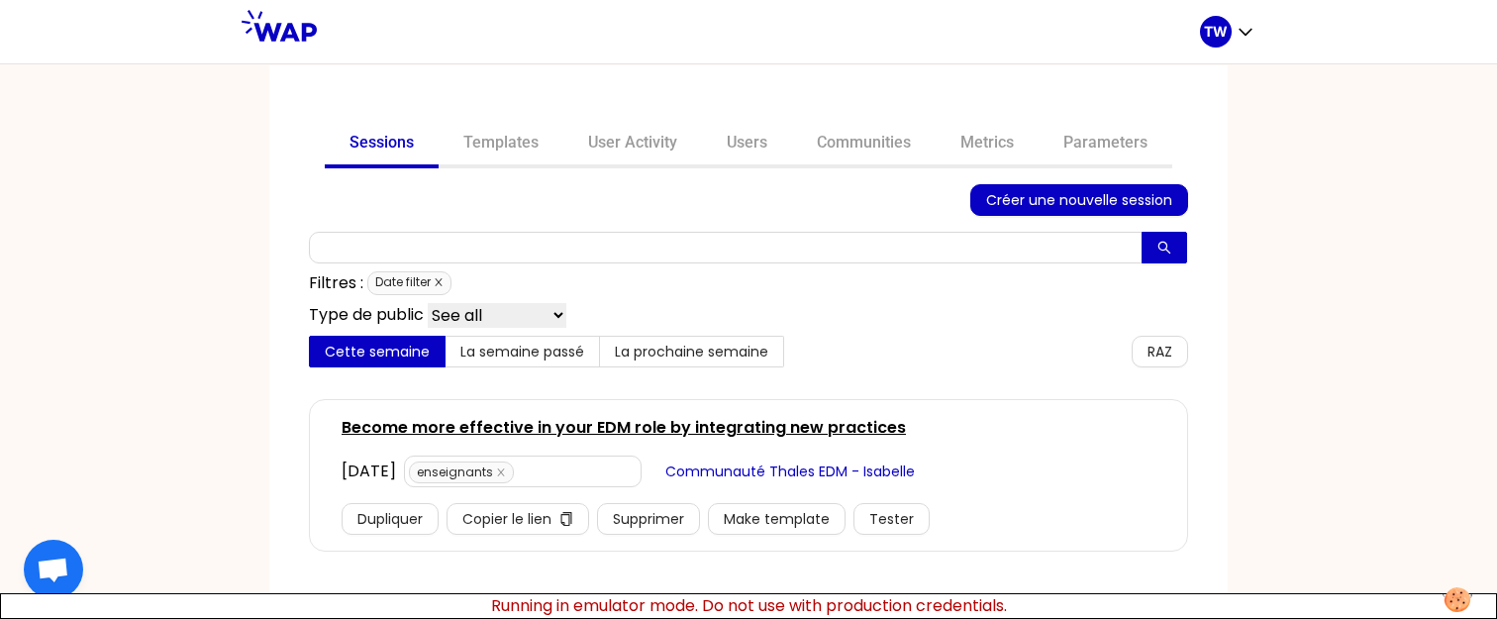
click at [443, 284] on icon "close" at bounding box center [439, 282] width 10 height 10
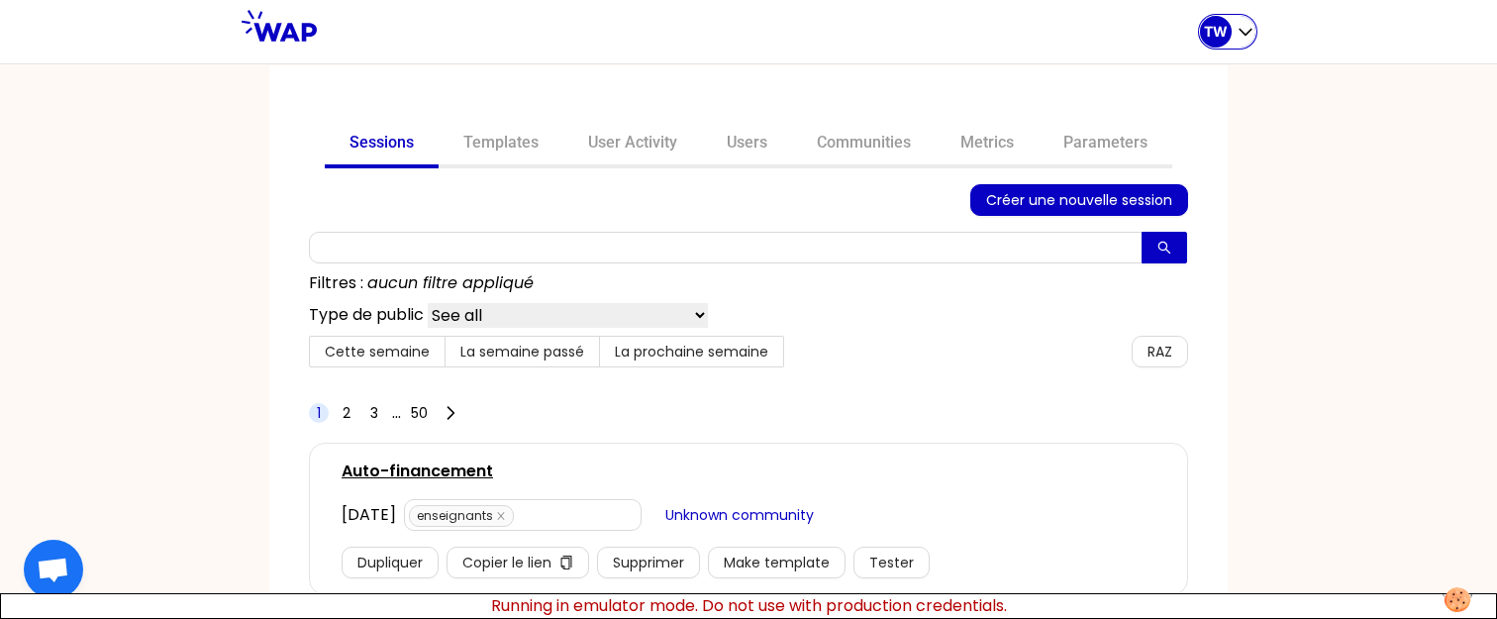
click at [1226, 41] on p "TW" at bounding box center [1216, 32] width 24 height 20
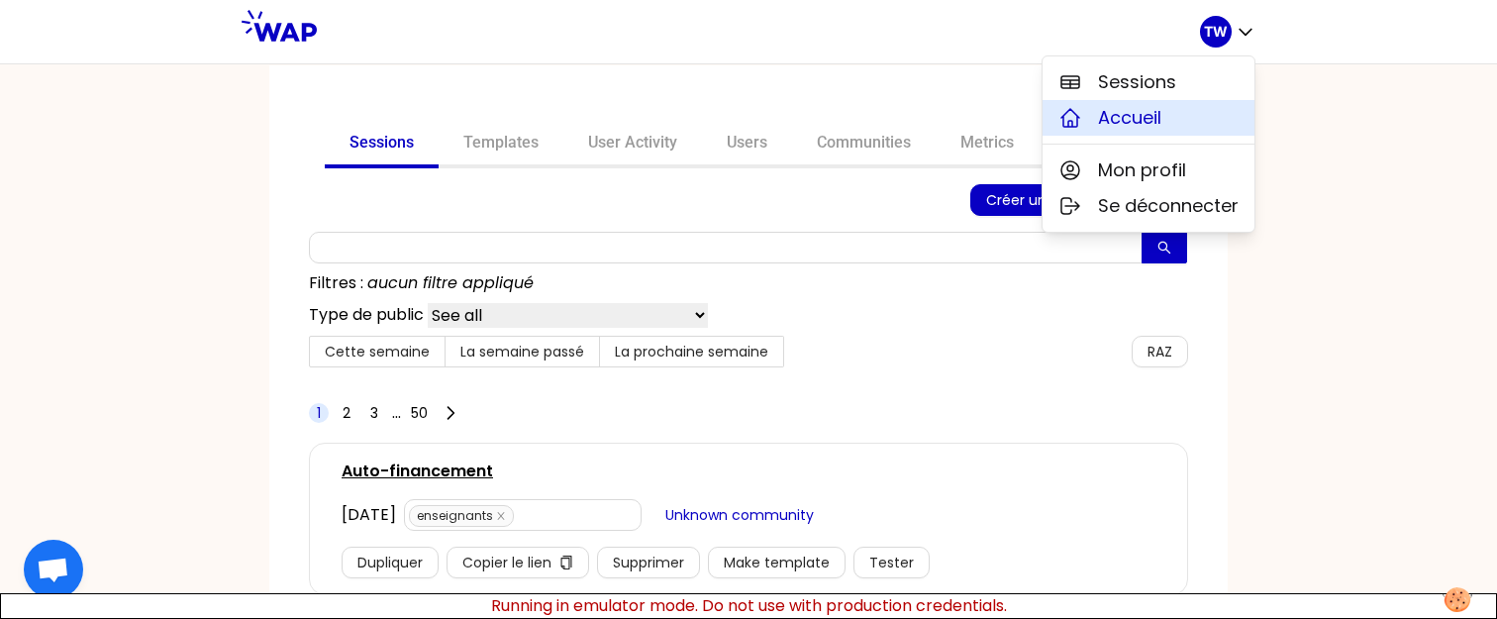
click at [1181, 112] on button "Accueil" at bounding box center [1149, 118] width 212 height 36
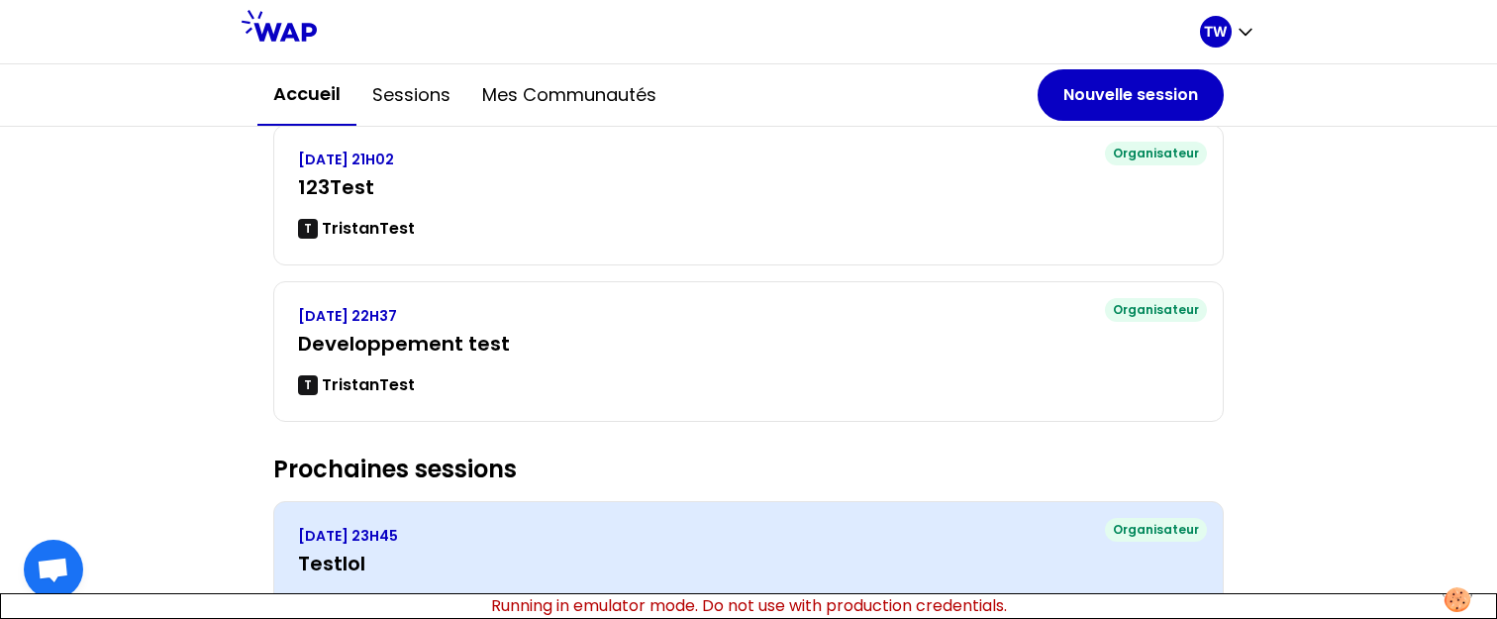
scroll to position [319, 0]
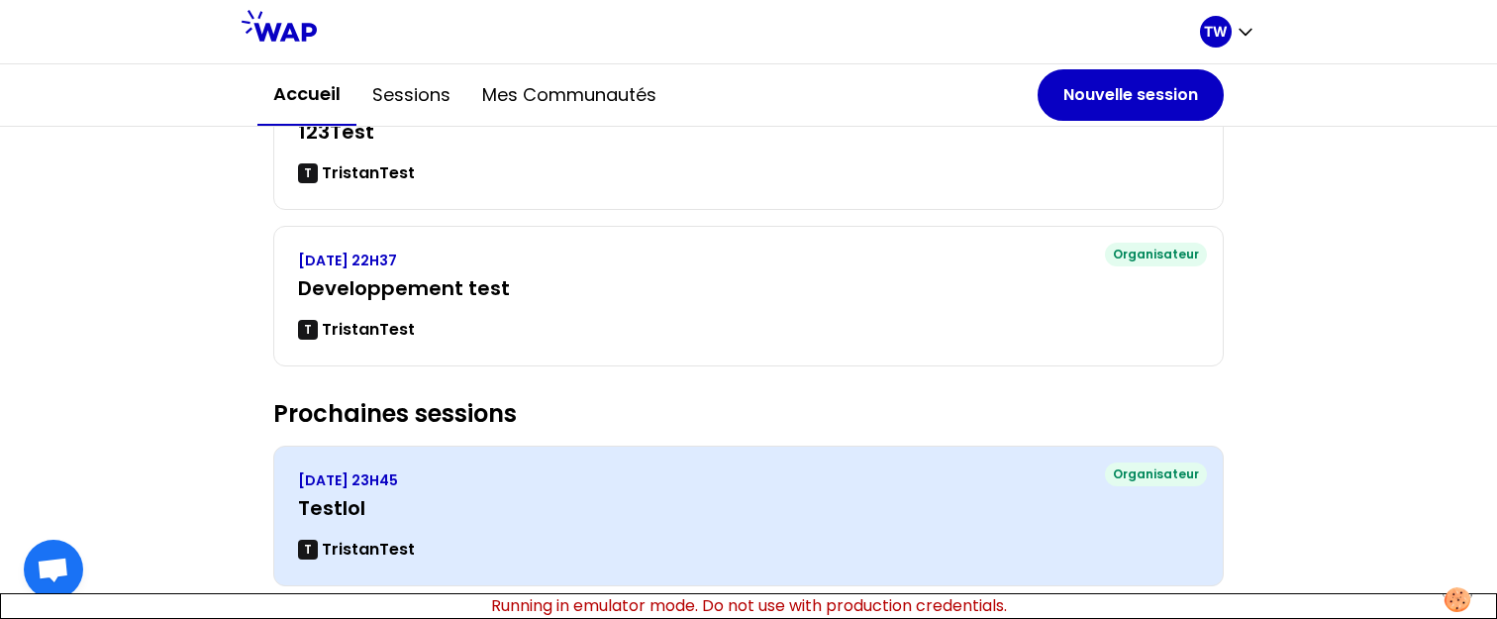
click at [562, 538] on div "T TristanTest" at bounding box center [748, 550] width 901 height 24
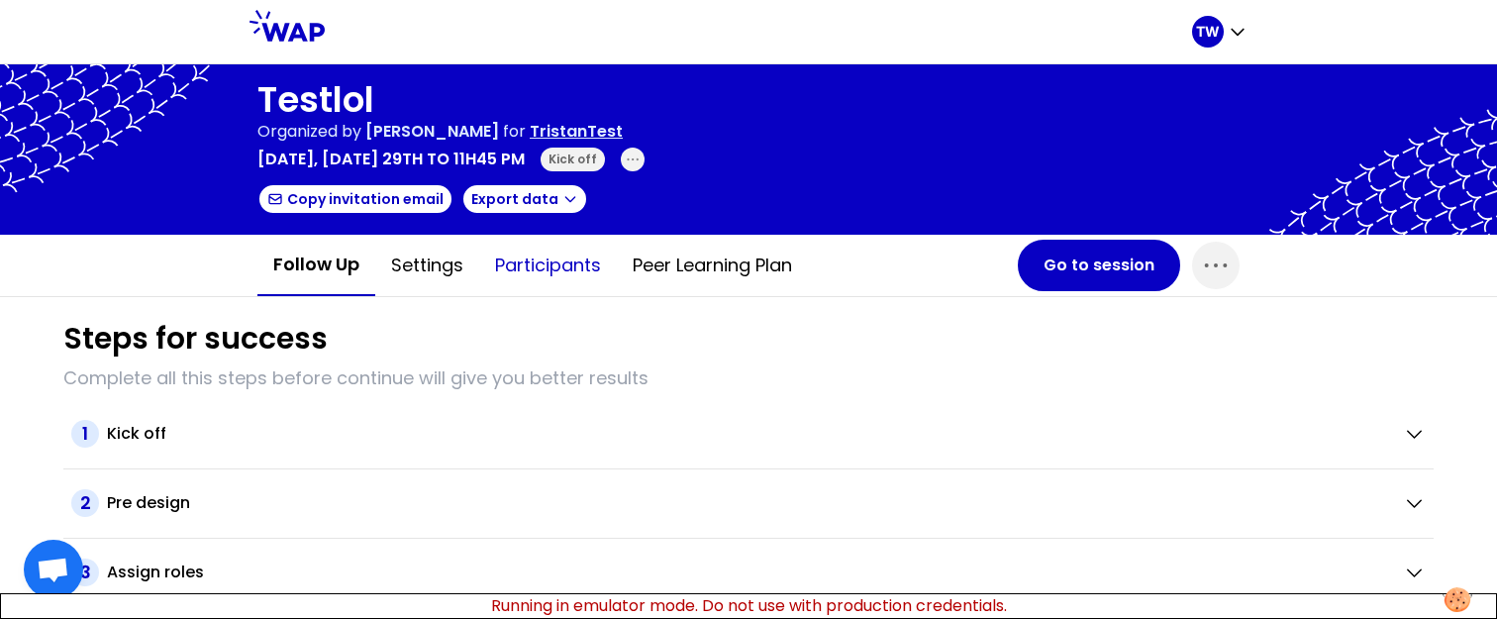
click at [569, 262] on button "Participants" at bounding box center [548, 265] width 138 height 59
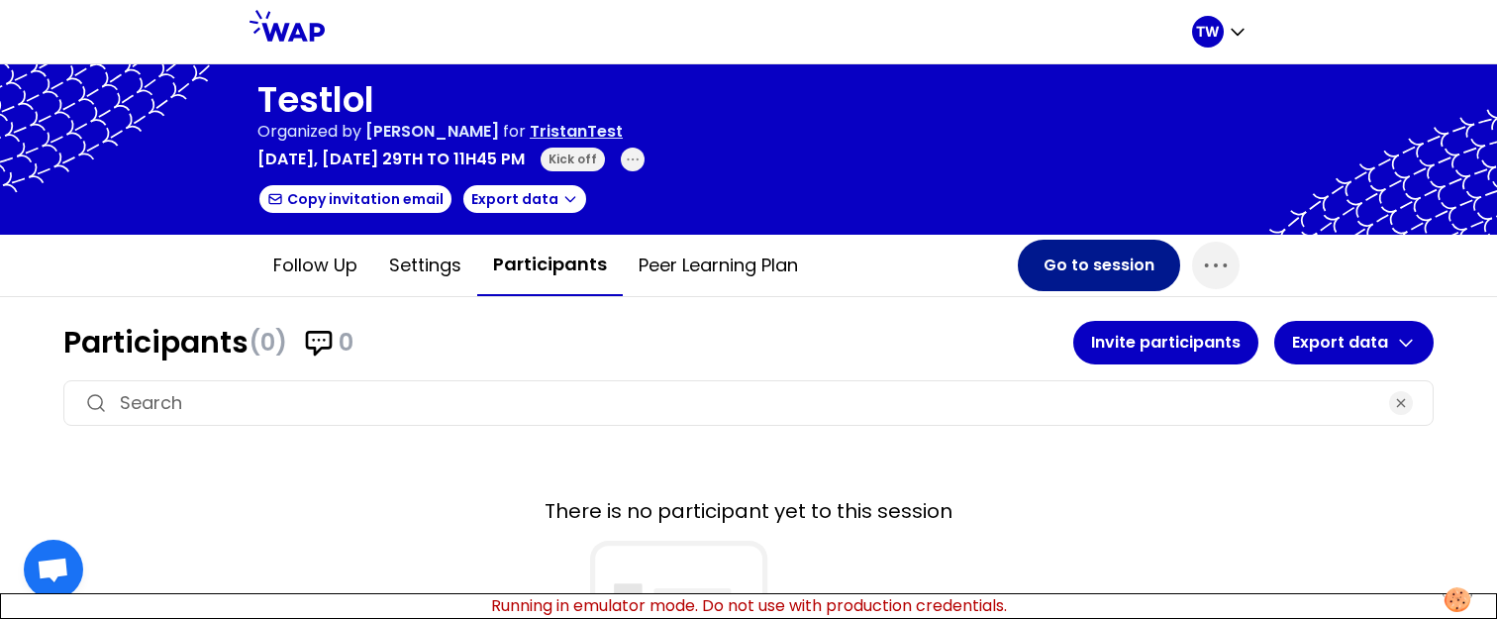
click at [1088, 284] on button "Go to session" at bounding box center [1099, 265] width 162 height 51
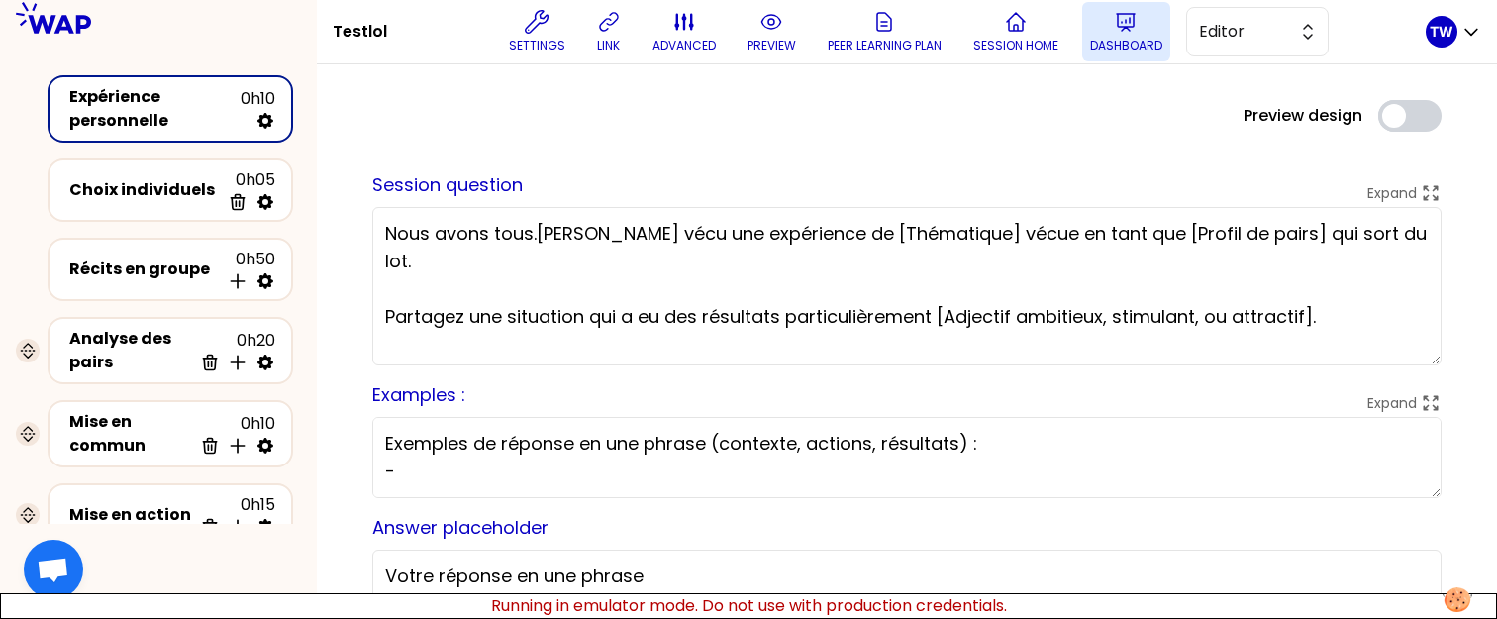
click at [1151, 48] on p "Dashboard" at bounding box center [1126, 46] width 72 height 16
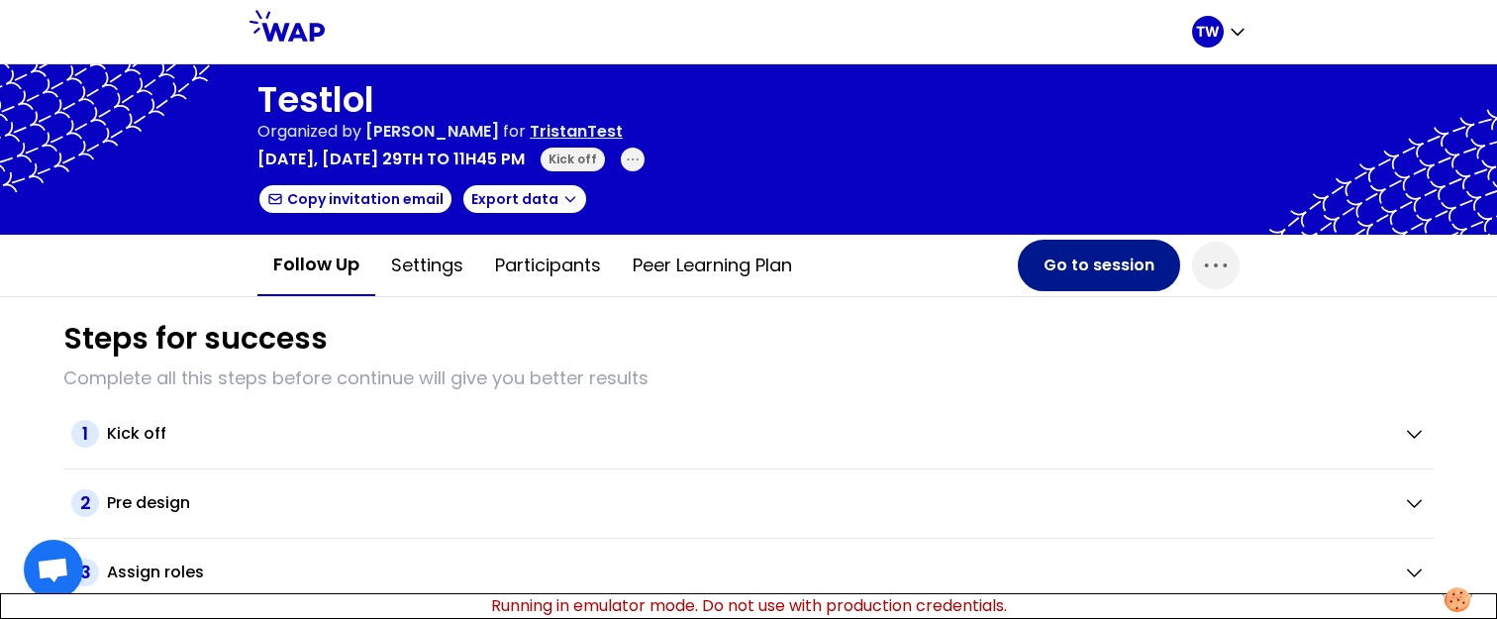
click at [1052, 264] on button "Go to session" at bounding box center [1099, 265] width 162 height 51
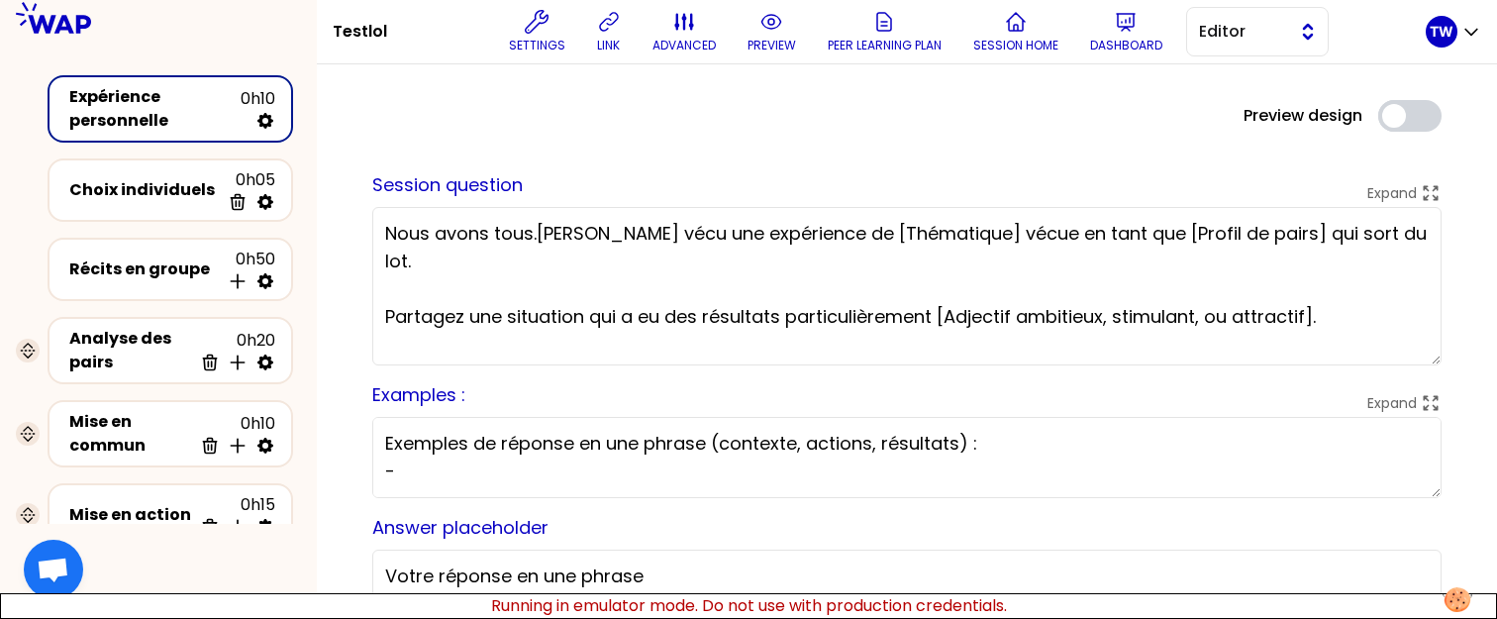
click at [1280, 41] on span "Editor" at bounding box center [1243, 32] width 89 height 24
click at [1234, 107] on span "Facilitator" at bounding box center [1269, 113] width 85 height 24
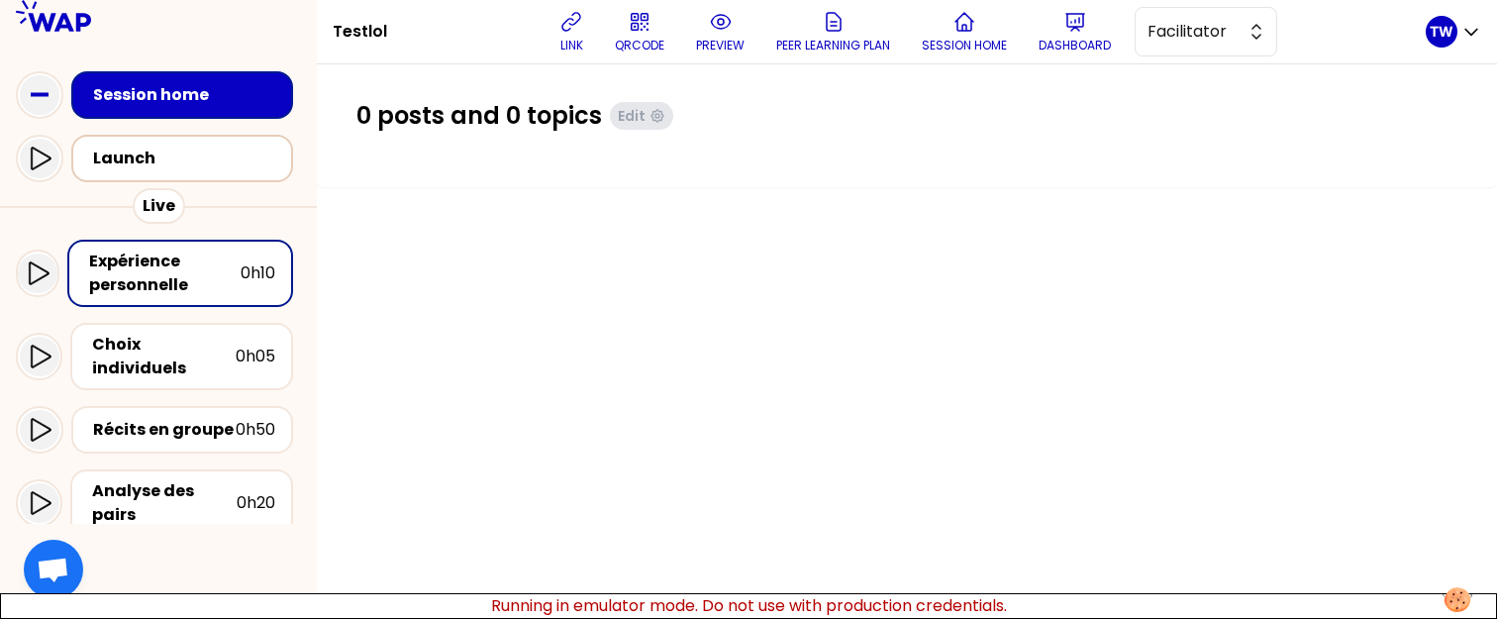
click at [164, 157] on div "Launch" at bounding box center [188, 159] width 190 height 24
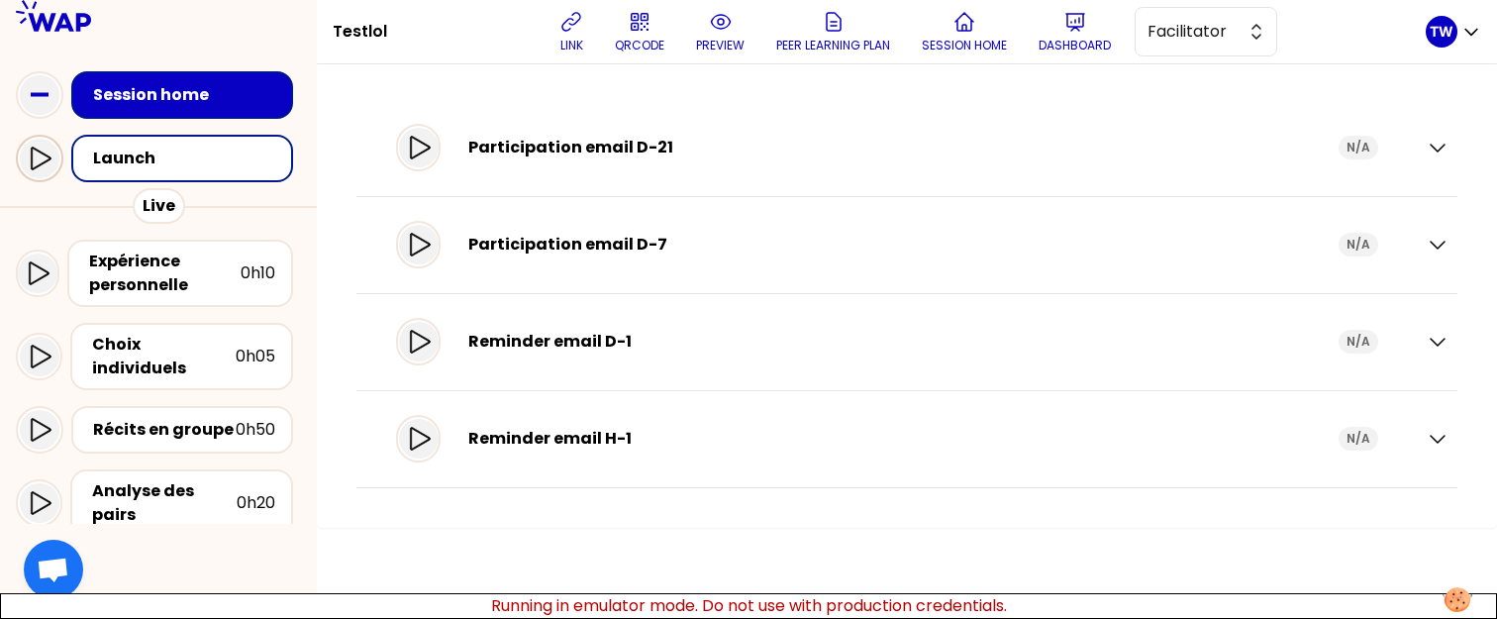
click at [51, 162] on div at bounding box center [40, 159] width 40 height 40
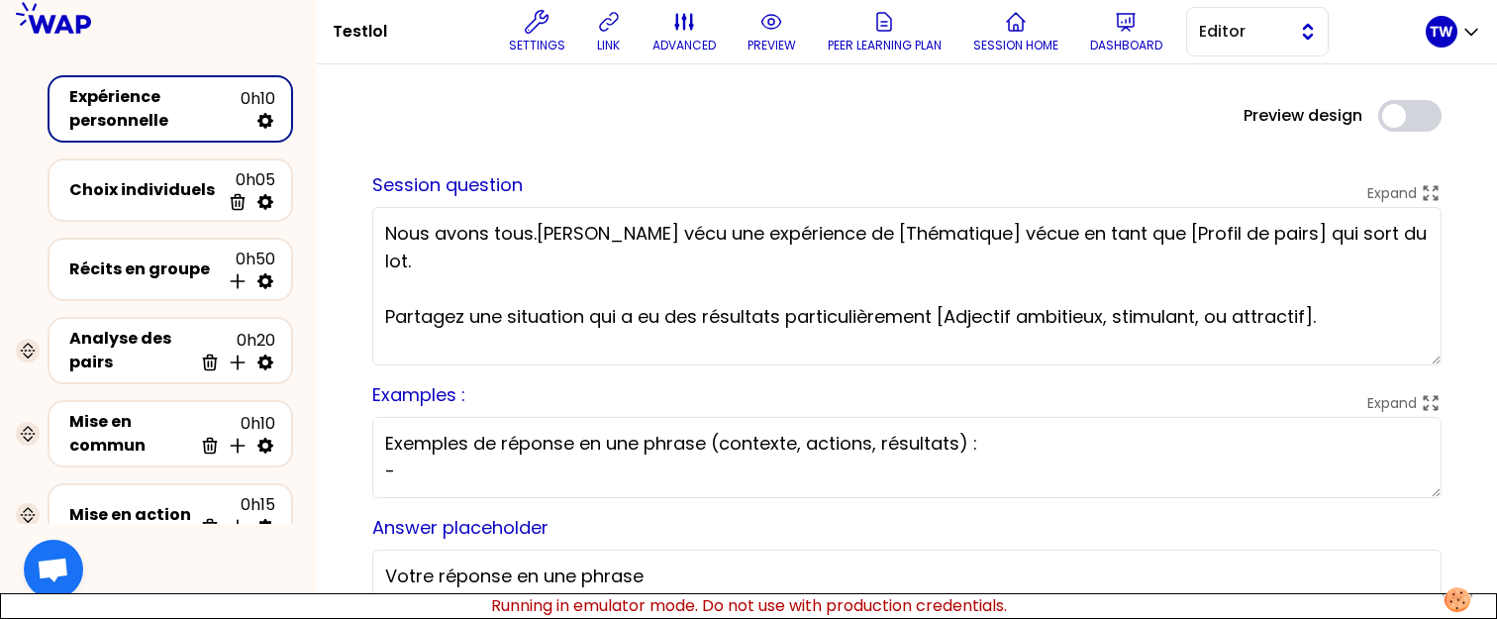
click at [1251, 34] on span "Editor" at bounding box center [1243, 32] width 89 height 24
click at [1214, 105] on li "Facilitator" at bounding box center [1257, 113] width 141 height 32
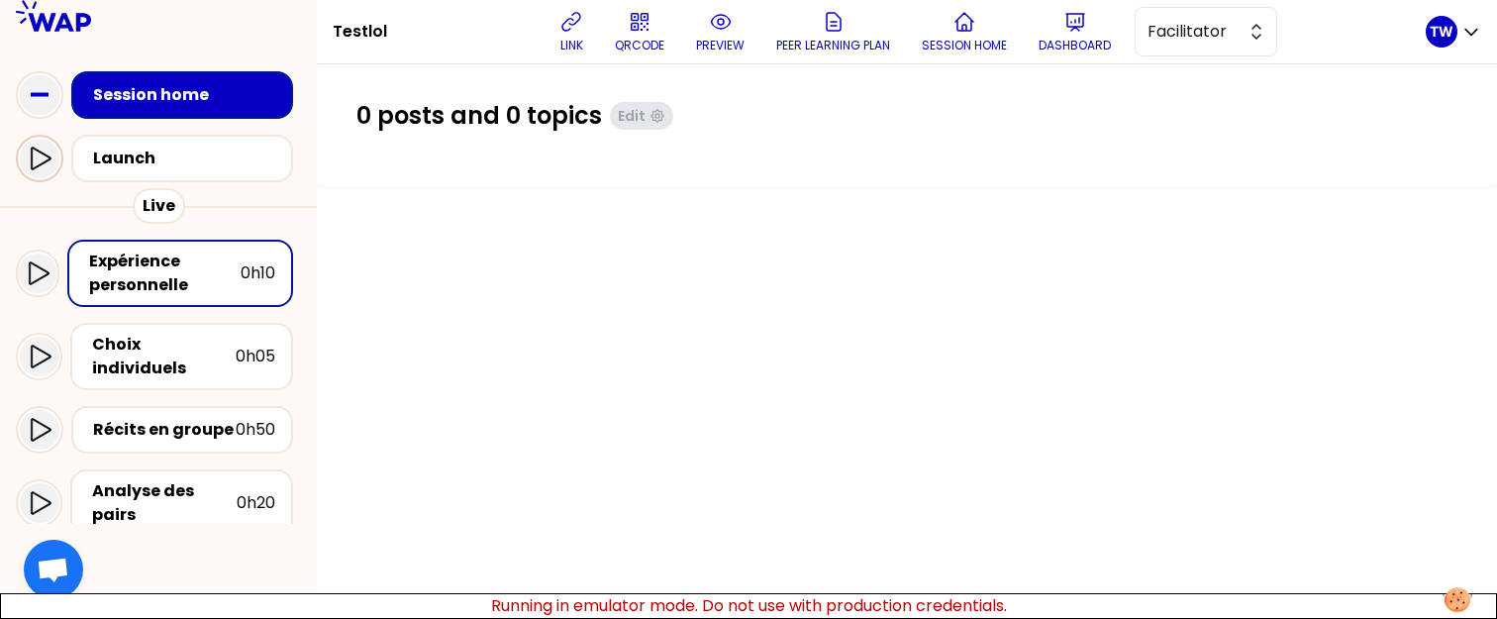
click at [36, 162] on icon at bounding box center [40, 159] width 24 height 24
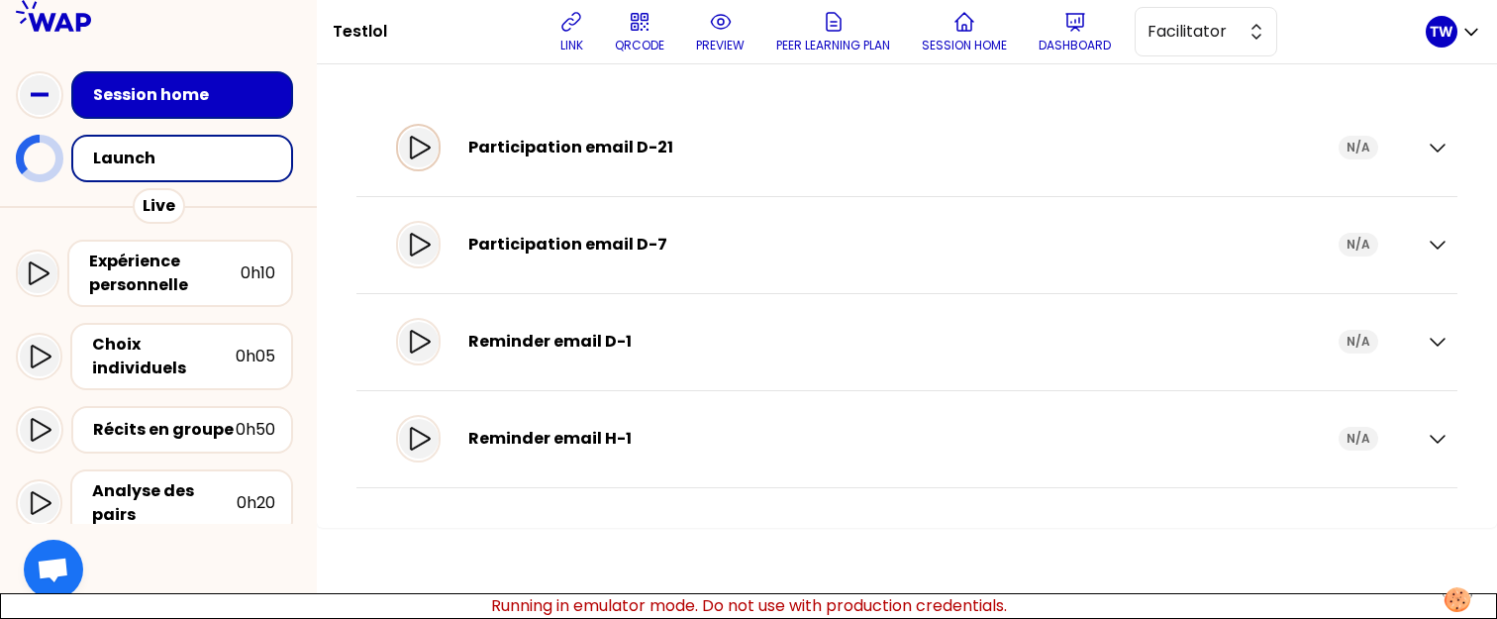
click at [439, 161] on div at bounding box center [419, 148] width 40 height 40
click at [422, 245] on icon at bounding box center [419, 245] width 24 height 24
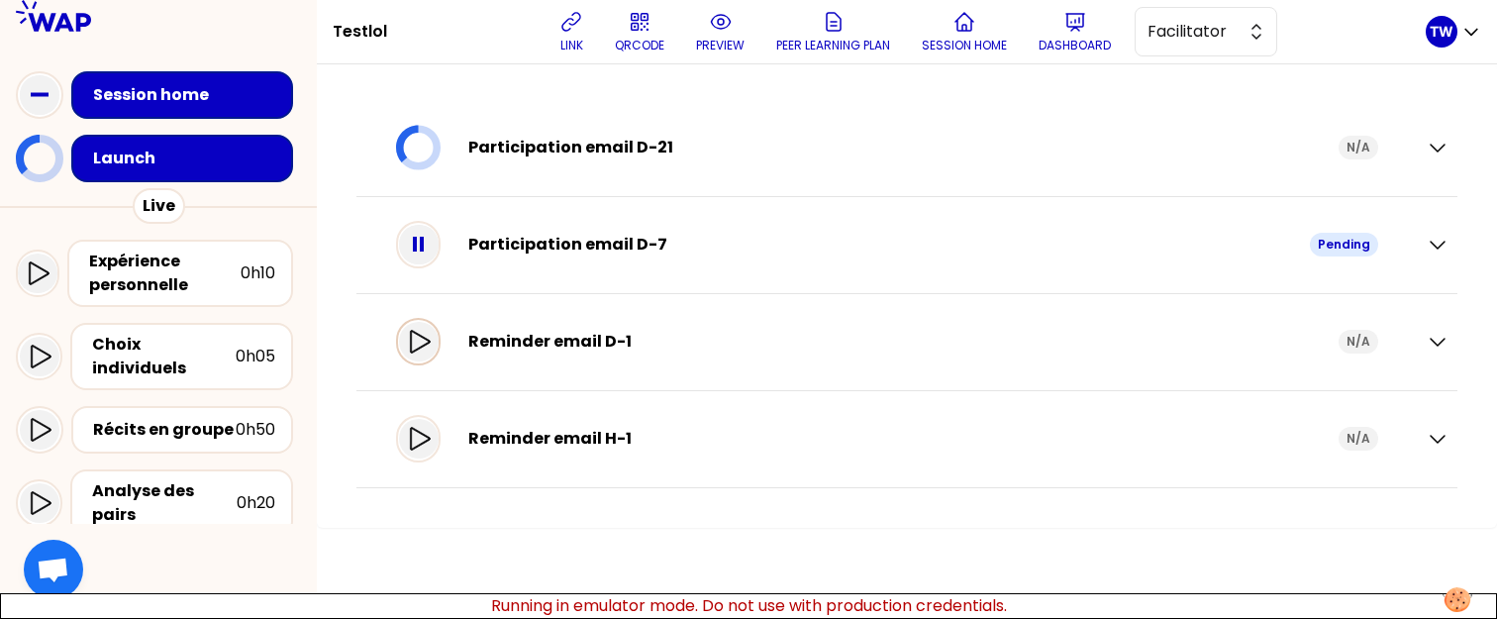
click at [431, 342] on icon at bounding box center [419, 342] width 24 height 24
click at [431, 436] on icon at bounding box center [419, 439] width 24 height 24
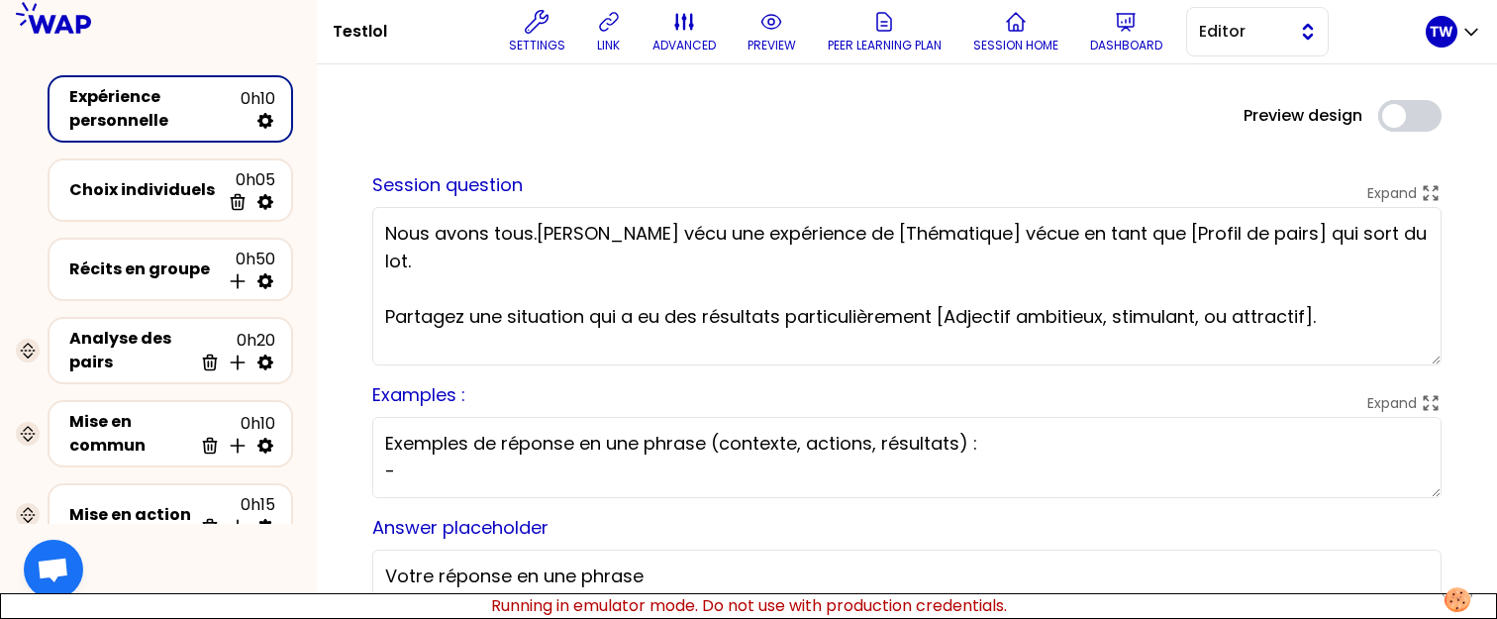
click at [1267, 42] on span "Editor" at bounding box center [1243, 32] width 89 height 24
click at [1227, 111] on li "Facilitator" at bounding box center [1257, 113] width 141 height 32
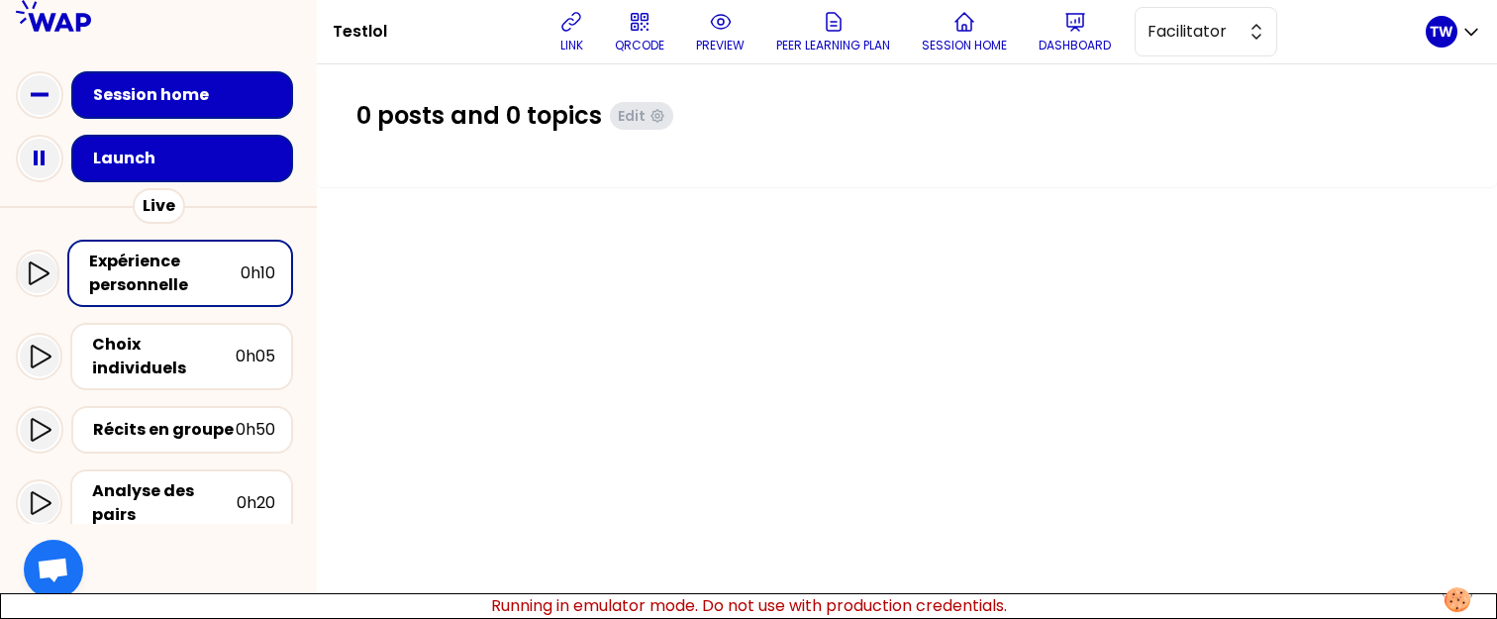
click at [132, 160] on div "Launch" at bounding box center [188, 159] width 190 height 24
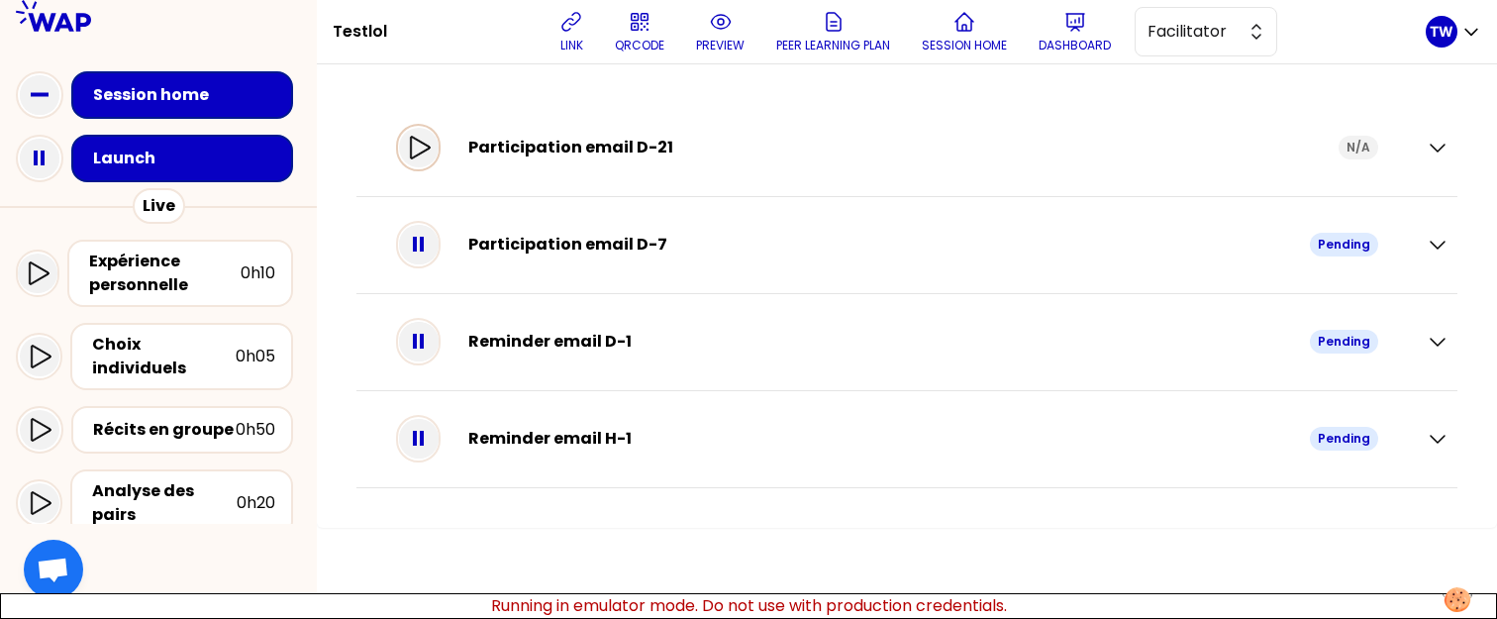
click at [431, 154] on icon at bounding box center [419, 148] width 24 height 24
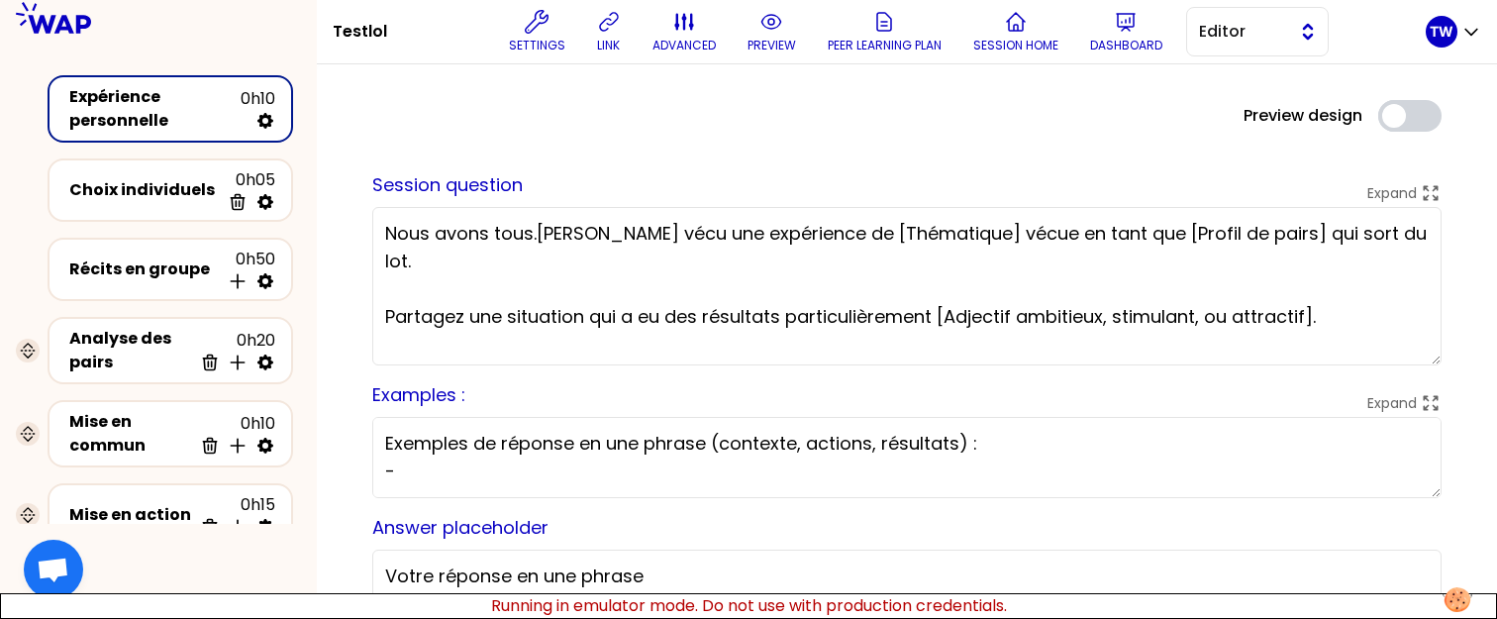
click at [1282, 36] on span "Editor" at bounding box center [1243, 32] width 89 height 24
click at [1234, 112] on span "Facilitator" at bounding box center [1269, 113] width 85 height 24
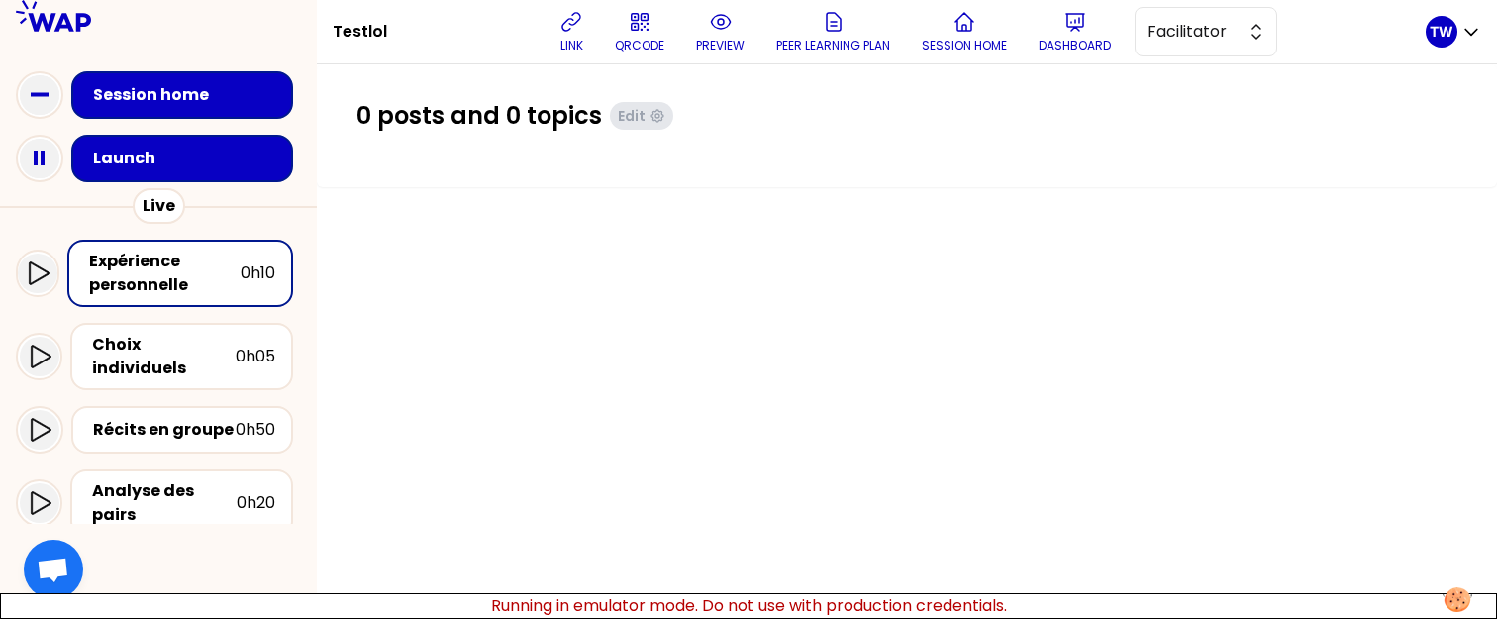
click at [163, 137] on div "Launch" at bounding box center [182, 159] width 222 height 48
click at [197, 172] on div "Launch" at bounding box center [182, 159] width 222 height 48
click at [197, 171] on div "Launch" at bounding box center [186, 159] width 194 height 28
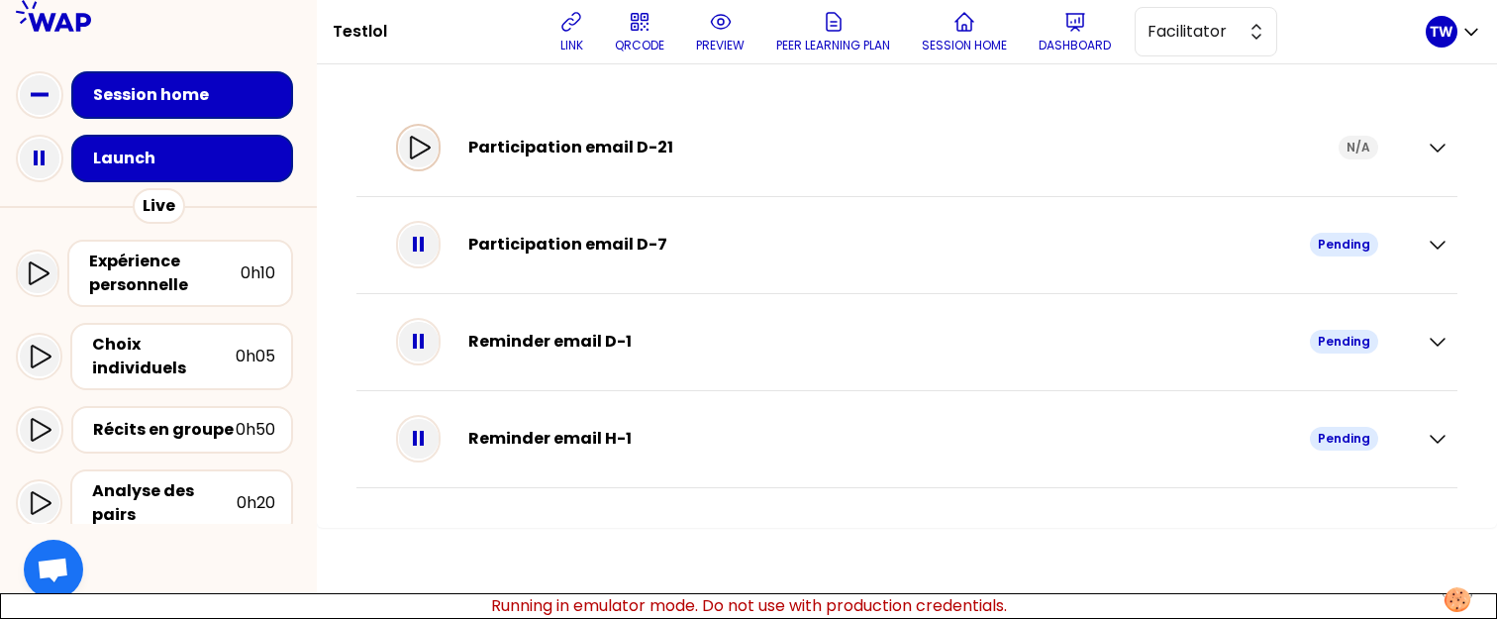
click at [429, 156] on icon at bounding box center [420, 147] width 20 height 23
click at [1448, 33] on p "TW" at bounding box center [1442, 32] width 24 height 20
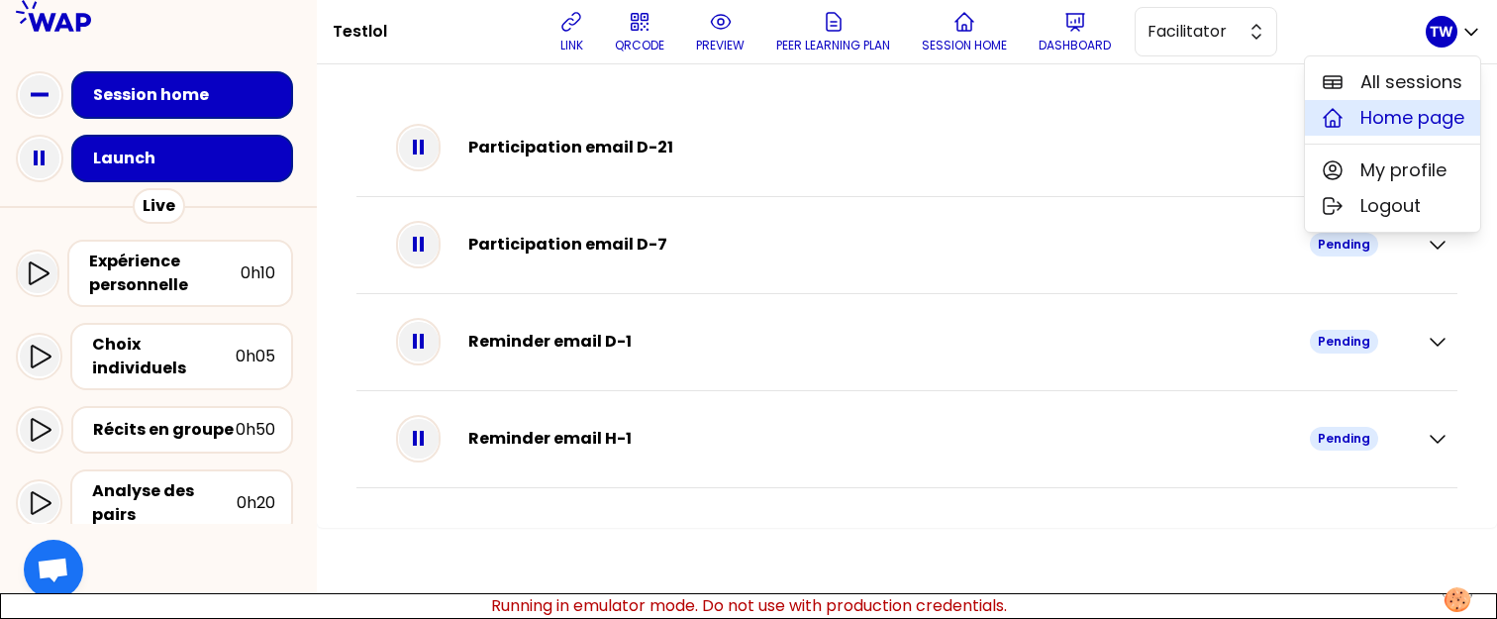
click at [1392, 110] on span "Home page" at bounding box center [1413, 118] width 104 height 28
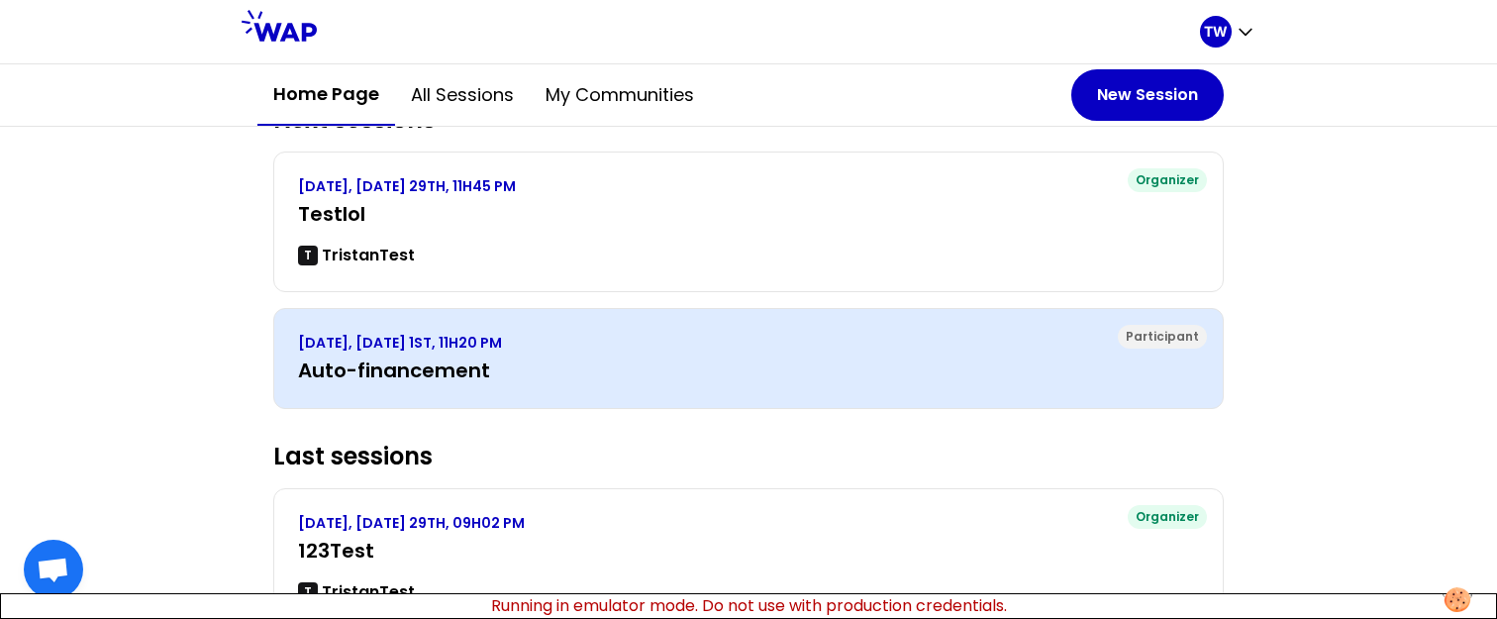
scroll to position [462, 0]
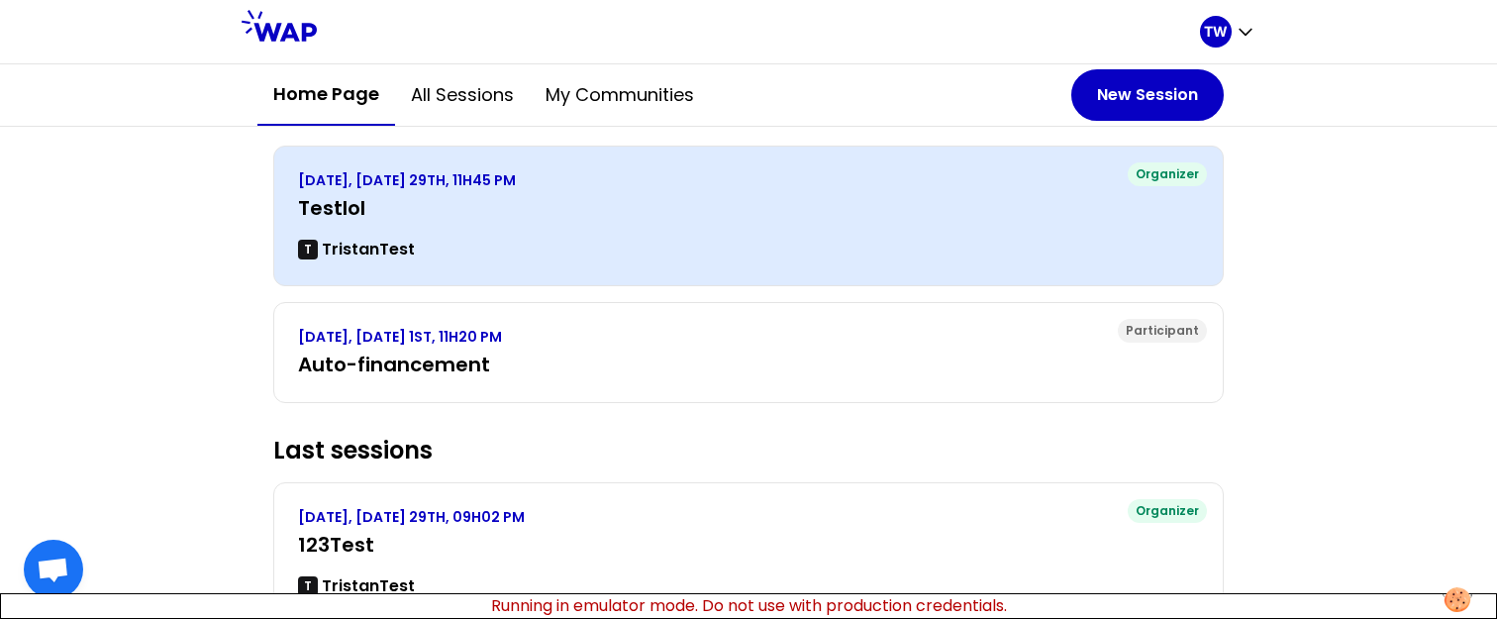
click at [570, 225] on div "AUGUST 2025, FRIDAY 29TH, 11H45 PM Testlol T TristanTest" at bounding box center [748, 215] width 901 height 91
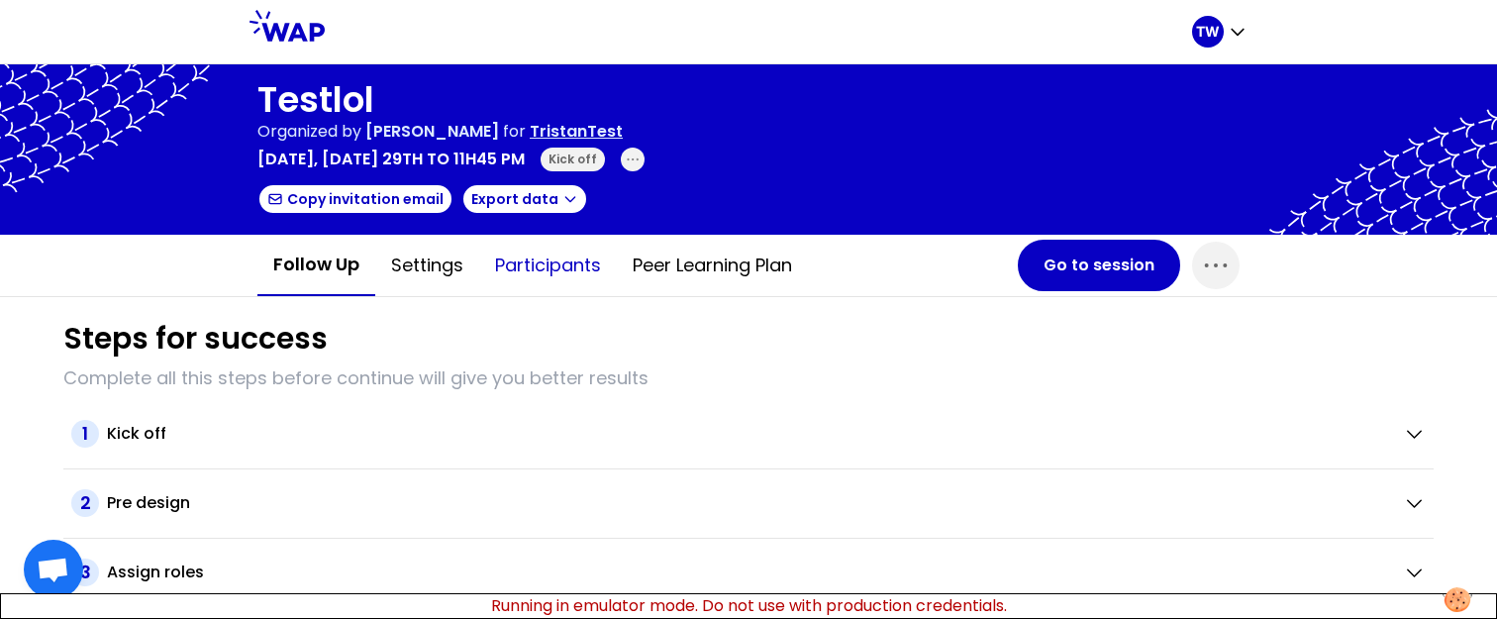
click at [517, 263] on button "Participants" at bounding box center [548, 265] width 138 height 59
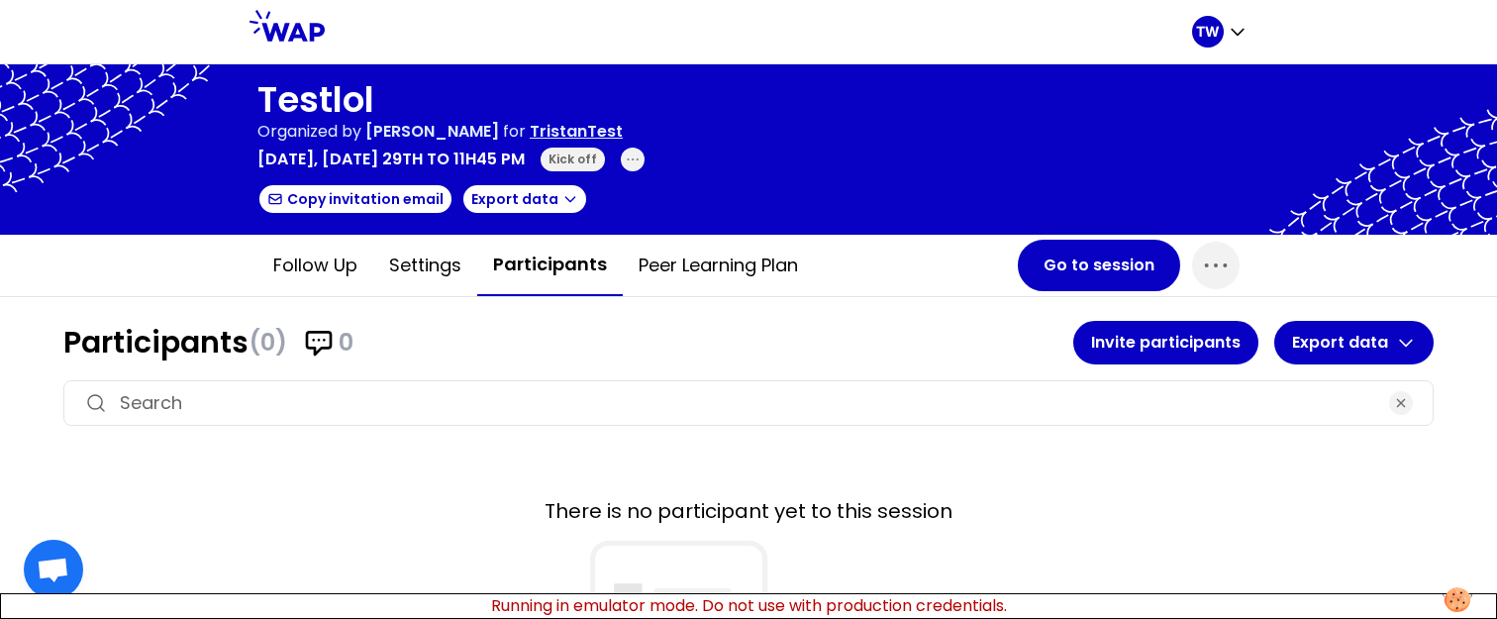
scroll to position [88, 0]
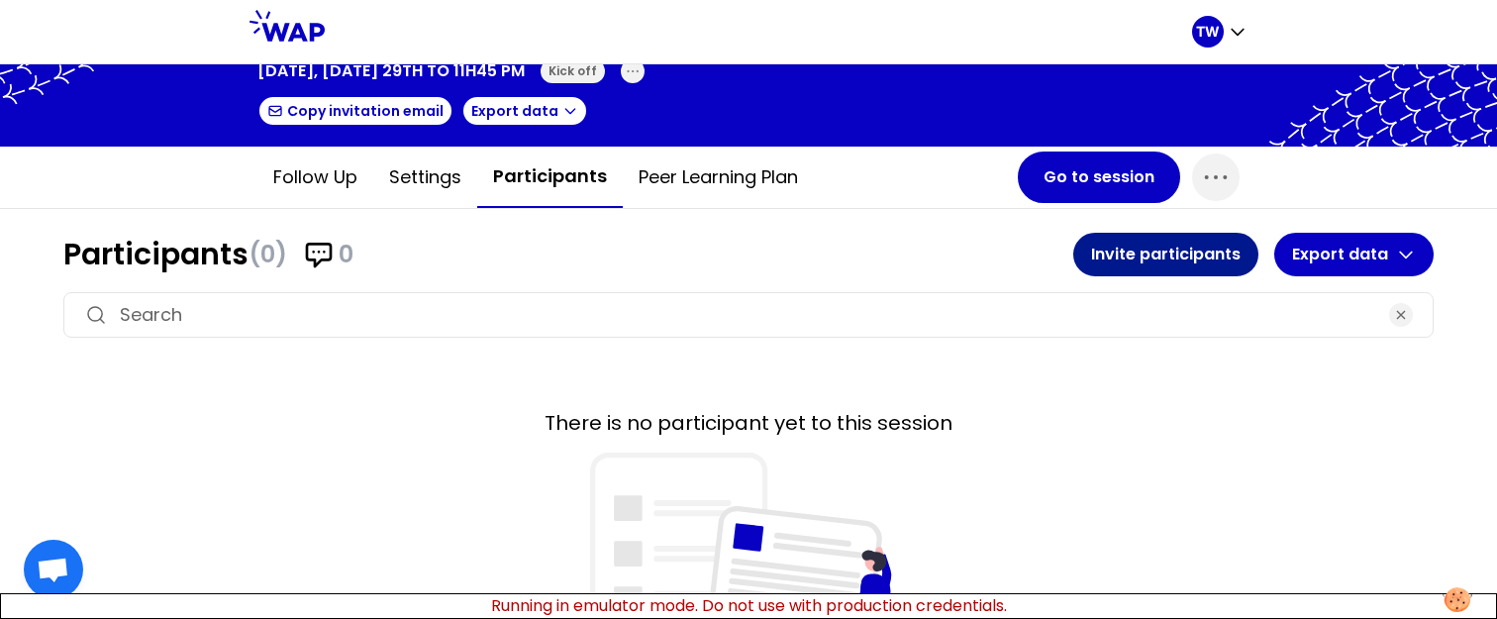
click at [1153, 250] on button "Invite participants" at bounding box center [1166, 255] width 185 height 44
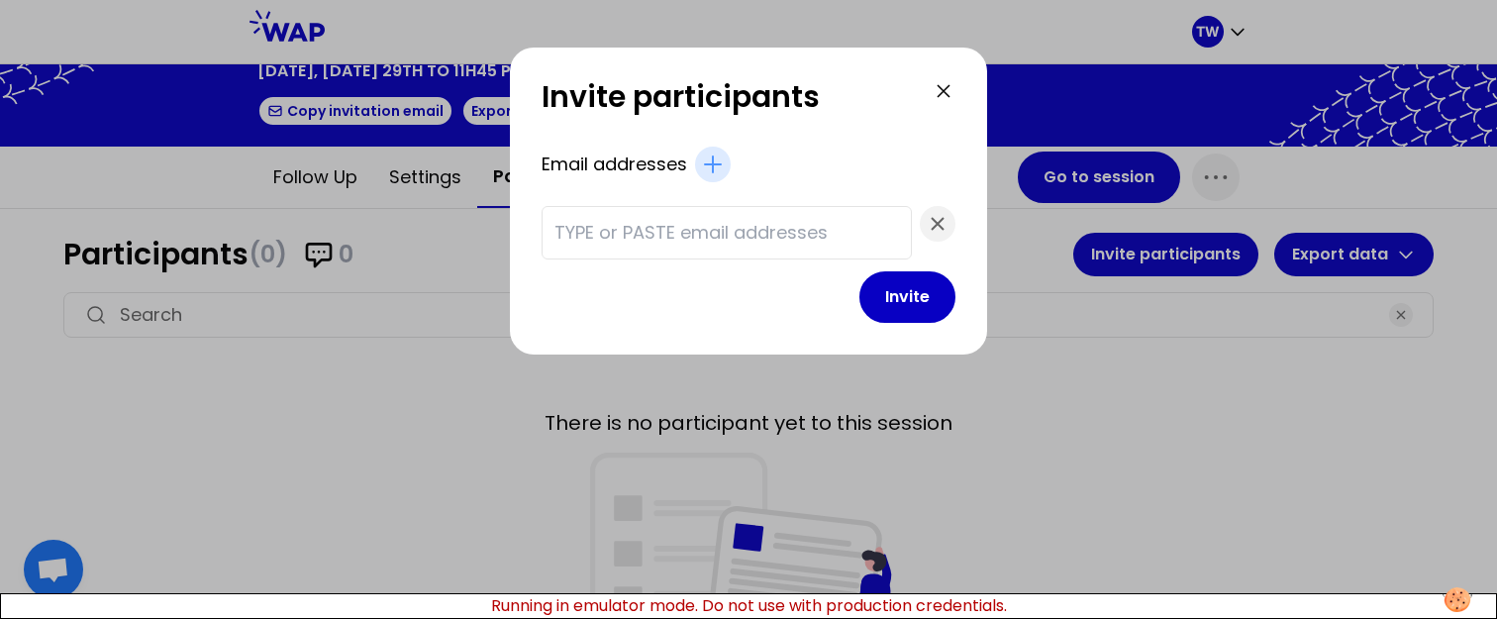
click at [721, 217] on div at bounding box center [727, 232] width 370 height 53
click at [718, 244] on input "text" at bounding box center [727, 233] width 345 height 28
paste input "[EMAIL_ADDRESS][DOMAIN_NAME]"
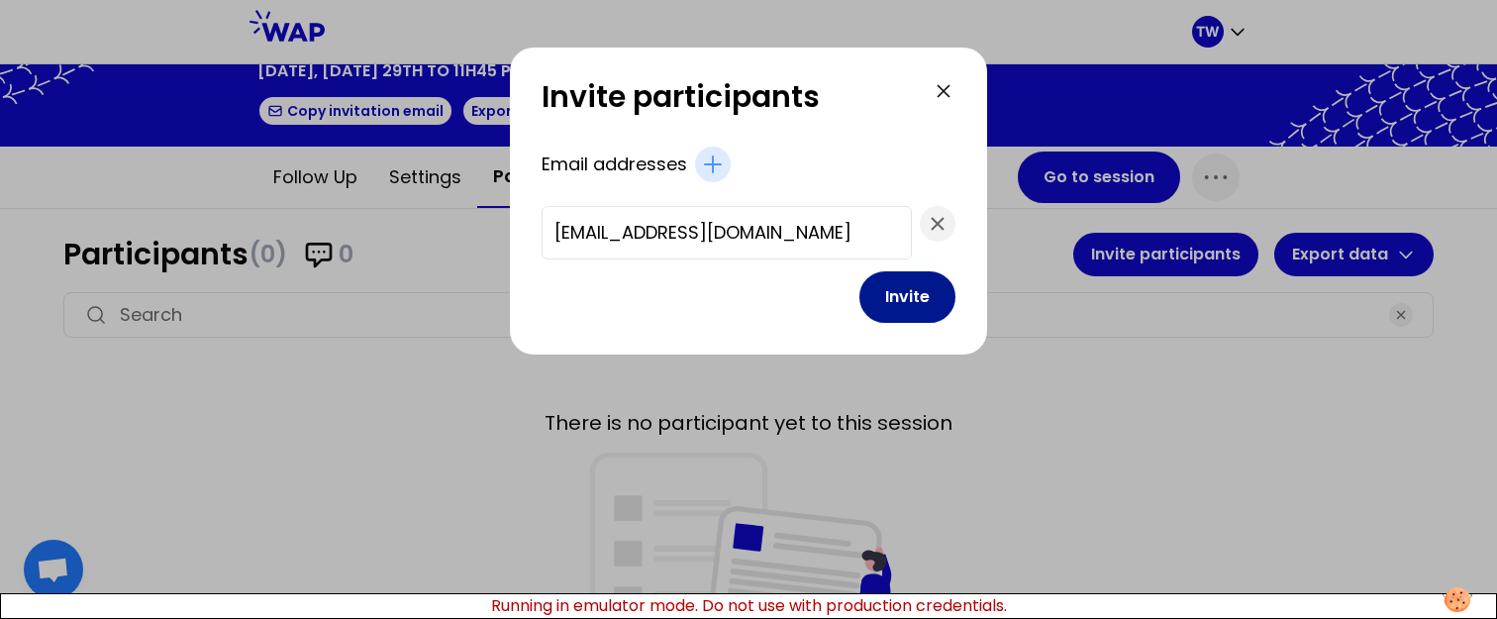
type input "[EMAIL_ADDRESS][DOMAIN_NAME]"
click at [860, 289] on button "Invite" at bounding box center [908, 296] width 96 height 51
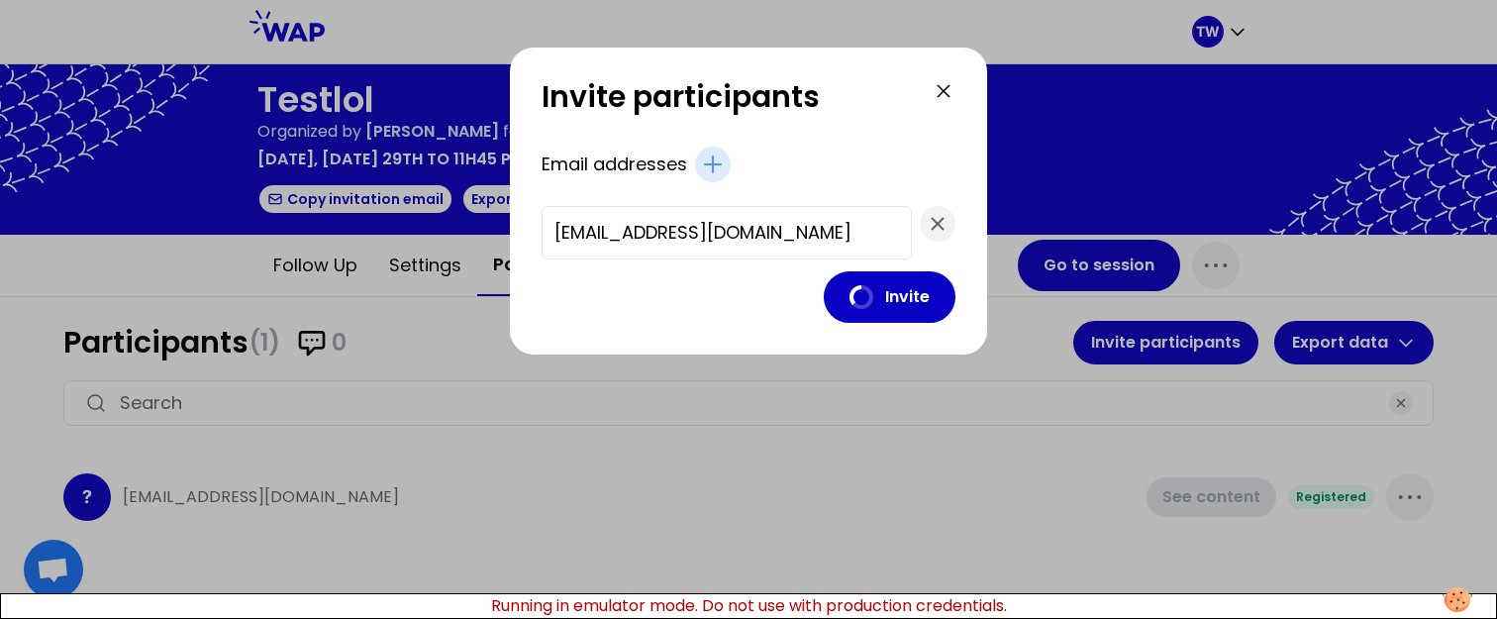
scroll to position [0, 0]
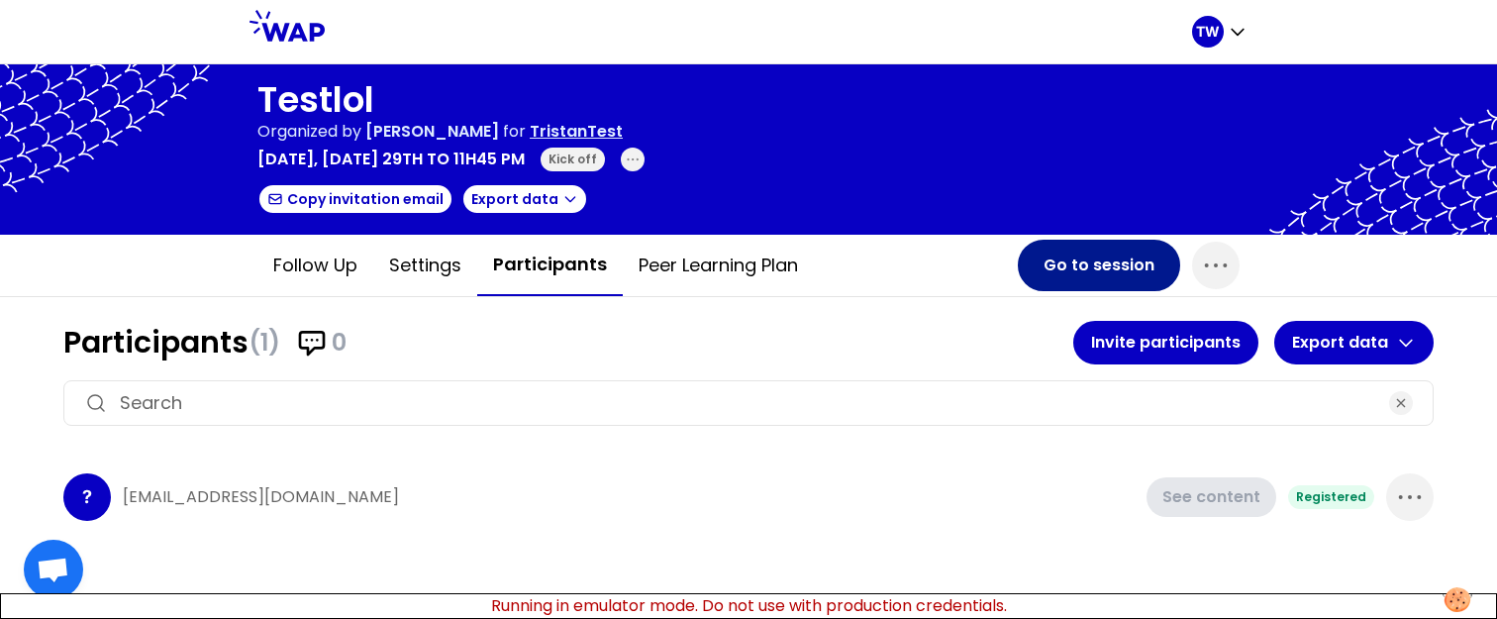
click at [1118, 268] on button "Go to session" at bounding box center [1099, 265] width 162 height 51
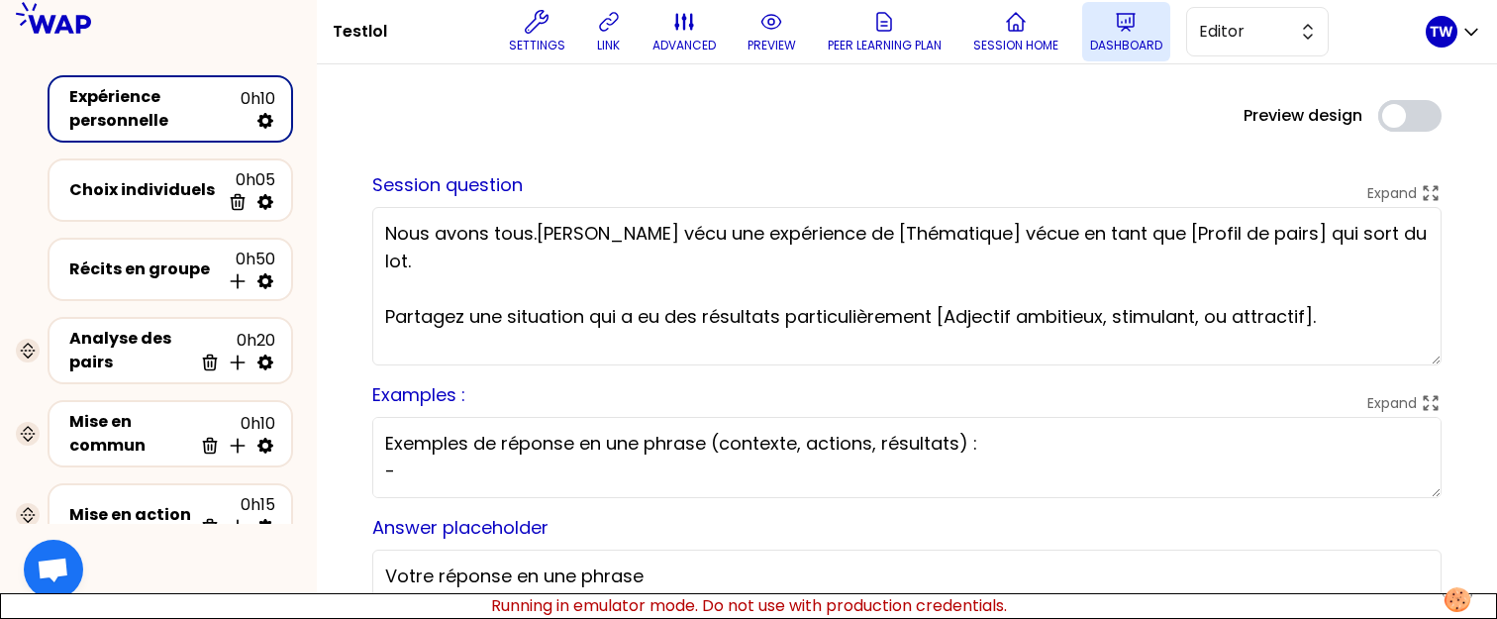
click at [1151, 18] on button "Dashboard" at bounding box center [1126, 31] width 88 height 59
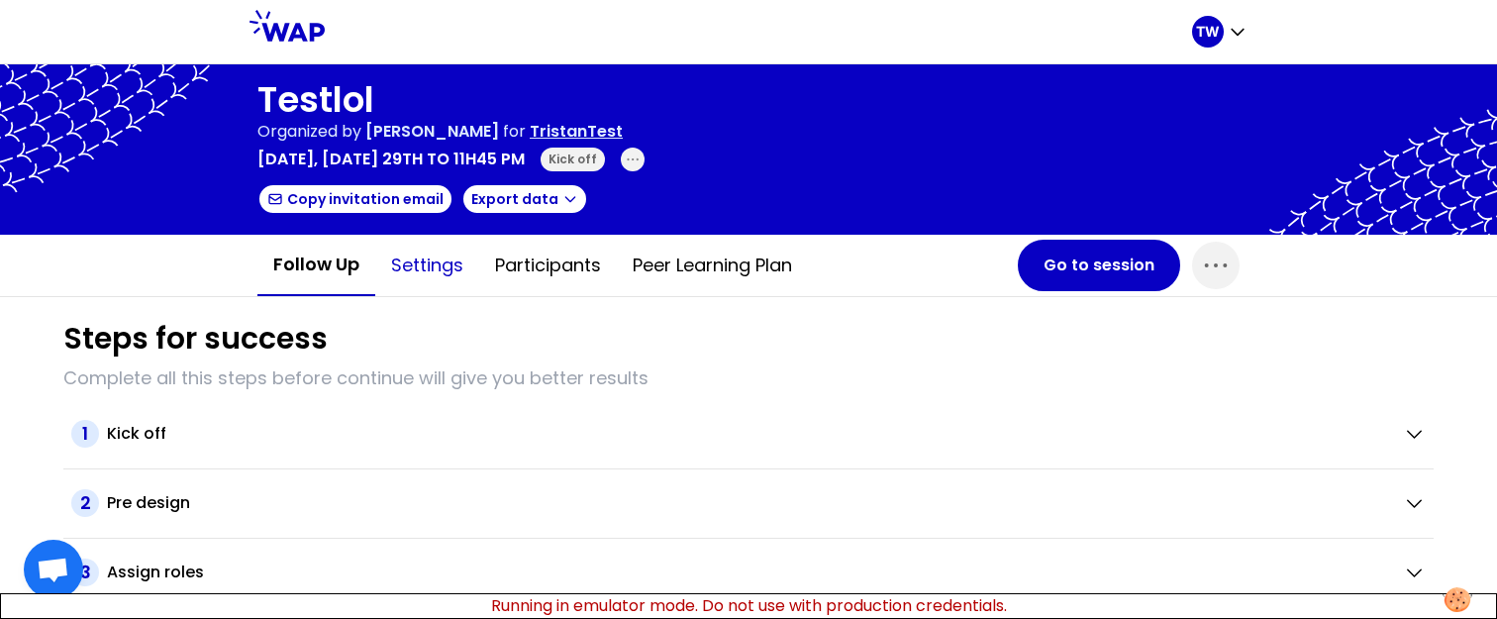
click at [455, 267] on button "Settings" at bounding box center [427, 265] width 104 height 59
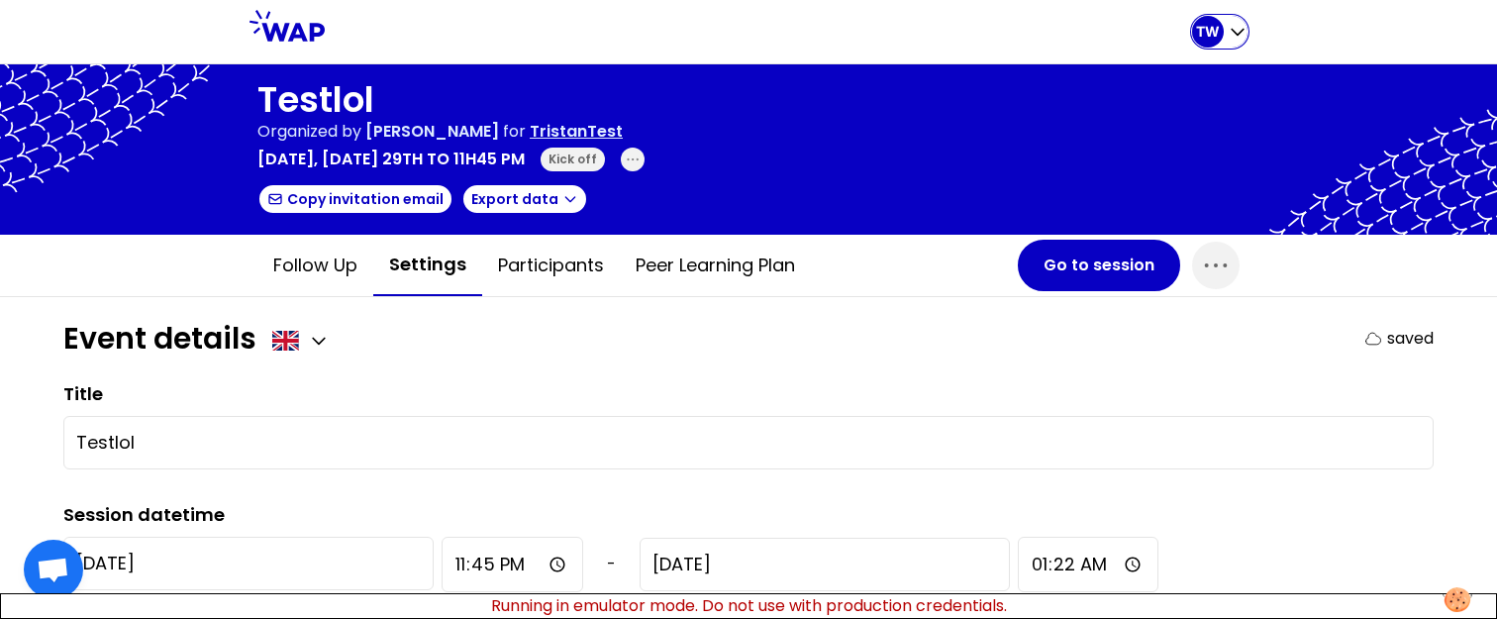
click at [1239, 38] on icon "button" at bounding box center [1238, 32] width 20 height 20
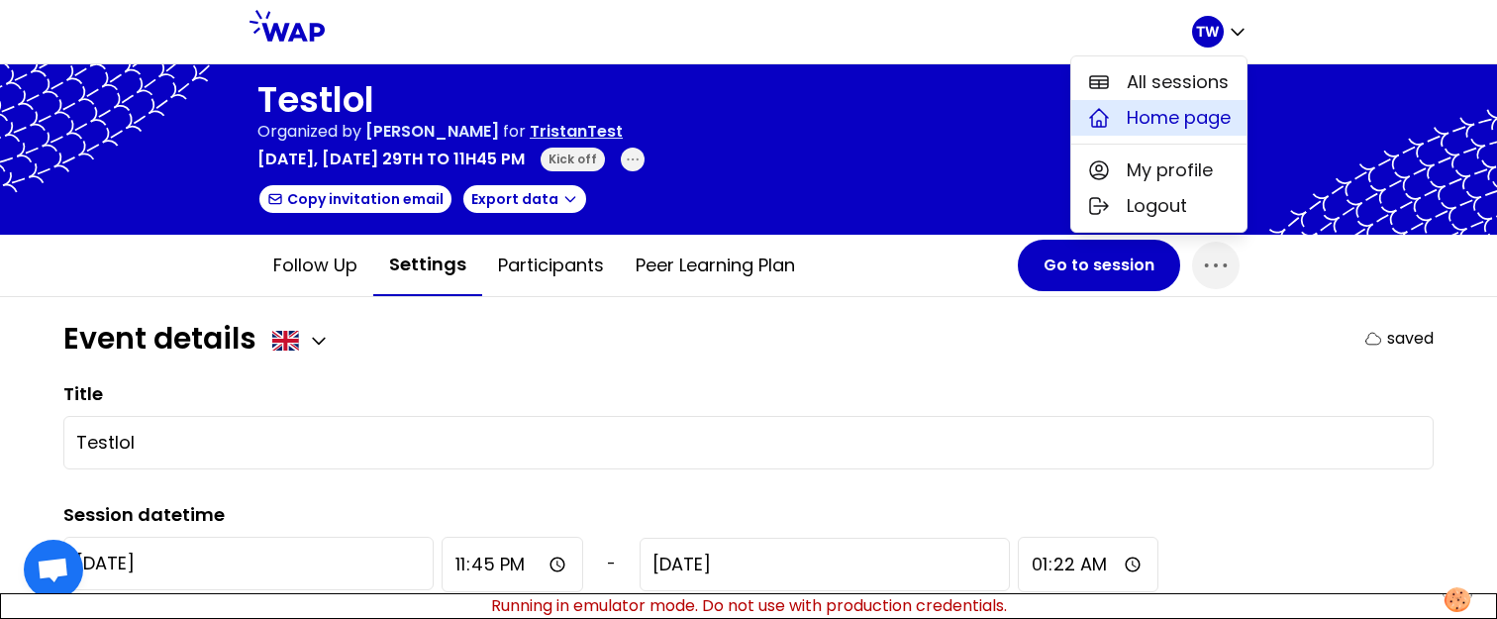
click at [1212, 105] on span "Home page" at bounding box center [1179, 118] width 104 height 28
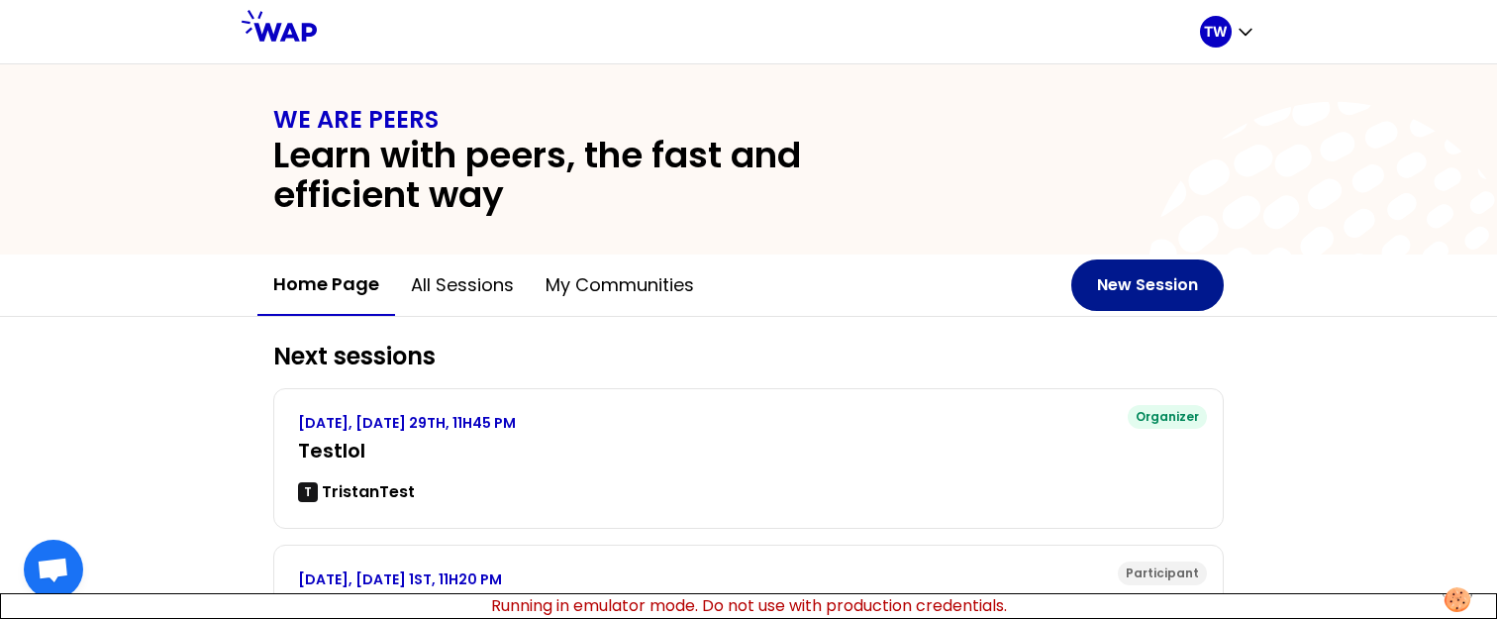
click at [1146, 281] on button "New Session" at bounding box center [1148, 284] width 153 height 51
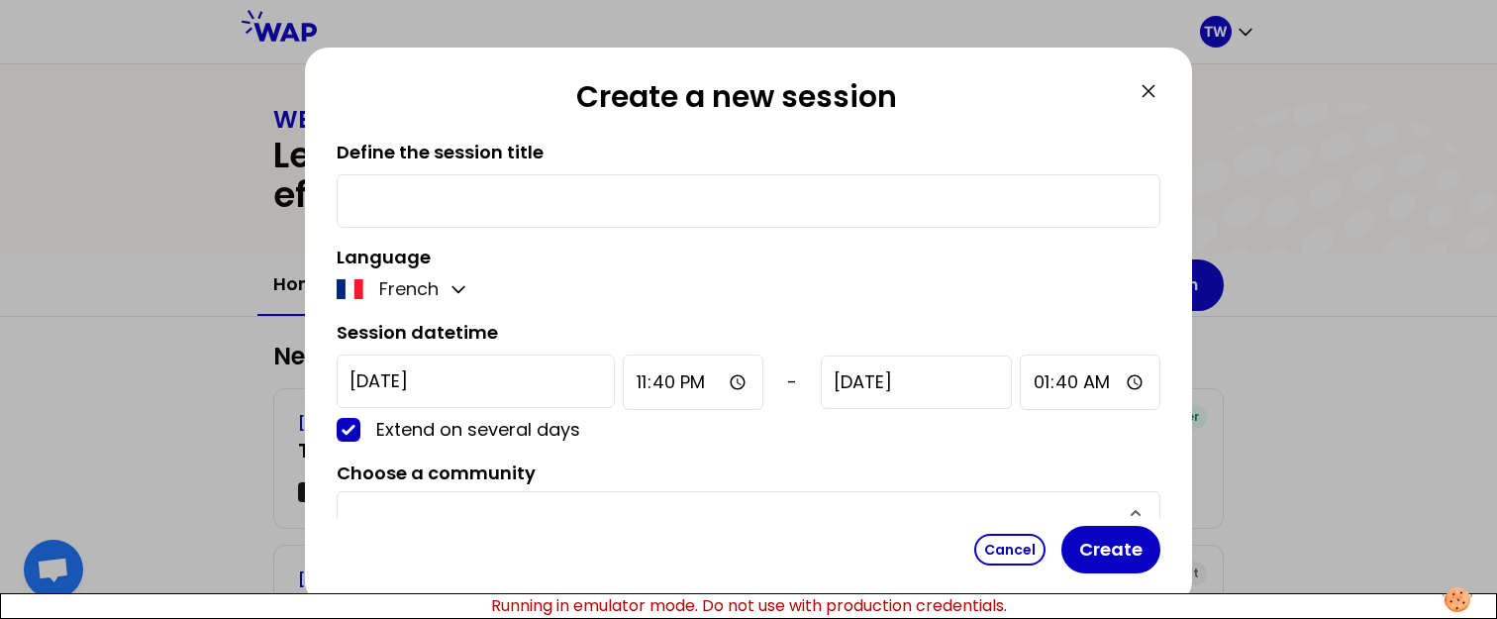
click at [545, 204] on input "text" at bounding box center [749, 201] width 798 height 28
type input "Test pls"
click at [438, 292] on p "French" at bounding box center [408, 289] width 59 height 28
click at [464, 287] on icon "button" at bounding box center [459, 289] width 20 height 20
click at [457, 337] on button "English" at bounding box center [402, 338] width 135 height 36
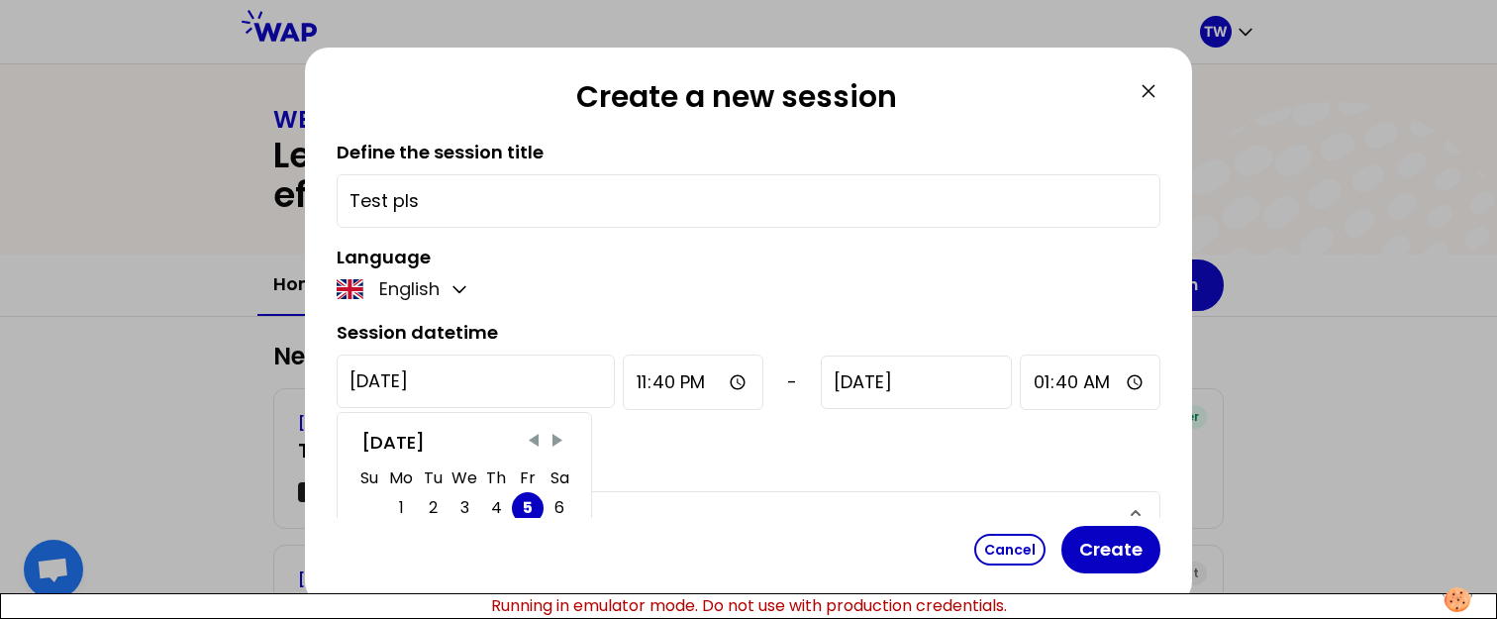
click at [446, 392] on input "2025-9-5" at bounding box center [476, 381] width 278 height 53
click at [542, 436] on span "Previous Month" at bounding box center [534, 441] width 20 height 20
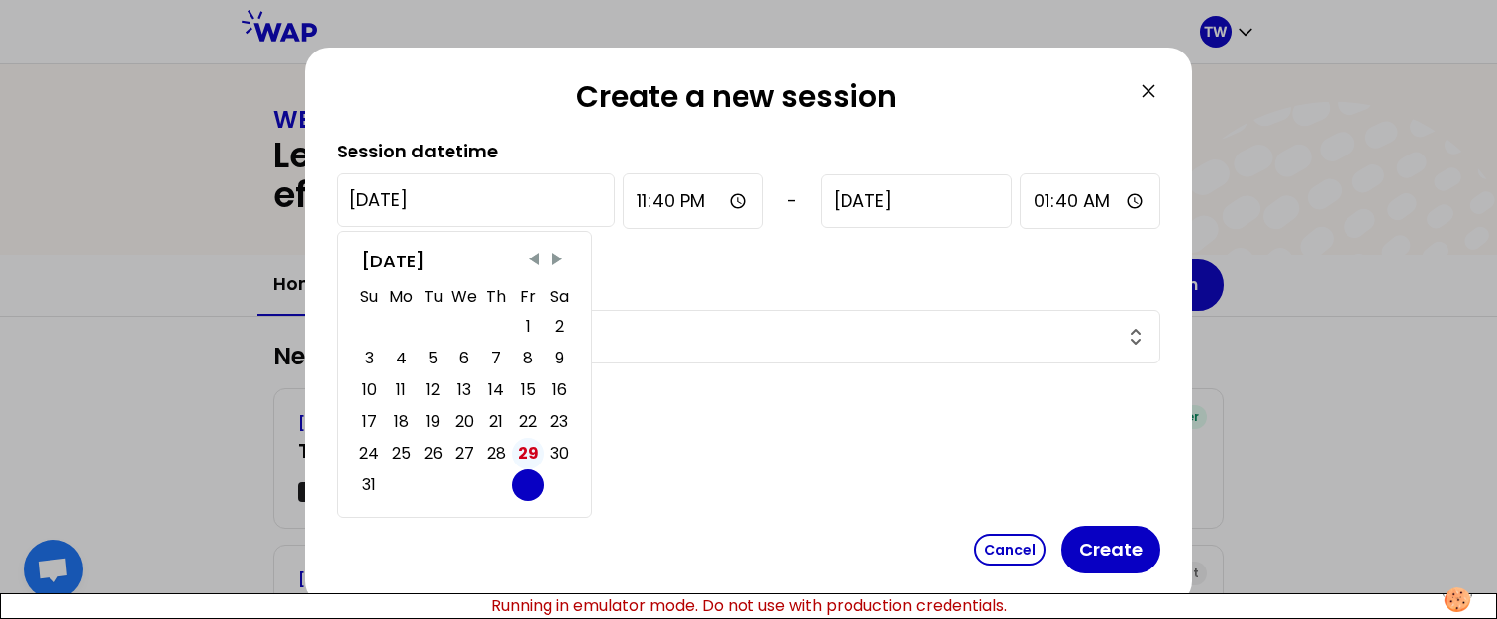
click at [522, 459] on div "29" at bounding box center [528, 454] width 21 height 28
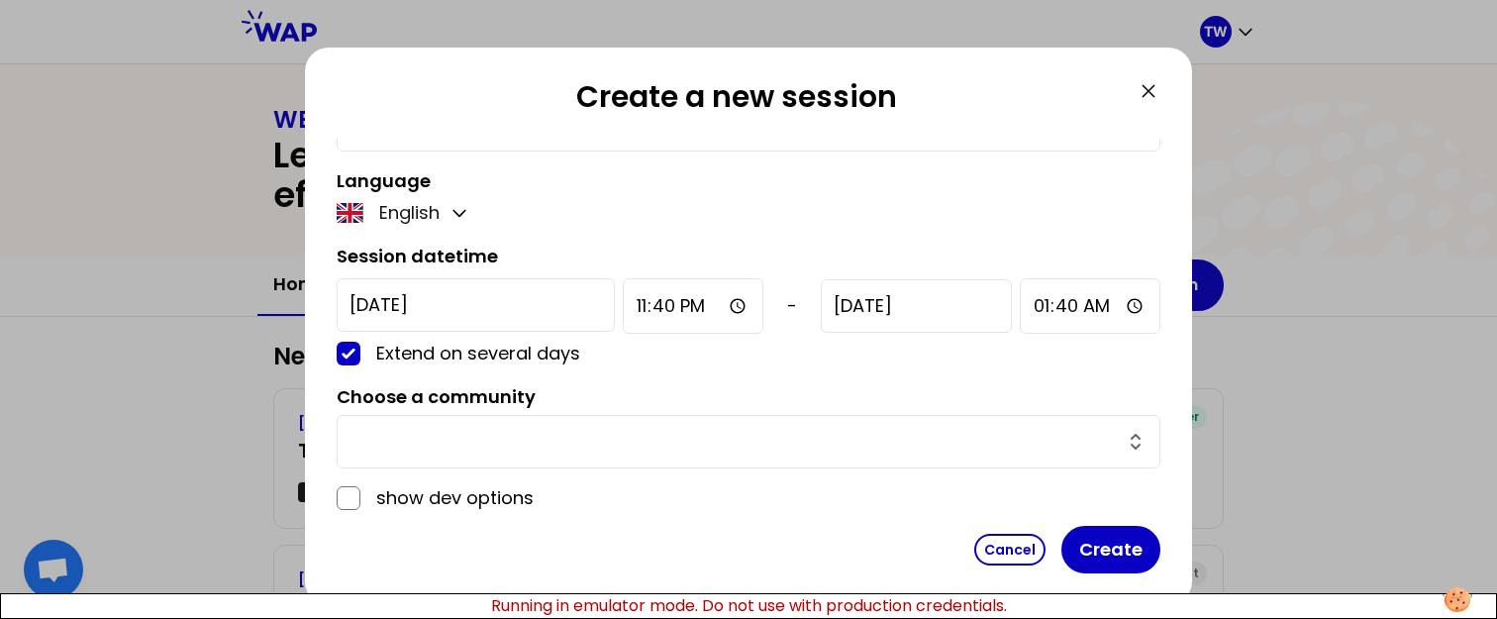
scroll to position [76, 0]
click at [644, 301] on input "23:40" at bounding box center [693, 305] width 141 height 55
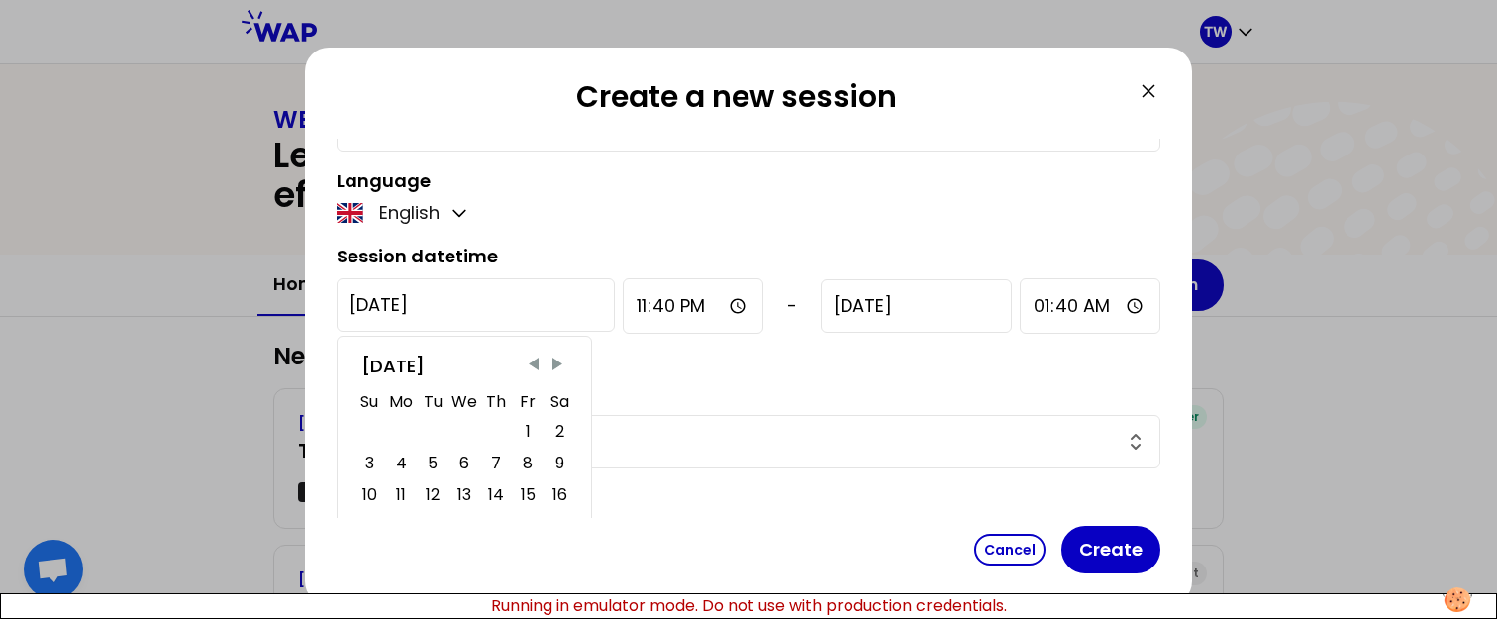
click at [463, 308] on input "2025-8-29" at bounding box center [476, 304] width 278 height 53
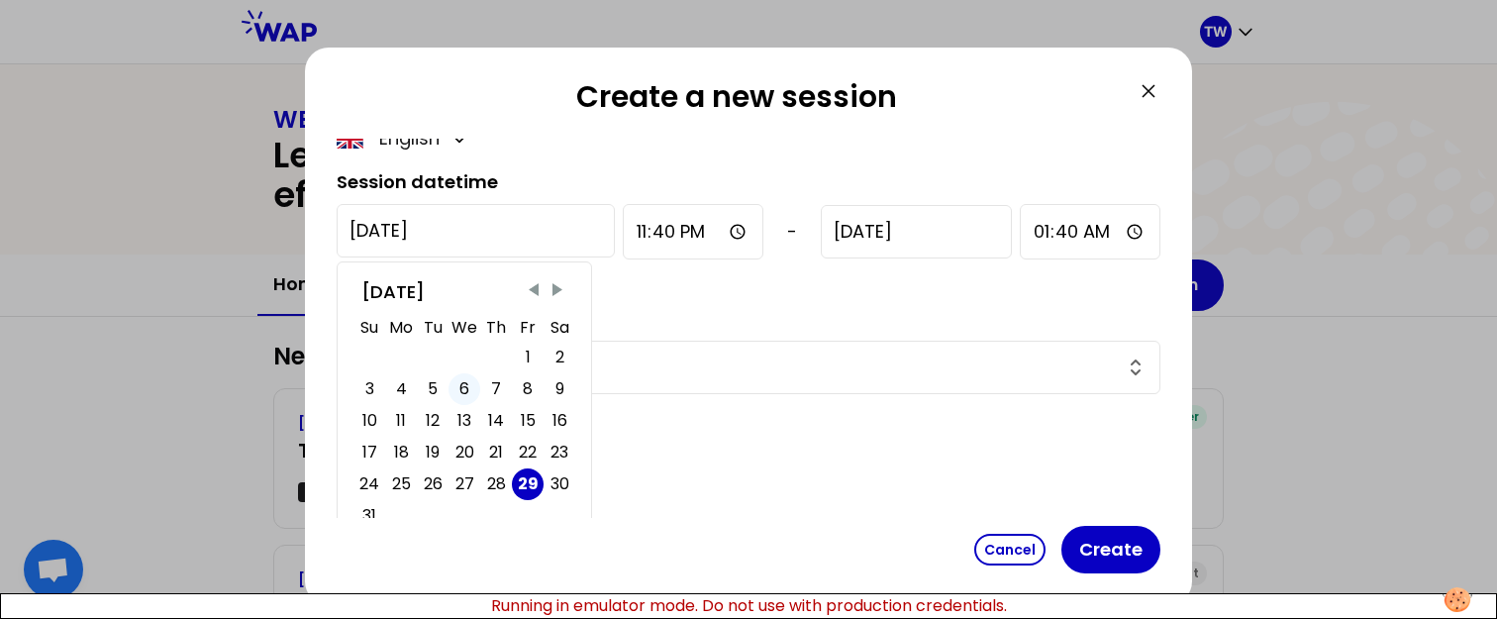
scroll to position [153, 0]
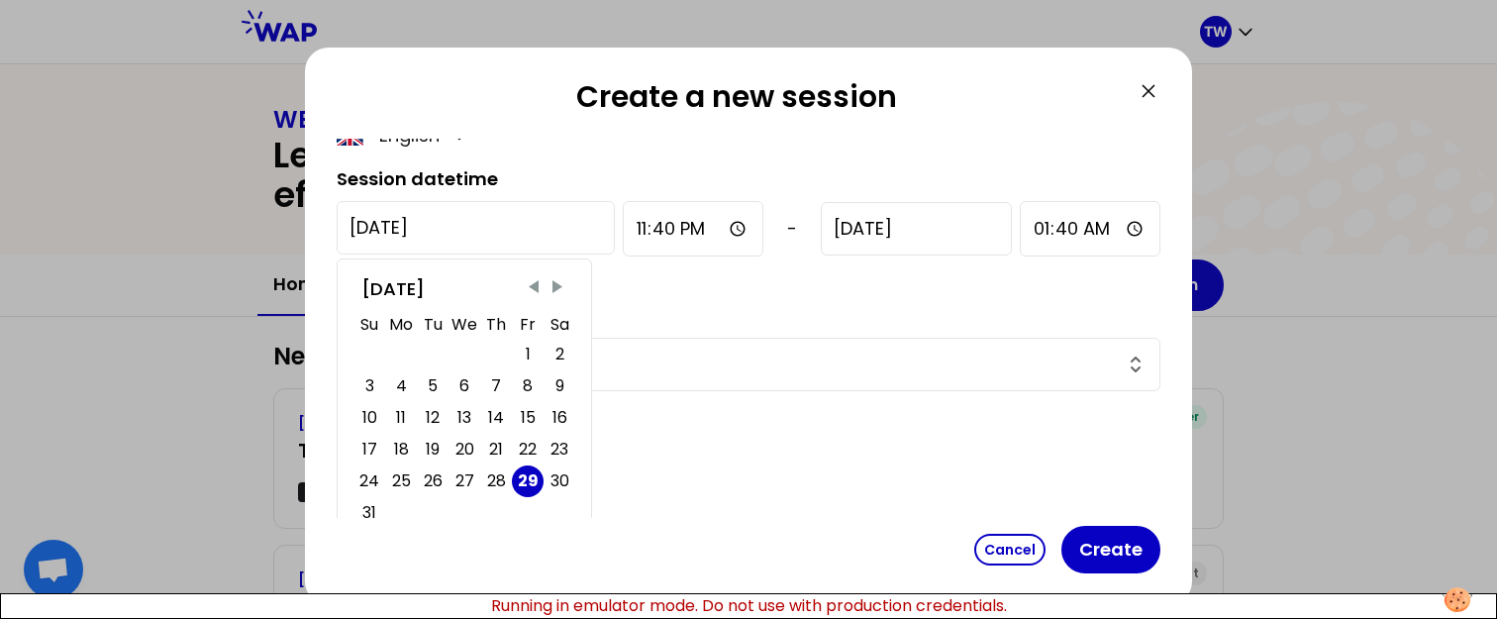
click at [535, 301] on div "August 2025" at bounding box center [464, 289] width 206 height 28
click at [537, 289] on span "Previous Month" at bounding box center [534, 287] width 20 height 20
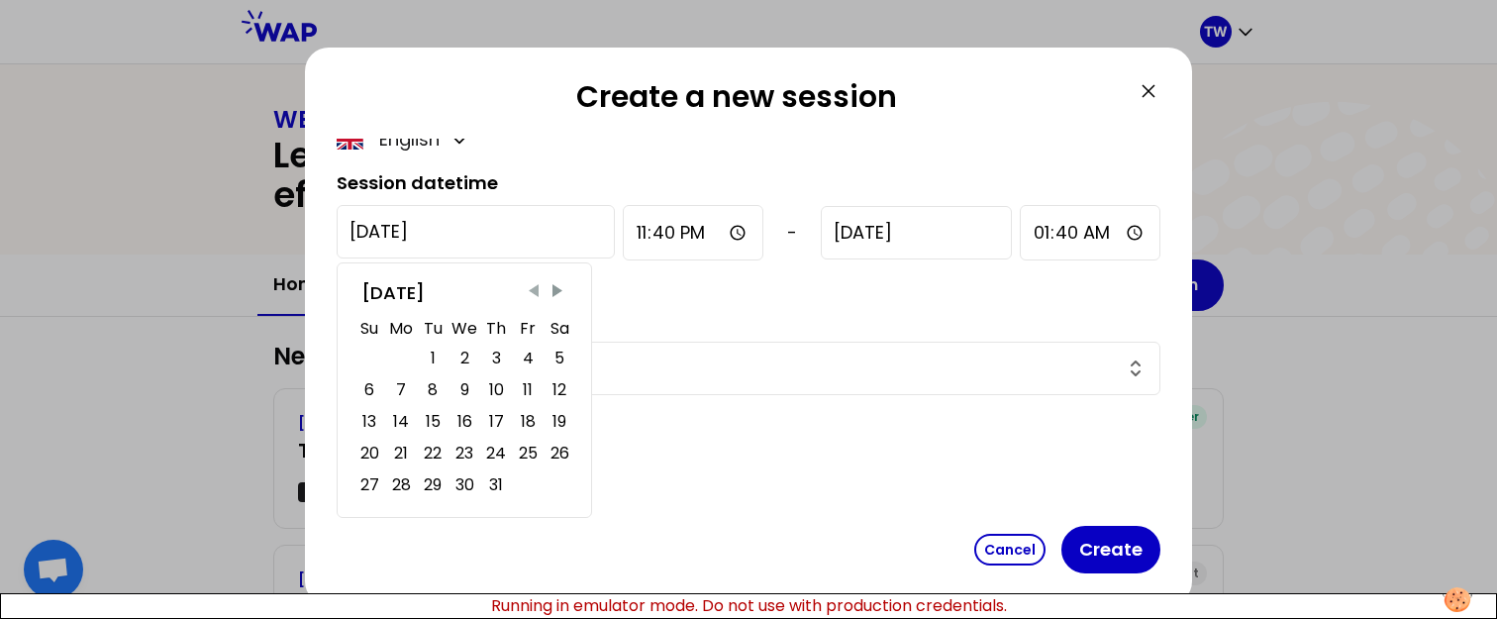
scroll to position [150, 0]
click at [553, 290] on span "Next Month" at bounding box center [558, 291] width 20 height 20
click at [558, 483] on div "30" at bounding box center [560, 485] width 19 height 28
type input "2025-8-30"
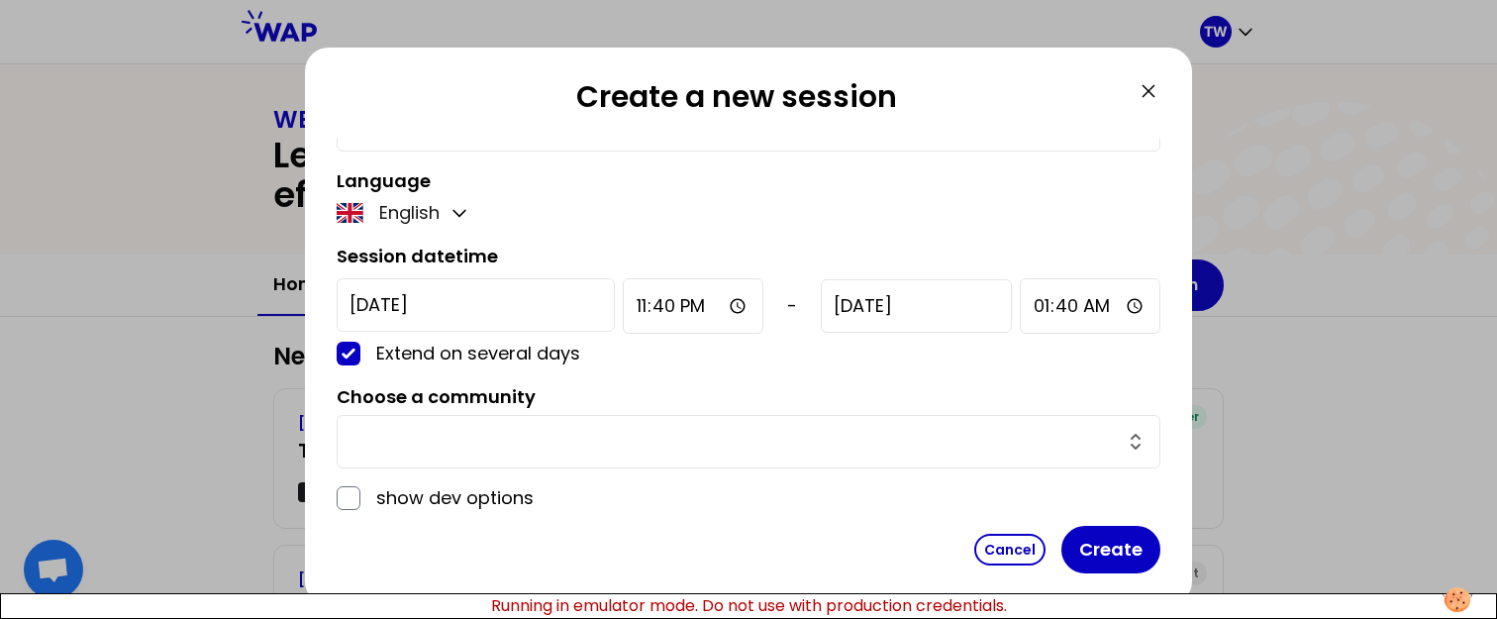
click at [623, 317] on input "23:40" at bounding box center [693, 305] width 141 height 55
type input "00:40"
click at [828, 410] on div "Choose a community" at bounding box center [749, 425] width 824 height 85
click at [822, 431] on input "text" at bounding box center [737, 442] width 774 height 28
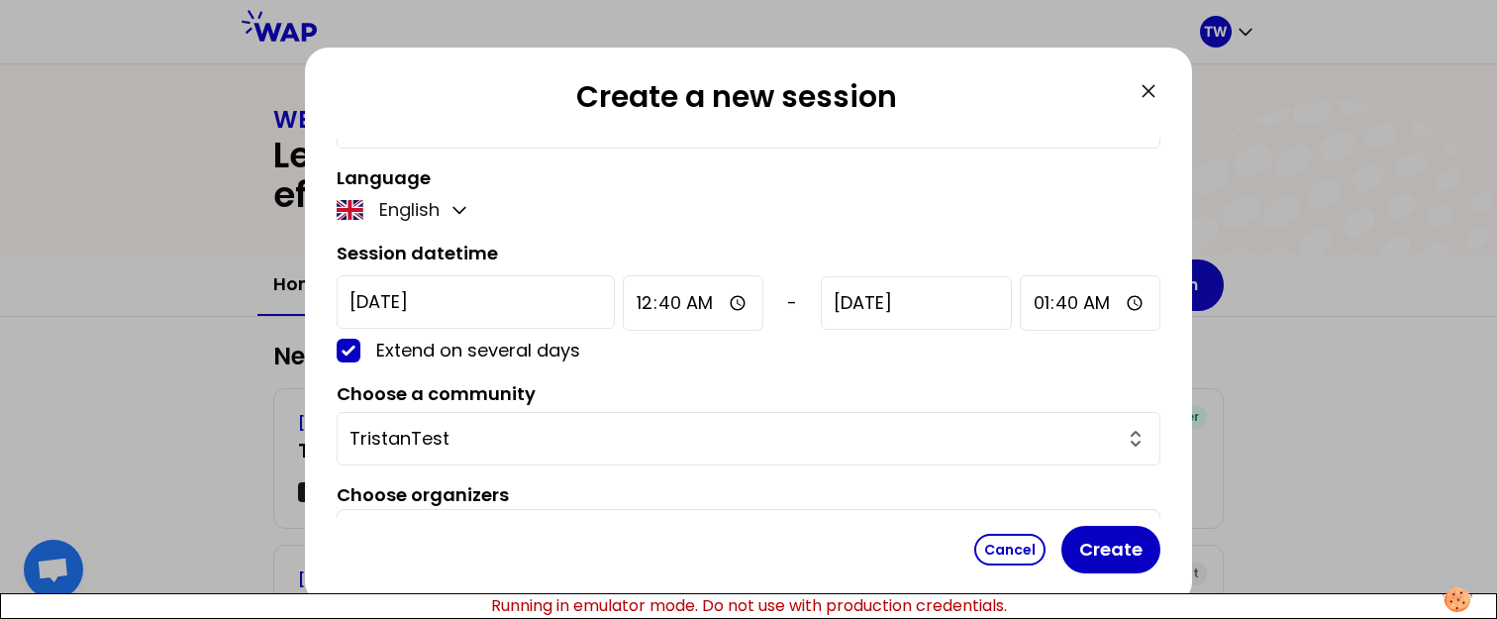
scroll to position [165, 0]
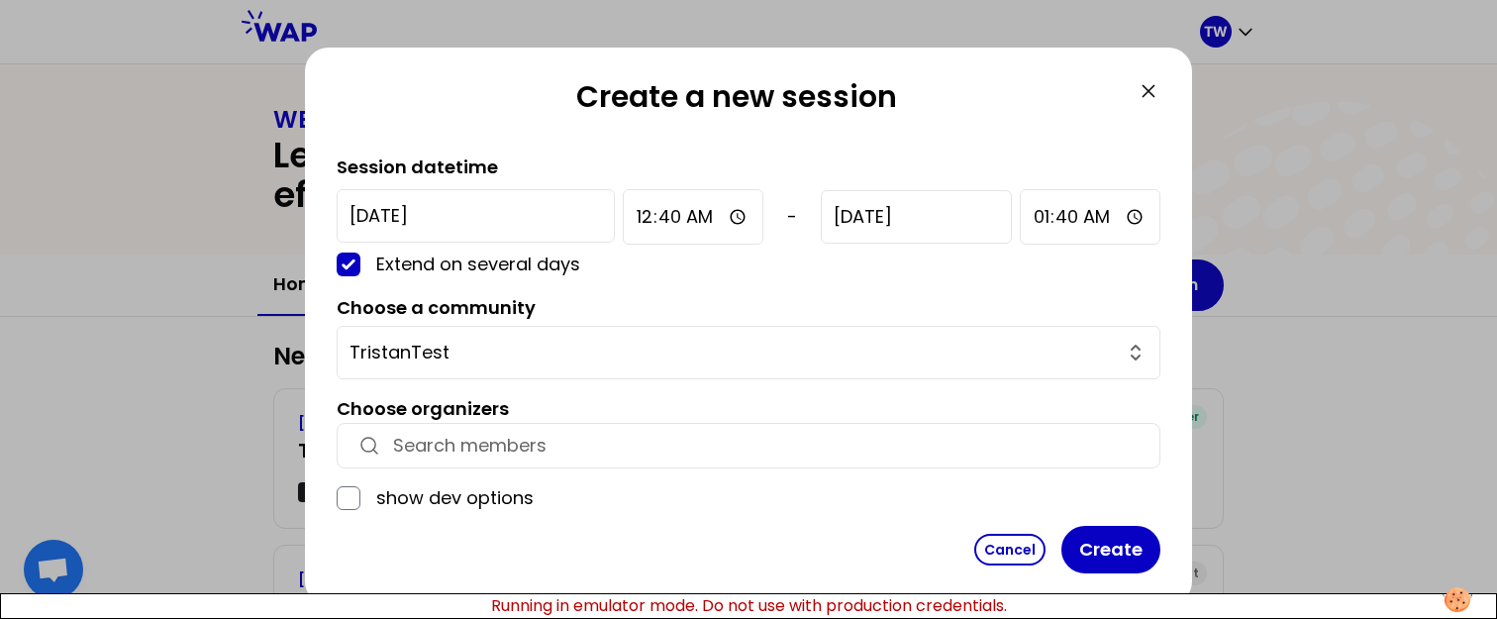
type input "TristanTest"
click at [475, 448] on input "button" at bounding box center [766, 446] width 747 height 28
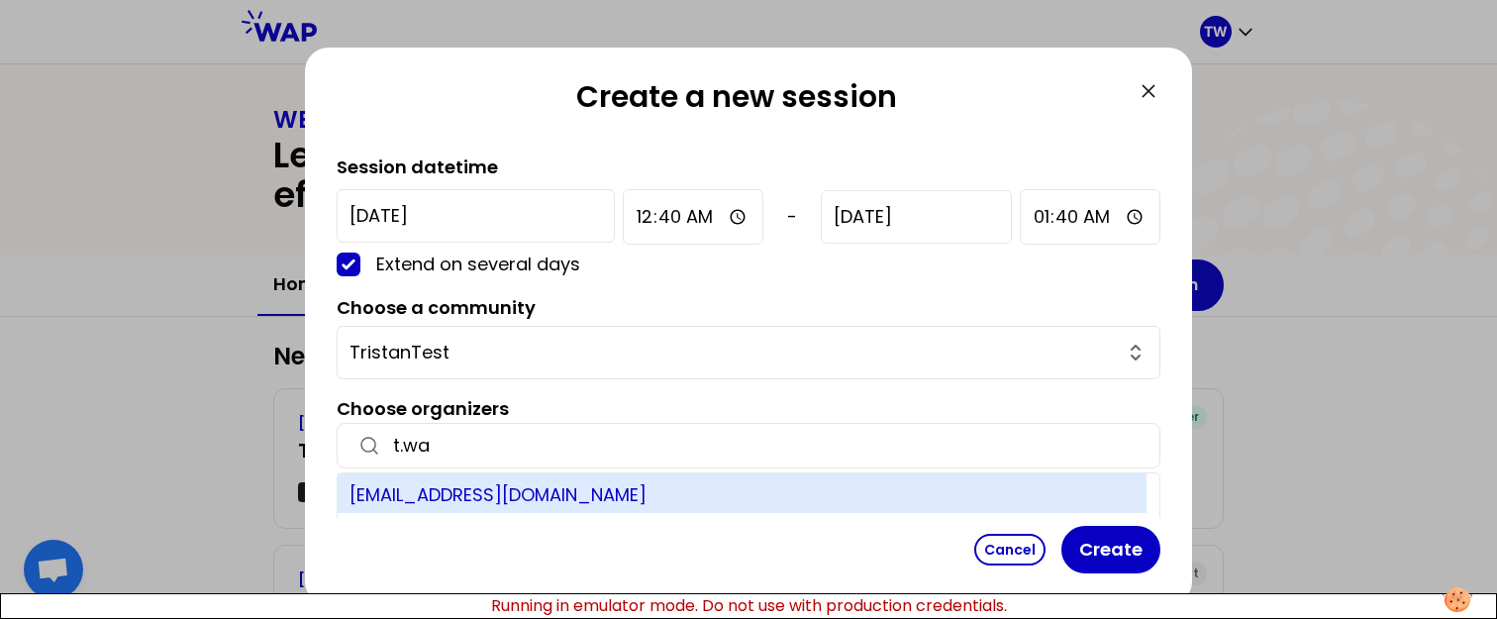
type input "t.wa"
click at [447, 501] on div "t.wagner66250@gmail.com" at bounding box center [742, 493] width 809 height 40
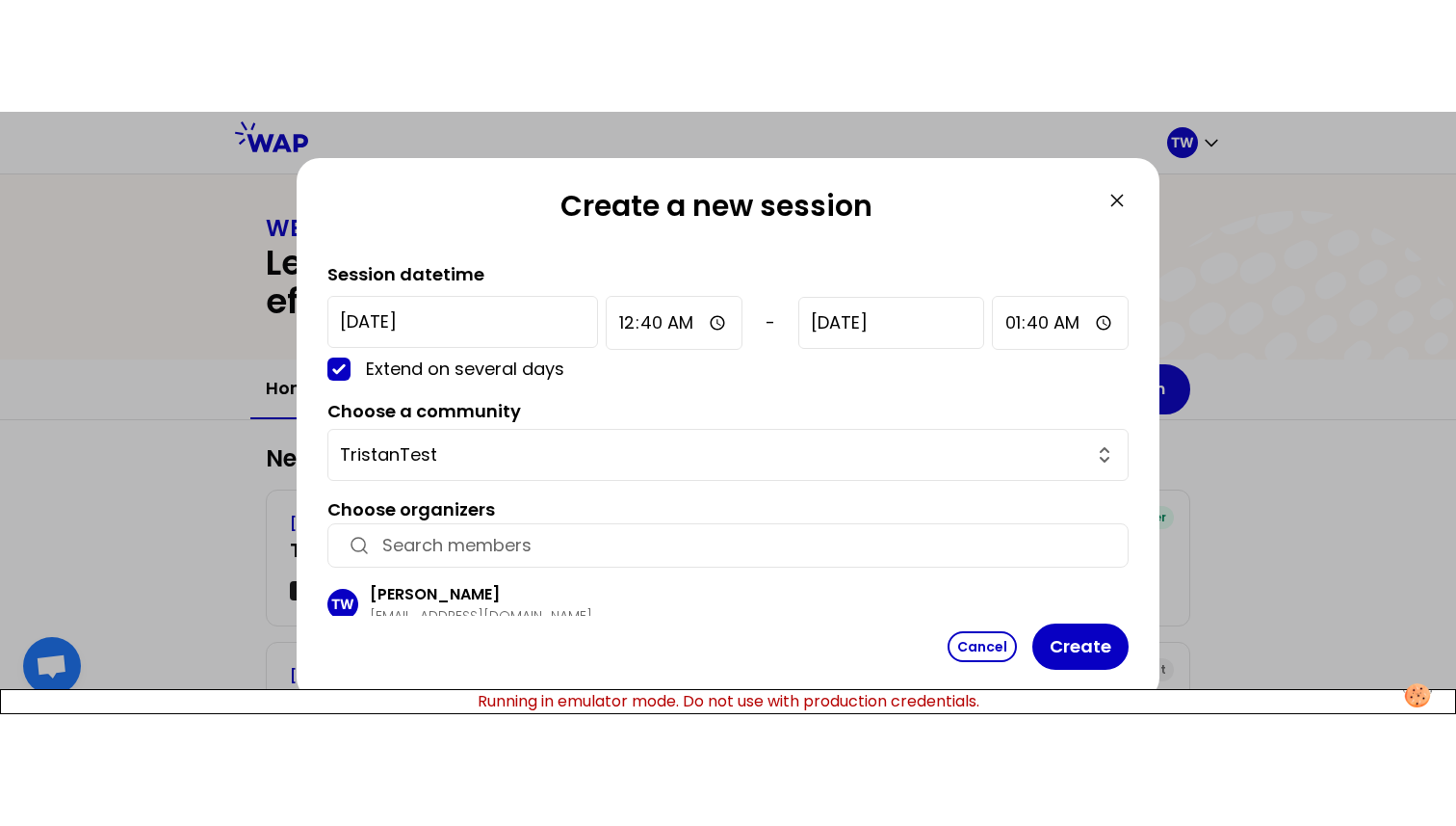
scroll to position [234, 0]
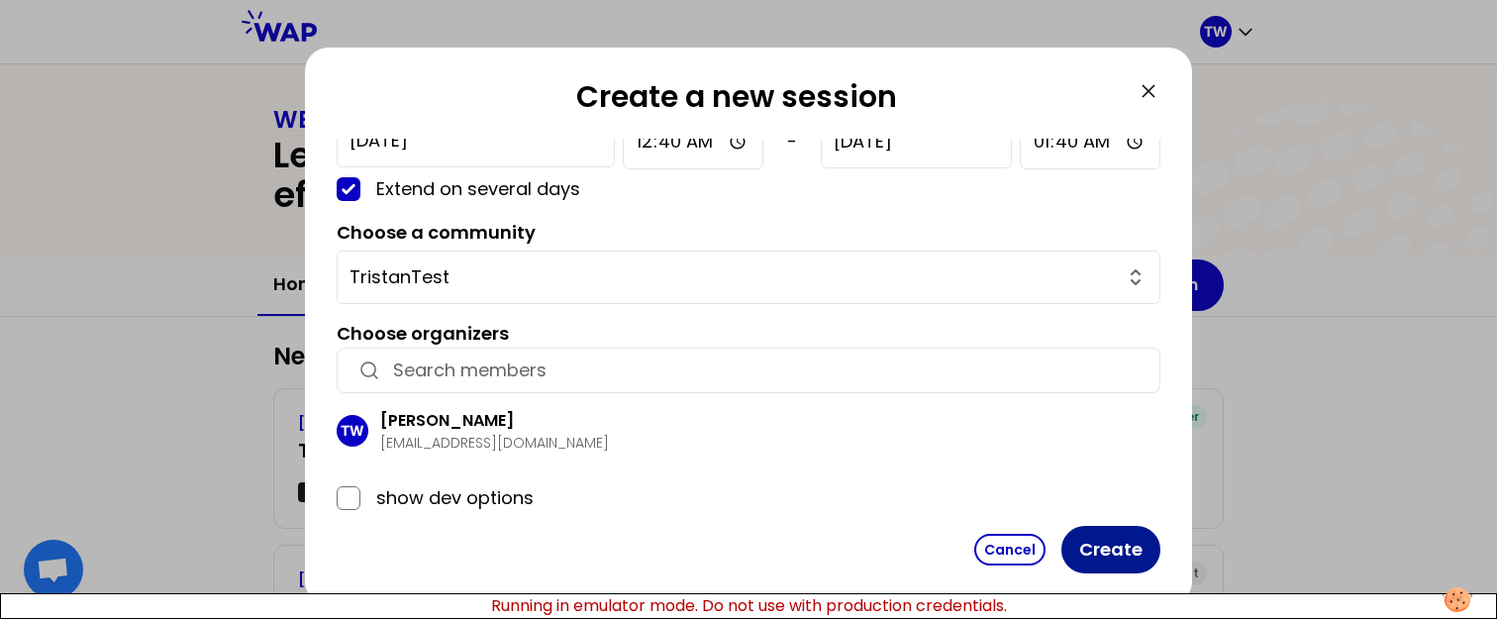
click at [1115, 542] on button "Create" at bounding box center [1111, 550] width 99 height 48
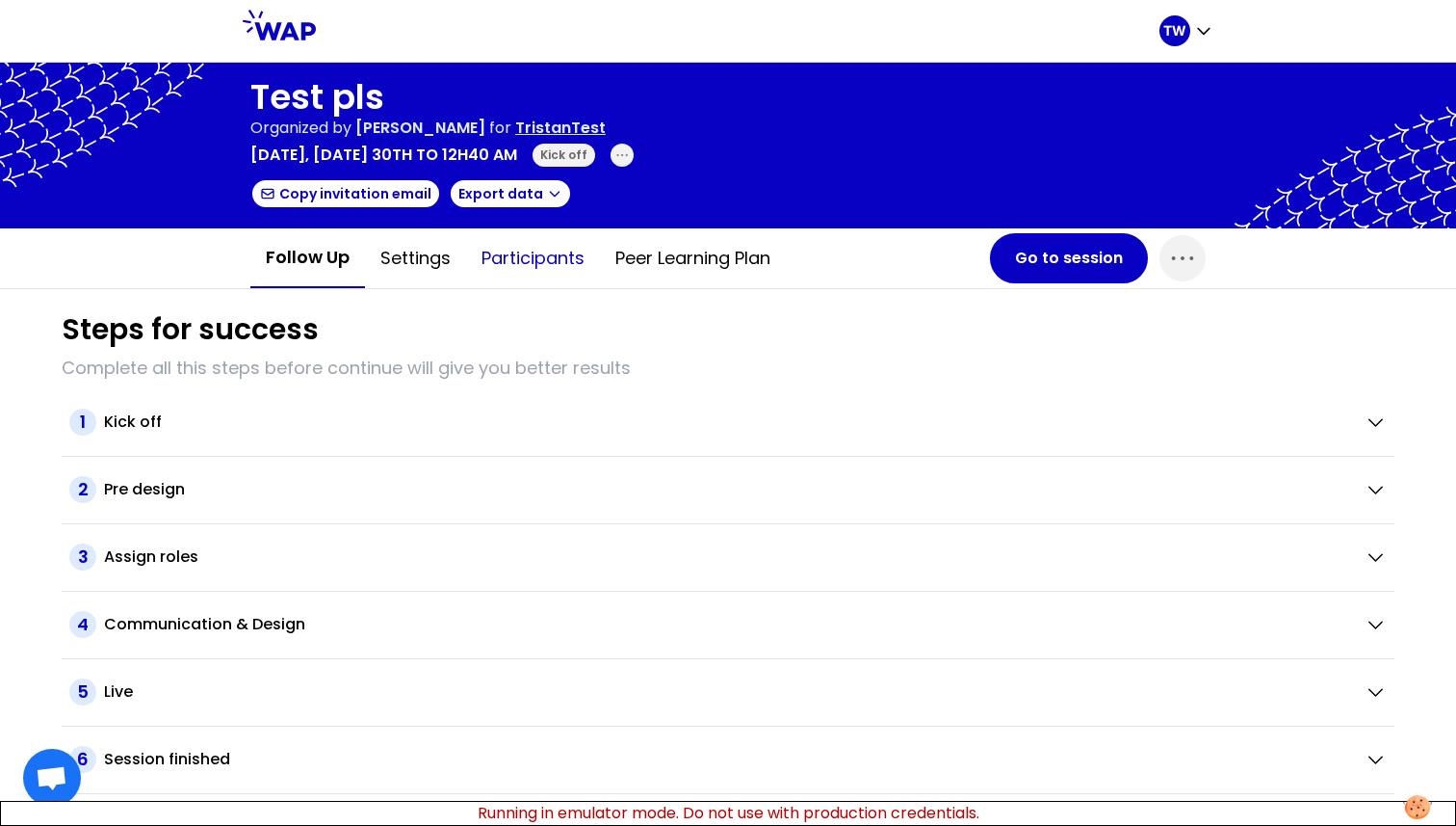
click at [510, 263] on button "Participants" at bounding box center [533, 258] width 134 height 57
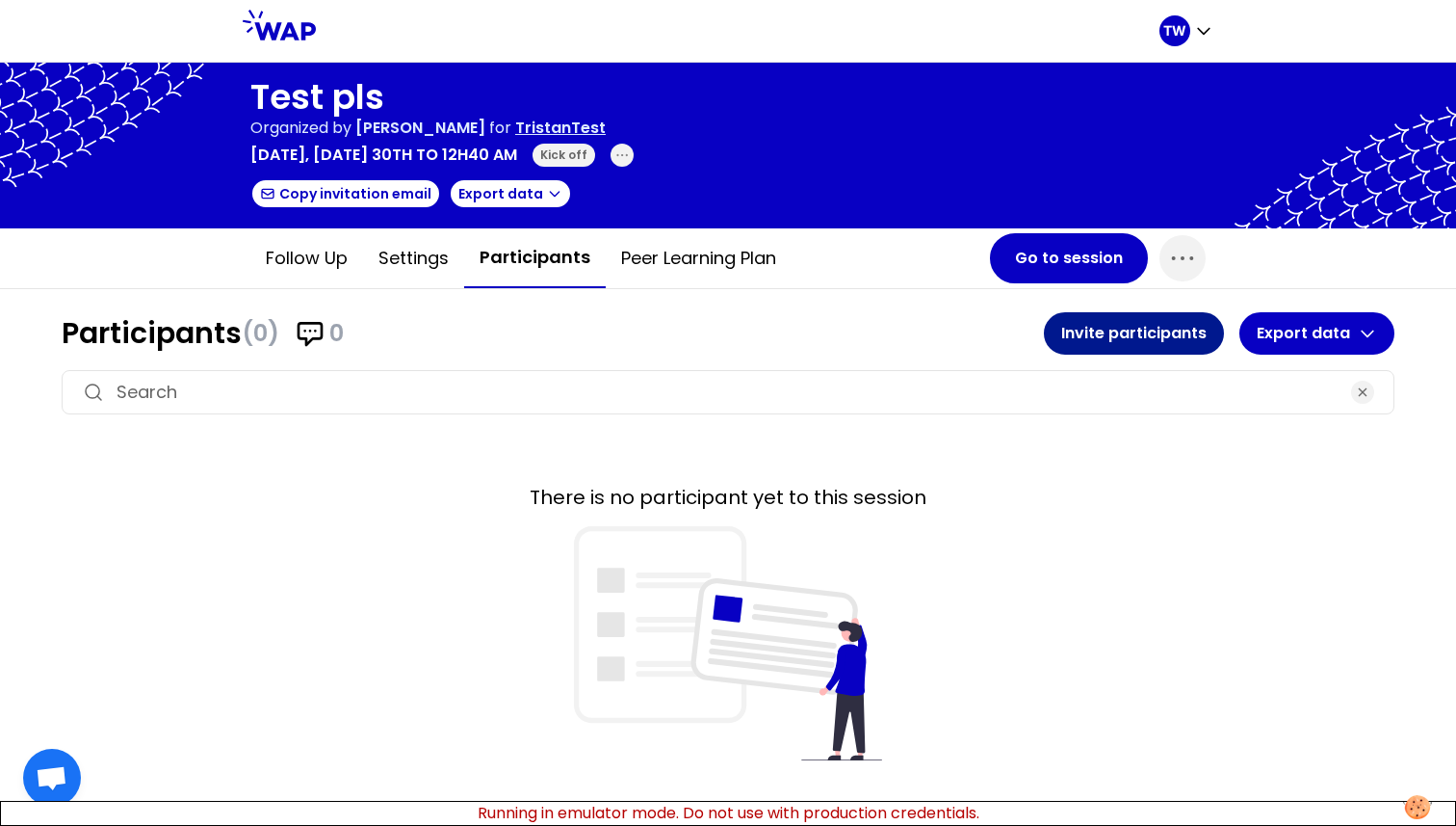
click at [1119, 322] on button "Invite participants" at bounding box center [1134, 334] width 180 height 43
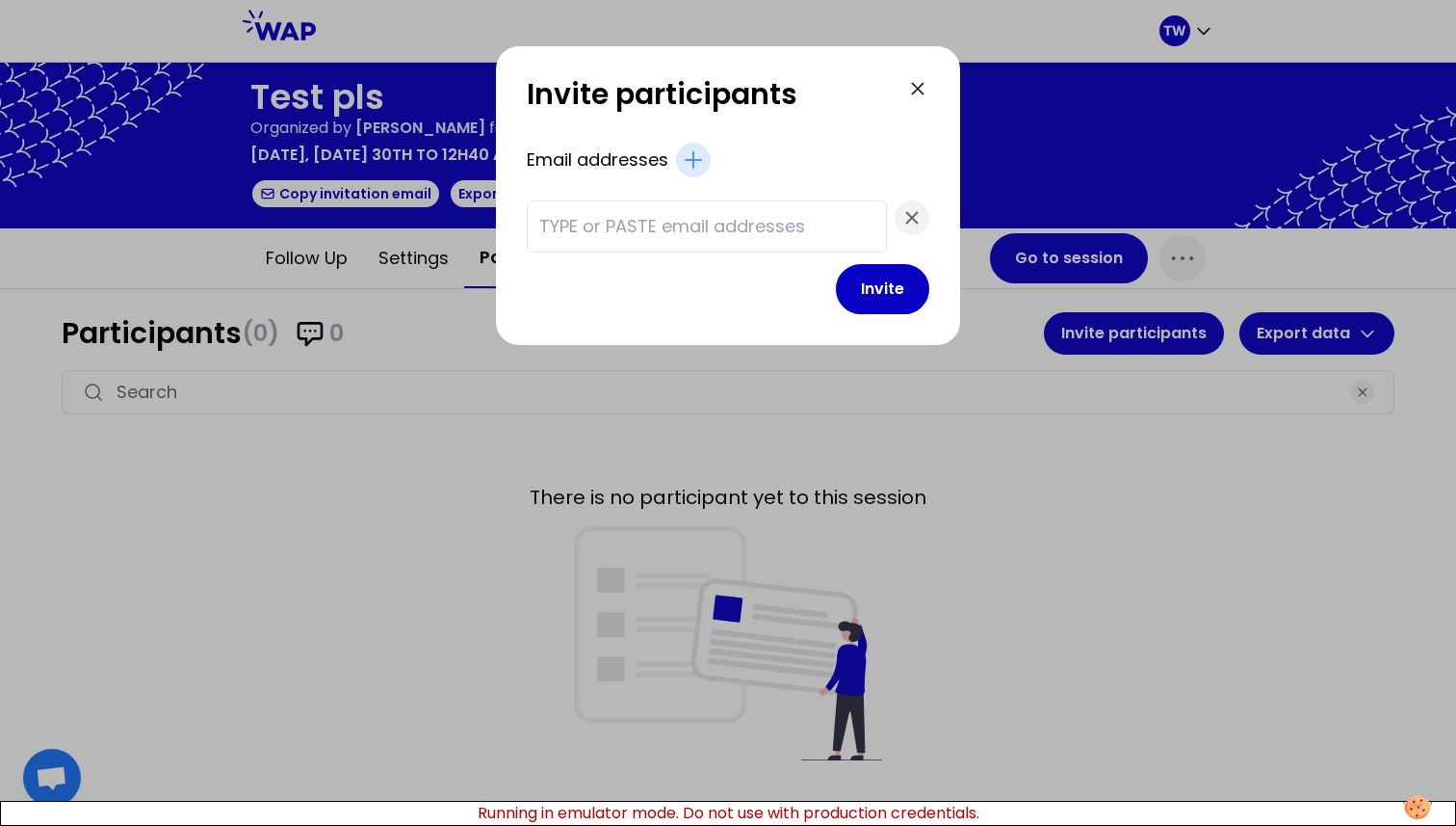
click at [700, 239] on input "text" at bounding box center [707, 227] width 336 height 27
paste input "[EMAIL_ADDRESS][DOMAIN_NAME]"
type input "[EMAIL_ADDRESS][DOMAIN_NAME]"
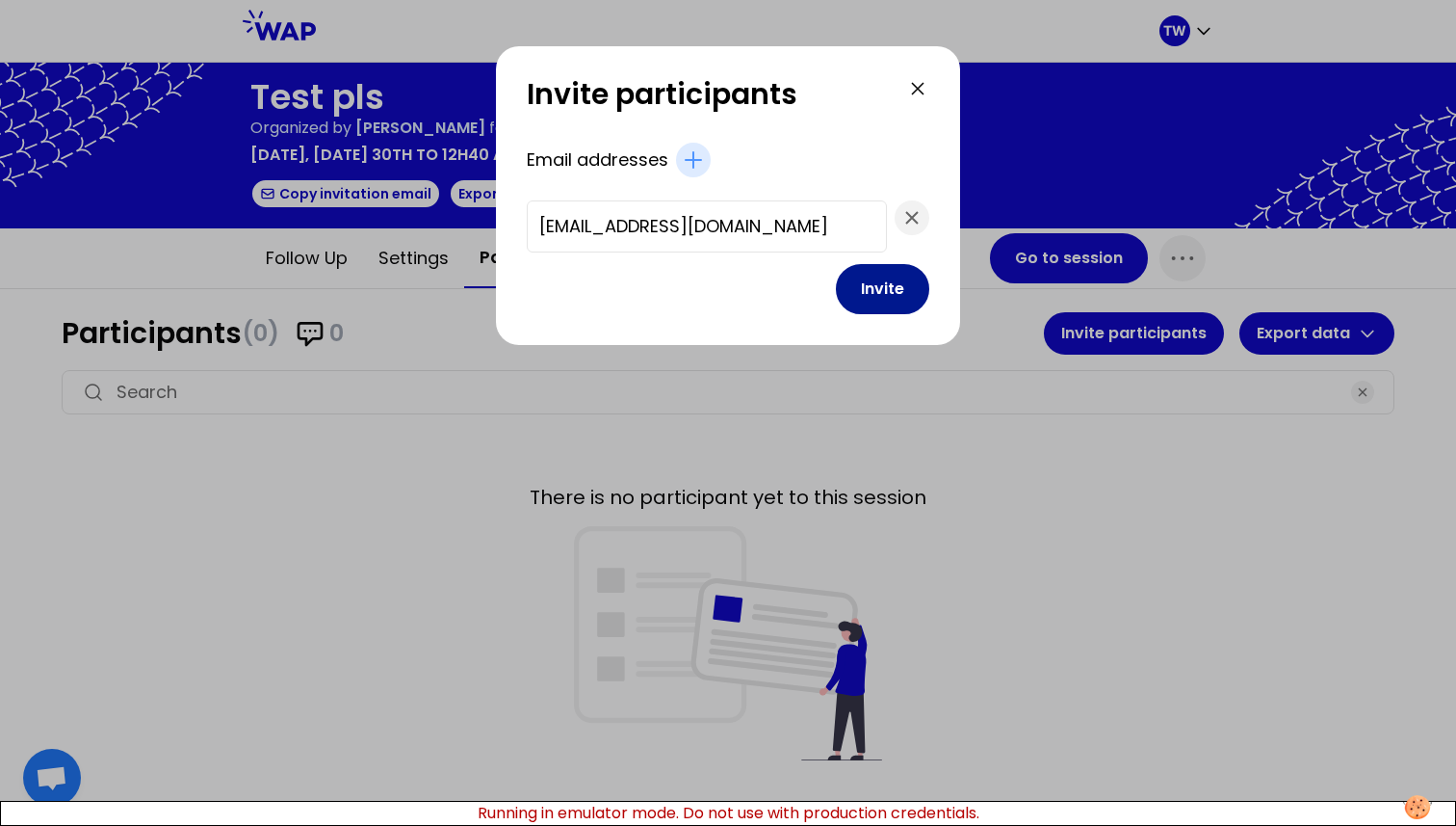
click at [836, 283] on button "Invite" at bounding box center [883, 288] width 93 height 50
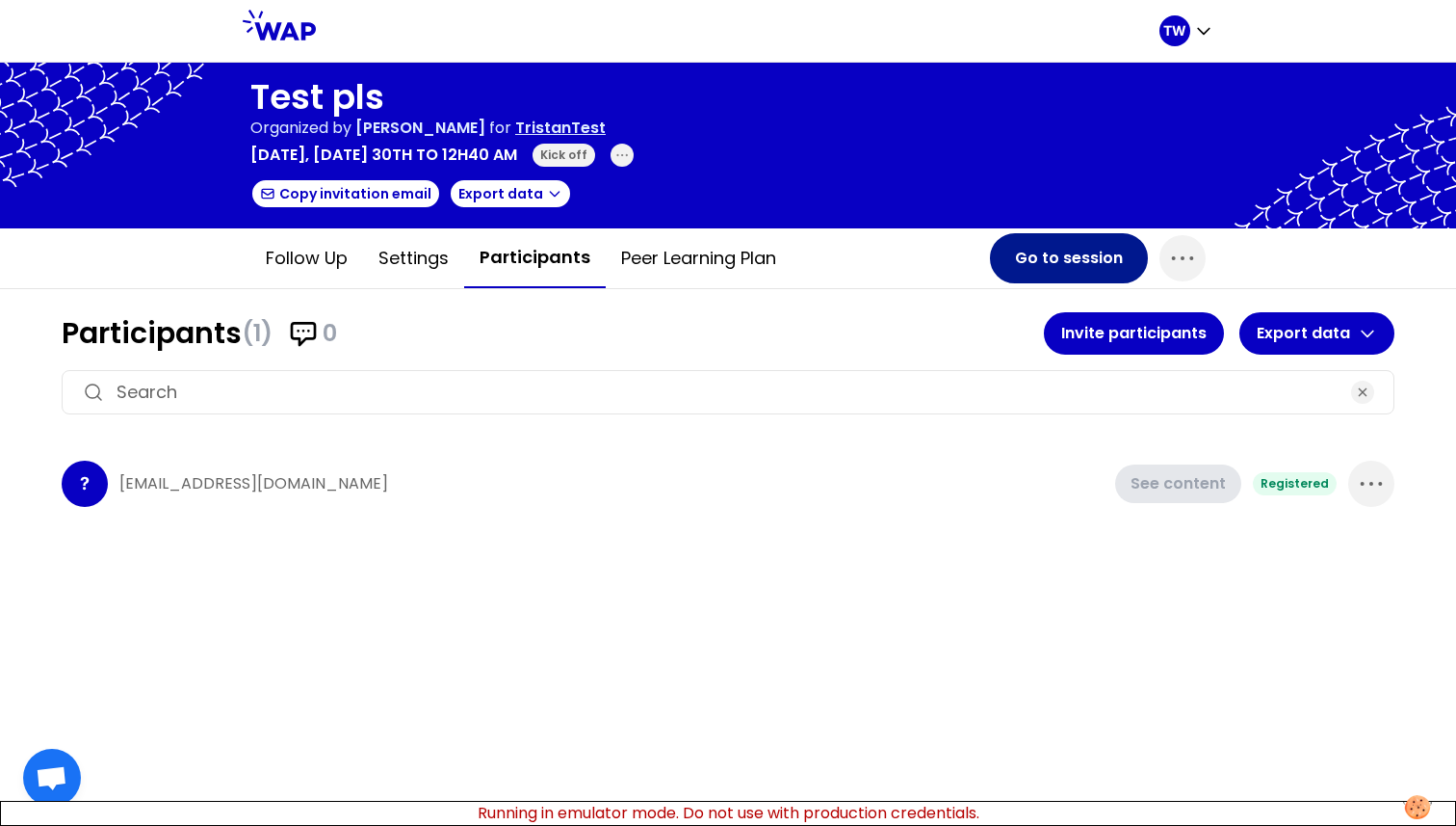
click at [1056, 271] on button "Go to session" at bounding box center [1069, 258] width 158 height 50
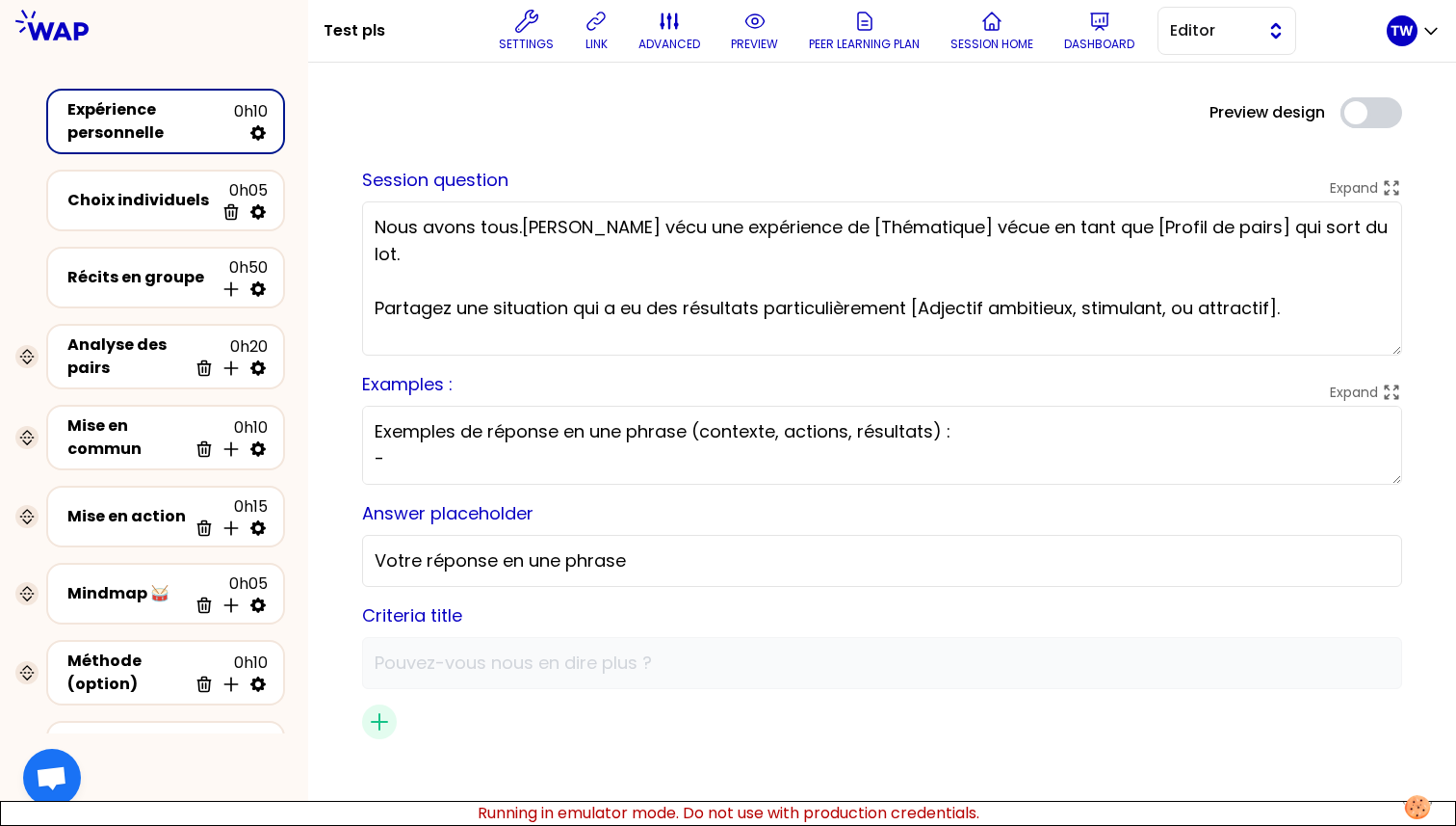
click at [1186, 24] on span "Editor" at bounding box center [1213, 31] width 87 height 23
click at [1196, 102] on li "Facilitator" at bounding box center [1226, 110] width 137 height 31
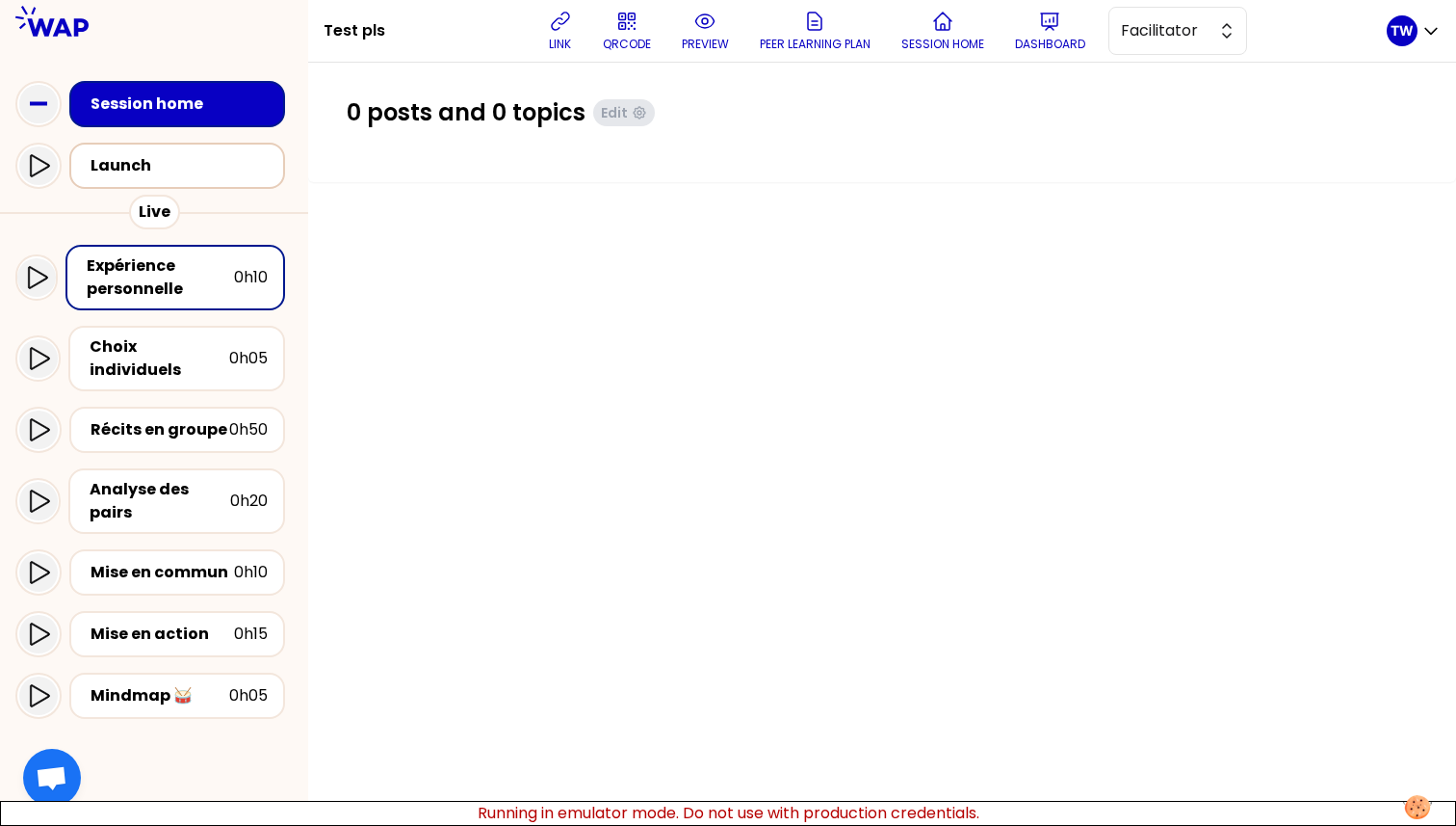
click at [126, 175] on div "Launch" at bounding box center [183, 165] width 185 height 23
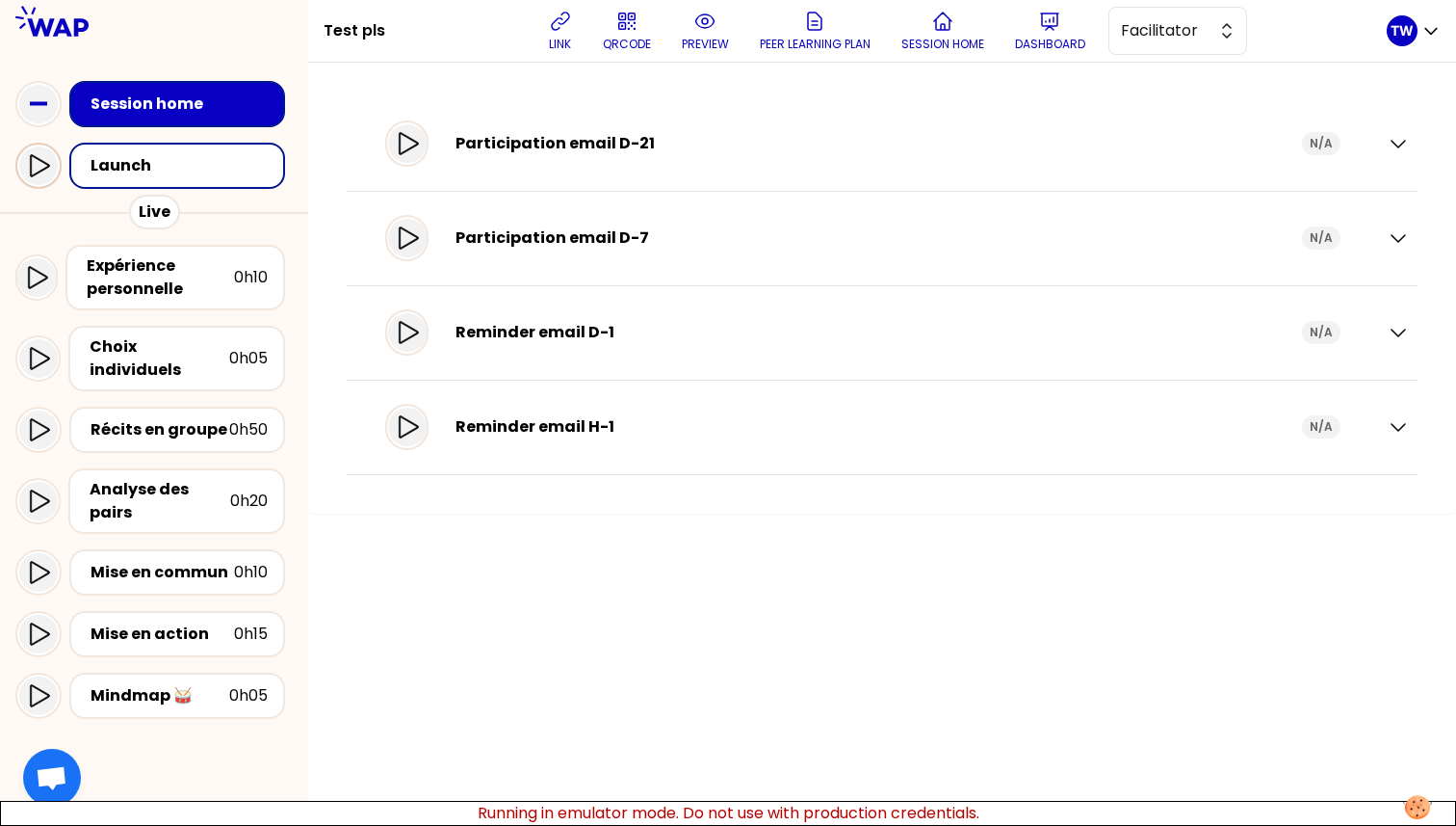
click at [48, 177] on icon at bounding box center [39, 165] width 23 height 23
click at [1415, 37] on div "TW" at bounding box center [1403, 31] width 31 height 31
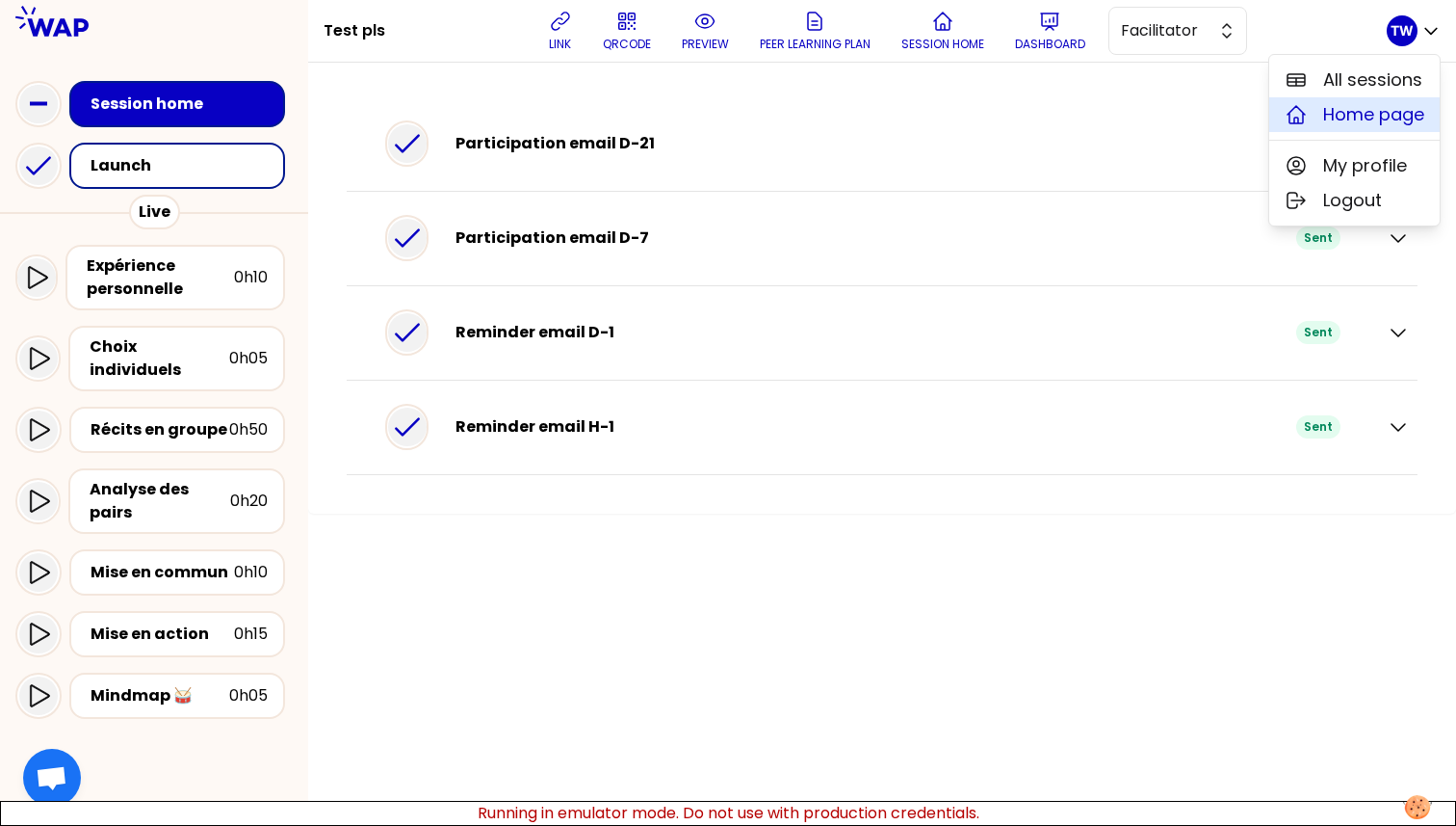
click at [1365, 119] on span "Home page" at bounding box center [1374, 115] width 101 height 27
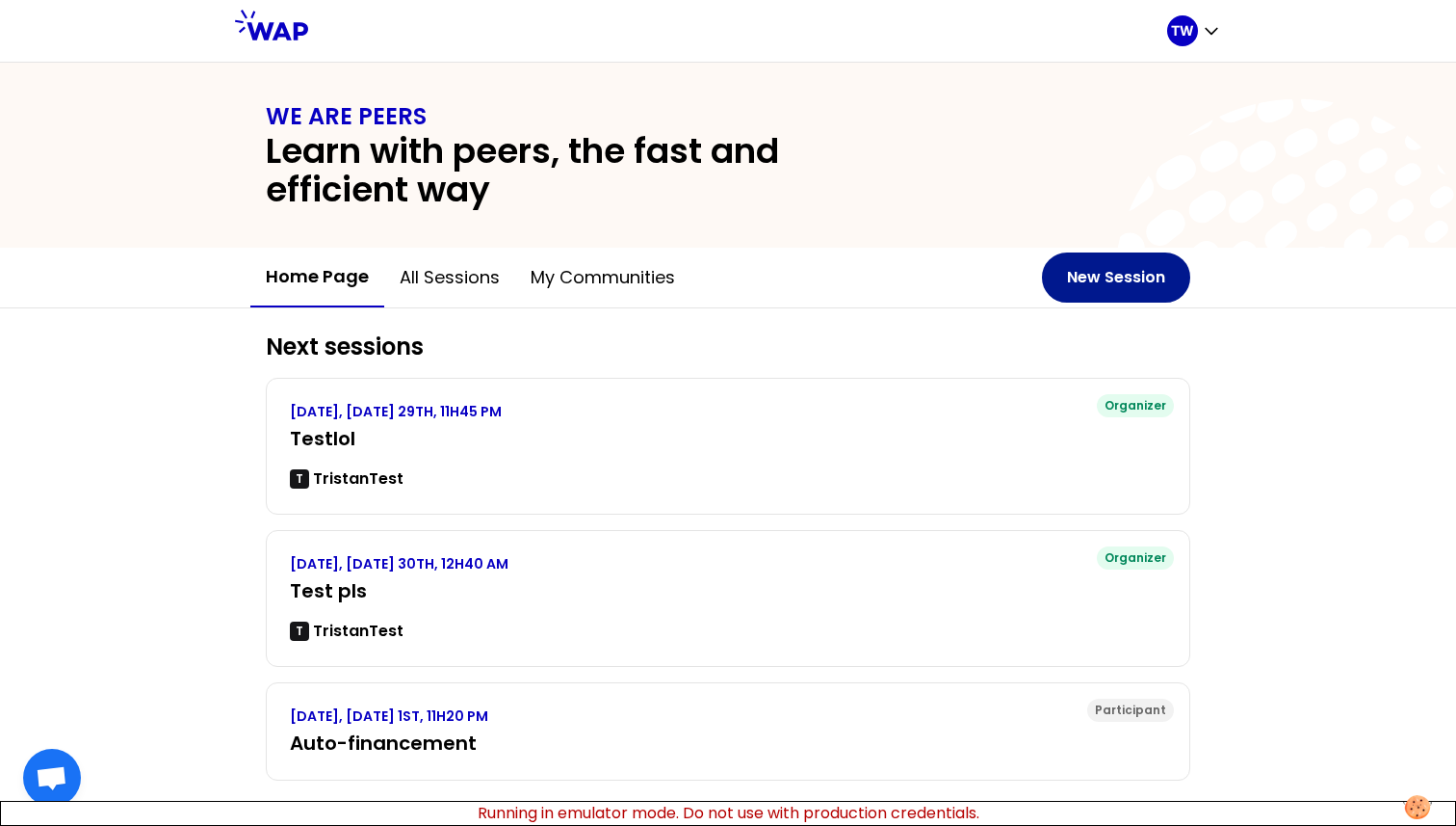
click at [1092, 277] on button "New Session" at bounding box center [1117, 276] width 149 height 50
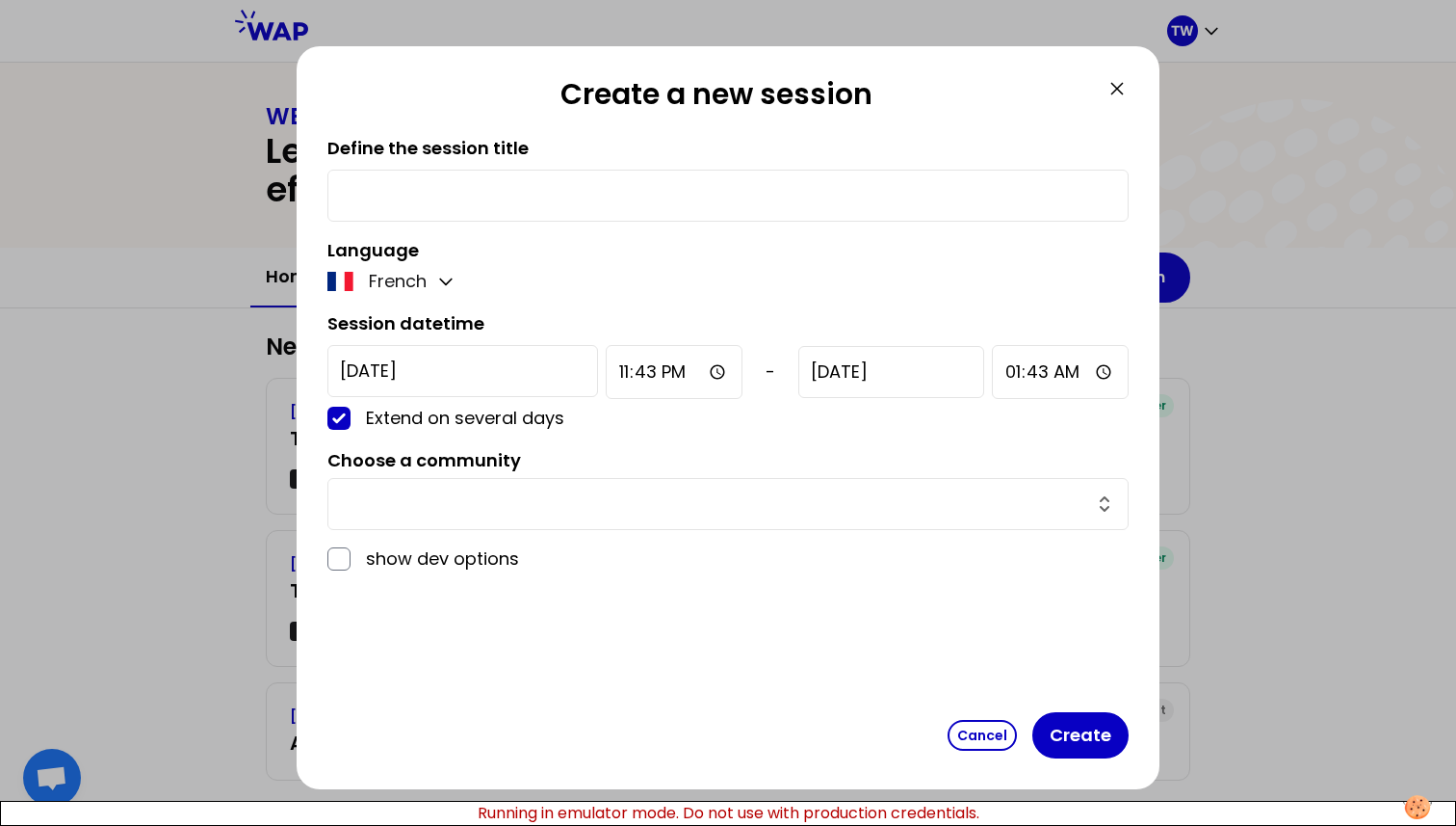
click at [738, 210] on div at bounding box center [728, 195] width 801 height 52
click at [719, 177] on div at bounding box center [728, 195] width 801 height 52
click at [710, 191] on input "text" at bounding box center [728, 196] width 776 height 27
type input "Y"
type input "testpost"
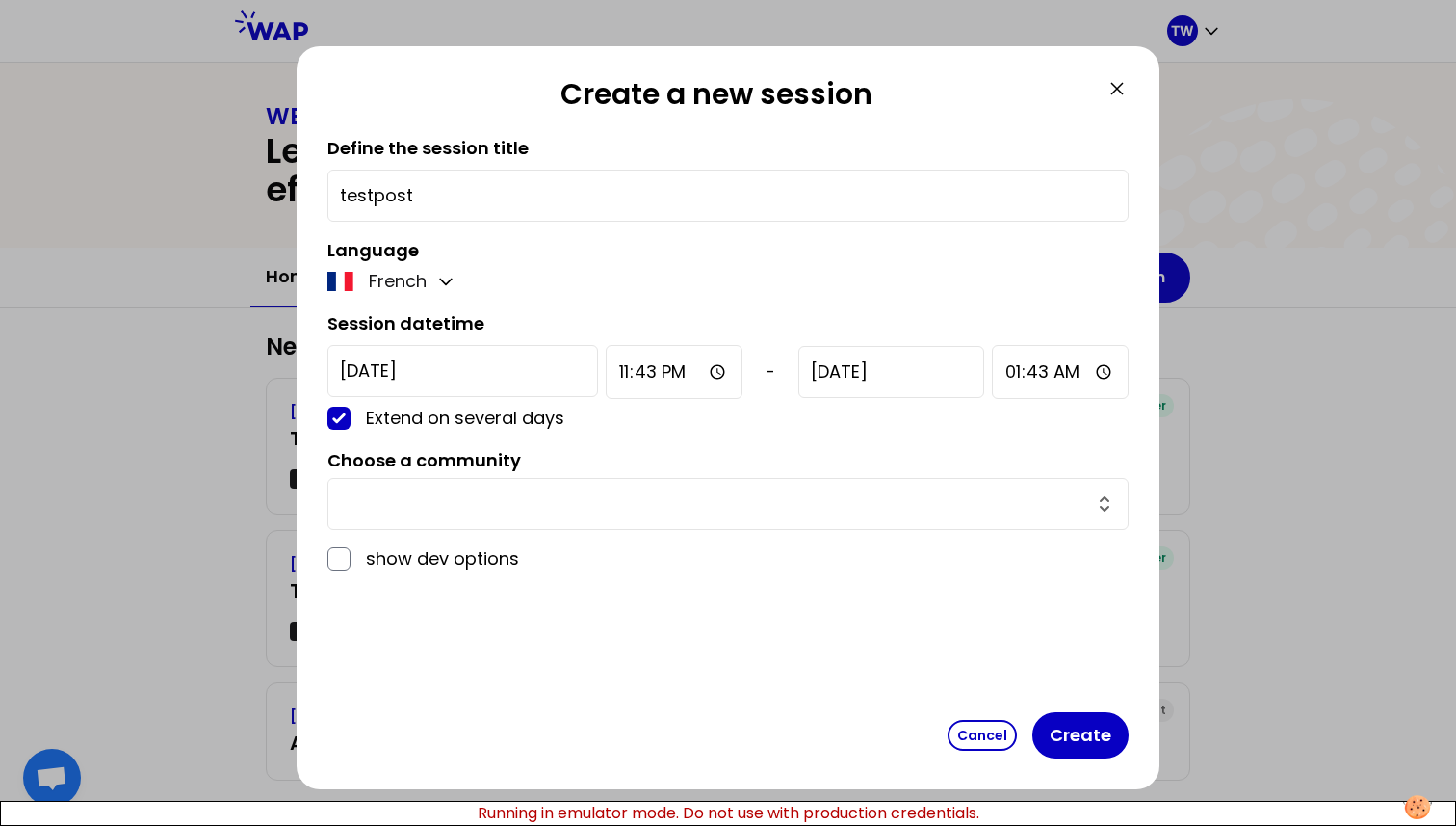
click at [435, 283] on div "French" at bounding box center [393, 281] width 130 height 27
click at [440, 282] on icon "button" at bounding box center [446, 281] width 19 height 19
click at [435, 335] on span "English" at bounding box center [411, 329] width 58 height 27
click at [442, 362] on input "2025-9-5" at bounding box center [463, 371] width 270 height 52
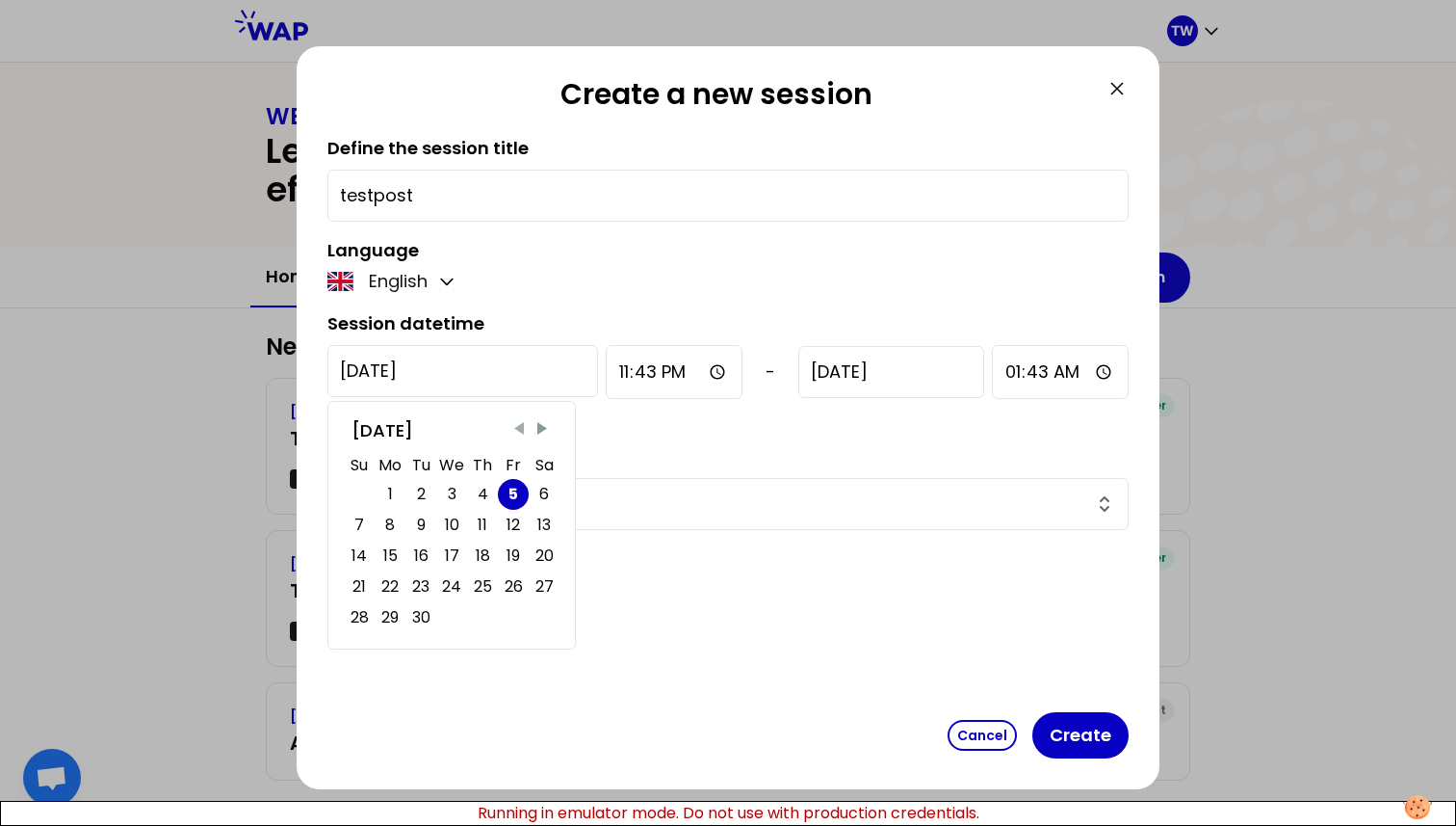
click at [521, 429] on span "Previous Month" at bounding box center [519, 429] width 19 height 19
click at [540, 601] on div "30" at bounding box center [545, 618] width 18 height 27
type input "2025-8-30"
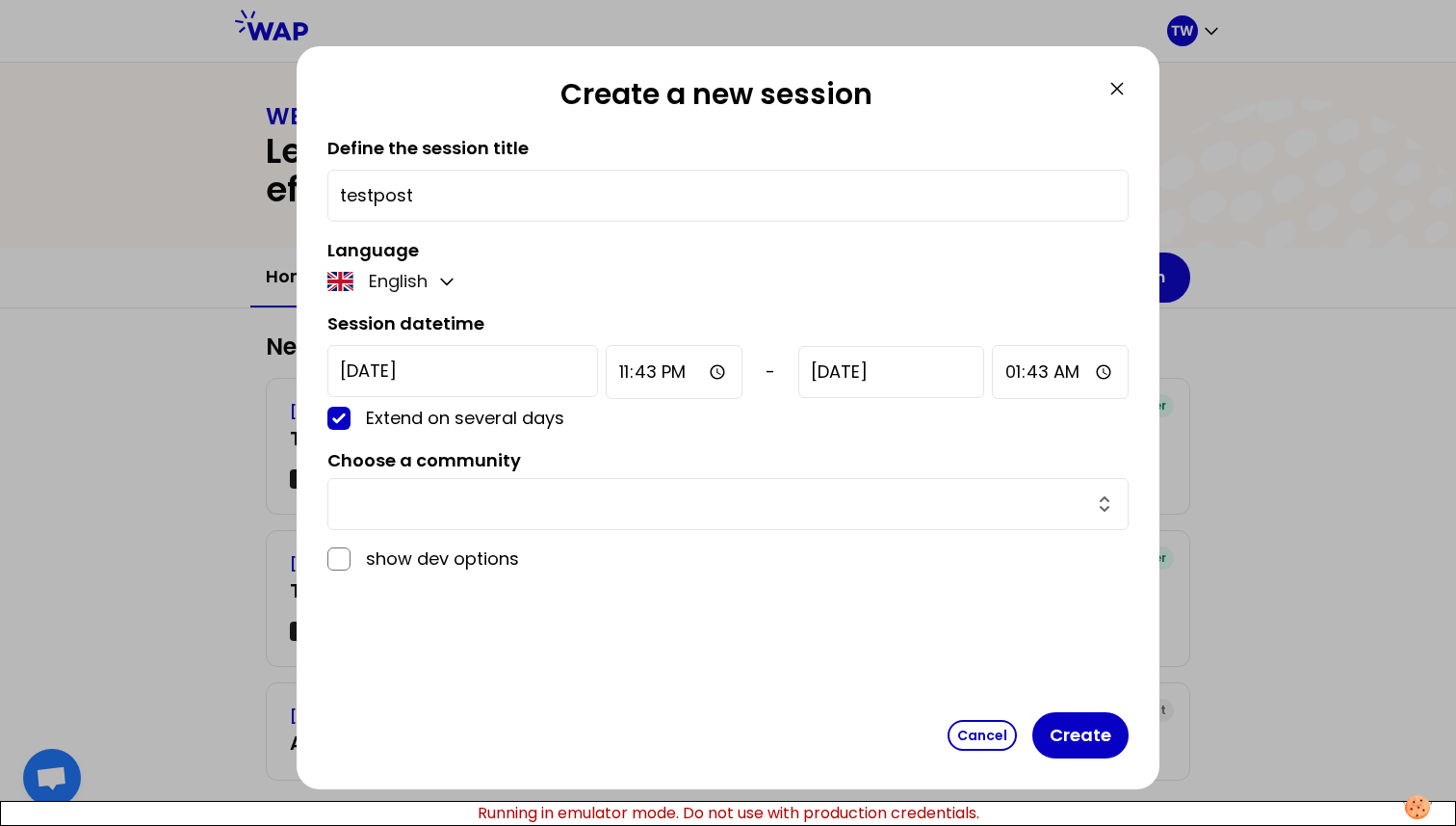
click at [777, 511] on input "text" at bounding box center [717, 504] width 753 height 27
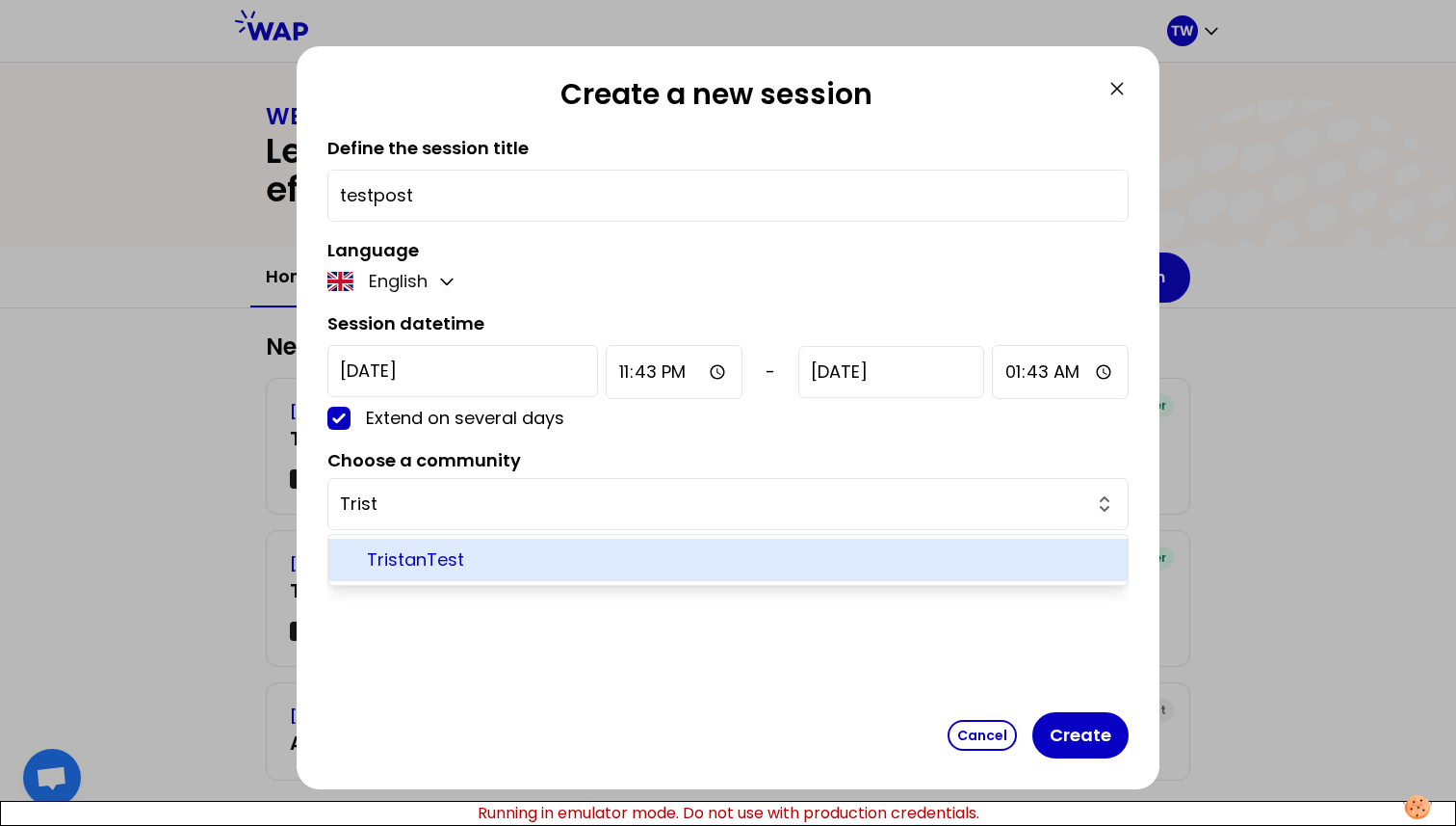
click at [673, 559] on span "TristanTest" at bounding box center [739, 560] width 746 height 27
type input "TristanTest"
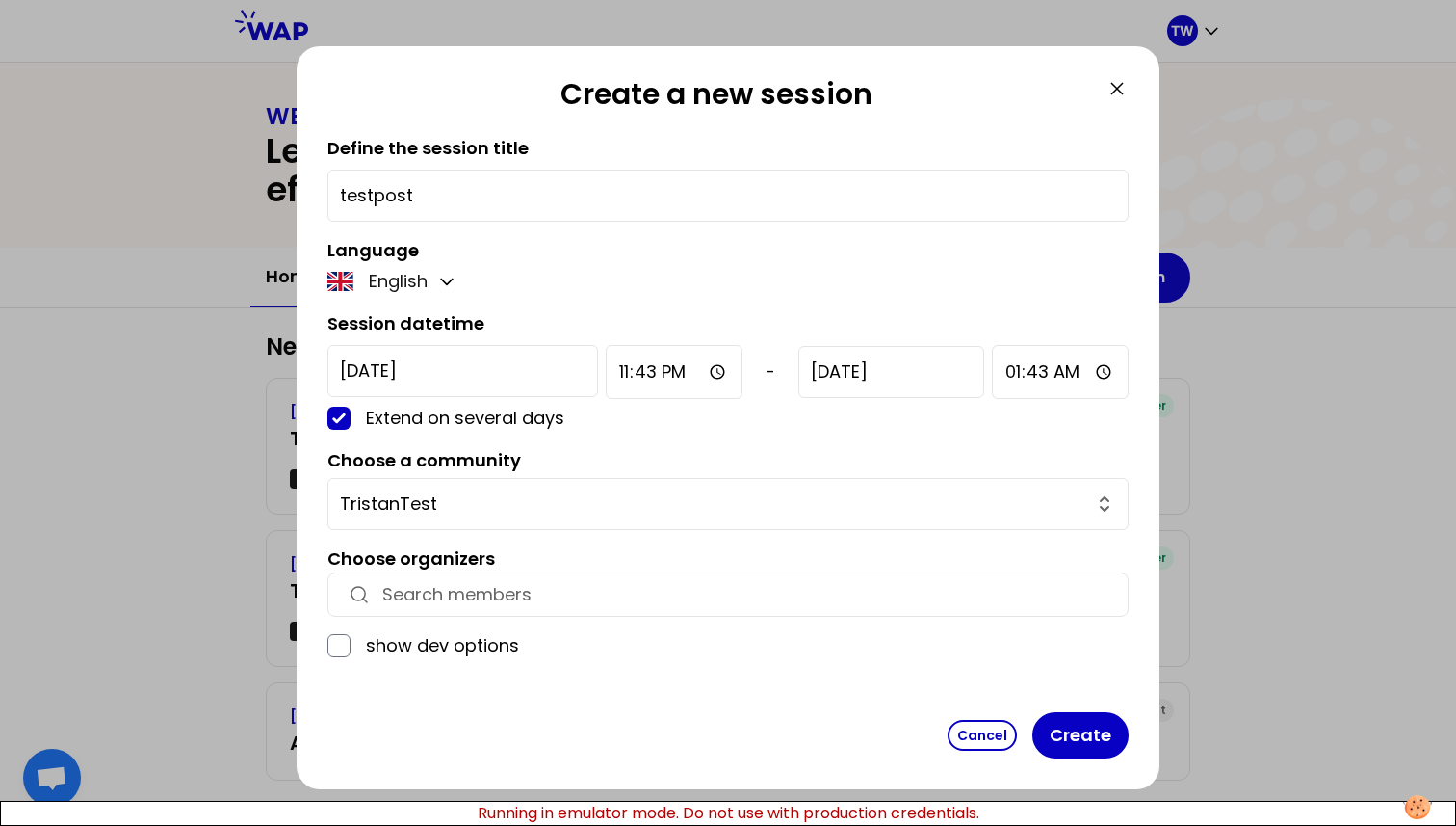
click at [545, 601] on input "button" at bounding box center [745, 594] width 727 height 27
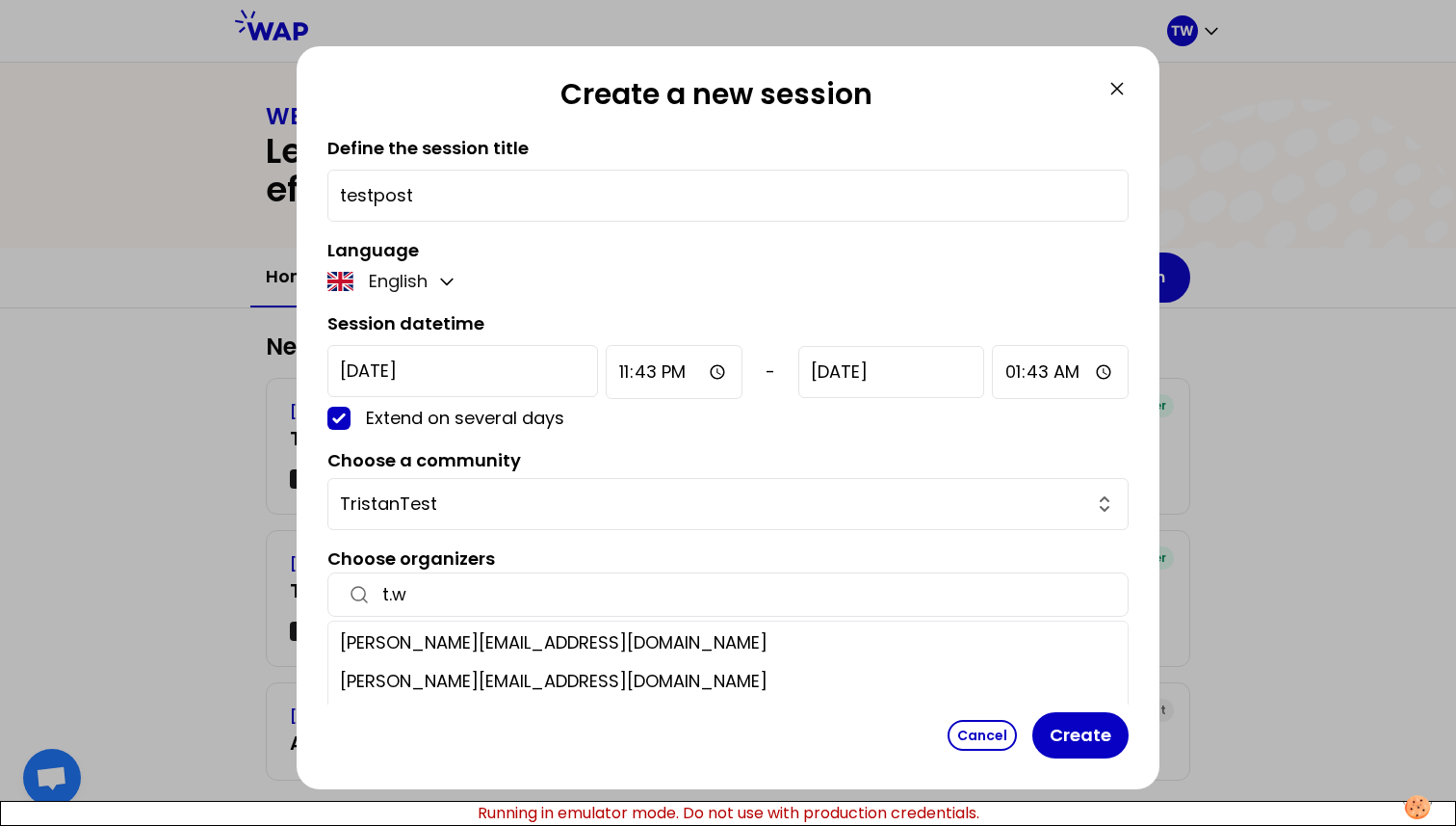
type input "t.wa"
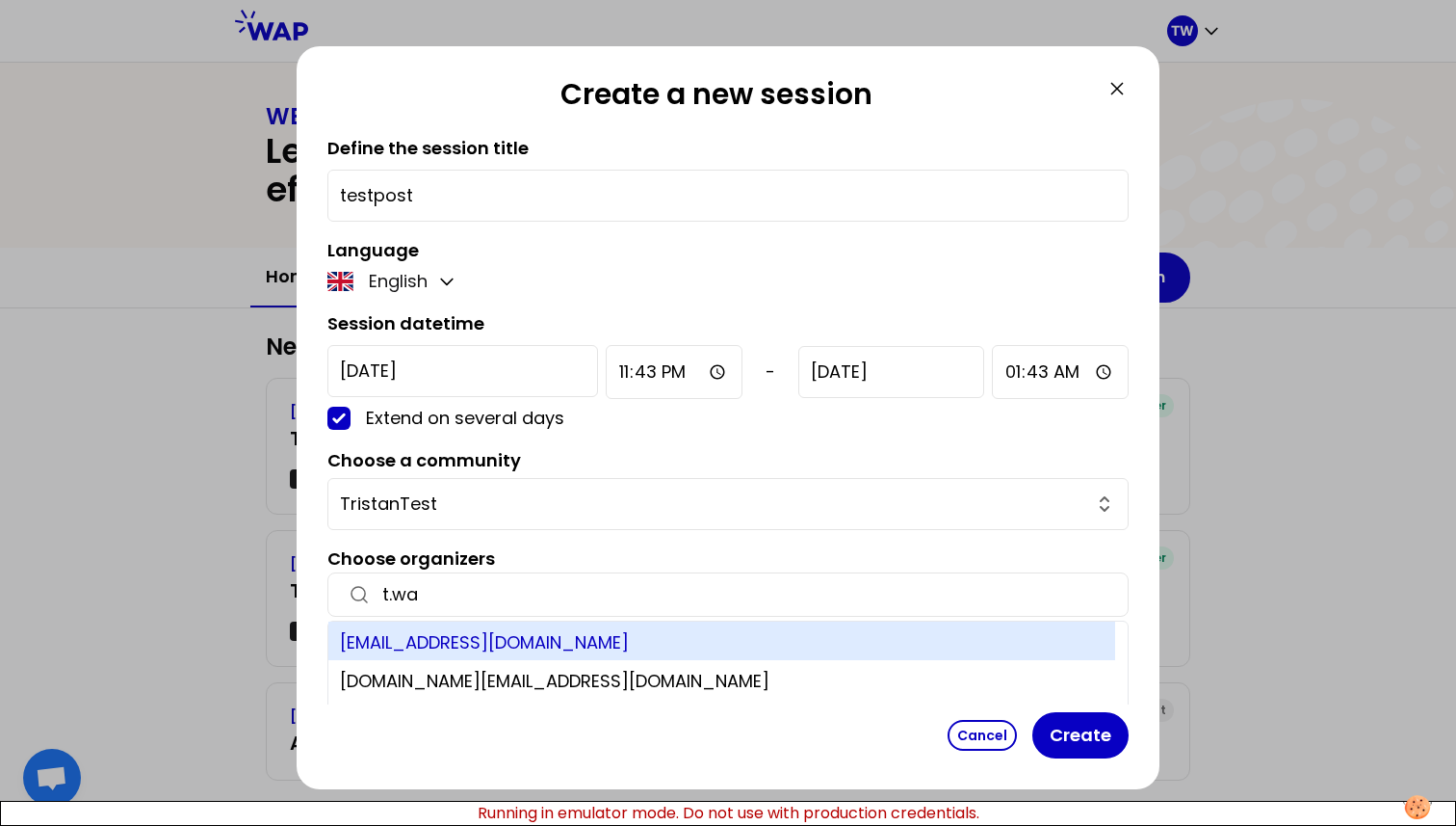
click at [520, 601] on div "t.wagner66250@gmail.com" at bounding box center [722, 641] width 787 height 39
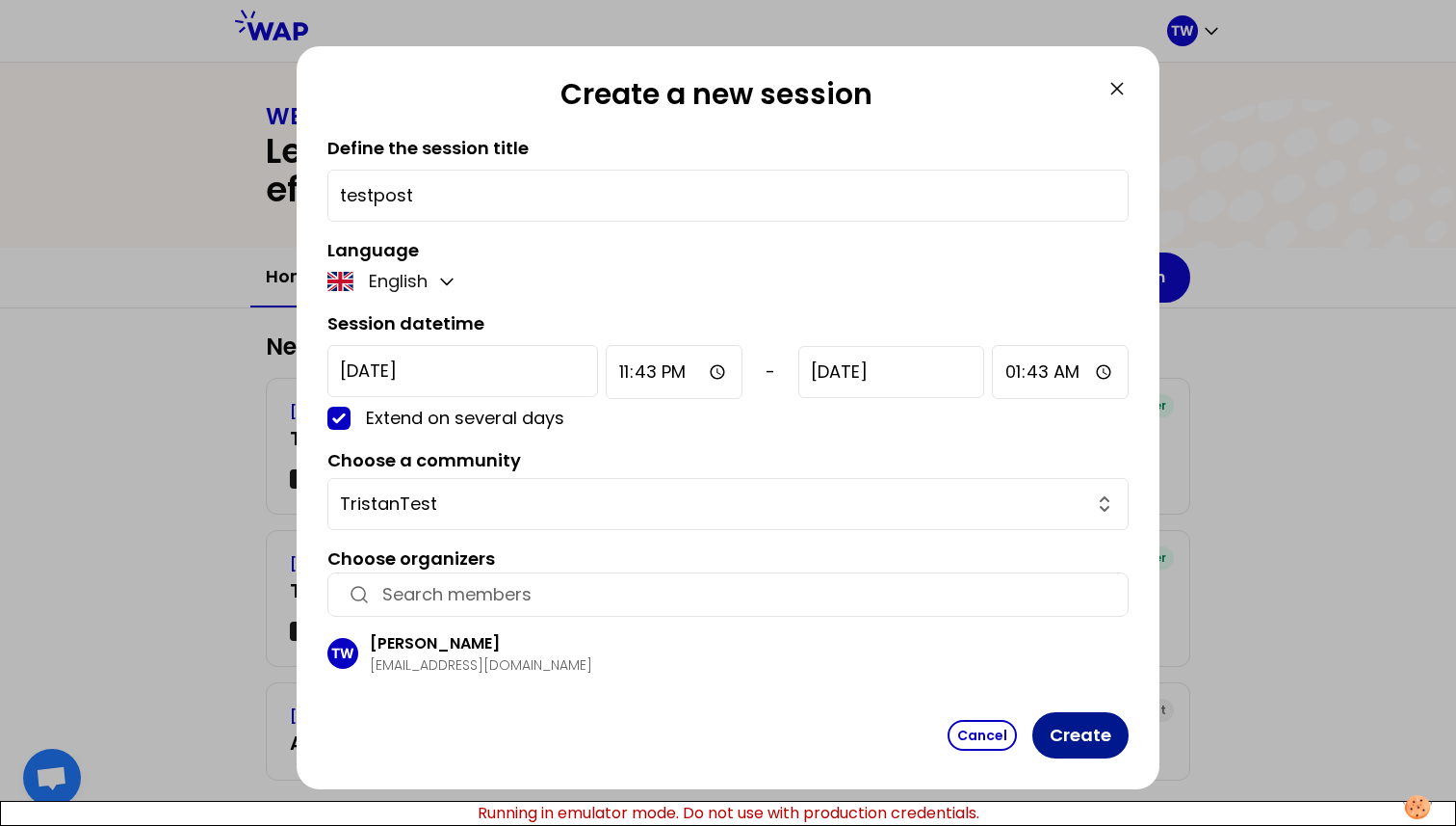
click at [1063, 601] on button "Create" at bounding box center [1081, 736] width 96 height 47
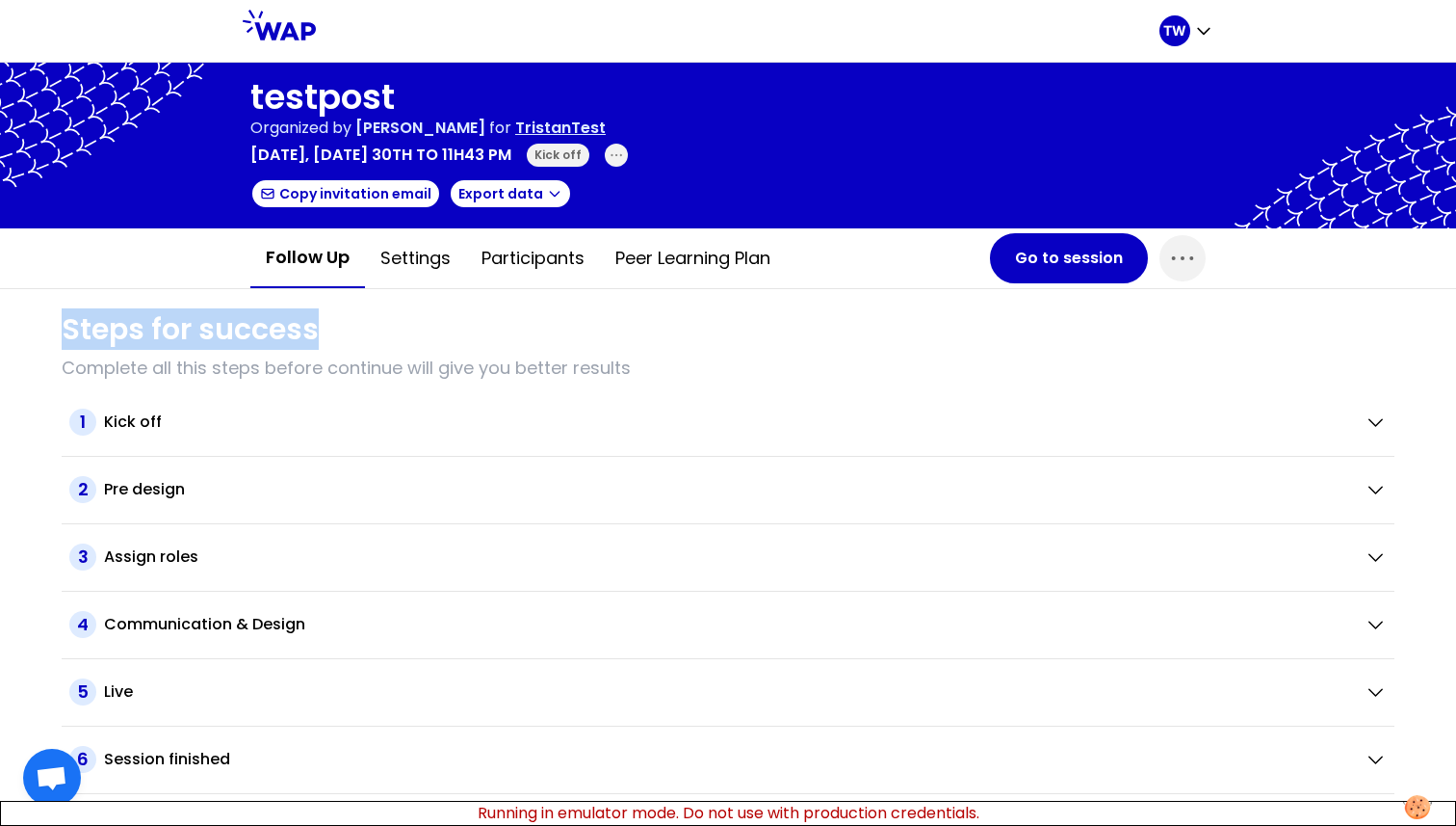
click at [568, 312] on div "Steps for success" at bounding box center [728, 330] width 1333 height 35
click at [530, 265] on button "Participants" at bounding box center [533, 258] width 134 height 57
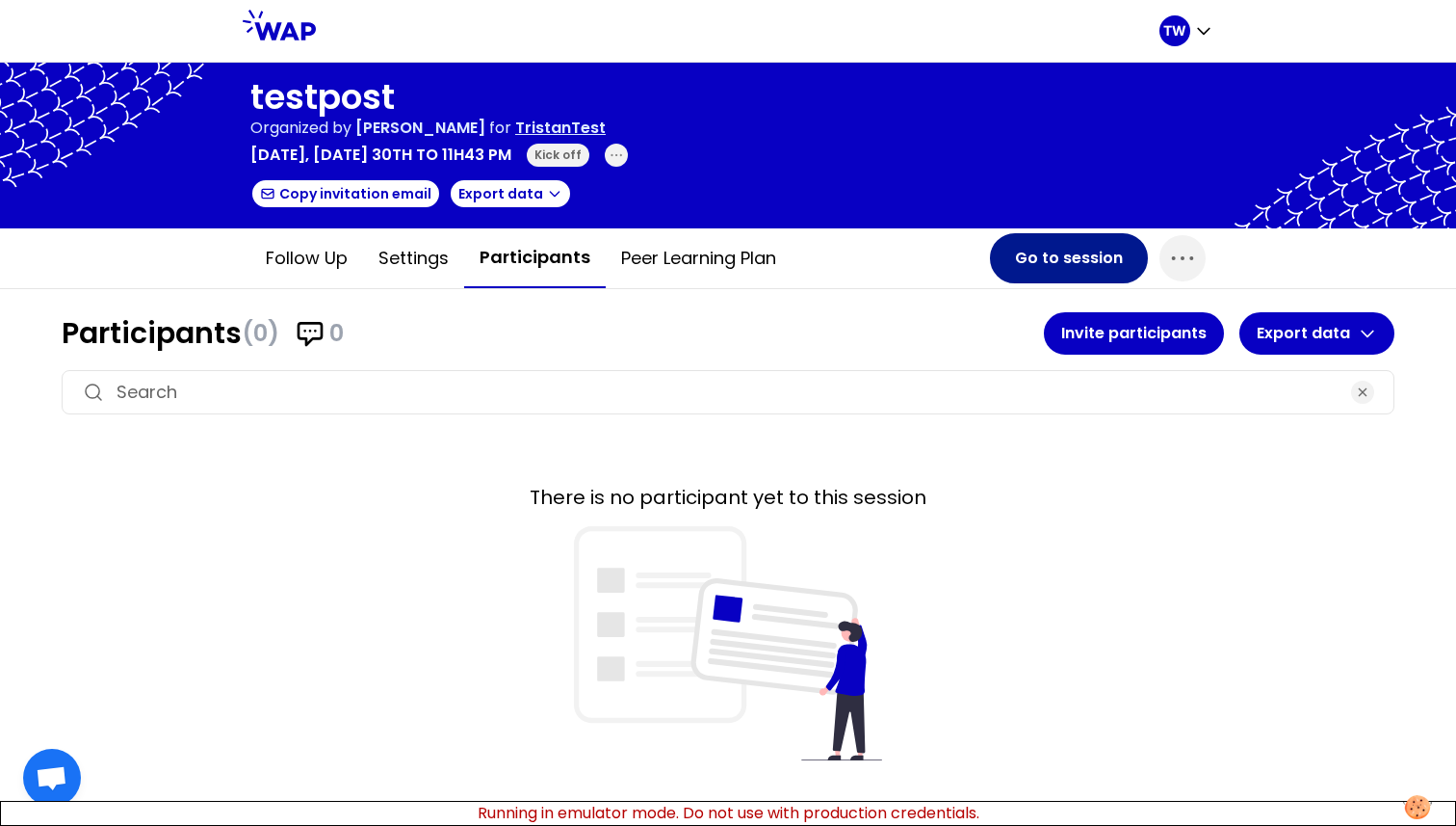
click at [1113, 267] on button "Go to session" at bounding box center [1069, 258] width 158 height 50
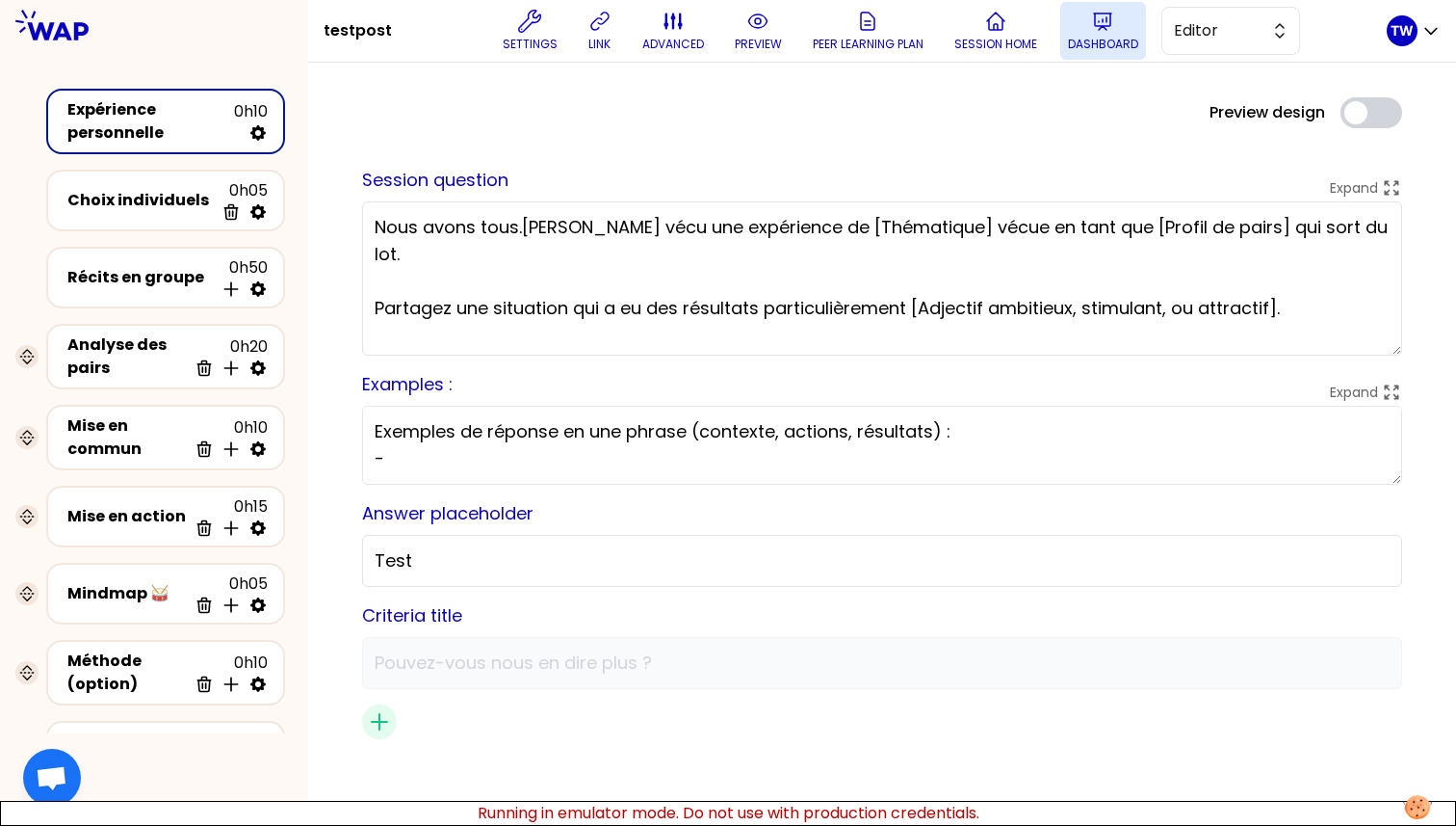
click at [1113, 42] on p "Dashboard" at bounding box center [1103, 45] width 70 height 16
click at [1238, 8] on button "Editor" at bounding box center [1230, 31] width 139 height 49
click at [1194, 114] on li "Facilitator" at bounding box center [1230, 110] width 137 height 31
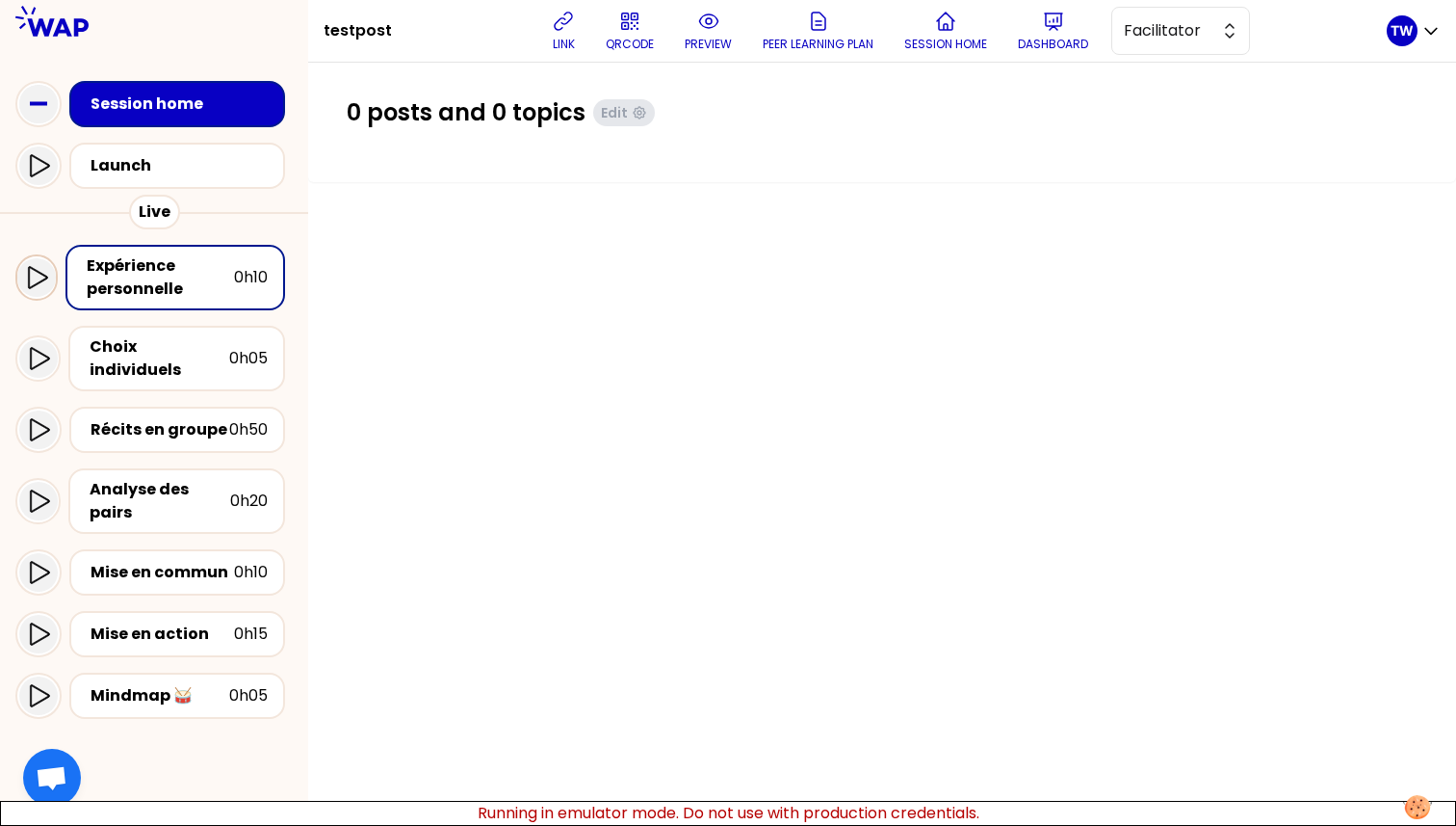
click at [36, 280] on icon at bounding box center [37, 277] width 23 height 23
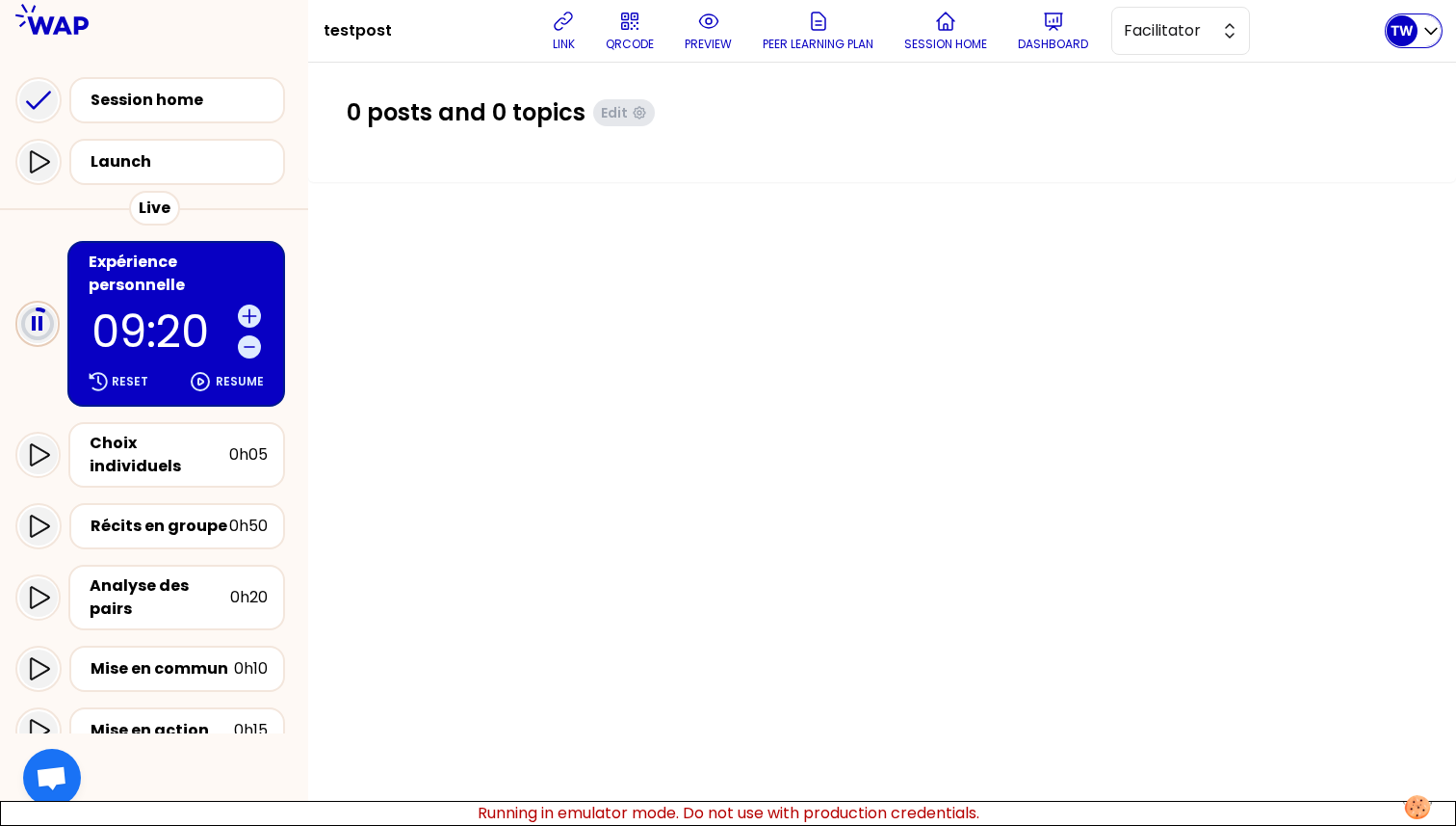
click at [1416, 28] on div "TW" at bounding box center [1403, 31] width 31 height 31
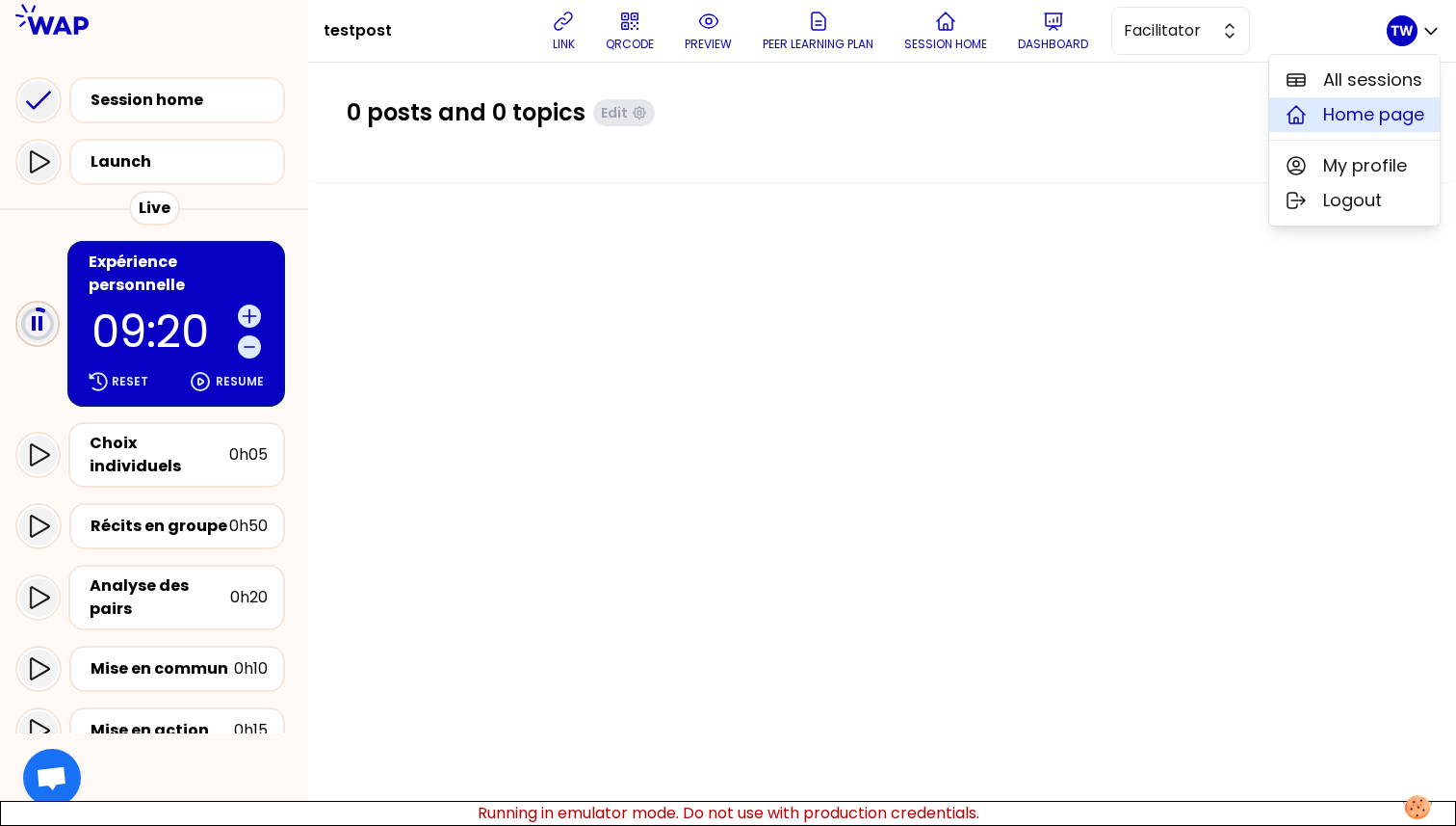
click at [1329, 109] on span "Home page" at bounding box center [1374, 115] width 101 height 27
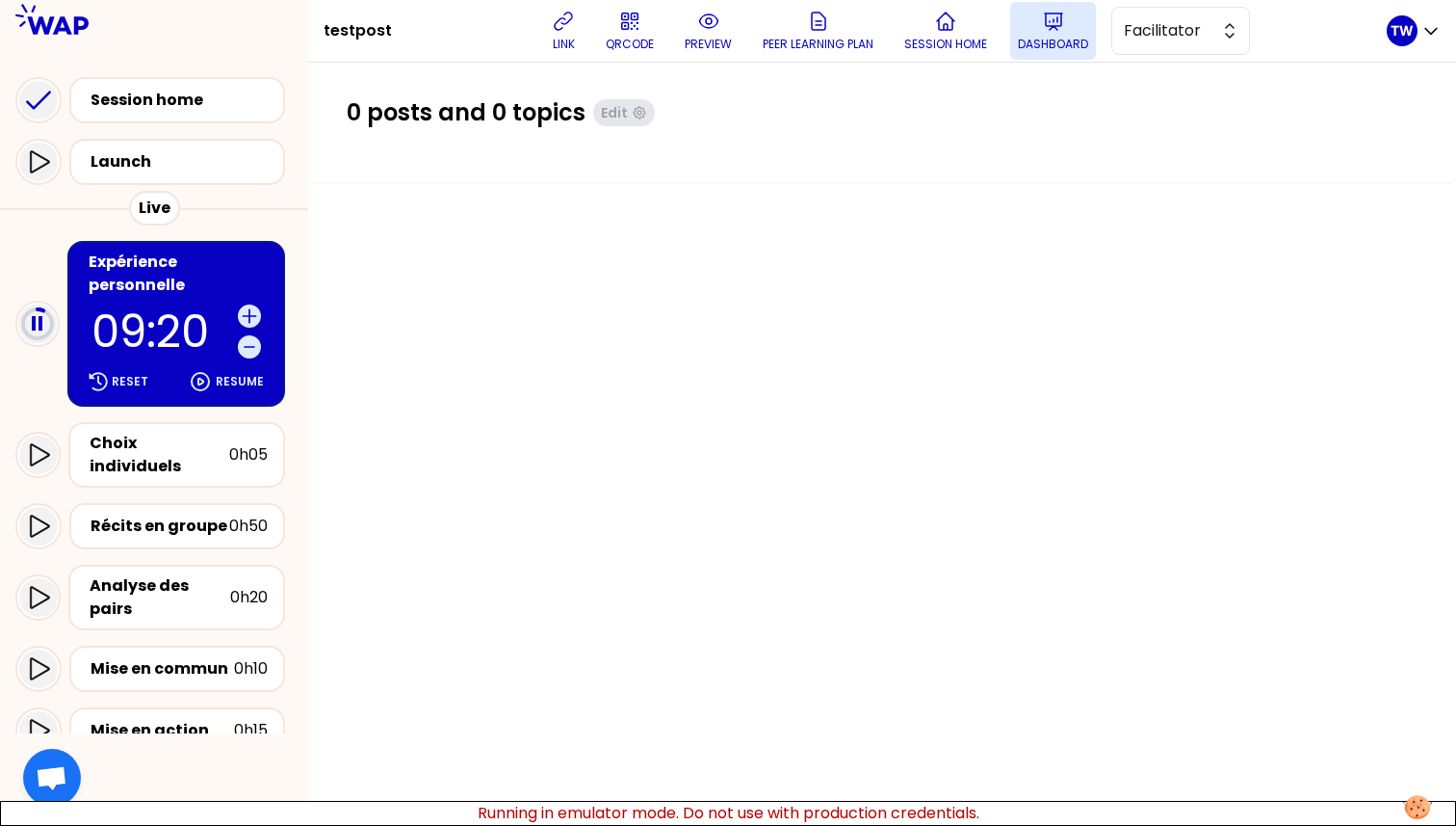
click at [1056, 47] on p "Dashboard" at bounding box center [1053, 45] width 70 height 16
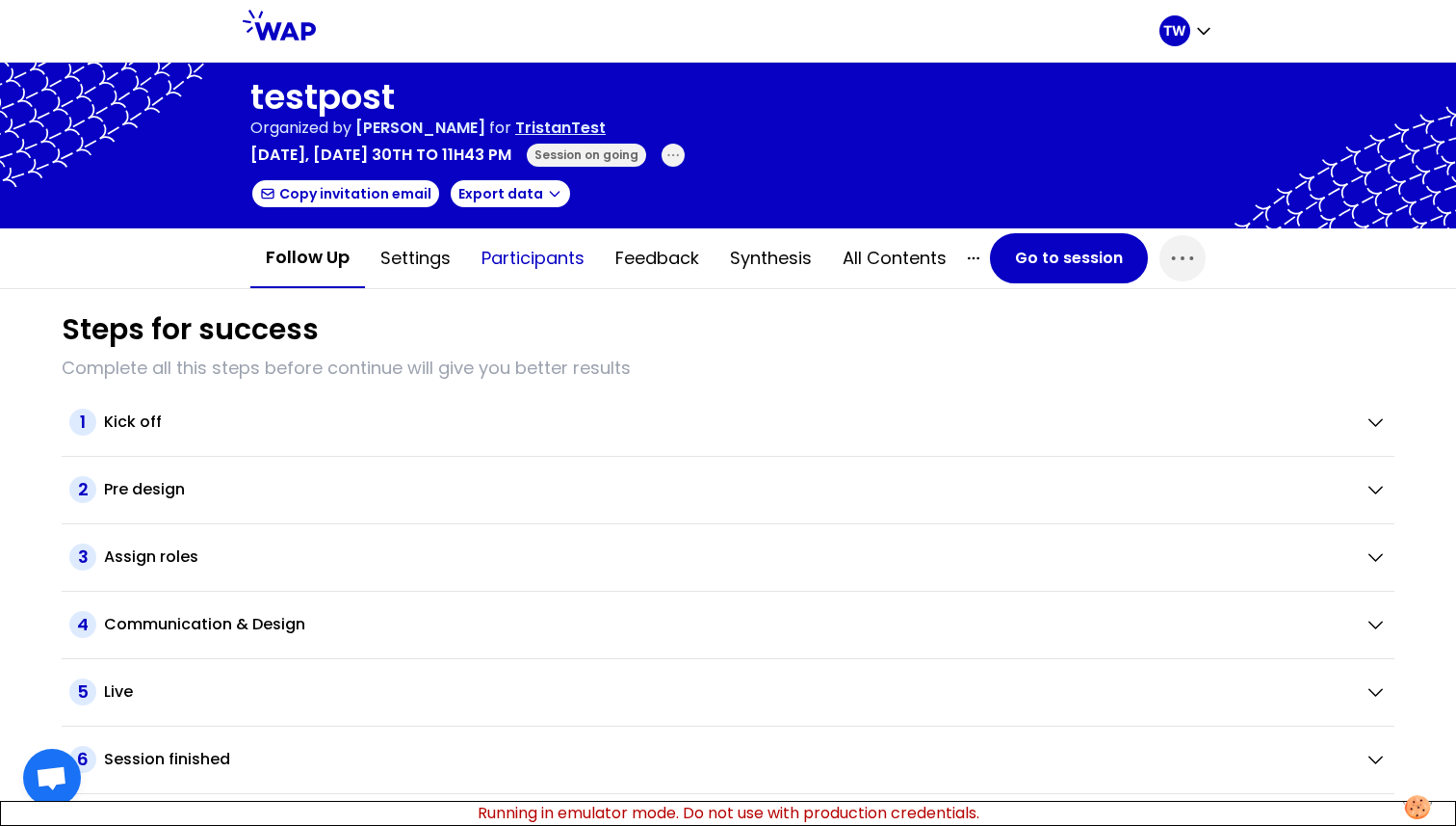
click at [544, 266] on button "Participants" at bounding box center [533, 258] width 134 height 57
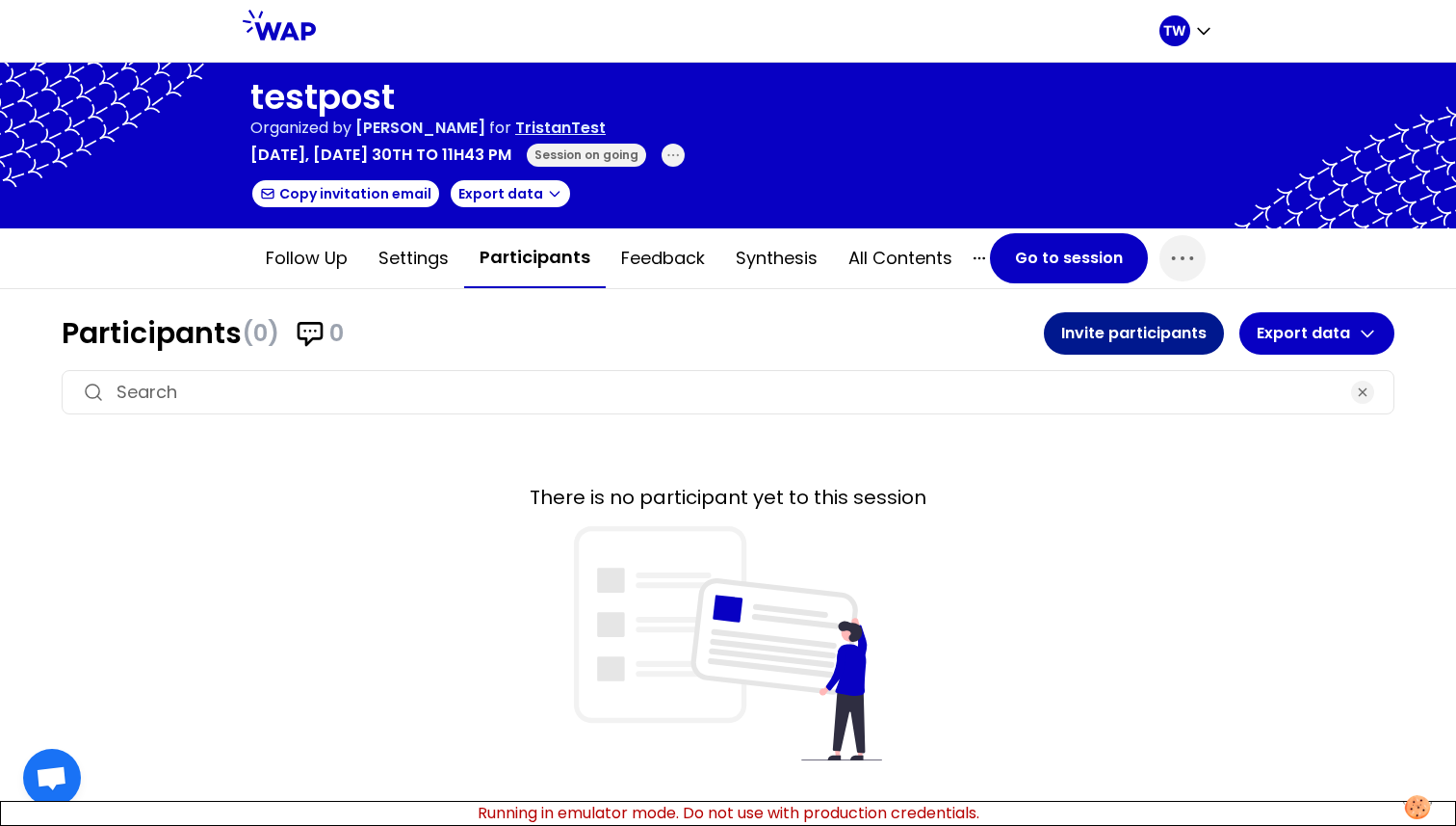
click at [1103, 337] on button "Invite participants" at bounding box center [1134, 334] width 180 height 43
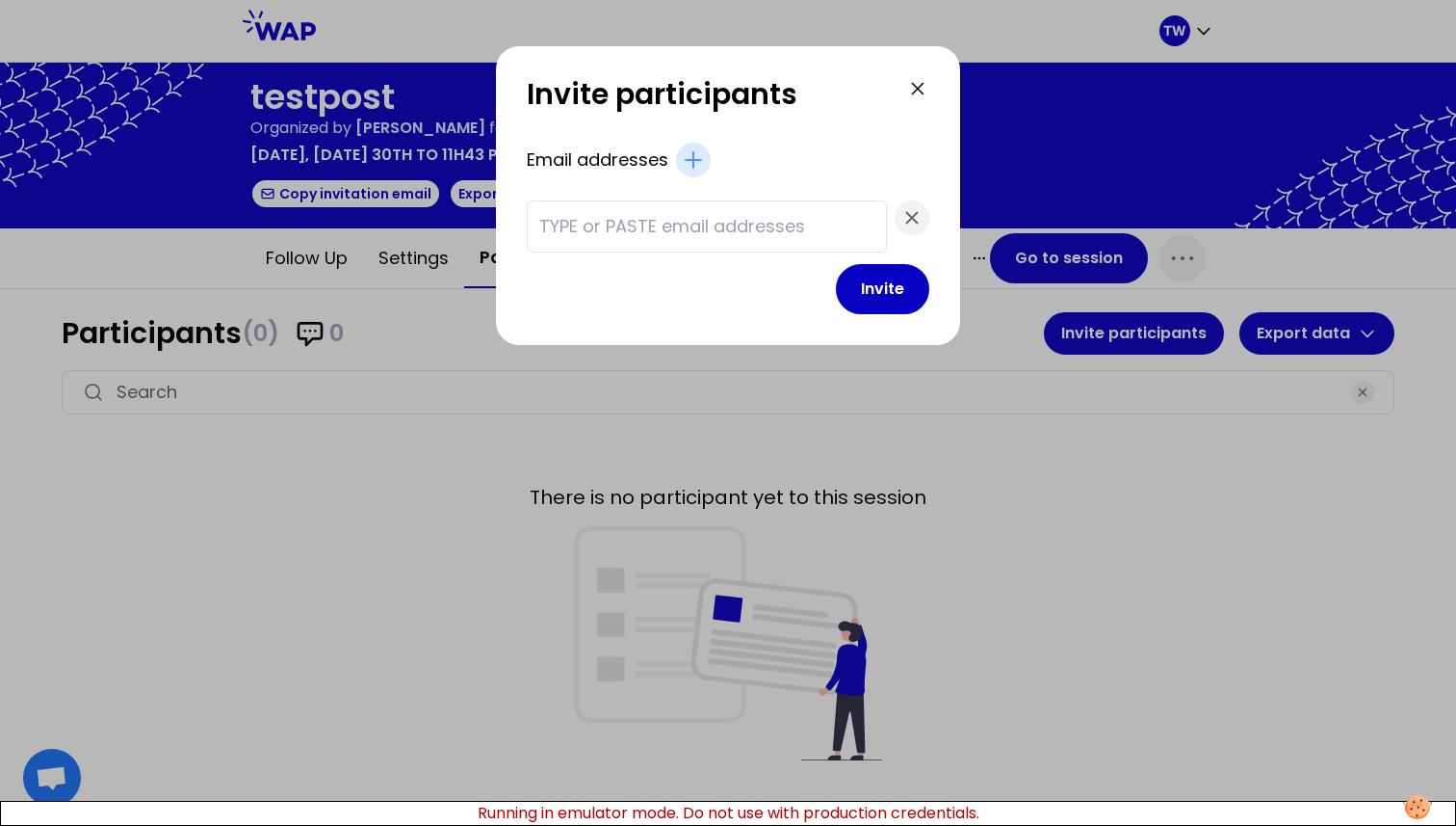
click at [646, 242] on div at bounding box center [707, 226] width 360 height 52
click at [646, 225] on input "text" at bounding box center [707, 227] width 336 height 27
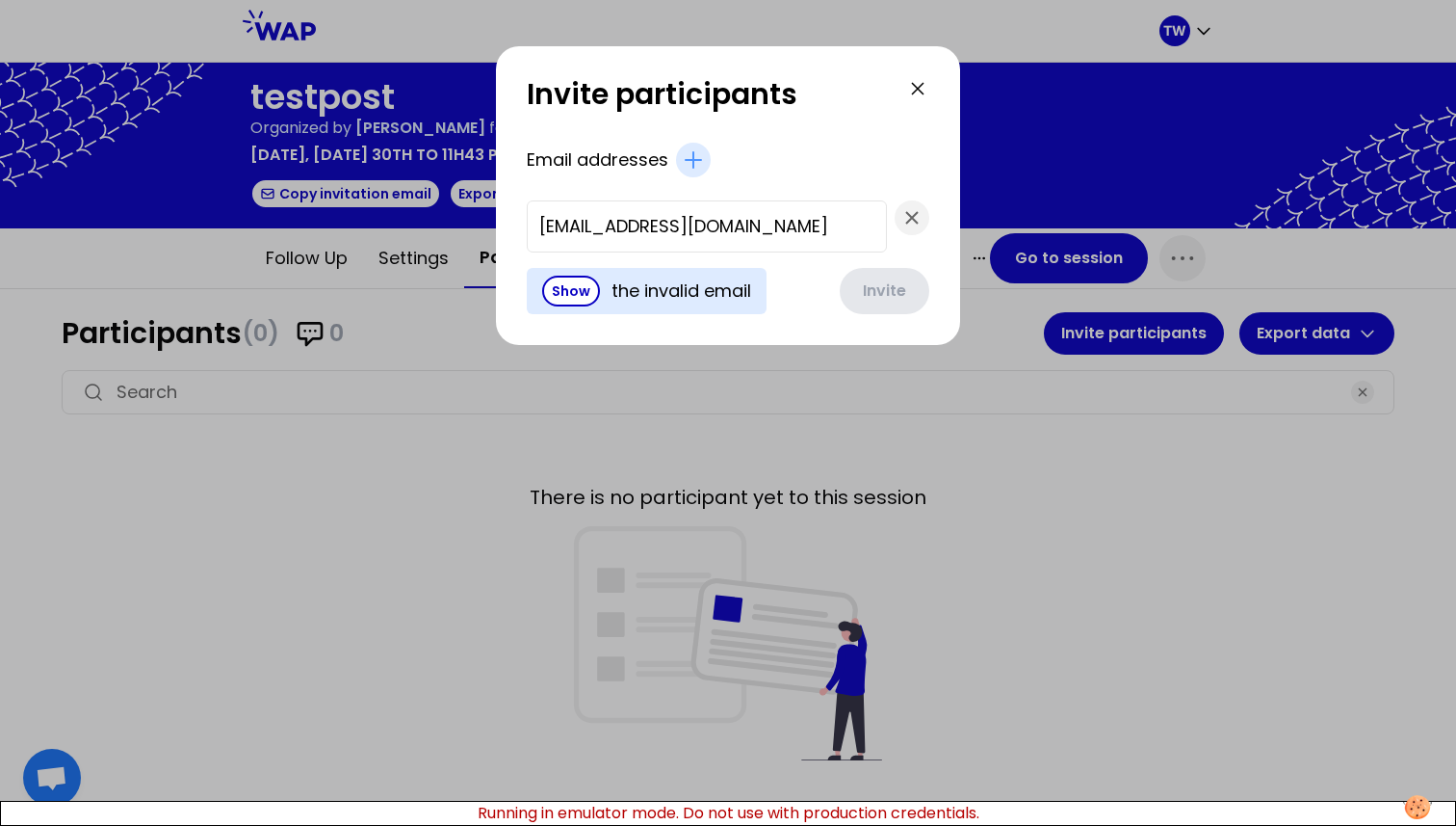
scroll to position [0, 16]
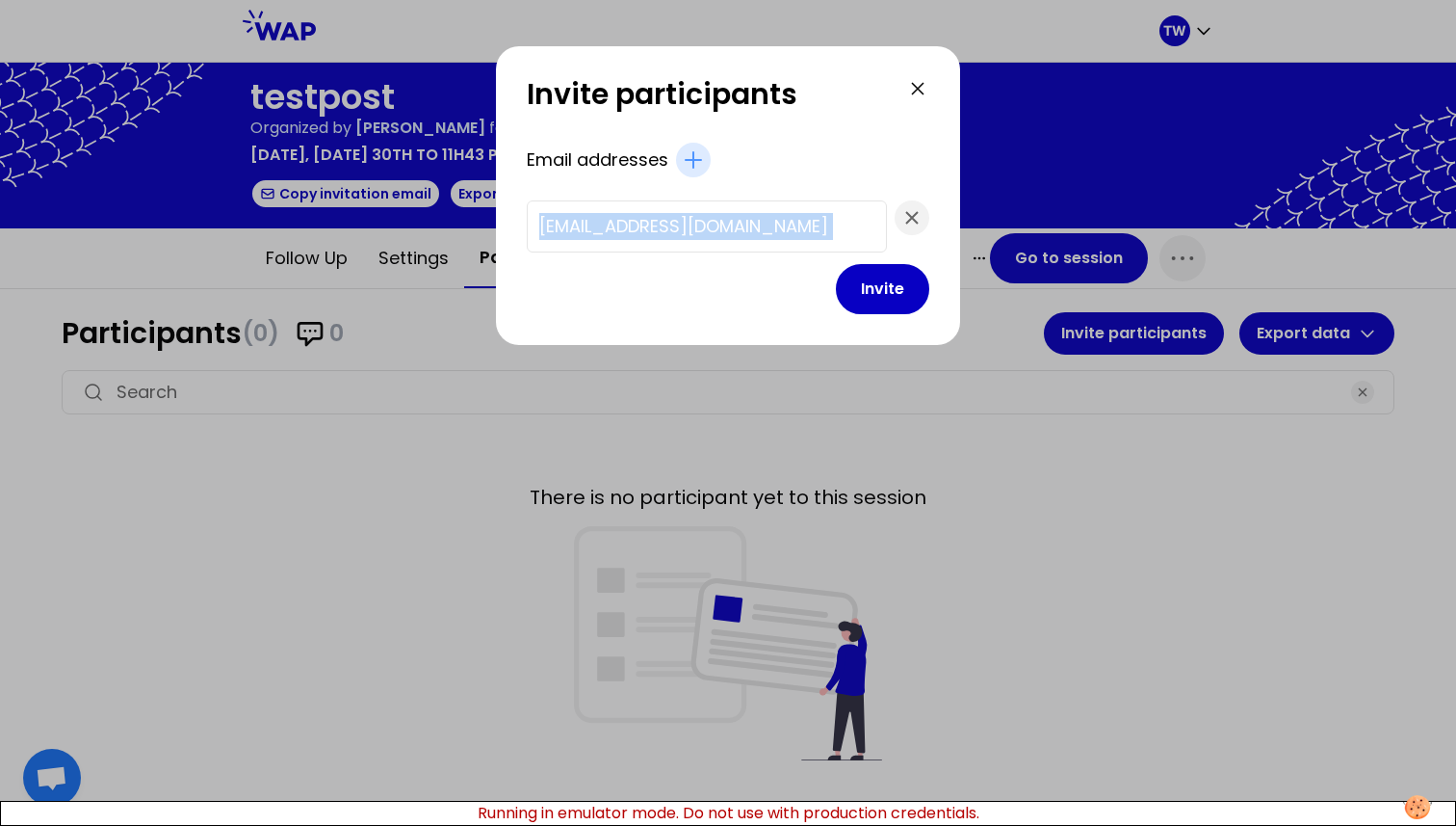
click at [657, 255] on form "Email addresses t.wagner66250@gmail.com Invite" at bounding box center [728, 229] width 403 height 171
click at [706, 222] on input "[EMAIL_ADDRESS][DOMAIN_NAME]" at bounding box center [707, 227] width 336 height 27
type input "[EMAIL_ADDRESS][DOMAIN_NAME]"
click at [847, 299] on button "Invite" at bounding box center [883, 288] width 93 height 50
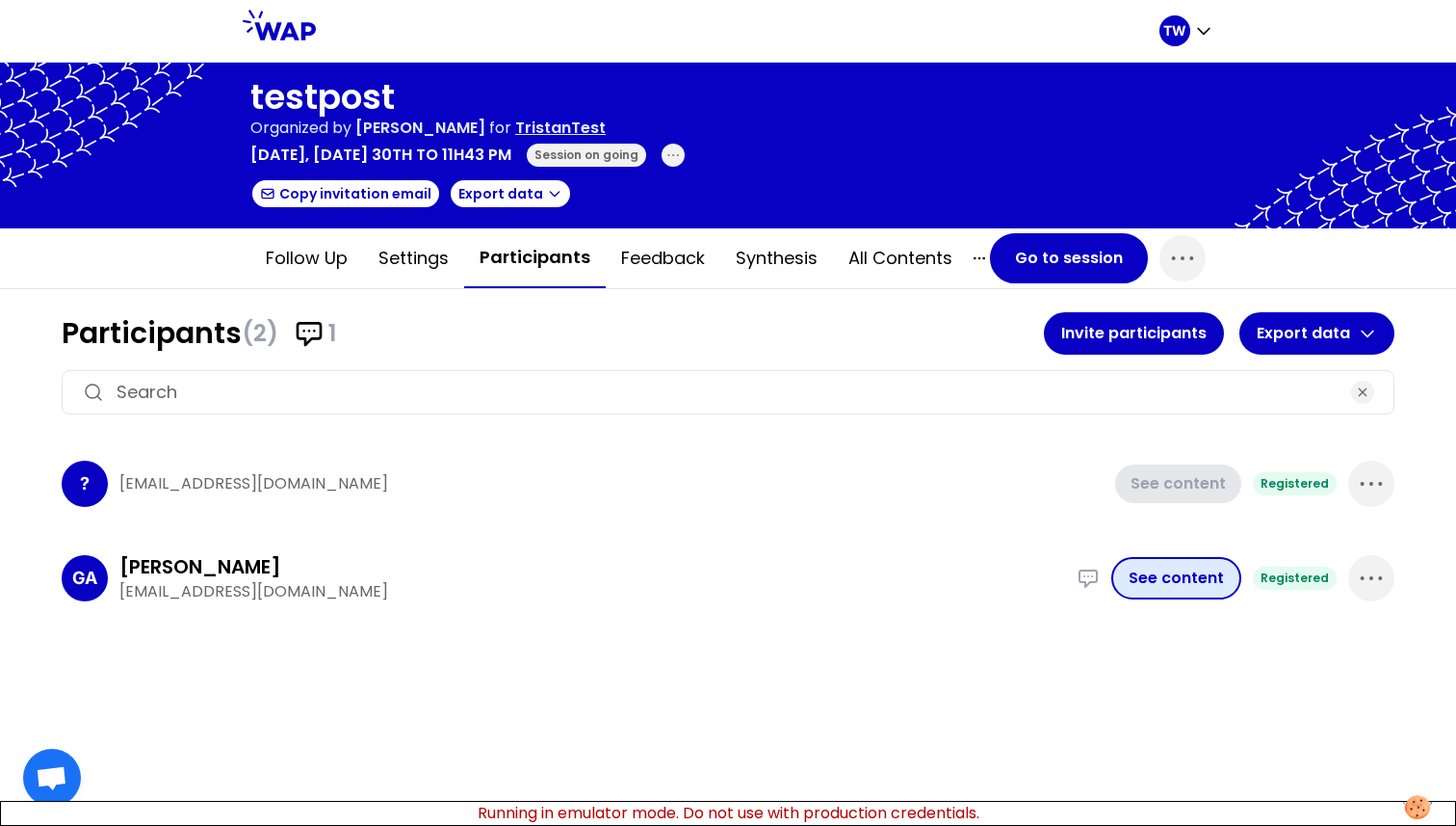
click at [1166, 566] on button "See content" at bounding box center [1177, 578] width 130 height 43
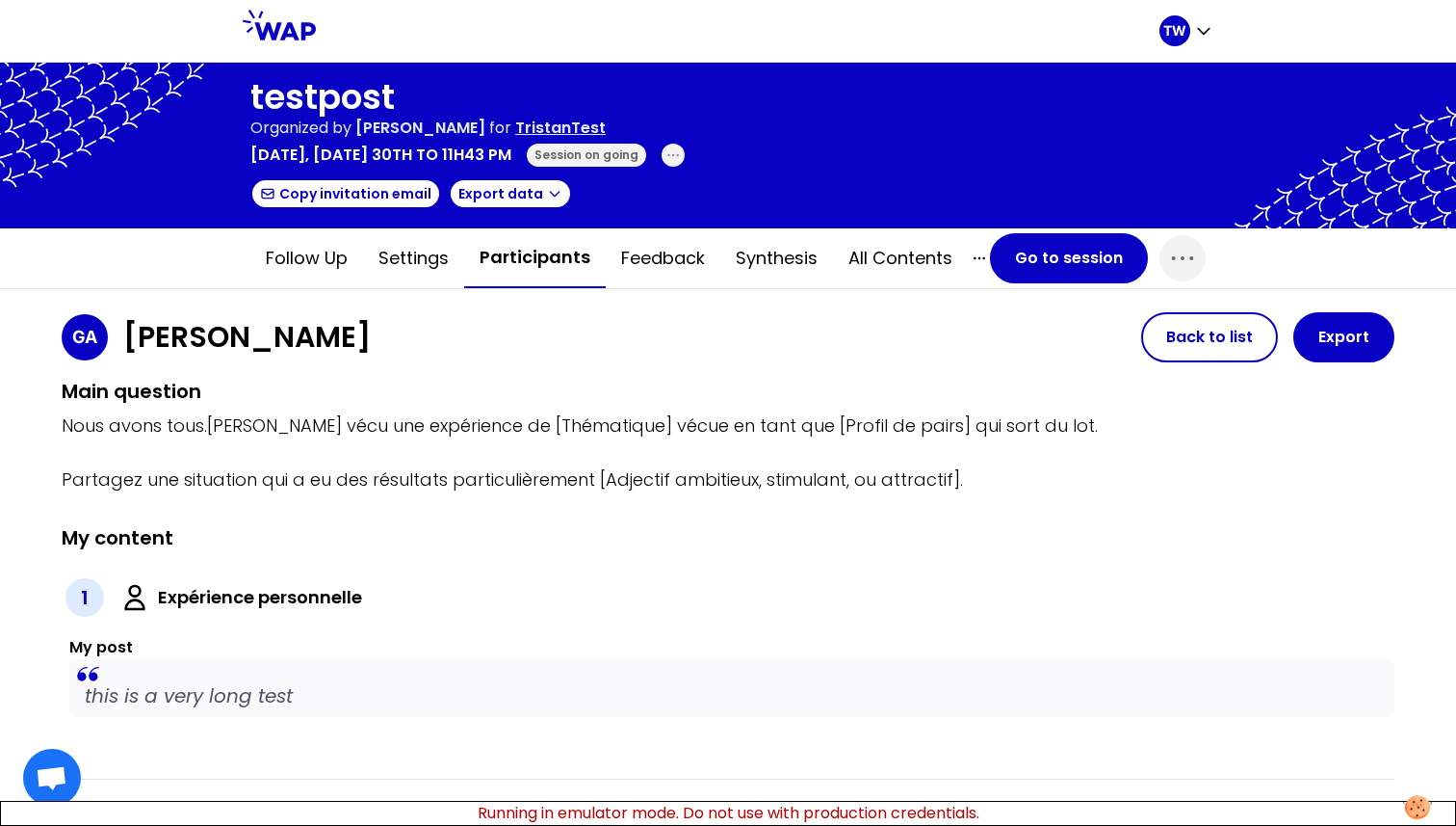
scroll to position [116, 0]
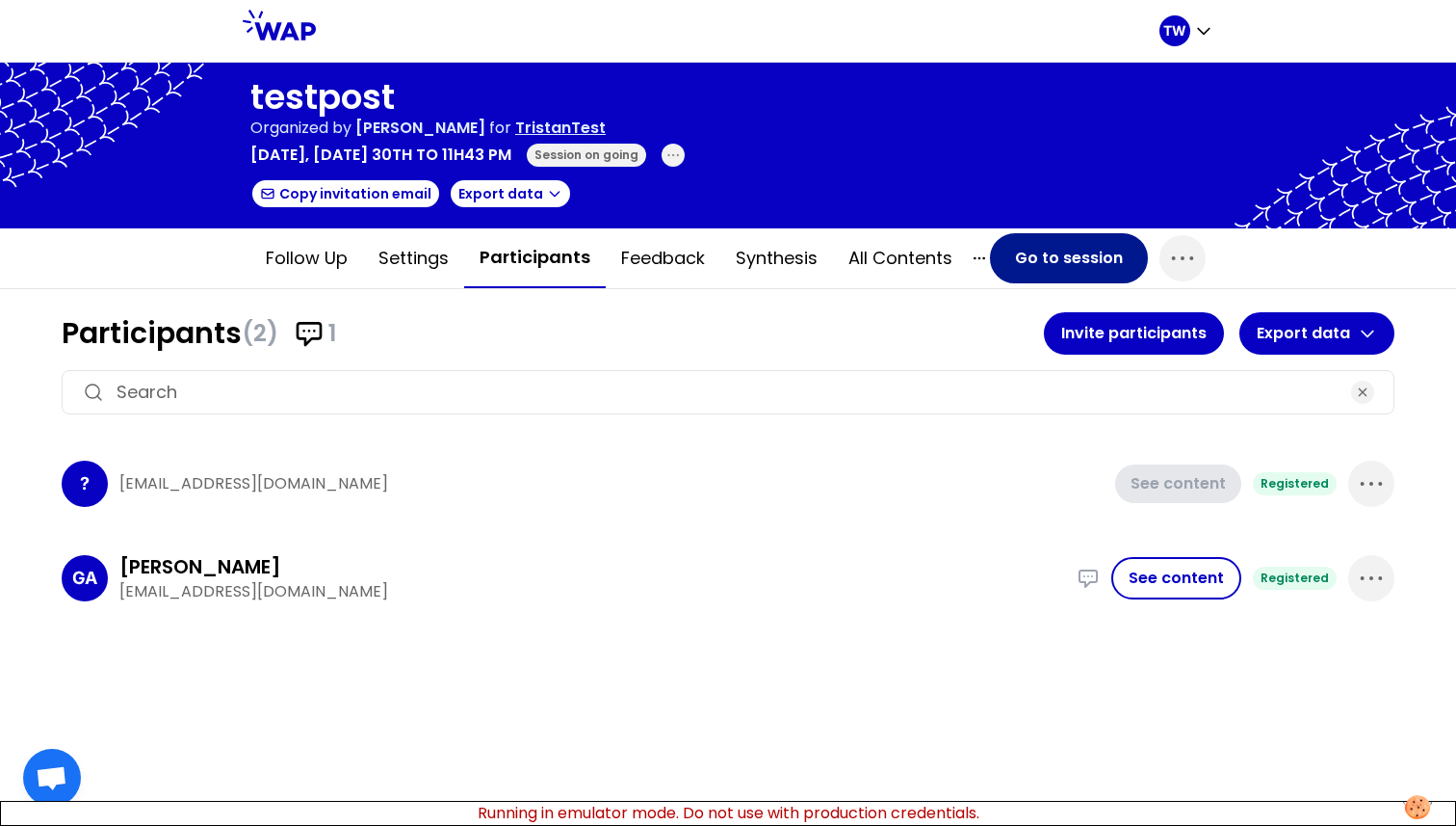
click at [1071, 269] on button "Go to session" at bounding box center [1069, 258] width 158 height 50
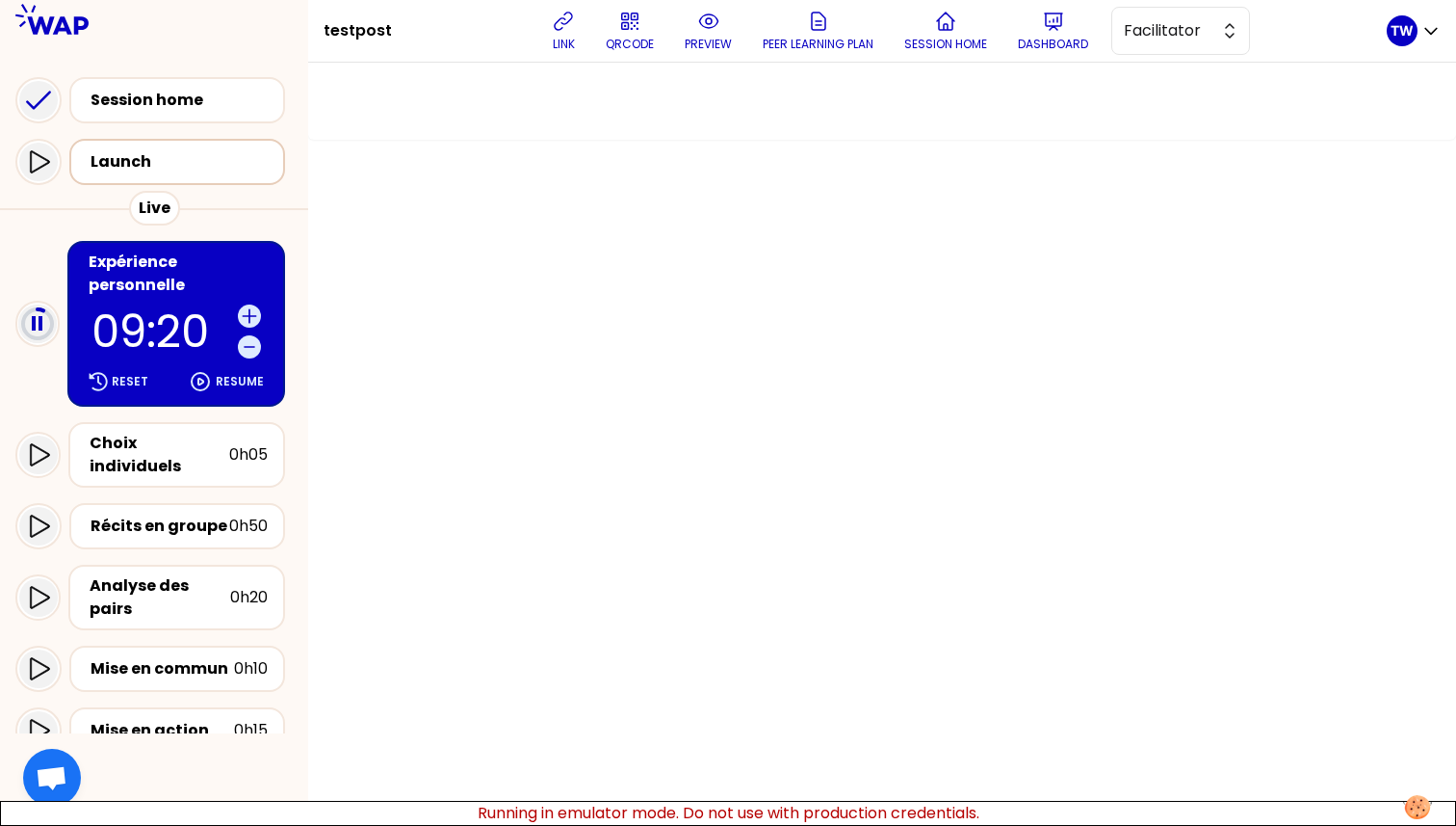
click at [151, 152] on div "Launch" at bounding box center [183, 162] width 185 height 23
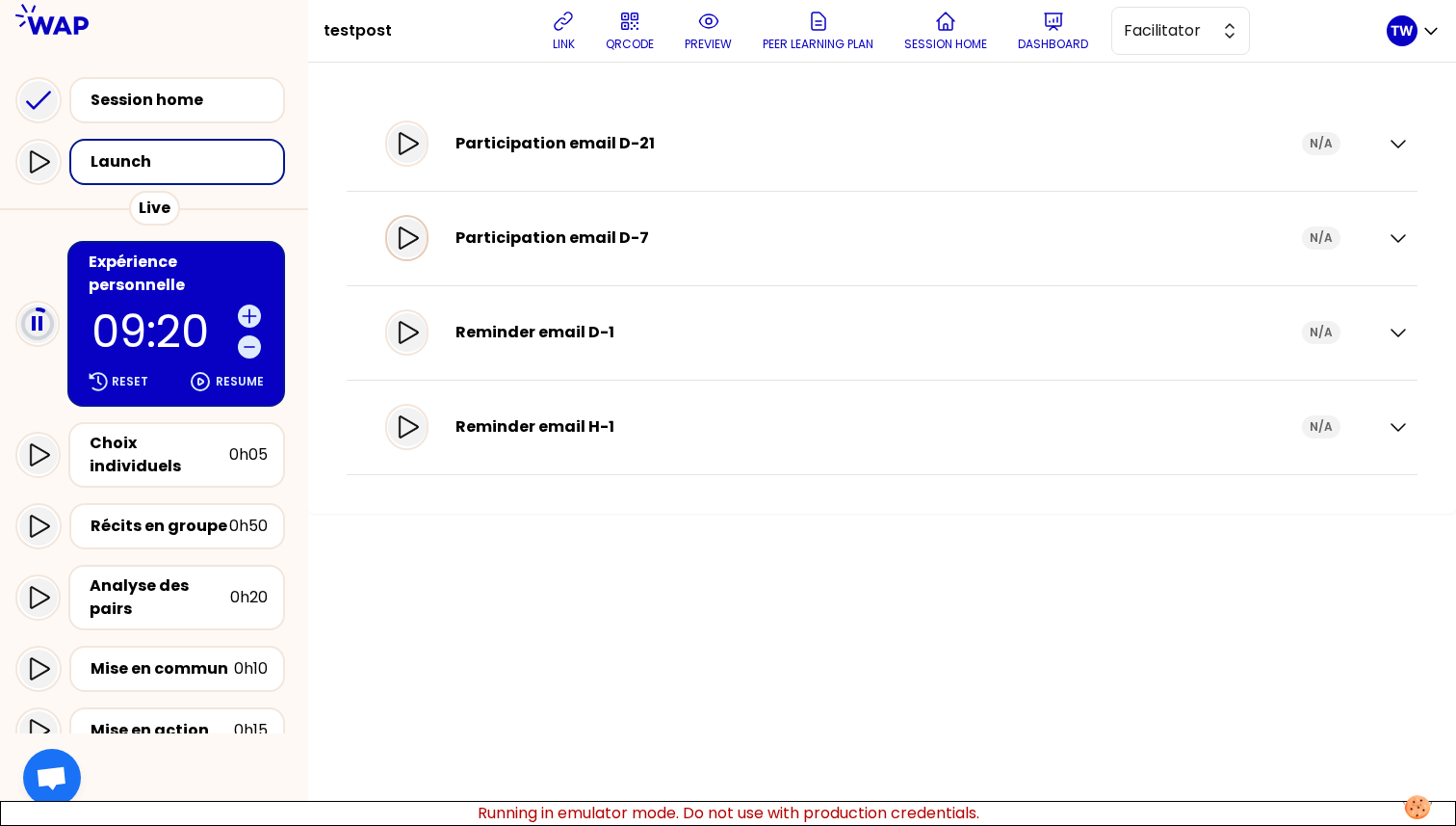
click at [415, 242] on icon at bounding box center [408, 238] width 23 height 23
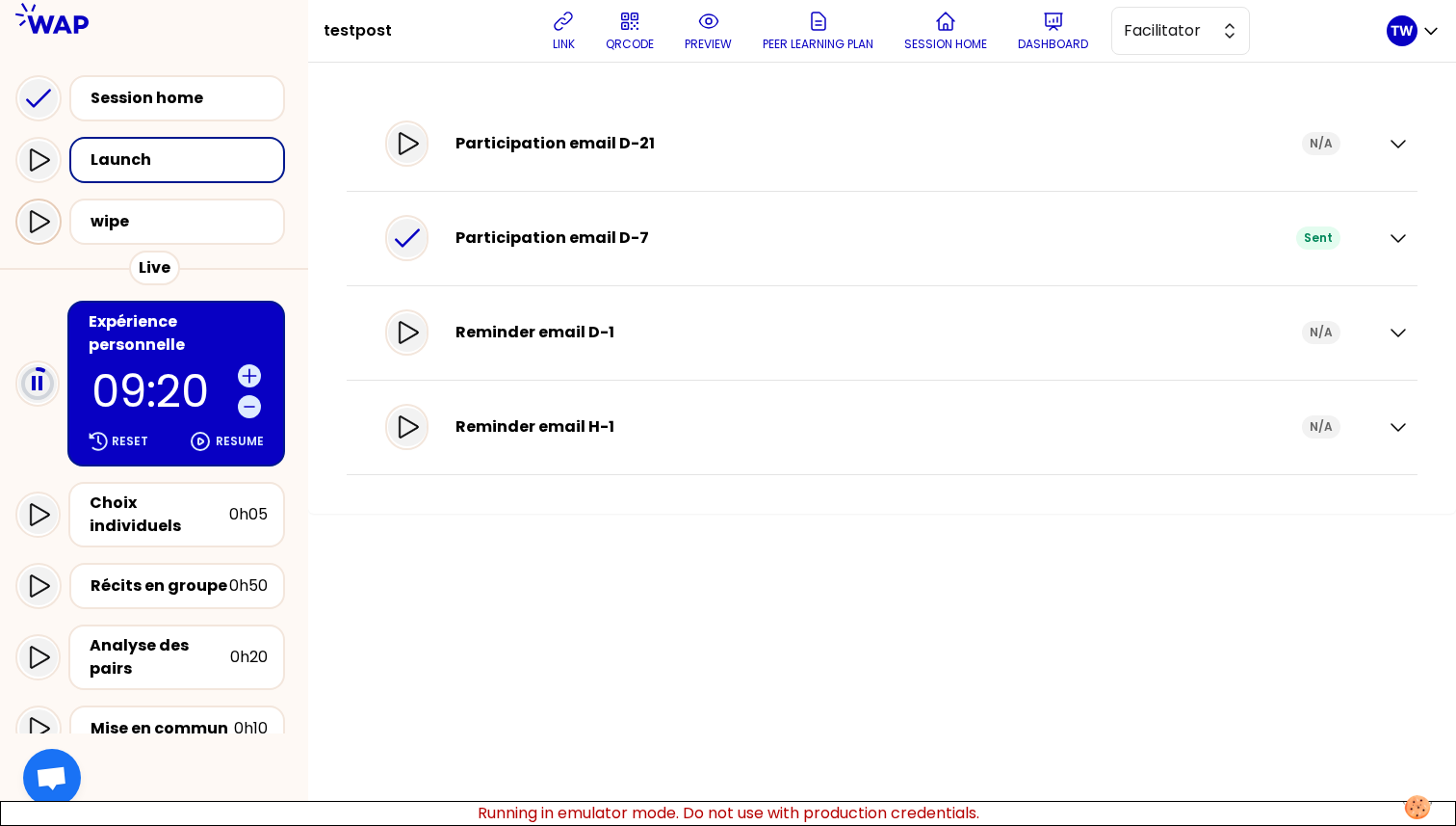
click at [45, 233] on icon at bounding box center [39, 222] width 23 height 23
click at [419, 248] on icon at bounding box center [408, 238] width 23 height 23
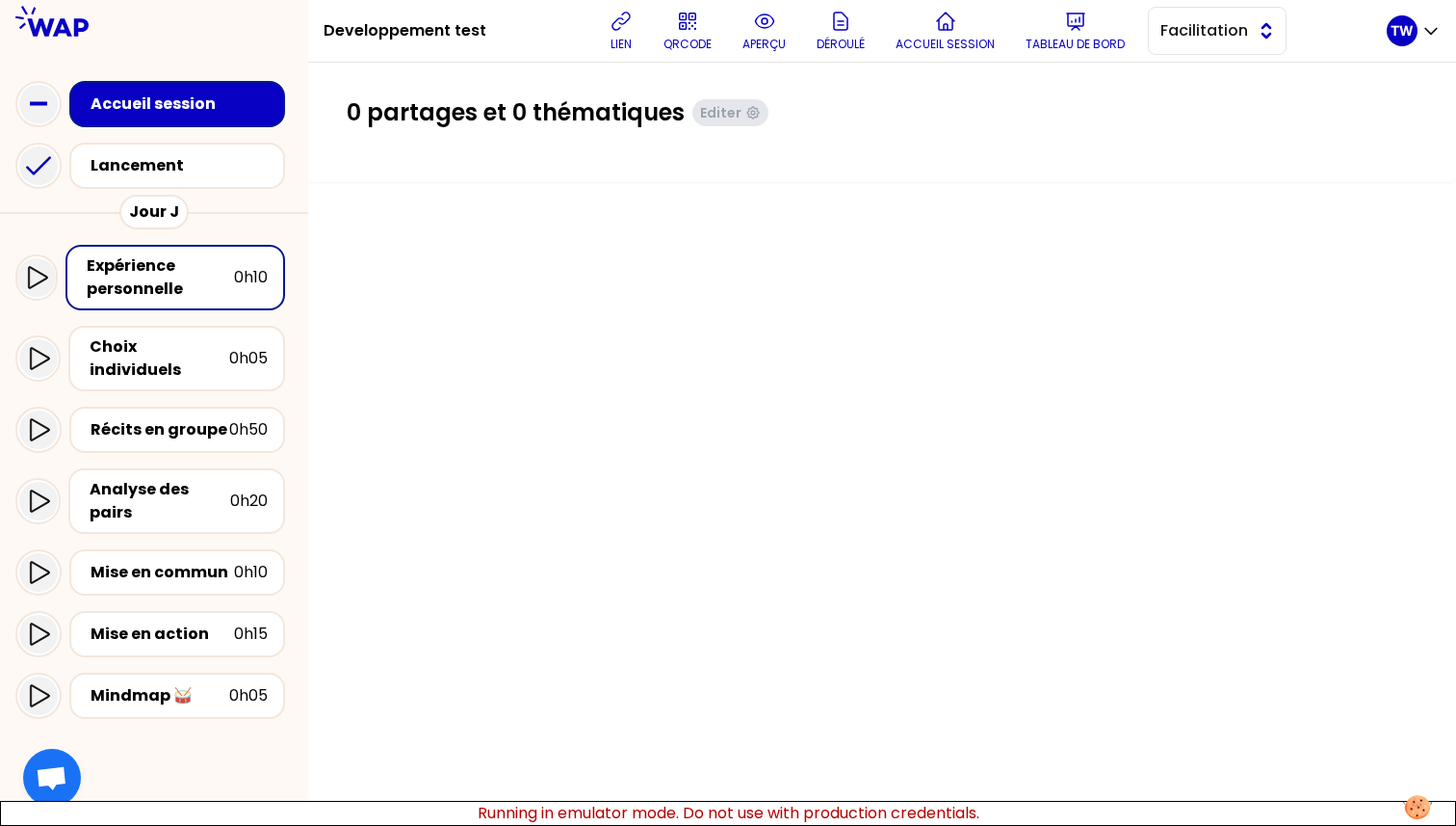
click at [1247, 32] on span "Facilitation" at bounding box center [1203, 31] width 87 height 23
click at [1200, 72] on span "Conception" at bounding box center [1228, 79] width 83 height 23
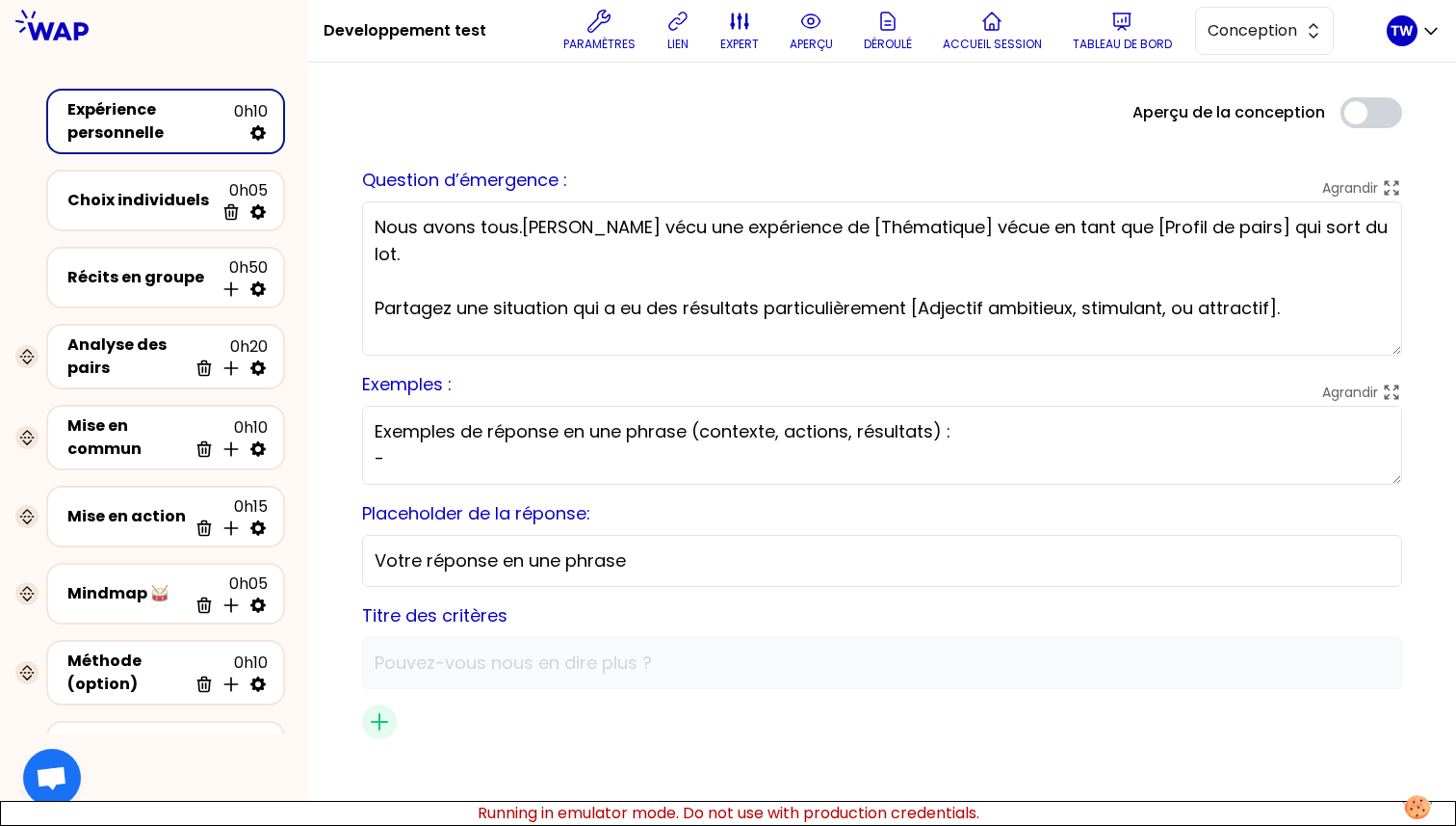
click at [263, 127] on icon at bounding box center [258, 133] width 16 height 16
select select "false"
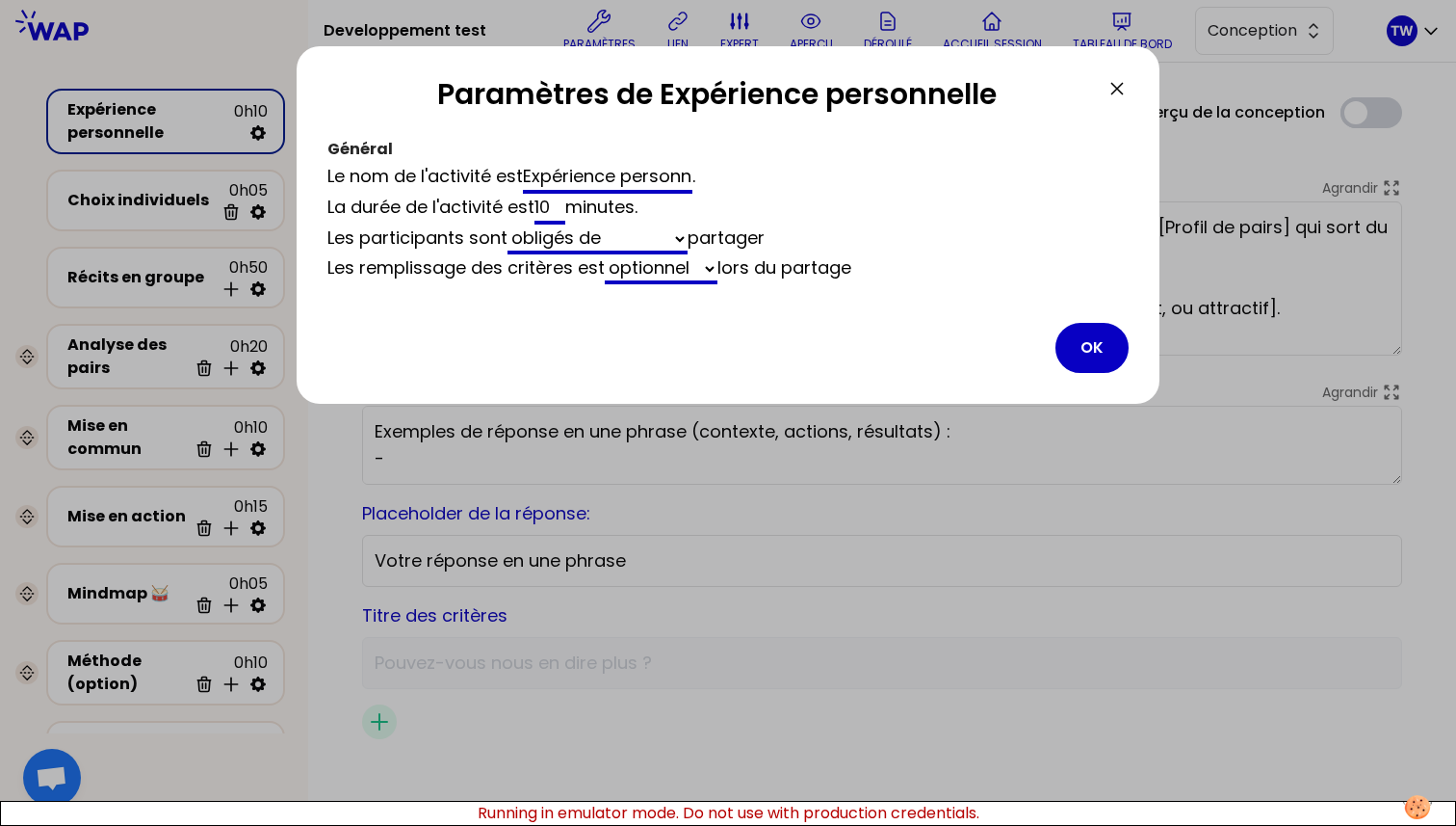
click at [674, 237] on select "obligés de autorisés à ne pas" at bounding box center [597, 239] width 180 height 30
click at [1076, 357] on button "OK" at bounding box center [1091, 347] width 73 height 50
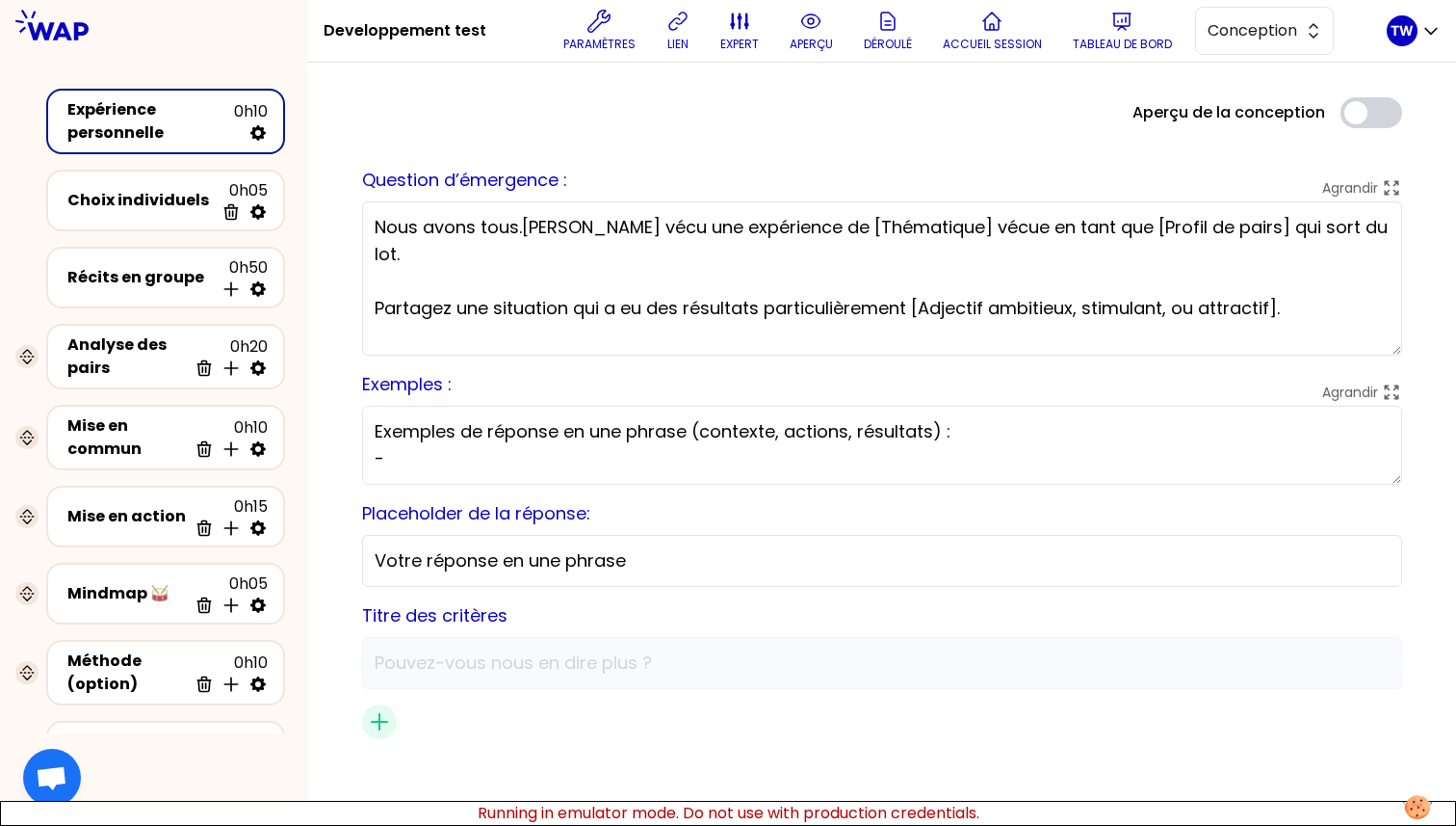
click at [605, 559] on input "Votre réponse en une phrase" at bounding box center [882, 561] width 1015 height 27
click at [1369, 119] on button "Use setting" at bounding box center [1371, 113] width 61 height 31
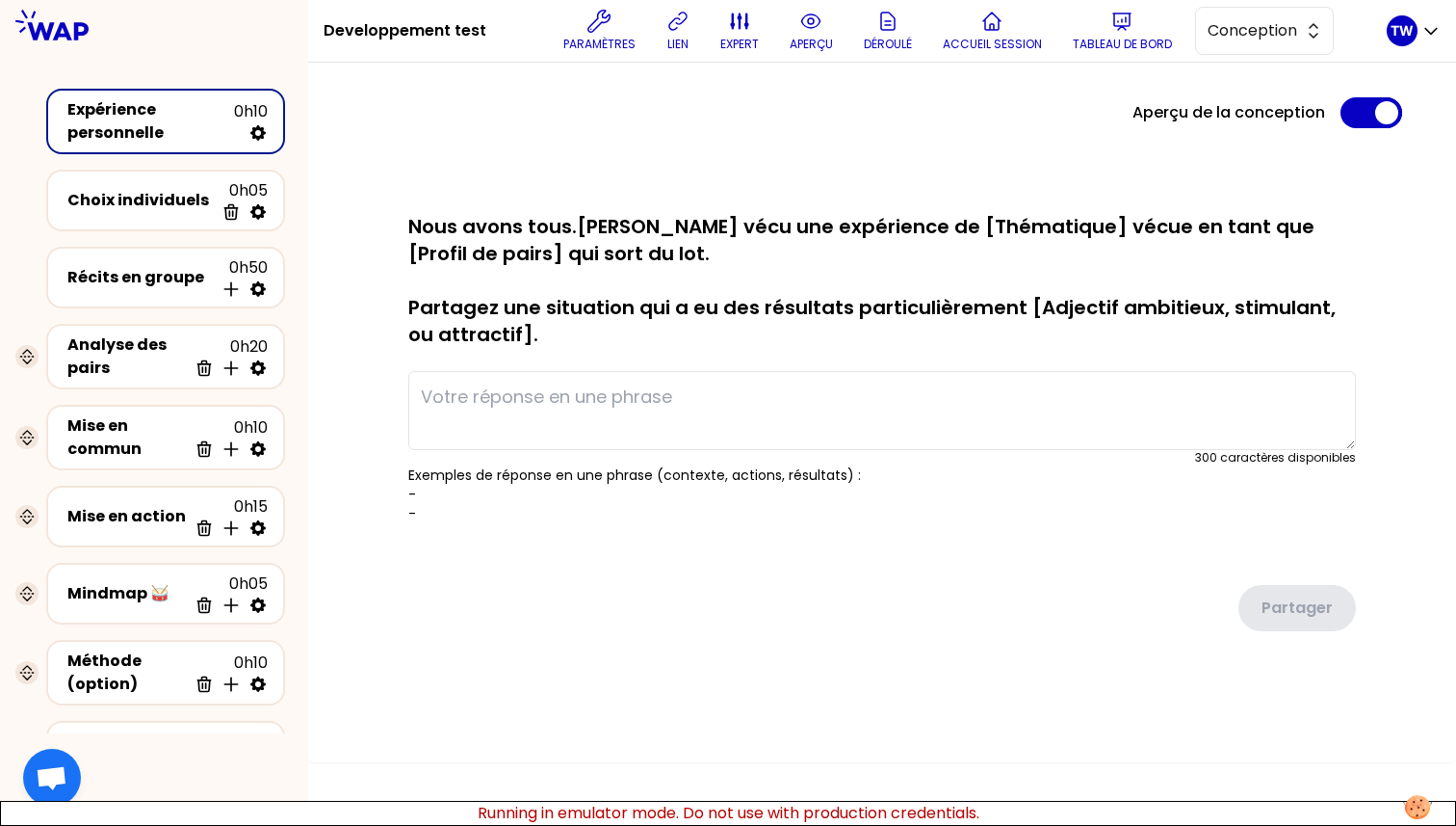
click at [846, 445] on textarea at bounding box center [882, 410] width 947 height 79
type textarea "jjokkkkkkkkkkkk"
click at [1164, 658] on div "sauvegarde en cours... Nous avons tous.[PERSON_NAME] vécu une expérience de [Th…" at bounding box center [882, 429] width 1010 height 495
click at [1314, 631] on div "Partager" at bounding box center [882, 593] width 947 height 108
click at [114, 214] on div "Choix individuels 0h05 Supprimer" at bounding box center [165, 200] width 204 height 43
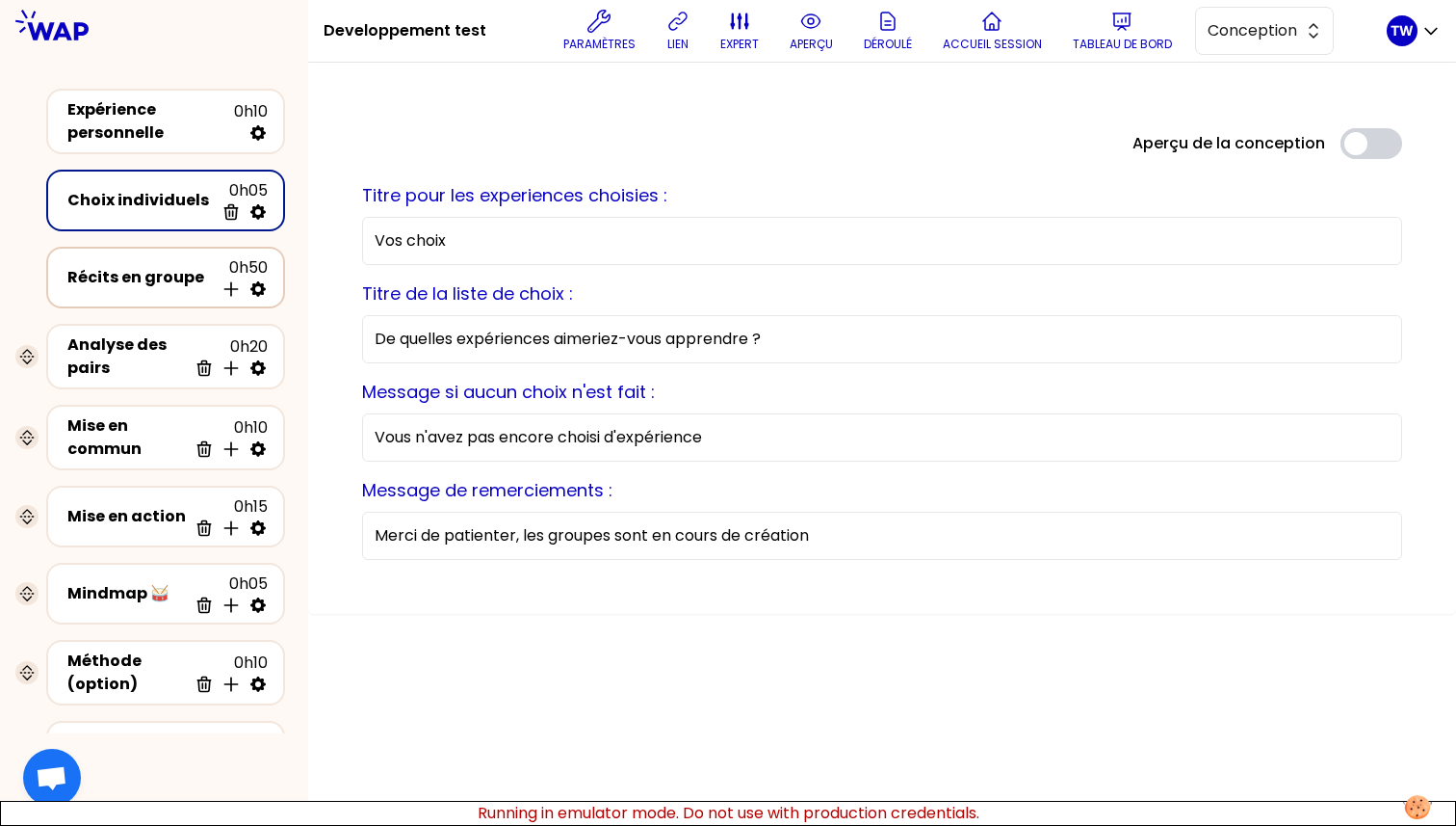
click at [121, 286] on div "Récits en groupe" at bounding box center [140, 277] width 147 height 23
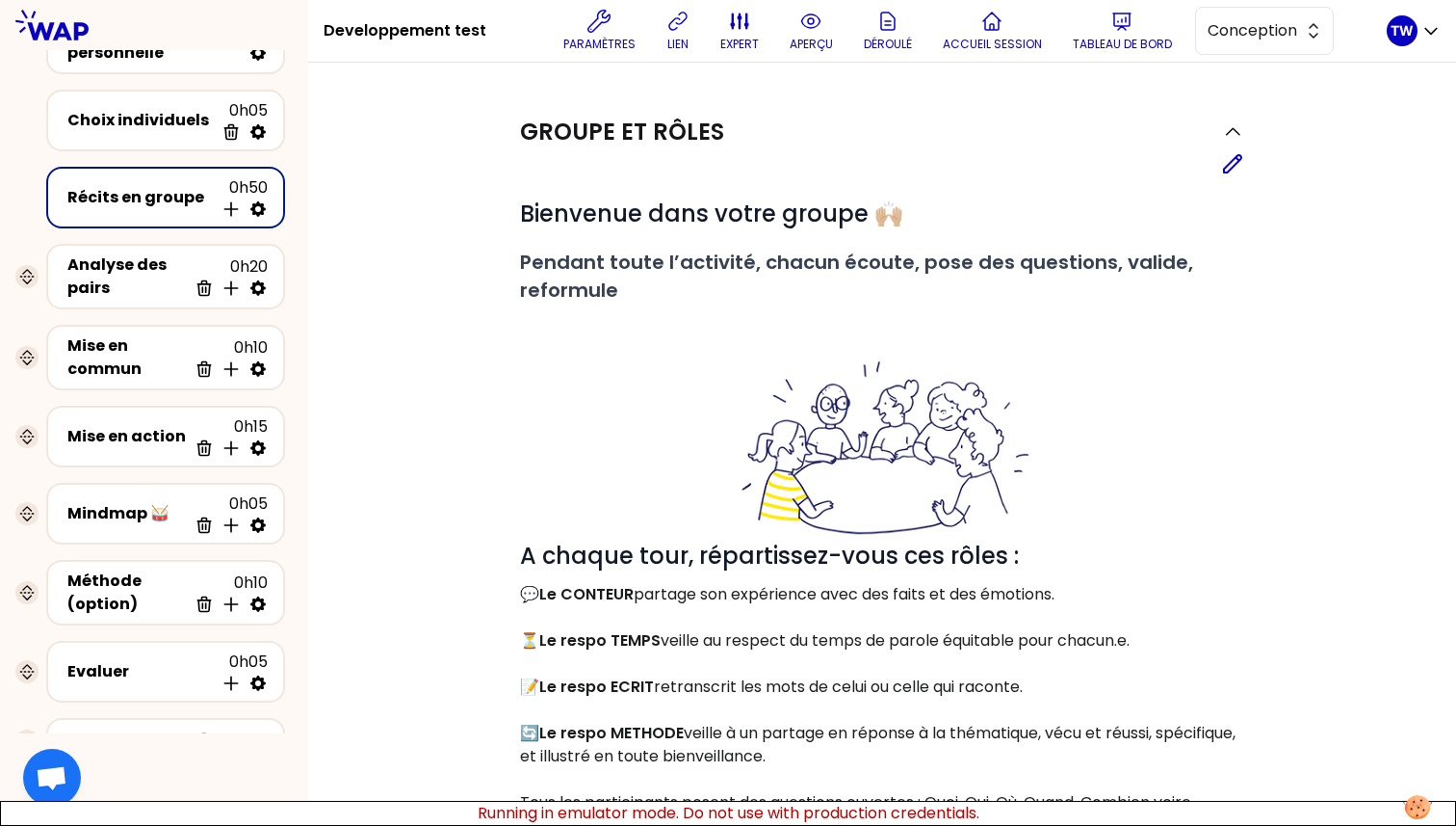
scroll to position [161, 0]
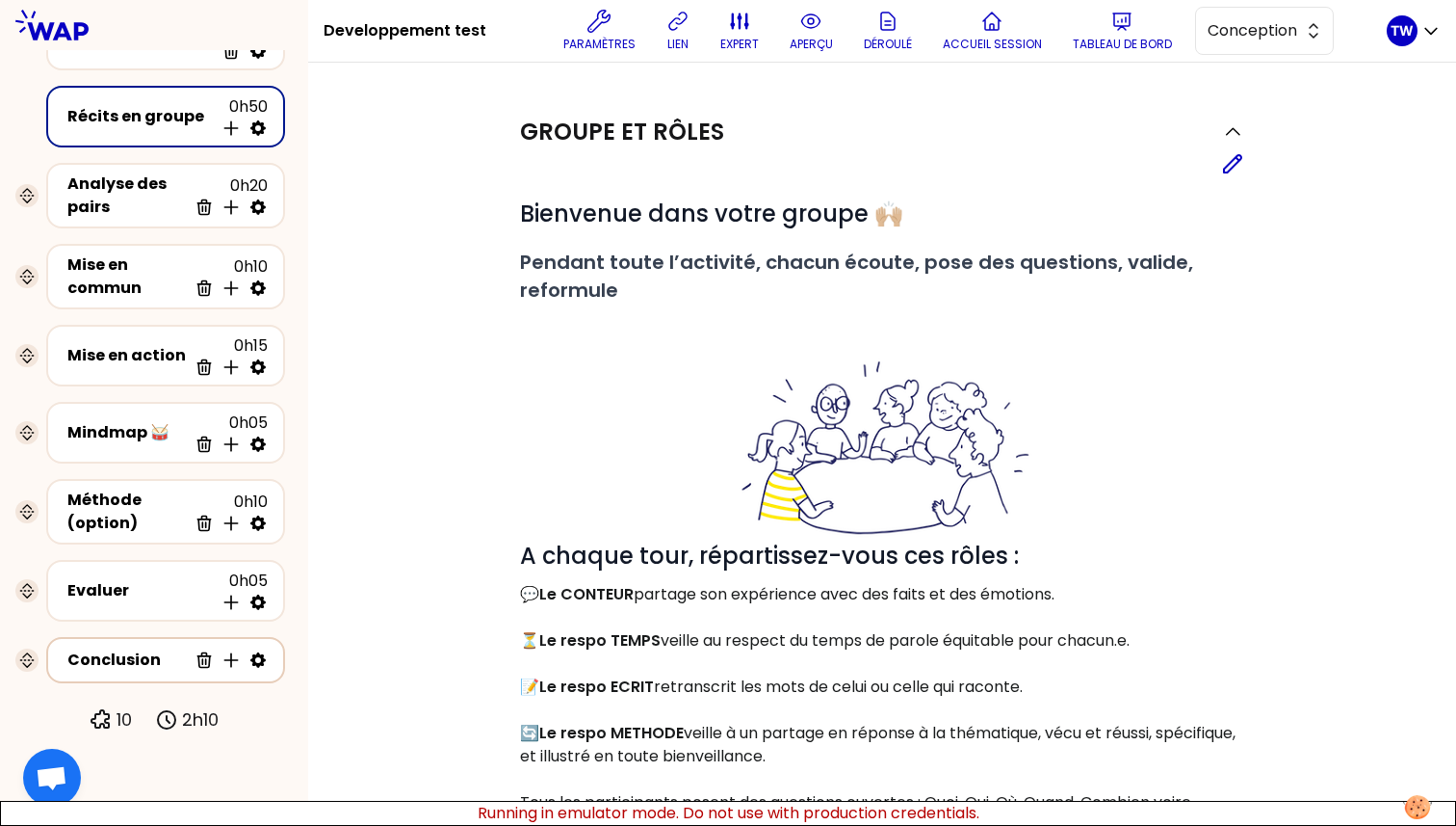
click at [122, 666] on div "Conclusion" at bounding box center [126, 660] width 120 height 23
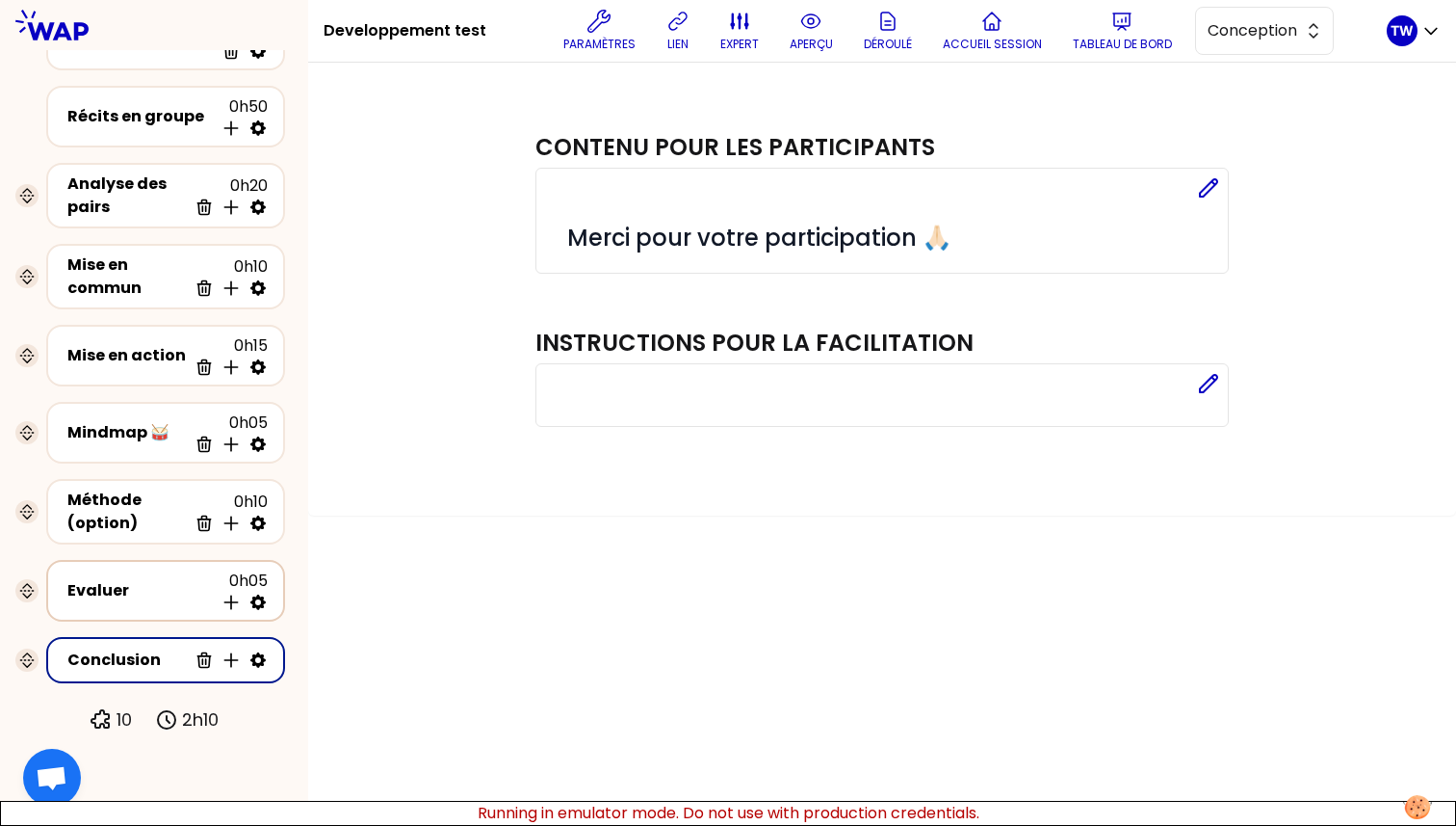
click at [124, 606] on div "Evaluer 0h05 Insérer une activité en dessous" at bounding box center [165, 591] width 204 height 43
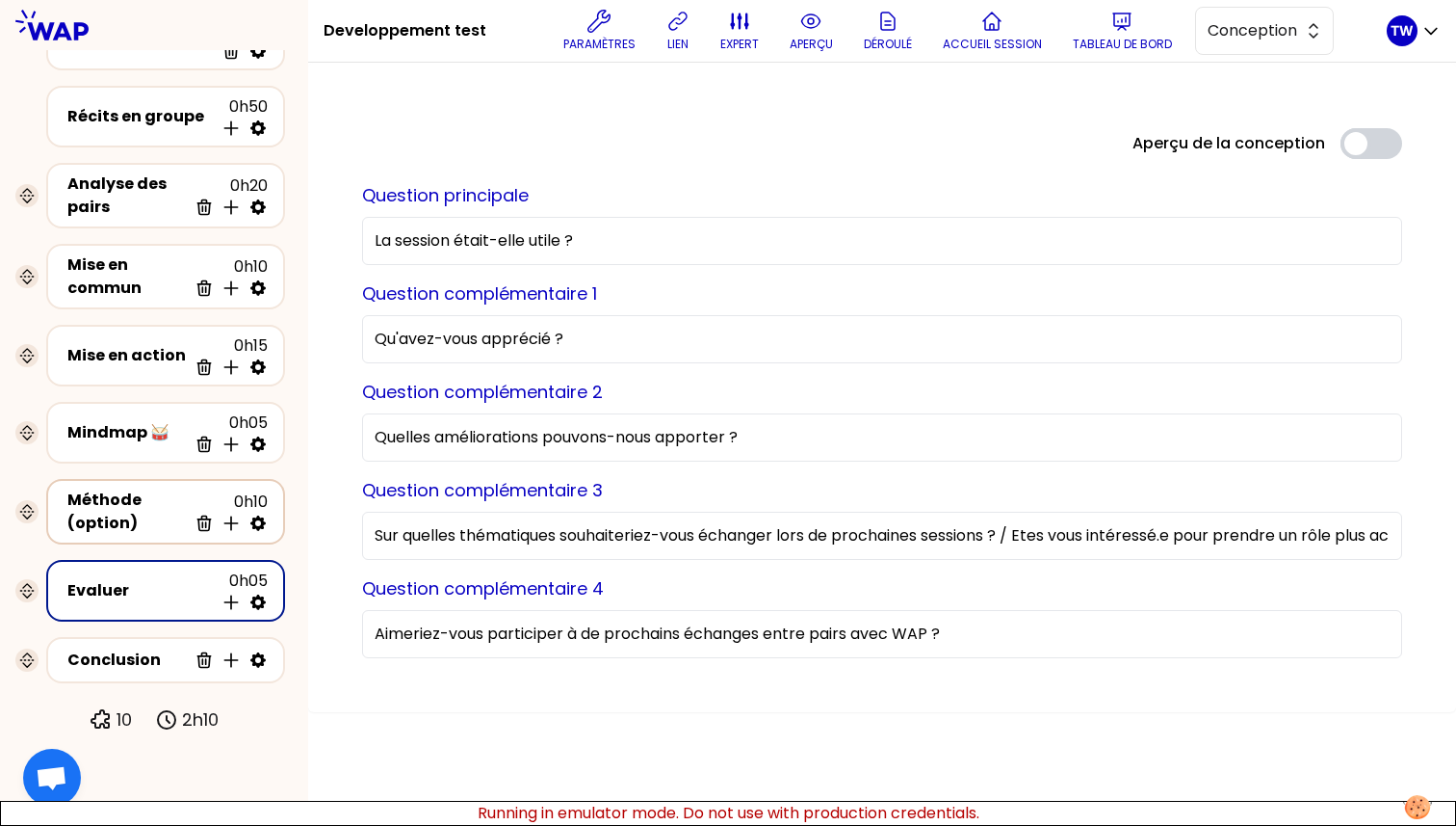
click at [124, 506] on div "Méthode (option)" at bounding box center [126, 512] width 120 height 47
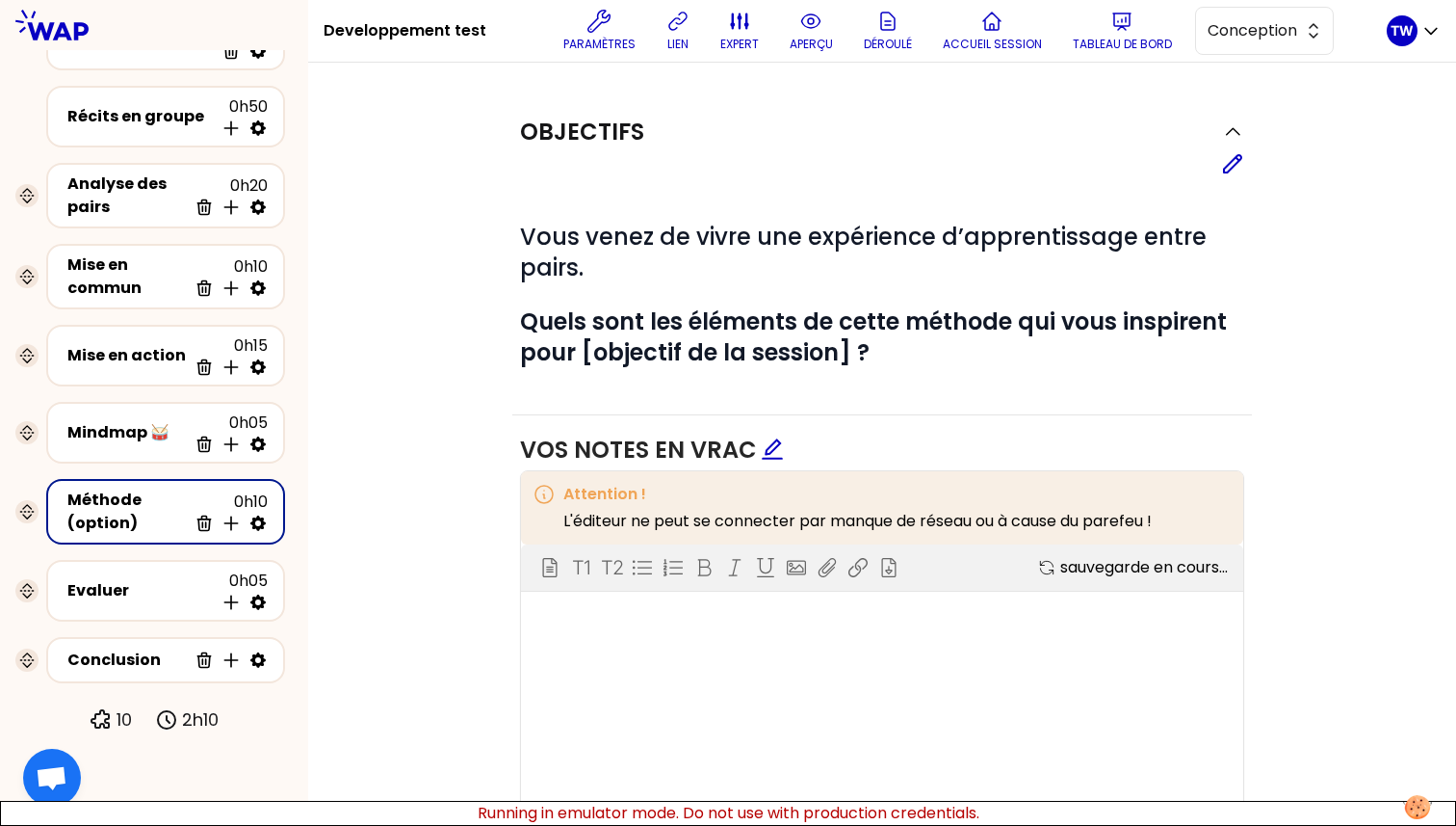
click at [112, 398] on div "Mindmap 🥁 0h05 Supprimer Insérer une activité en dessous" at bounding box center [165, 432] width 254 height 77
click at [112, 355] on div "Mise en action" at bounding box center [126, 356] width 120 height 23
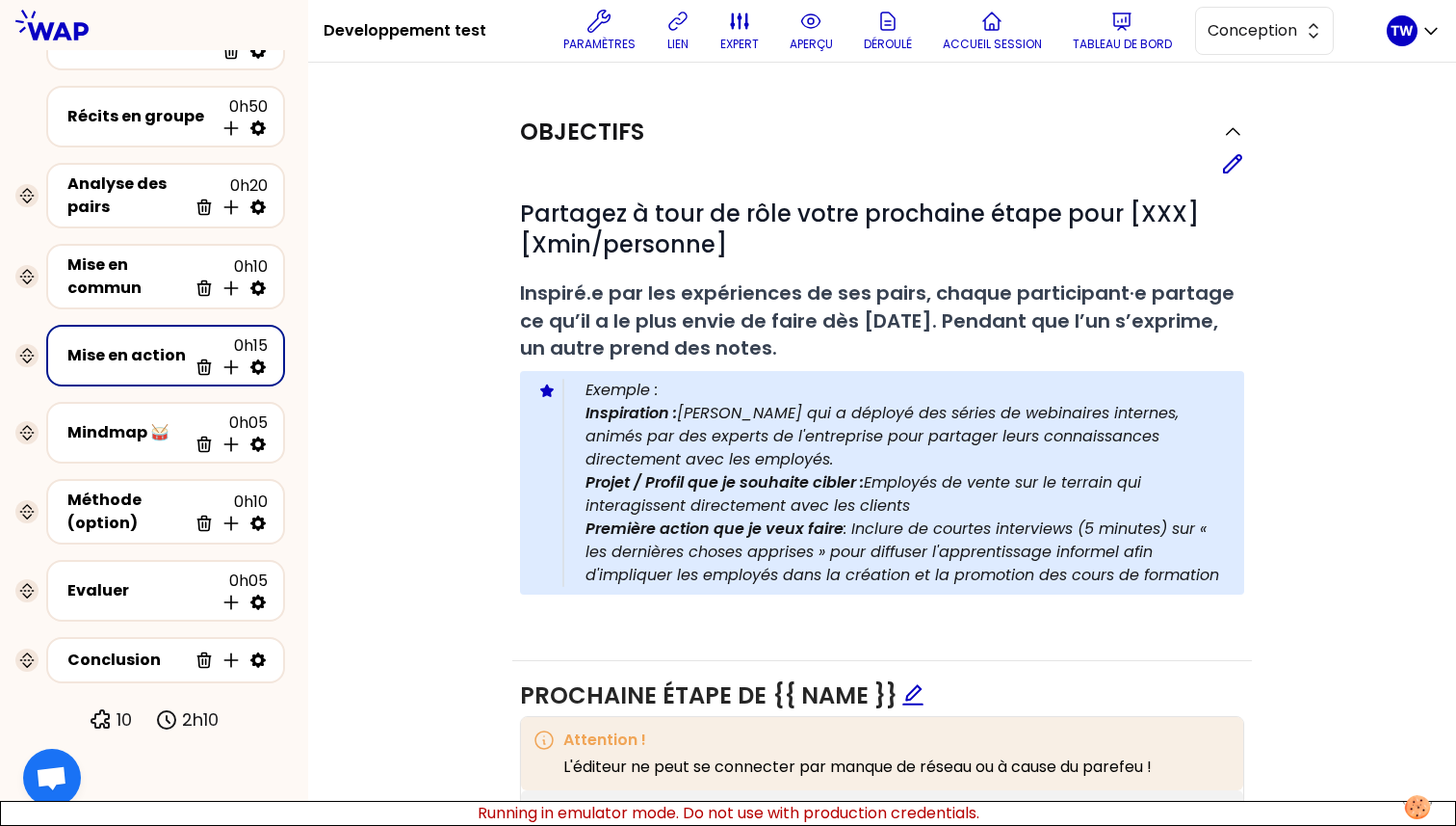
click at [149, 241] on div "Mise en commun 0h10 Supprimer Insérer une activité en dessous" at bounding box center [165, 276] width 254 height 81
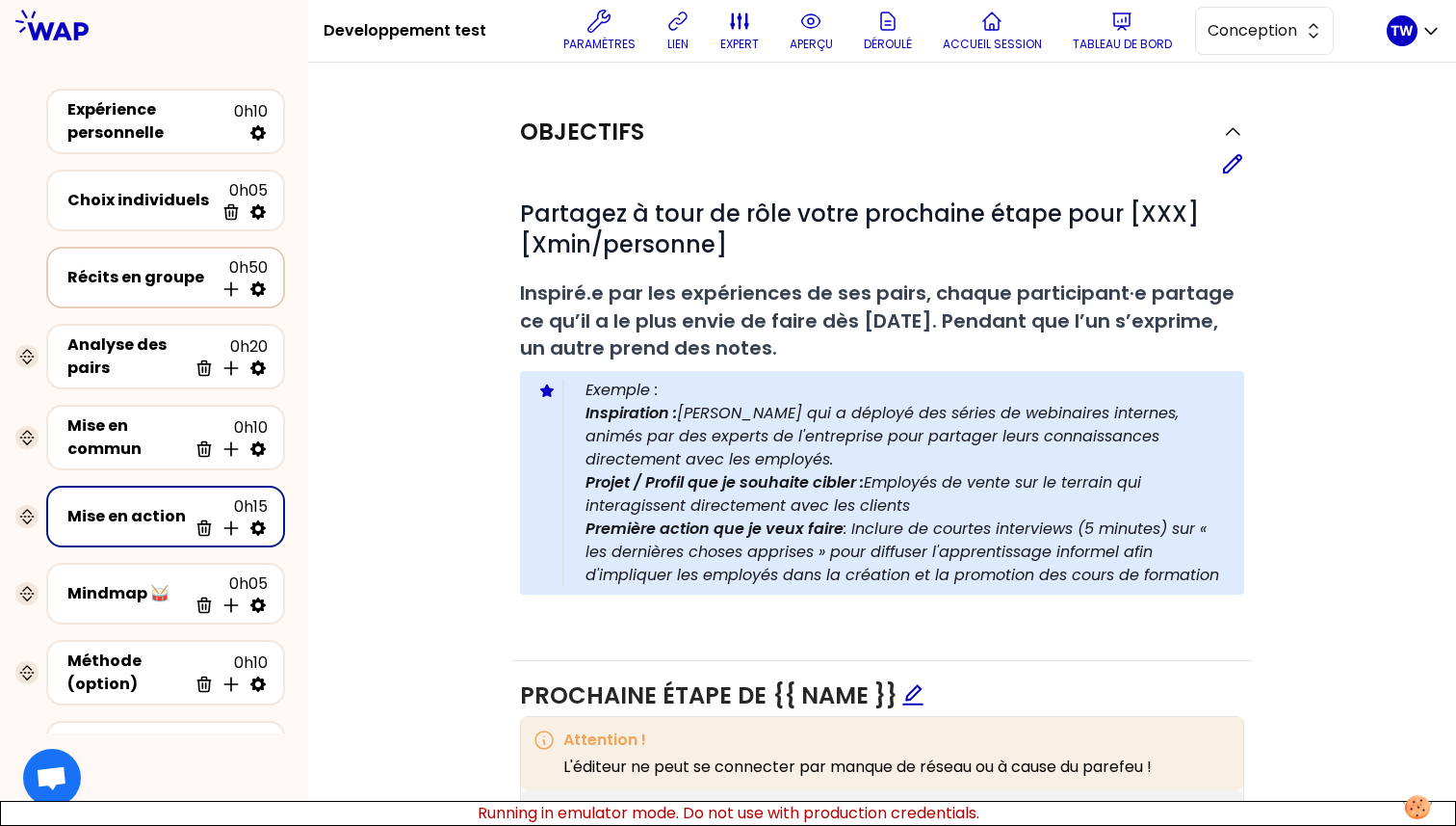
click at [143, 257] on div "Récits en groupe 0h50 Insérer une activité en dessous" at bounding box center [165, 277] width 204 height 43
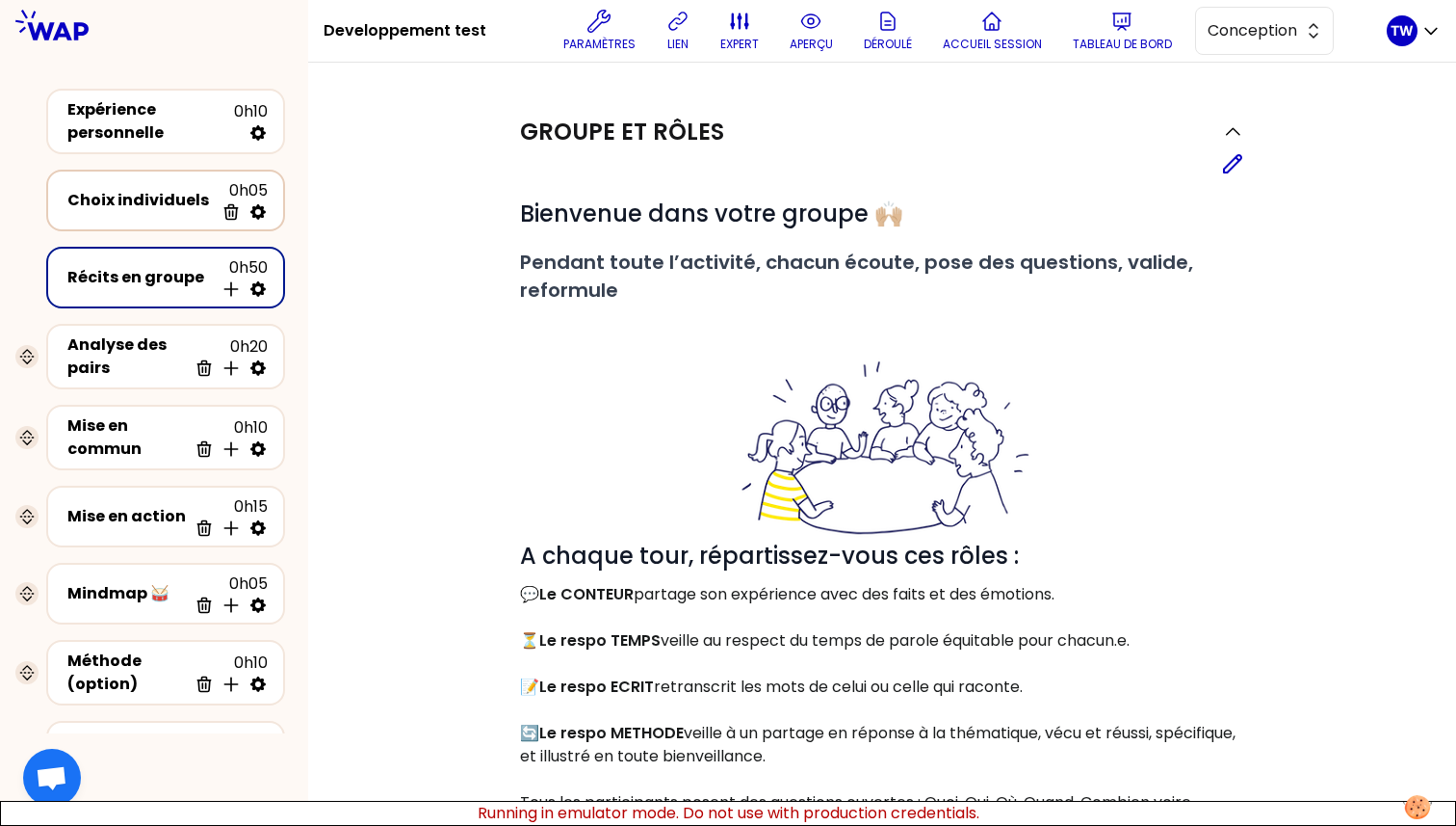
click at [128, 176] on div "Choix individuels 0h05 Supprimer" at bounding box center [166, 199] width 239 height 61
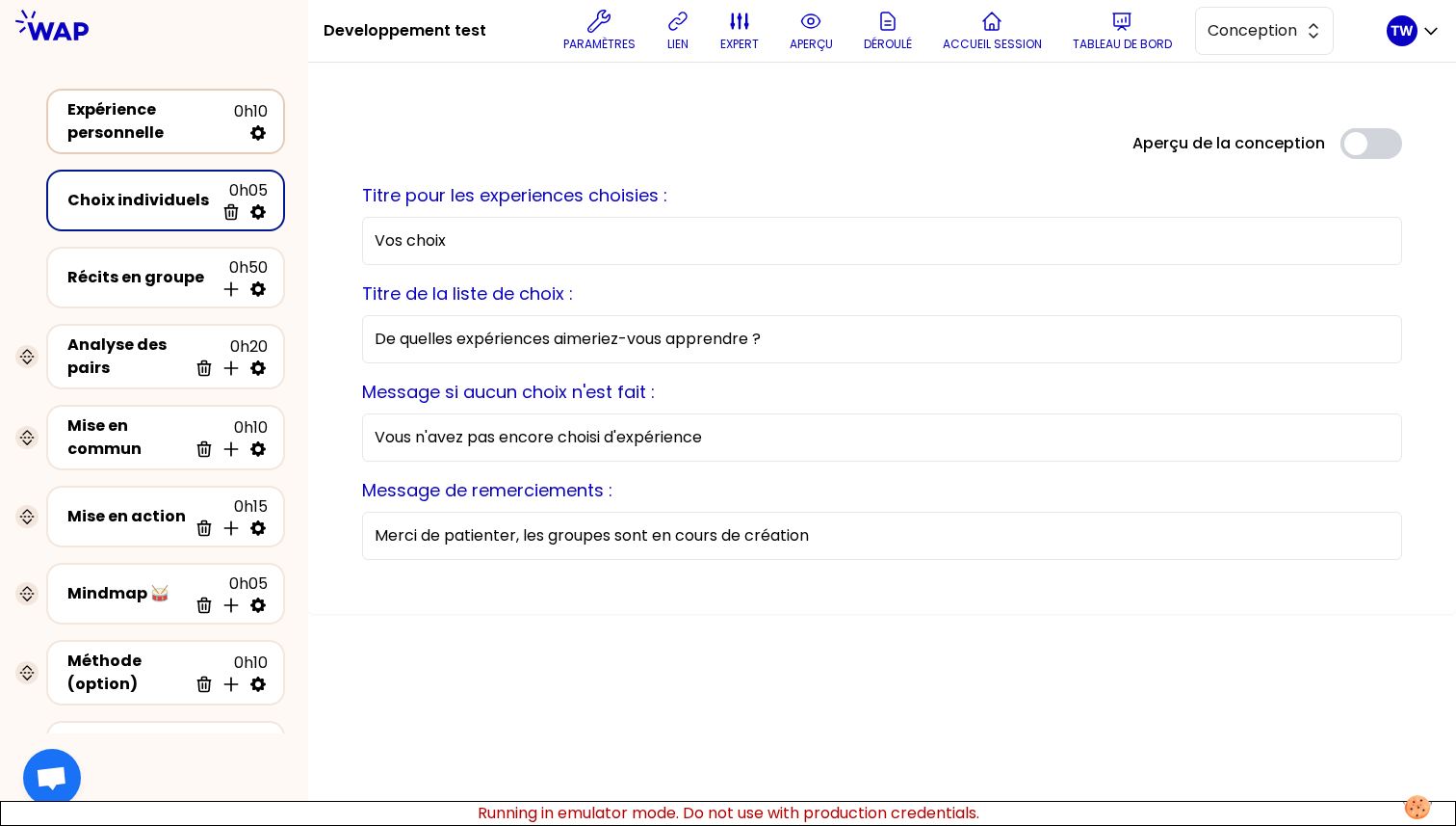
click at [140, 127] on div "Expérience personnelle" at bounding box center [150, 122] width 166 height 47
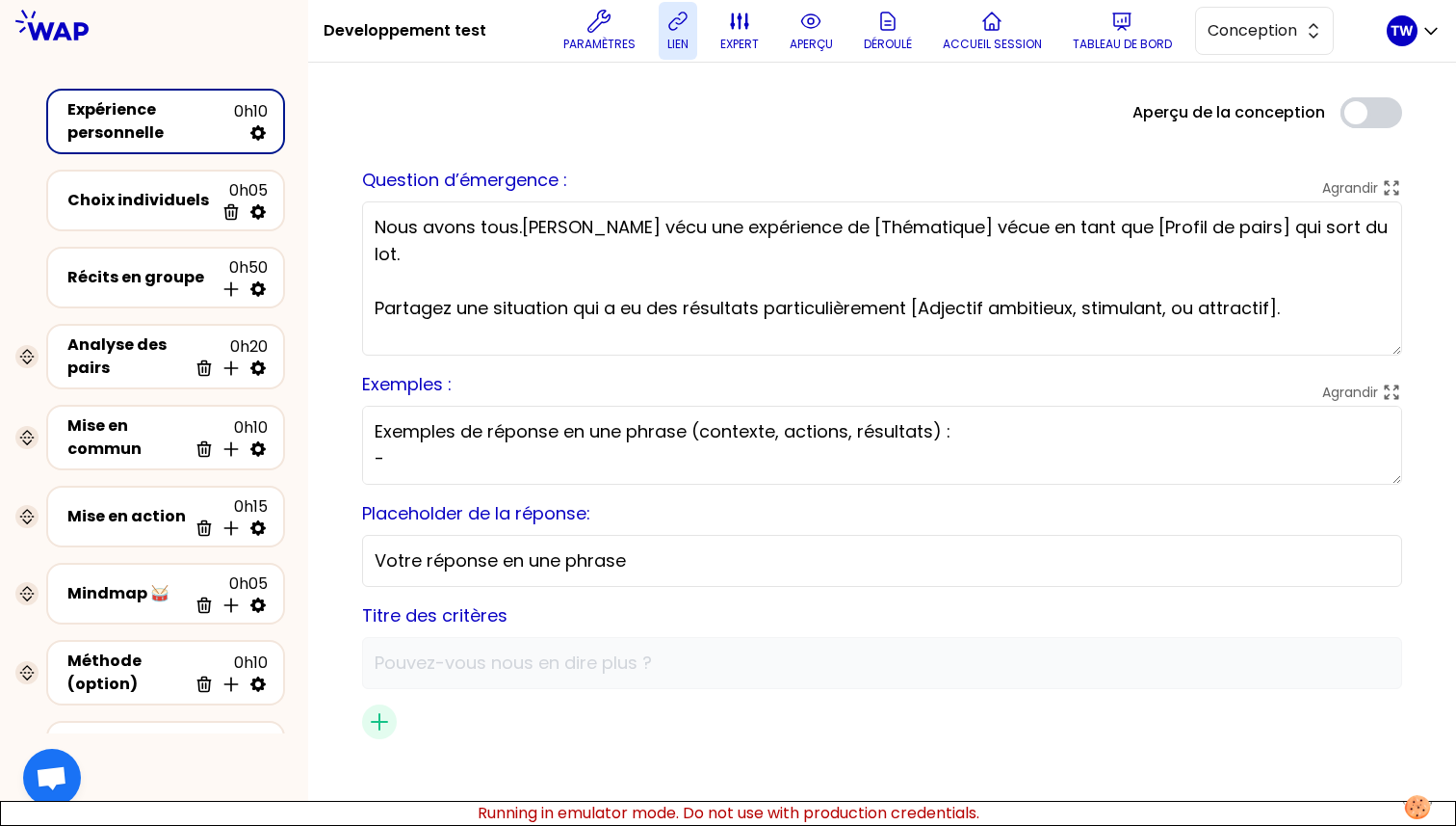
click at [687, 38] on p "lien" at bounding box center [678, 45] width 21 height 16
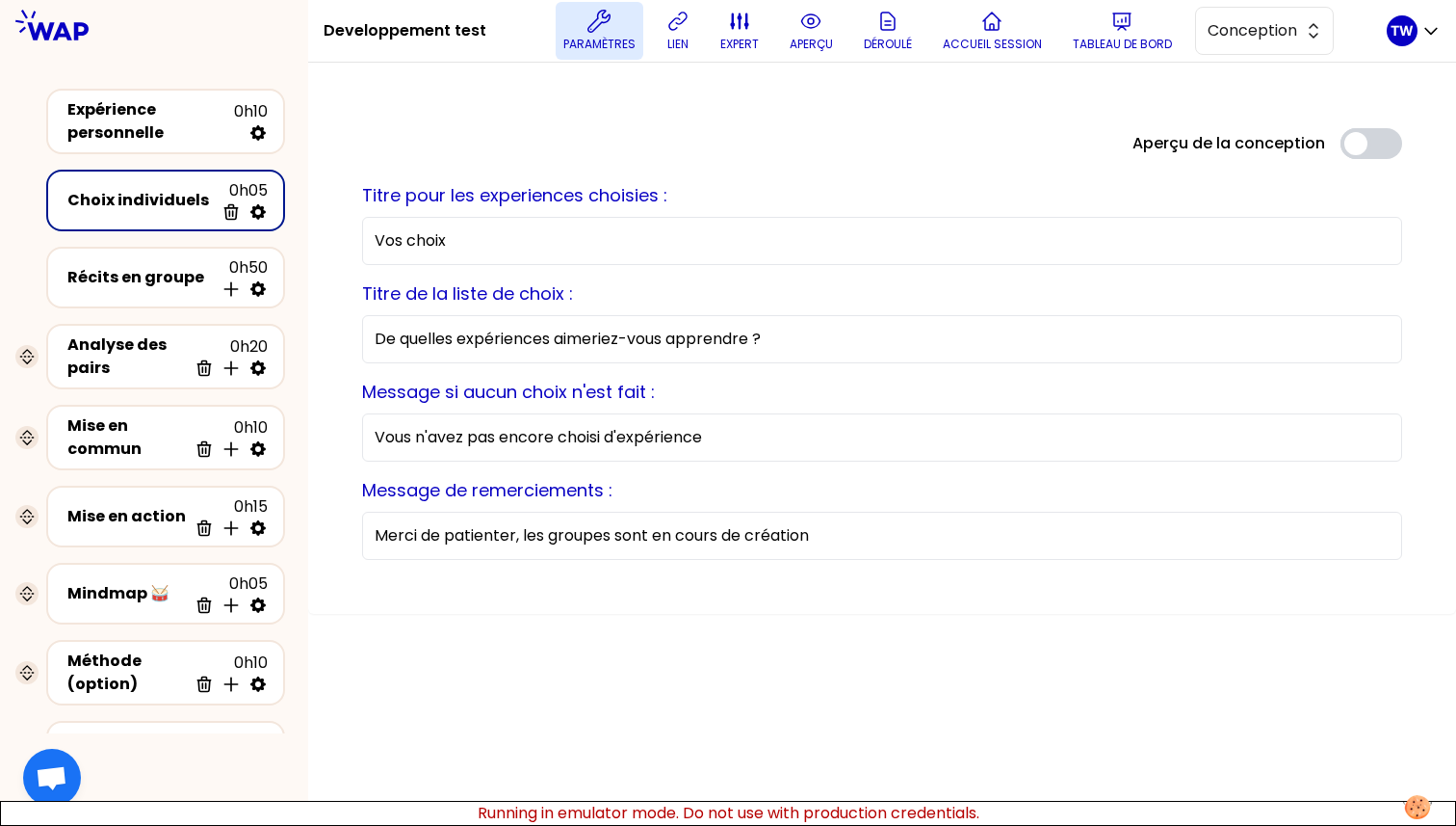
click at [606, 35] on button "Paramètres" at bounding box center [599, 30] width 88 height 57
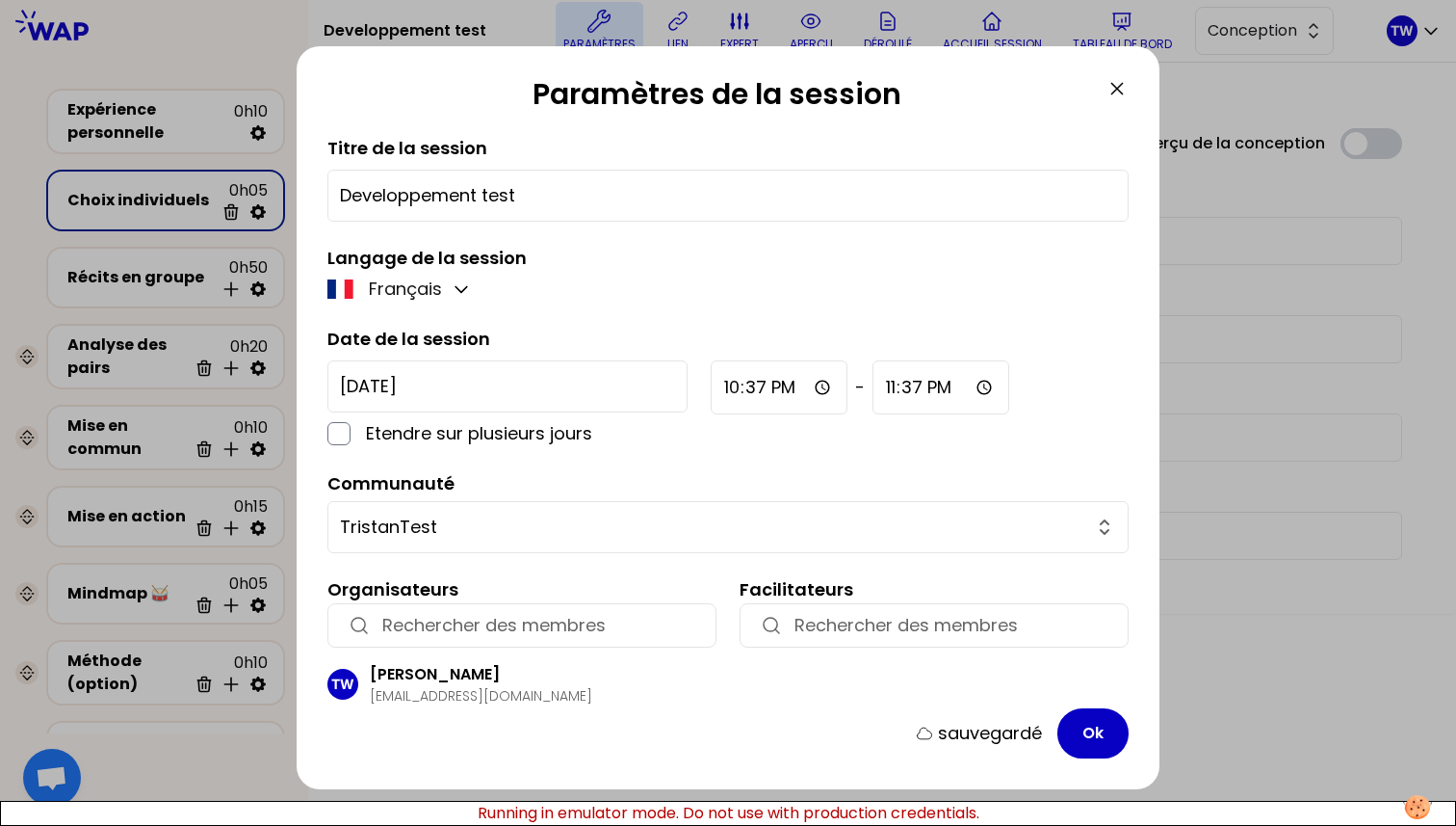
scroll to position [16, 0]
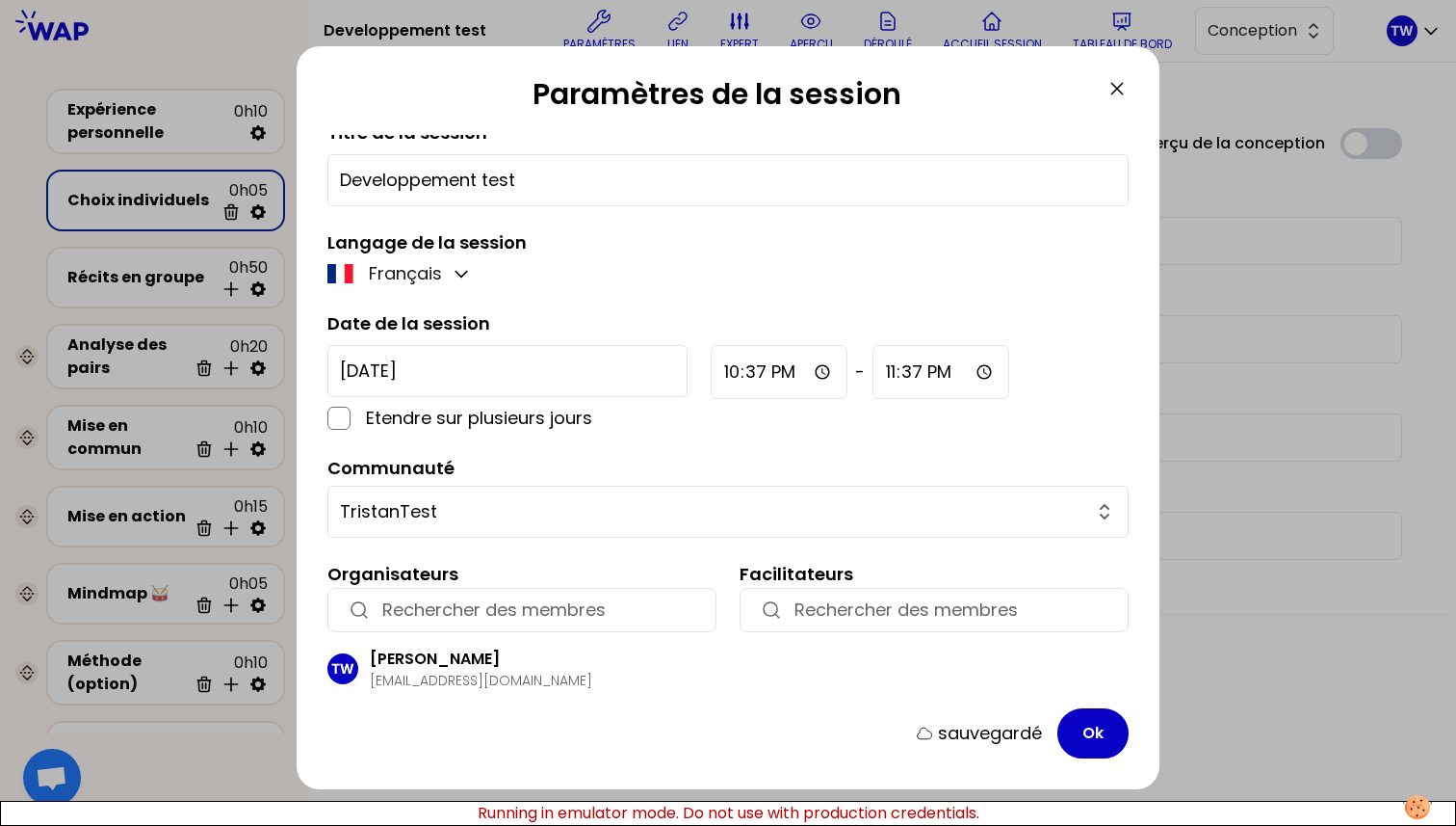
click at [1226, 390] on div at bounding box center [728, 413] width 1456 height 826
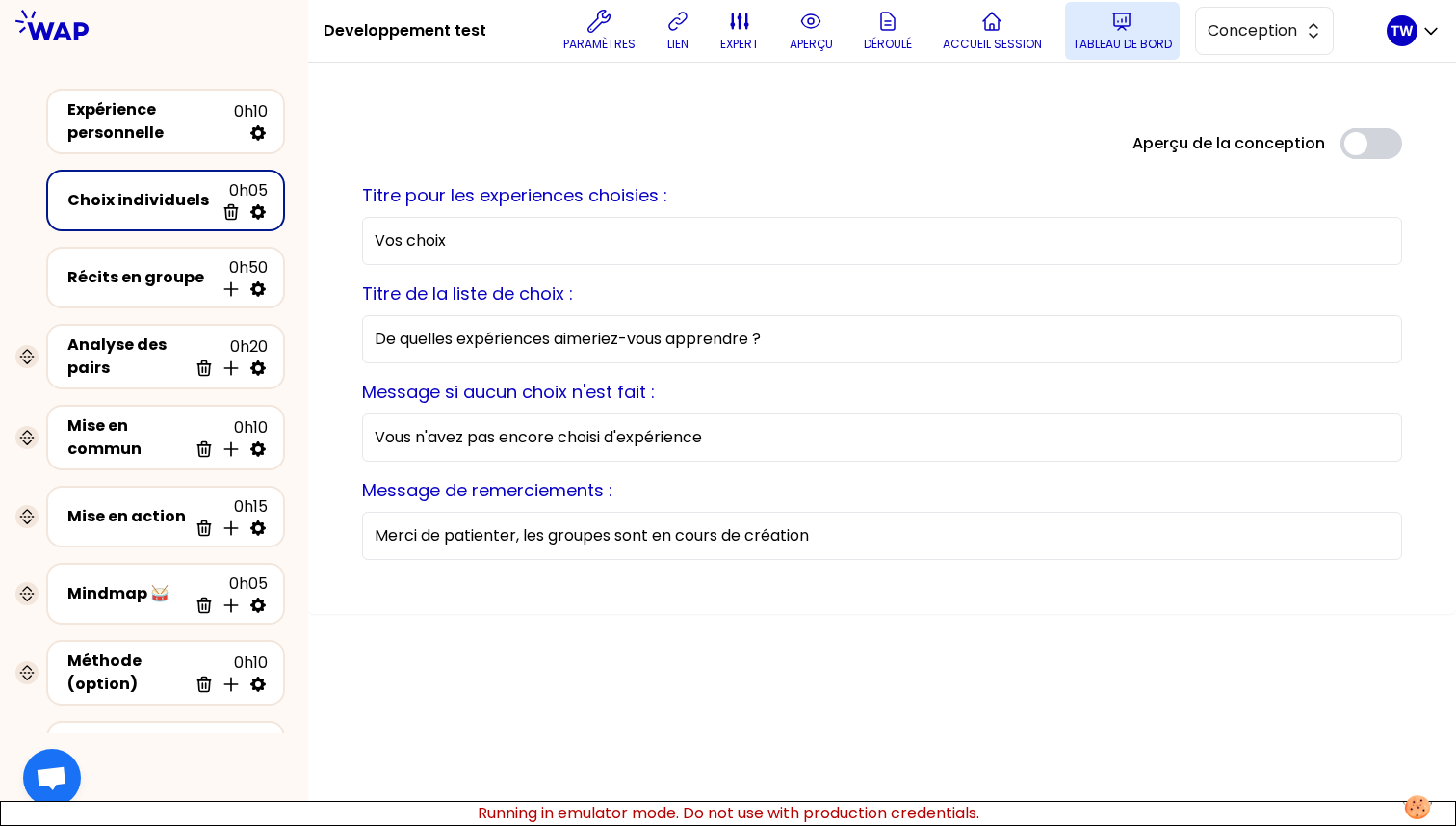
click at [1104, 37] on p "Tableau de bord" at bounding box center [1122, 45] width 99 height 16
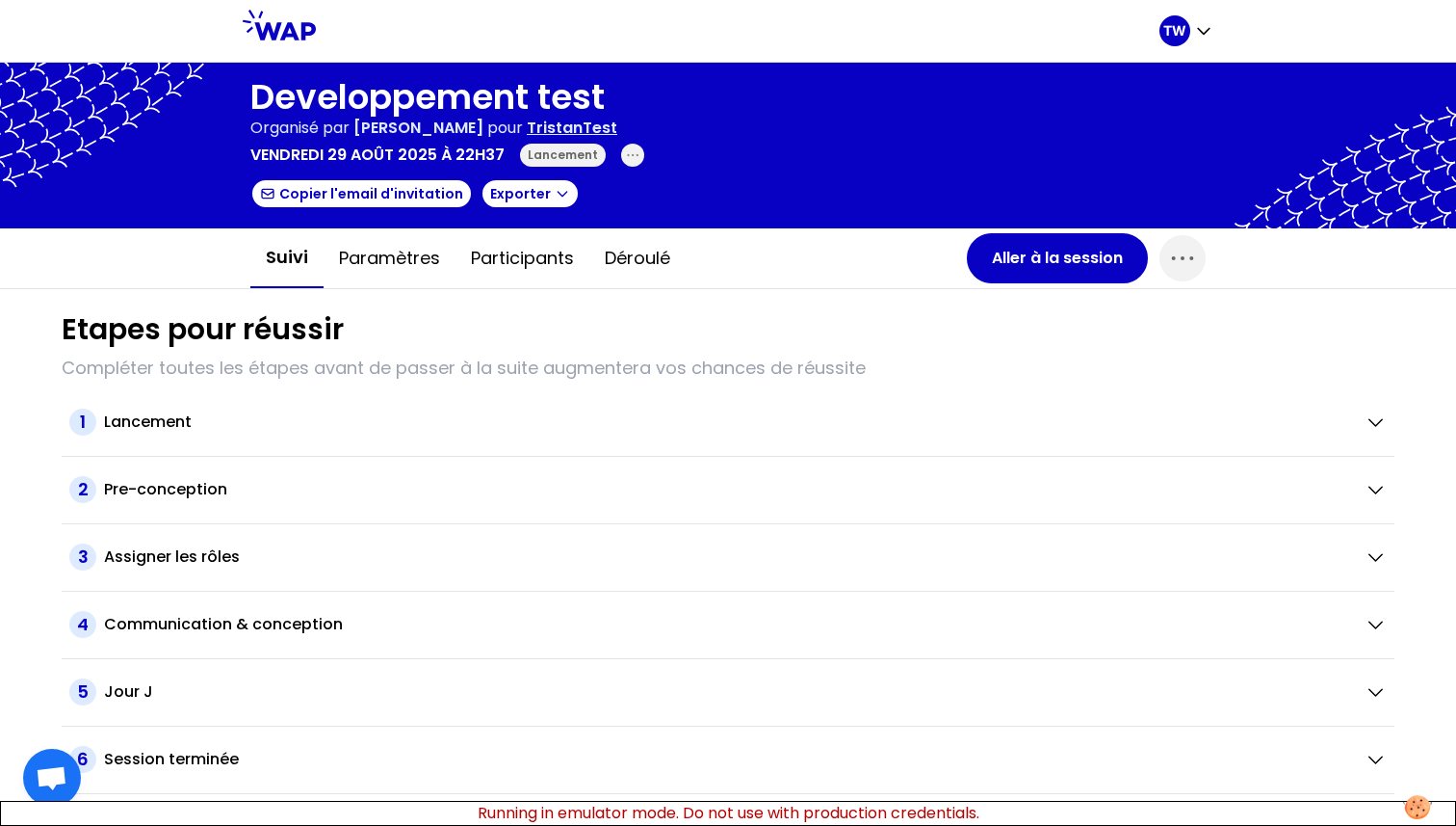
click at [558, 162] on div "Lancement" at bounding box center [563, 156] width 86 height 23
click at [631, 162] on icon "button" at bounding box center [633, 156] width 16 height 16
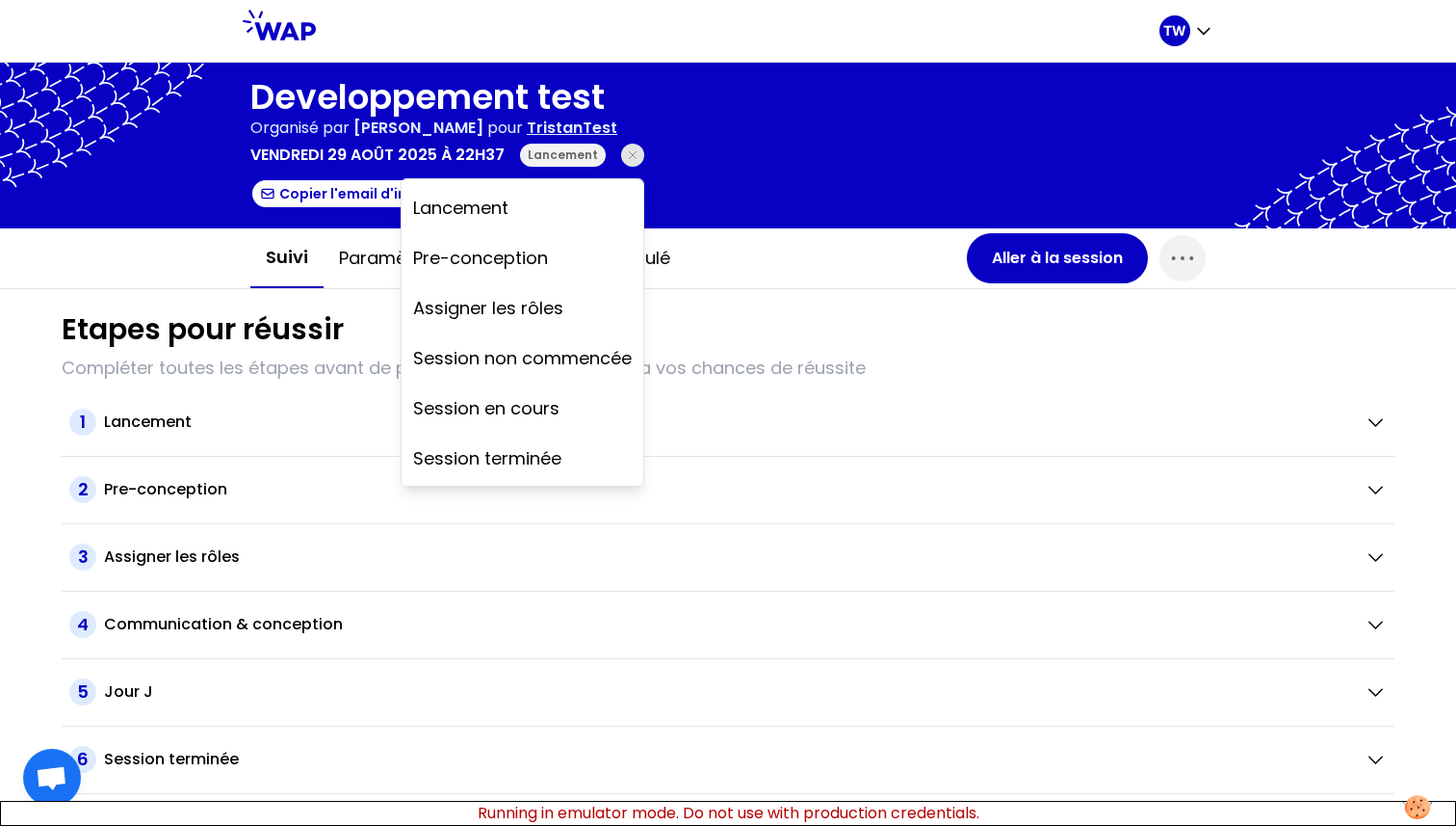
scroll to position [2, 0]
click at [515, 411] on p "Session en cours" at bounding box center [486, 407] width 147 height 27
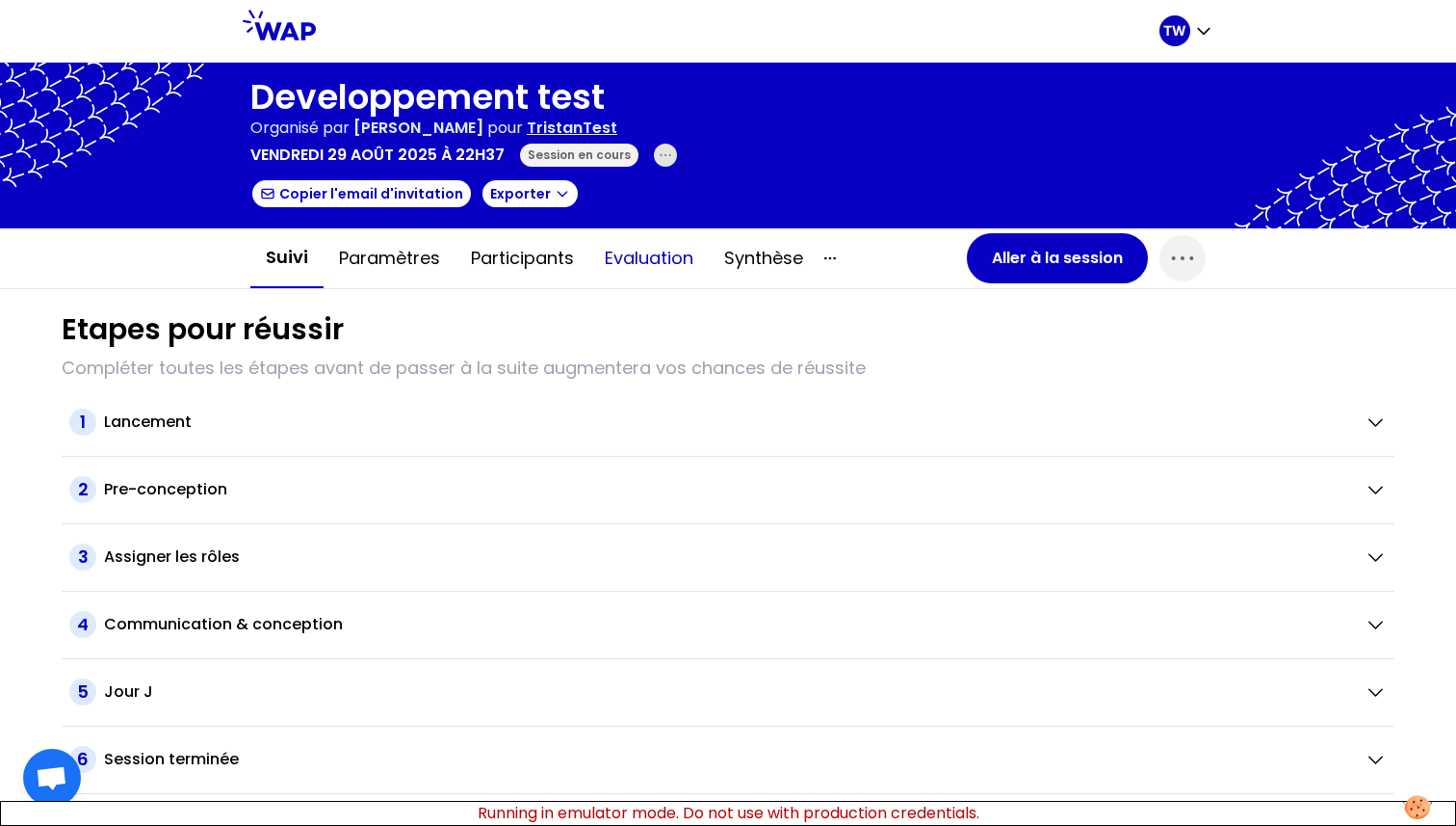
click at [636, 259] on button "Evaluation" at bounding box center [649, 258] width 120 height 57
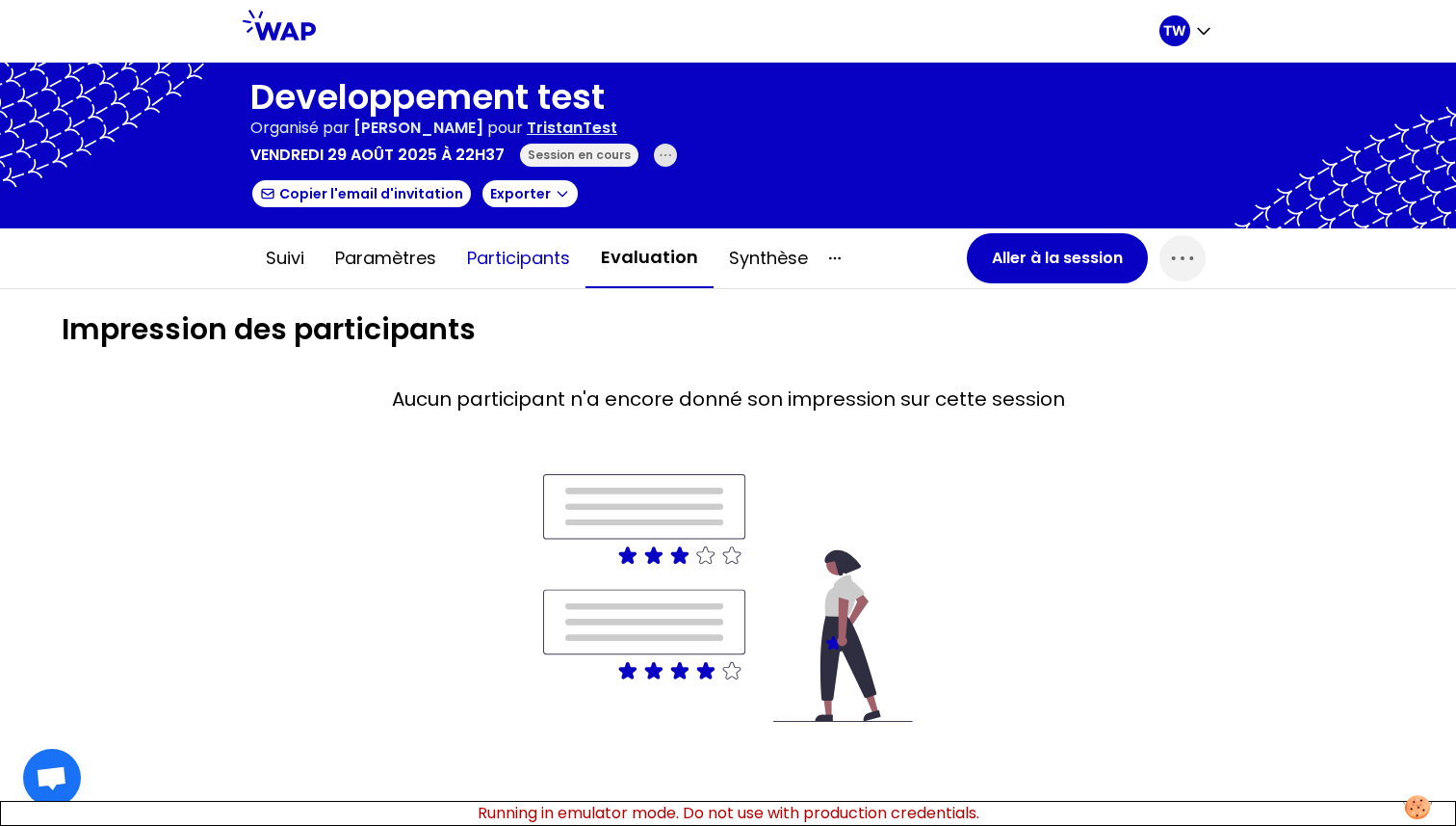
click at [488, 257] on button "Participants" at bounding box center [518, 258] width 134 height 57
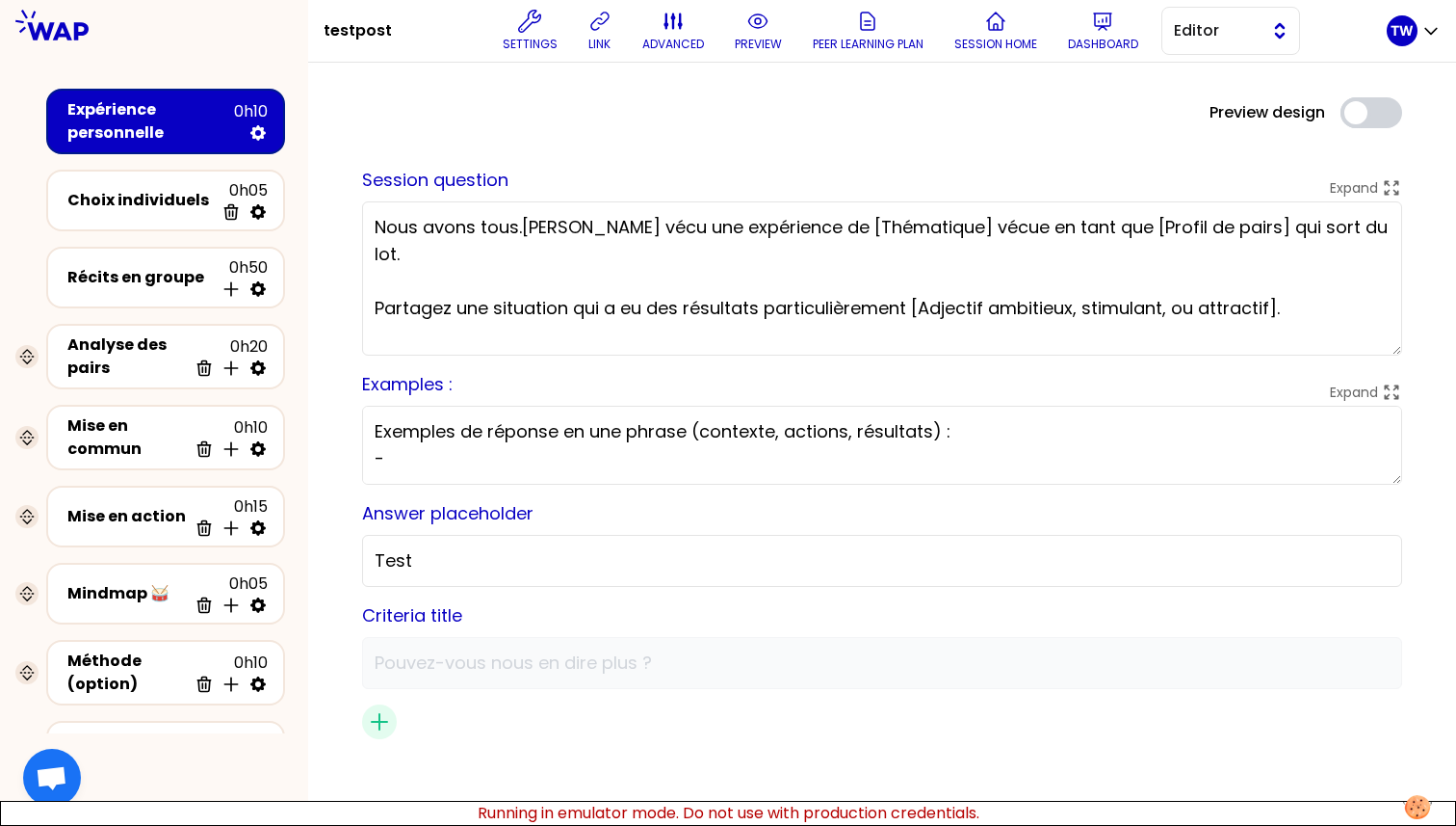
click at [1217, 17] on button "Editor" at bounding box center [1230, 31] width 139 height 49
click at [1202, 101] on li "Facilitator" at bounding box center [1230, 110] width 137 height 31
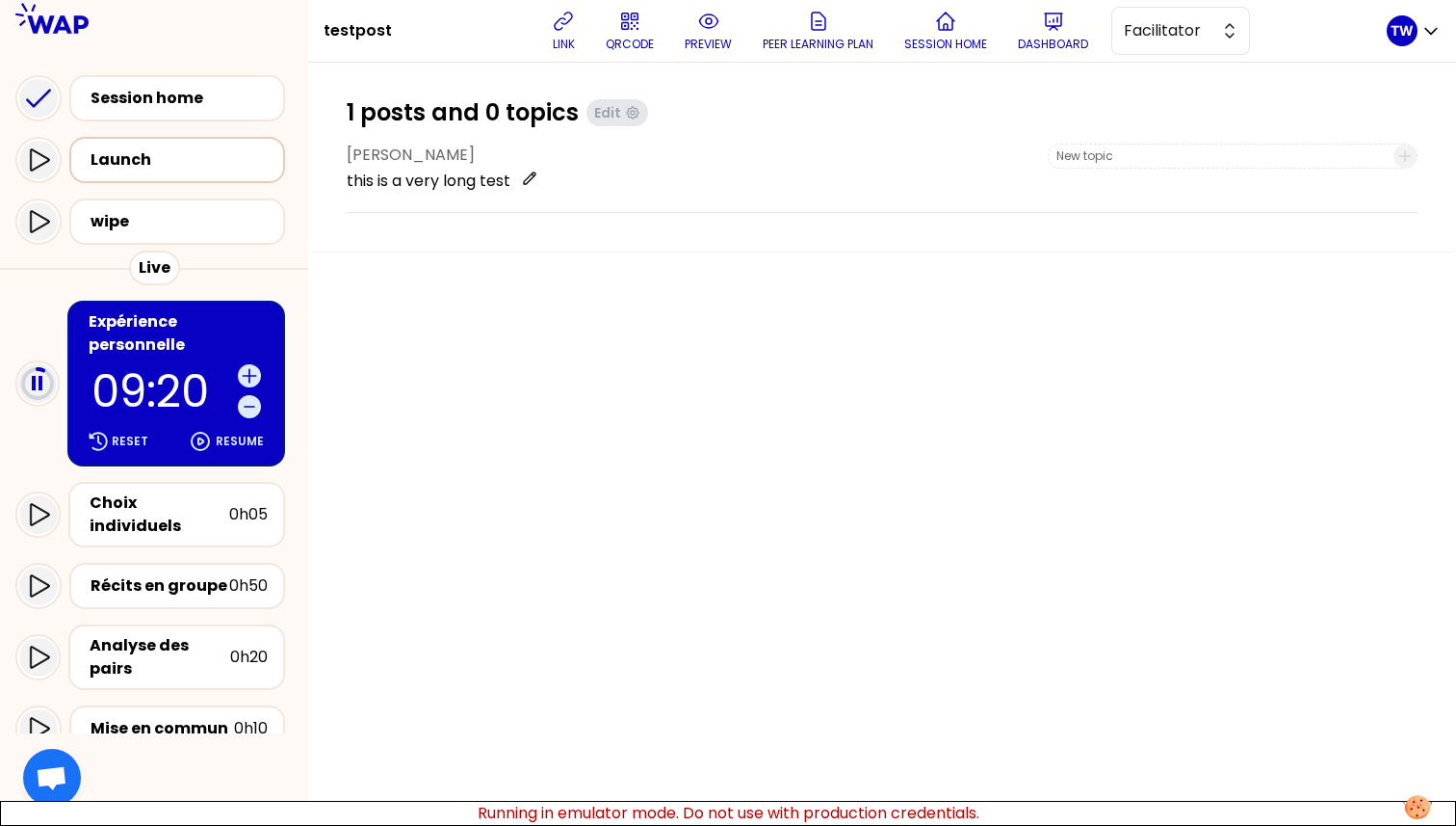
click at [153, 158] on div "Launch" at bounding box center [183, 161] width 185 height 23
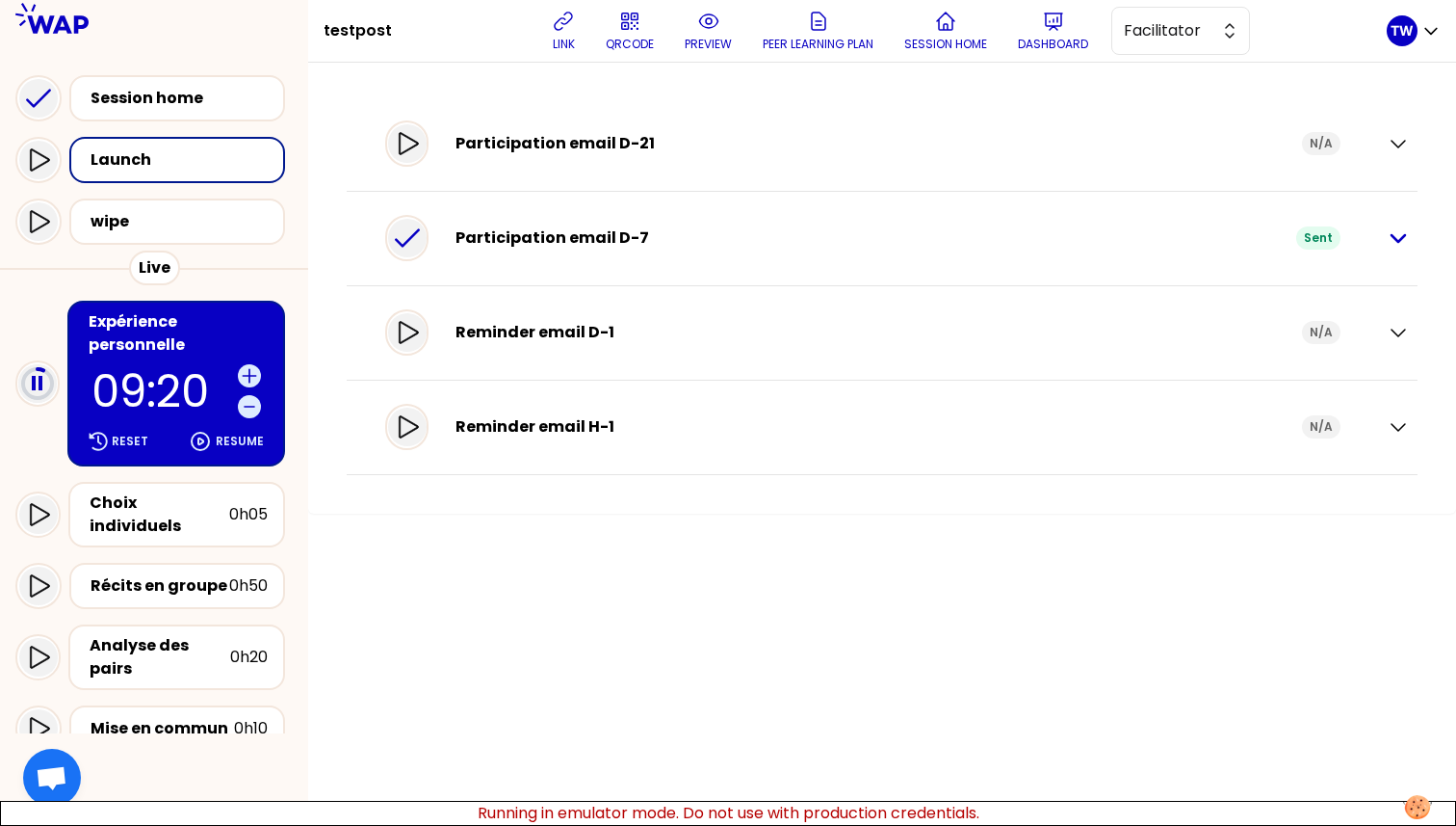
click at [1403, 232] on icon "button" at bounding box center [1399, 238] width 23 height 23
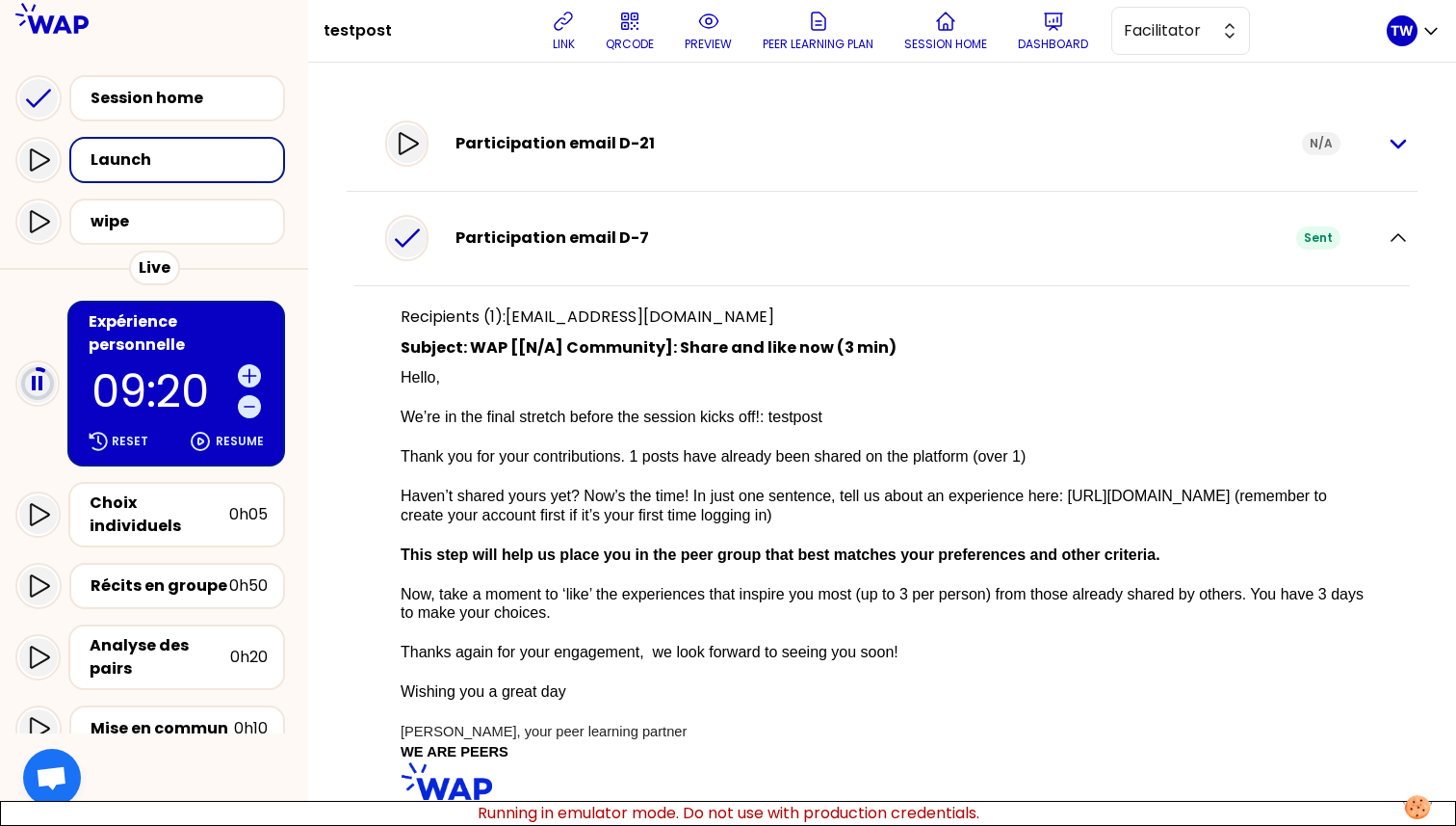
click at [1392, 141] on icon "button" at bounding box center [1399, 144] width 14 height 7
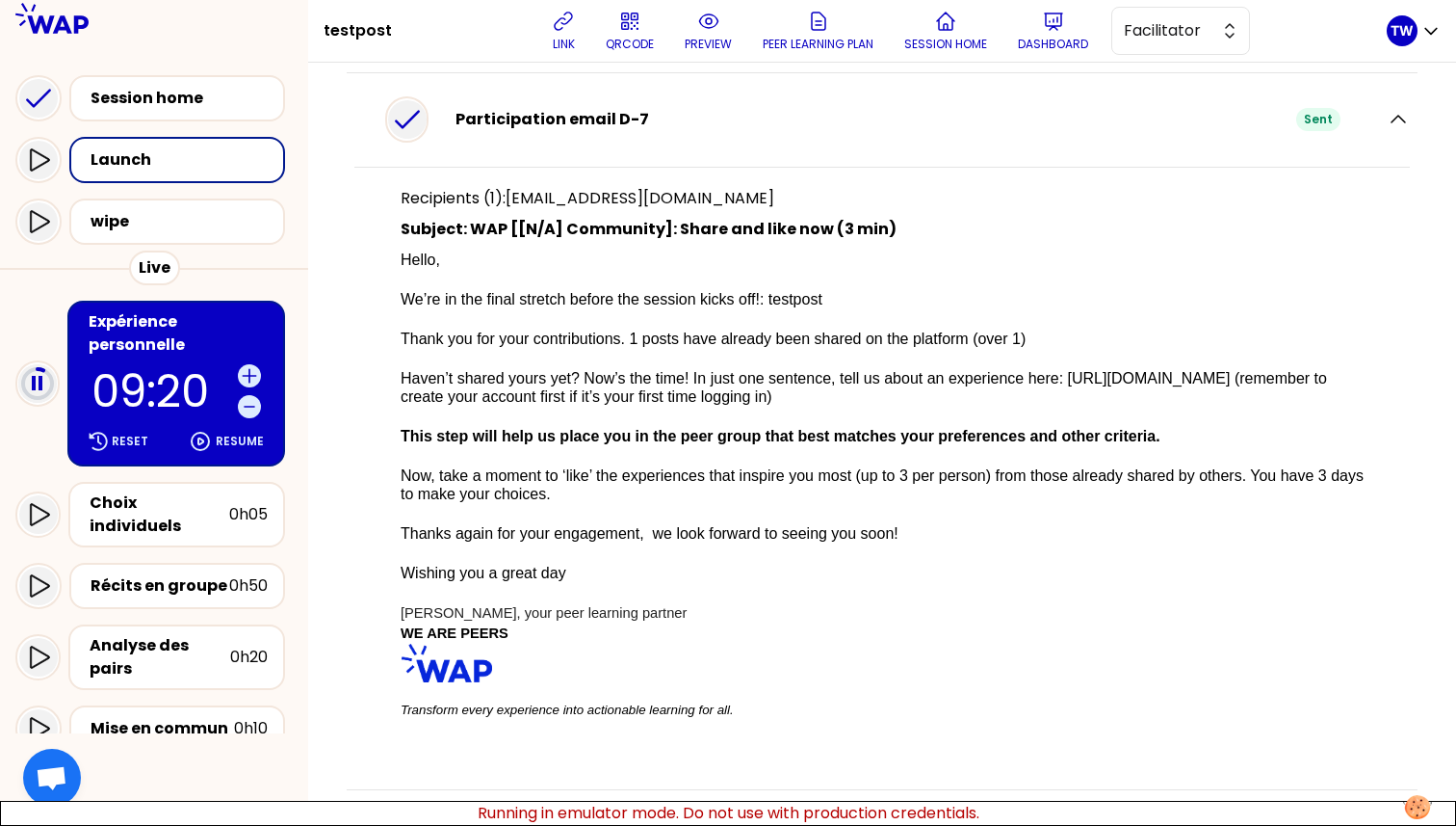
scroll to position [902, 0]
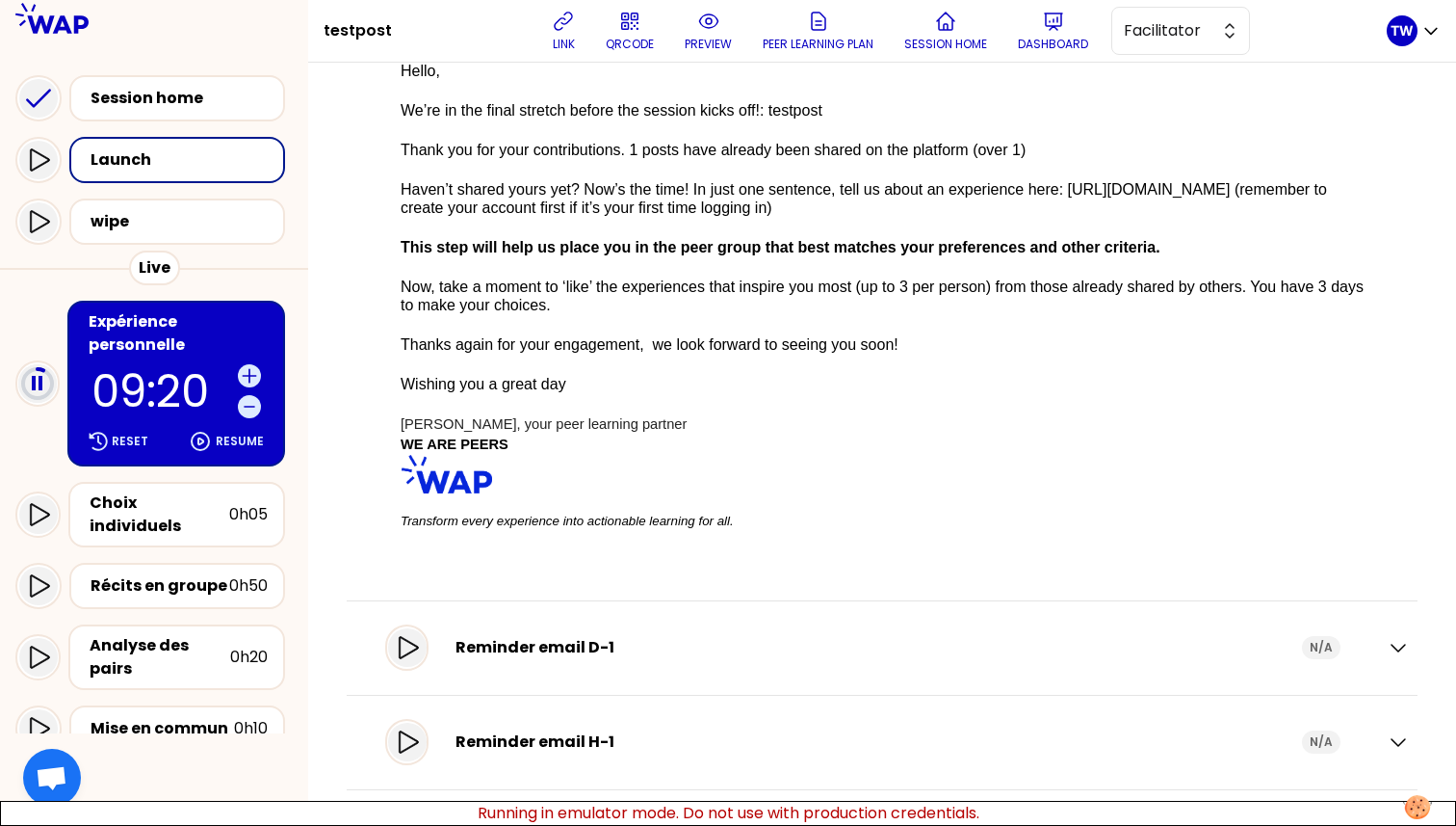
click at [1368, 642] on div "Reminder email D-1 N/A" at bounding box center [881, 648] width 1055 height 54
click at [1387, 642] on icon "button" at bounding box center [1399, 648] width 23 height 23
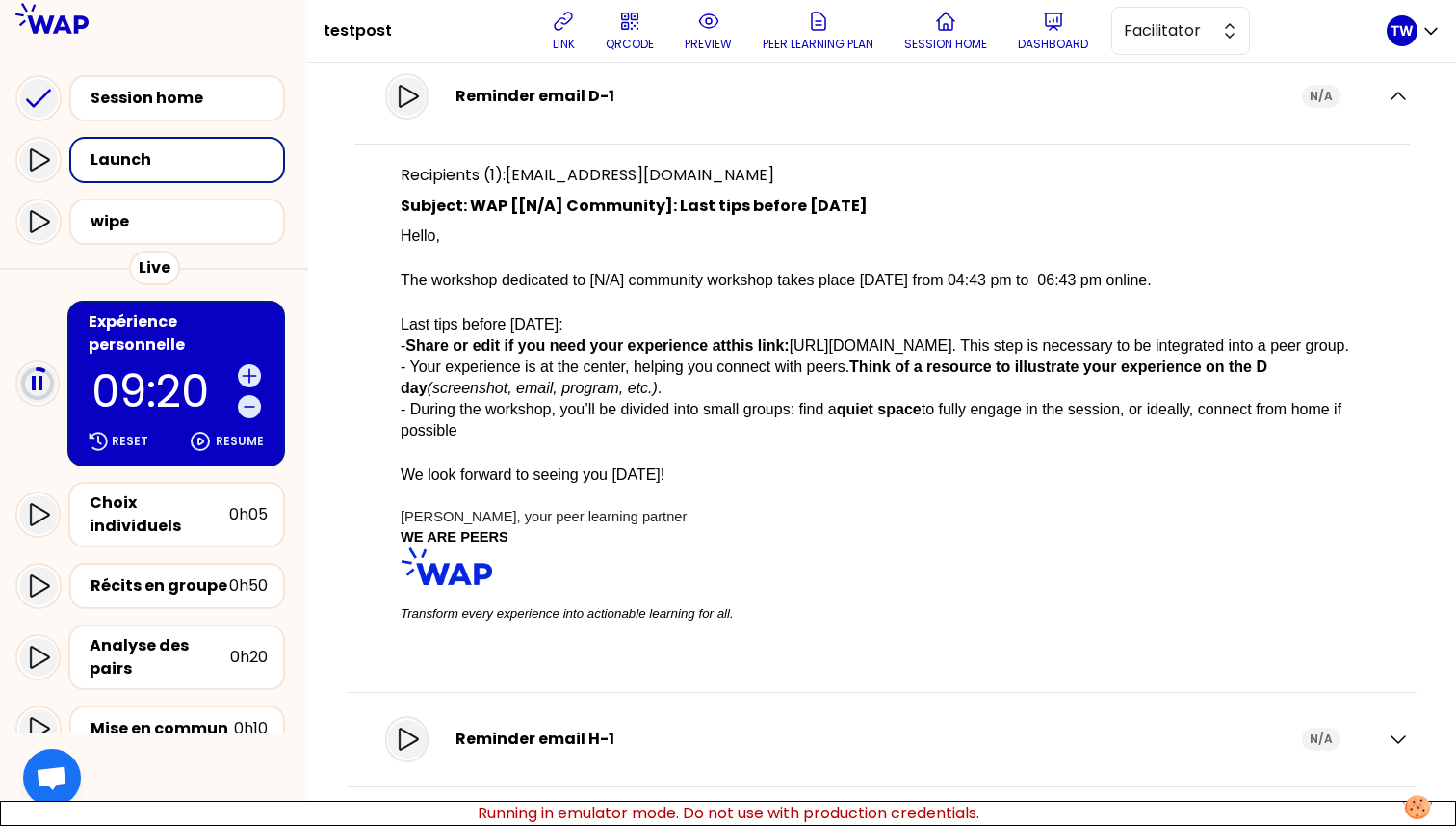
scroll to position [1471, 0]
click at [1387, 728] on icon "button" at bounding box center [1399, 739] width 23 height 23
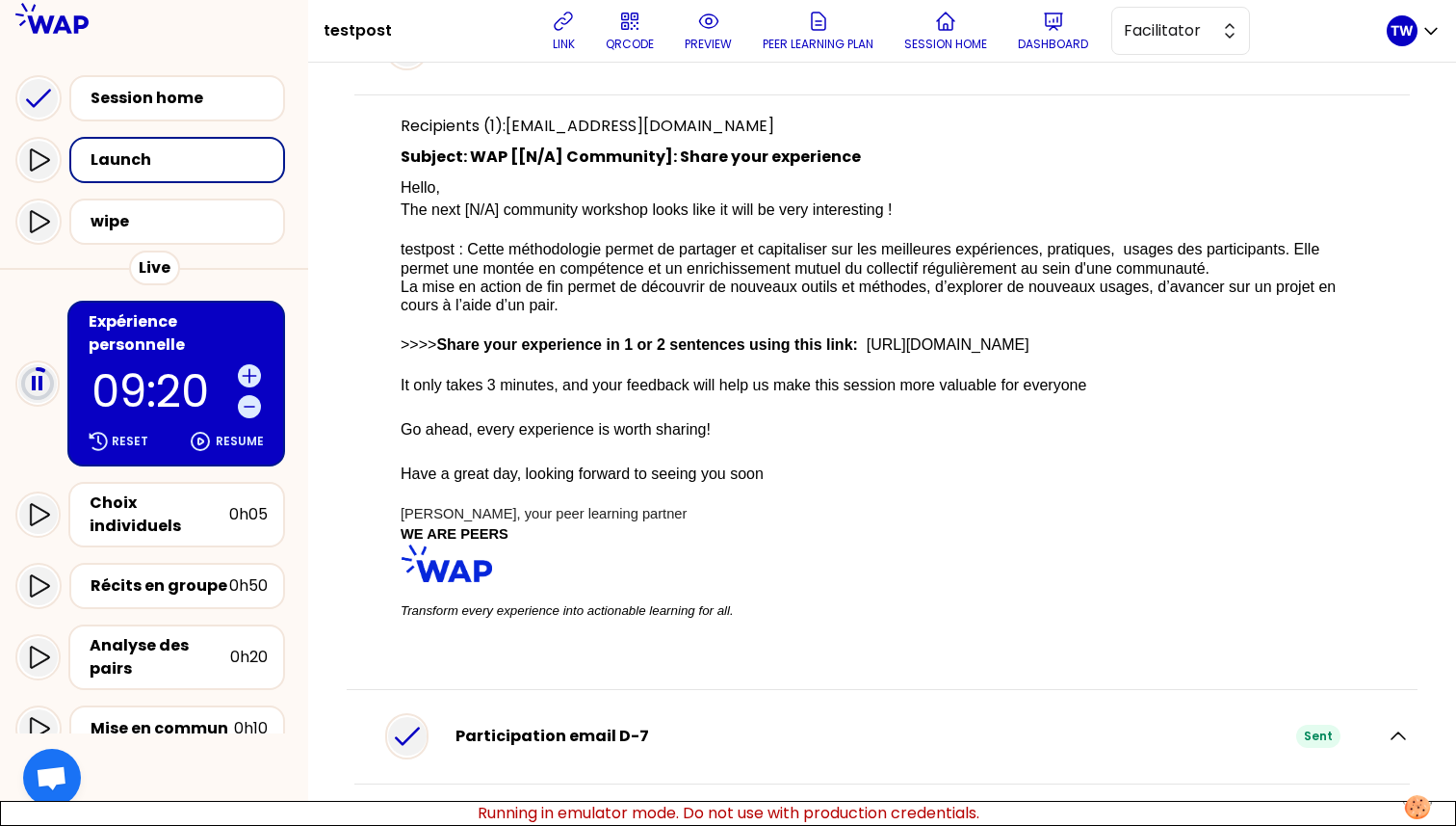
scroll to position [0, 0]
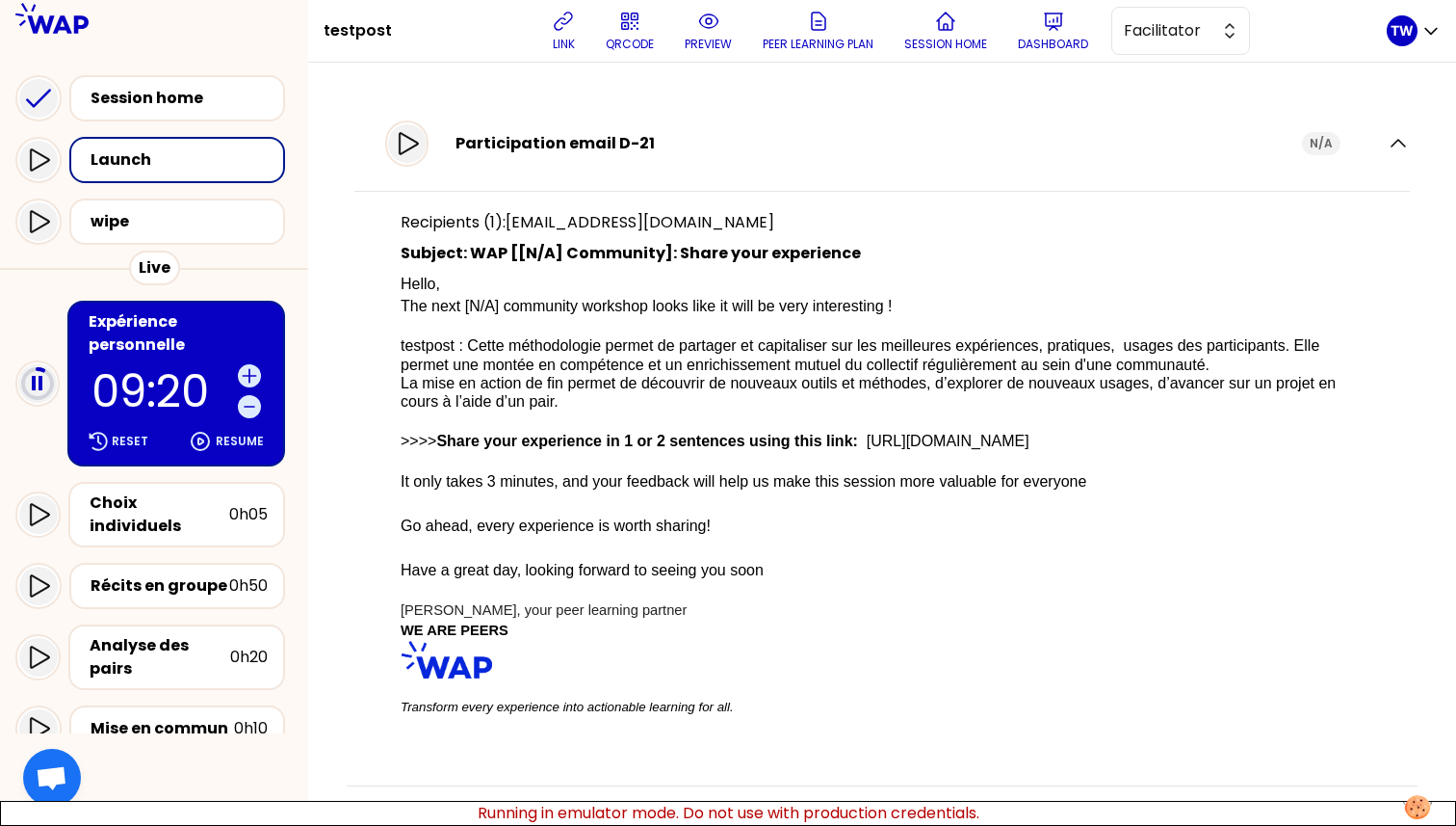
click at [424, 287] on span "Hello," at bounding box center [420, 283] width 40 height 17
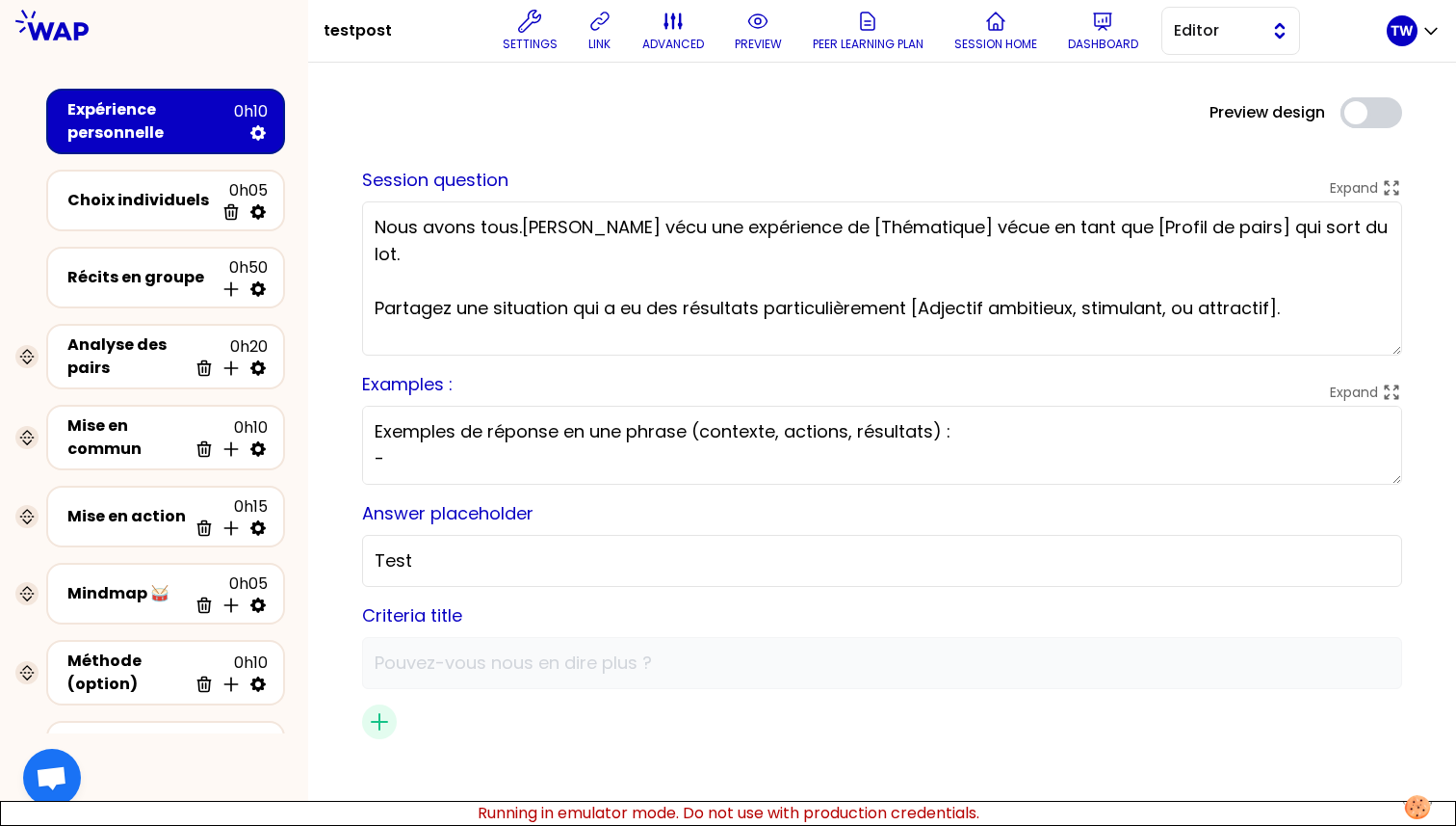
click at [1199, 29] on span "Editor" at bounding box center [1217, 31] width 87 height 23
click at [1193, 114] on li "Facilitator" at bounding box center [1230, 110] width 137 height 31
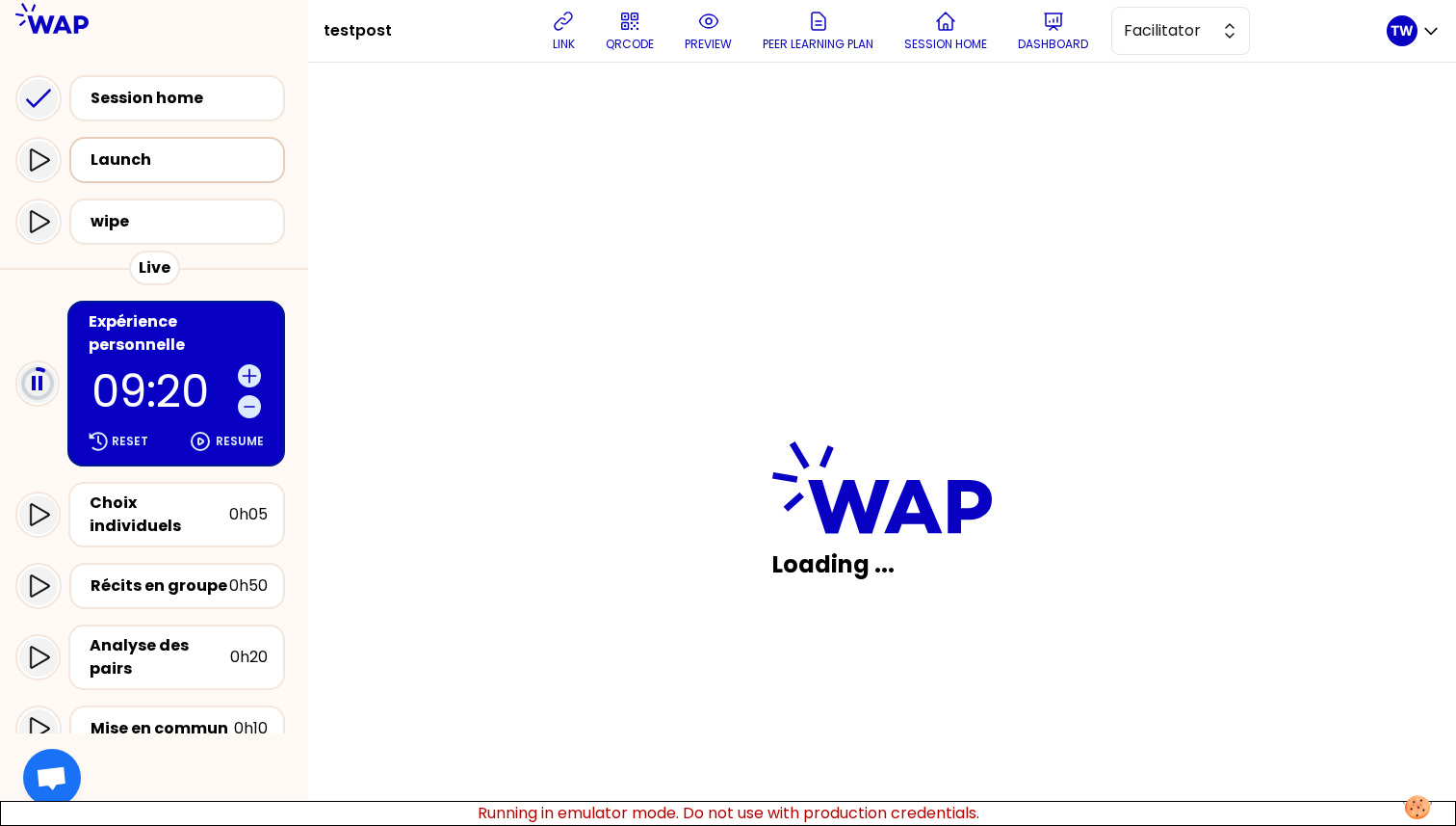
click at [168, 170] on div "Launch" at bounding box center [183, 161] width 185 height 23
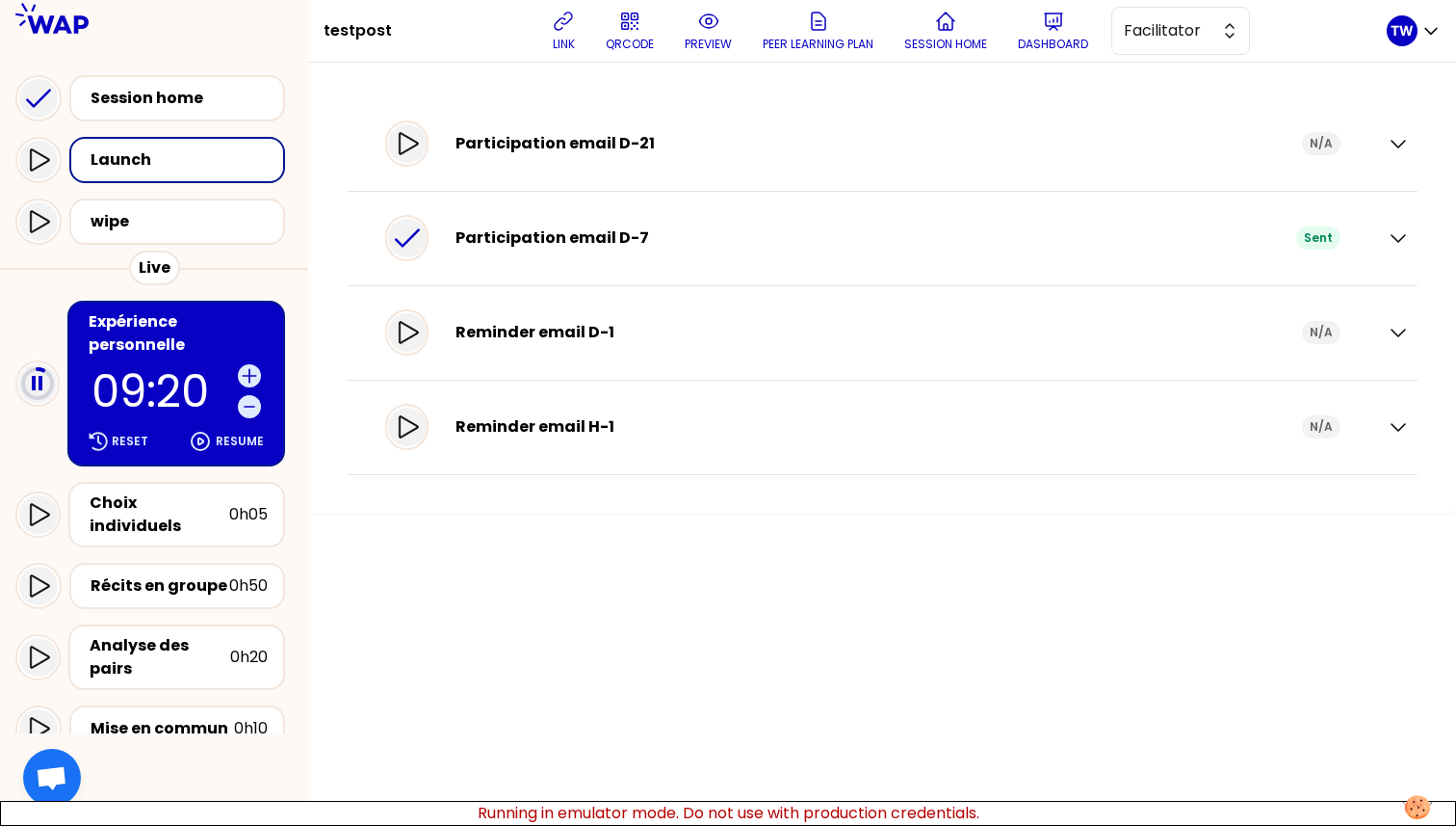
click at [1386, 138] on div "Participation email D-21 N/A" at bounding box center [881, 144] width 1055 height 54
click at [1397, 140] on icon "button" at bounding box center [1399, 144] width 23 height 23
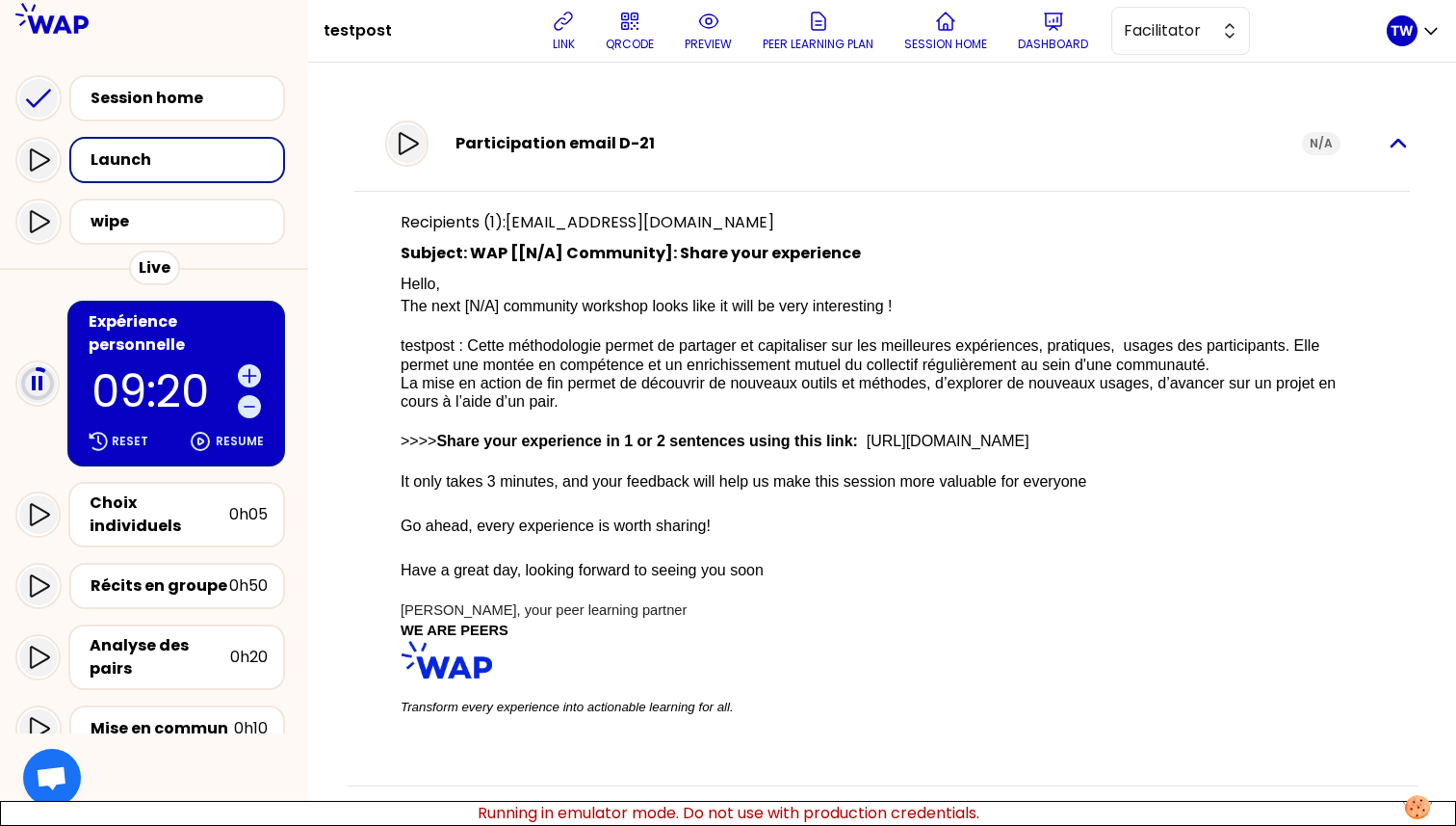
click at [1392, 132] on icon "button" at bounding box center [1399, 144] width 23 height 23
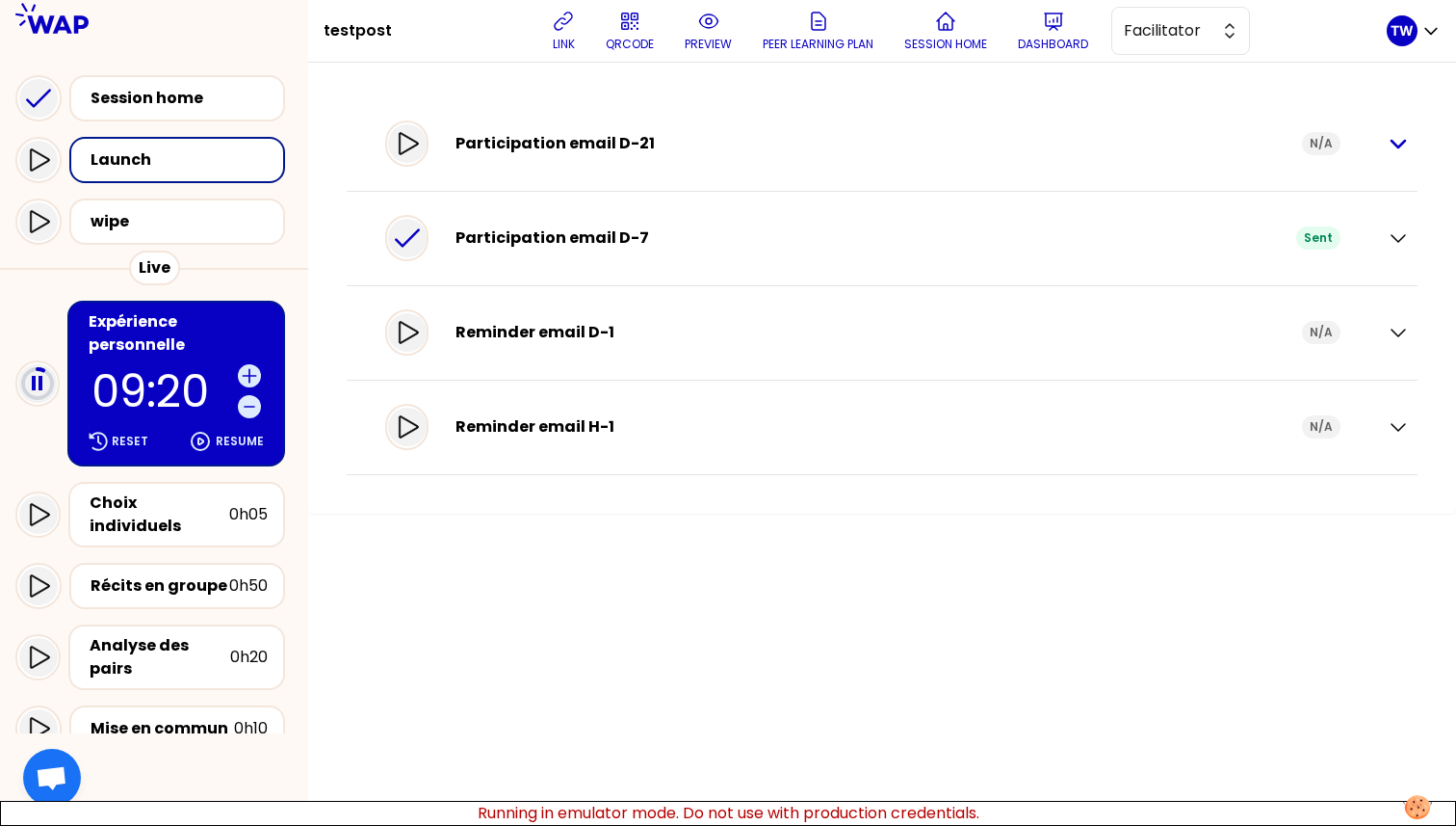
click at [1392, 137] on icon "button" at bounding box center [1399, 144] width 23 height 23
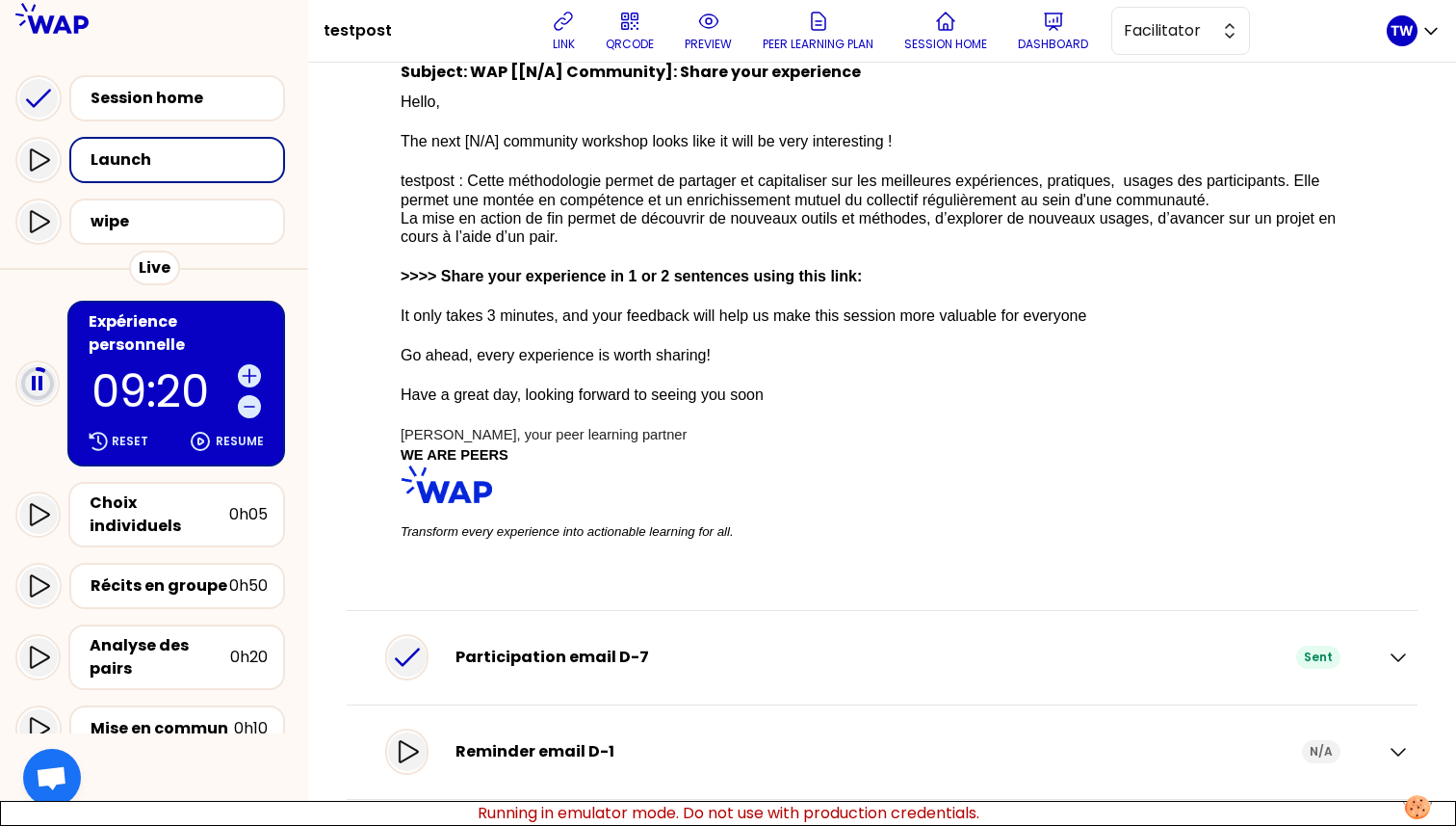
scroll to position [287, 0]
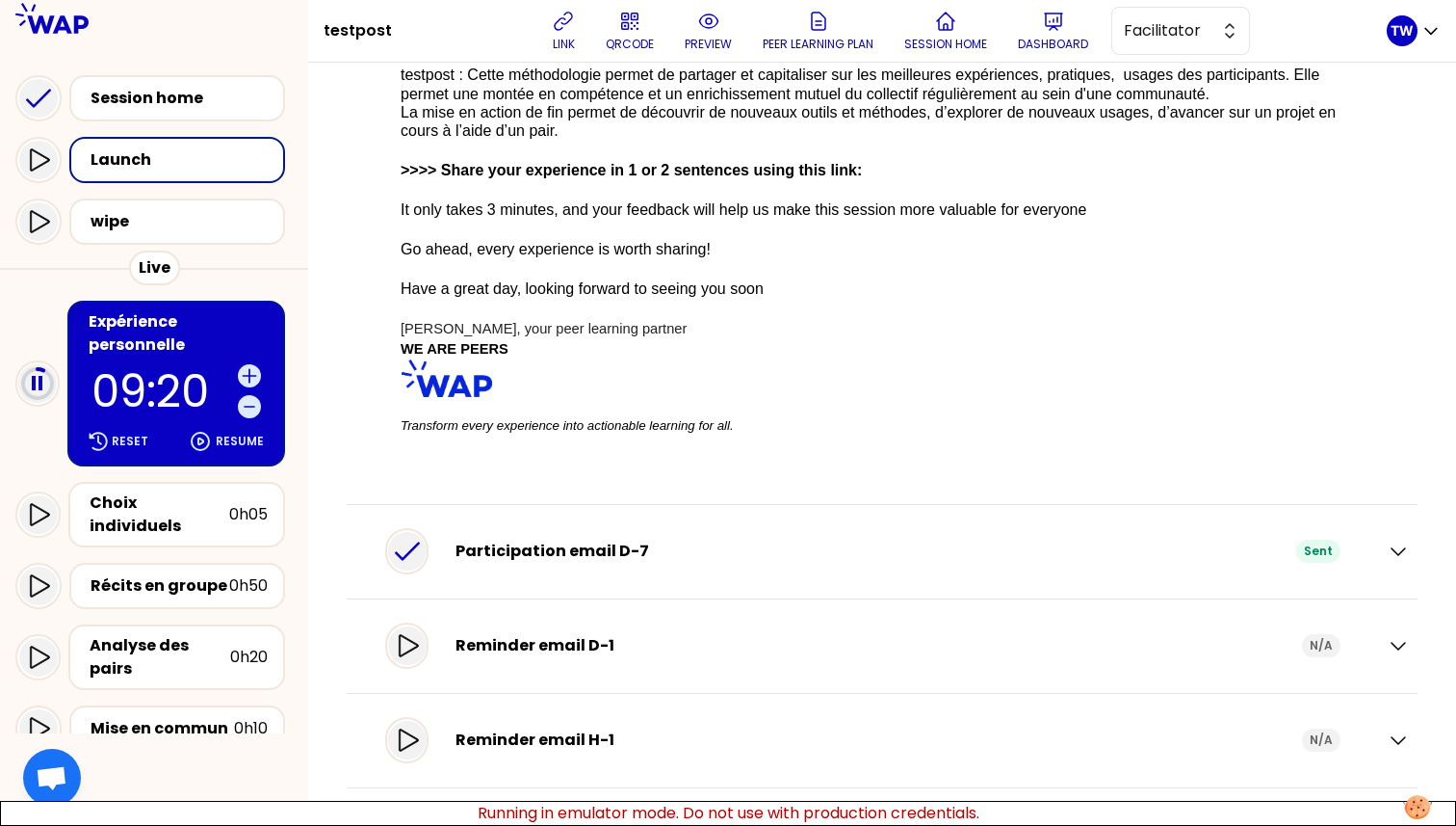
click at [1391, 537] on div "Participation email D-7 Sent" at bounding box center [881, 552] width 1055 height 54
click at [1392, 548] on icon "button" at bounding box center [1399, 551] width 14 height 7
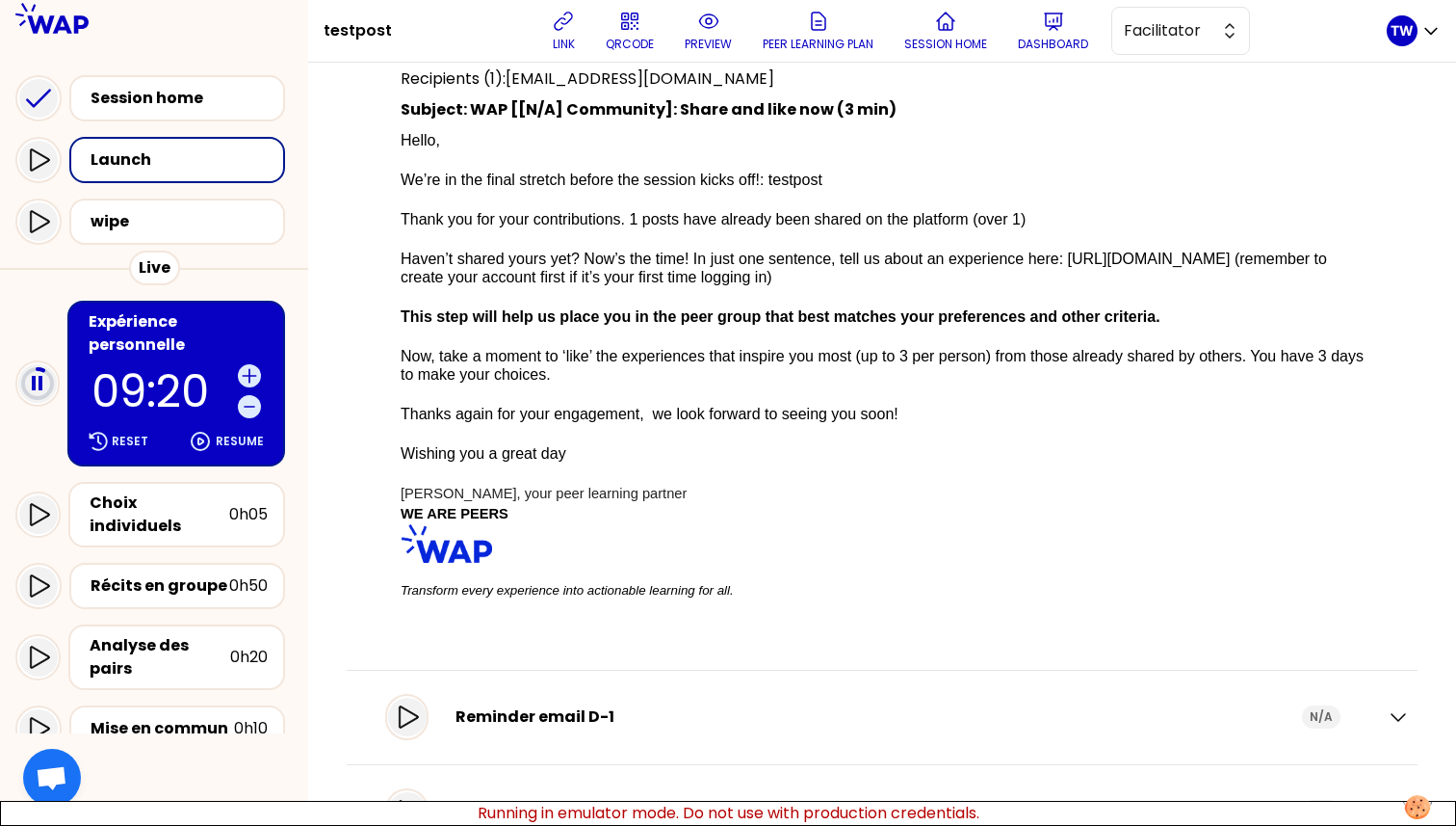
scroll to position [908, 0]
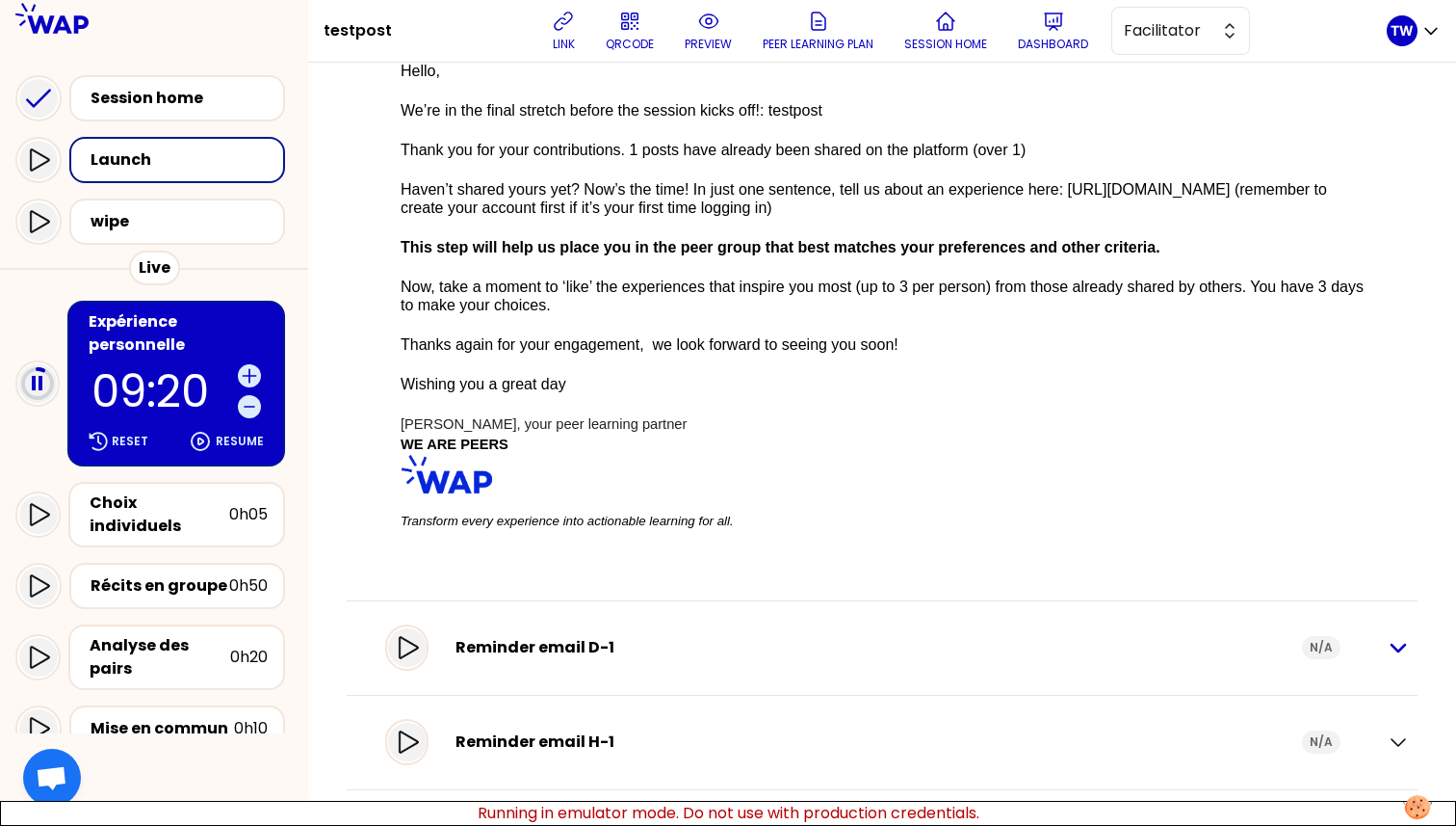
click at [1392, 645] on icon "button" at bounding box center [1399, 648] width 14 height 7
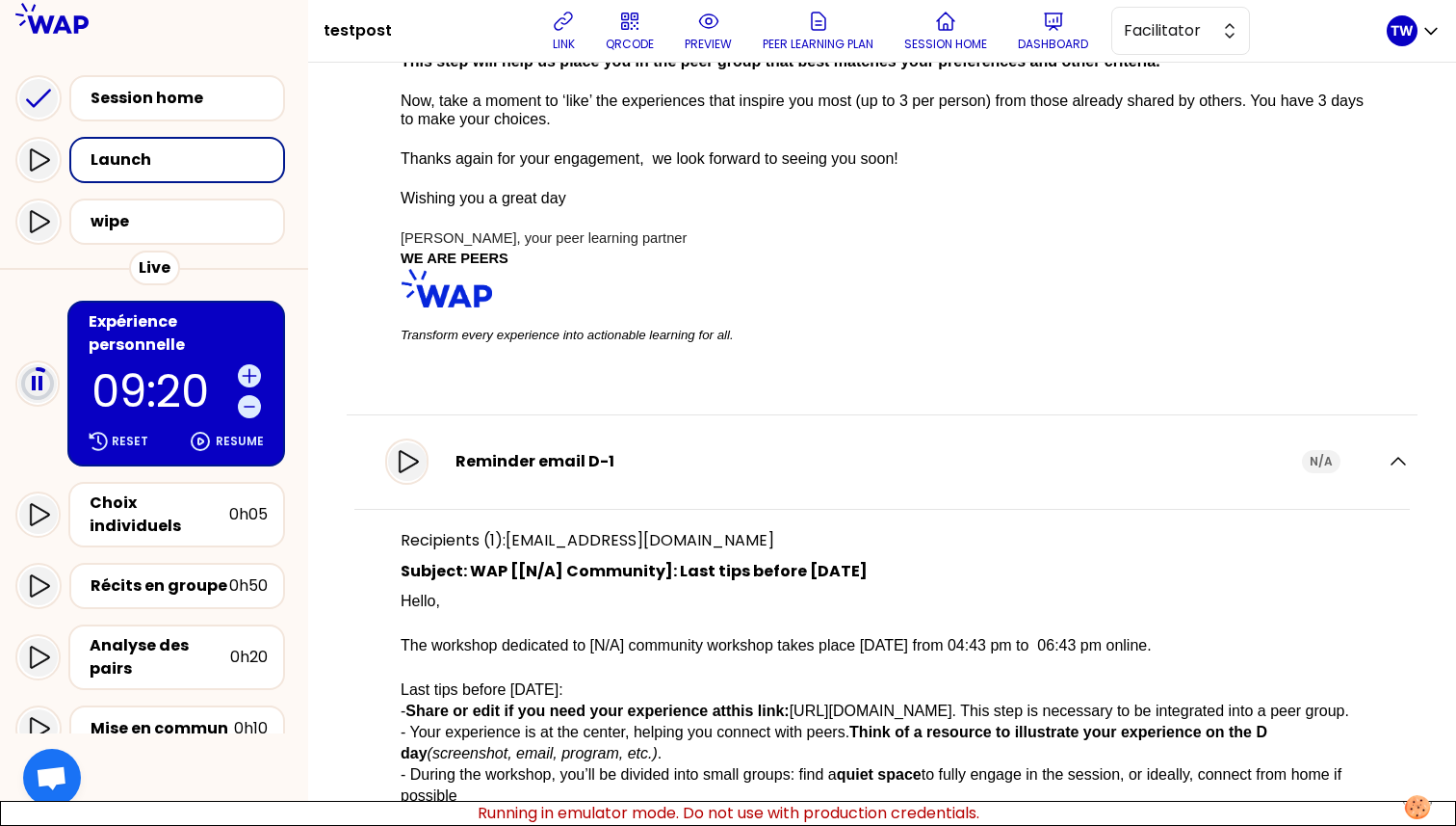
scroll to position [1164, 0]
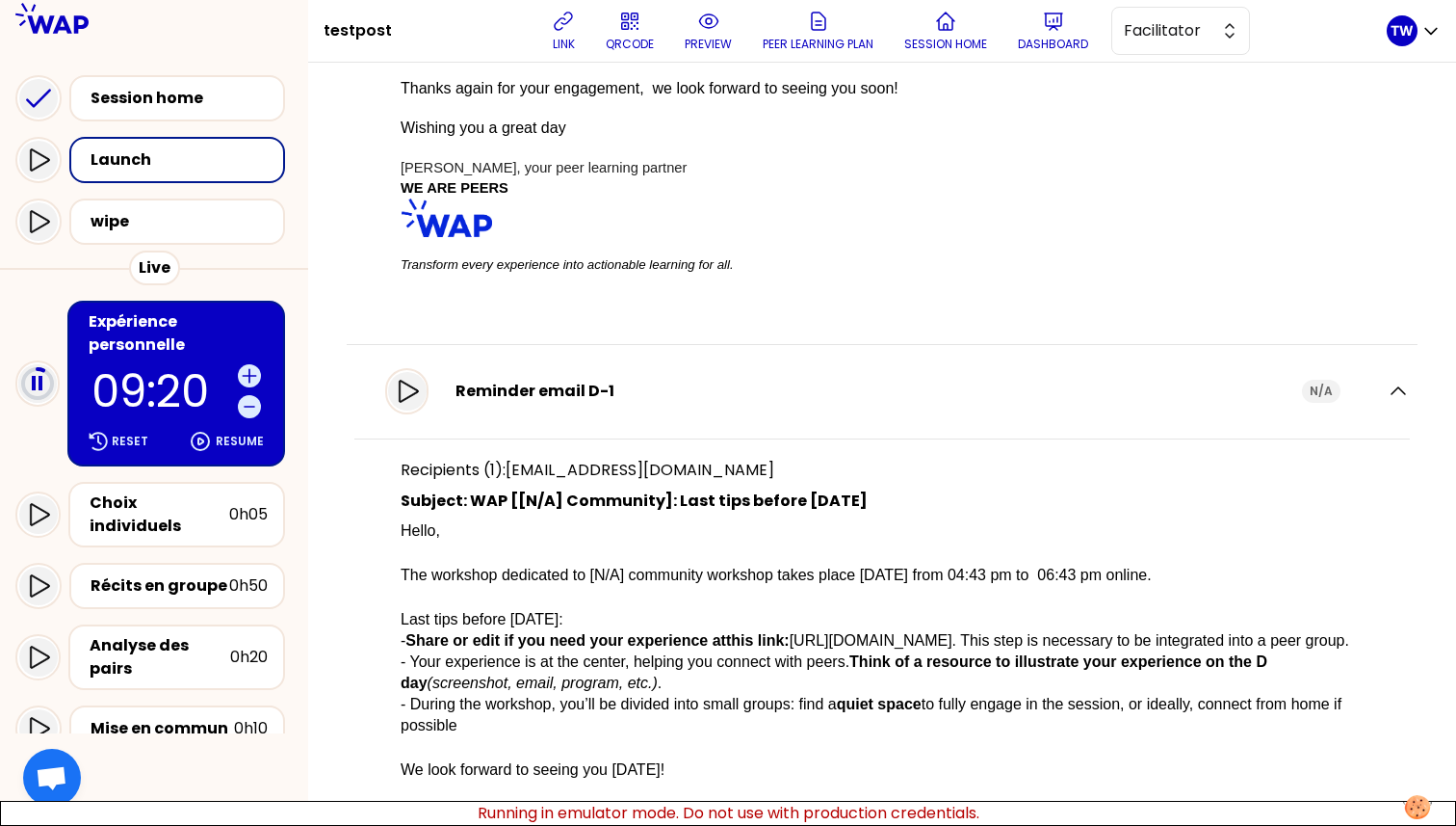
drag, startPoint x: 454, startPoint y: 545, endPoint x: 414, endPoint y: 547, distance: 40.0
click at [413, 547] on div "Recipients (1): [EMAIL_ADDRESS][DOMAIN_NAME] Subject: WAP [[N/A] Community]: La…" at bounding box center [881, 696] width 1055 height 515
click at [414, 547] on div "Recipients (1): [EMAIL_ADDRESS][DOMAIN_NAME] Subject: WAP [[N/A] Community]: La…" at bounding box center [881, 696] width 1055 height 515
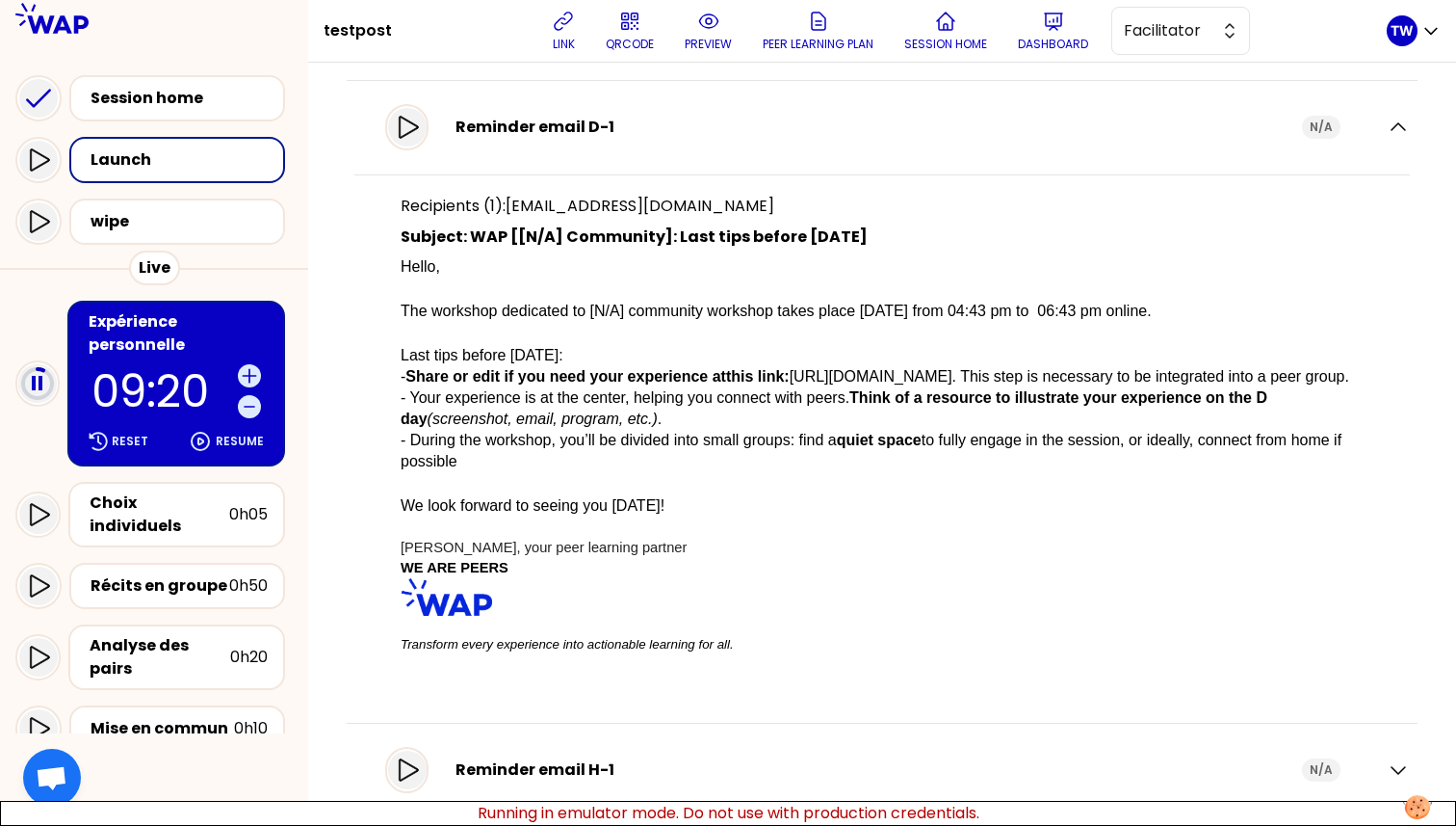
scroll to position [1477, 0]
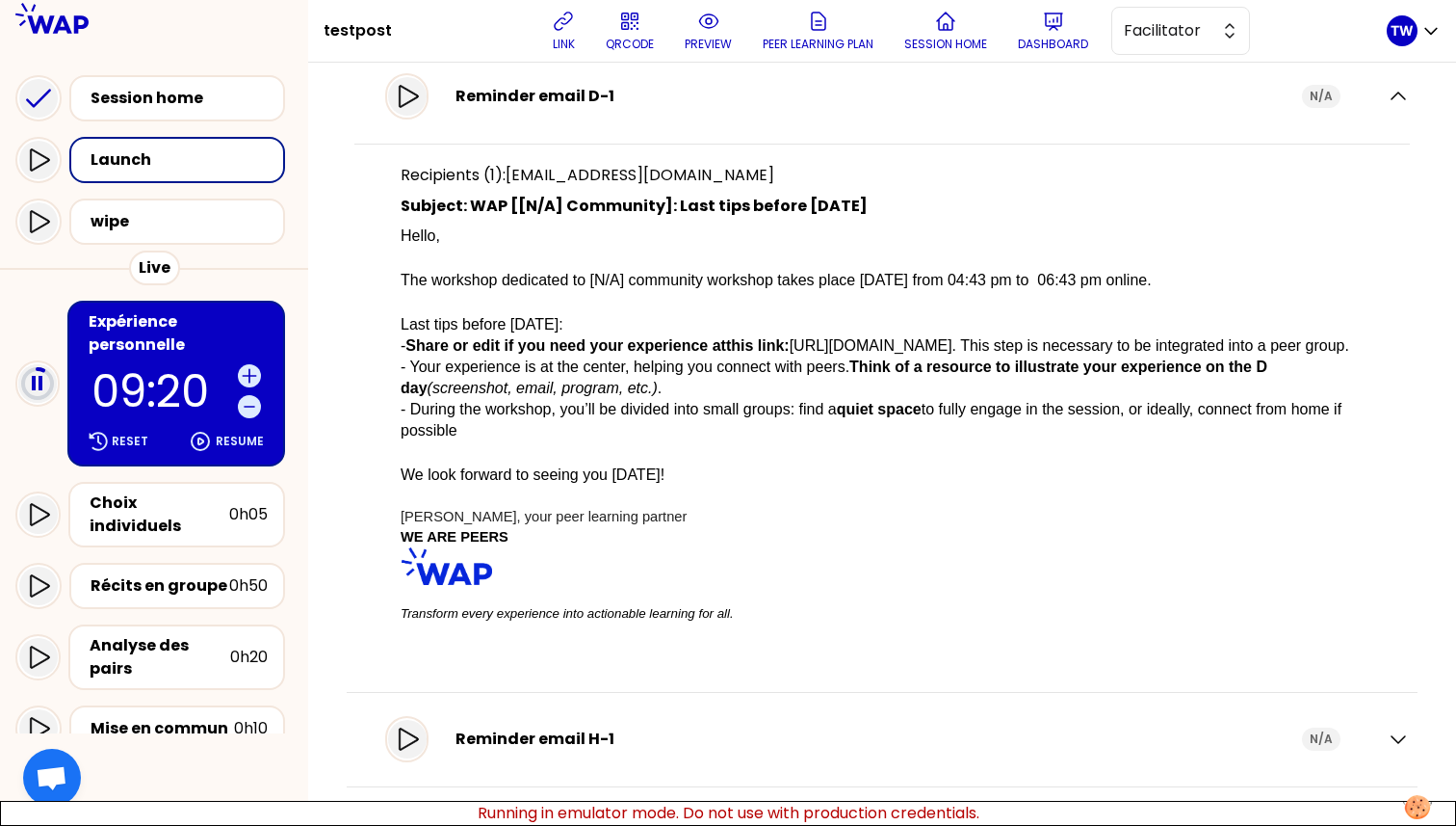
click at [1378, 750] on div "Reminder email H-1 N/A" at bounding box center [881, 739] width 1055 height 54
click at [1387, 746] on icon "button" at bounding box center [1399, 739] width 23 height 23
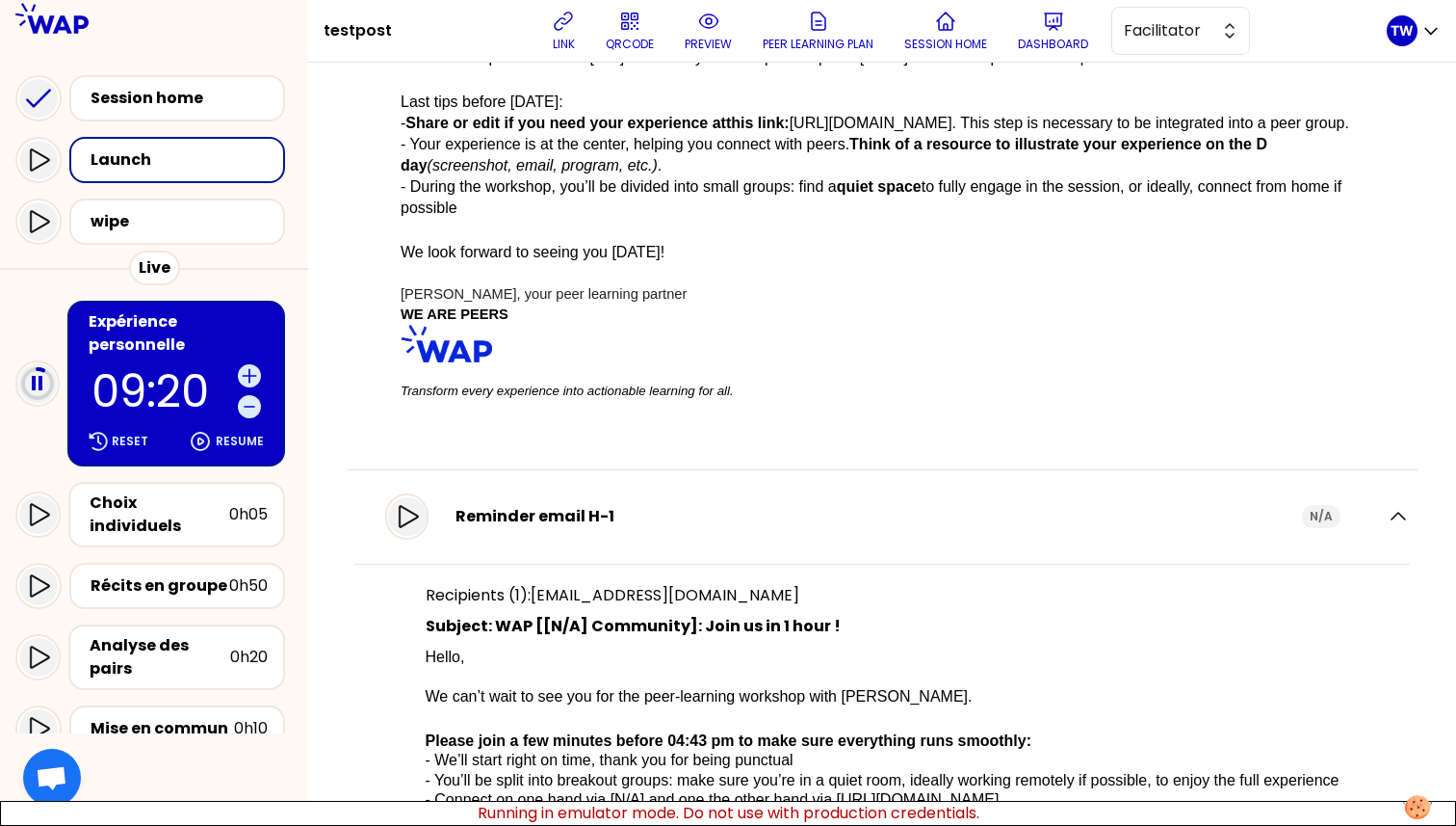
scroll to position [1932, 0]
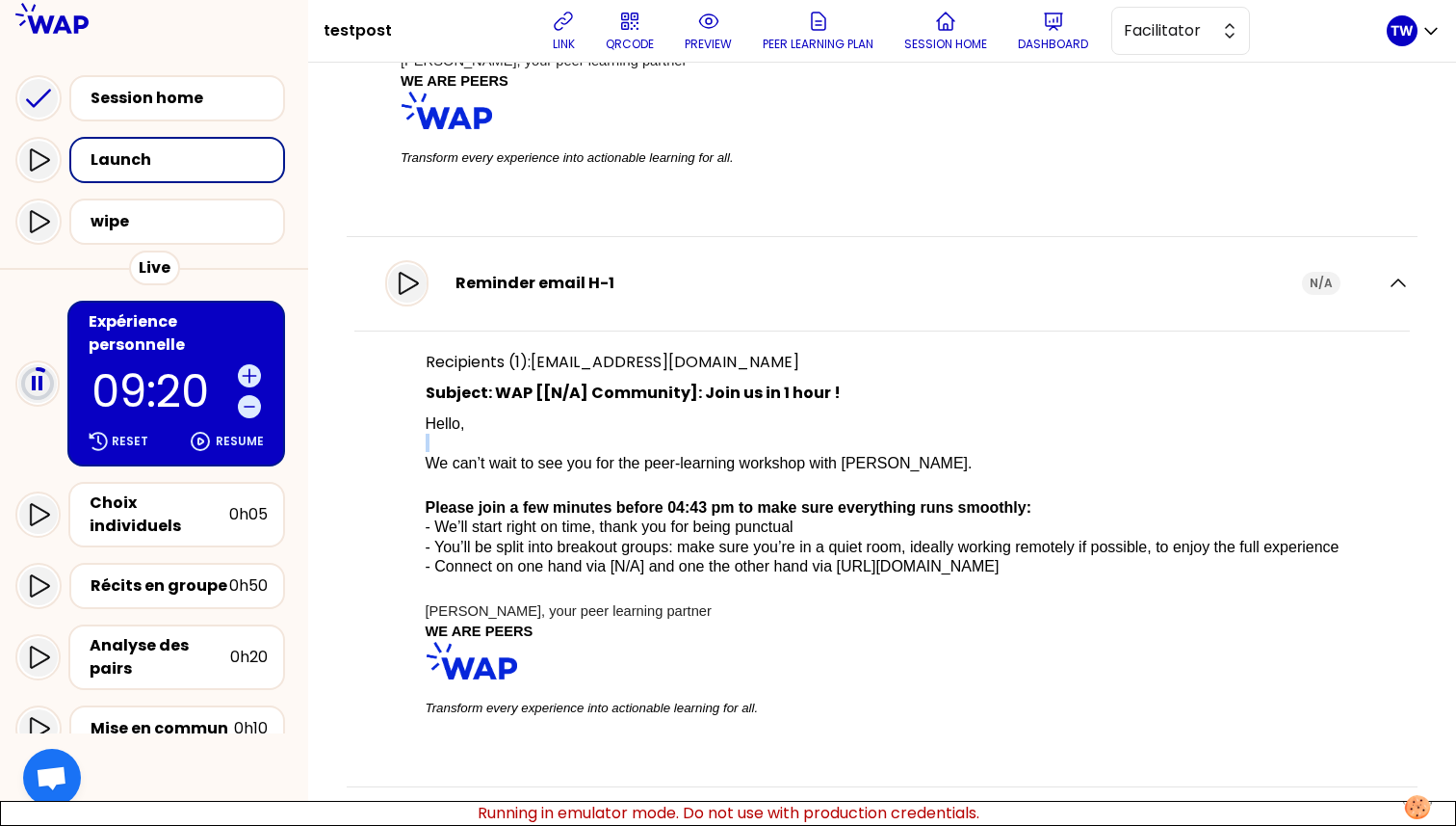
drag, startPoint x: 427, startPoint y: 484, endPoint x: 397, endPoint y: 449, distance: 46.1
click at [397, 449] on div "Recipients (1): [EMAIL_ADDRESS][DOMAIN_NAME] Subject: WAP [[N/A] Community]: Jo…" at bounding box center [881, 541] width 1055 height 421
click at [484, 450] on p at bounding box center [883, 443] width 914 height 18
click at [1387, 286] on icon "button" at bounding box center [1399, 283] width 23 height 23
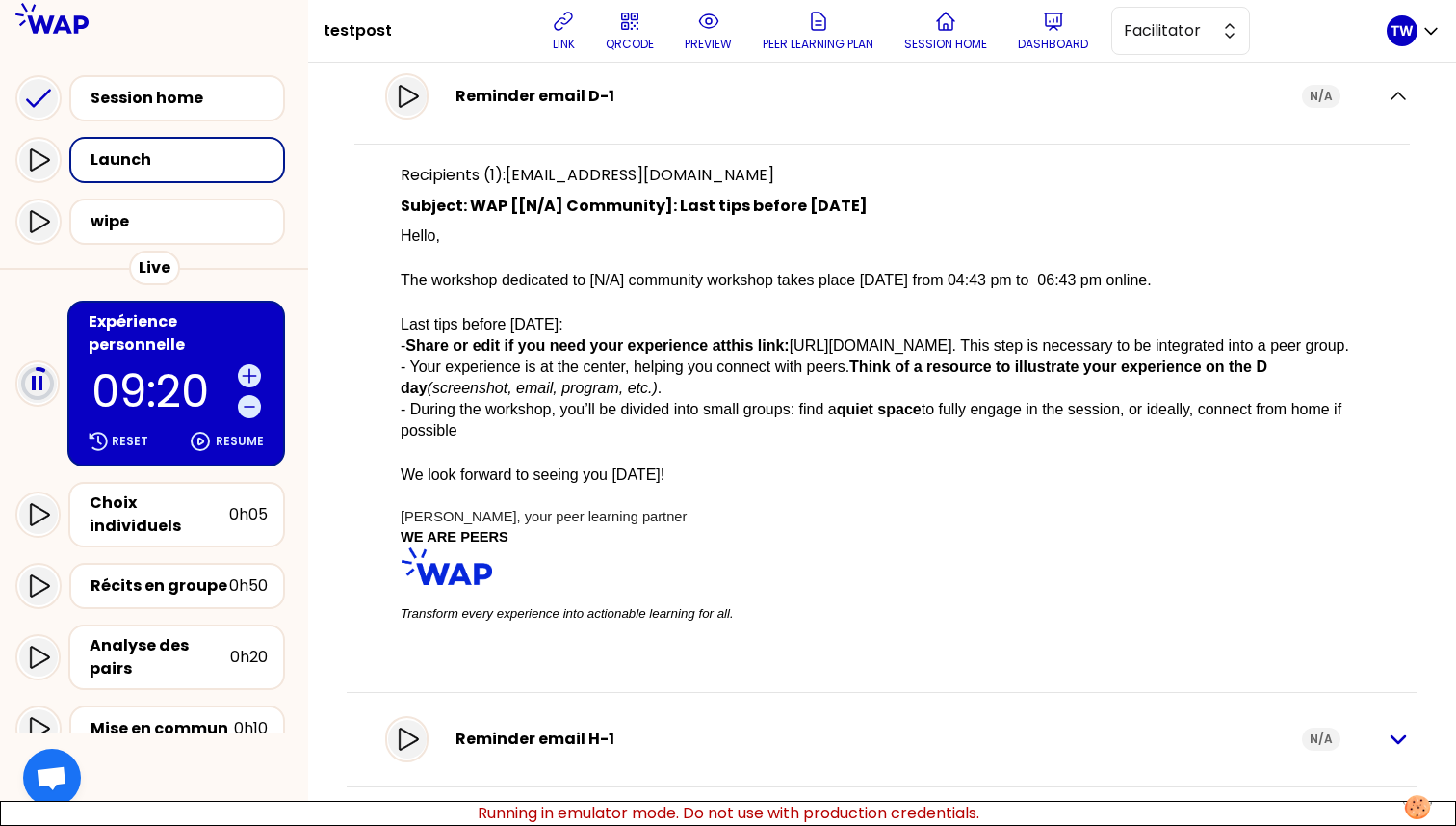
scroll to position [1477, 0]
click at [1387, 738] on icon "button" at bounding box center [1399, 739] width 23 height 23
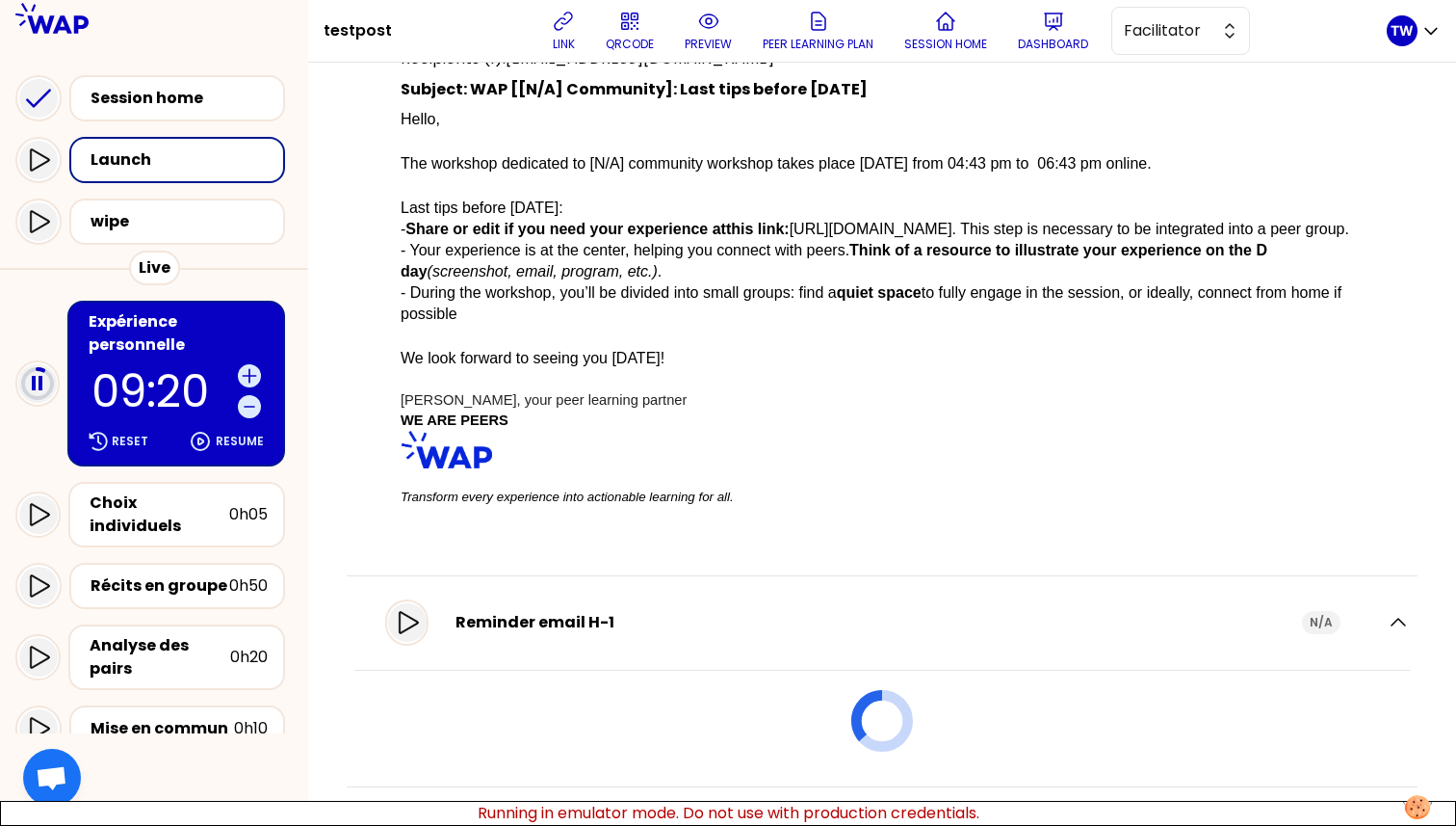
scroll to position [1922, 0]
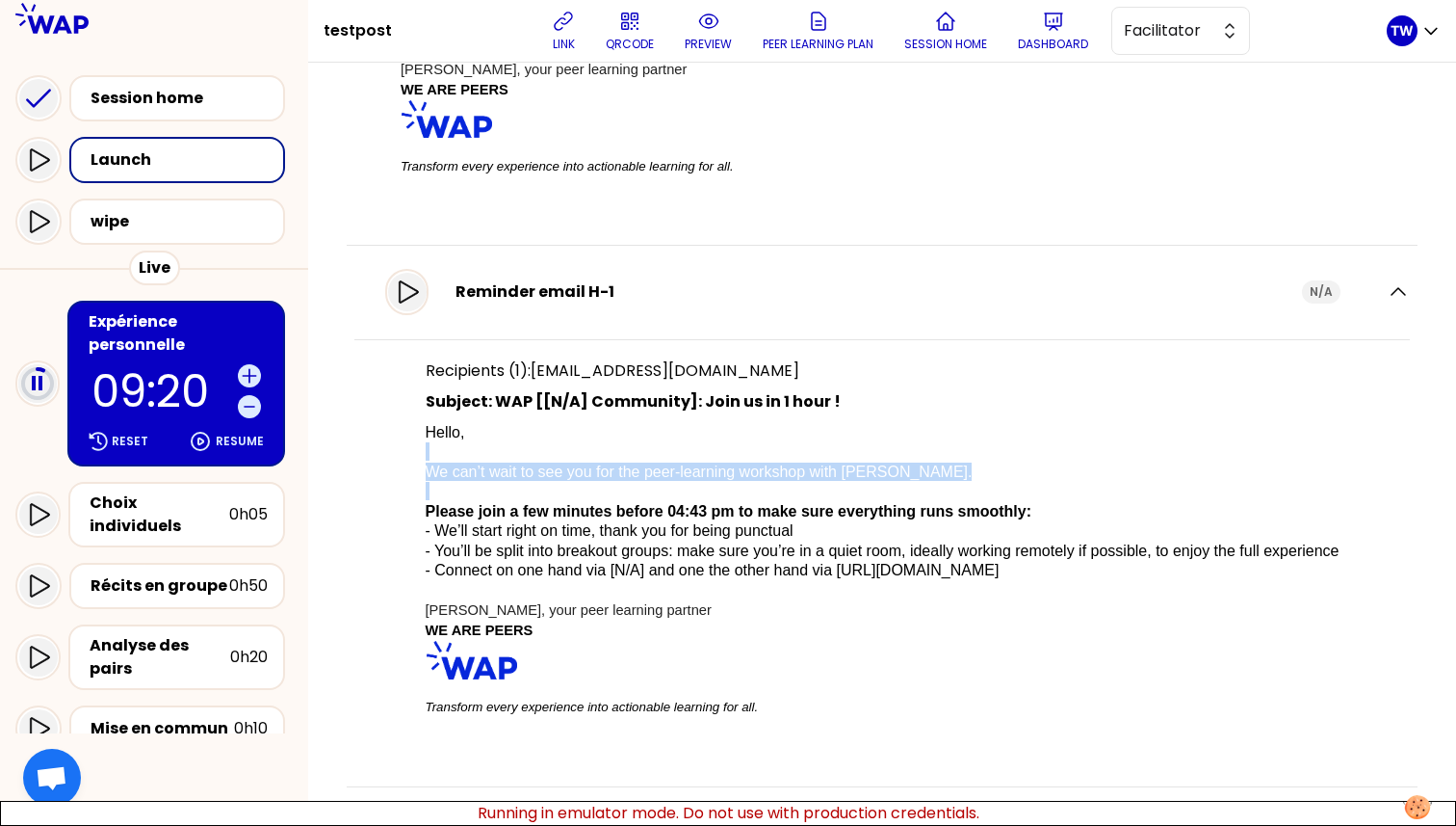
drag, startPoint x: 441, startPoint y: 486, endPoint x: 419, endPoint y: 449, distance: 43.0
click at [419, 449] on div "Recipients (1): [EMAIL_ADDRESS][DOMAIN_NAME] Subject: WAP [[N/A] Community]: Jo…" at bounding box center [881, 545] width 1055 height 412
click at [501, 451] on p at bounding box center [883, 451] width 914 height 18
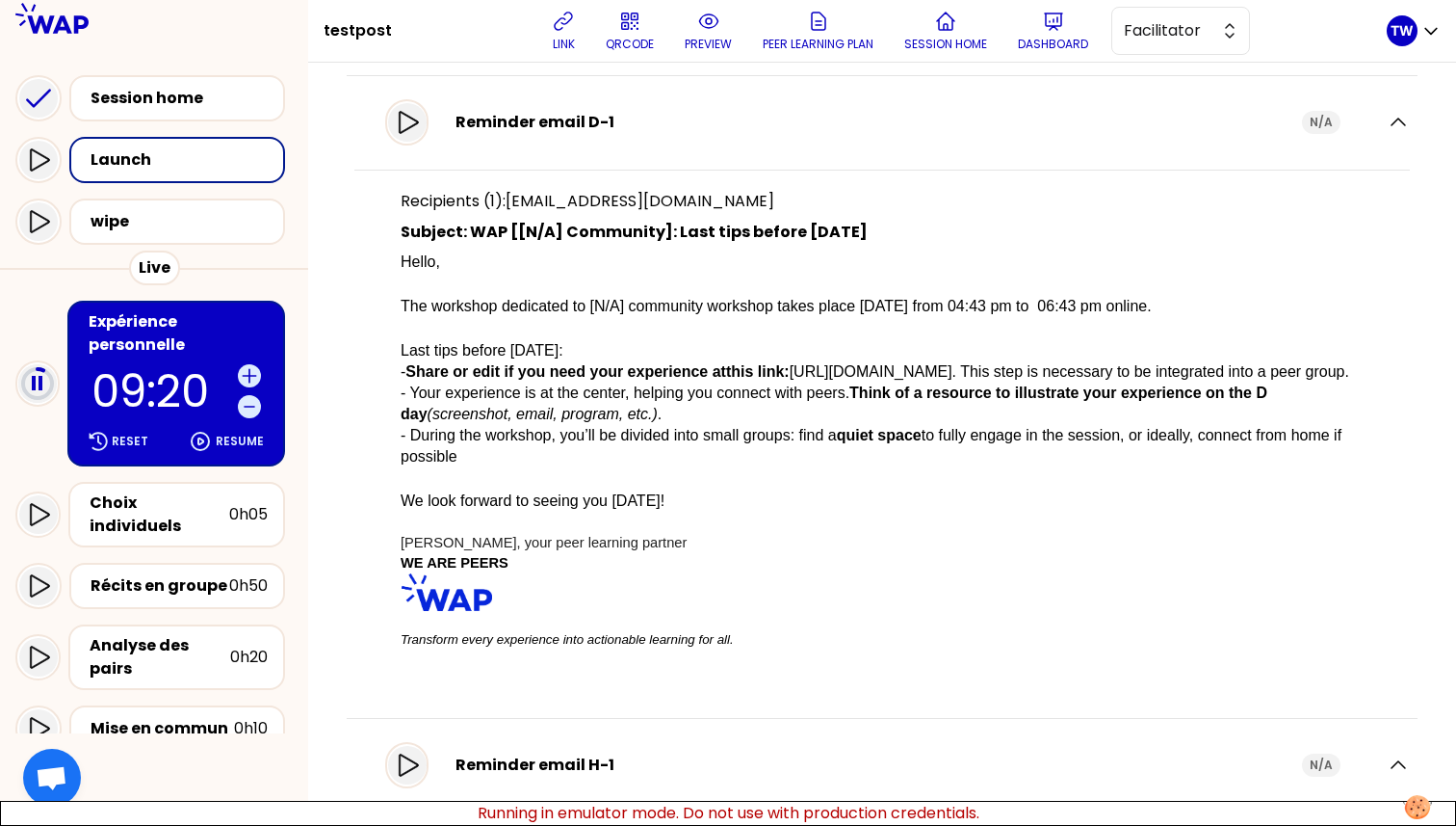
scroll to position [1419, 0]
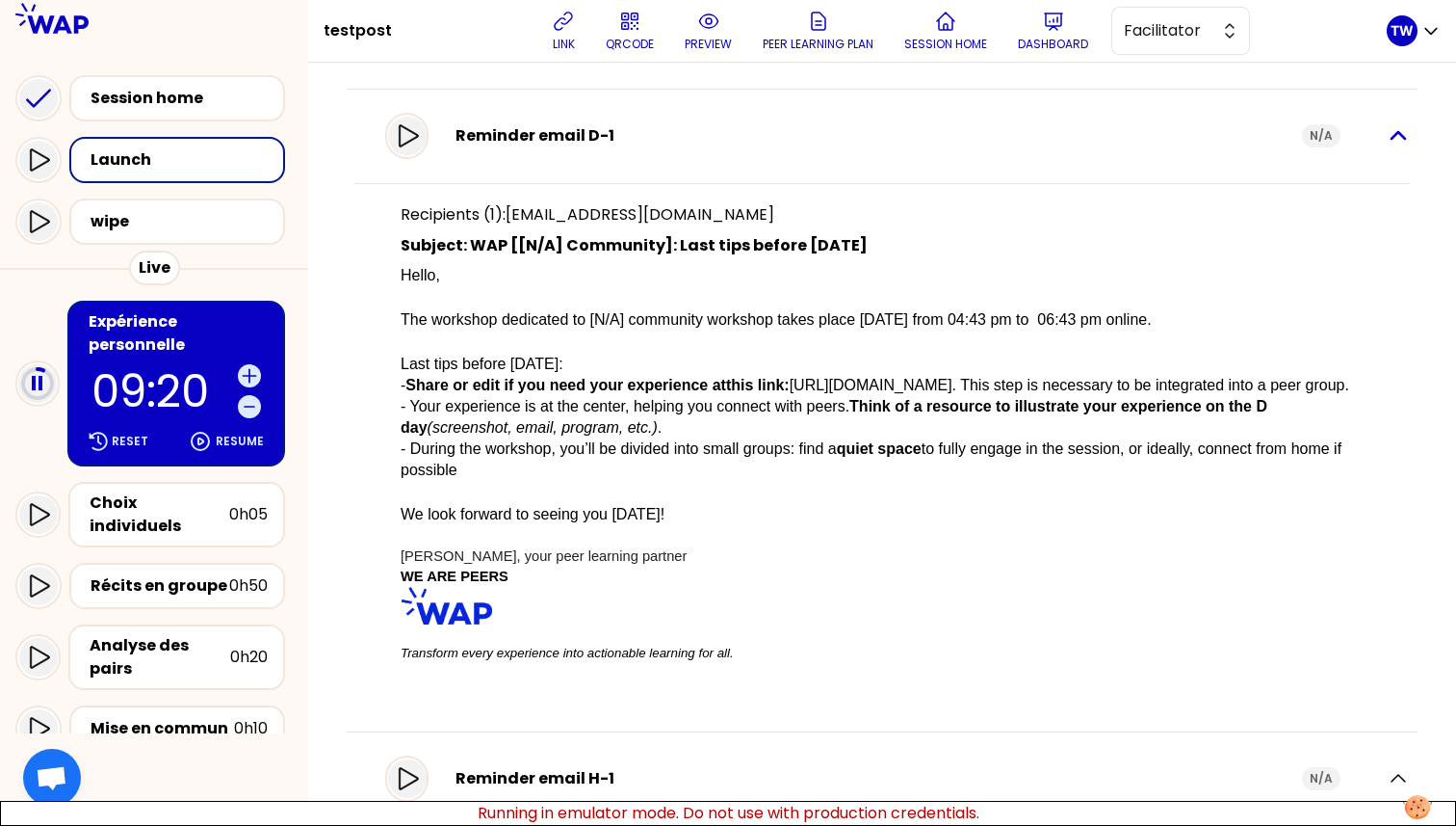
click at [1387, 133] on icon "button" at bounding box center [1399, 136] width 23 height 23
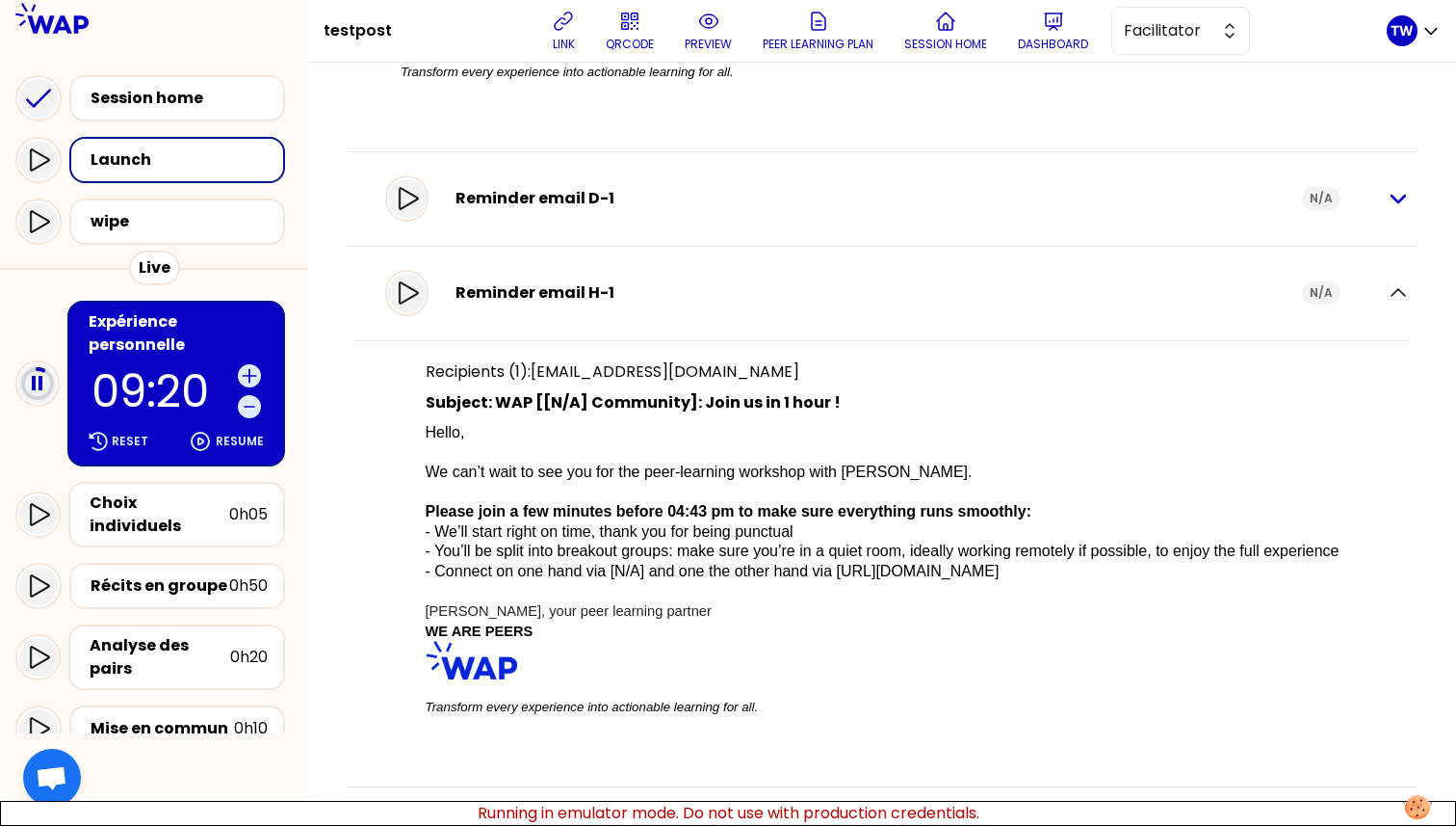
scroll to position [1352, 0]
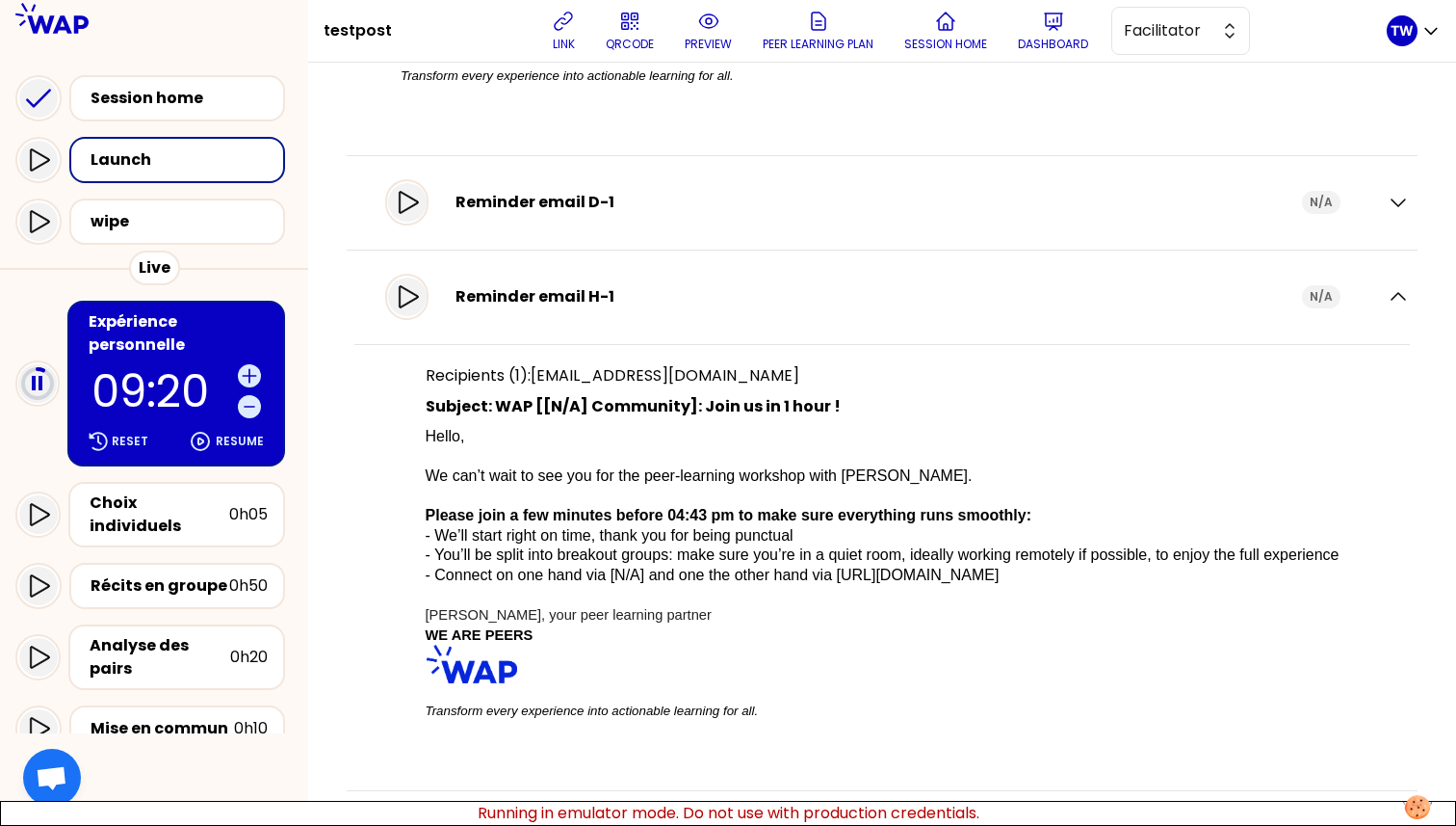
click at [1380, 212] on div "Reminder email D-1 N/A" at bounding box center [881, 202] width 1055 height 54
click at [1387, 200] on icon "button" at bounding box center [1399, 202] width 23 height 23
